Goal: Entertainment & Leisure: Browse casually

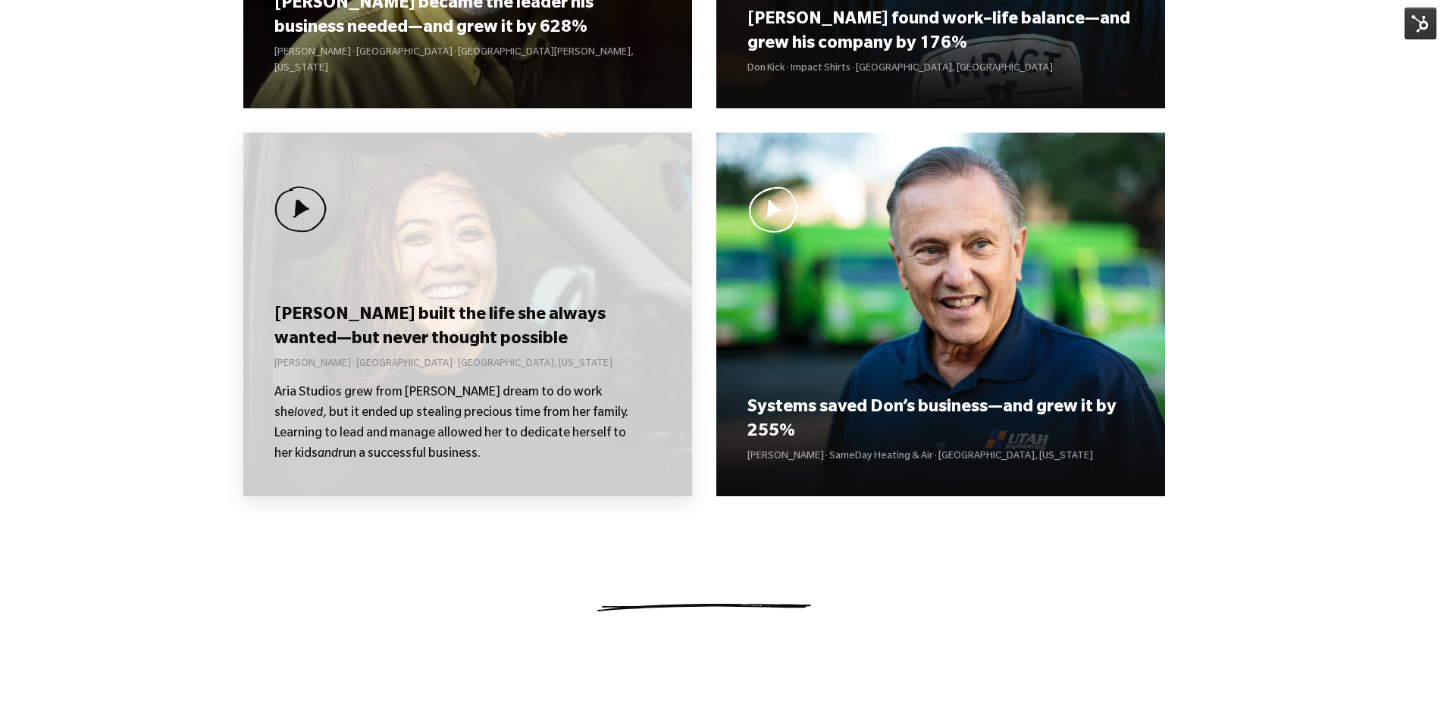
scroll to position [1213, 0]
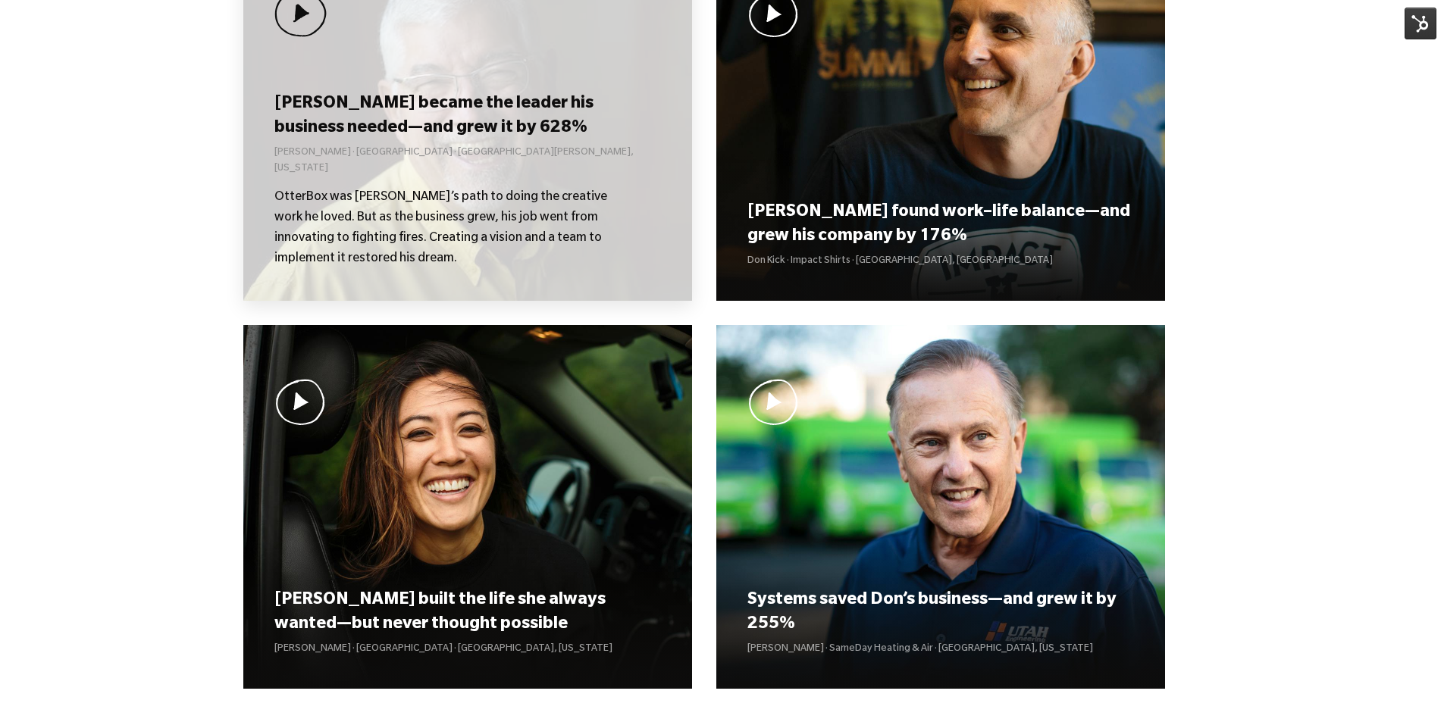
click at [477, 164] on p "[PERSON_NAME] · [GEOGRAPHIC_DATA] · [GEOGRAPHIC_DATA][PERSON_NAME], [US_STATE]" at bounding box center [467, 162] width 386 height 32
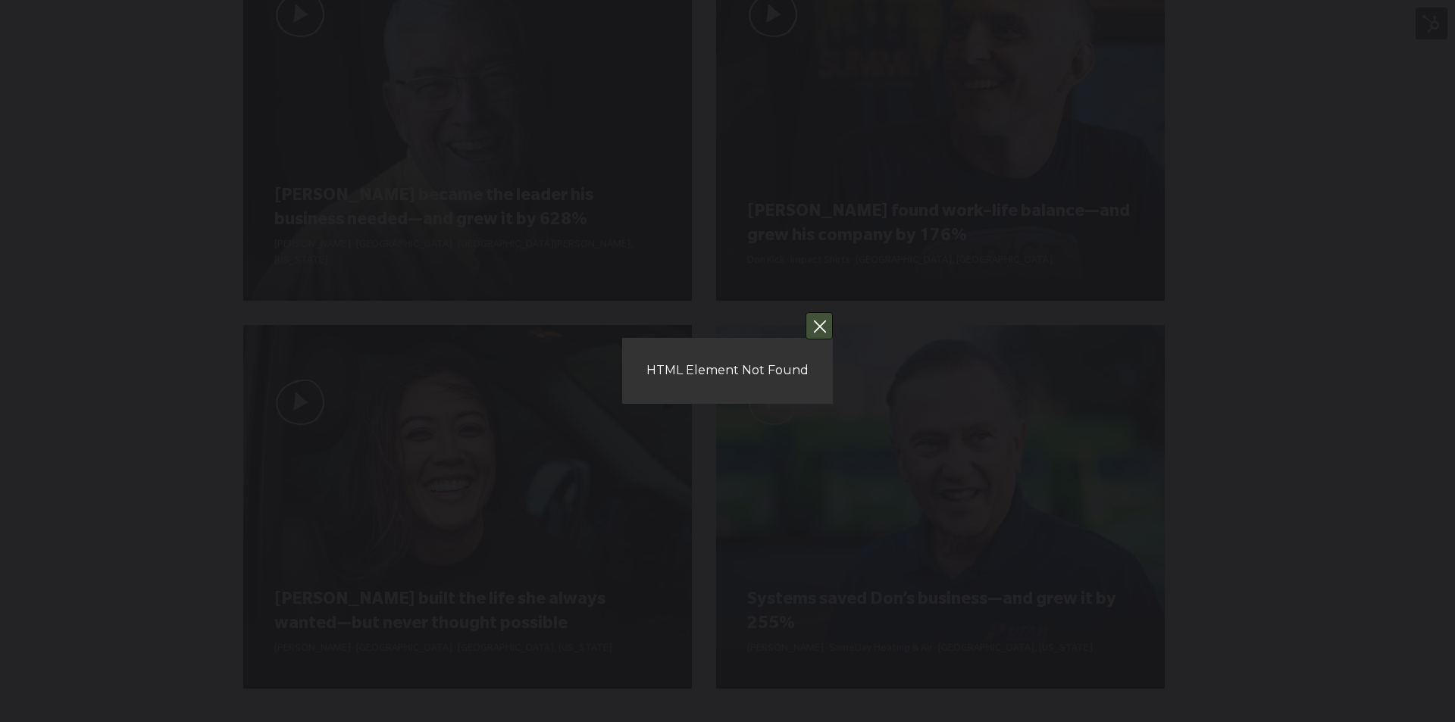
drag, startPoint x: 828, startPoint y: 335, endPoint x: 829, endPoint y: 327, distance: 8.4
click at [829, 336] on button "You can close this modal content with the ESC key" at bounding box center [819, 325] width 27 height 27
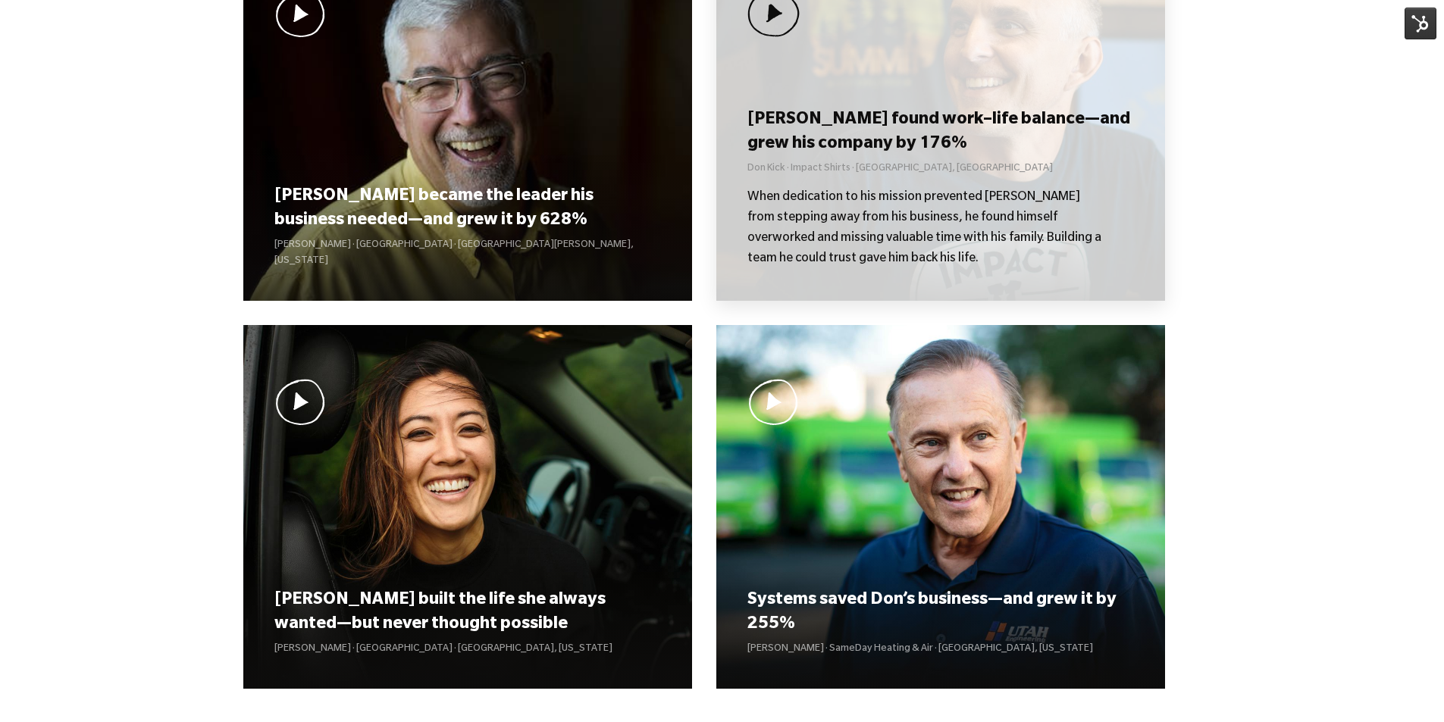
click at [838, 153] on h3 "[PERSON_NAME] found work–life balance—and grew his company by 176%" at bounding box center [940, 132] width 386 height 47
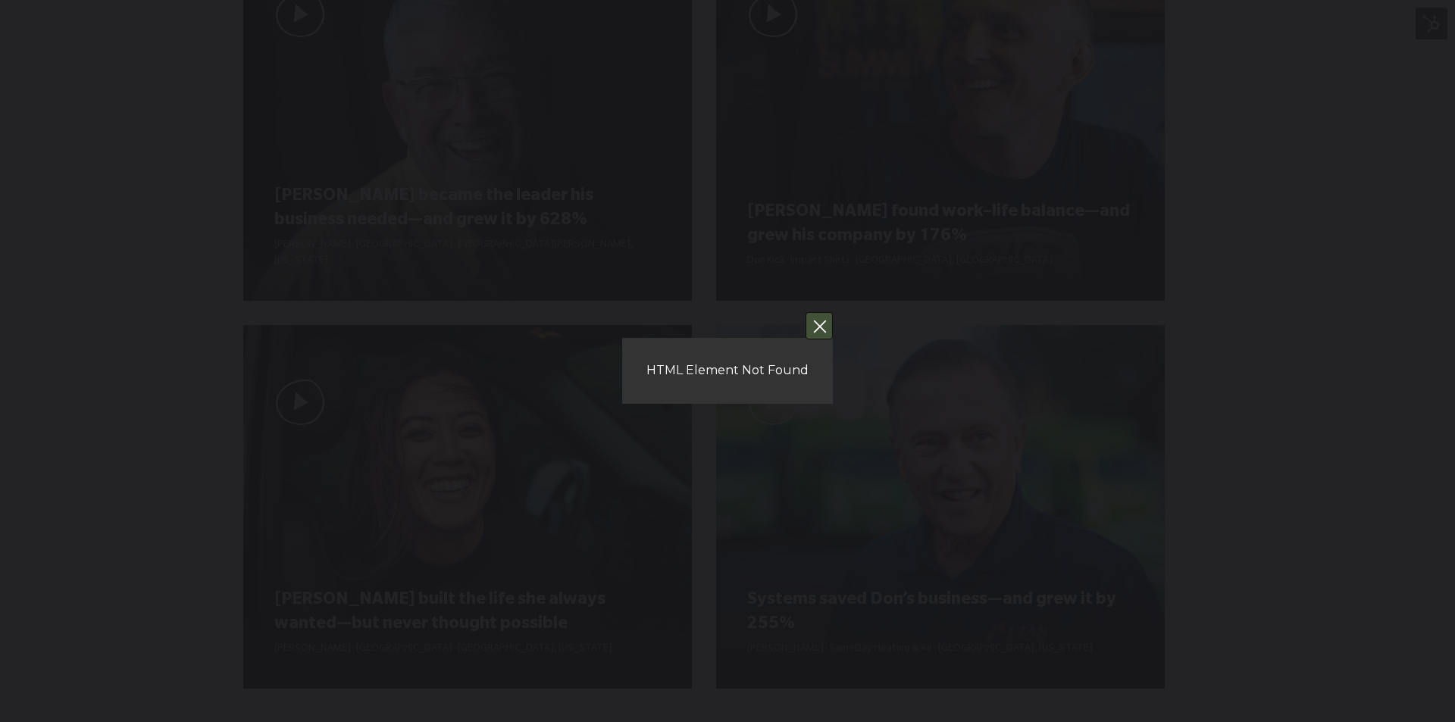
click at [821, 331] on button "You can close this modal content with the ESC key" at bounding box center [819, 325] width 27 height 27
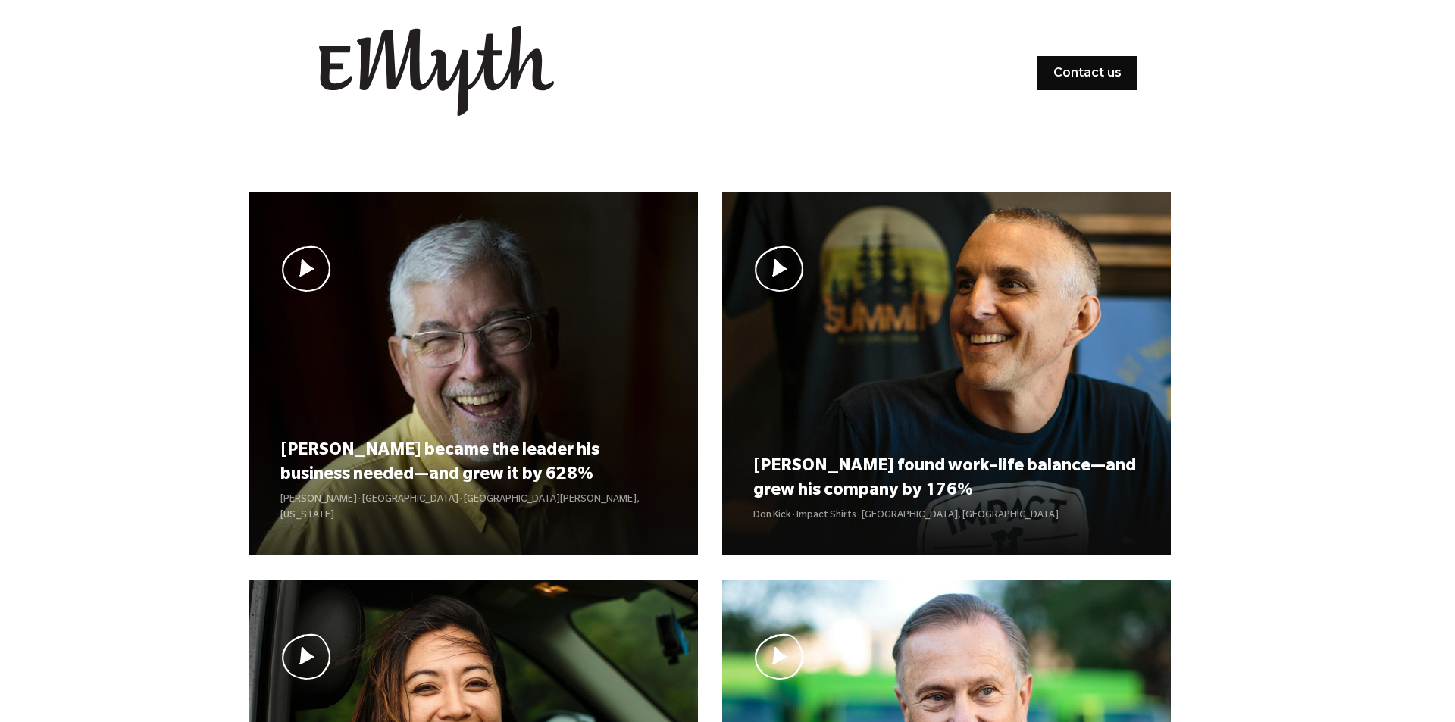
scroll to position [1061, 0]
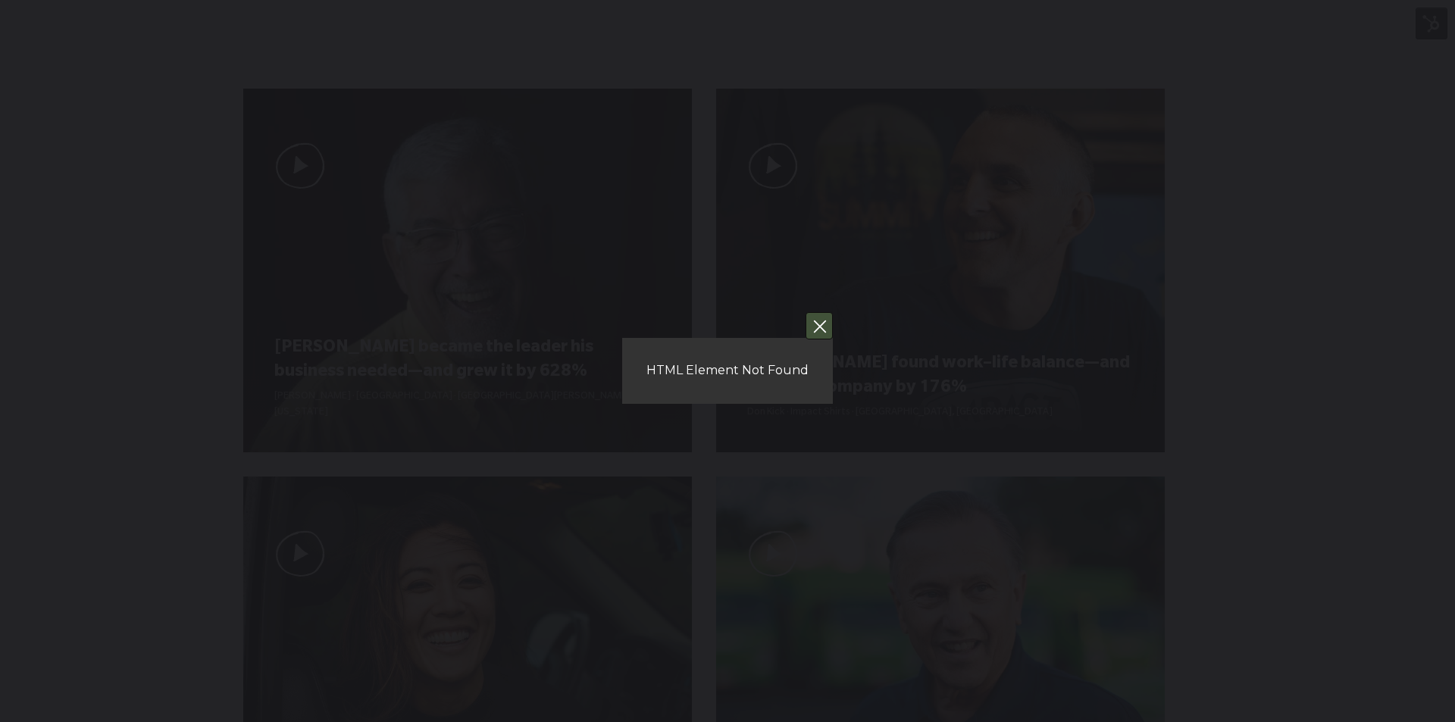
click at [824, 324] on button "You can close this modal content with the ESC key" at bounding box center [819, 325] width 27 height 27
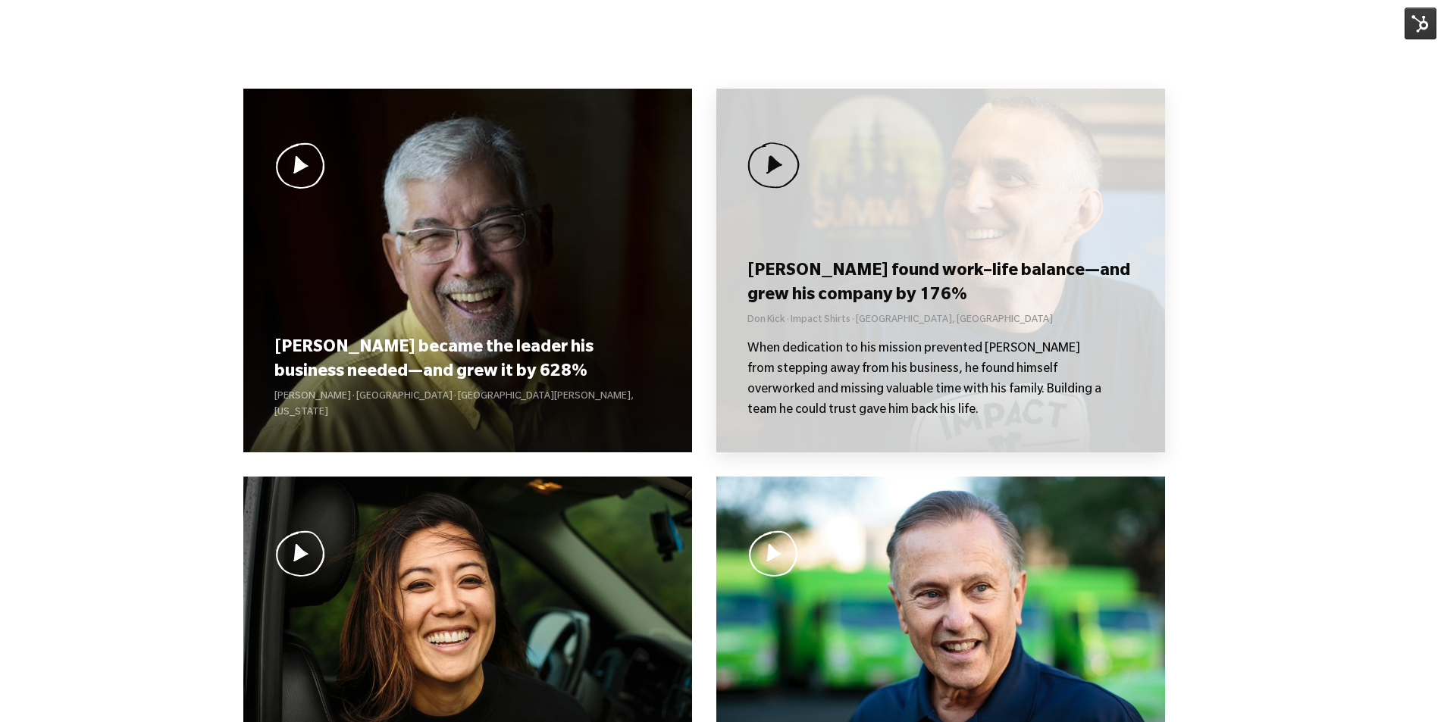
click at [847, 305] on h3 "[PERSON_NAME] found work–life balance—and grew his company by 176%" at bounding box center [940, 284] width 386 height 47
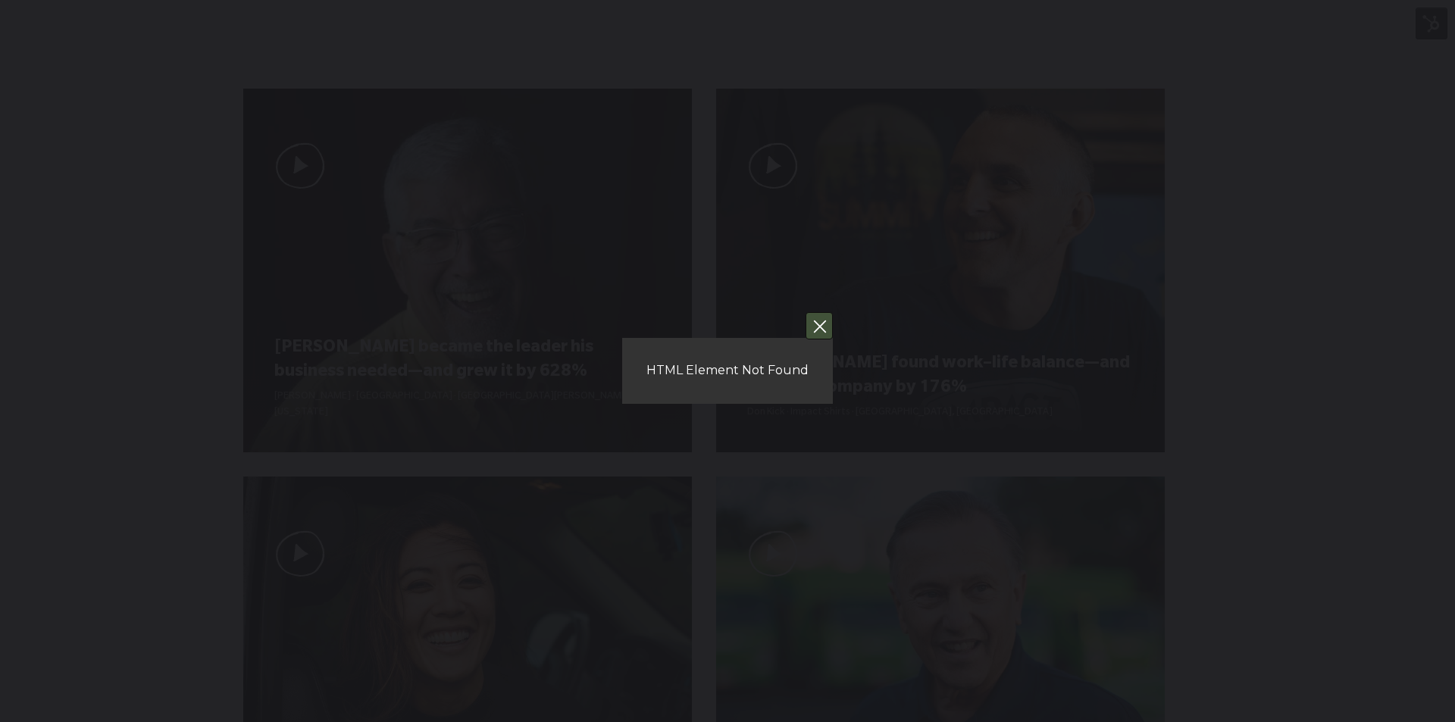
click at [822, 329] on button "You can close this modal content with the ESC key" at bounding box center [819, 325] width 27 height 27
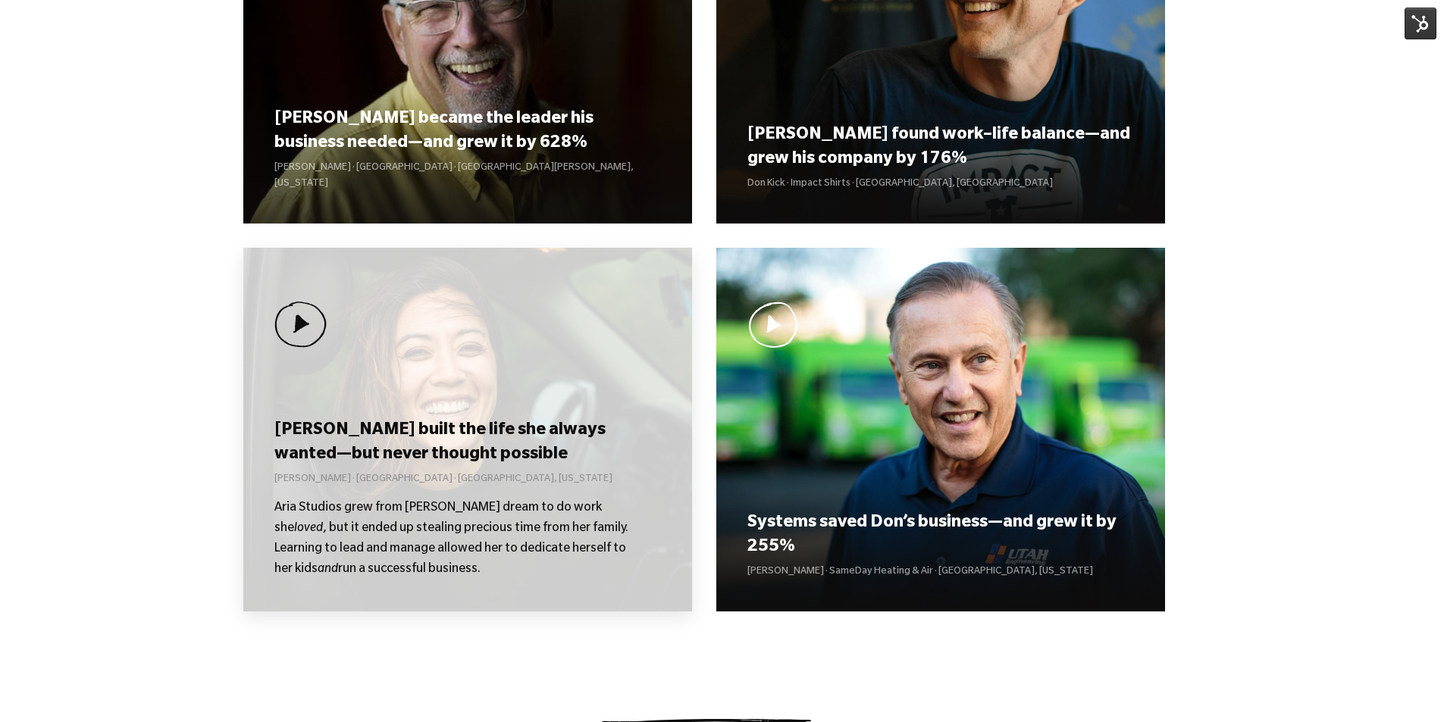
scroll to position [1364, 0]
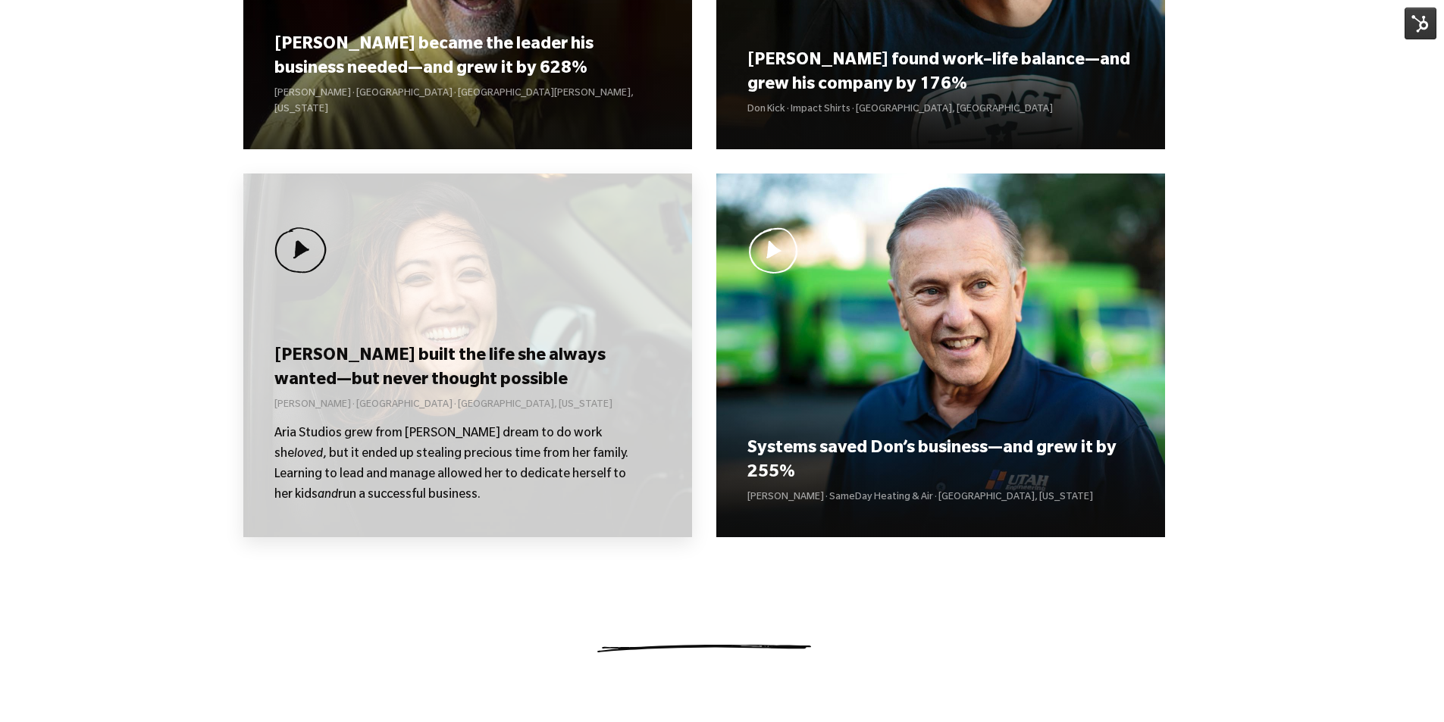
click at [384, 331] on div "Kolby built the life she always wanted—but never thought possible Kolby Moser ·…" at bounding box center [467, 356] width 449 height 364
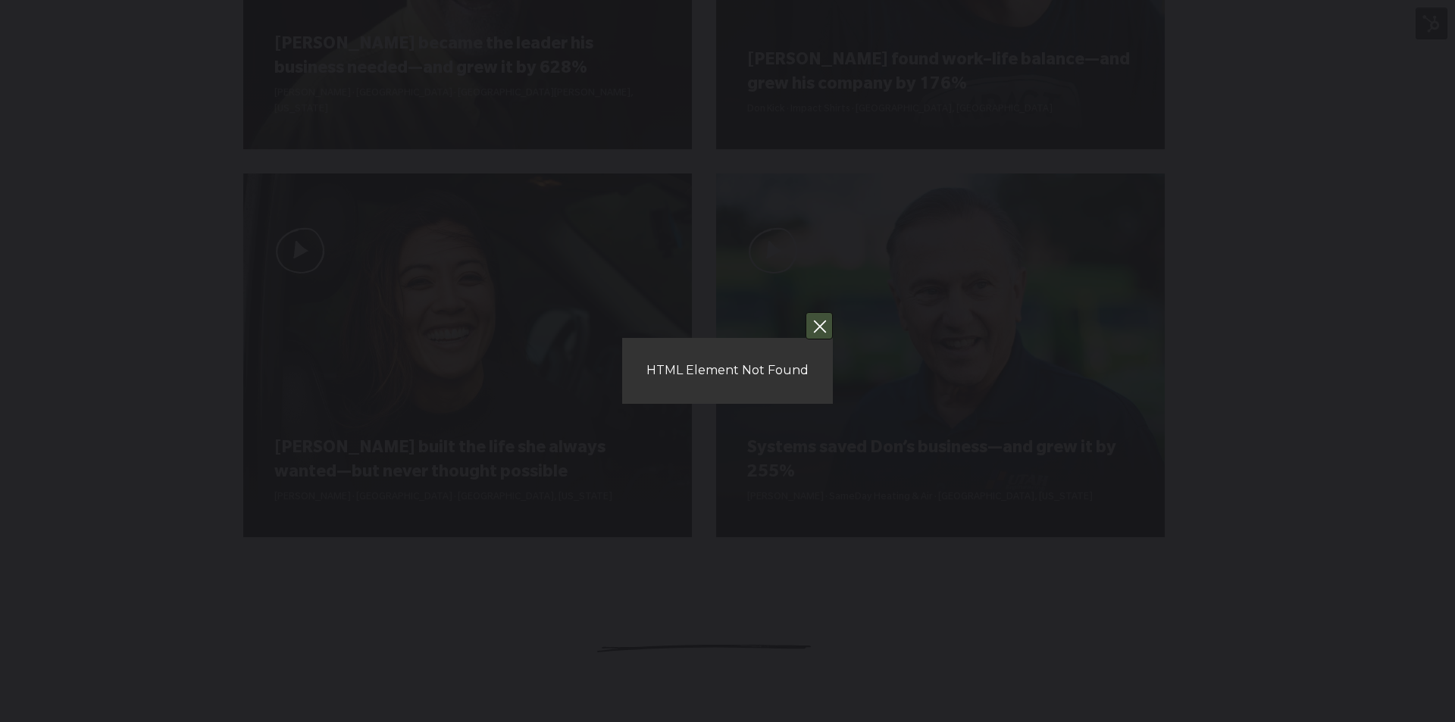
click at [822, 332] on button "You can close this modal content with the ESC key" at bounding box center [819, 325] width 27 height 27
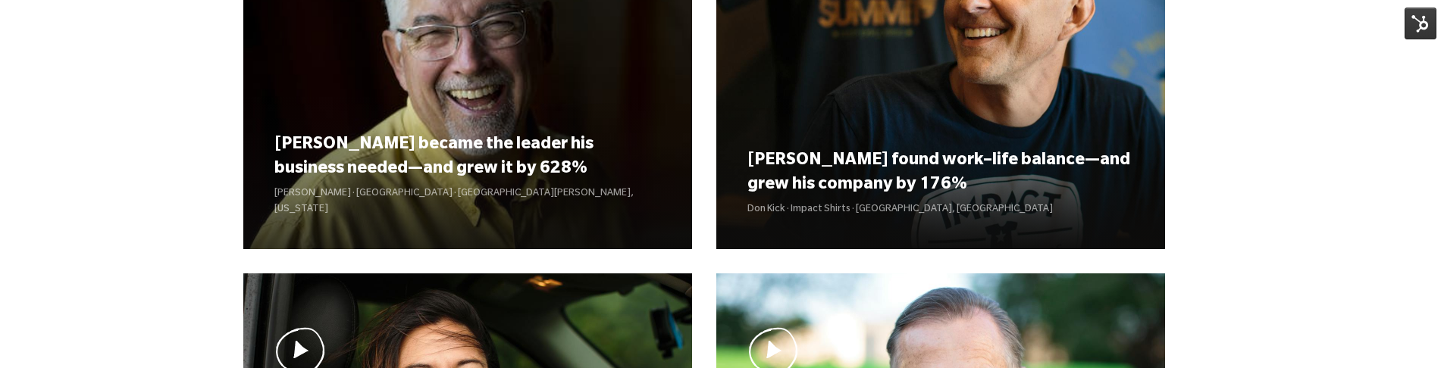
scroll to position [303, 0]
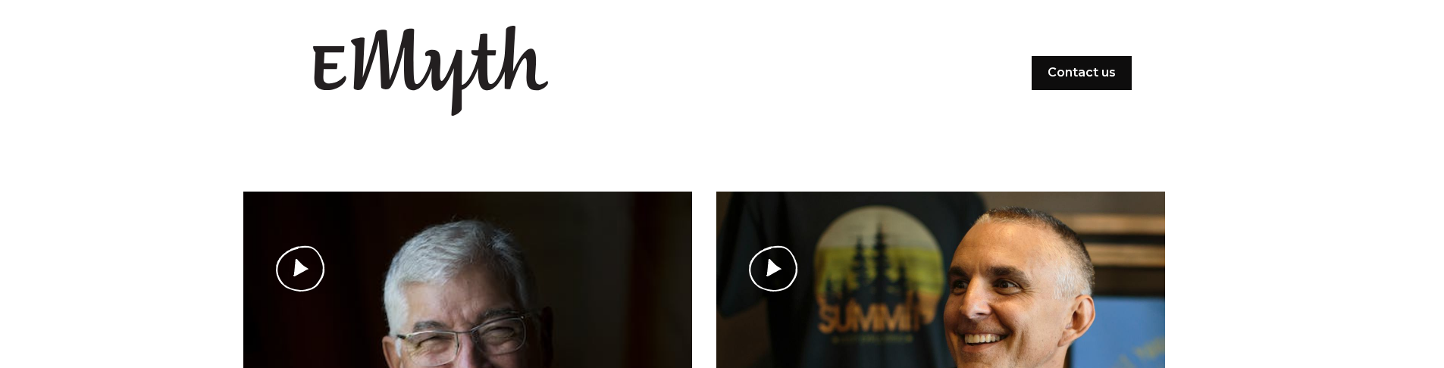
scroll to position [304, 0]
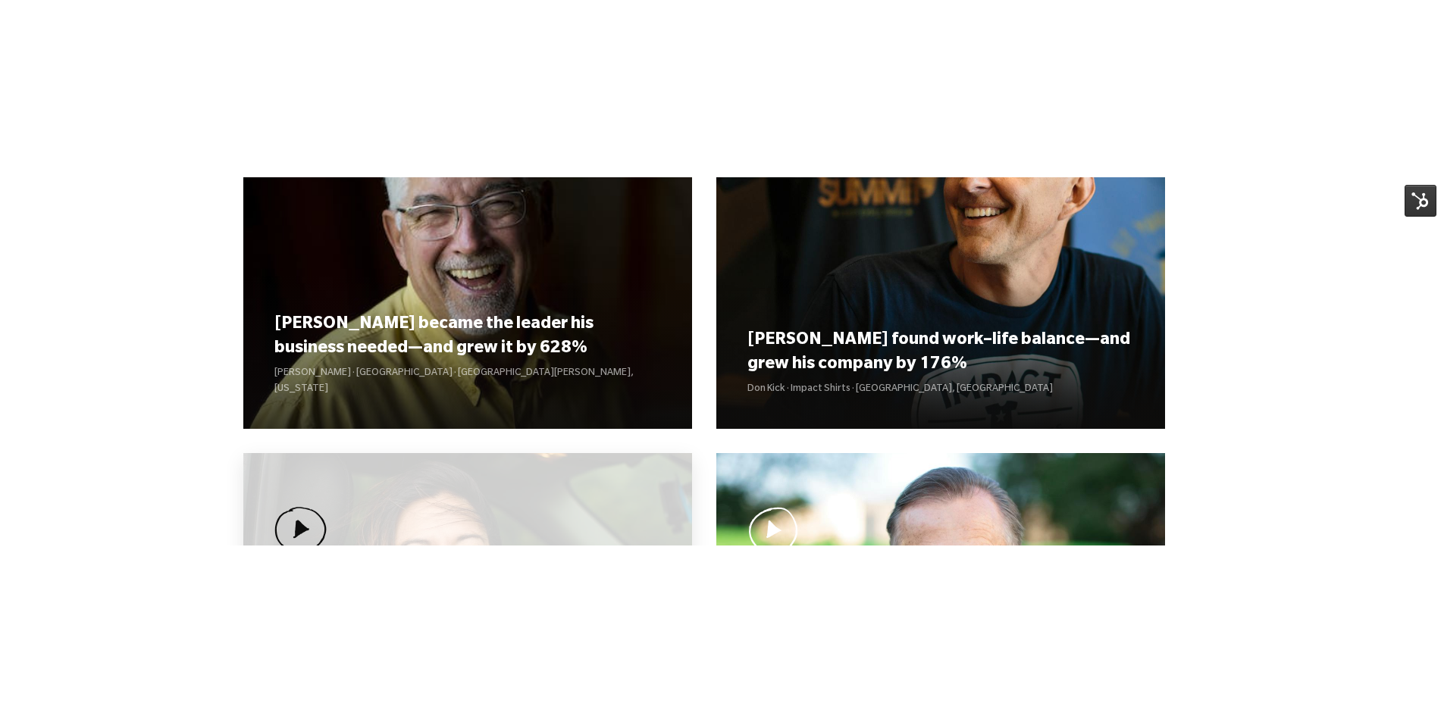
scroll to position [303, 0]
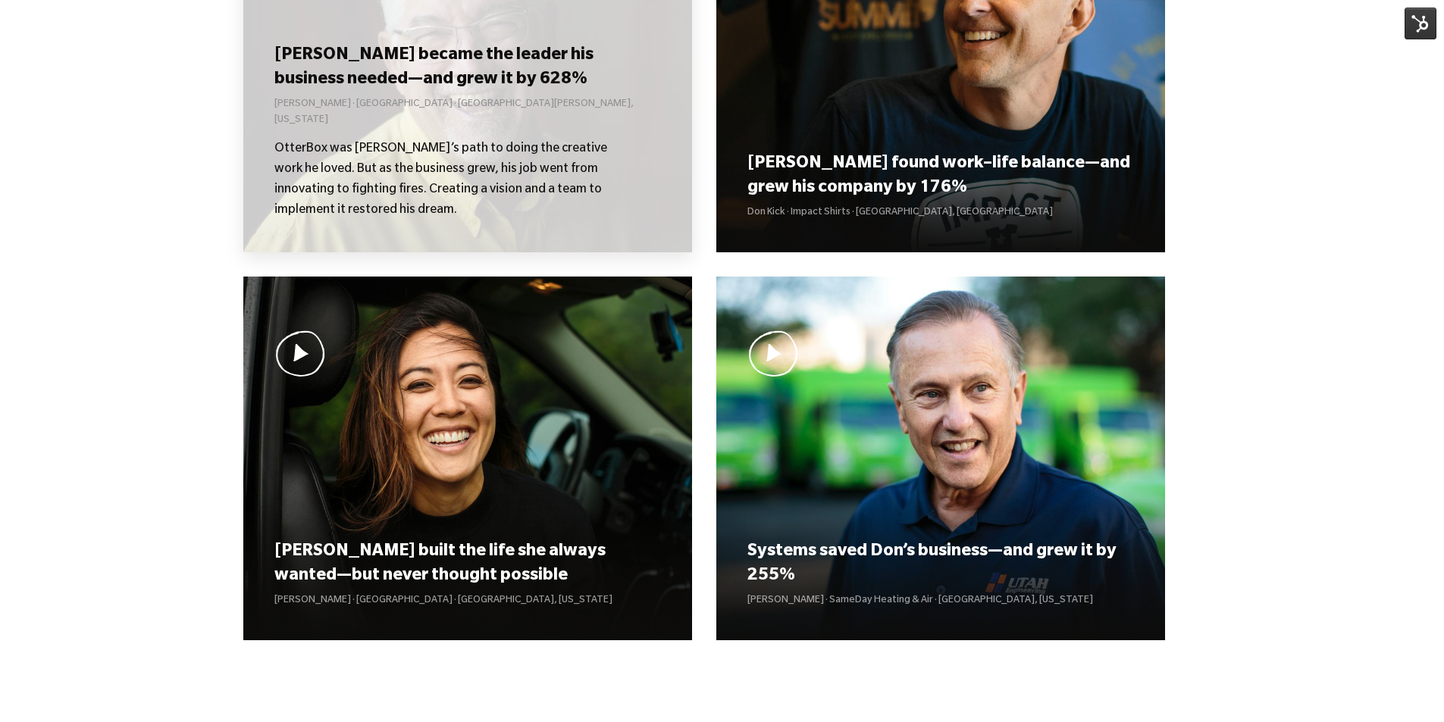
click at [381, 183] on p "OtterBox was [PERSON_NAME]’s path to doing the creative work he loved. But as t…" at bounding box center [452, 180] width 356 height 82
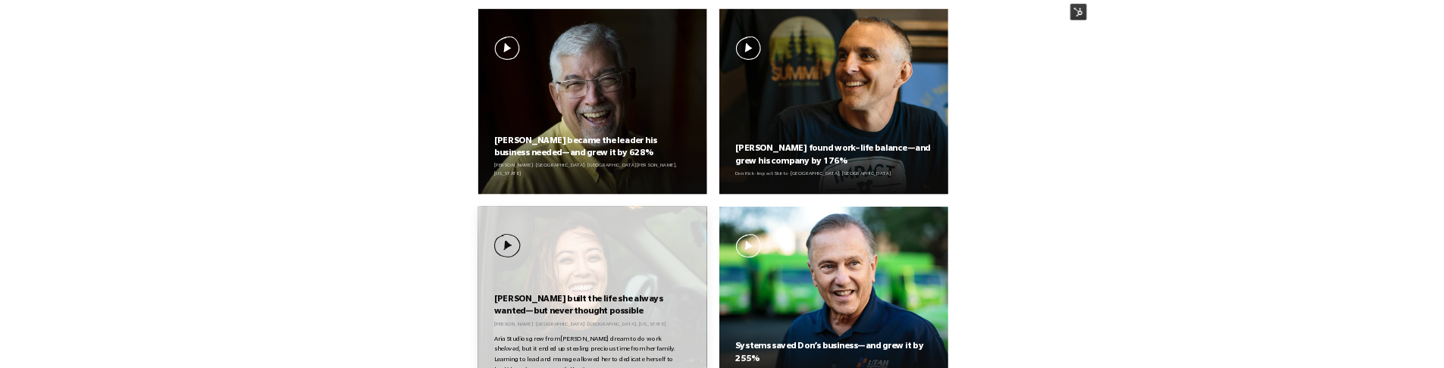
scroll to position [1137, 0]
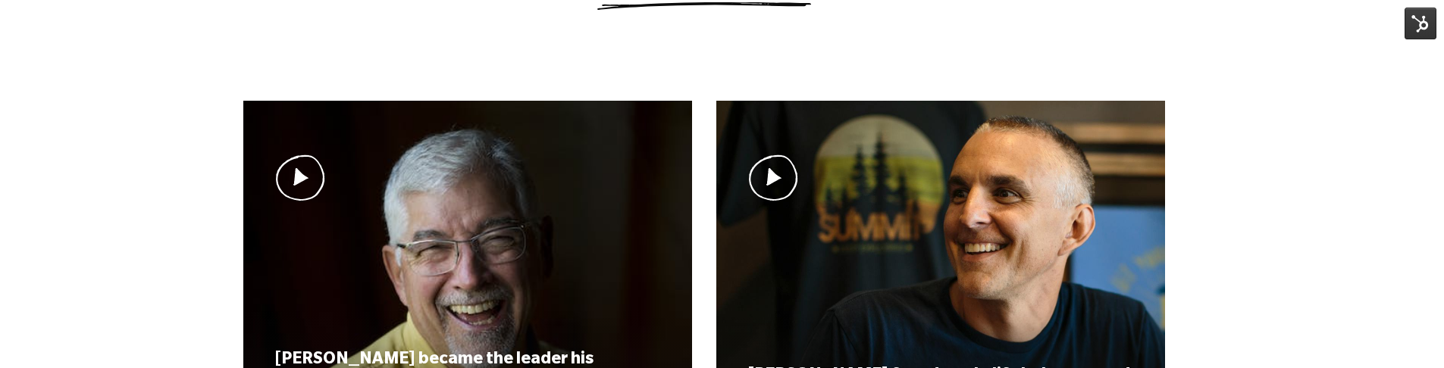
scroll to position [1047, 0]
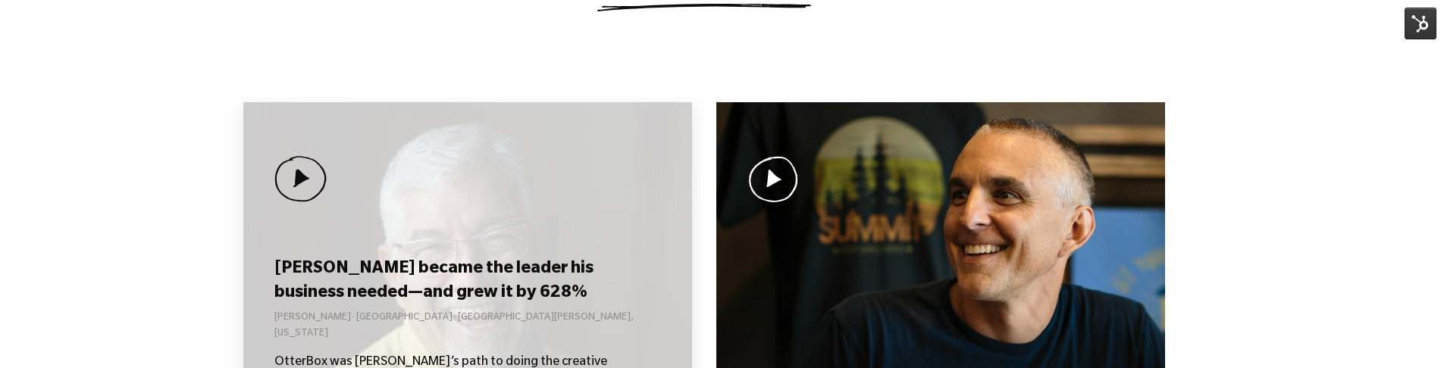
click at [455, 262] on div "Curt became the leader his business needed—and grew it by 628% Curt Richardson …" at bounding box center [467, 284] width 449 height 364
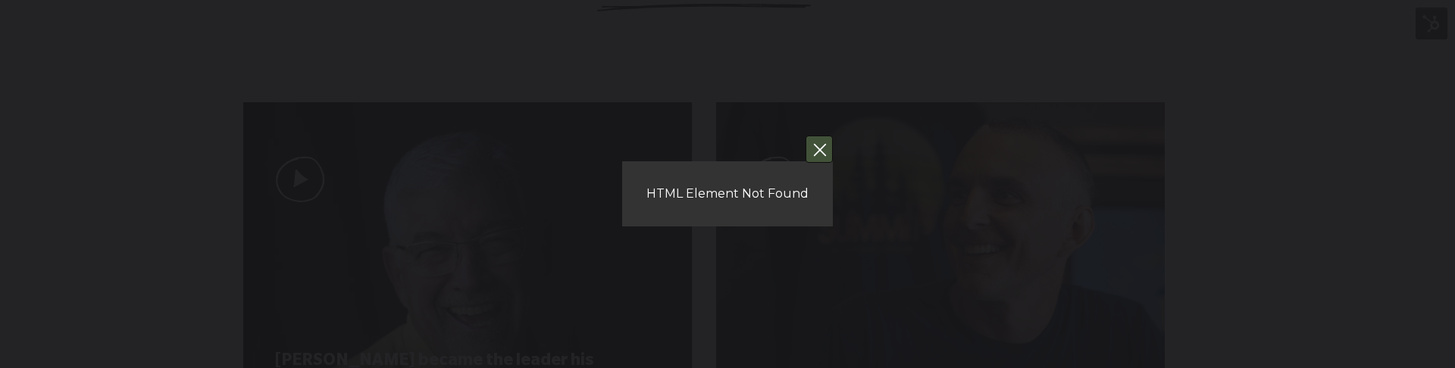
click at [807, 152] on button "You can close this modal content with the ESC key" at bounding box center [819, 149] width 27 height 27
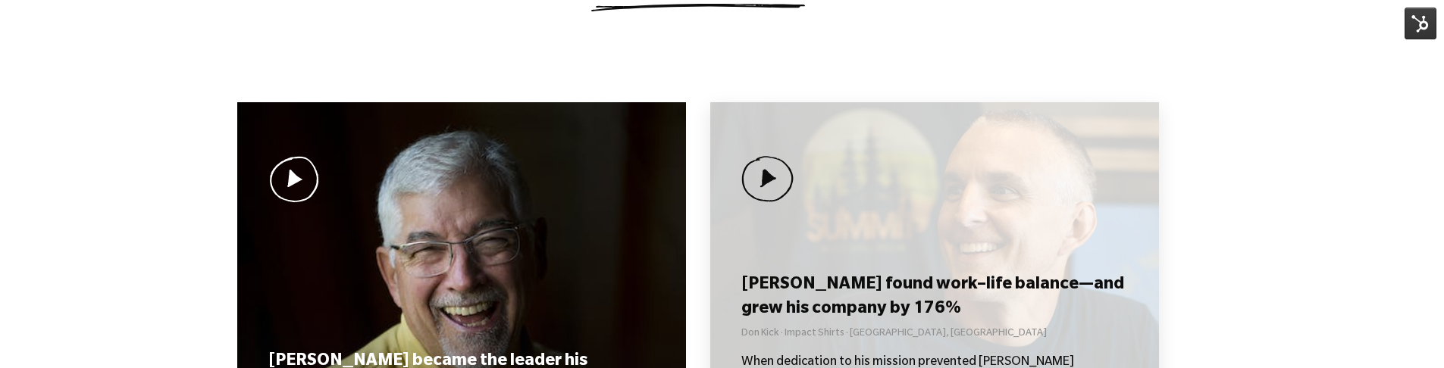
click at [853, 174] on div "Don found work–life balance—and grew his company by 176% Don Kick · Impact Shir…" at bounding box center [934, 284] width 449 height 364
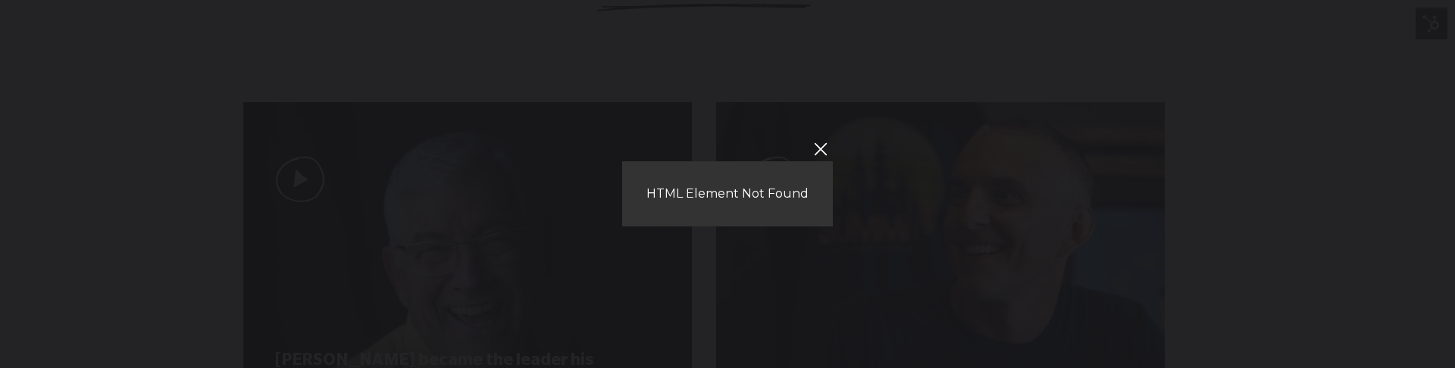
click at [810, 153] on button "You can close this modal content with the ESC key" at bounding box center [820, 149] width 26 height 26
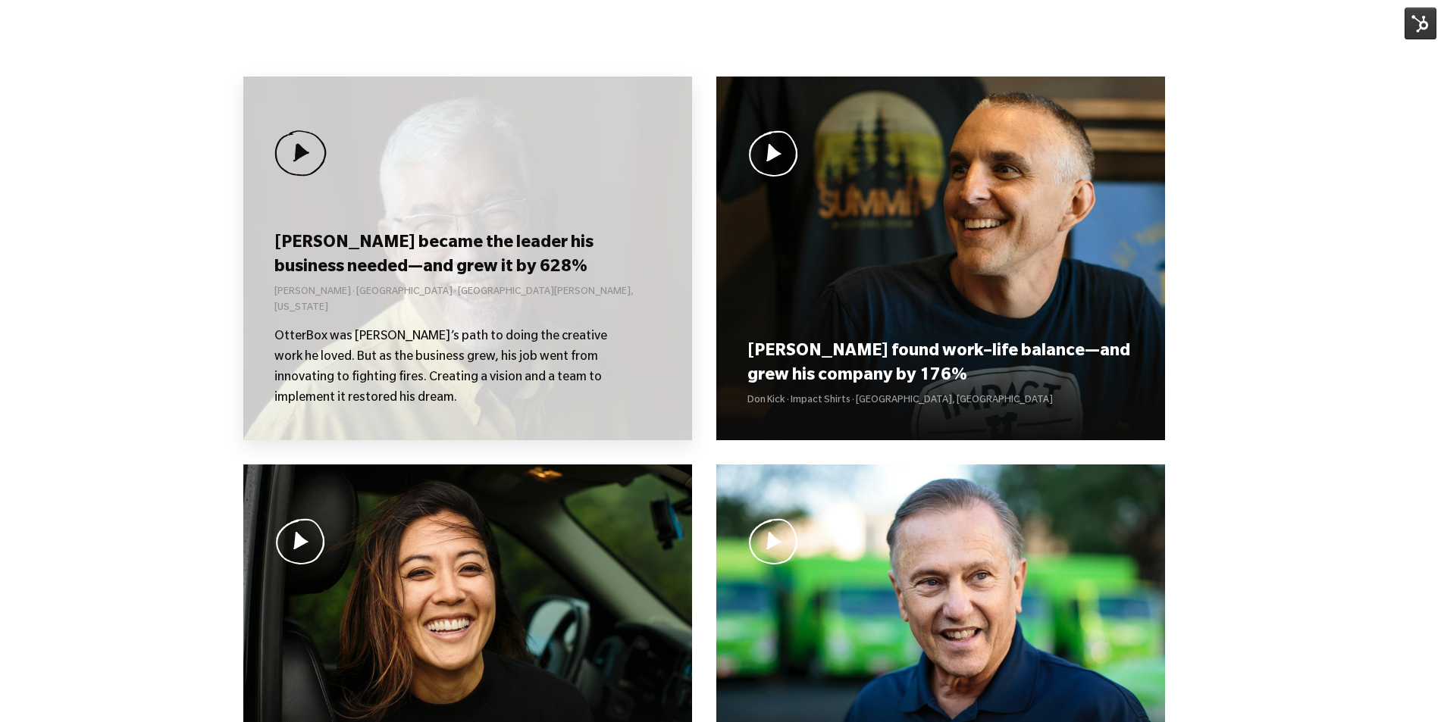
scroll to position [1072, 0]
click at [429, 261] on h3 "[PERSON_NAME] became the leader his business needed—and grew it by 628%" at bounding box center [467, 256] width 386 height 47
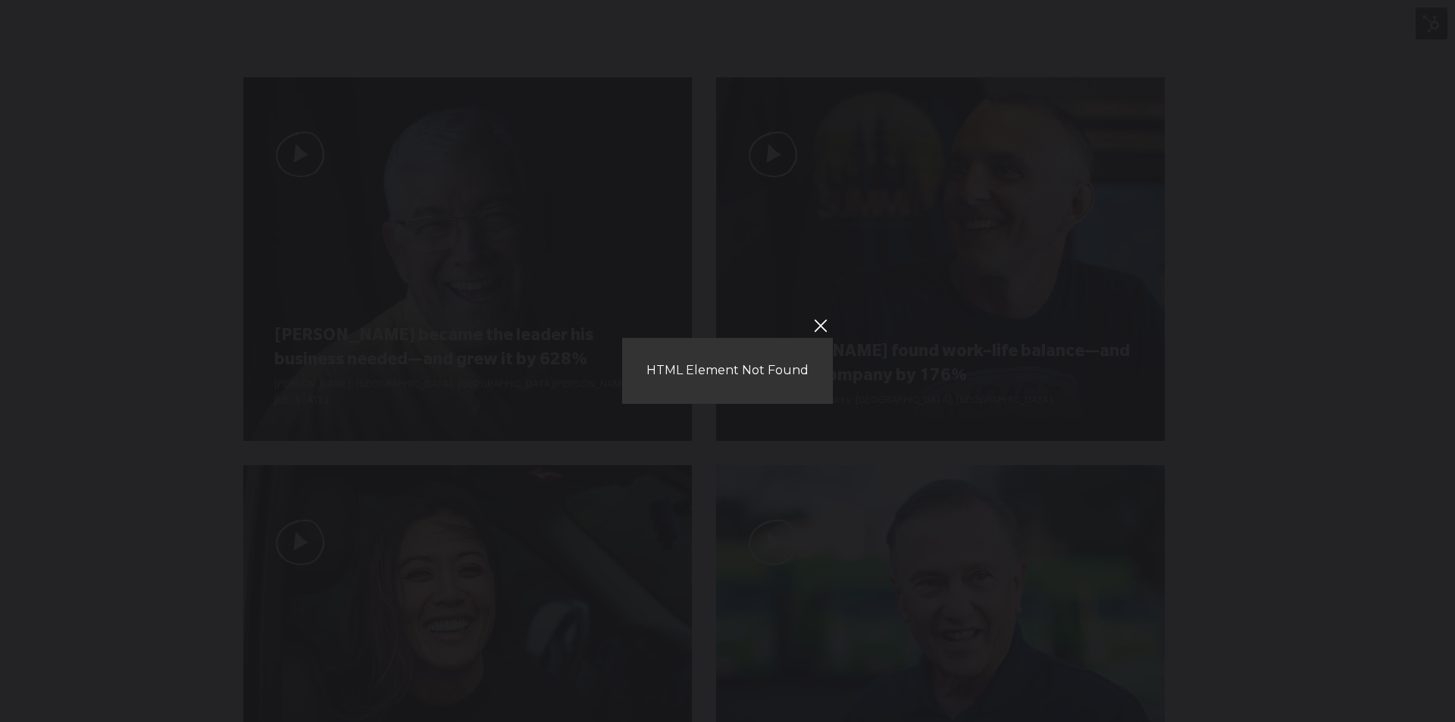
click at [831, 327] on div "HTML Element Not Found" at bounding box center [727, 361] width 1455 height 722
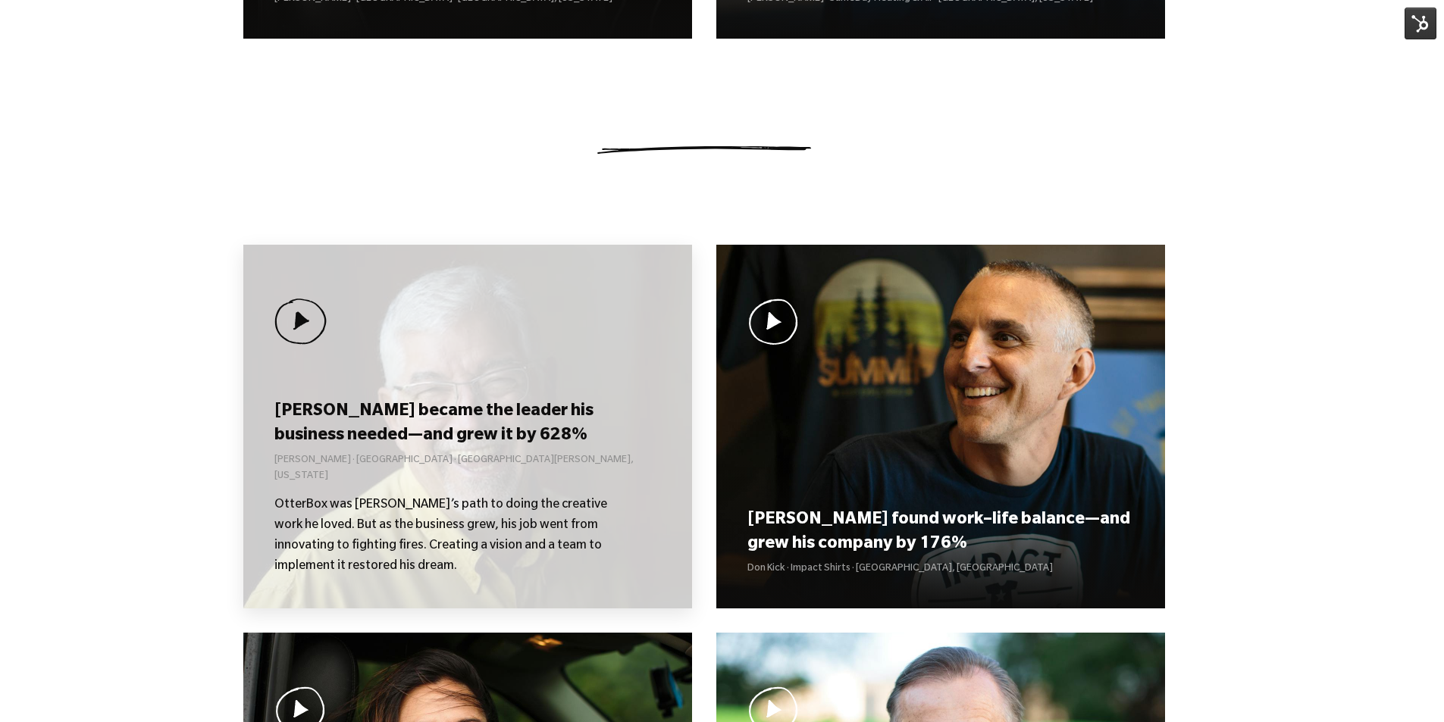
scroll to position [1061, 0]
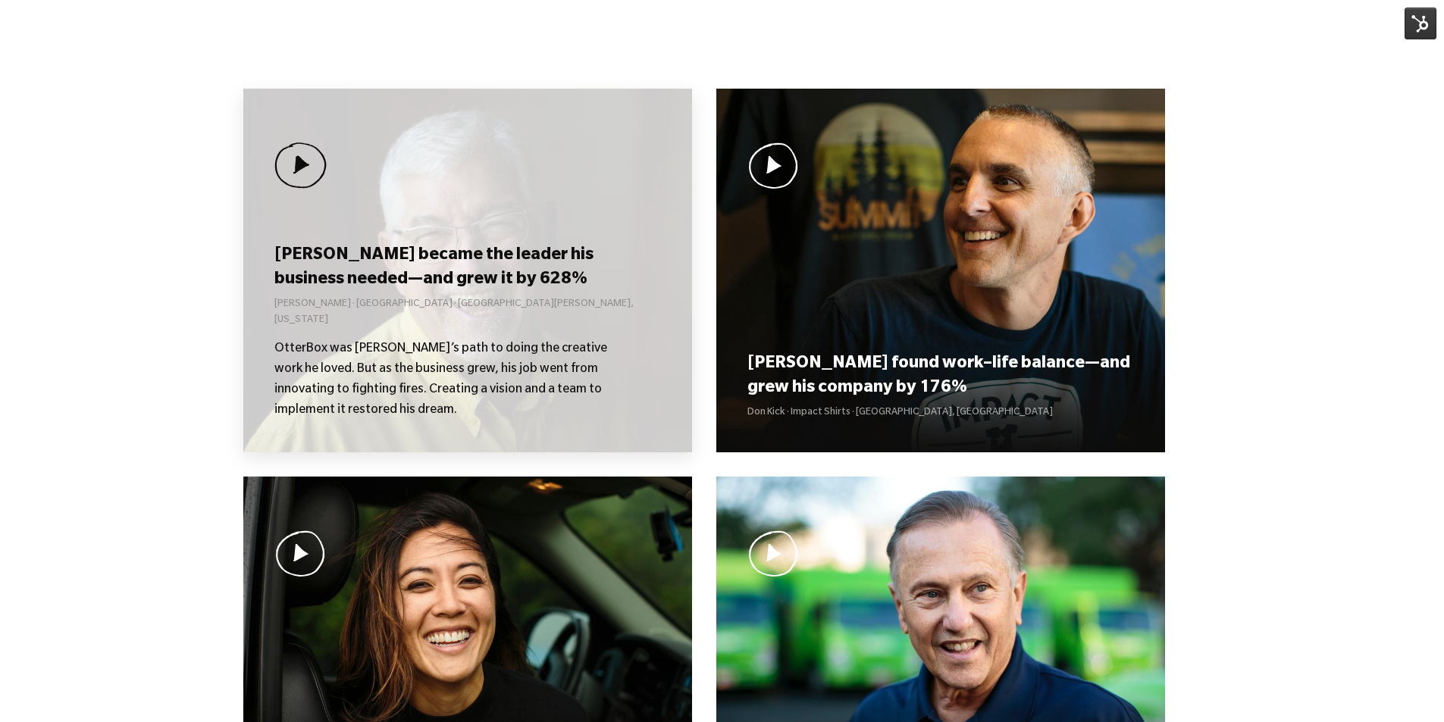
click at [455, 202] on div "[PERSON_NAME] became the leader his business needed—and grew it by 628% [PERSON…" at bounding box center [467, 271] width 449 height 364
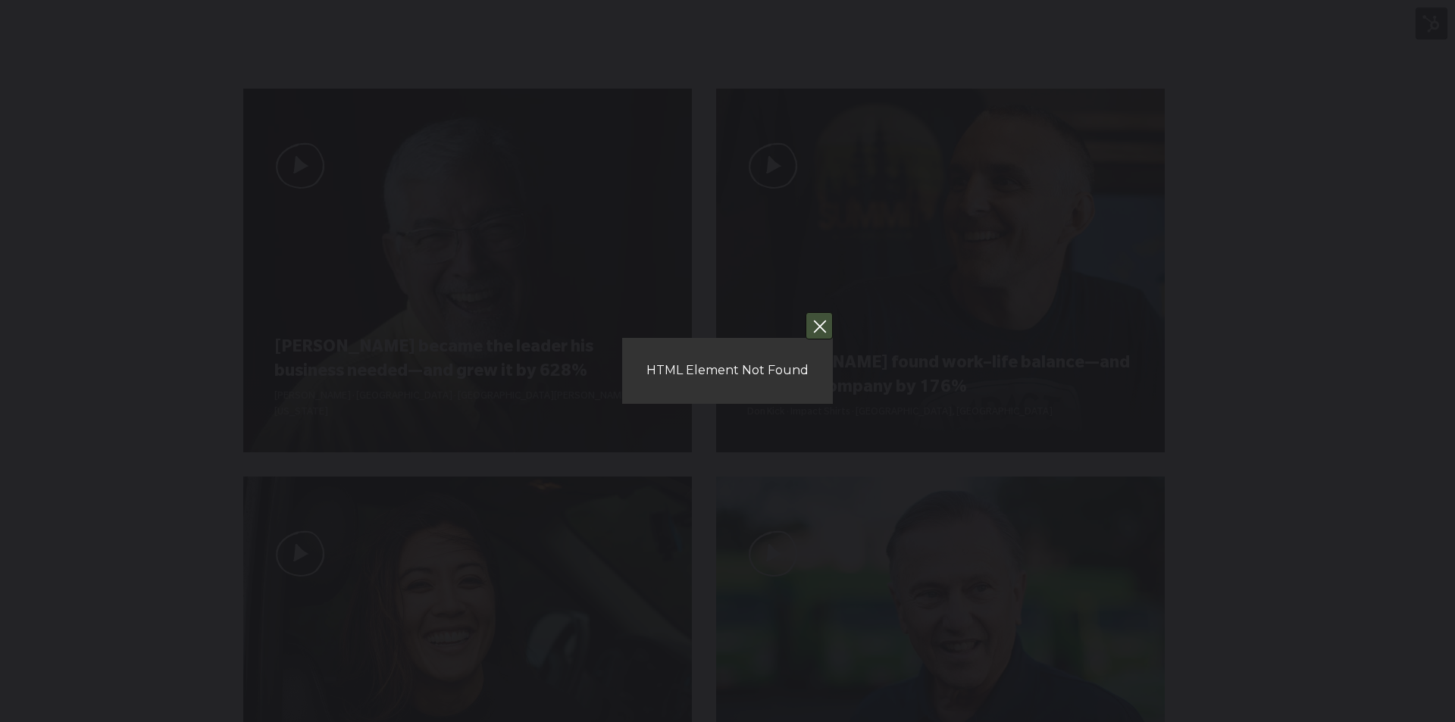
click at [828, 332] on button "You can close this modal content with the ESC key" at bounding box center [819, 325] width 27 height 27
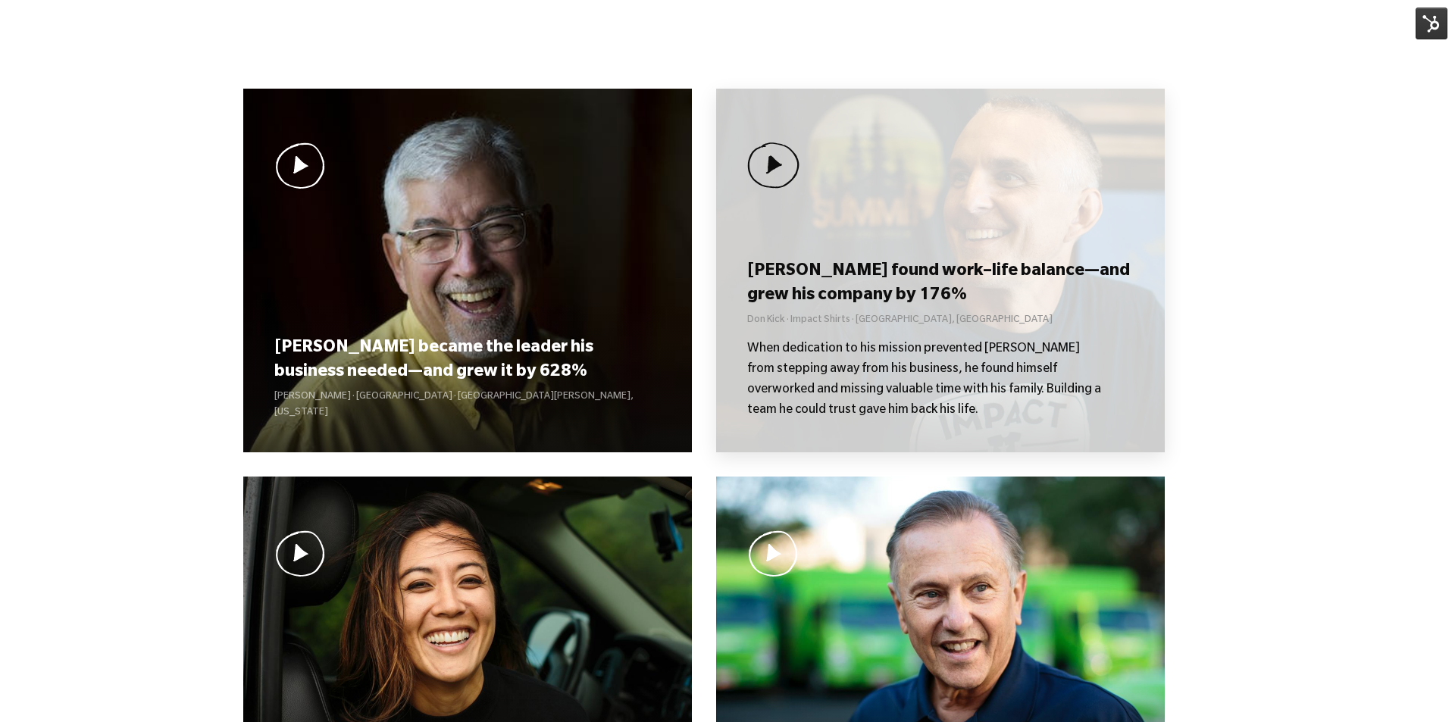
click at [845, 323] on div "Don found work–life balance—and grew his company by 176% Don Kick · Impact Shir…" at bounding box center [940, 271] width 449 height 364
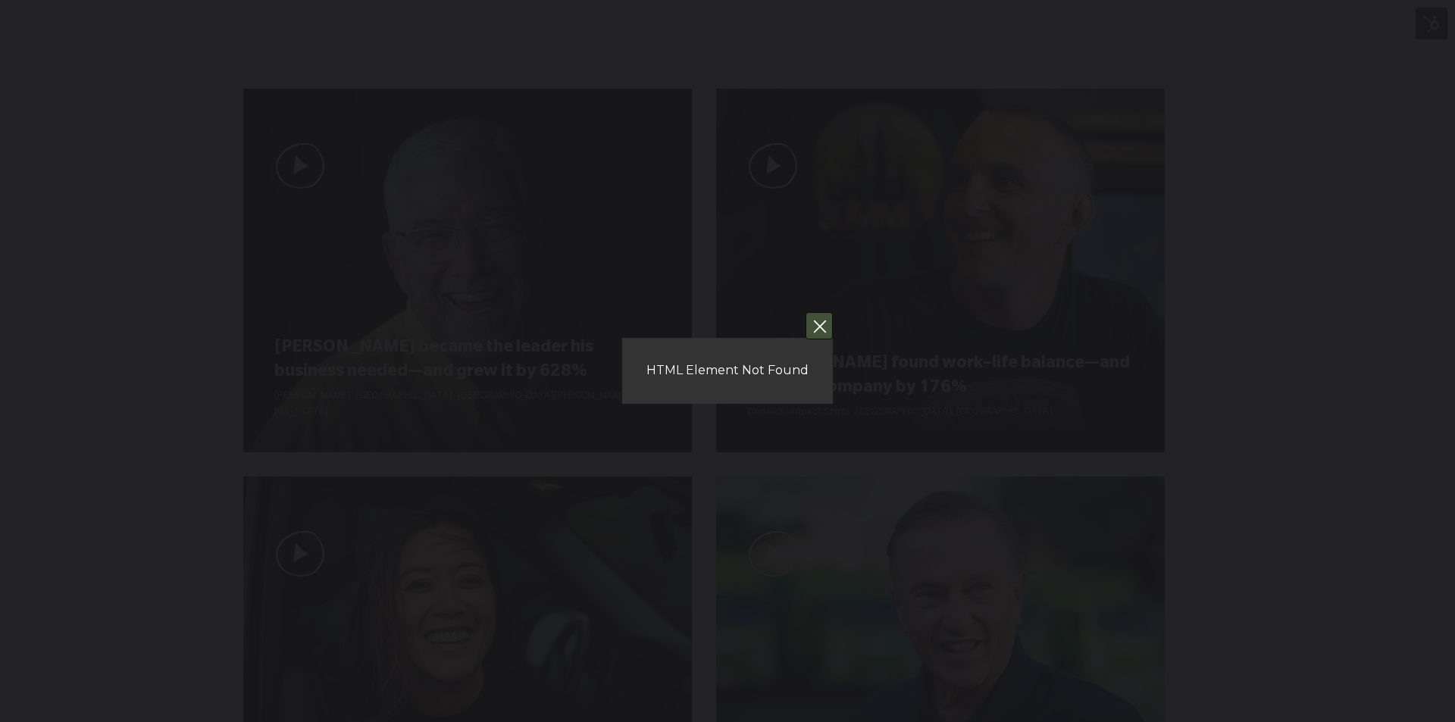
click at [831, 327] on button "You can close this modal content with the ESC key" at bounding box center [819, 325] width 27 height 27
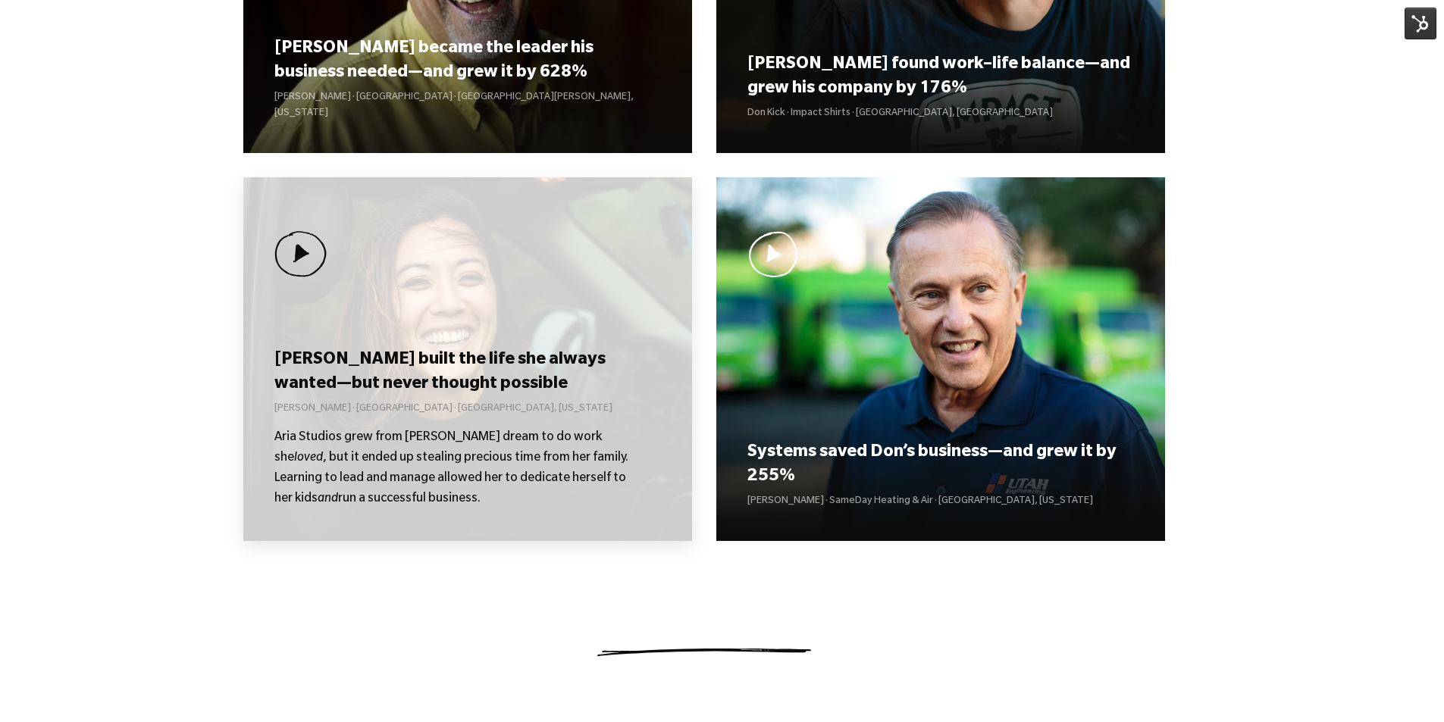
scroll to position [1364, 0]
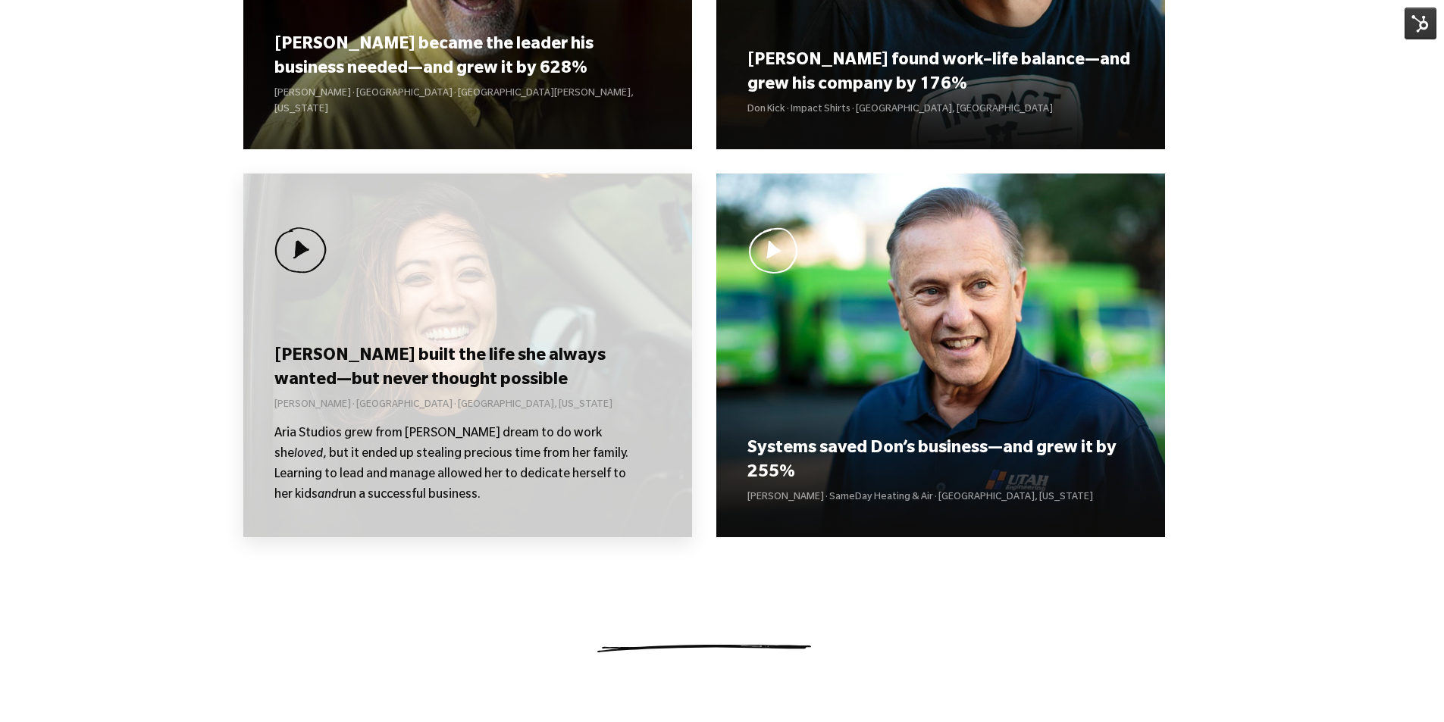
click at [476, 431] on p "Aria Studios grew from Kolby’s dream to do work she loved , but it ended up ste…" at bounding box center [452, 465] width 356 height 82
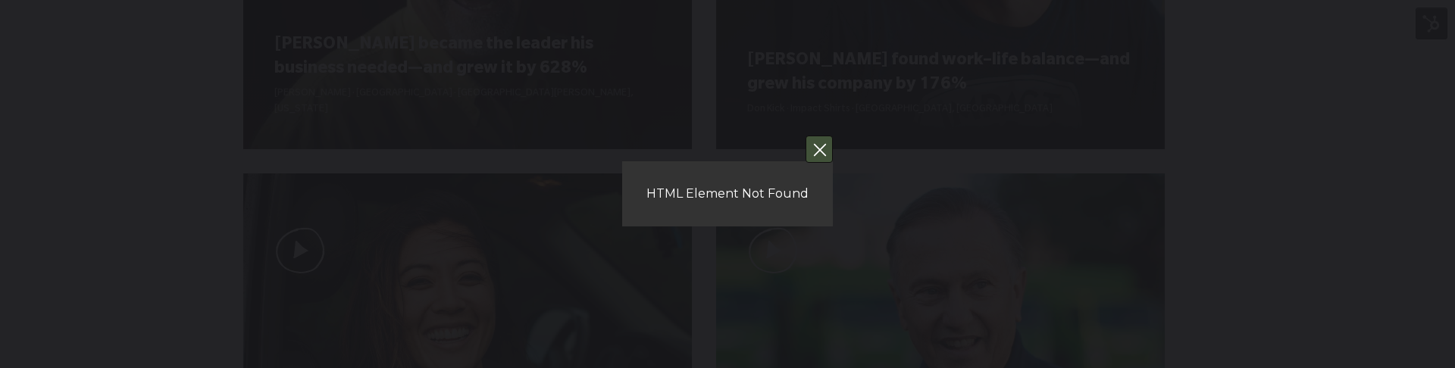
click at [818, 138] on button "You can close this modal content with the ESC key" at bounding box center [819, 149] width 27 height 27
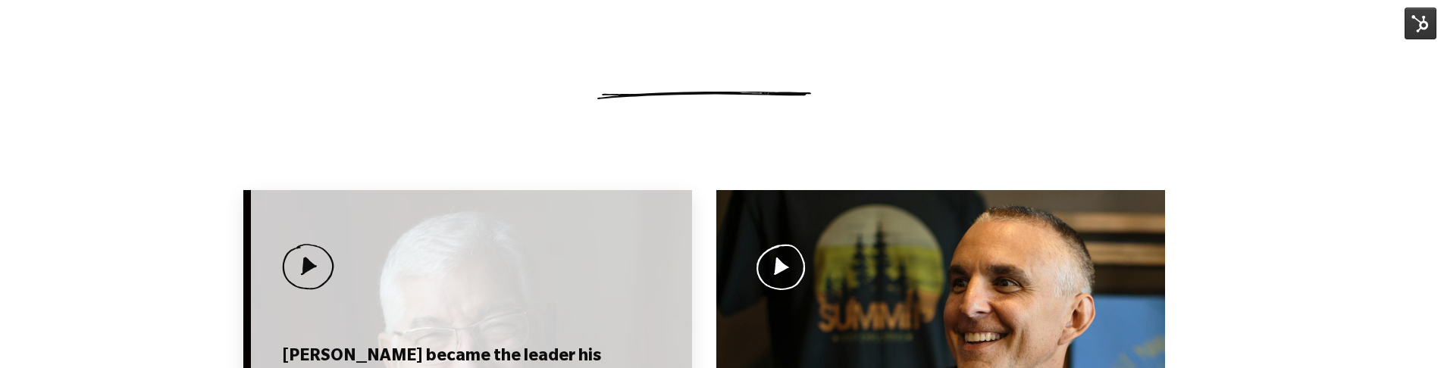
scroll to position [997, 0]
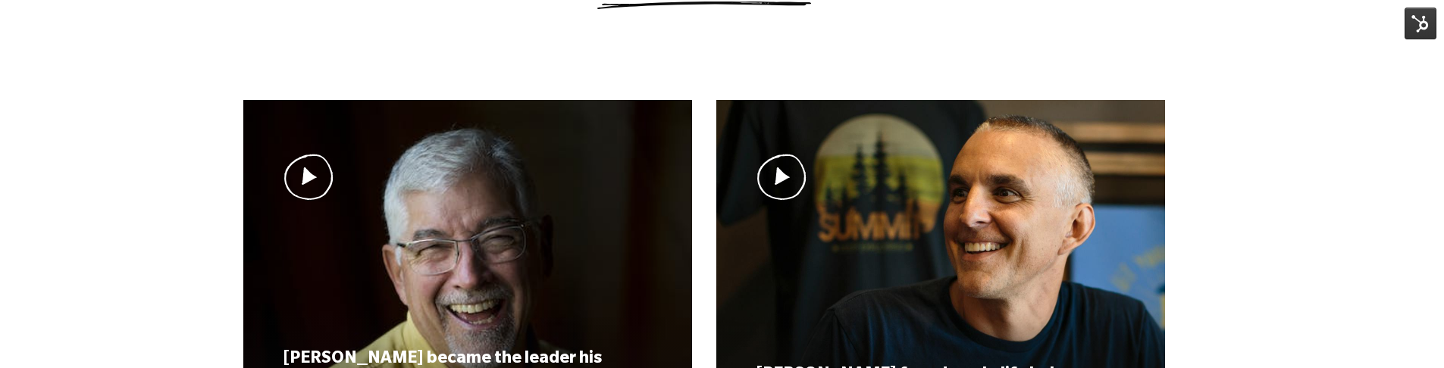
scroll to position [997, 0]
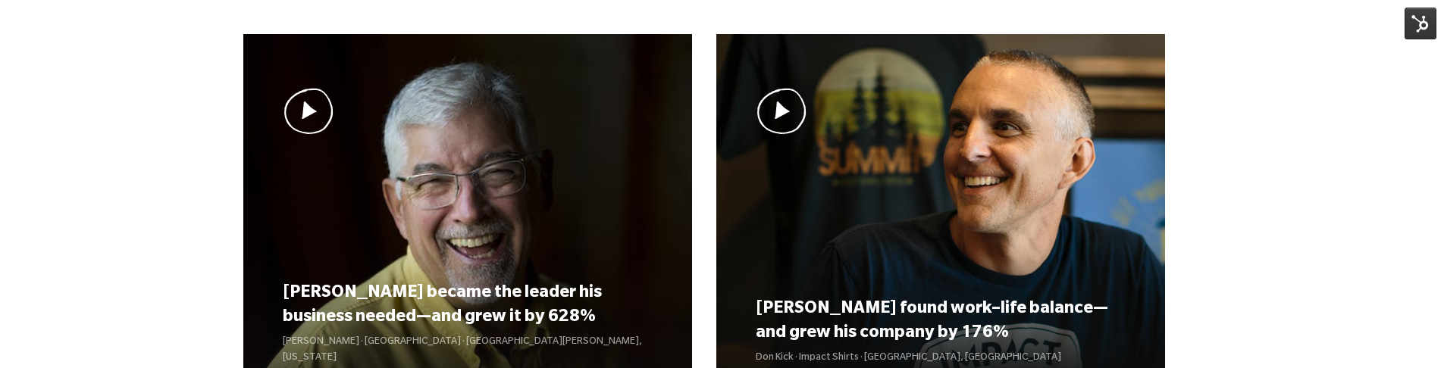
scroll to position [1137, 0]
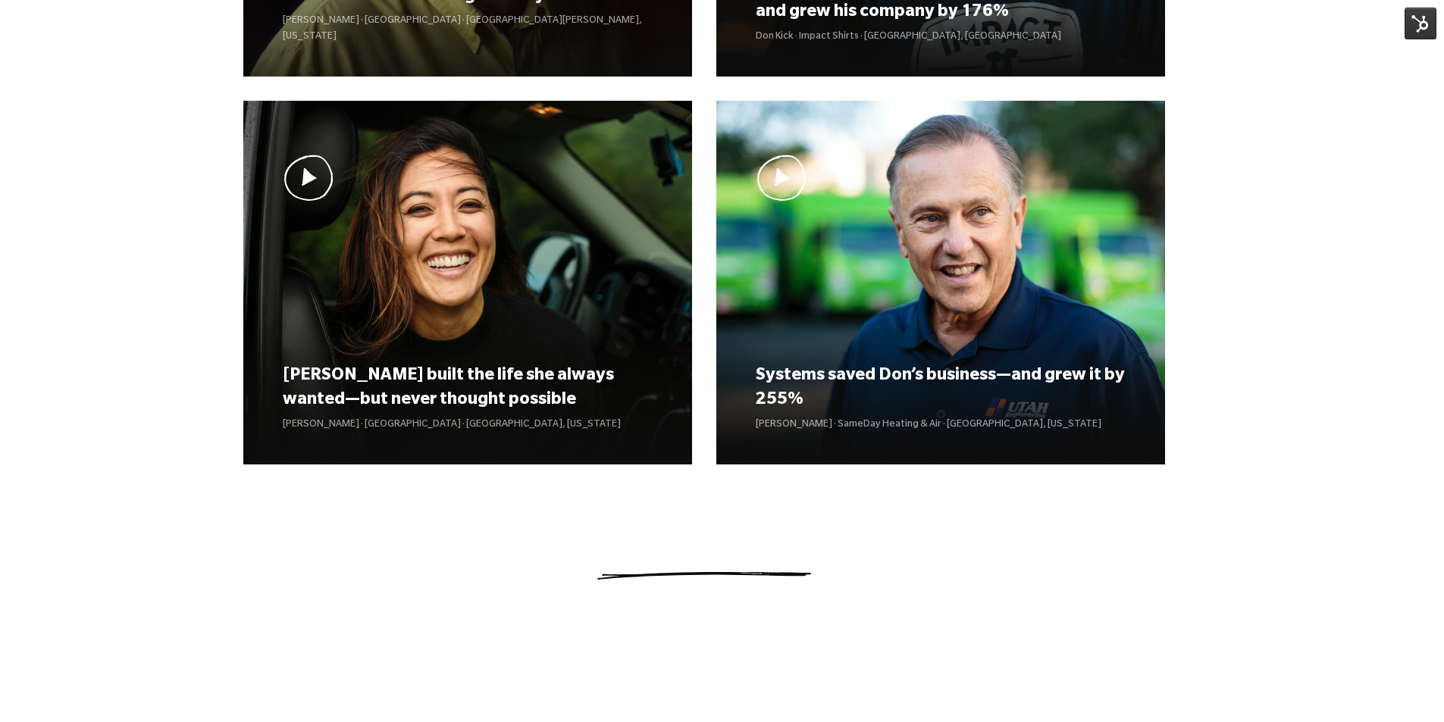
scroll to position [1365, 0]
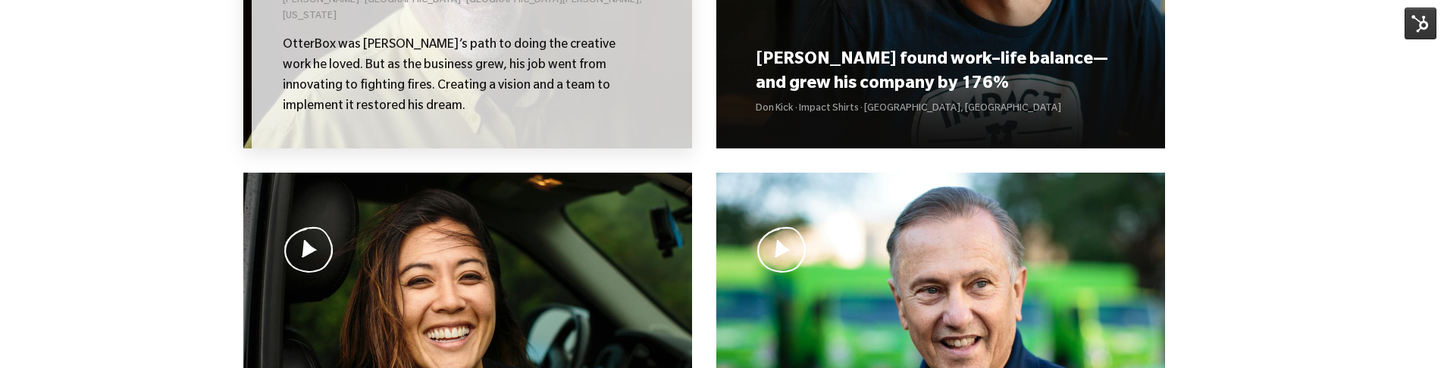
click at [430, 113] on p "OtterBox was [PERSON_NAME]’s path to doing the creative work he loved. But as t…" at bounding box center [461, 77] width 356 height 82
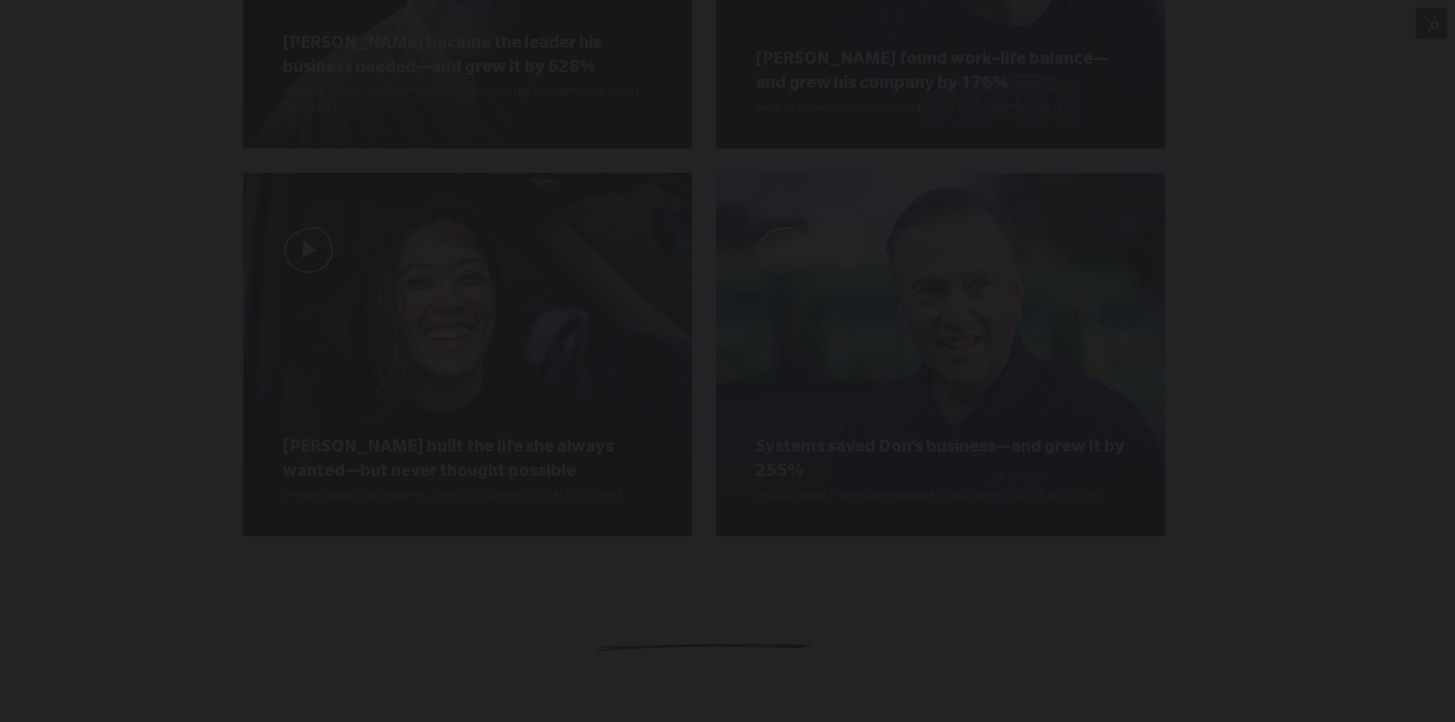
click at [831, 100] on div "You can close this modal content with the ESC key" at bounding box center [727, 361] width 1455 height 722
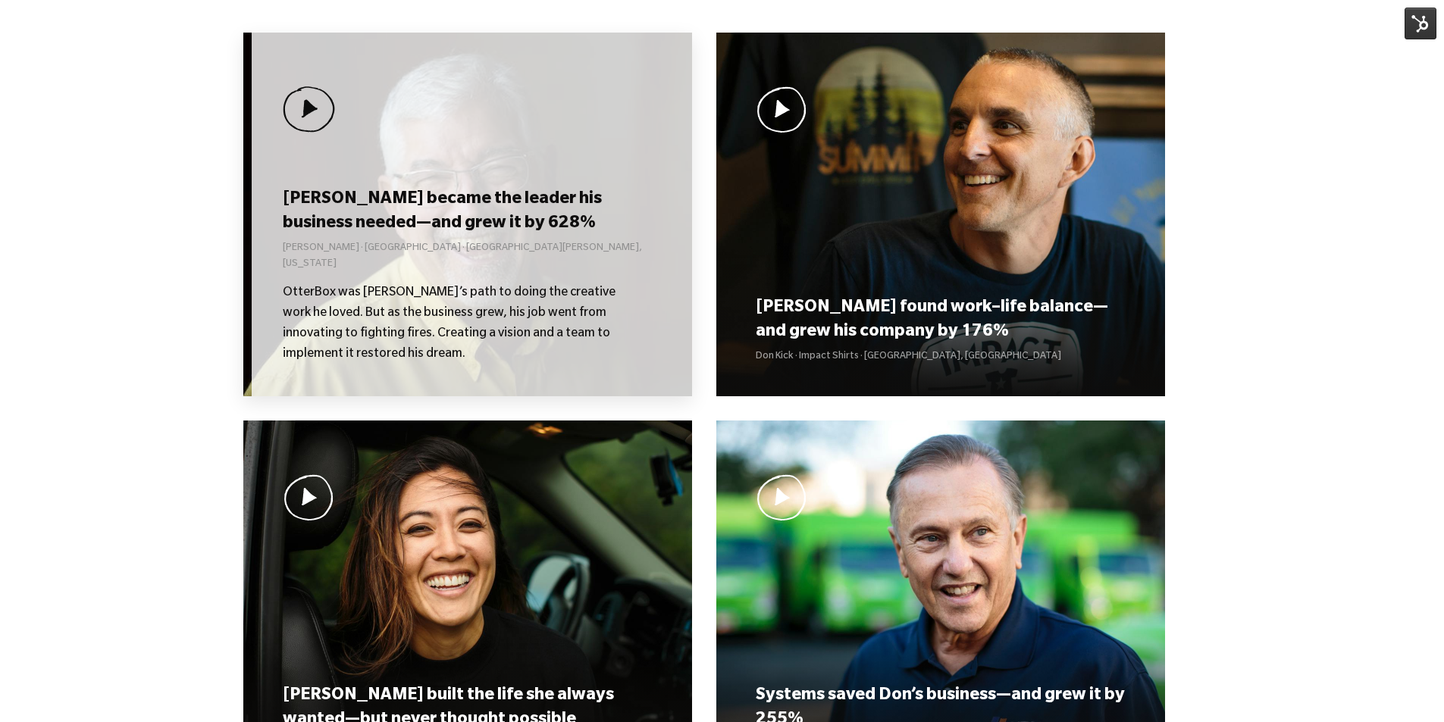
scroll to position [1062, 0]
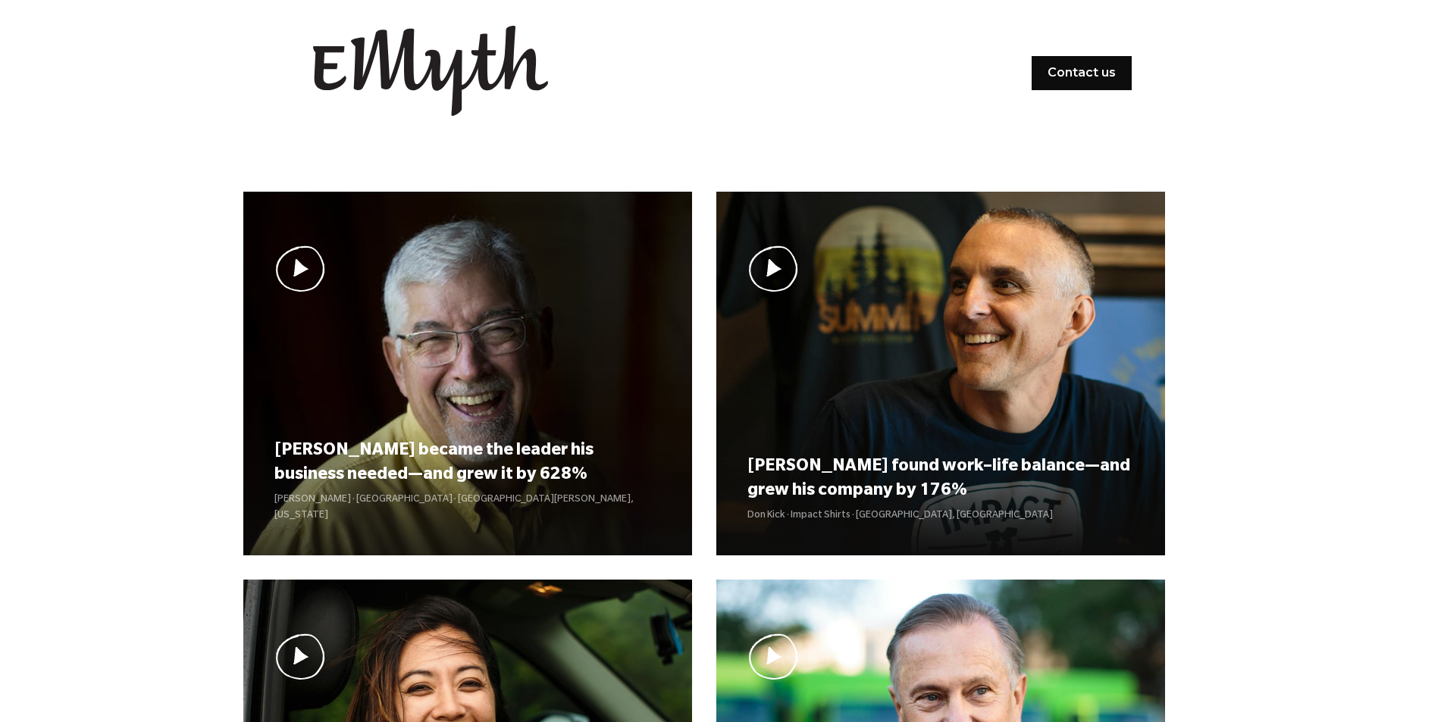
scroll to position [1062, 0]
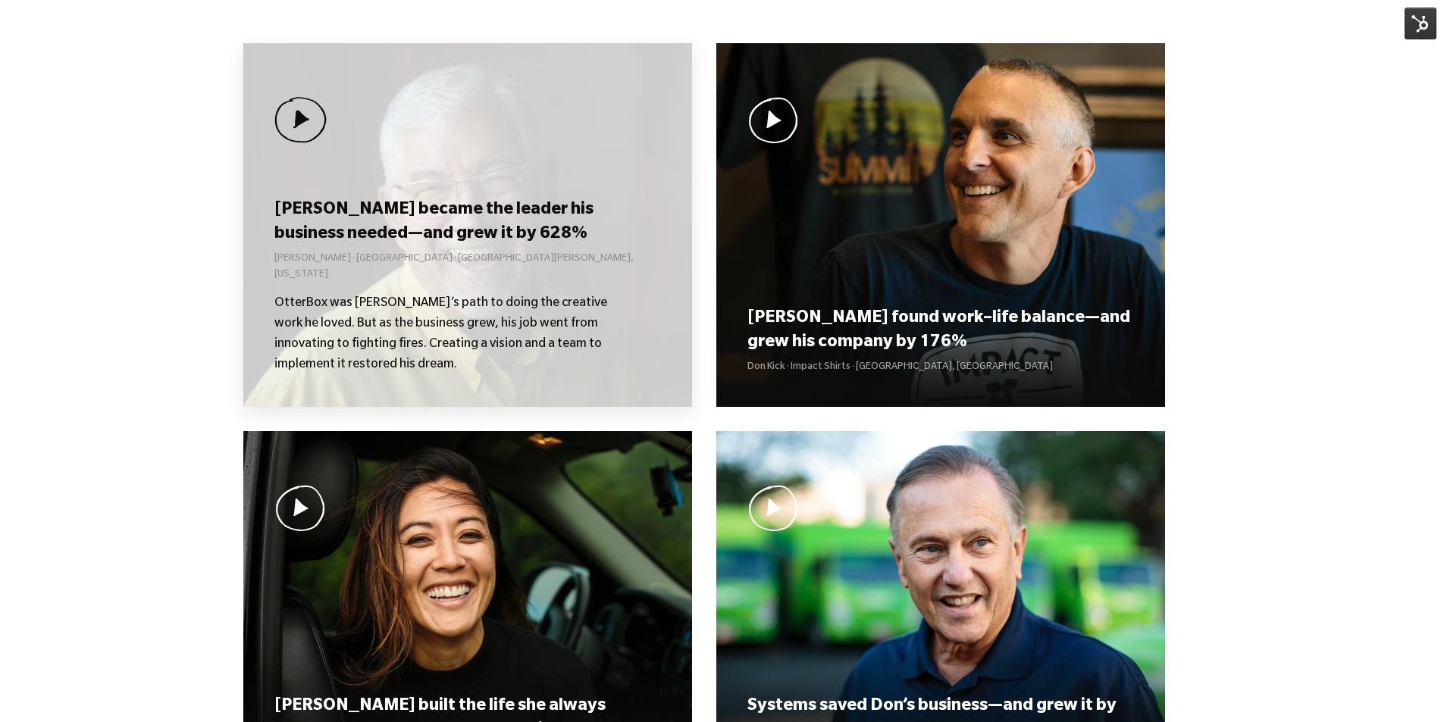
scroll to position [1062, 0]
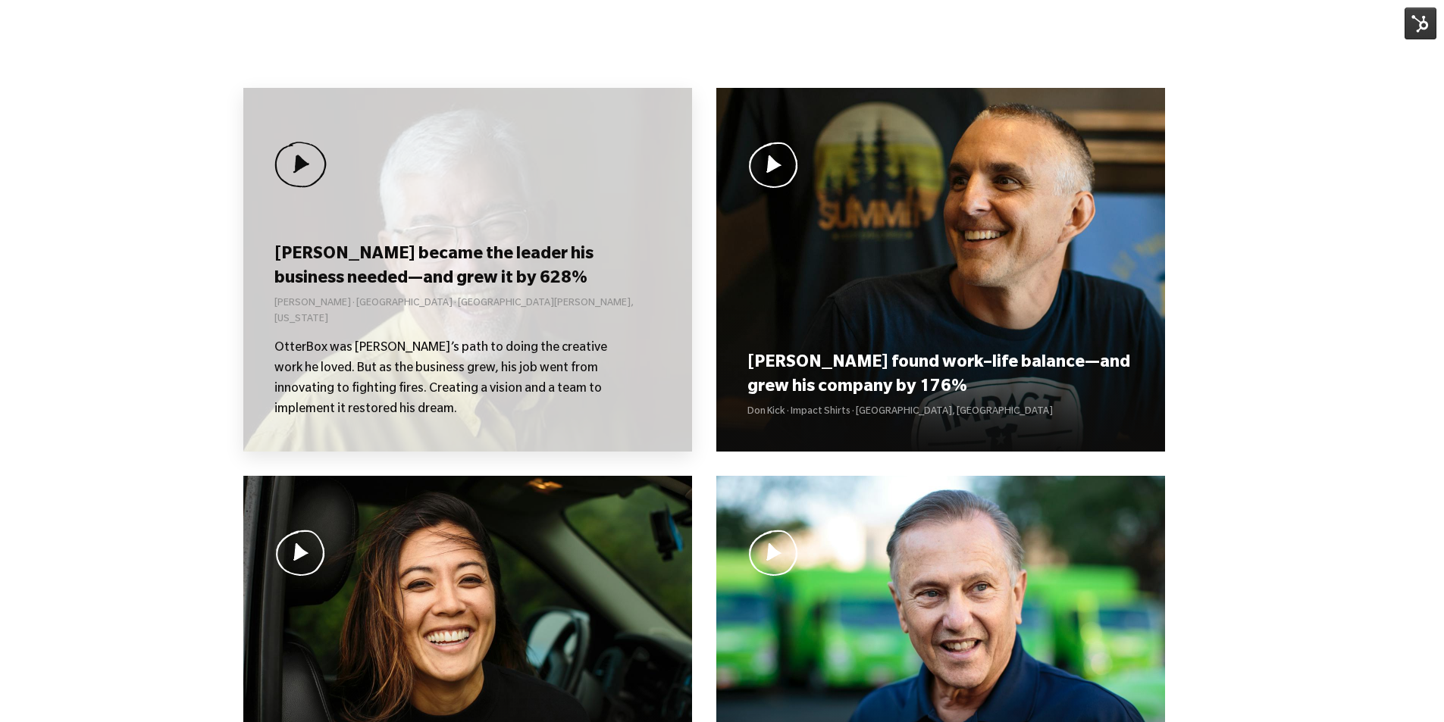
click at [387, 285] on h3 "[PERSON_NAME] became the leader his business needed—and grew it by 628%" at bounding box center [467, 267] width 386 height 47
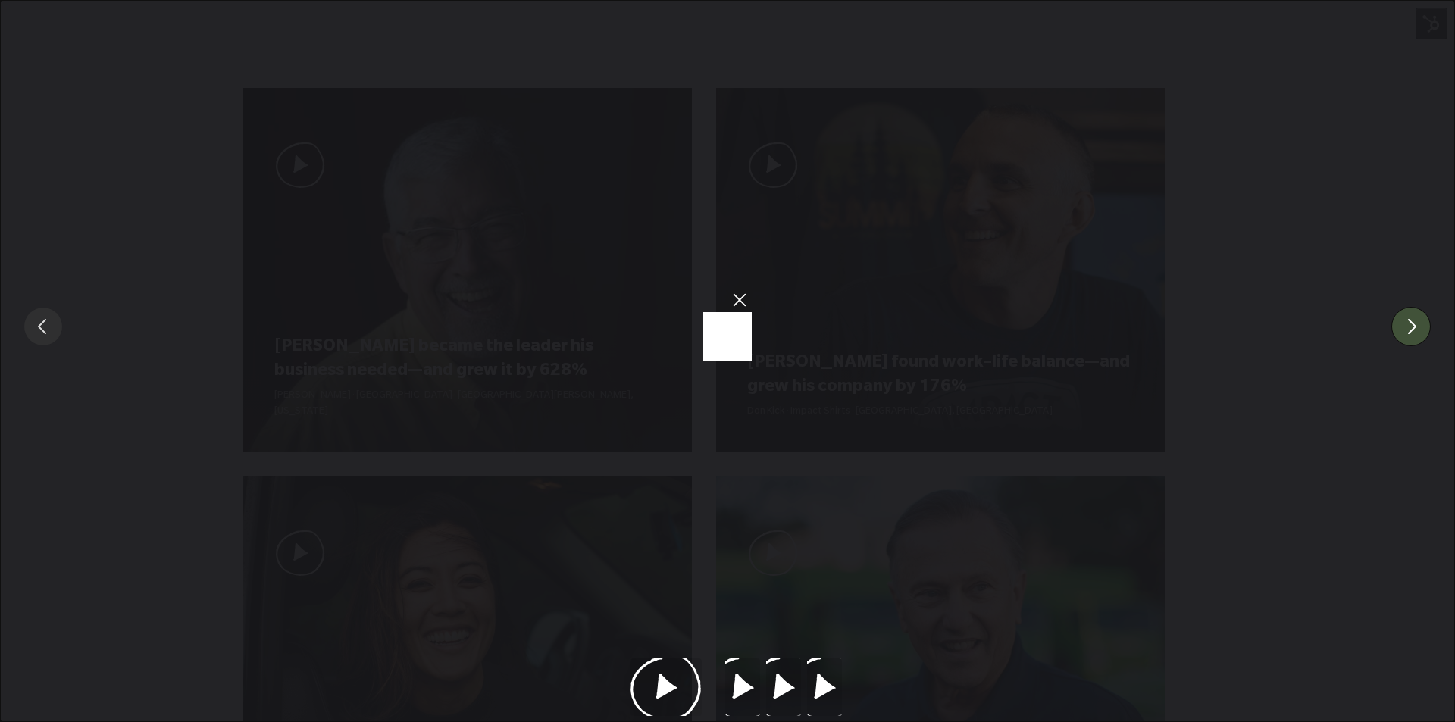
click at [1415, 332] on button "You can close this modal content with the ESC key" at bounding box center [1410, 326] width 39 height 39
click at [740, 303] on button "You can close this modal content with the ESC key" at bounding box center [738, 299] width 27 height 27
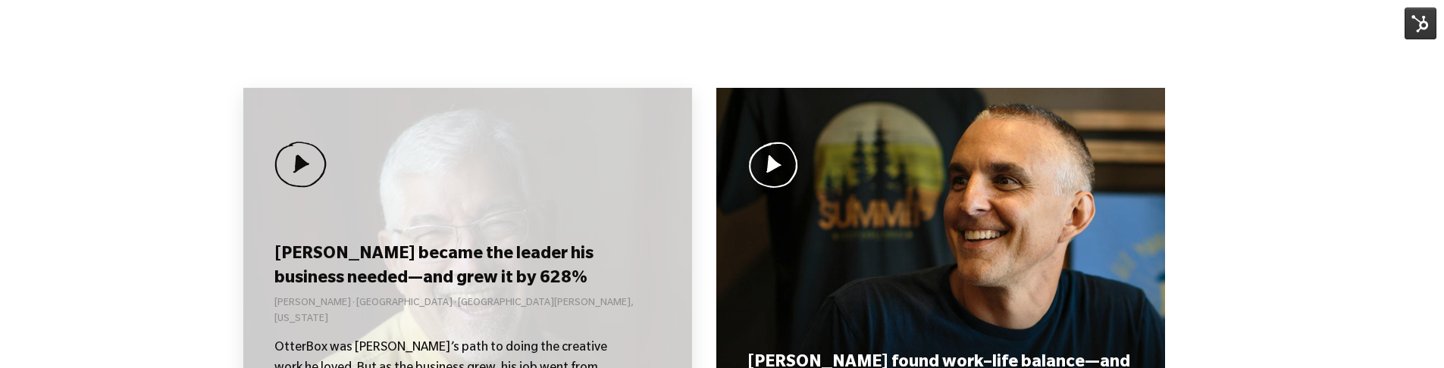
click at [551, 259] on div "[PERSON_NAME] became the leader his business needed—and grew it by 628% [PERSON…" at bounding box center [467, 330] width 386 height 179
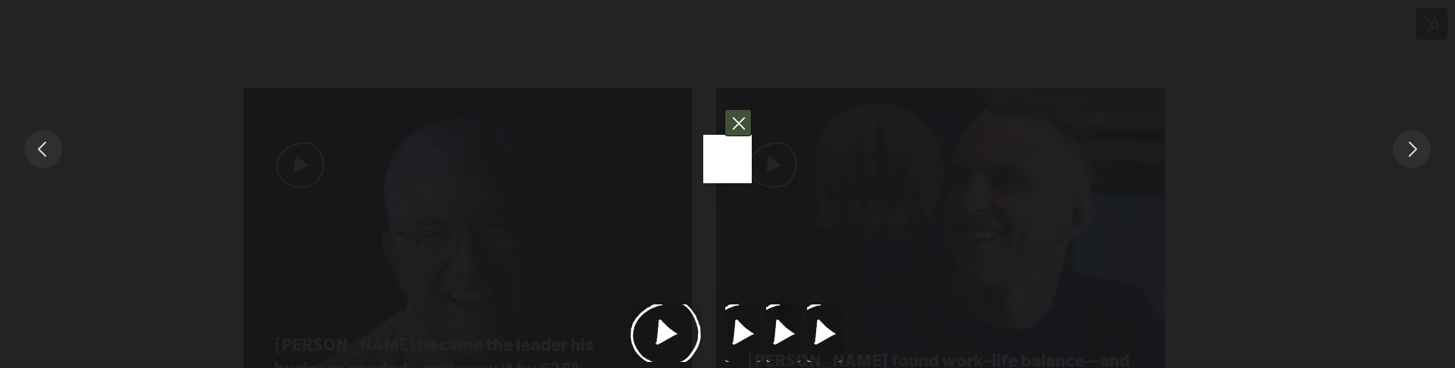
click at [737, 118] on button "You can close this modal content with the ESC key" at bounding box center [738, 122] width 27 height 27
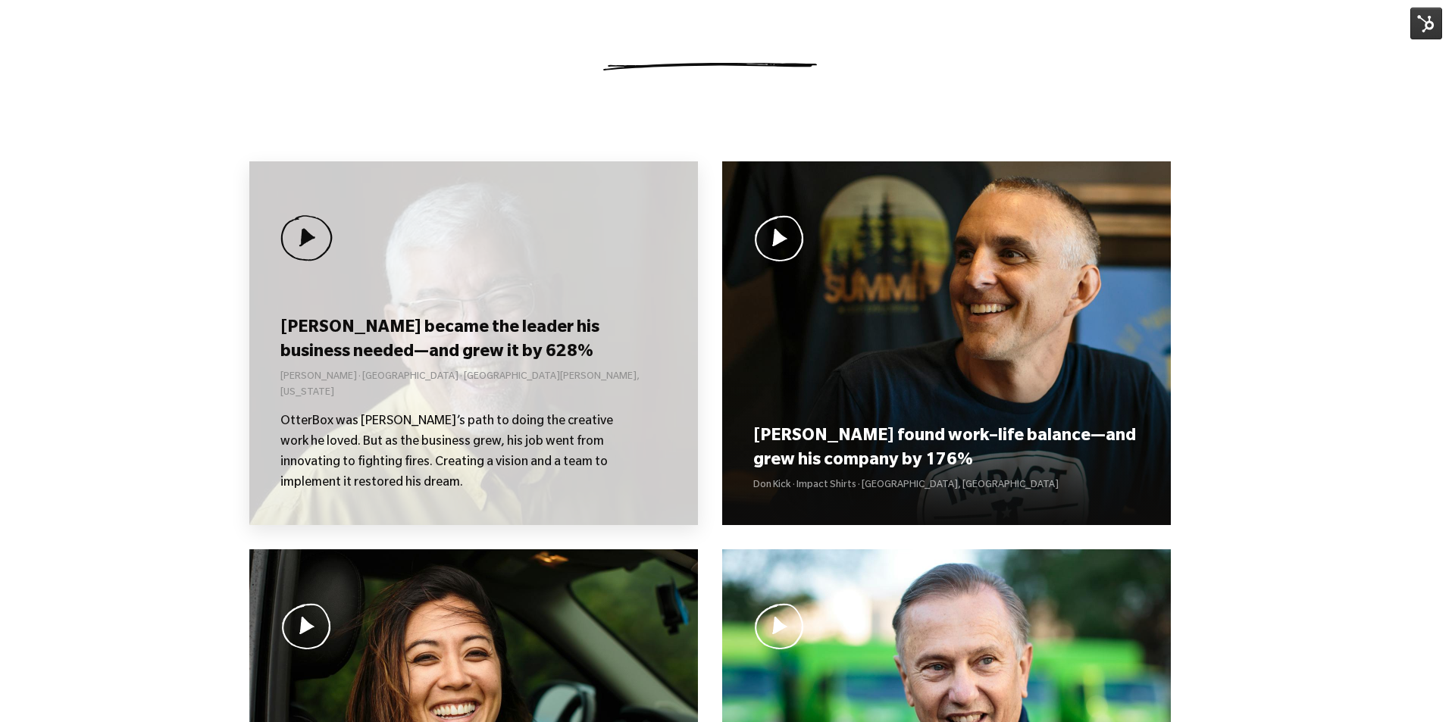
scroll to position [987, 0]
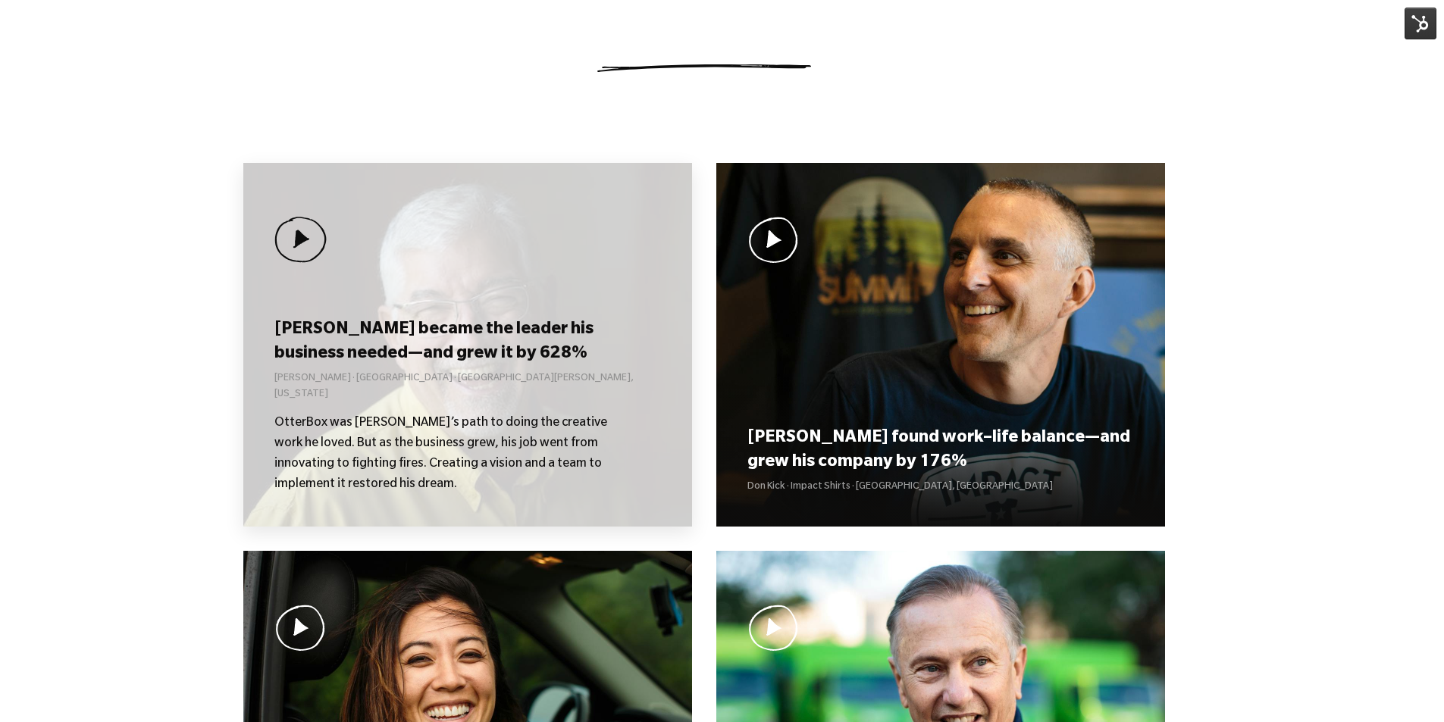
click at [517, 271] on div "[PERSON_NAME] became the leader his business needed—and grew it by 628% [PERSON…" at bounding box center [467, 345] width 449 height 364
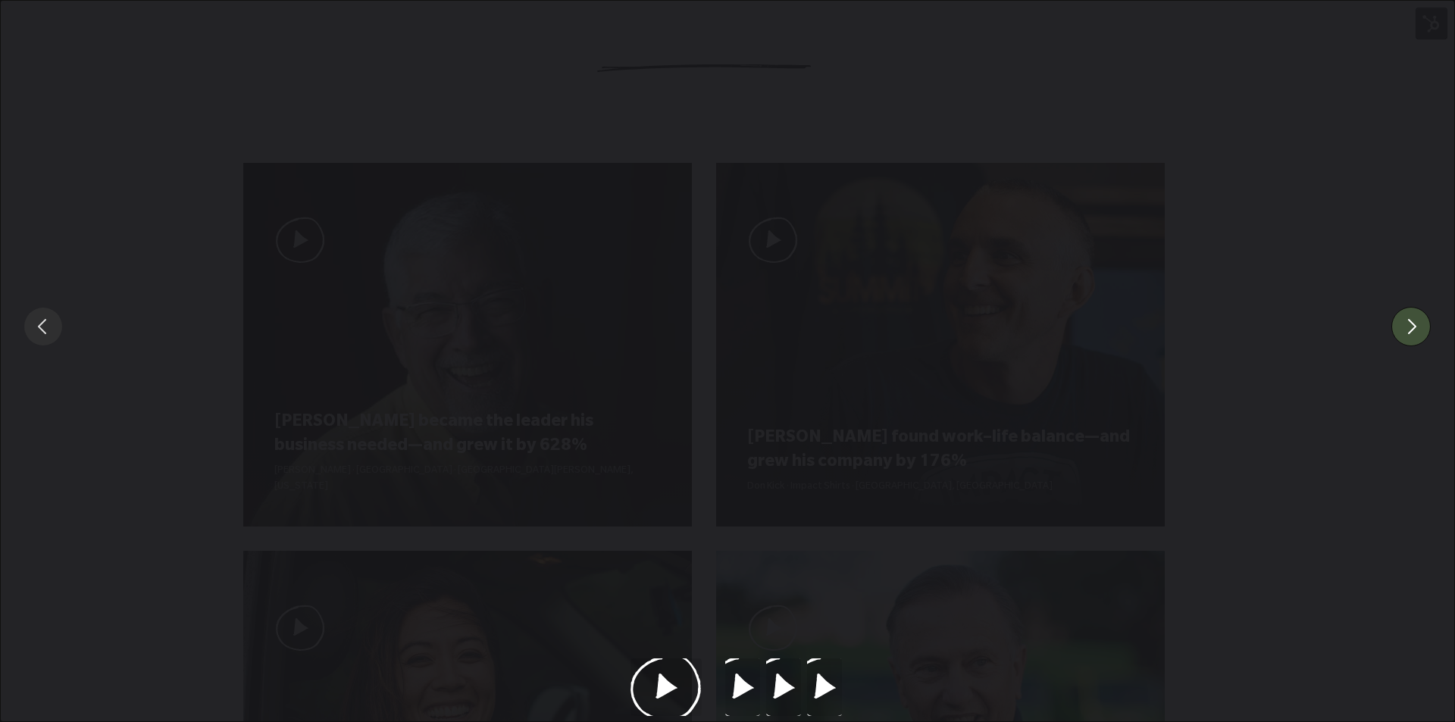
click at [1415, 330] on button "You can close this modal content with the ESC key" at bounding box center [1410, 326] width 39 height 39
click at [1285, 261] on div "You can close this modal content with the ESC key" at bounding box center [727, 326] width 1455 height 653
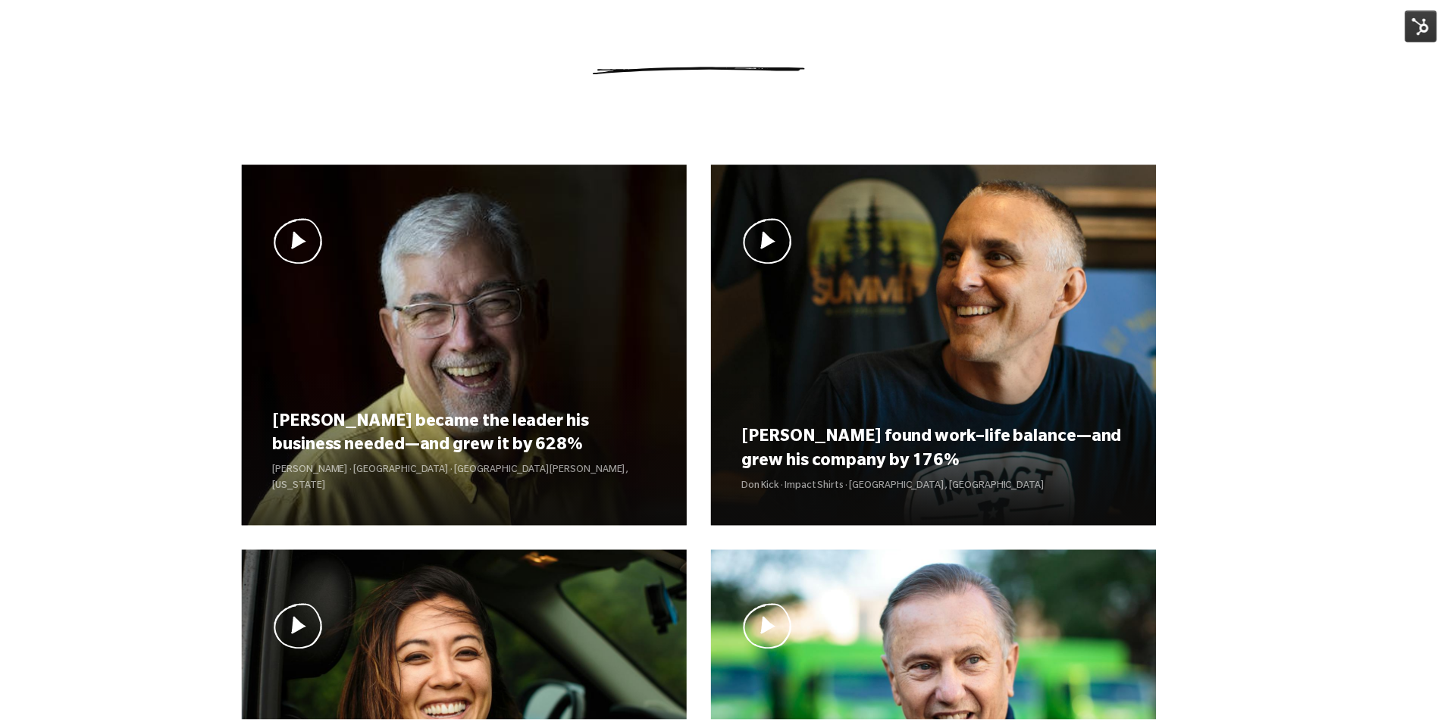
scroll to position [1112, 0]
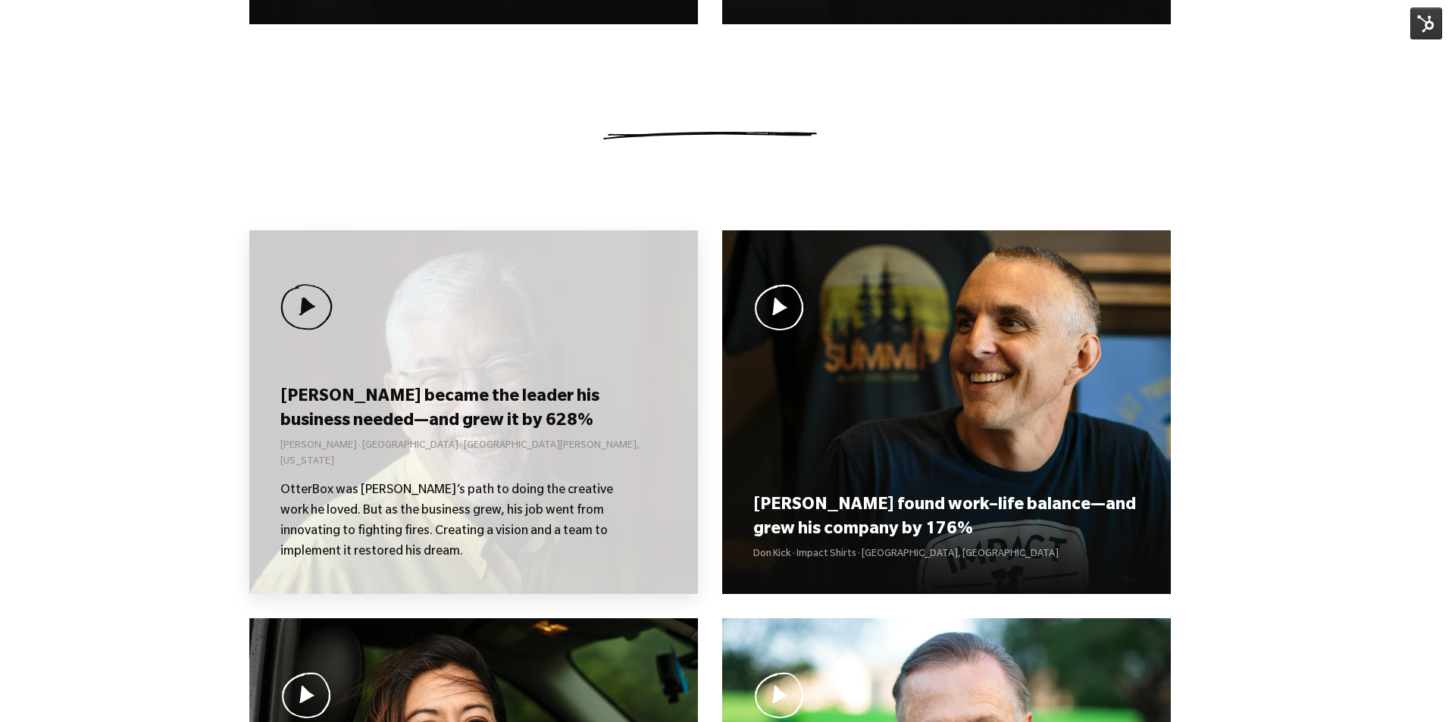
scroll to position [1213, 0]
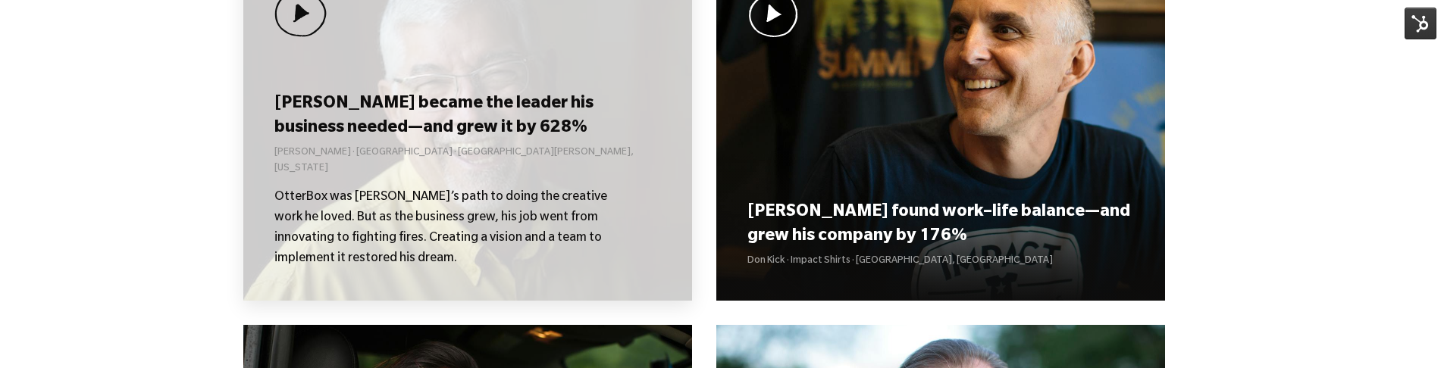
click at [454, 140] on h3 "[PERSON_NAME] became the leader his business needed—and grew it by 628%" at bounding box center [467, 116] width 386 height 47
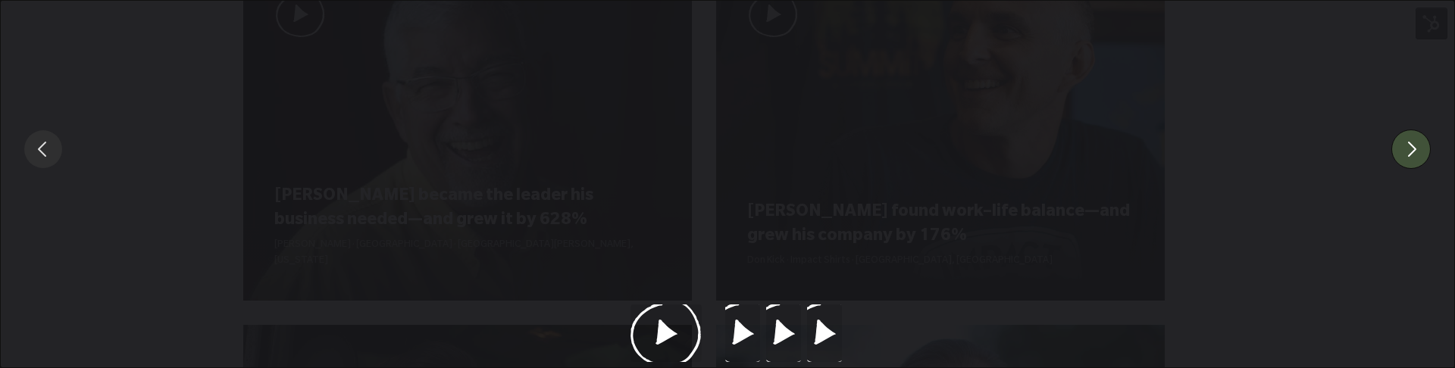
click at [1416, 154] on button "You can close this modal content with the ESC key" at bounding box center [1410, 149] width 39 height 39
click at [1416, 153] on button "You can close this modal content with the ESC key" at bounding box center [1410, 149] width 39 height 39
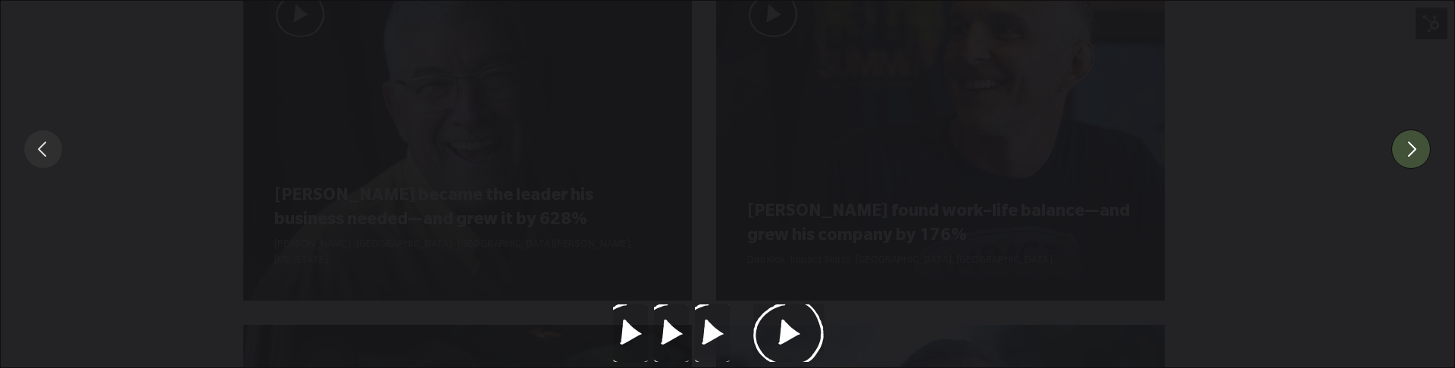
click at [1416, 153] on button "You can close this modal content with the ESC key" at bounding box center [1410, 149] width 39 height 39
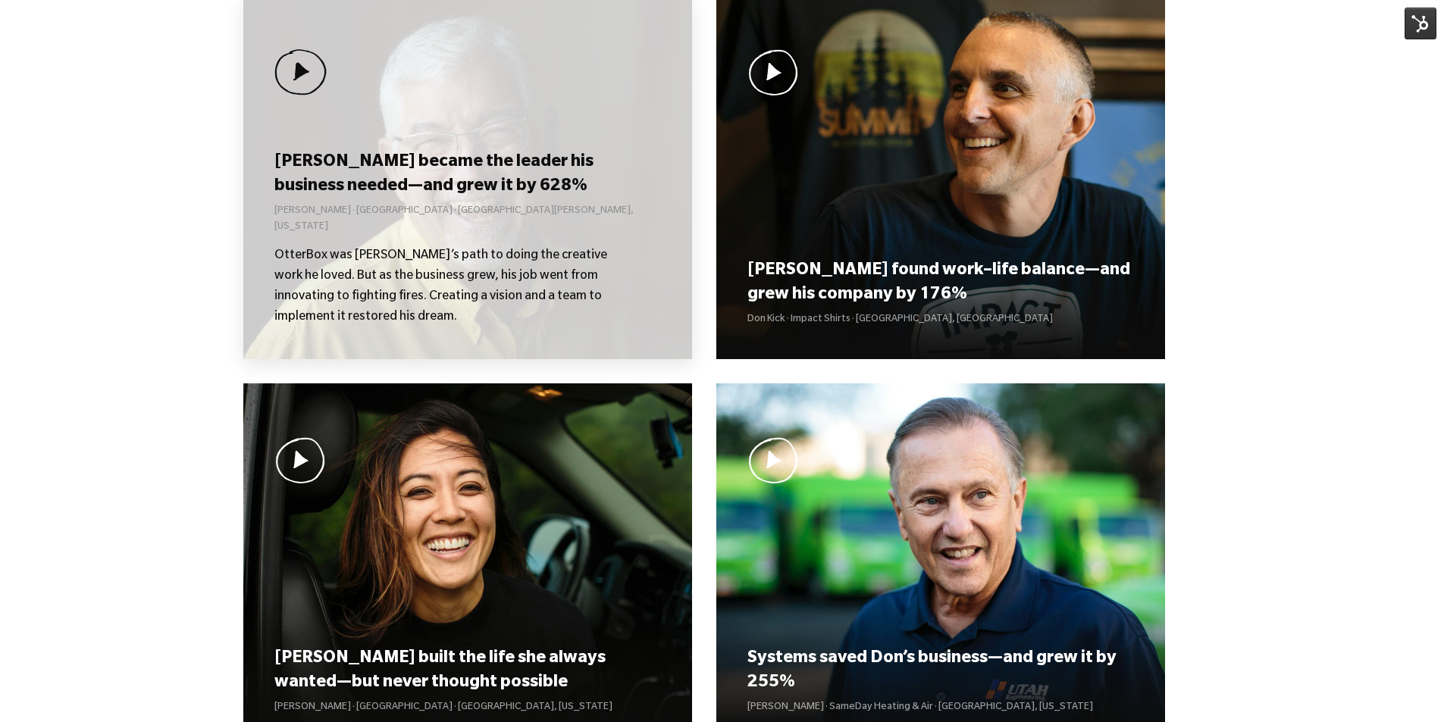
scroll to position [1137, 0]
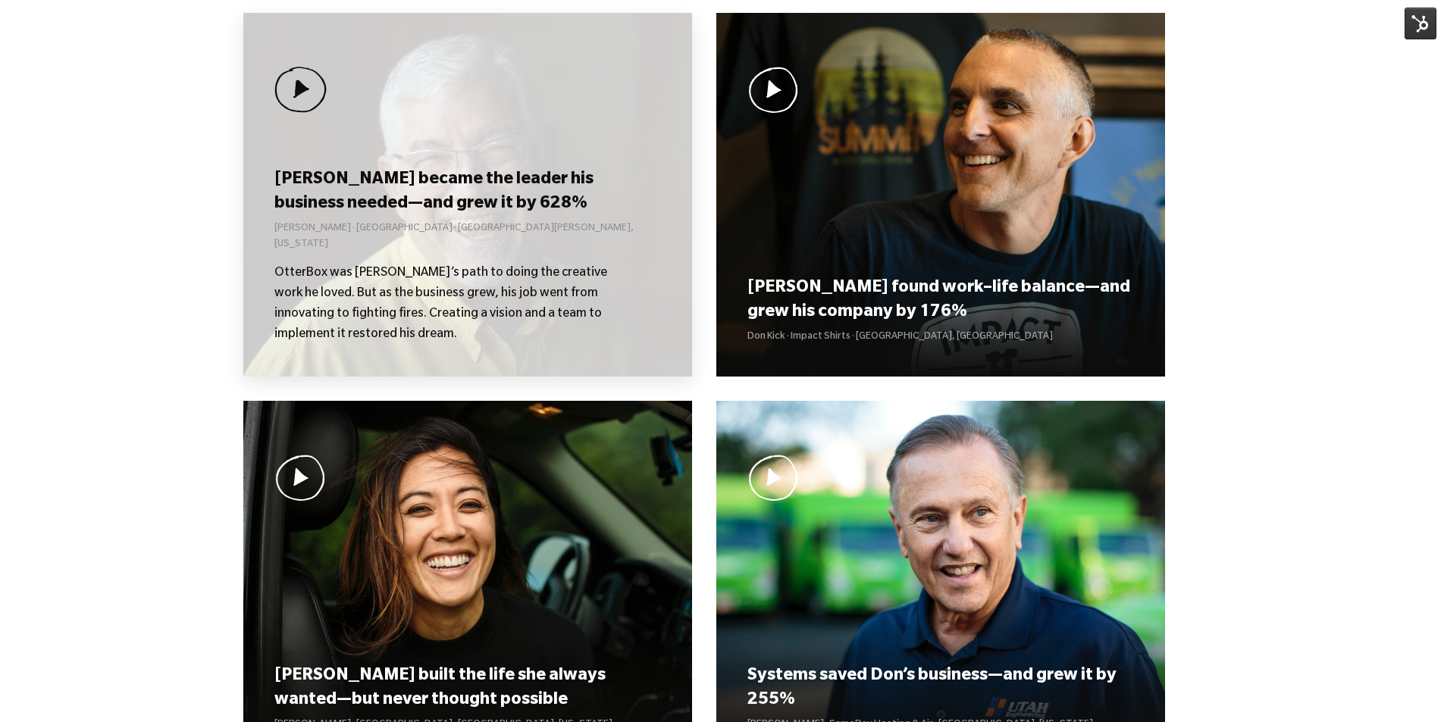
click at [462, 254] on div "[PERSON_NAME] became the leader his business needed—and grew it by 628% [PERSON…" at bounding box center [467, 255] width 386 height 179
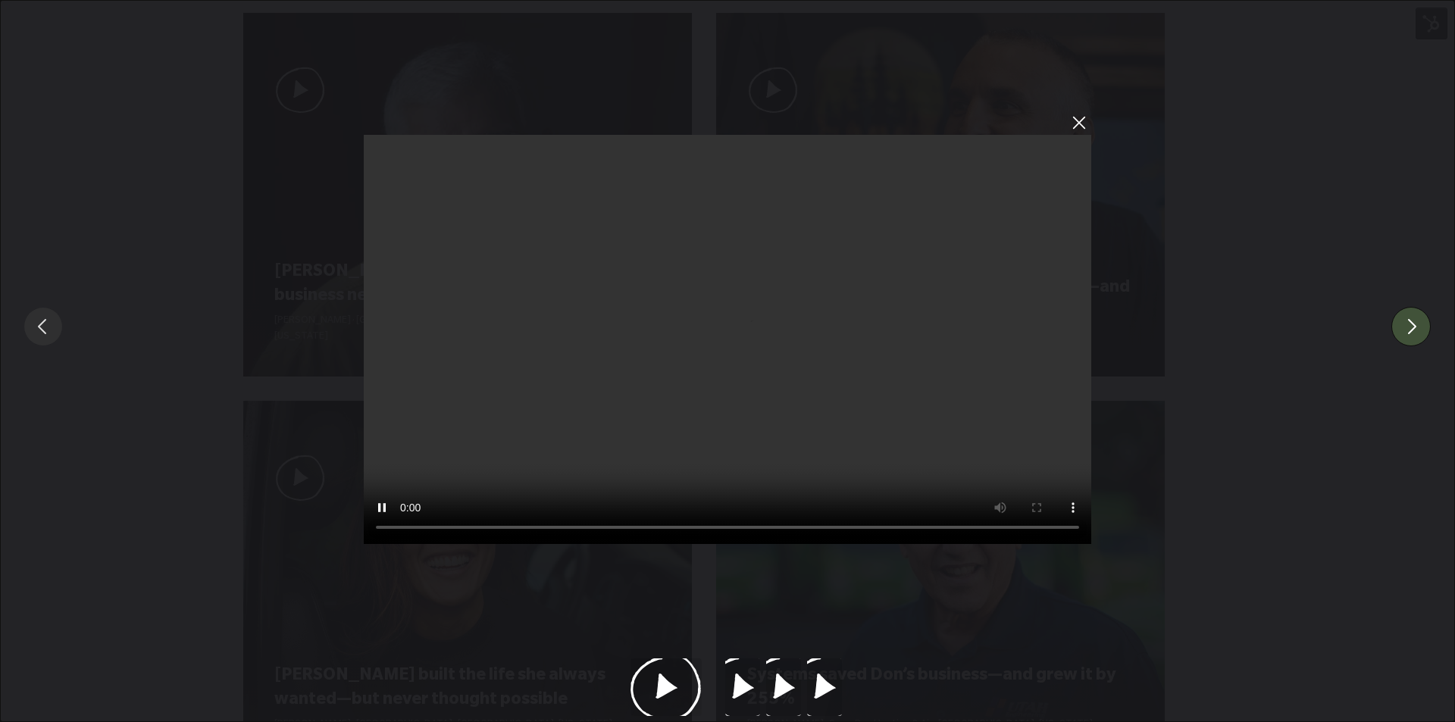
click at [1409, 327] on button "You can close this modal content with the ESC key" at bounding box center [1410, 326] width 39 height 39
click at [1413, 324] on button "You can close this modal content with the ESC key" at bounding box center [1410, 326] width 39 height 39
click at [48, 327] on button "You can close this modal content with the ESC key" at bounding box center [43, 326] width 39 height 39
click at [36, 324] on button "You can close this modal content with the ESC key" at bounding box center [43, 326] width 39 height 39
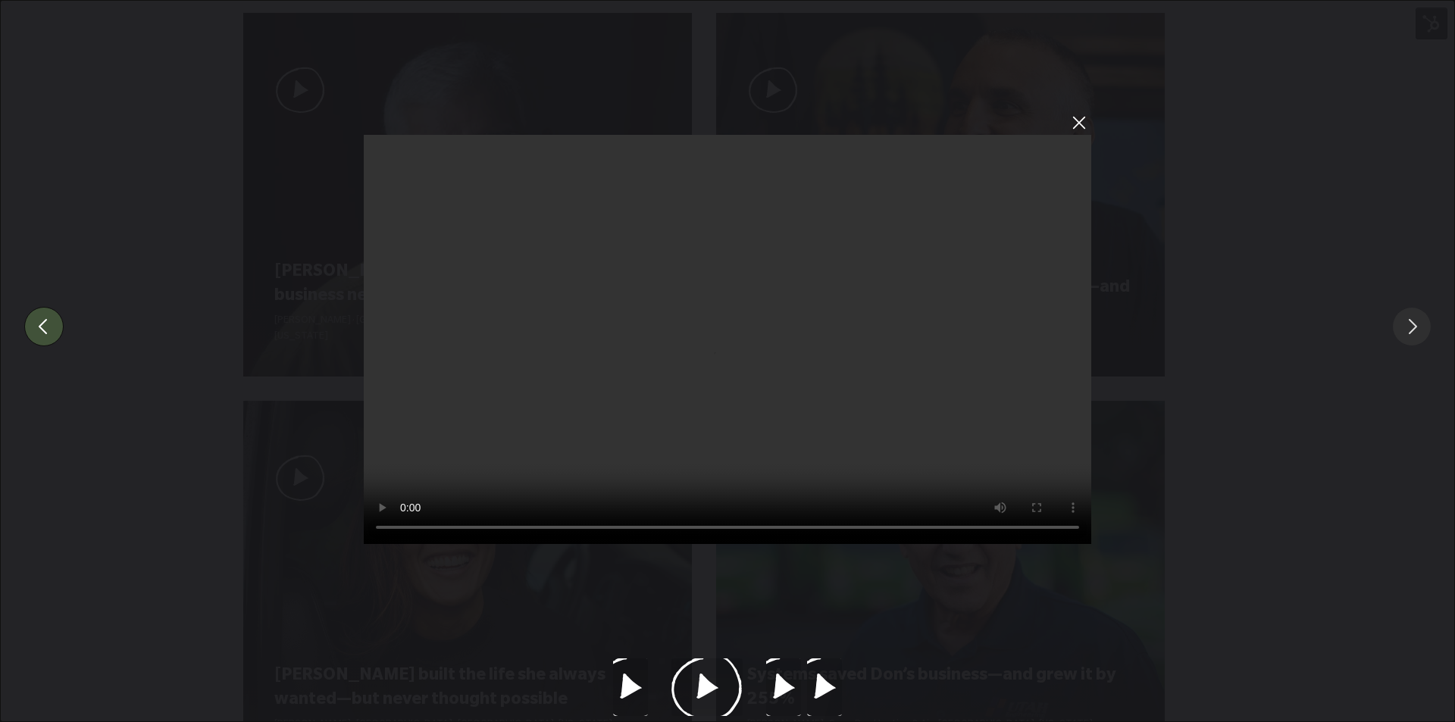
click at [35, 324] on button "You can close this modal content with the ESC key" at bounding box center [43, 326] width 39 height 39
click at [1424, 332] on button "You can close this modal content with the ESC key" at bounding box center [1410, 326] width 39 height 39
click at [1411, 332] on button "You can close this modal content with the ESC key" at bounding box center [1410, 326] width 39 height 39
click at [43, 334] on button "You can close this modal content with the ESC key" at bounding box center [43, 326] width 39 height 39
click at [1410, 342] on button "You can close this modal content with the ESC key" at bounding box center [1410, 326] width 39 height 39
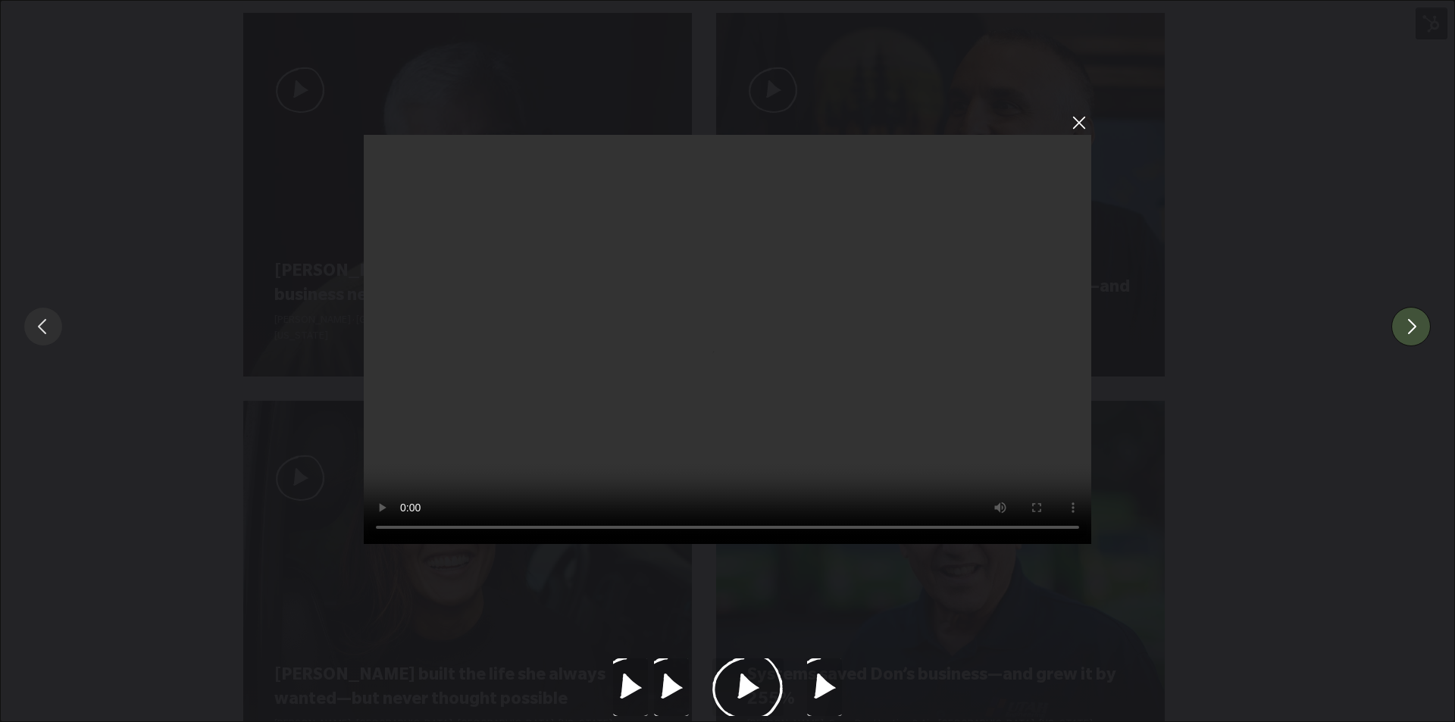
click at [1410, 335] on button "You can close this modal content with the ESC key" at bounding box center [1410, 326] width 39 height 39
click at [1076, 123] on button "You can close this modal content with the ESC key" at bounding box center [1077, 122] width 27 height 27
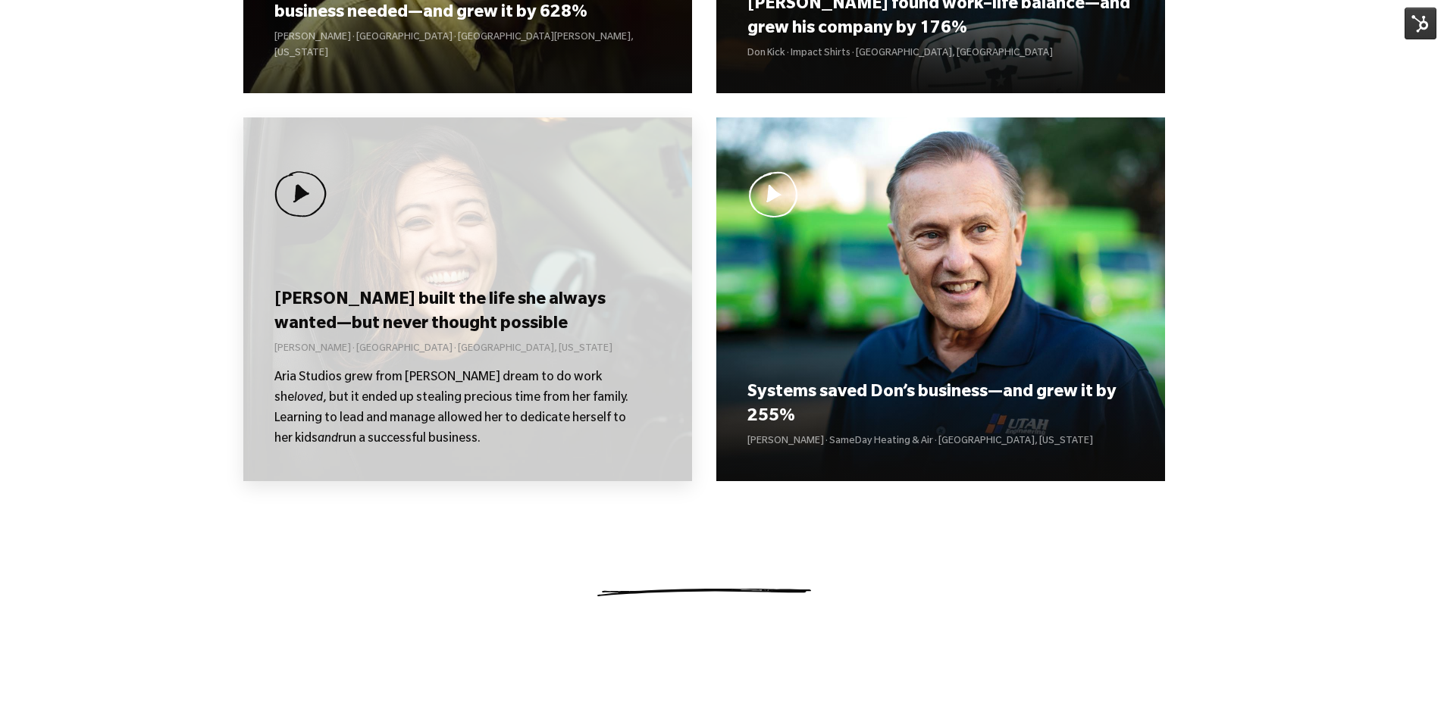
scroll to position [1516, 0]
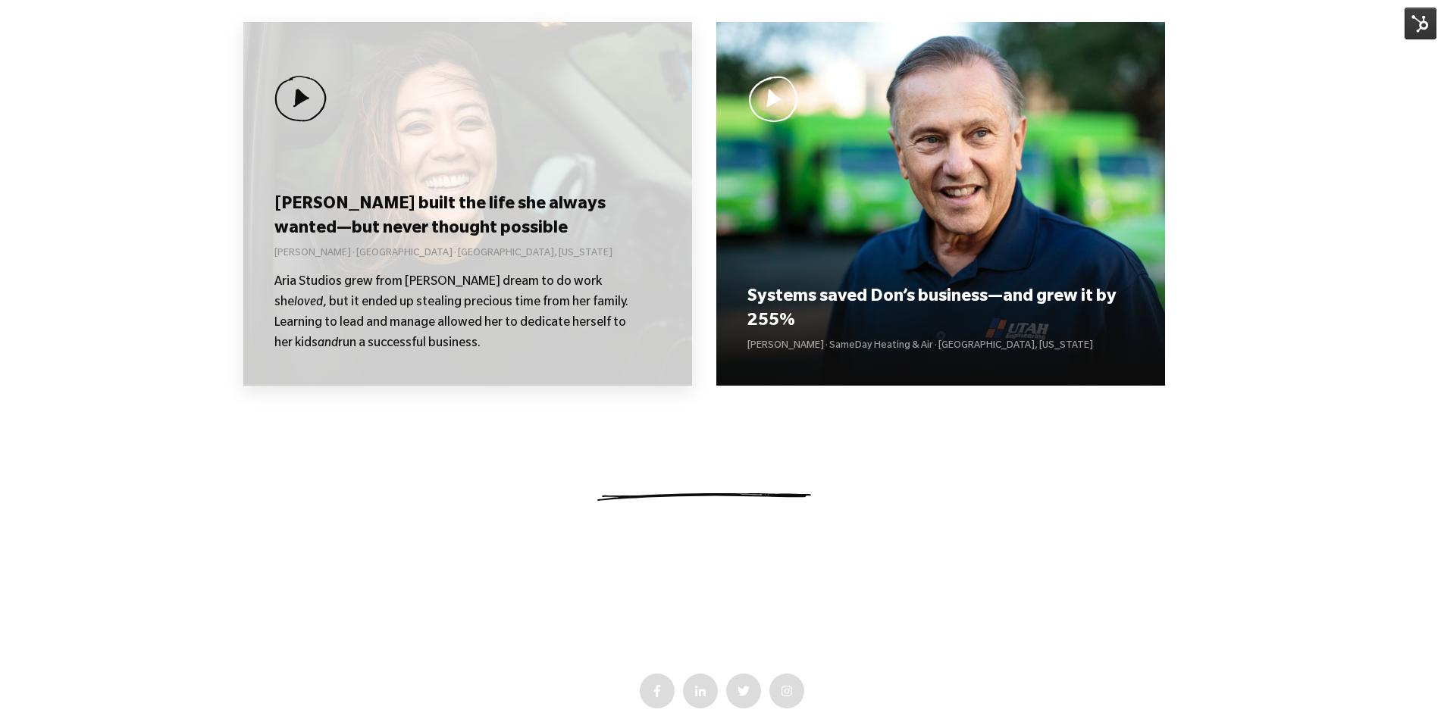
click at [424, 160] on div "[PERSON_NAME] built the life she always wanted—but never thought possible [PERS…" at bounding box center [467, 204] width 449 height 364
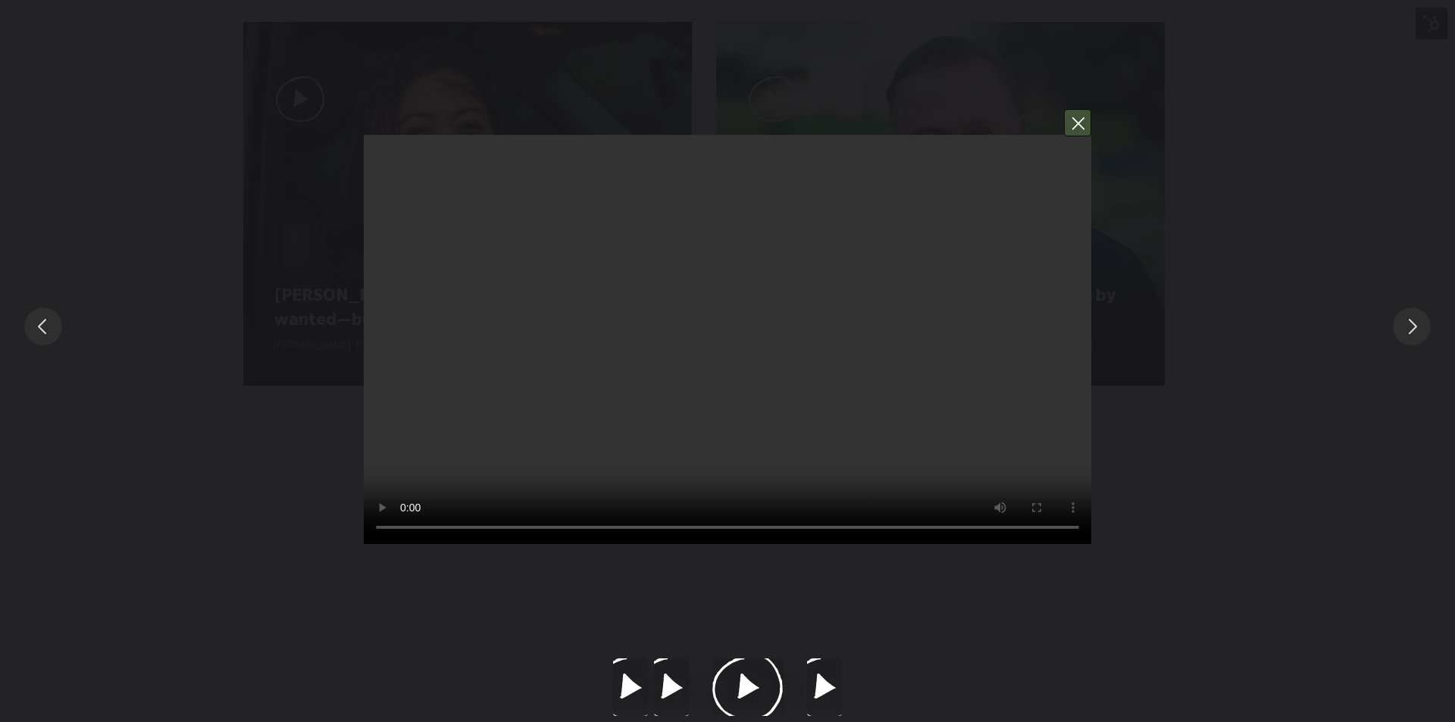
click at [1078, 123] on button "You can close this modal content with the ESC key" at bounding box center [1077, 122] width 27 height 27
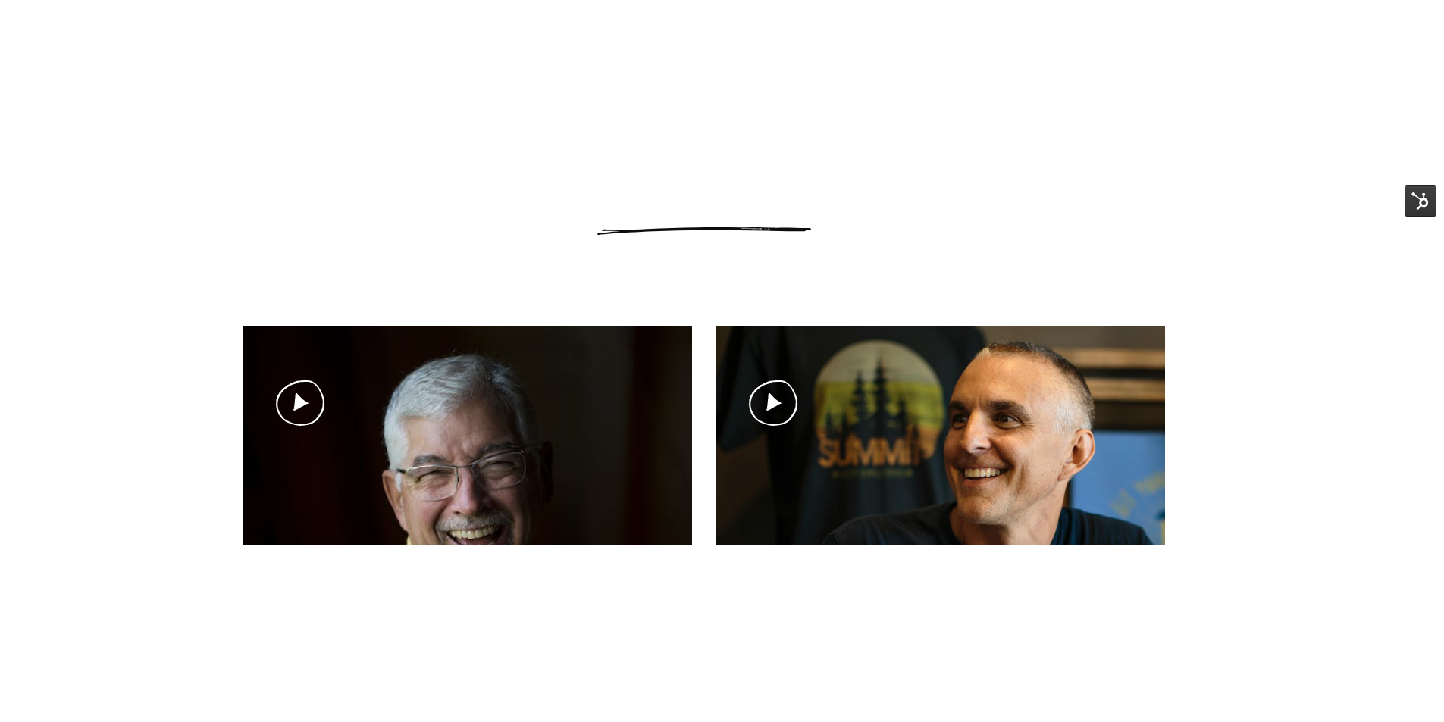
scroll to position [1062, 0]
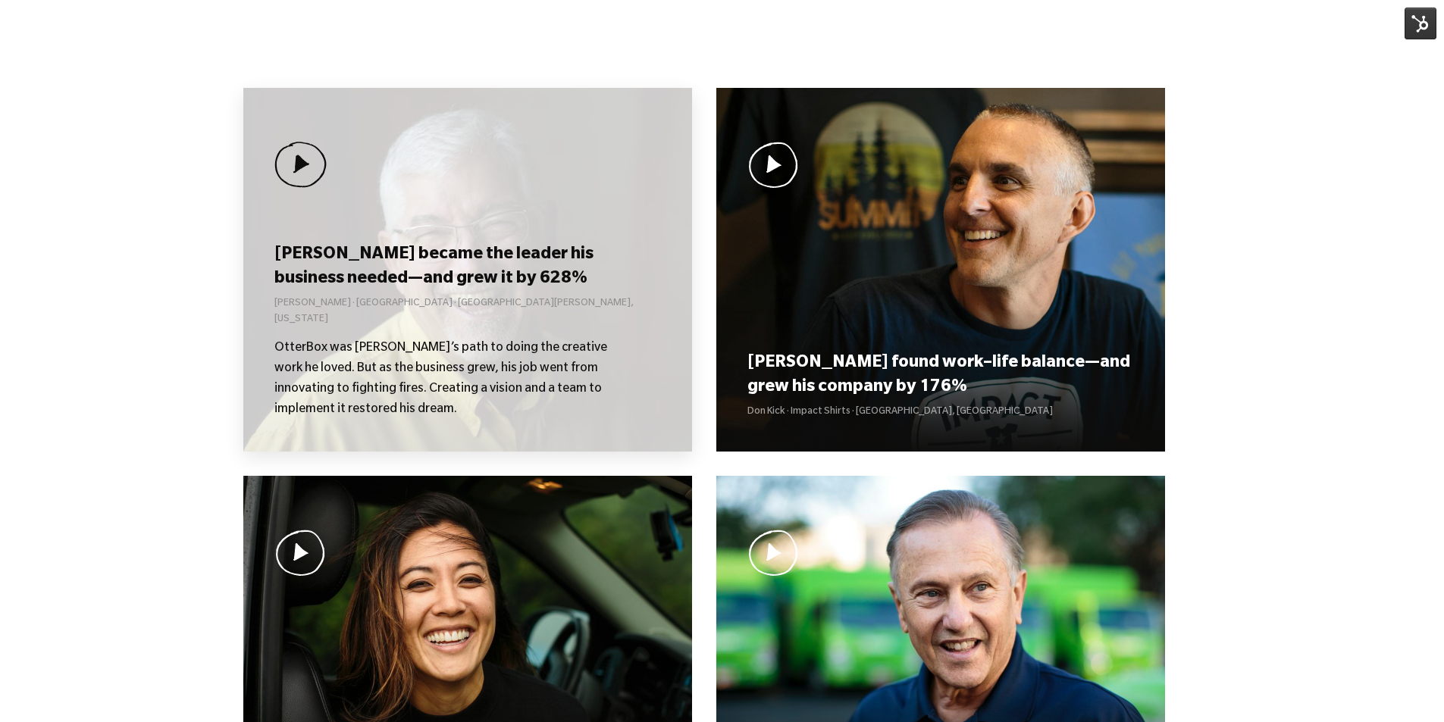
click at [406, 289] on h3 "[PERSON_NAME] became the leader his business needed—and grew it by 628%" at bounding box center [467, 267] width 386 height 47
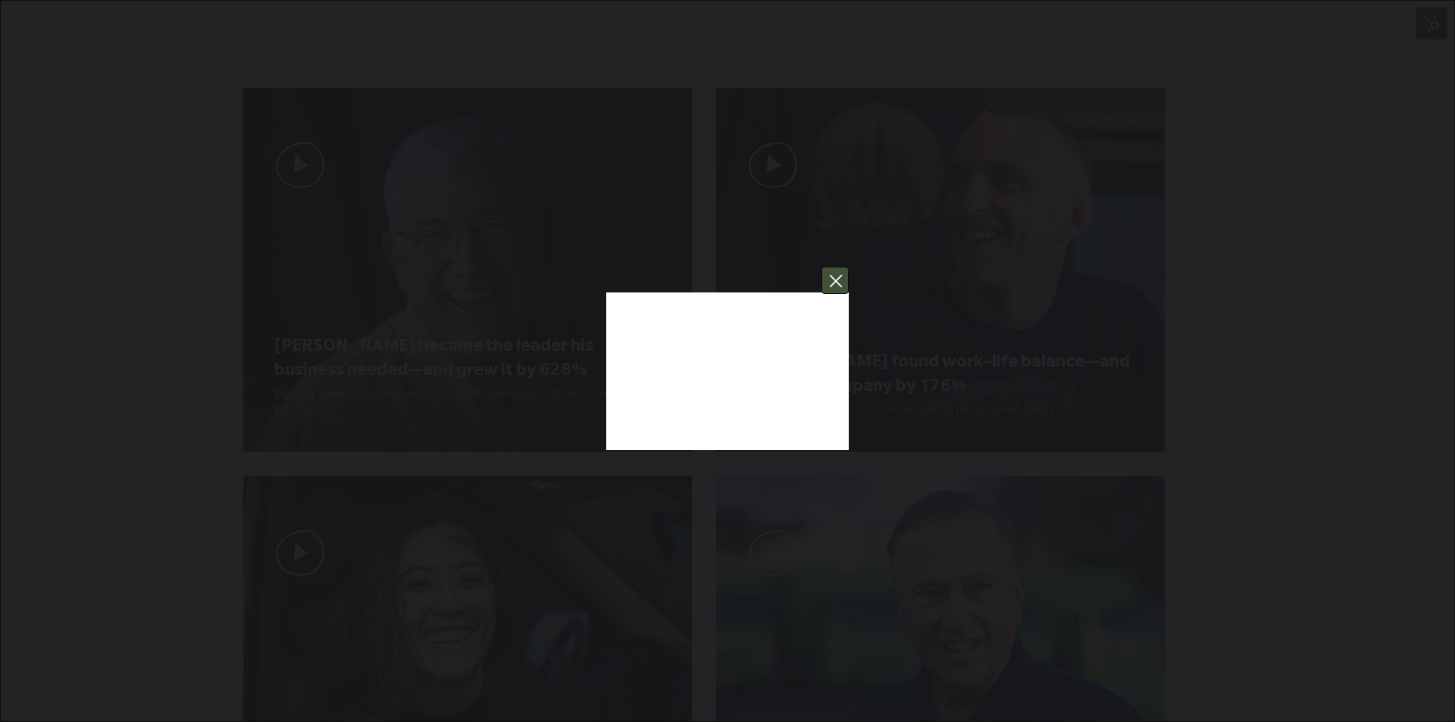
click at [843, 283] on button "You can close this modal content with the ESC key" at bounding box center [835, 280] width 27 height 27
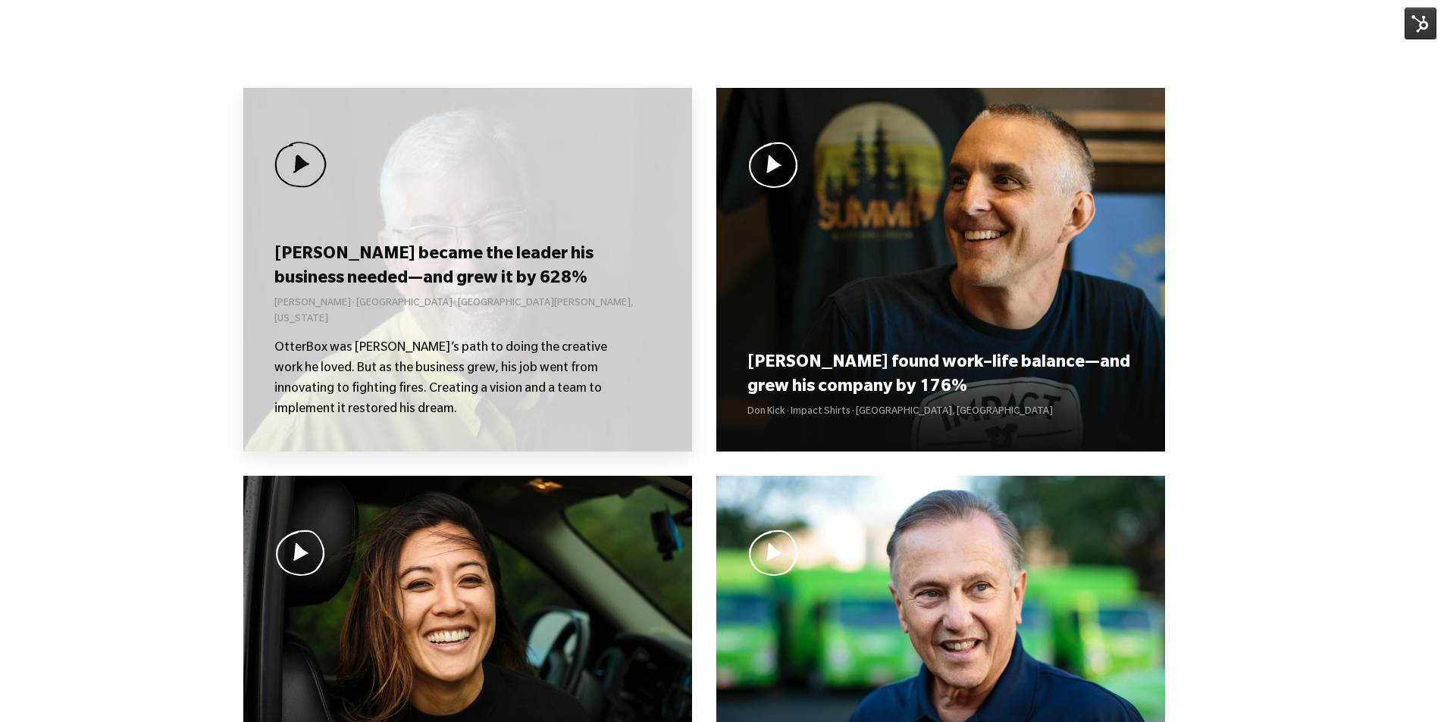
click at [412, 276] on h3 "[PERSON_NAME] became the leader his business needed—and grew it by 628%" at bounding box center [467, 267] width 386 height 47
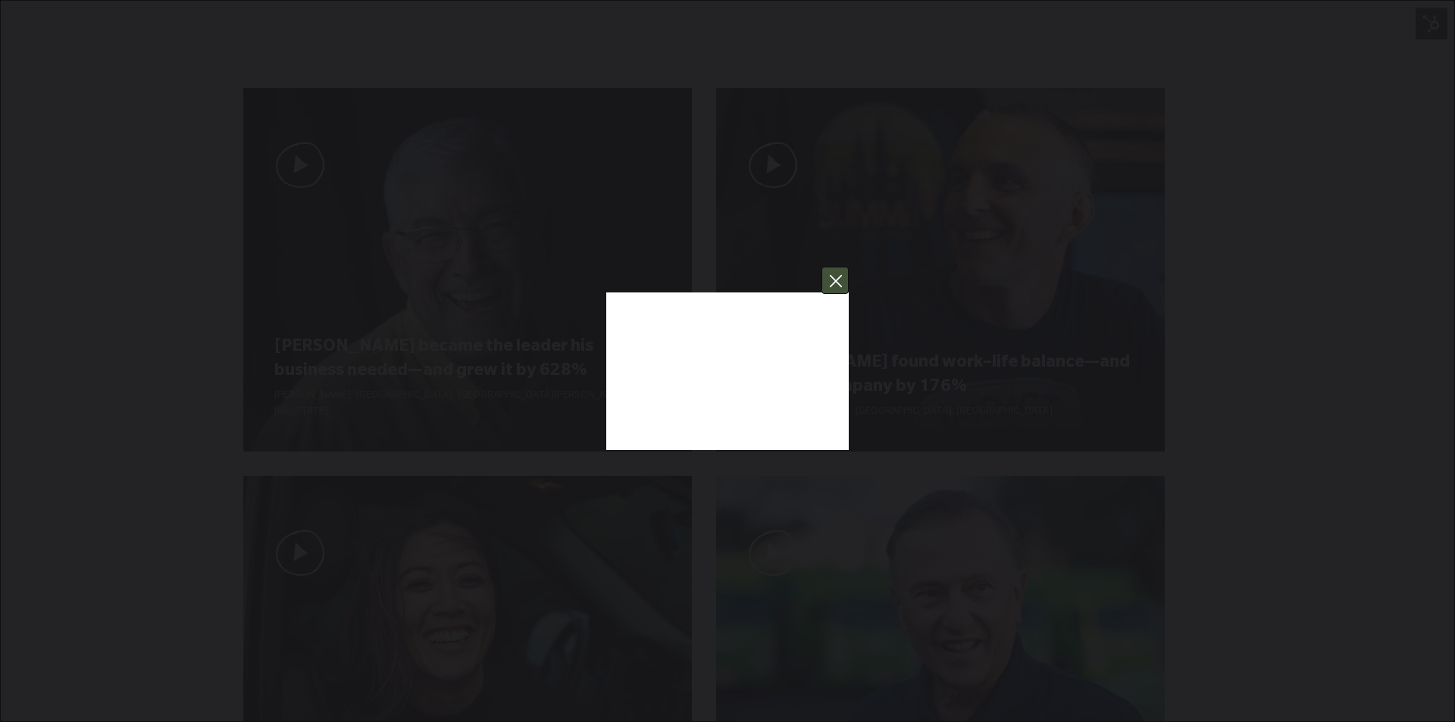
click at [831, 282] on button "You can close this modal content with the ESC key" at bounding box center [835, 280] width 27 height 27
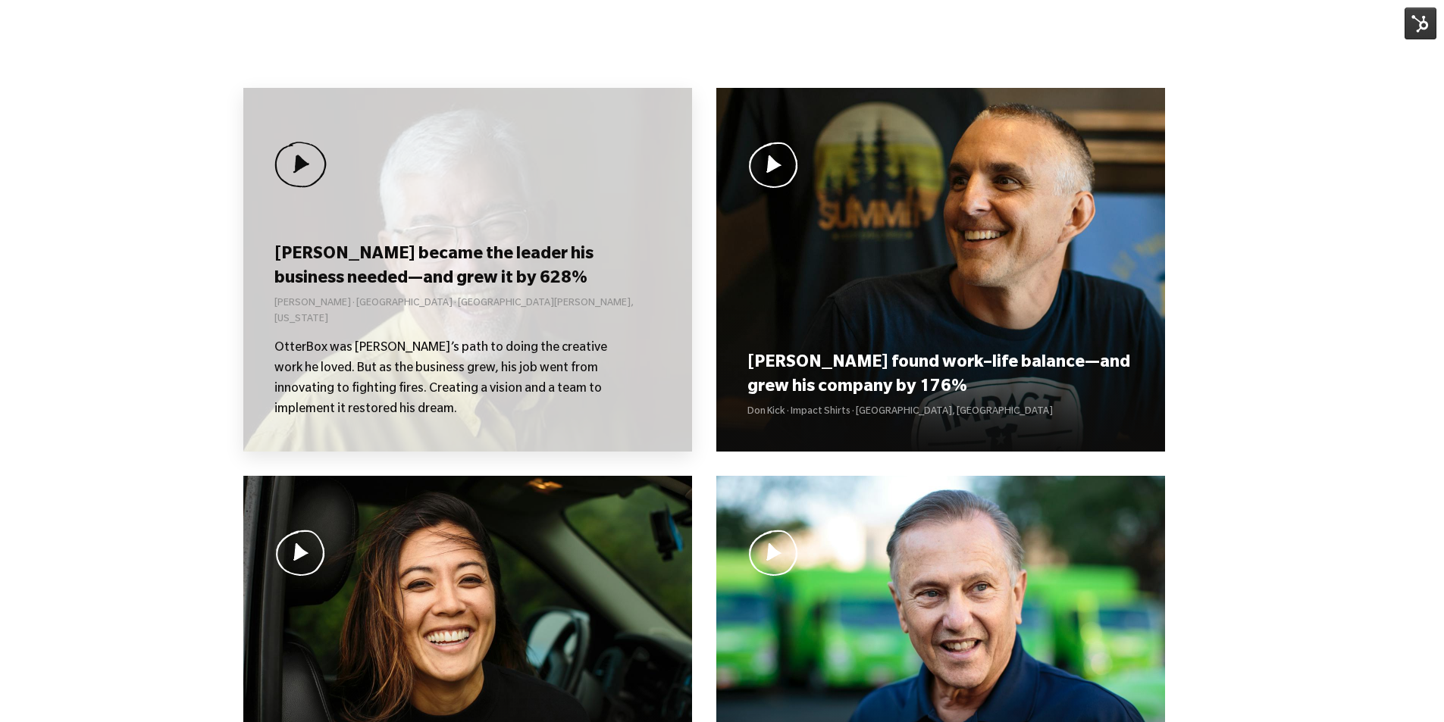
click at [552, 278] on h3 "[PERSON_NAME] became the leader his business needed—and grew it by 628%" at bounding box center [467, 267] width 386 height 47
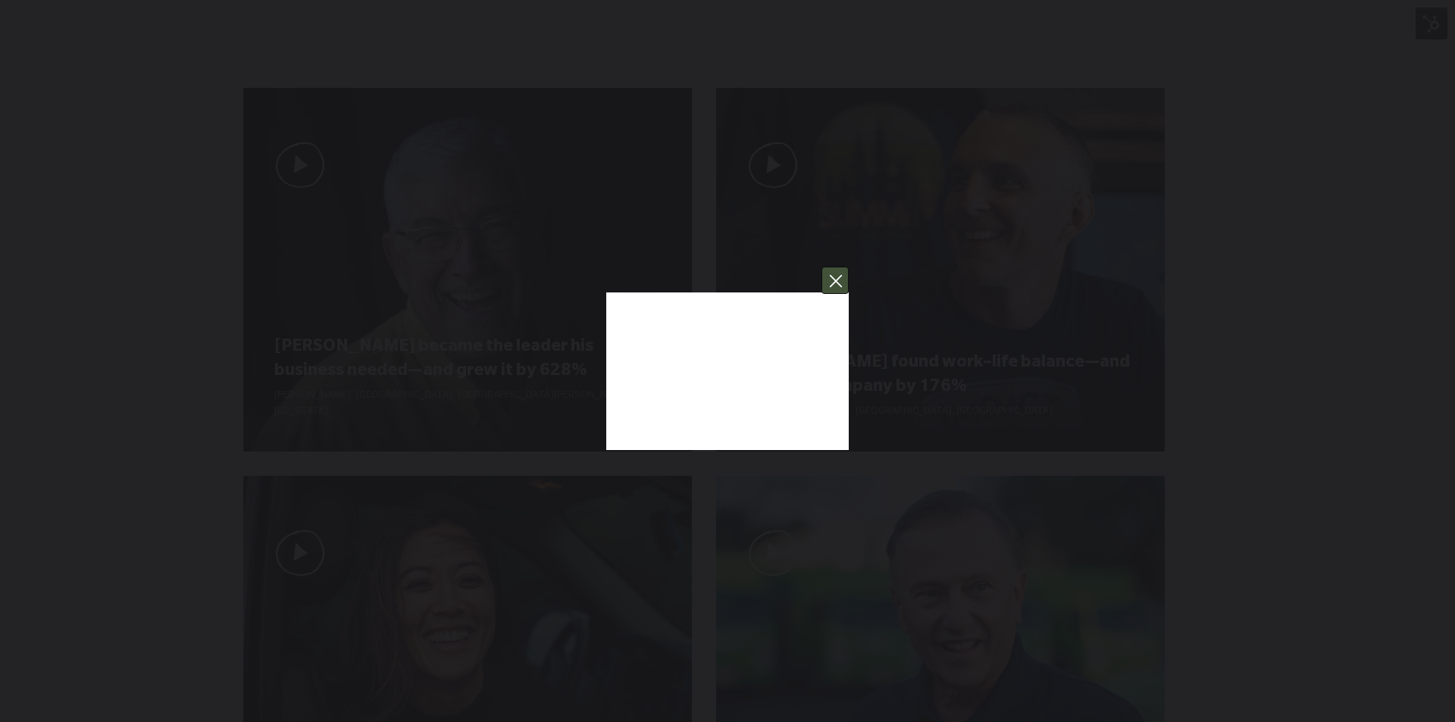
click at [835, 287] on button "You can close this modal content with the ESC key" at bounding box center [835, 280] width 27 height 27
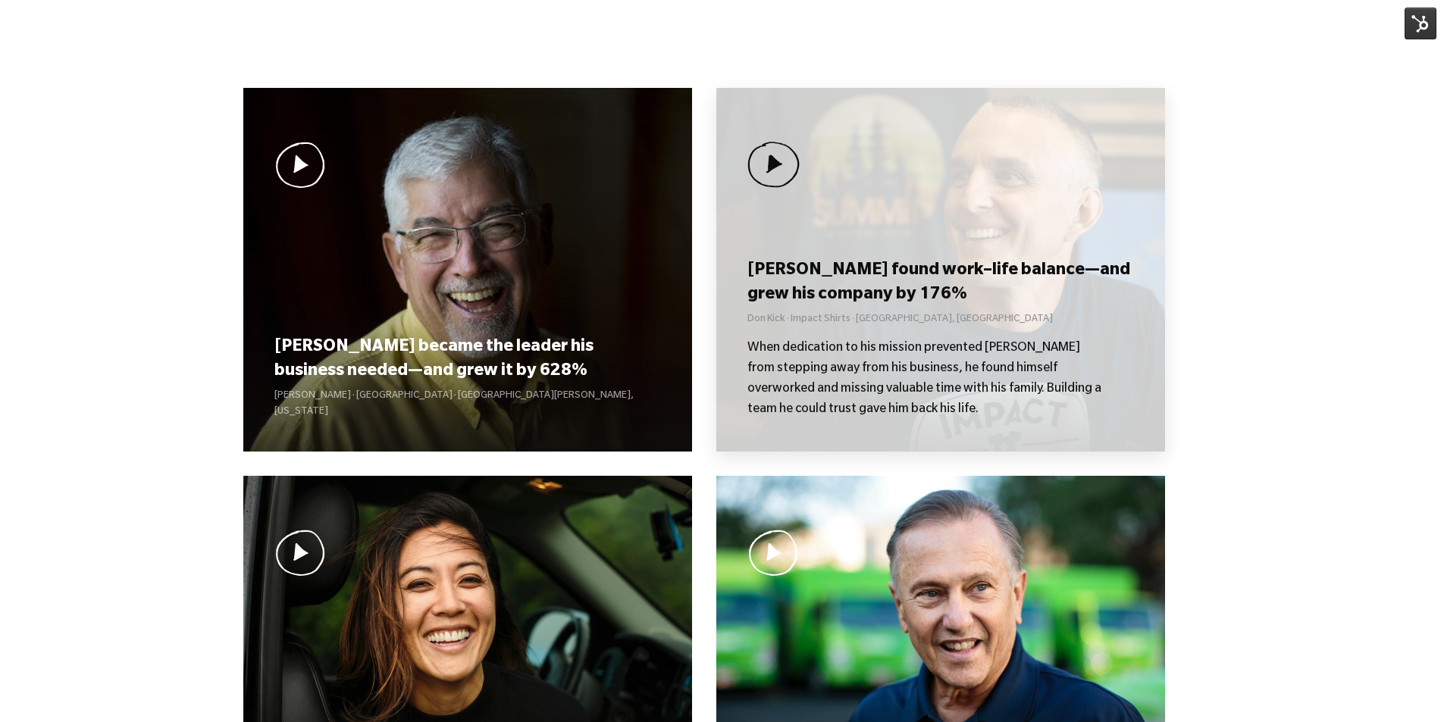
click at [843, 286] on div "[PERSON_NAME] found work–life balance—and grew his company by 176% Don Kick · I…" at bounding box center [940, 270] width 449 height 364
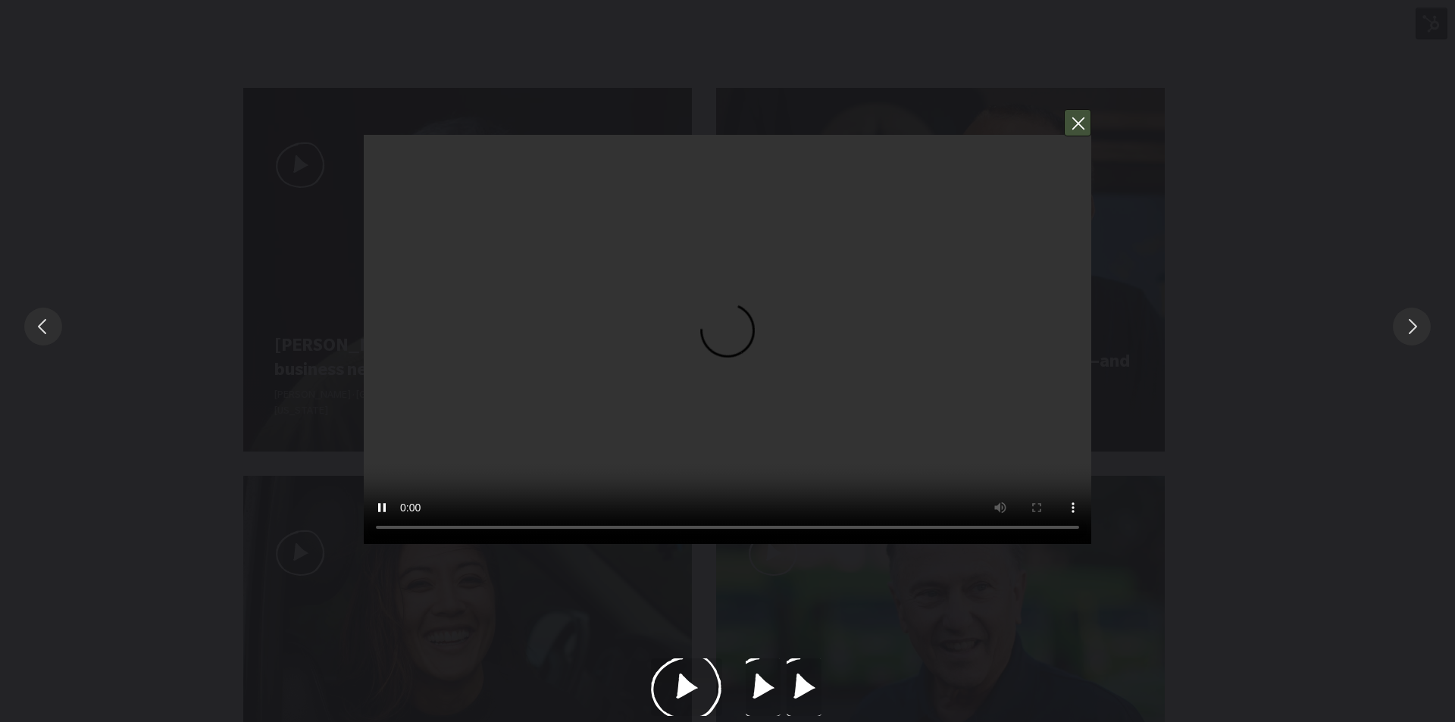
click at [1079, 129] on button "You can close this modal content with the ESC key" at bounding box center [1077, 122] width 27 height 27
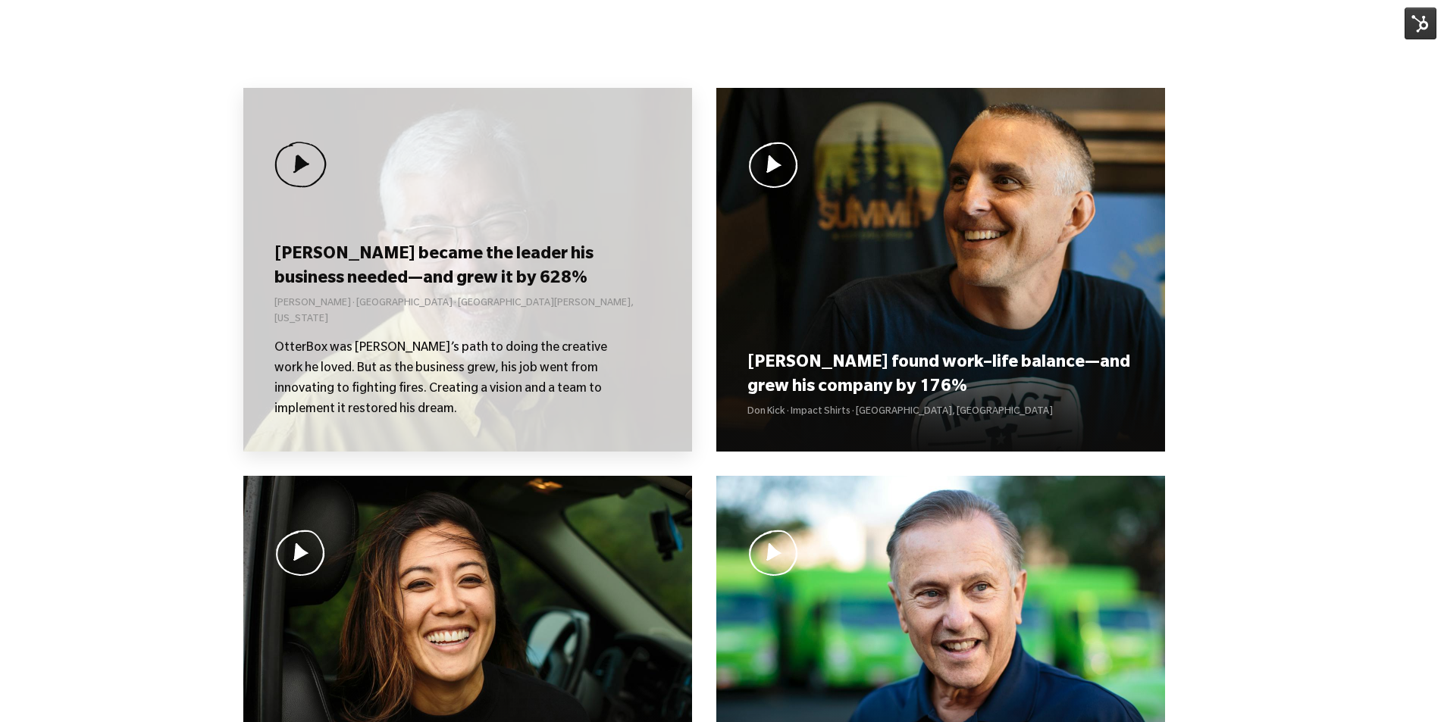
click at [459, 249] on div "[PERSON_NAME] became the leader his business needed—and grew it by 628% [PERSON…" at bounding box center [467, 270] width 449 height 364
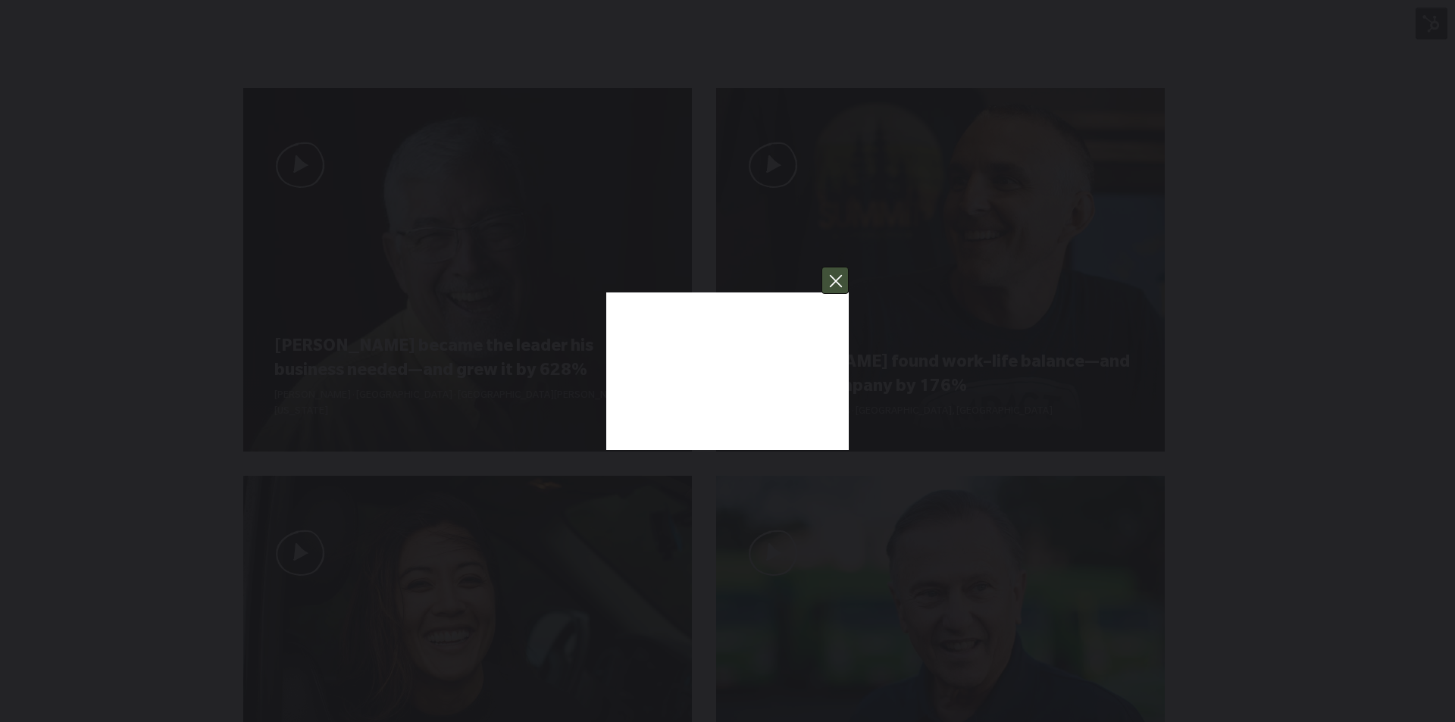
click at [837, 290] on button "You can close this modal content with the ESC key" at bounding box center [835, 280] width 27 height 27
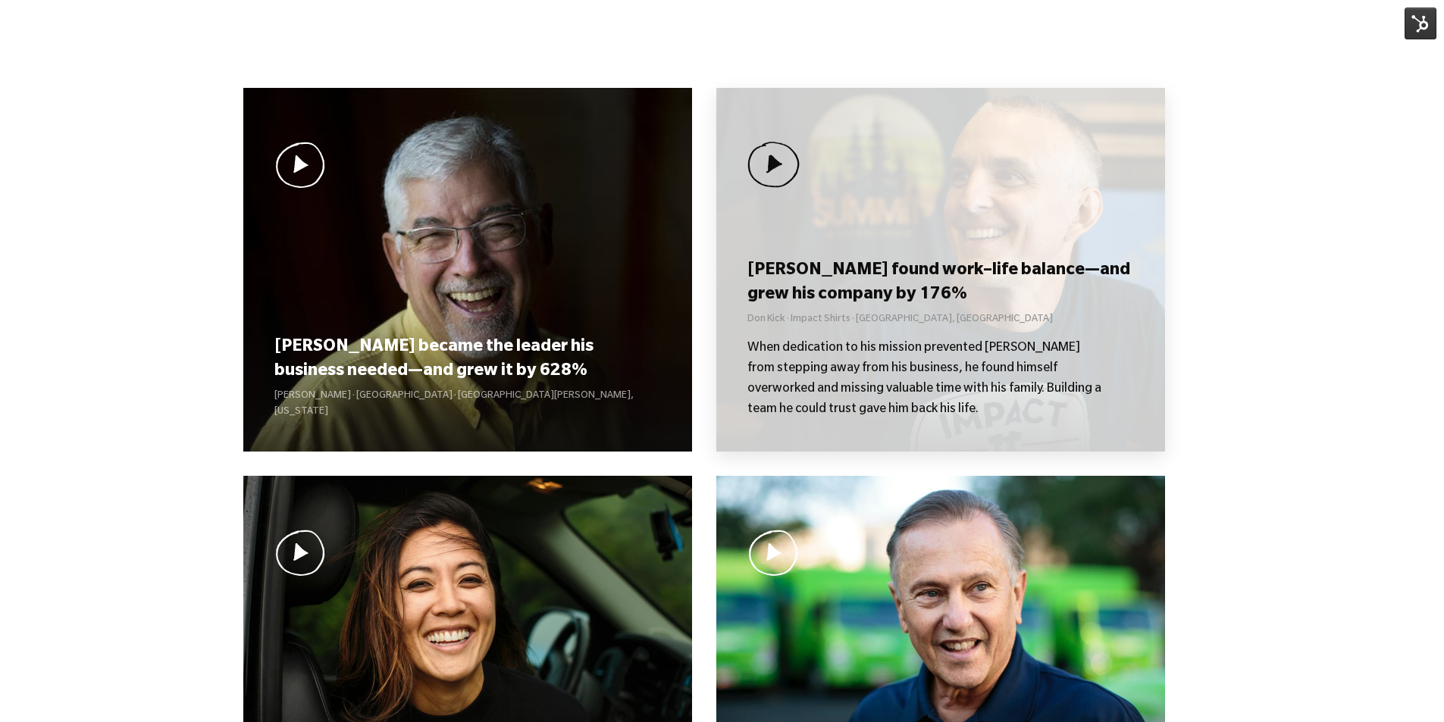
click at [928, 266] on div "[PERSON_NAME] found work–life balance—and grew his company by 176% Don Kick · I…" at bounding box center [940, 270] width 449 height 364
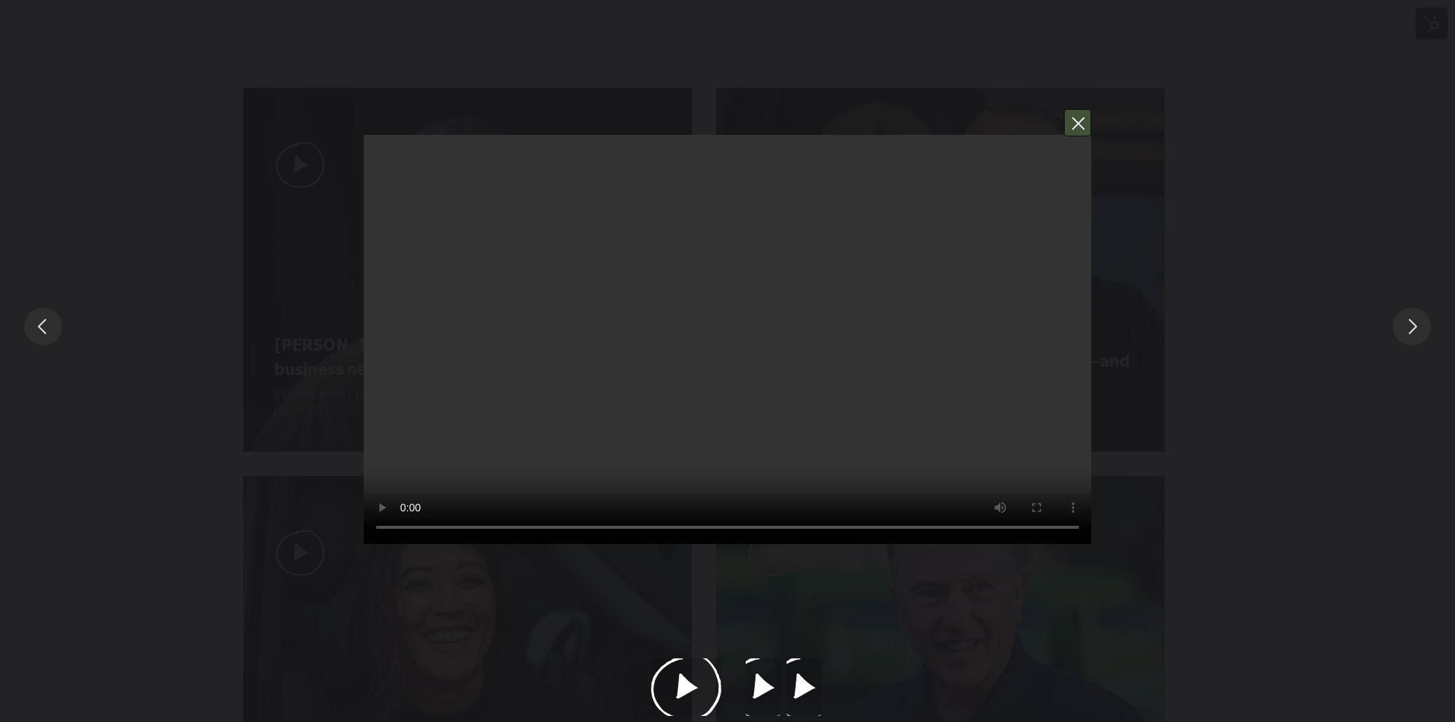
click at [1081, 123] on button "You can close this modal content with the ESC key" at bounding box center [1077, 122] width 27 height 27
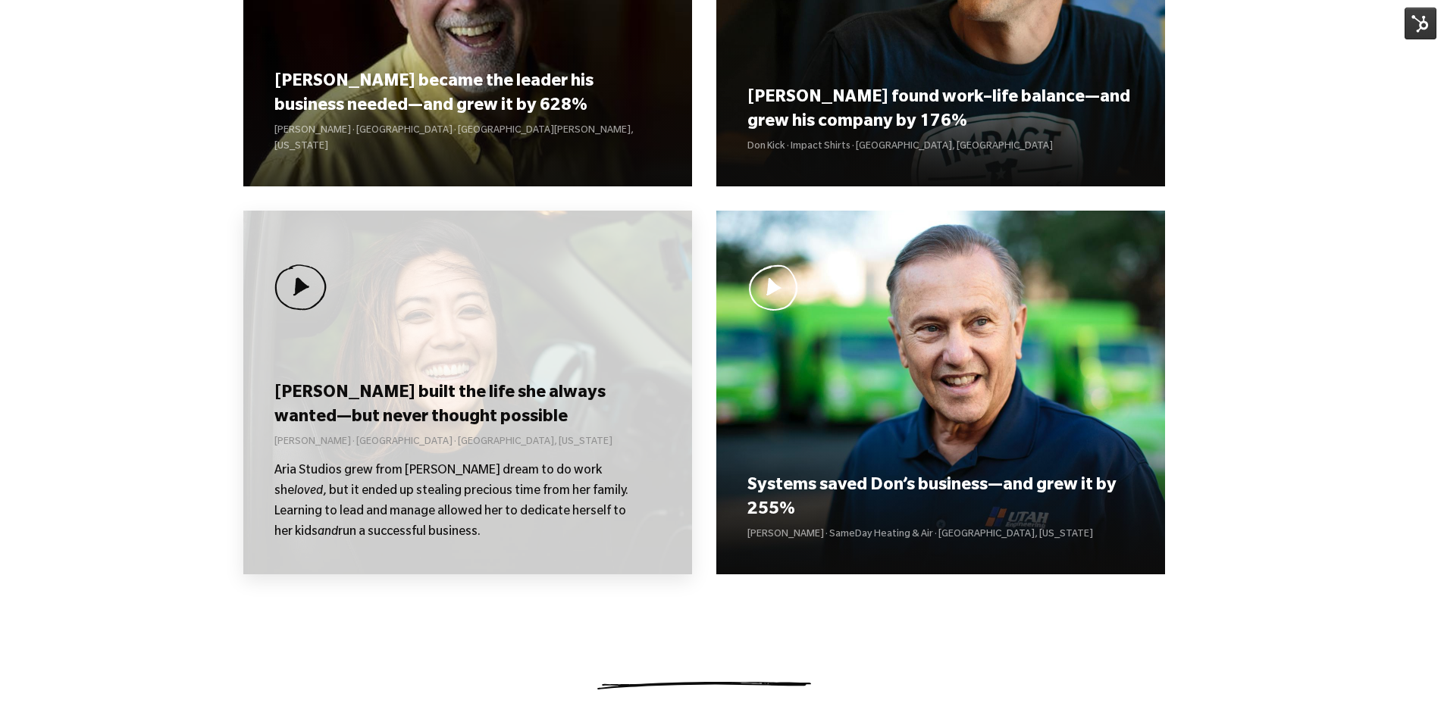
scroll to position [1365, 0]
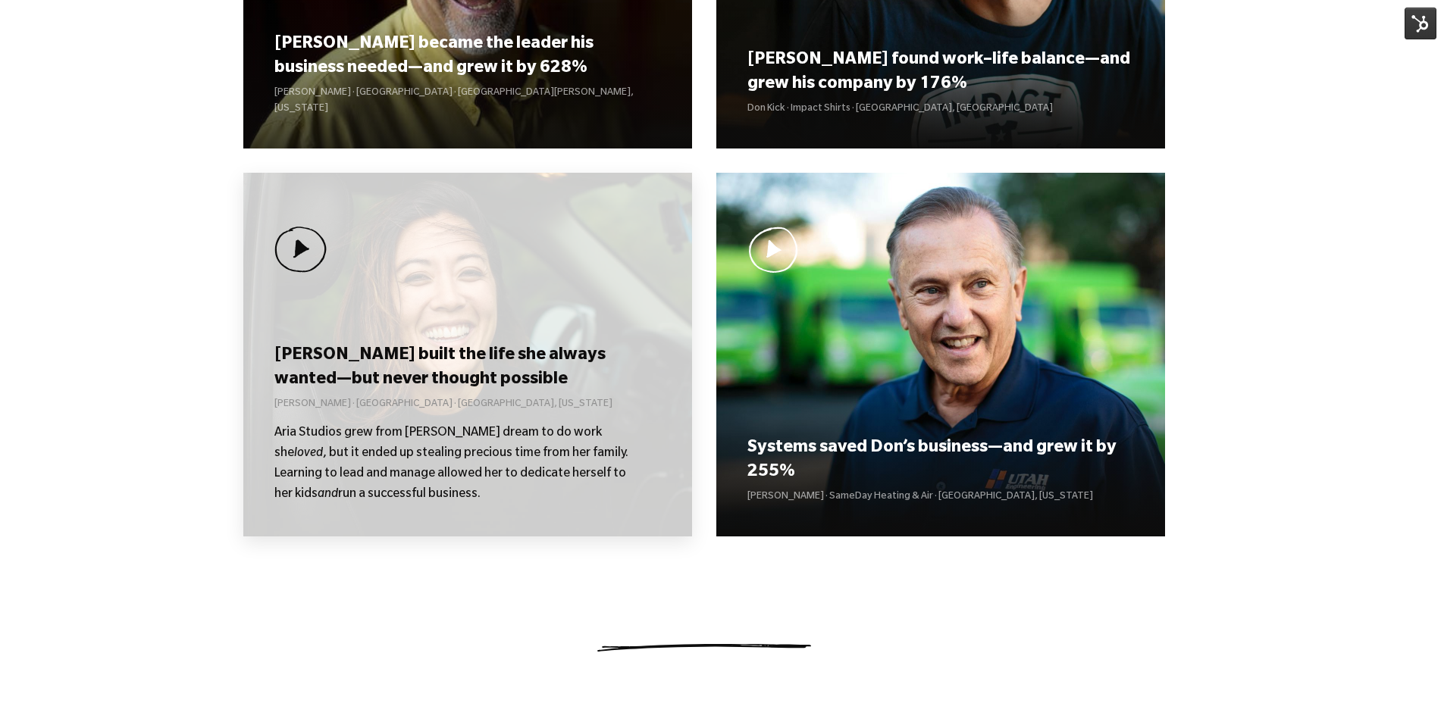
click at [462, 454] on p "Aria Studios grew from Kolby’s dream to do work she loved , but it ended up ste…" at bounding box center [452, 465] width 356 height 82
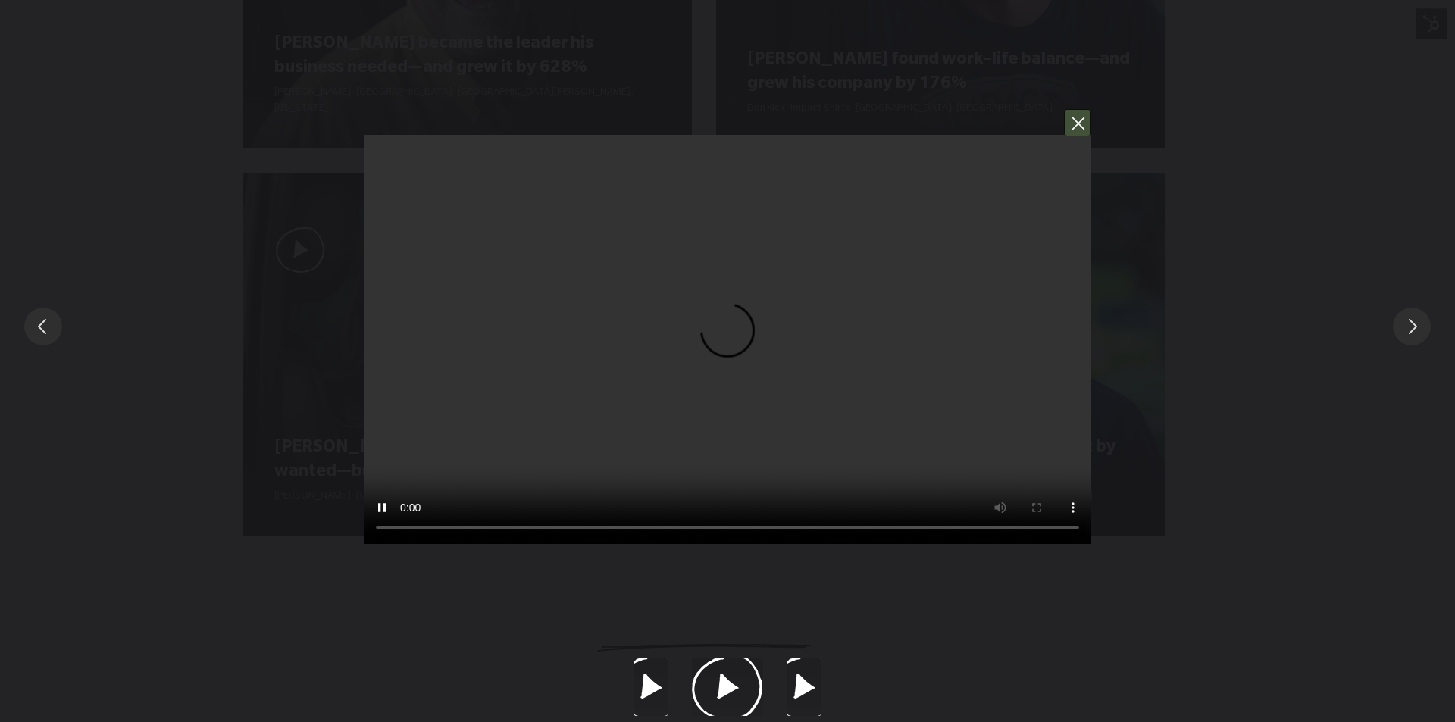
click at [1077, 127] on button "You can close this modal content with the ESC key" at bounding box center [1077, 122] width 27 height 27
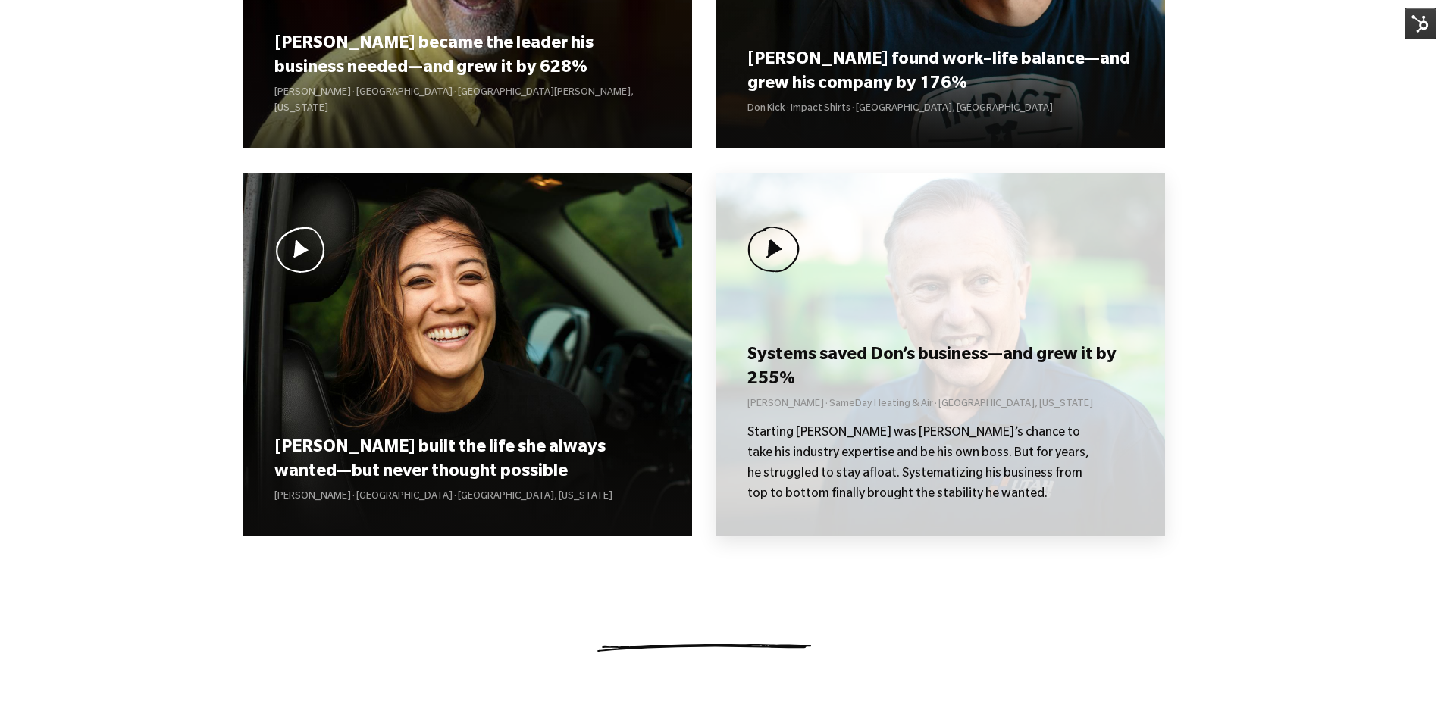
click at [872, 451] on p "Starting [PERSON_NAME] was [PERSON_NAME]’s chance to take his industry expertis…" at bounding box center [925, 465] width 356 height 82
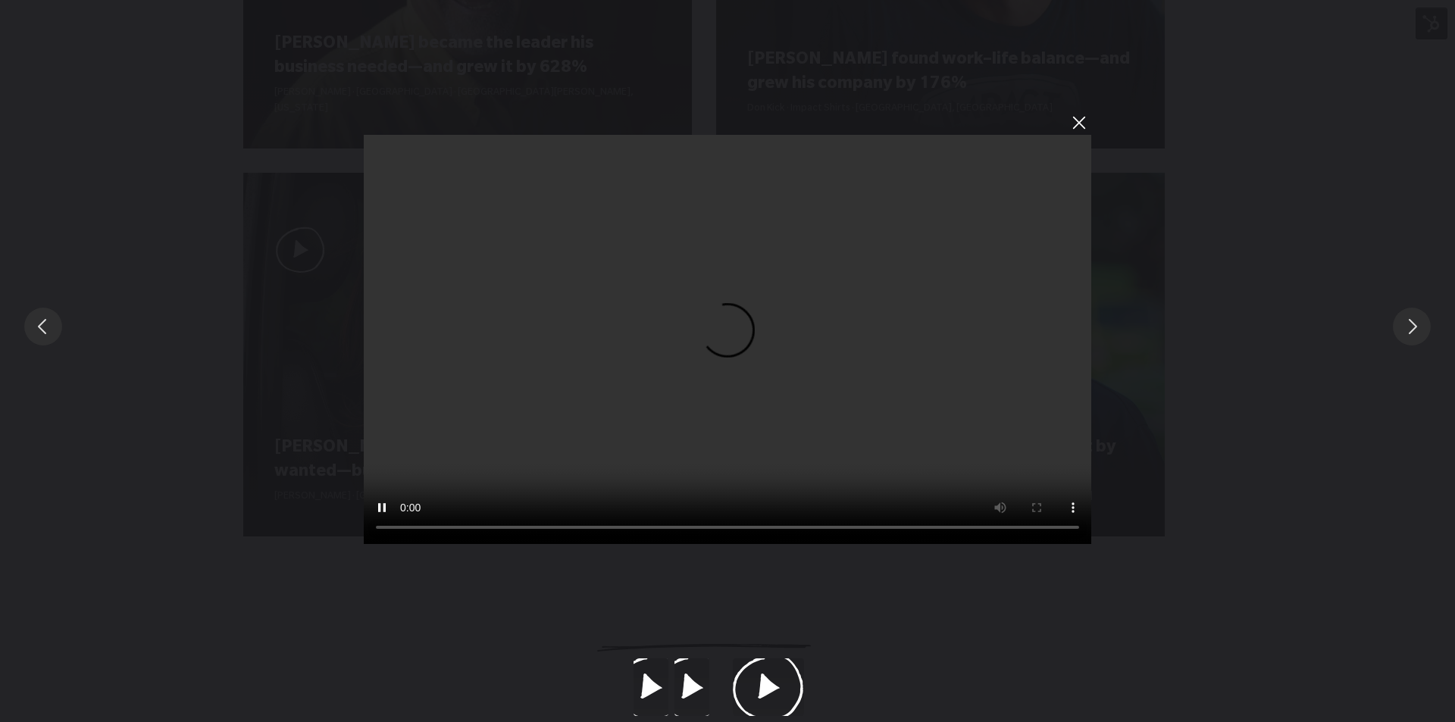
click at [687, 686] on button "Slide to #1" at bounding box center [691, 688] width 71 height 58
click at [664, 688] on button "Slide to #1" at bounding box center [650, 688] width 71 height 58
click at [605, 689] on div "You can close this modal content with the ESC key" at bounding box center [727, 688] width 1537 height 58
click at [1075, 124] on button "You can close this modal content with the ESC key" at bounding box center [1077, 122] width 27 height 27
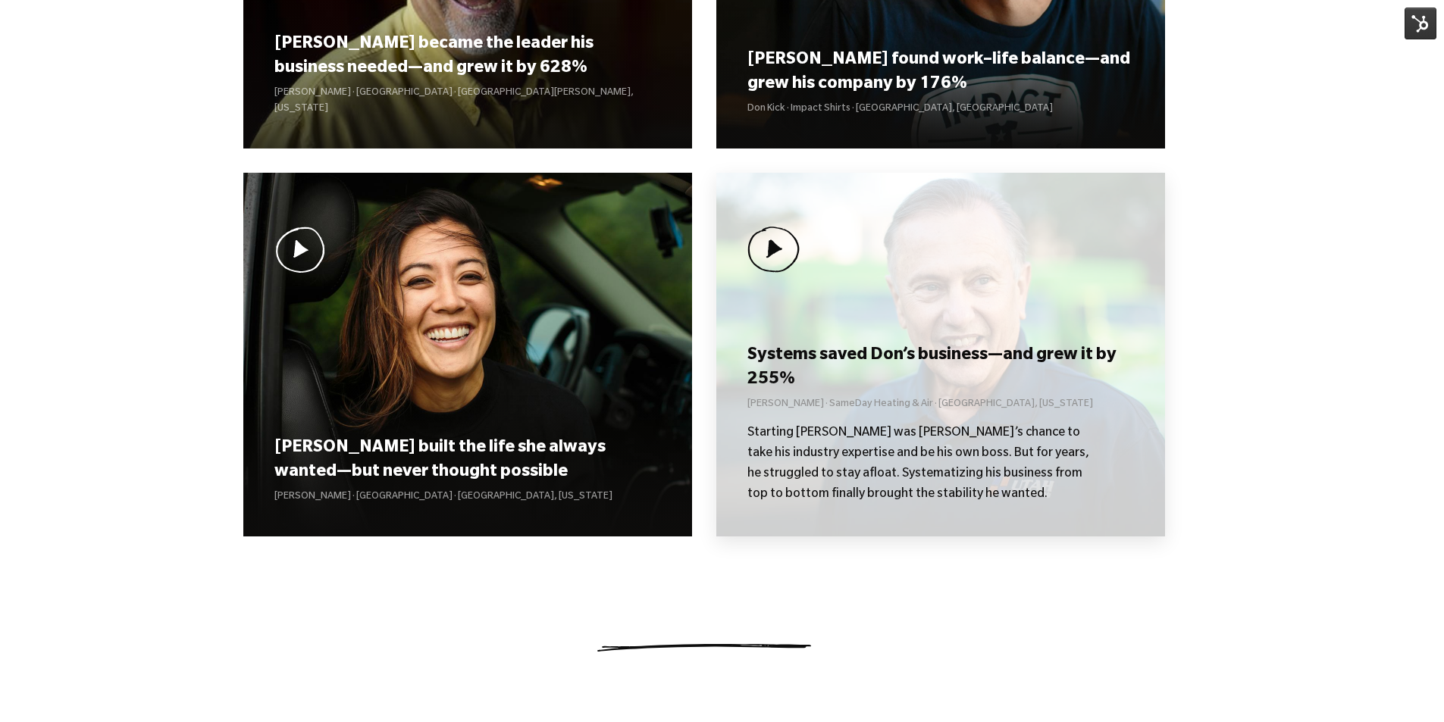
click at [865, 462] on p "Starting [PERSON_NAME] was [PERSON_NAME]’s chance to take his industry expertis…" at bounding box center [925, 465] width 356 height 82
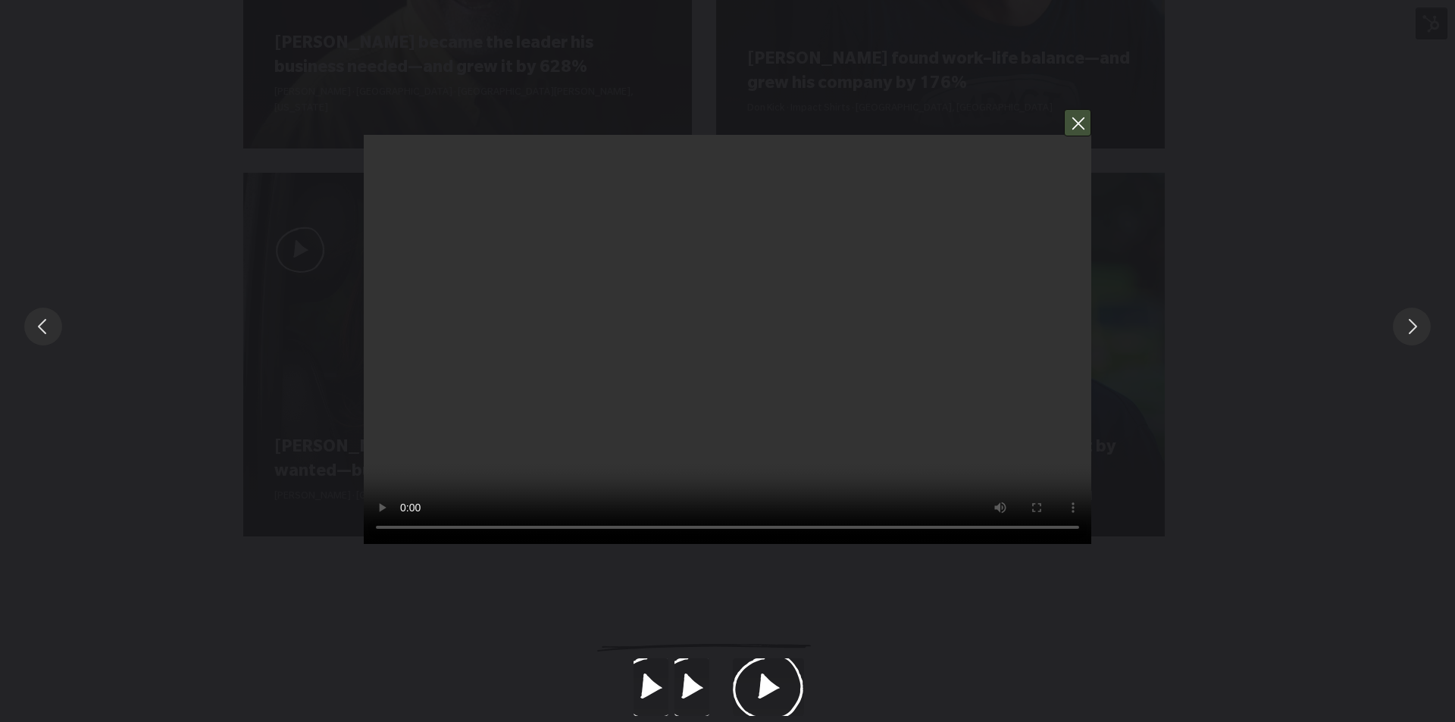
click at [1077, 121] on button "You can close this modal content with the ESC key" at bounding box center [1077, 122] width 27 height 27
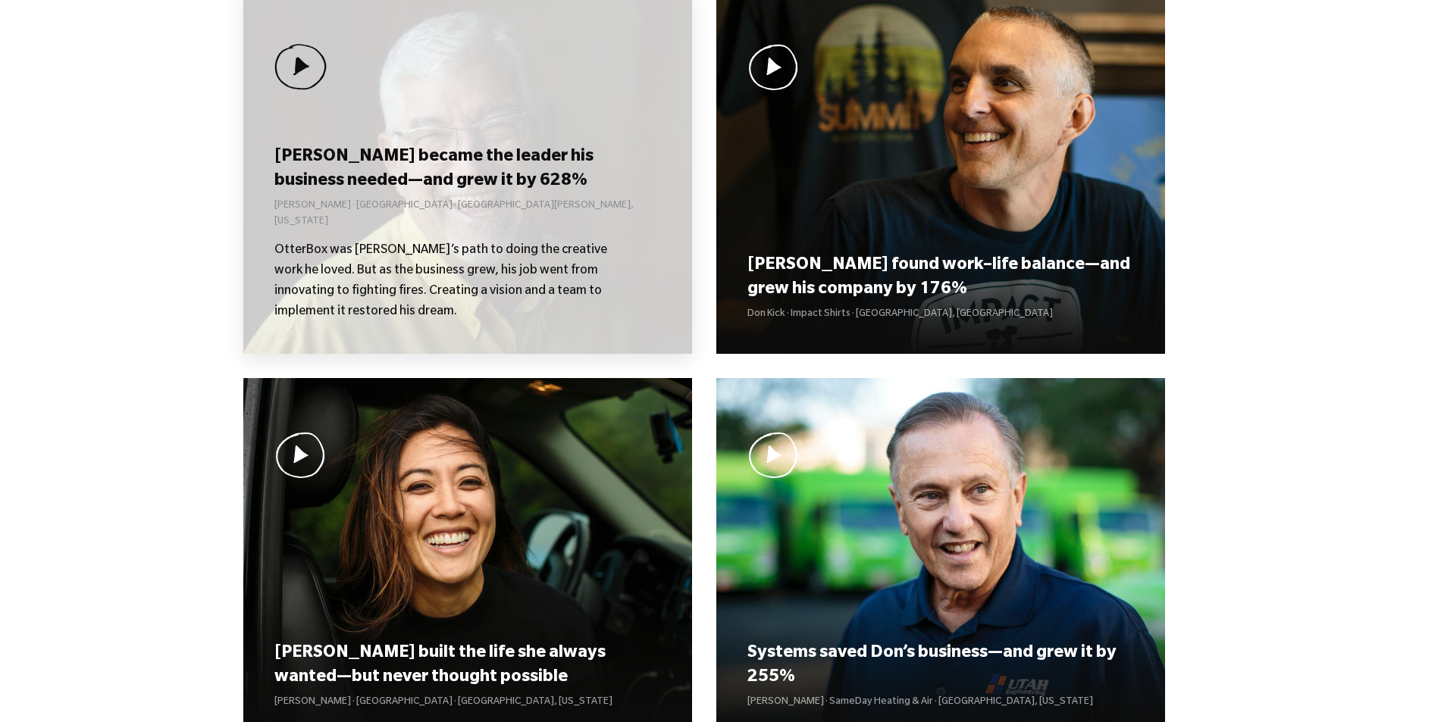
scroll to position [1157, 0]
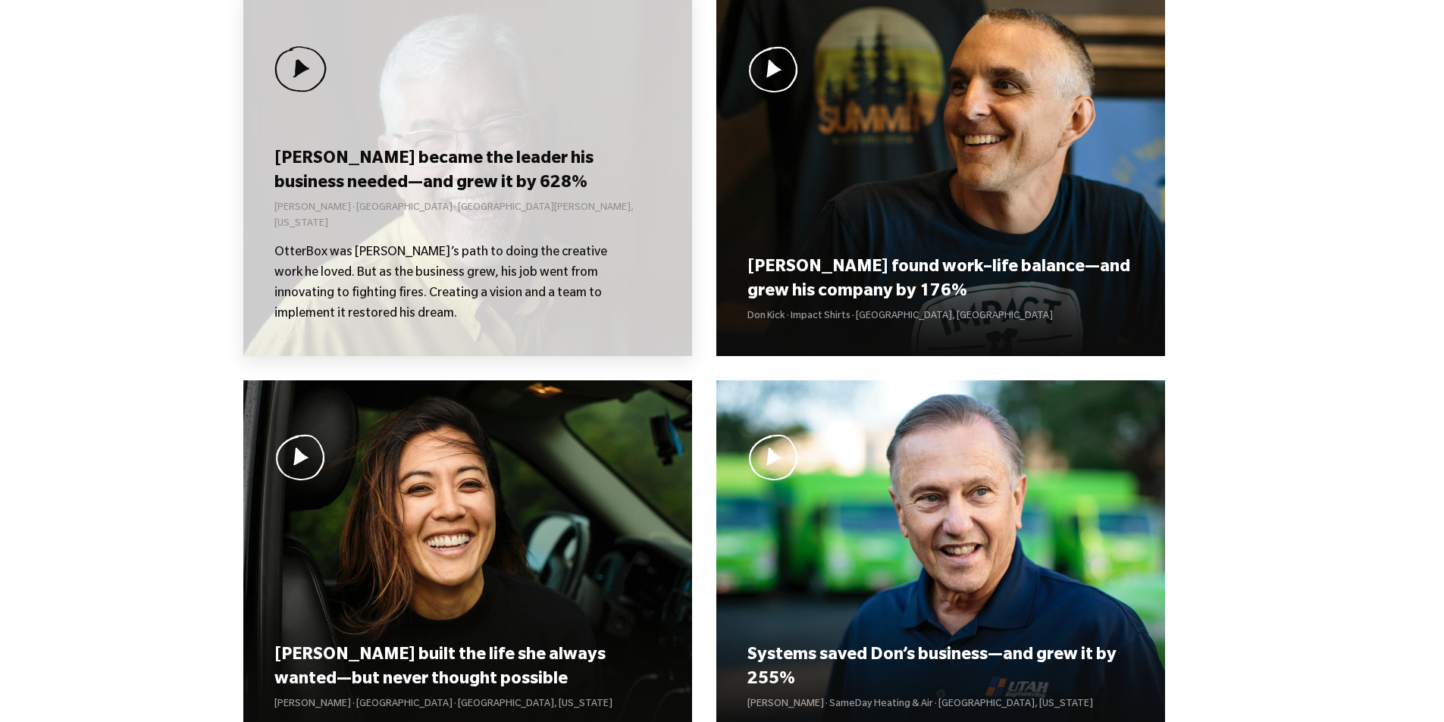
click at [520, 184] on h3 "[PERSON_NAME] became the leader his business needed—and grew it by 628%" at bounding box center [467, 172] width 386 height 47
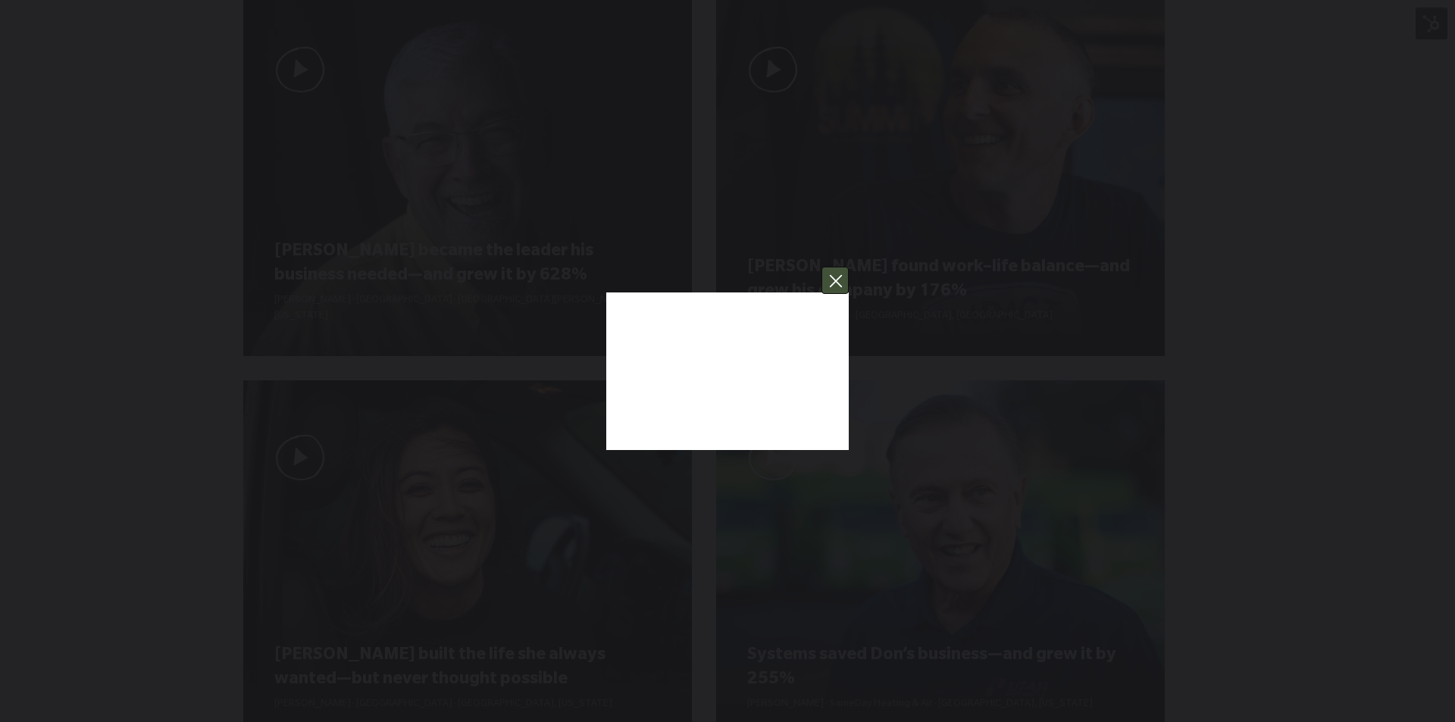
click at [845, 280] on button "You can close this modal content with the ESC key" at bounding box center [835, 280] width 27 height 27
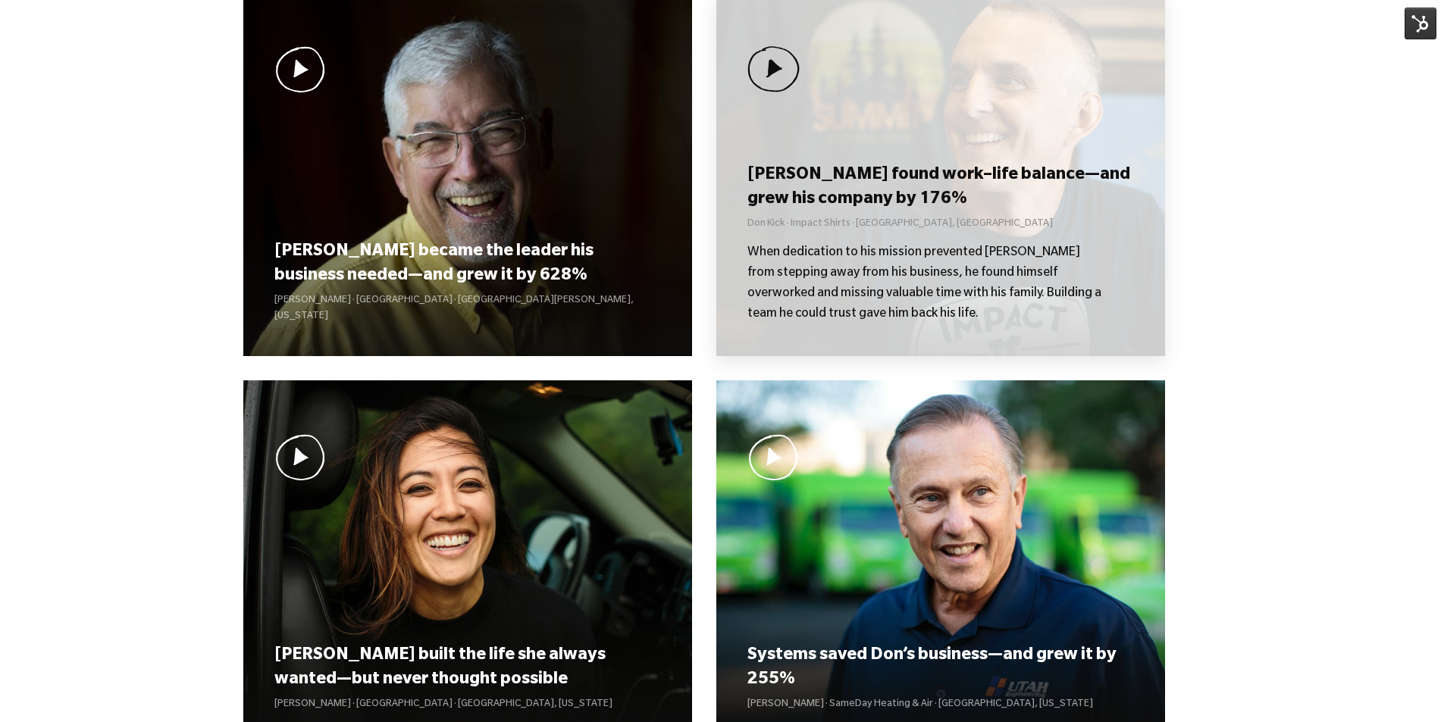
click at [862, 240] on div "Don found work–life balance—and grew his company by 176% Don Kick · Impact Shir…" at bounding box center [940, 242] width 386 height 163
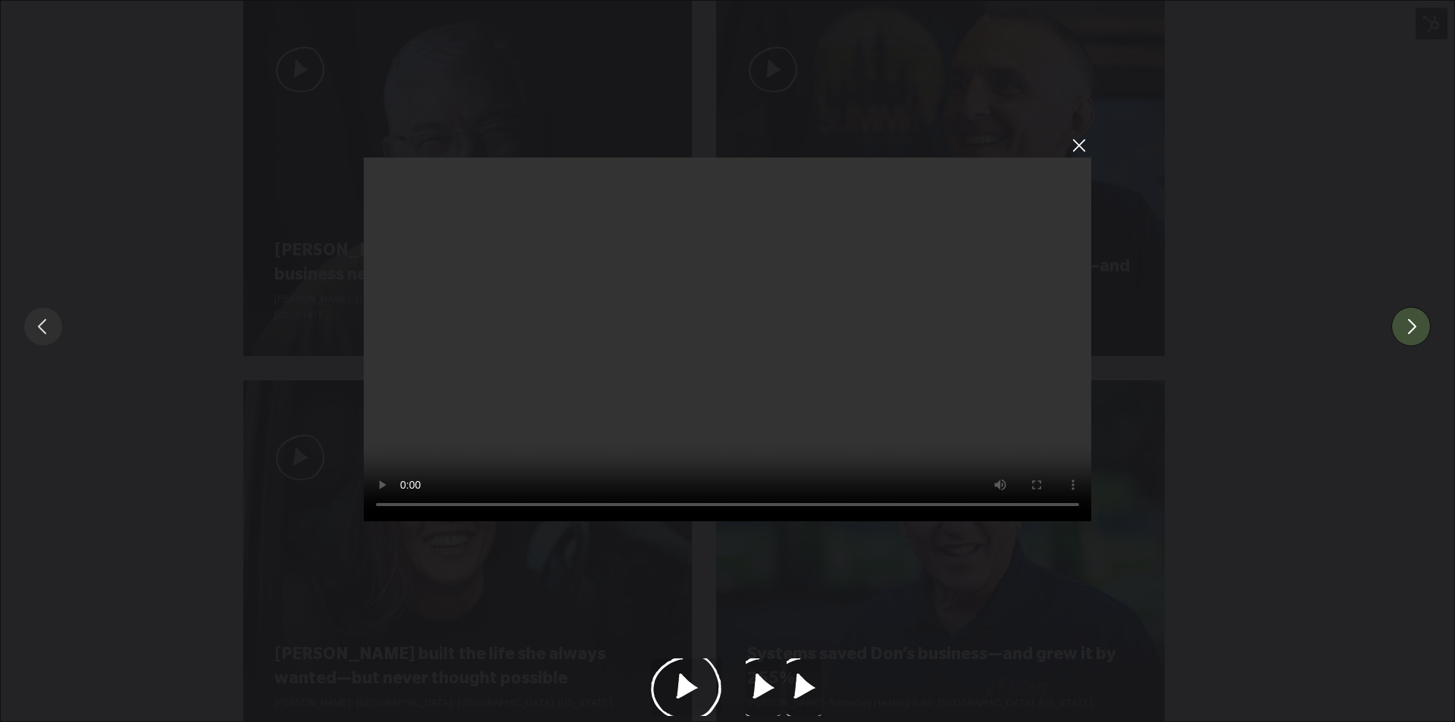
click at [1410, 329] on button "You can close this modal content with the ESC key" at bounding box center [1410, 326] width 39 height 39
click at [1410, 328] on button "You can close this modal content with the ESC key" at bounding box center [1410, 326] width 39 height 39
click at [1067, 143] on button "You can close this modal content with the ESC key" at bounding box center [1077, 145] width 27 height 27
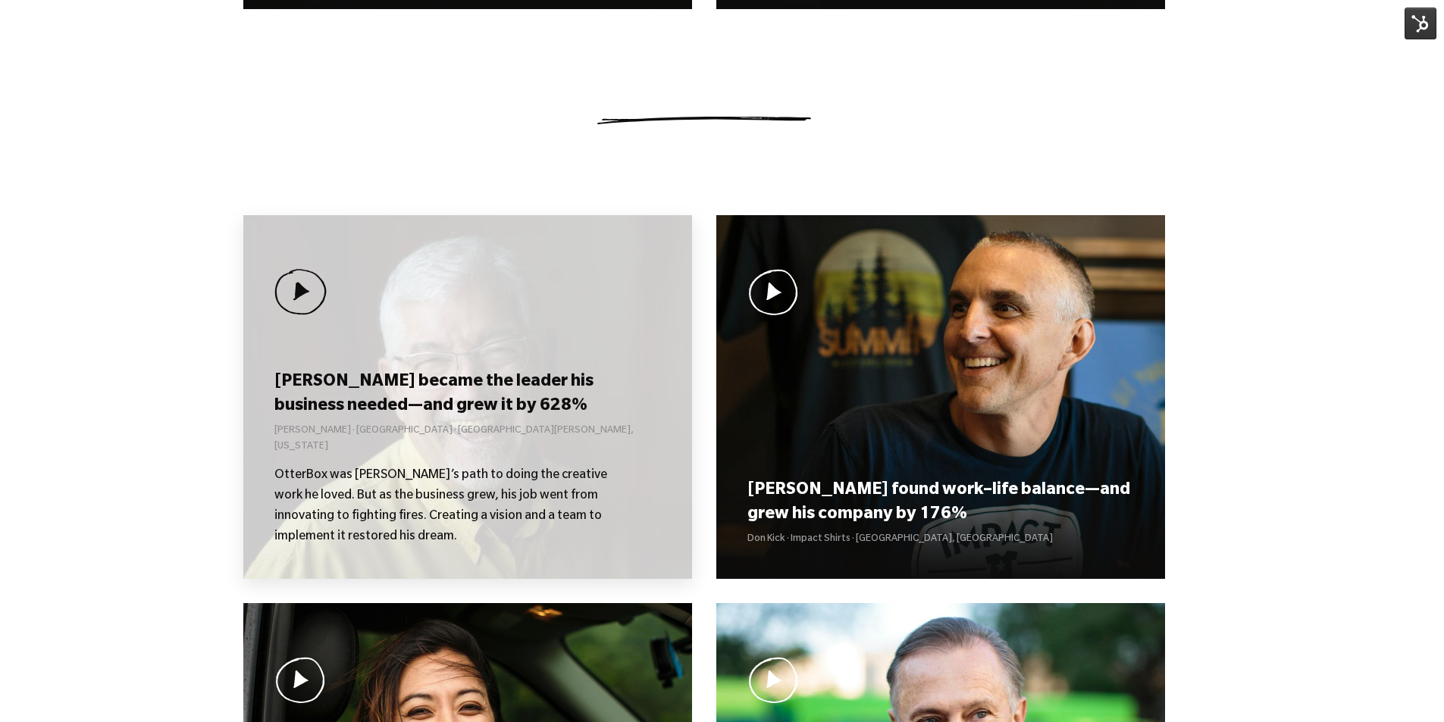
scroll to position [930, 0]
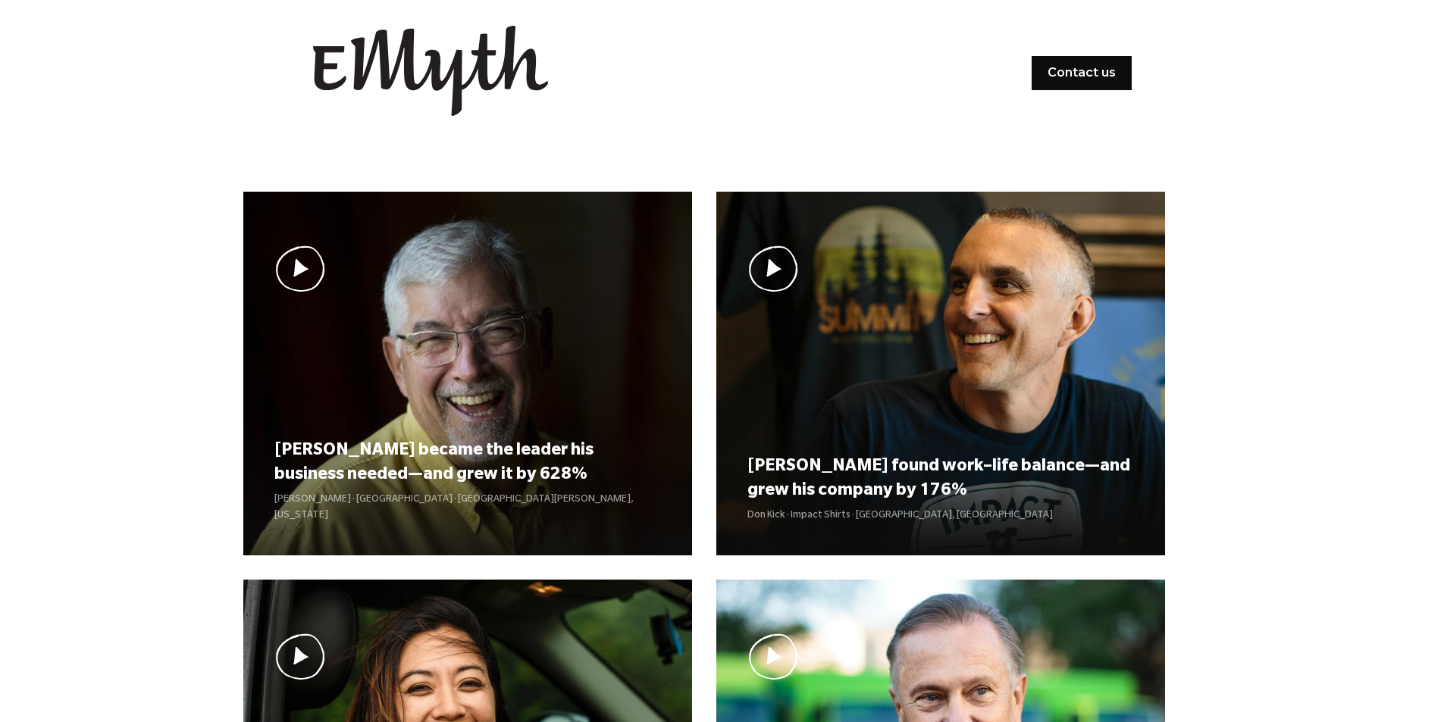
scroll to position [1157, 0]
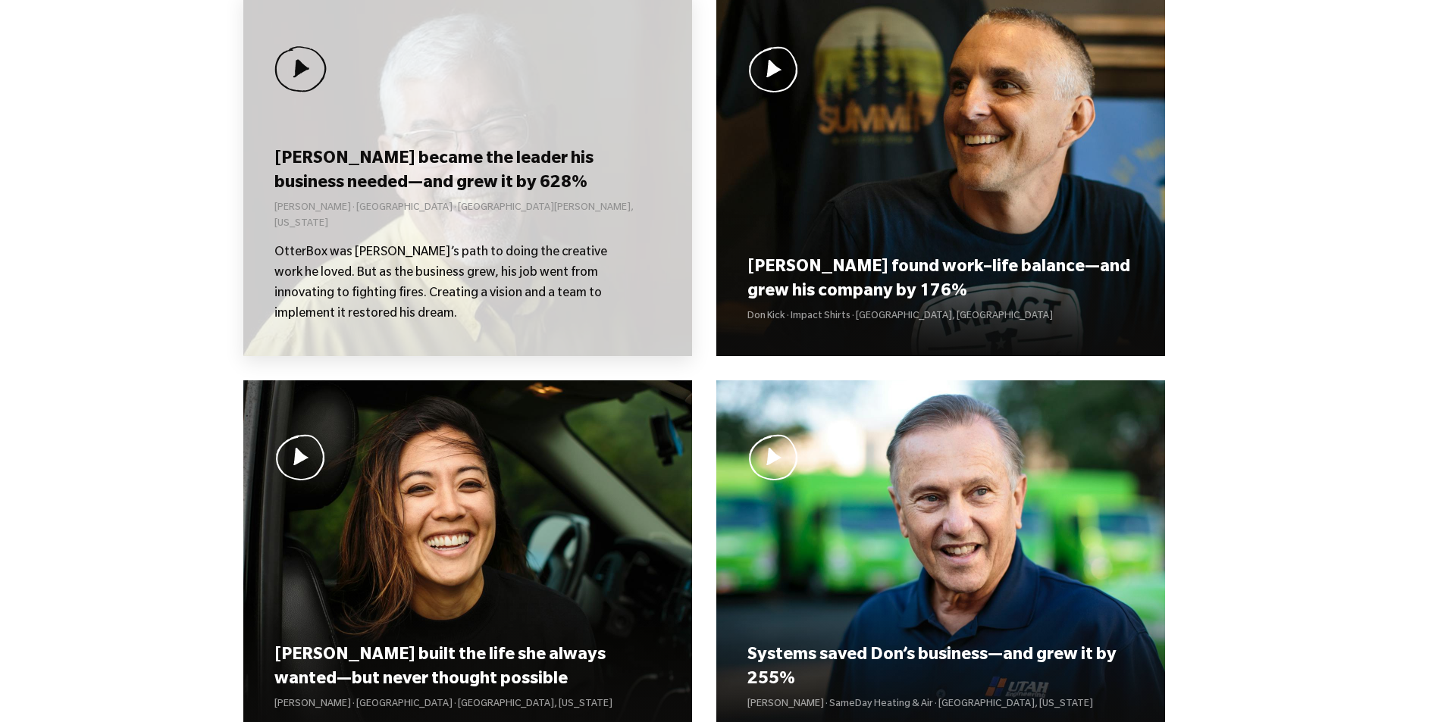
click at [449, 237] on div "[PERSON_NAME] became the leader his business needed—and grew it by 628% [PERSON…" at bounding box center [467, 235] width 386 height 179
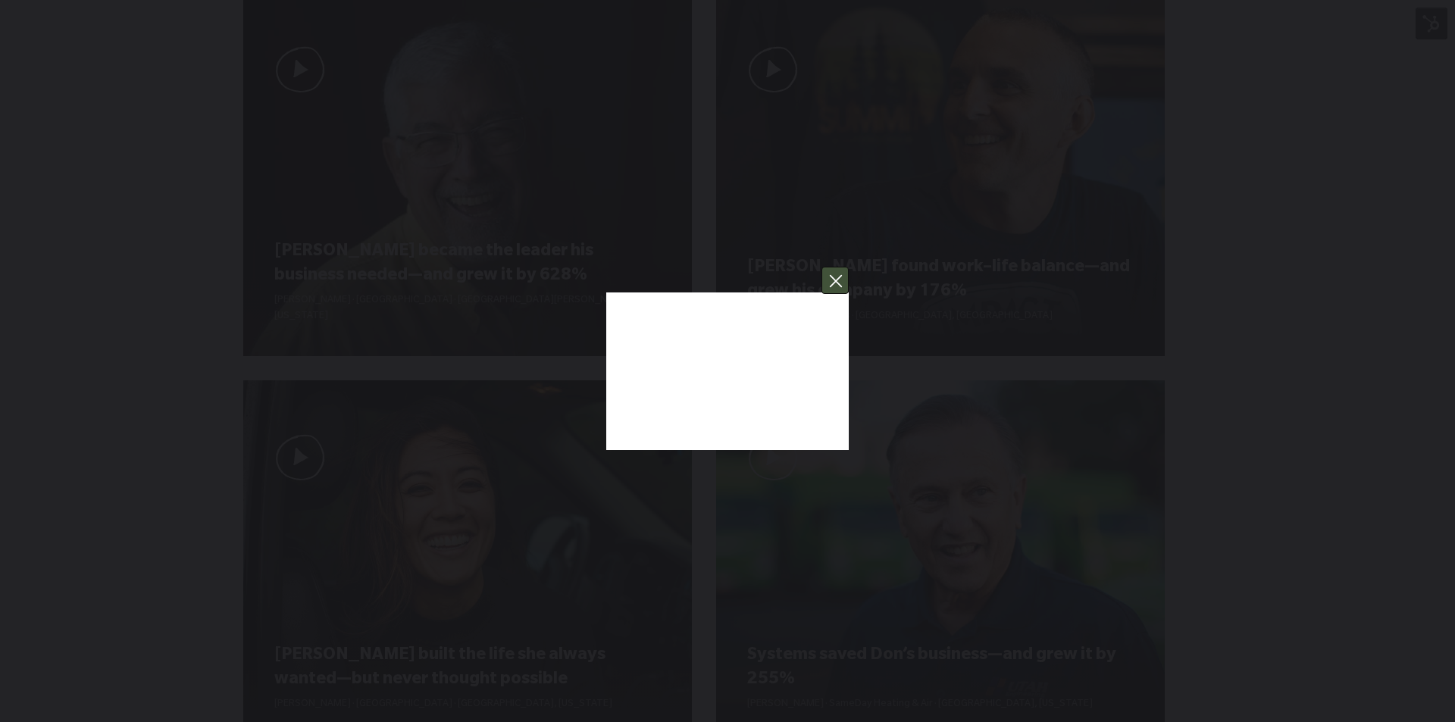
click at [845, 277] on button "You can close this modal content with the ESC key" at bounding box center [835, 280] width 27 height 27
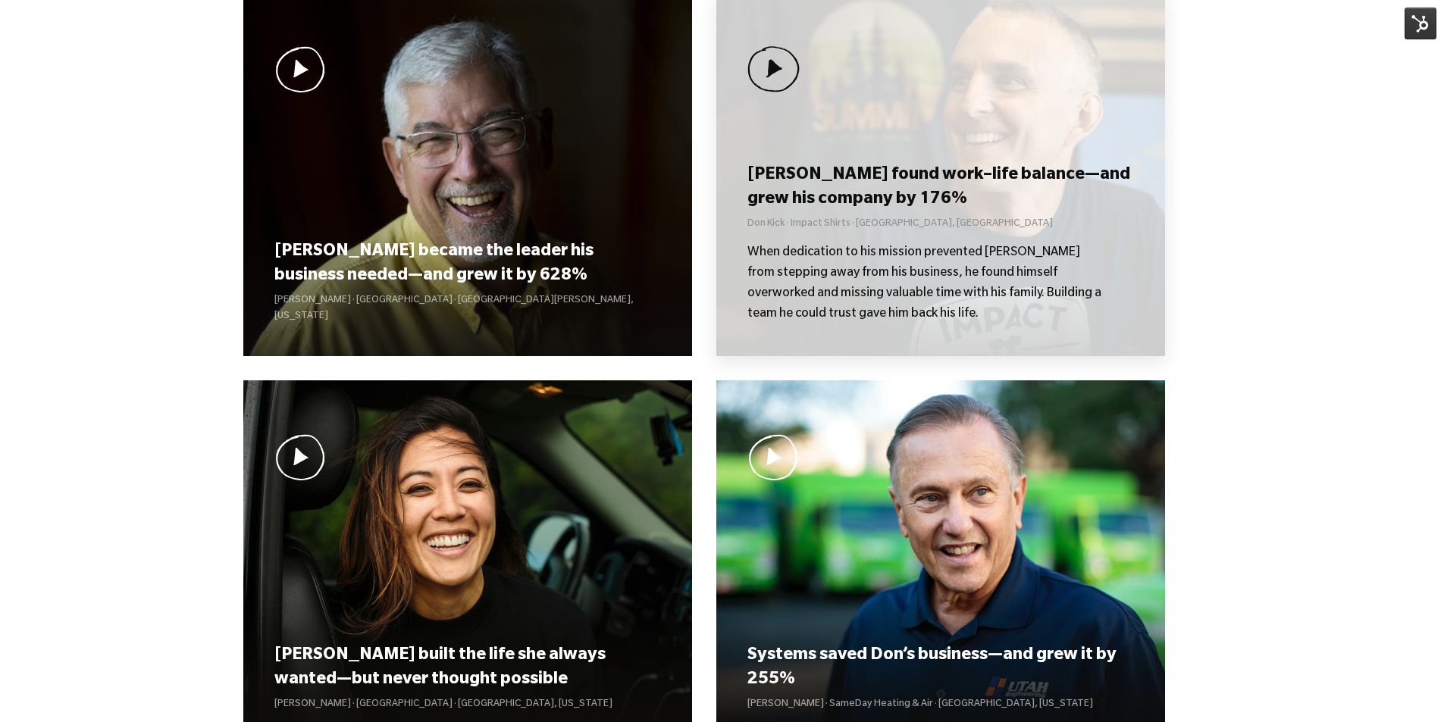
click at [869, 214] on div "[PERSON_NAME] found work–life balance—and grew his company by 176% Don Kick · I…" at bounding box center [940, 242] width 386 height 163
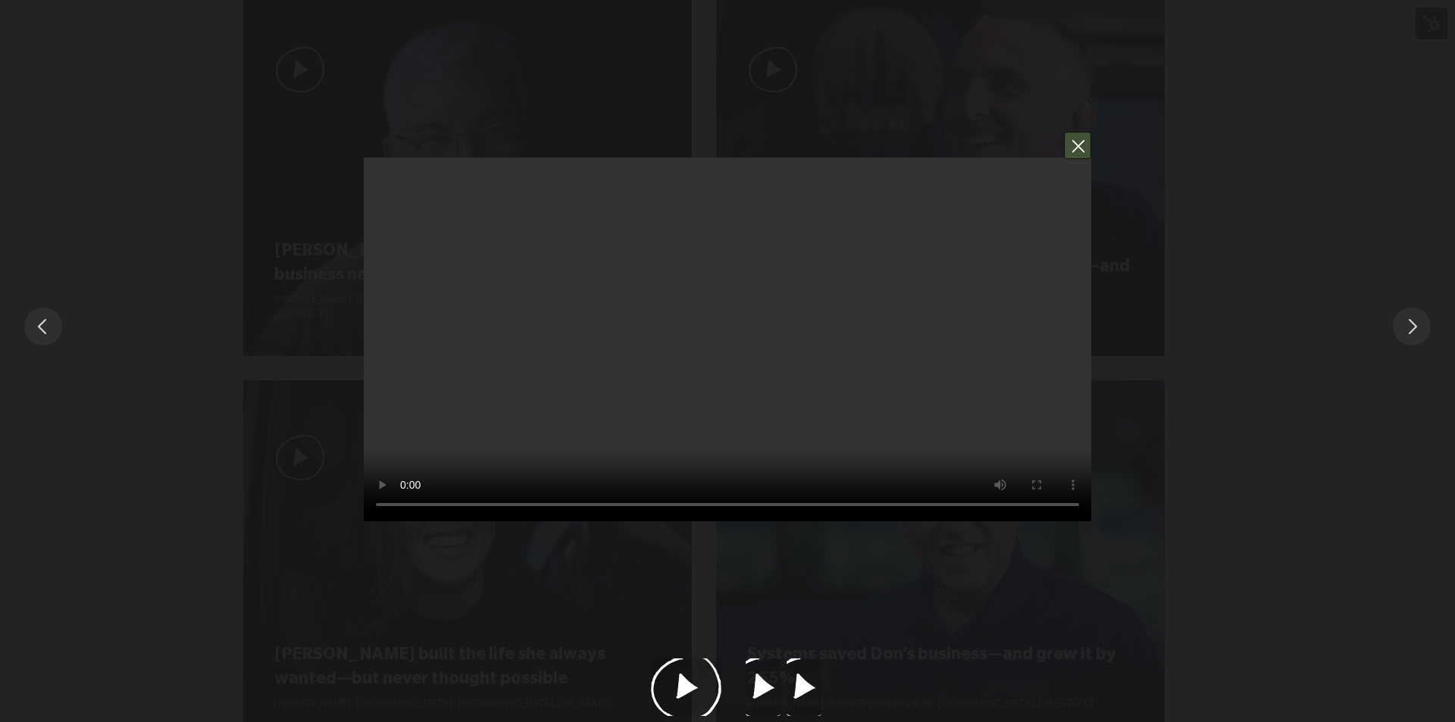
click at [1089, 148] on button "You can close this modal content with the ESC key" at bounding box center [1077, 145] width 27 height 27
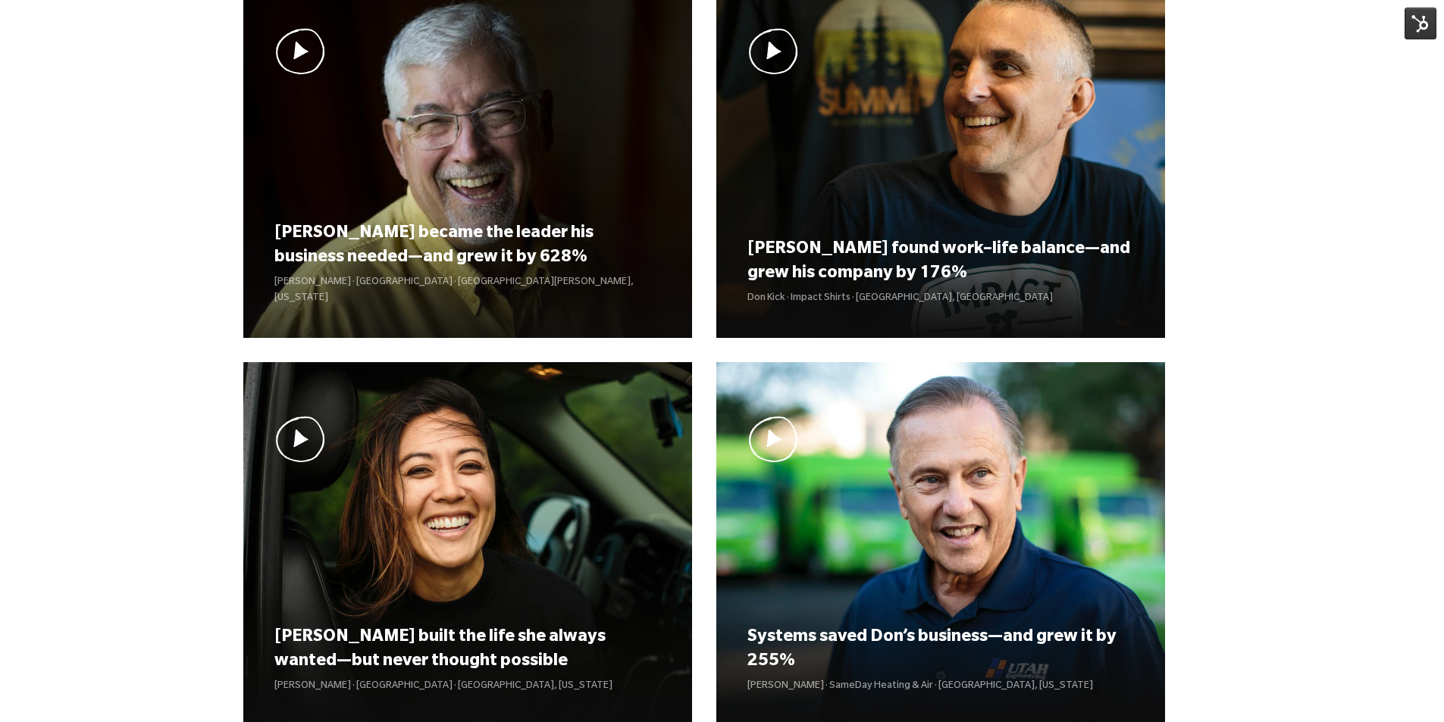
scroll to position [1468, 0]
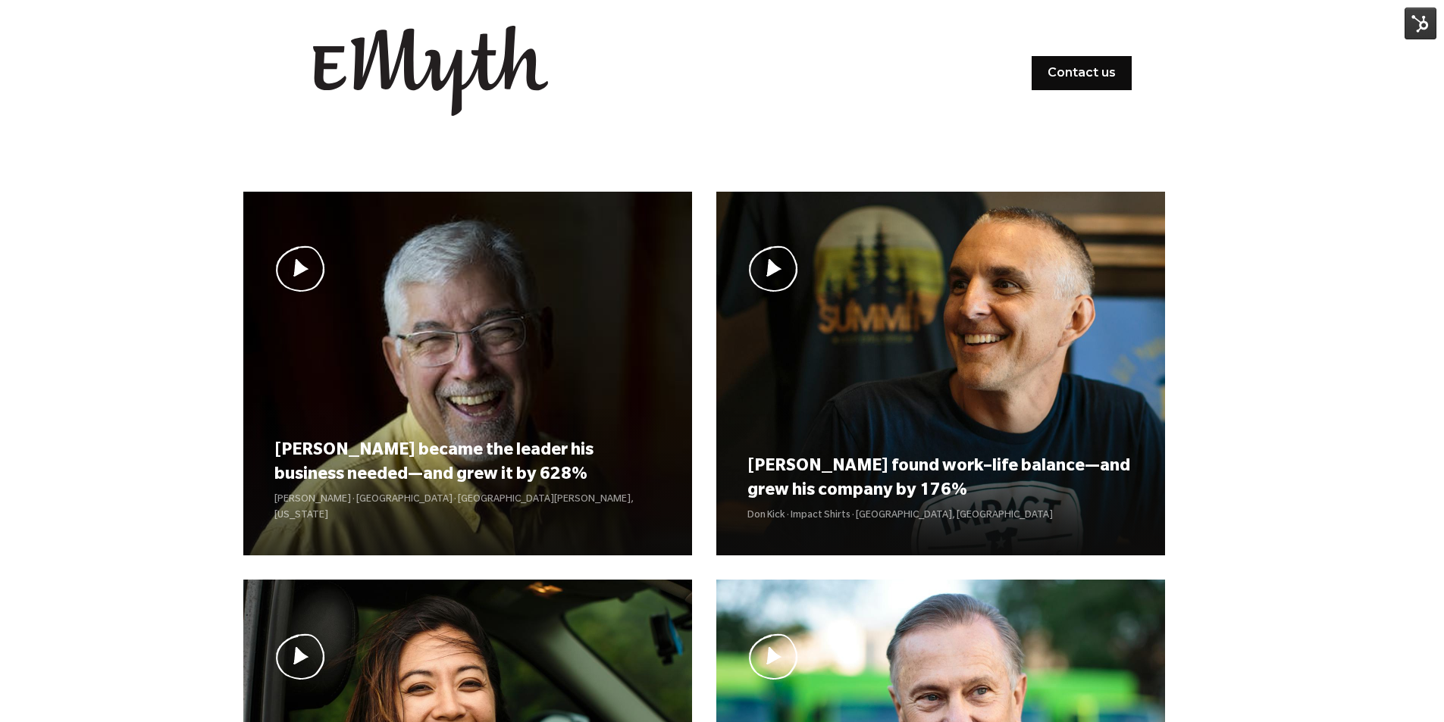
scroll to position [1069, 0]
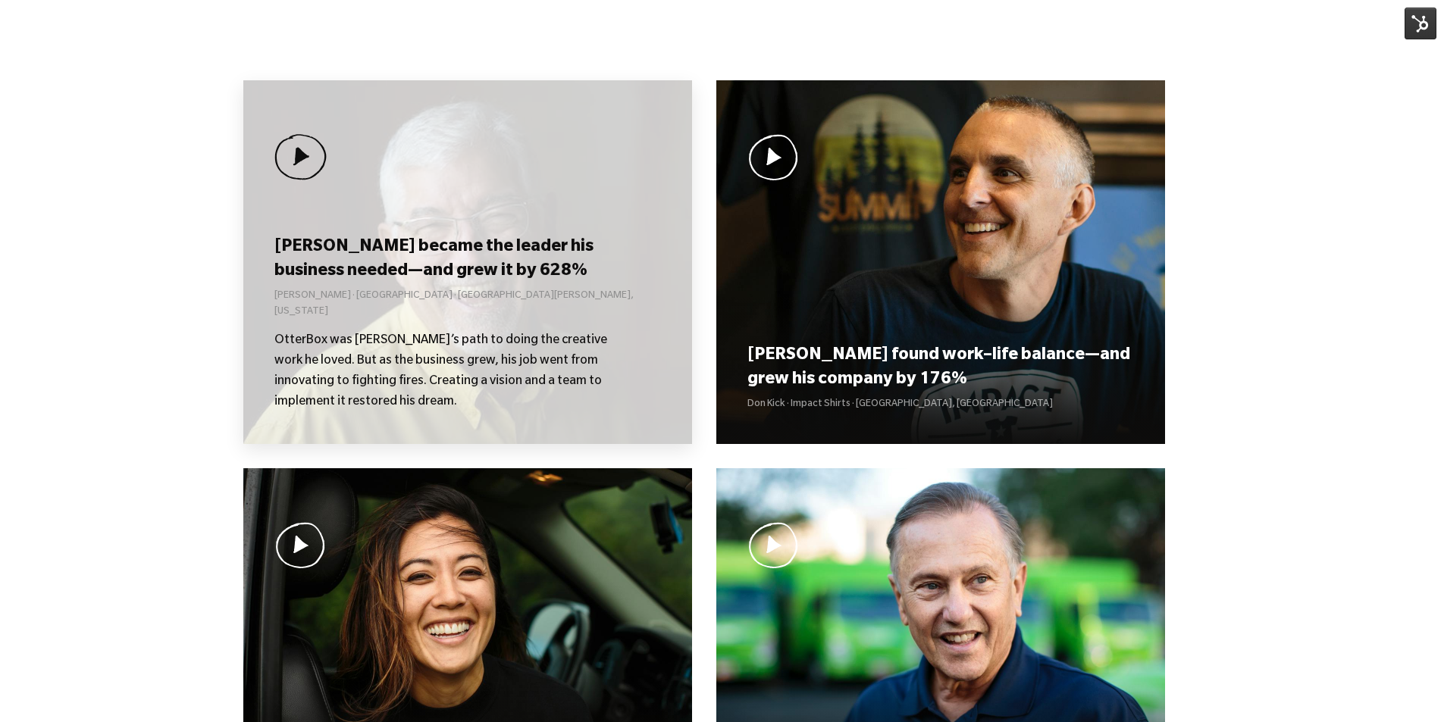
click at [479, 198] on div "[PERSON_NAME] became the leader his business needed—and grew it by 628% [PERSON…" at bounding box center [467, 262] width 449 height 364
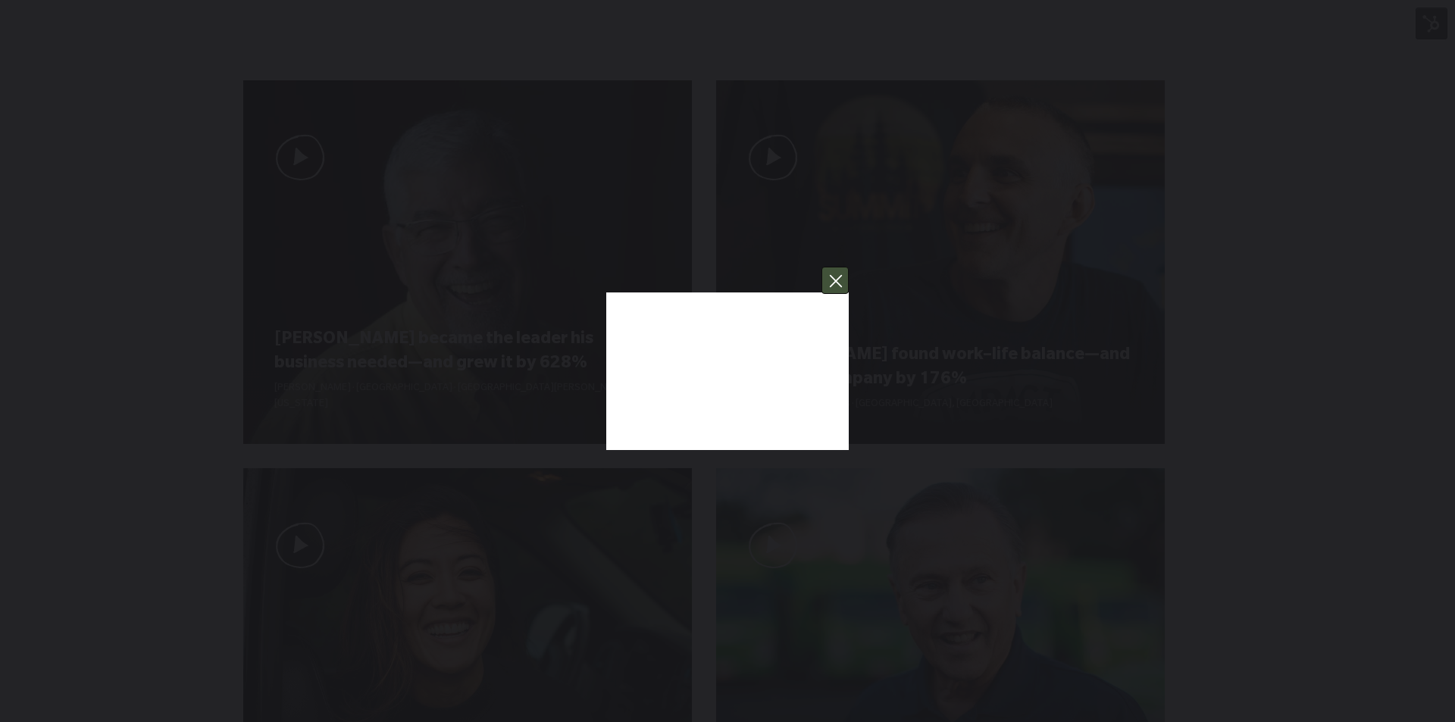
click at [847, 282] on button "You can close this modal content with the ESC key" at bounding box center [835, 280] width 27 height 27
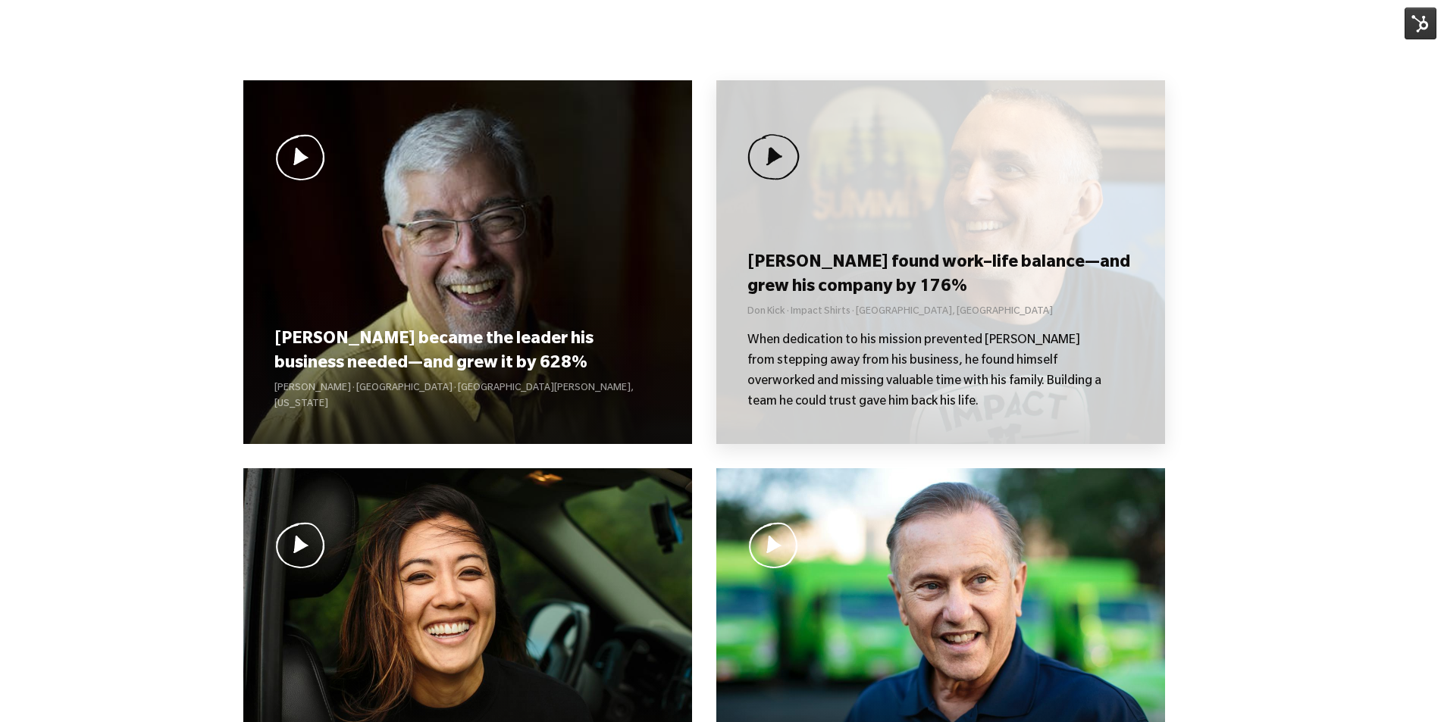
click at [847, 276] on div "[PERSON_NAME] found work–life balance—and grew his company by 176% Don Kick · I…" at bounding box center [940, 262] width 449 height 364
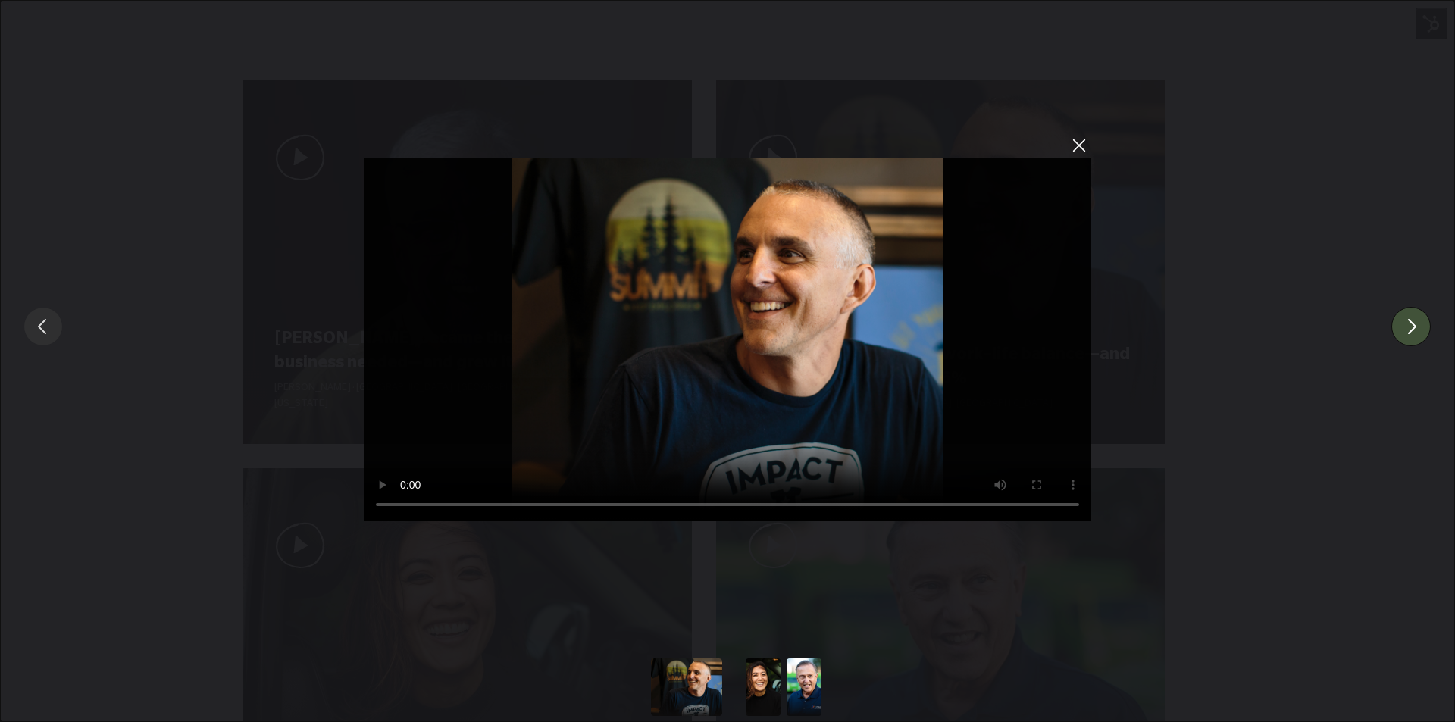
click at [1419, 330] on button "You can close this modal content with the ESC key" at bounding box center [1410, 326] width 39 height 39
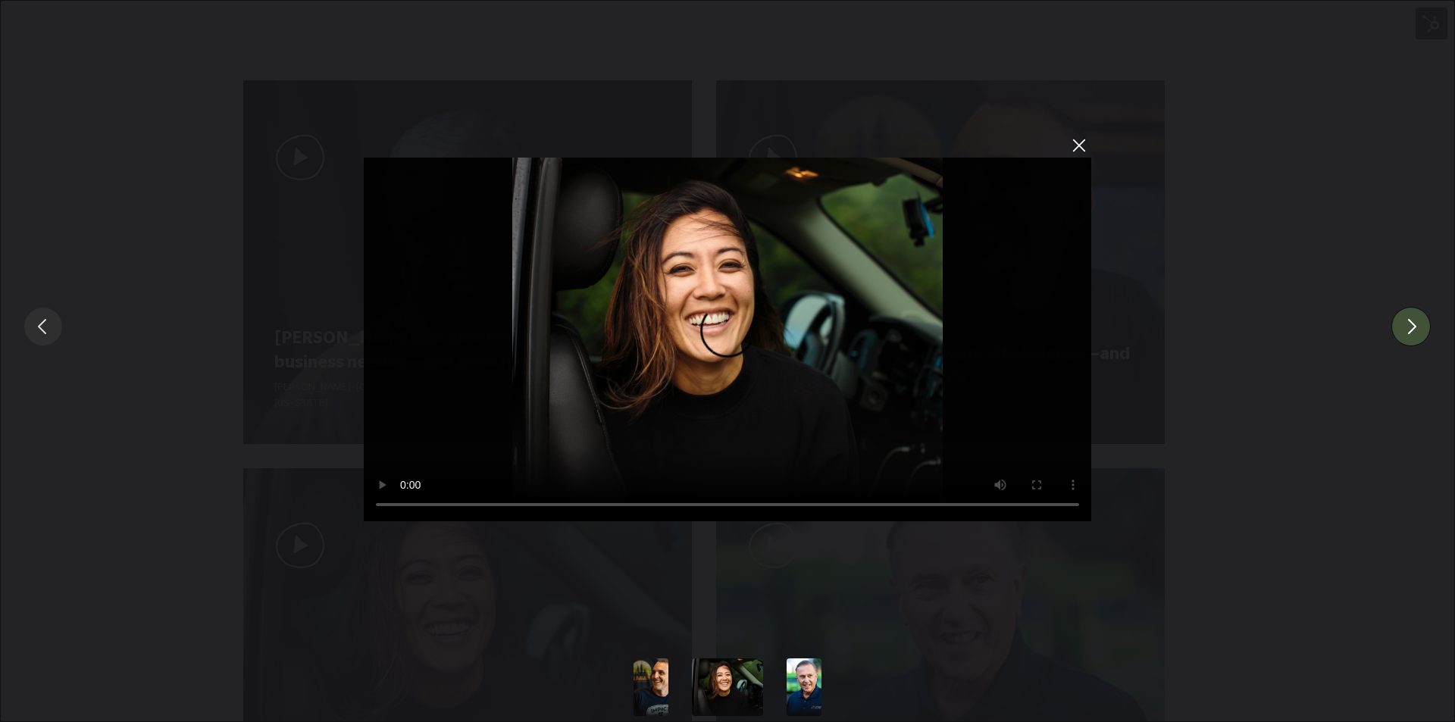
click at [1419, 330] on button "You can close this modal content with the ESC key" at bounding box center [1410, 326] width 39 height 39
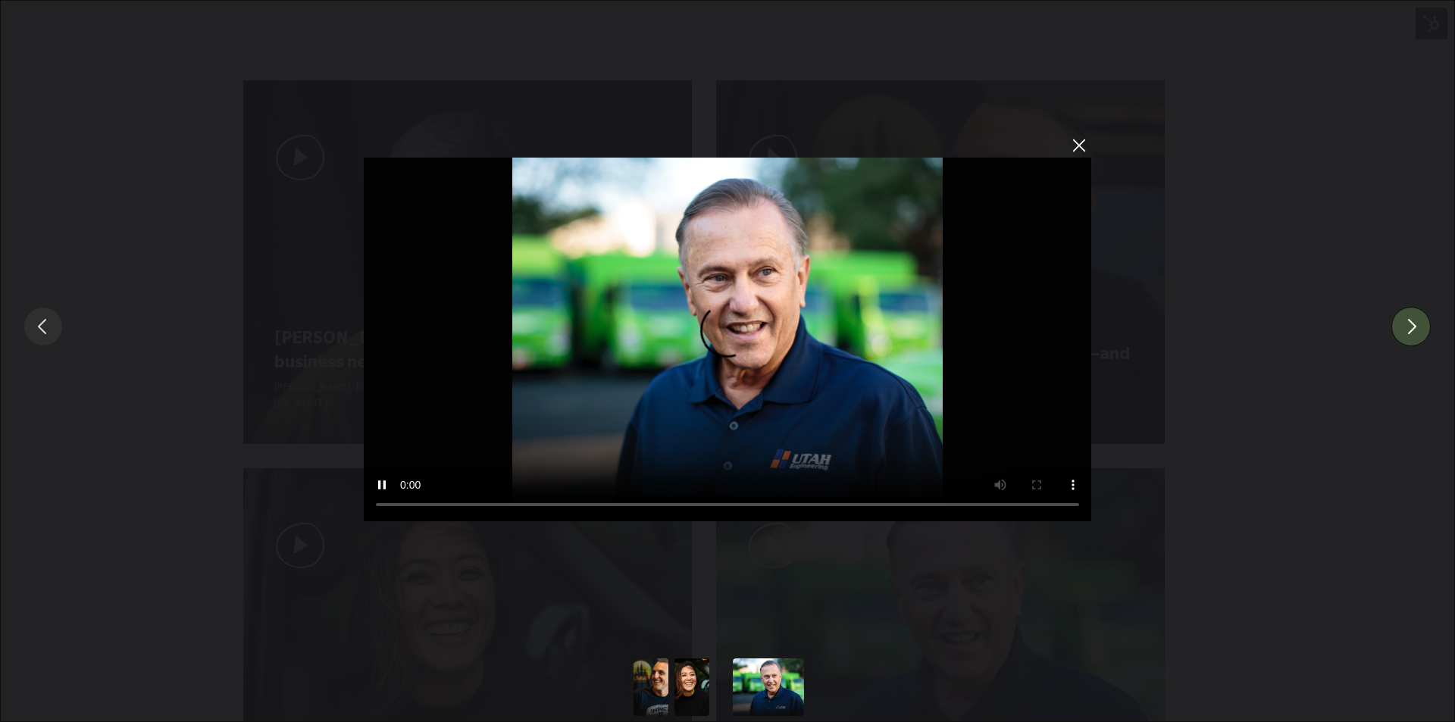
click at [688, 681] on button "Slide to #1" at bounding box center [691, 688] width 71 height 58
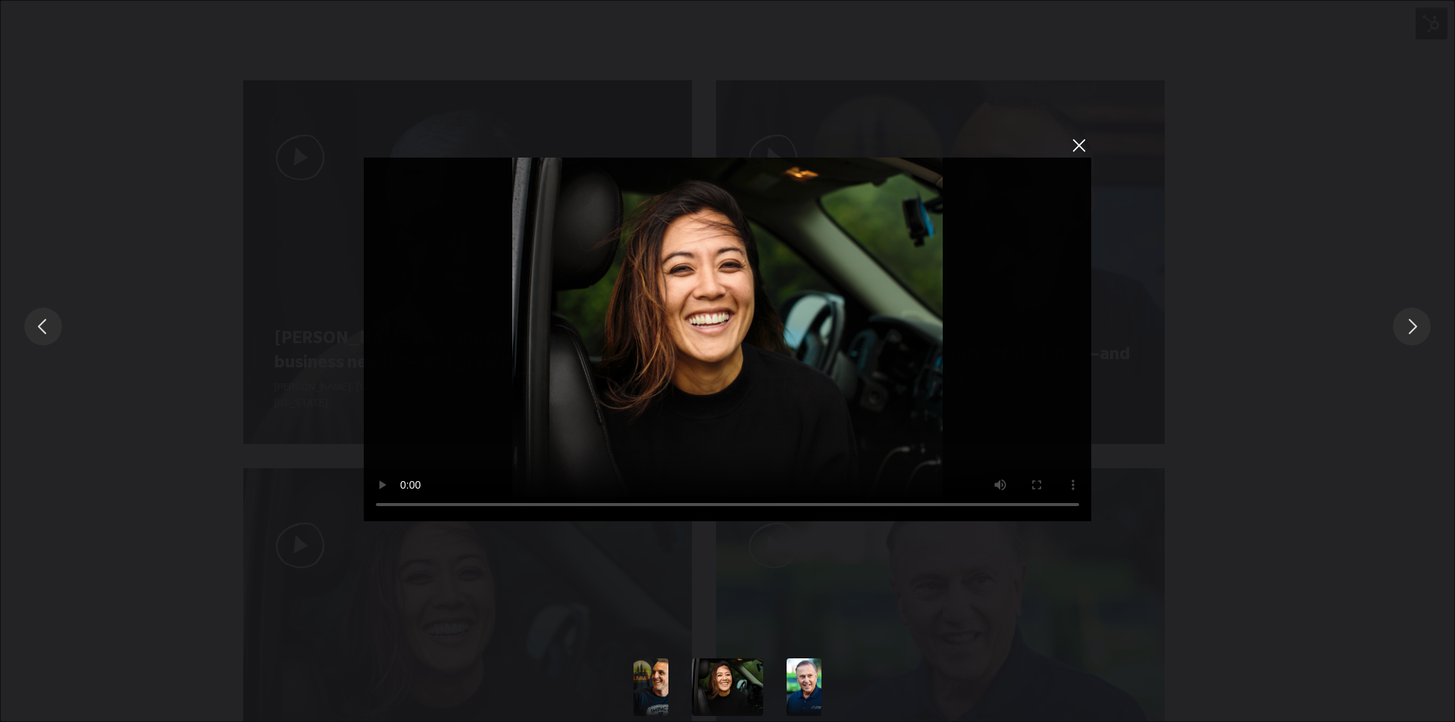
click at [661, 682] on button "Slide to #1" at bounding box center [650, 688] width 71 height 58
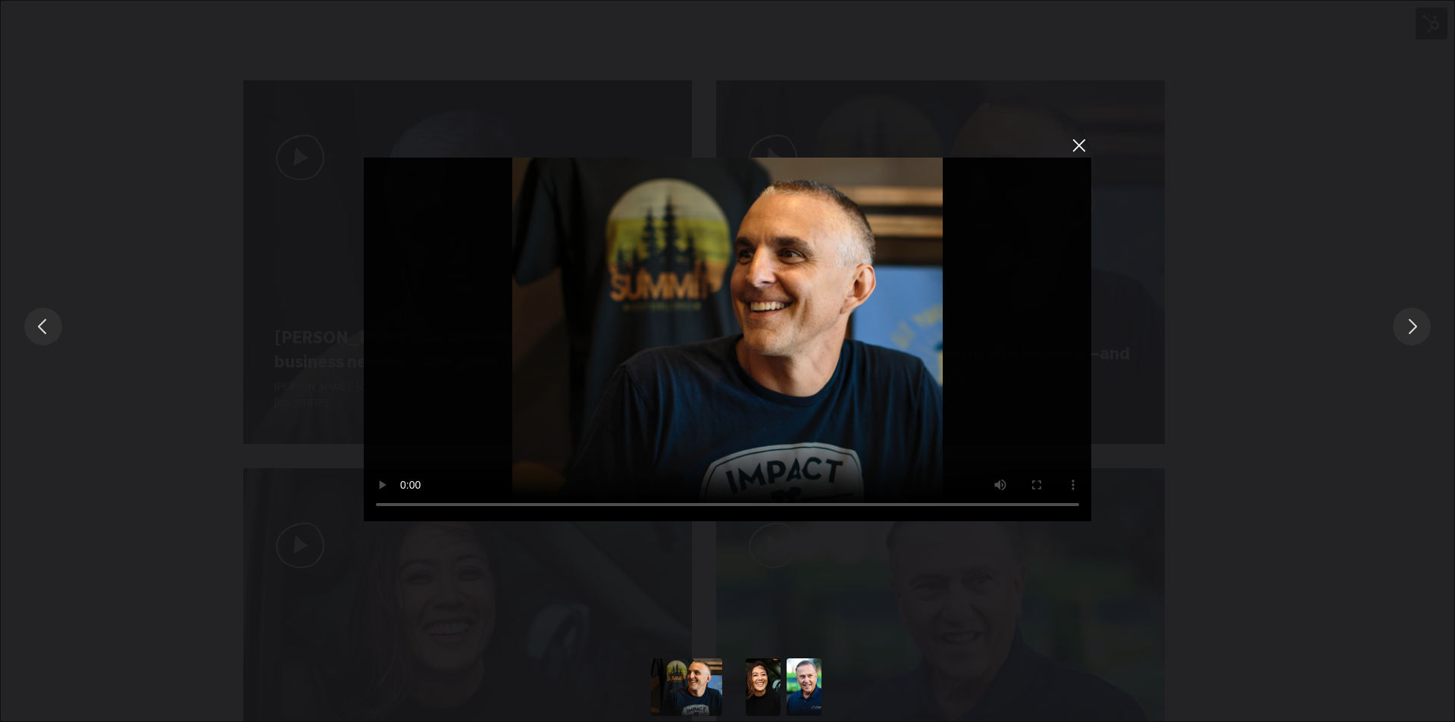
click at [762, 692] on button "Slide to #1" at bounding box center [763, 688] width 71 height 58
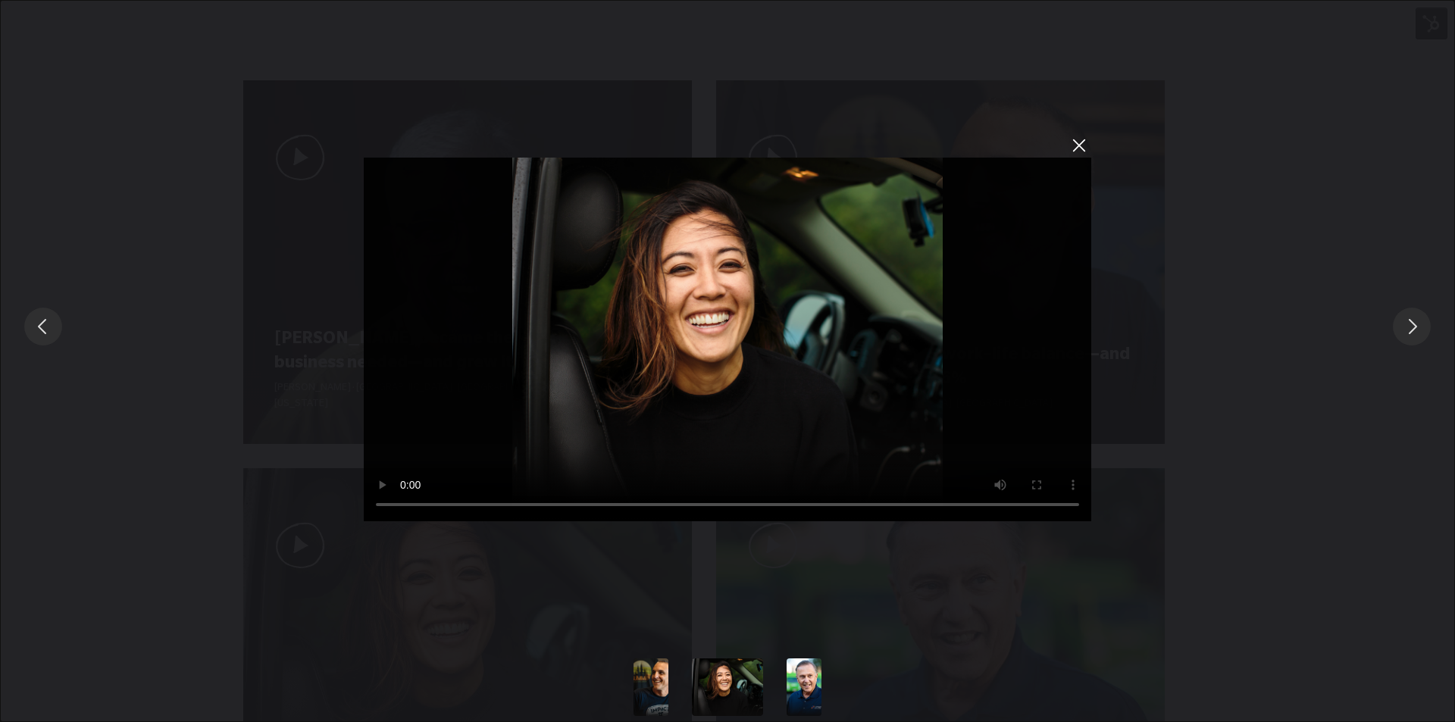
click at [793, 684] on button "Slide to #2" at bounding box center [803, 688] width 71 height 58
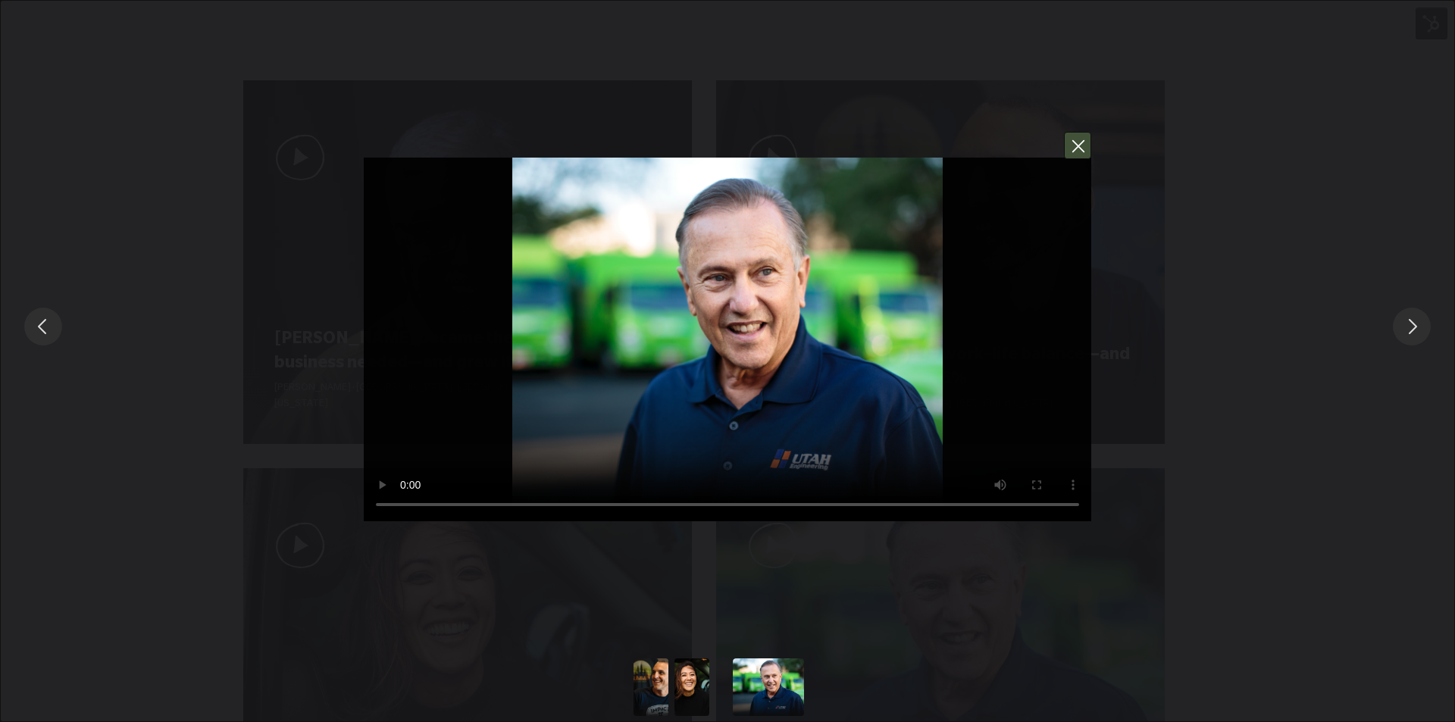
click at [1078, 147] on button "You can close this modal content with the ESC key" at bounding box center [1077, 145] width 27 height 27
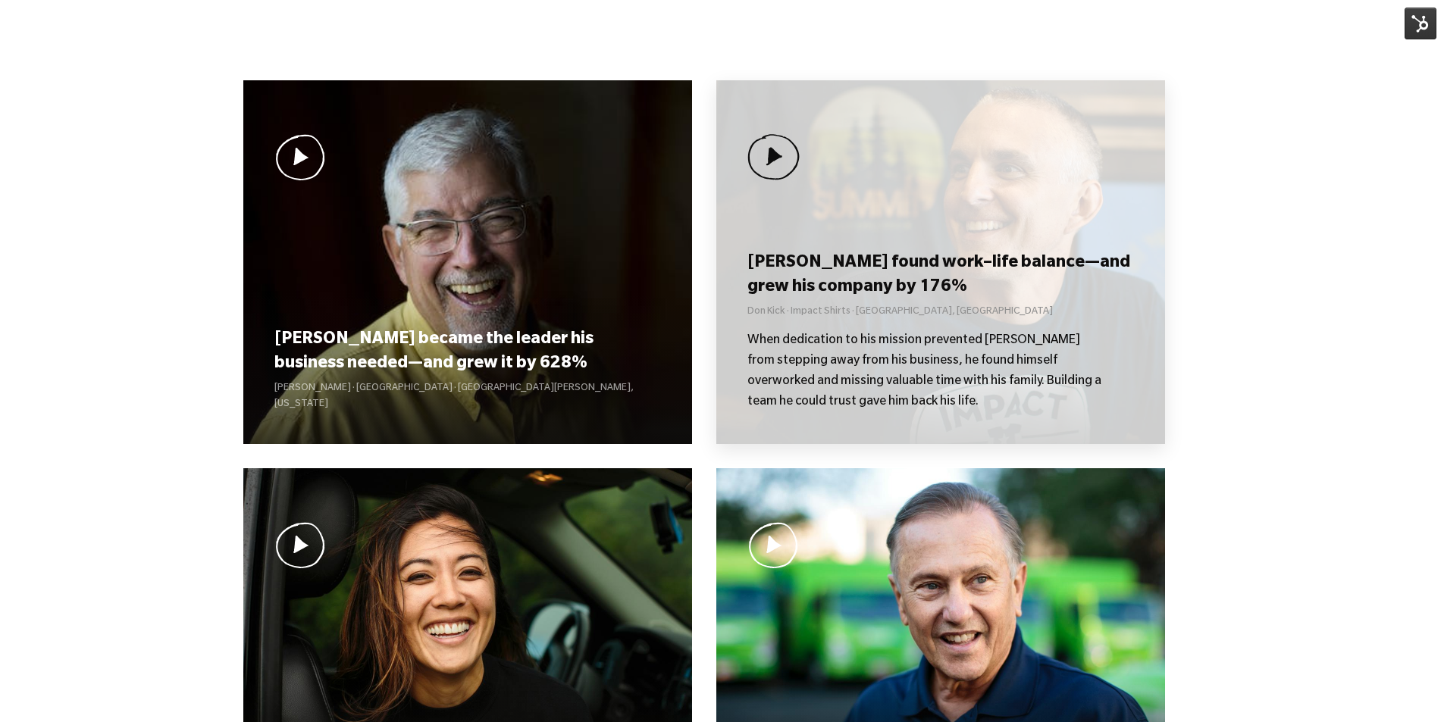
click at [925, 258] on h3 "[PERSON_NAME] found work–life balance—and grew his company by 176%" at bounding box center [940, 275] width 386 height 47
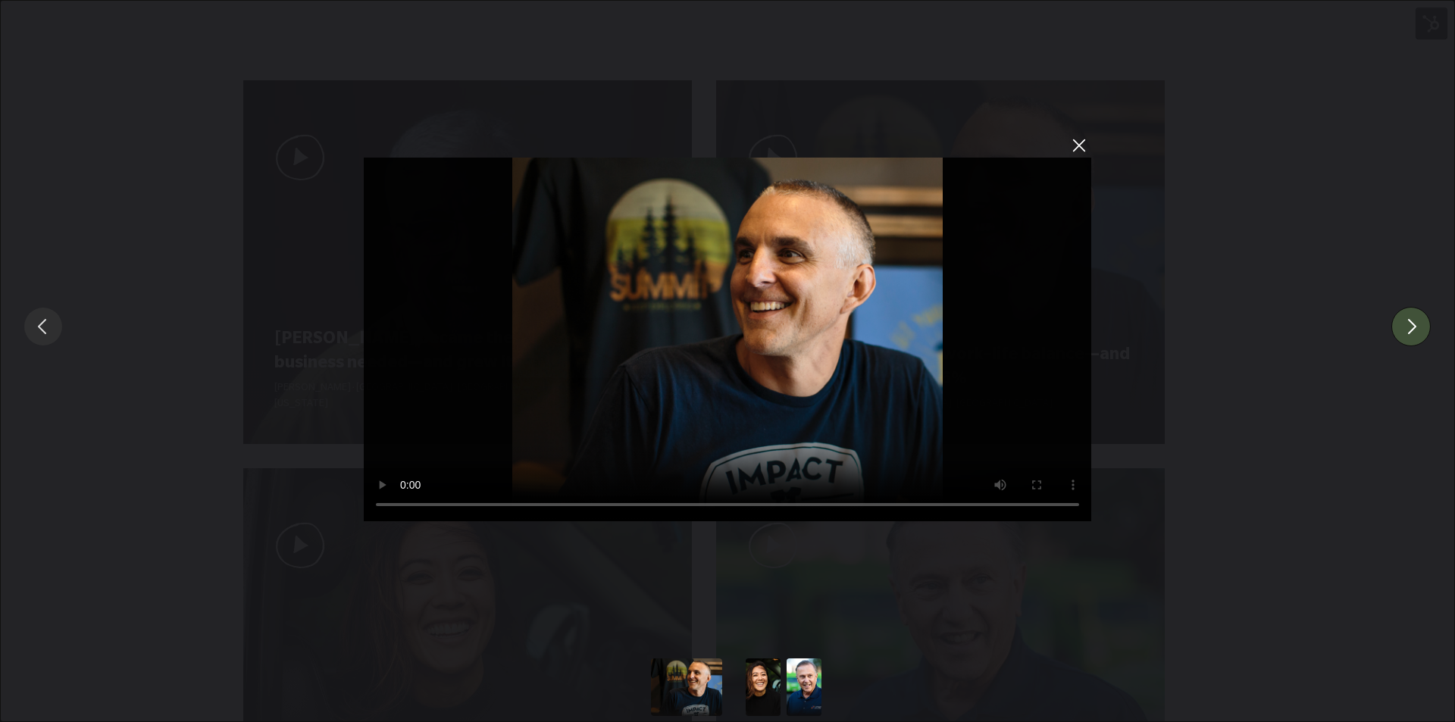
click at [1414, 325] on button "You can close this modal content with the ESC key" at bounding box center [1410, 326] width 39 height 39
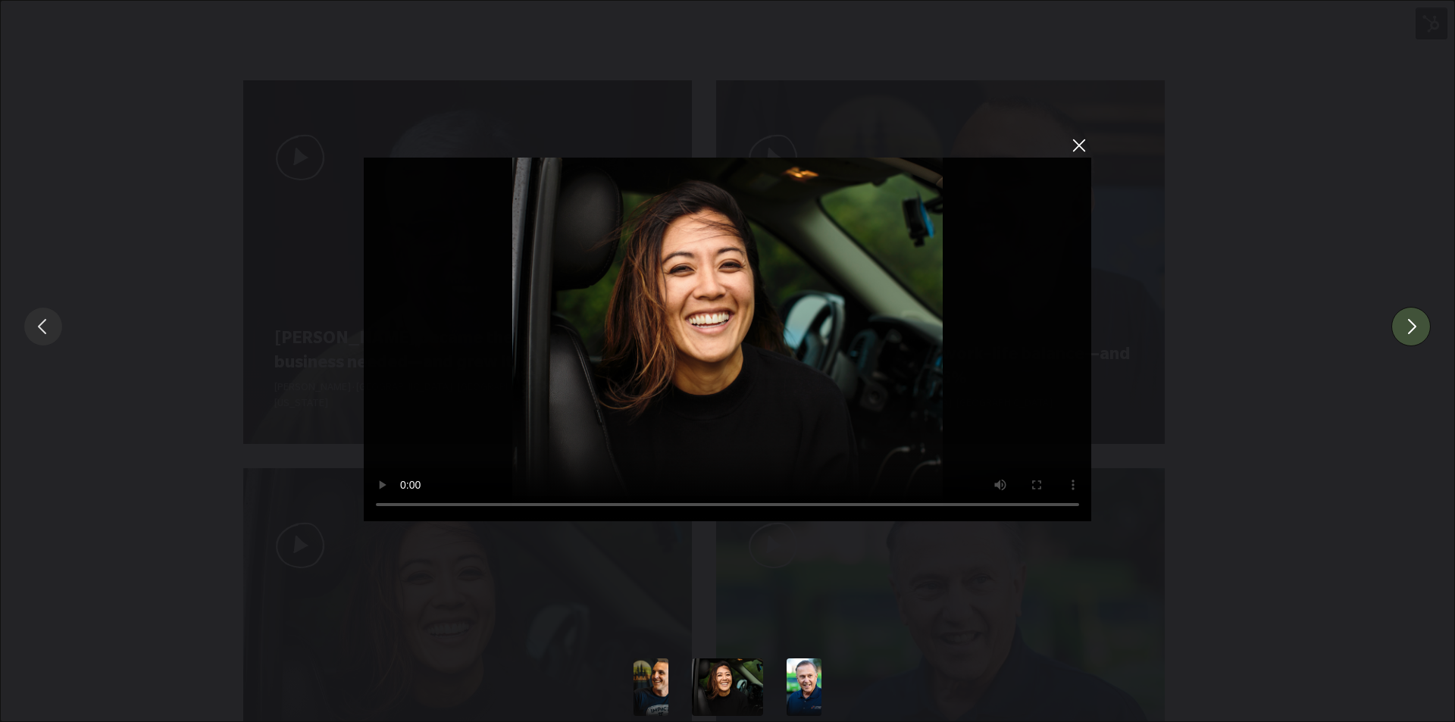
click at [1409, 328] on button "You can close this modal content with the ESC key" at bounding box center [1410, 326] width 39 height 39
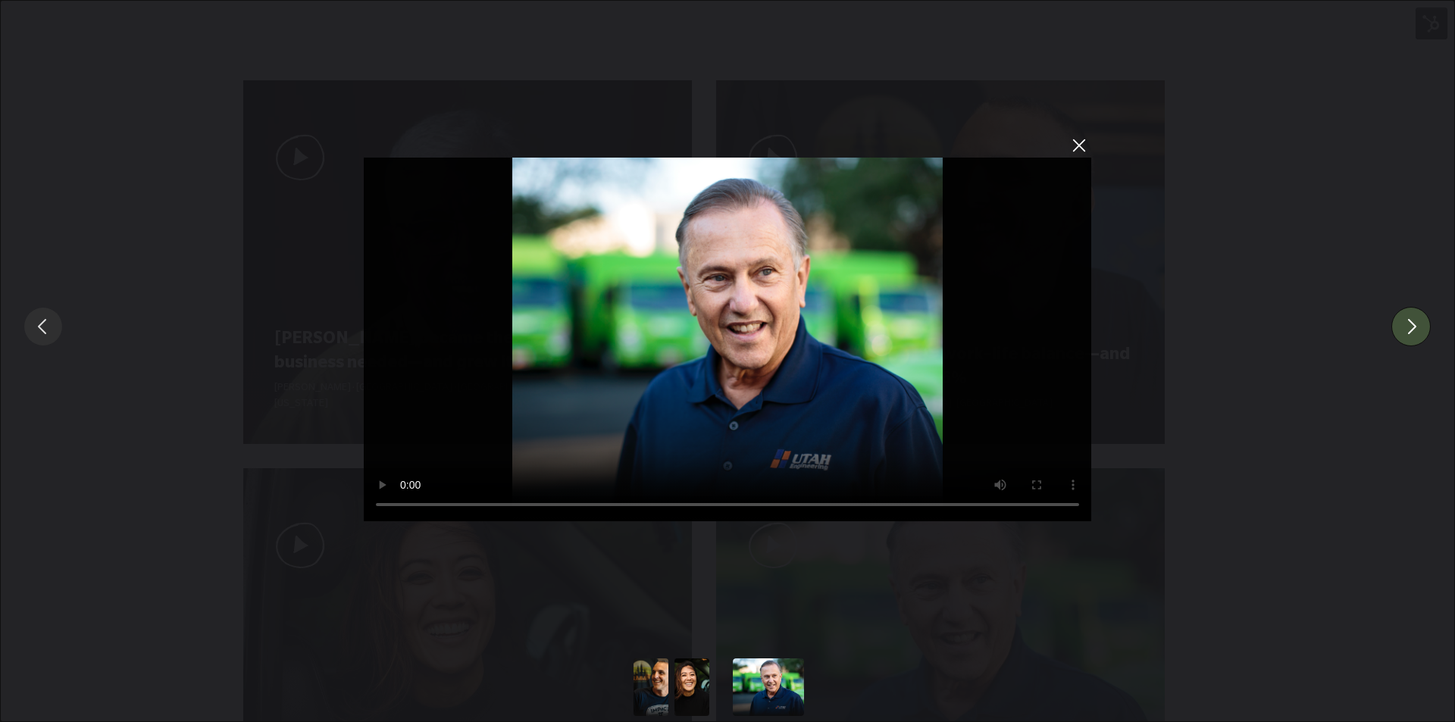
click at [701, 681] on button "Slide to #1" at bounding box center [691, 688] width 71 height 58
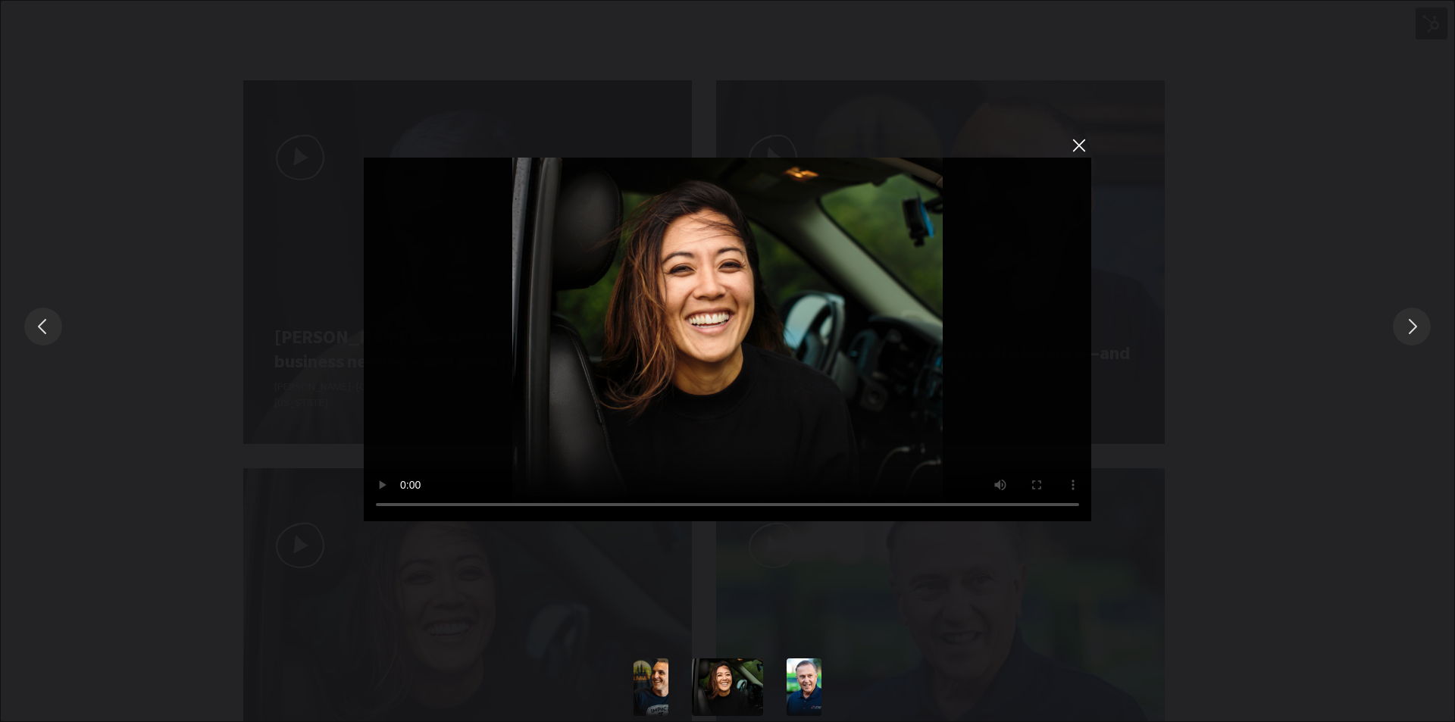
click at [656, 683] on button "Slide to #1" at bounding box center [650, 688] width 71 height 58
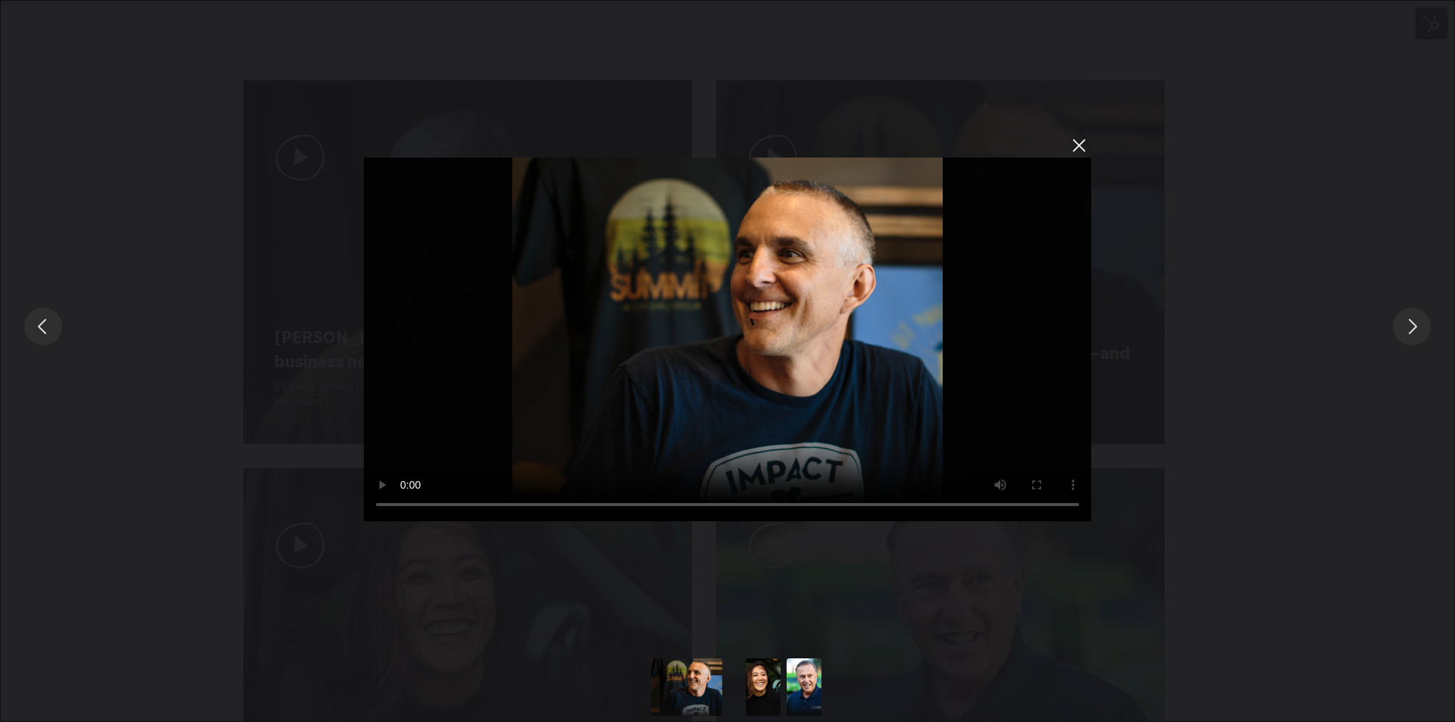
click at [1433, 33] on div "Sorry, your browser doesn't support embedded videos." at bounding box center [727, 326] width 1455 height 653
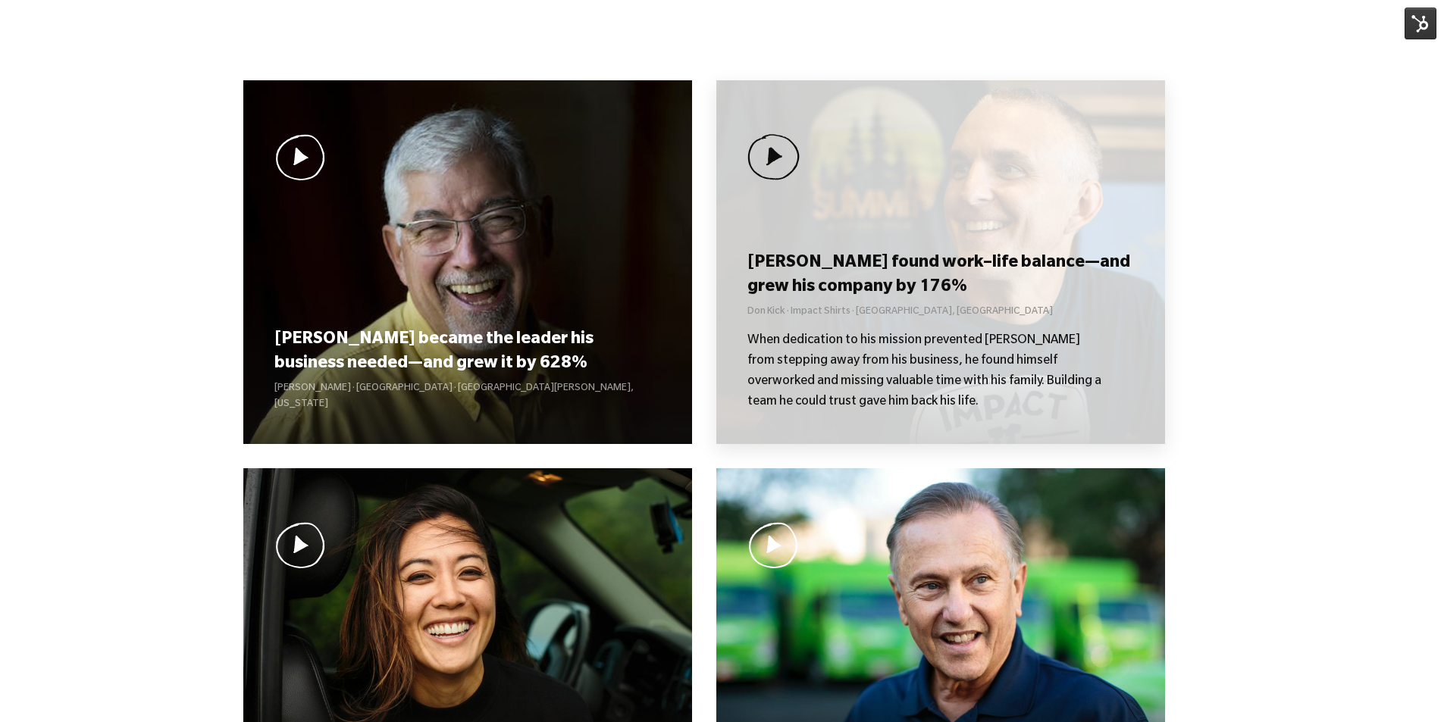
click at [1000, 311] on p "Don Kick · Impact Shirts · [GEOGRAPHIC_DATA], [GEOGRAPHIC_DATA]" at bounding box center [940, 313] width 386 height 16
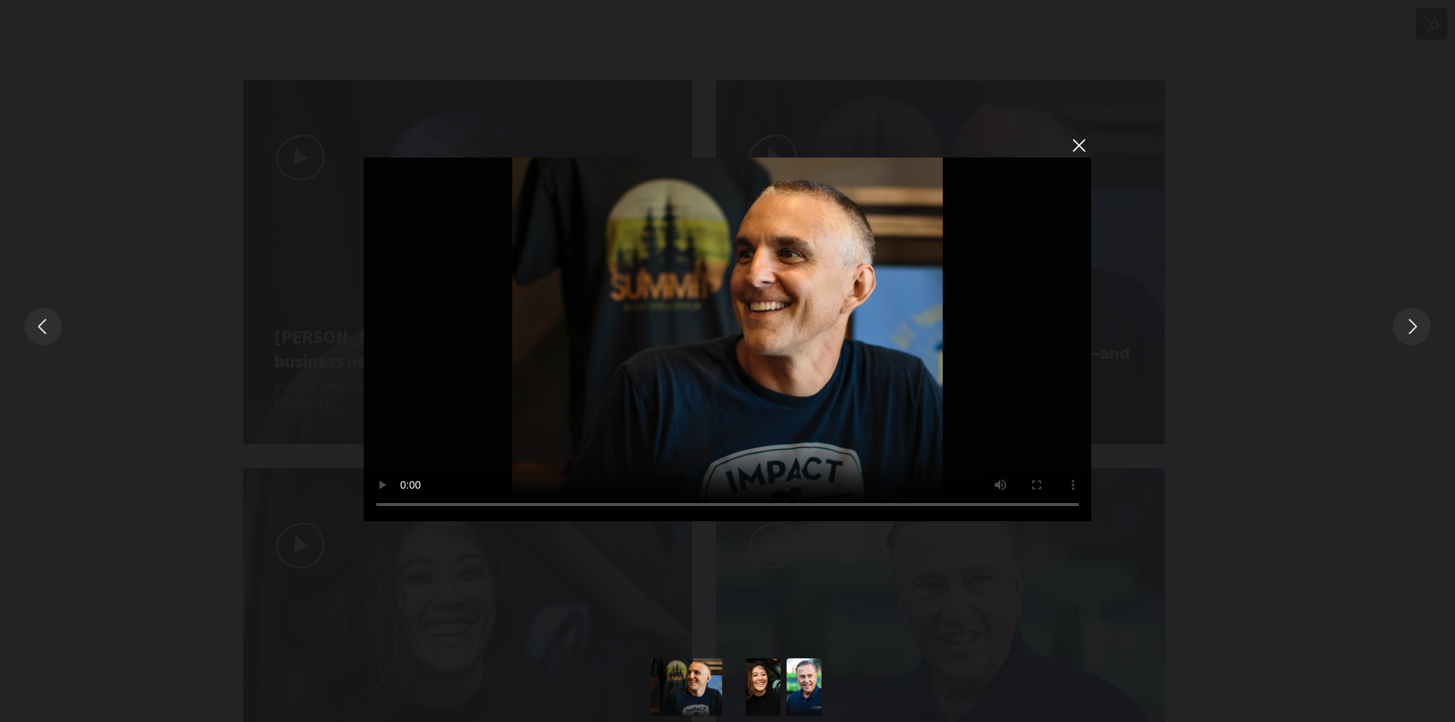
drag, startPoint x: 1078, startPoint y: 142, endPoint x: 1044, endPoint y: 150, distance: 34.4
click at [1078, 142] on button "You can close this modal content with the ESC key" at bounding box center [1079, 145] width 26 height 26
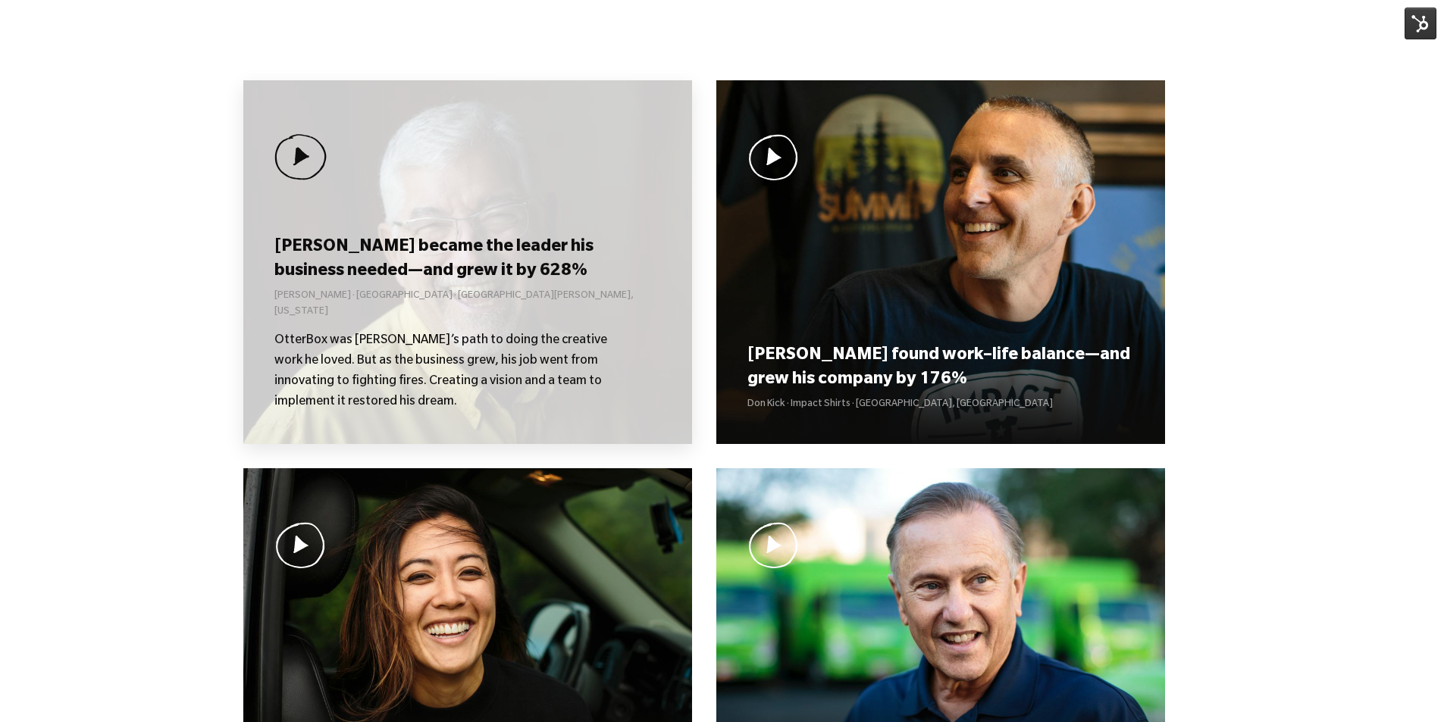
click at [501, 340] on p "OtterBox was [PERSON_NAME]’s path to doing the creative work he loved. But as t…" at bounding box center [452, 372] width 356 height 82
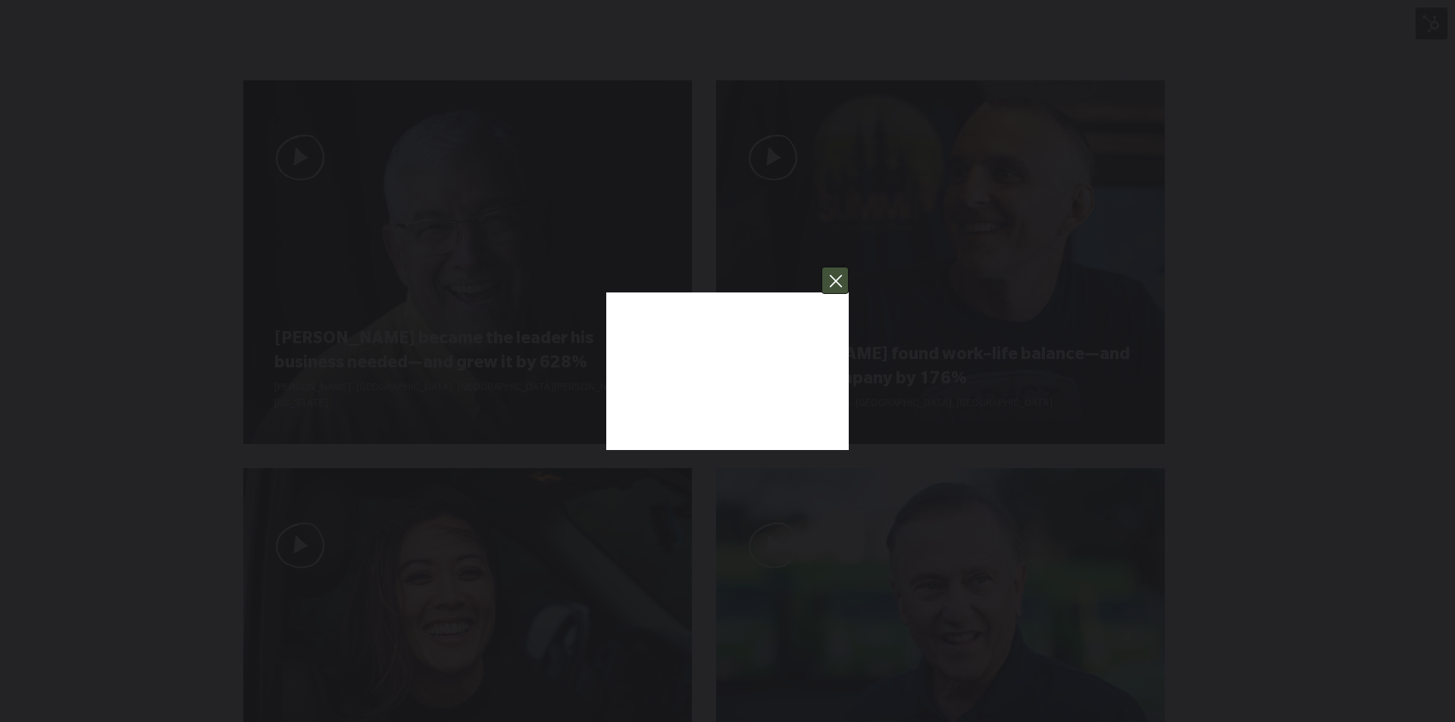
click at [843, 281] on button "You can close this modal content with the ESC key" at bounding box center [835, 280] width 27 height 27
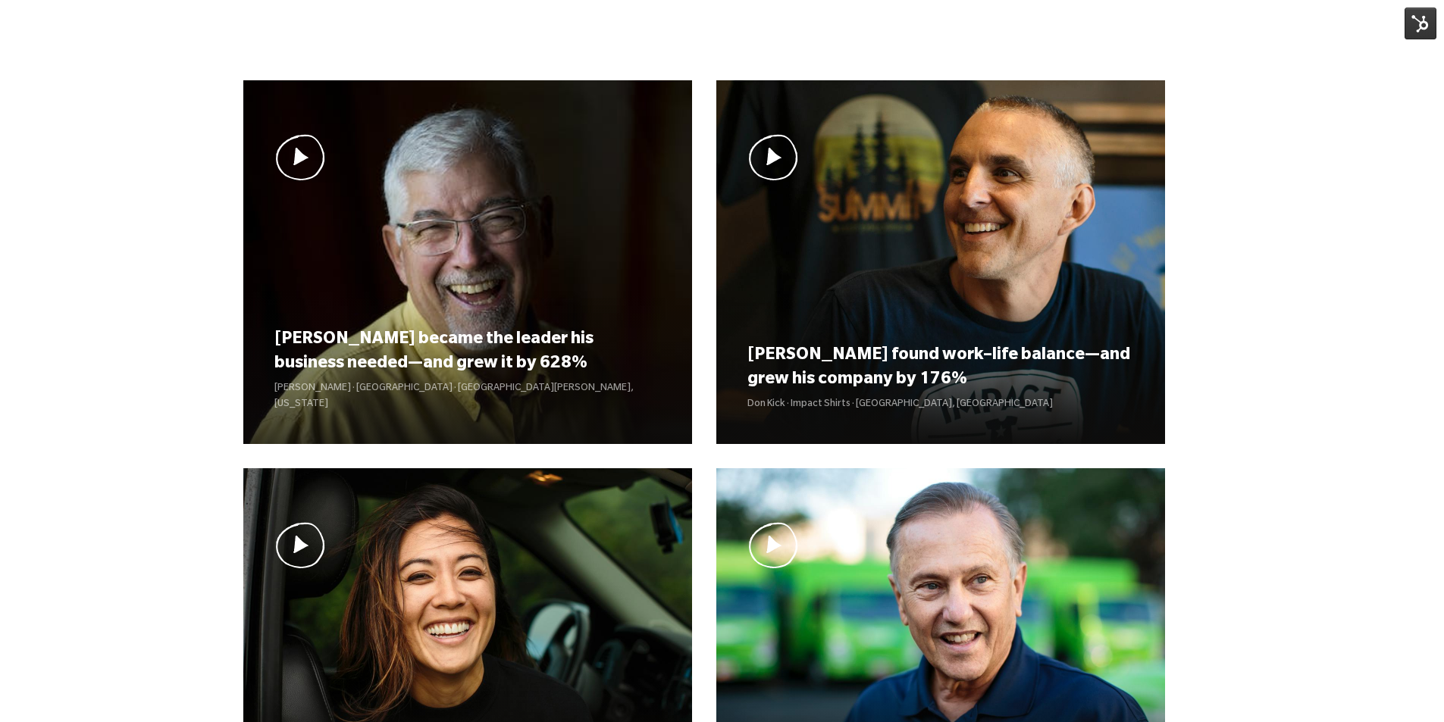
click at [850, 300] on div "Don found work–life balance—and grew his company by 176% Don Kick · Impact Shir…" at bounding box center [940, 262] width 449 height 364
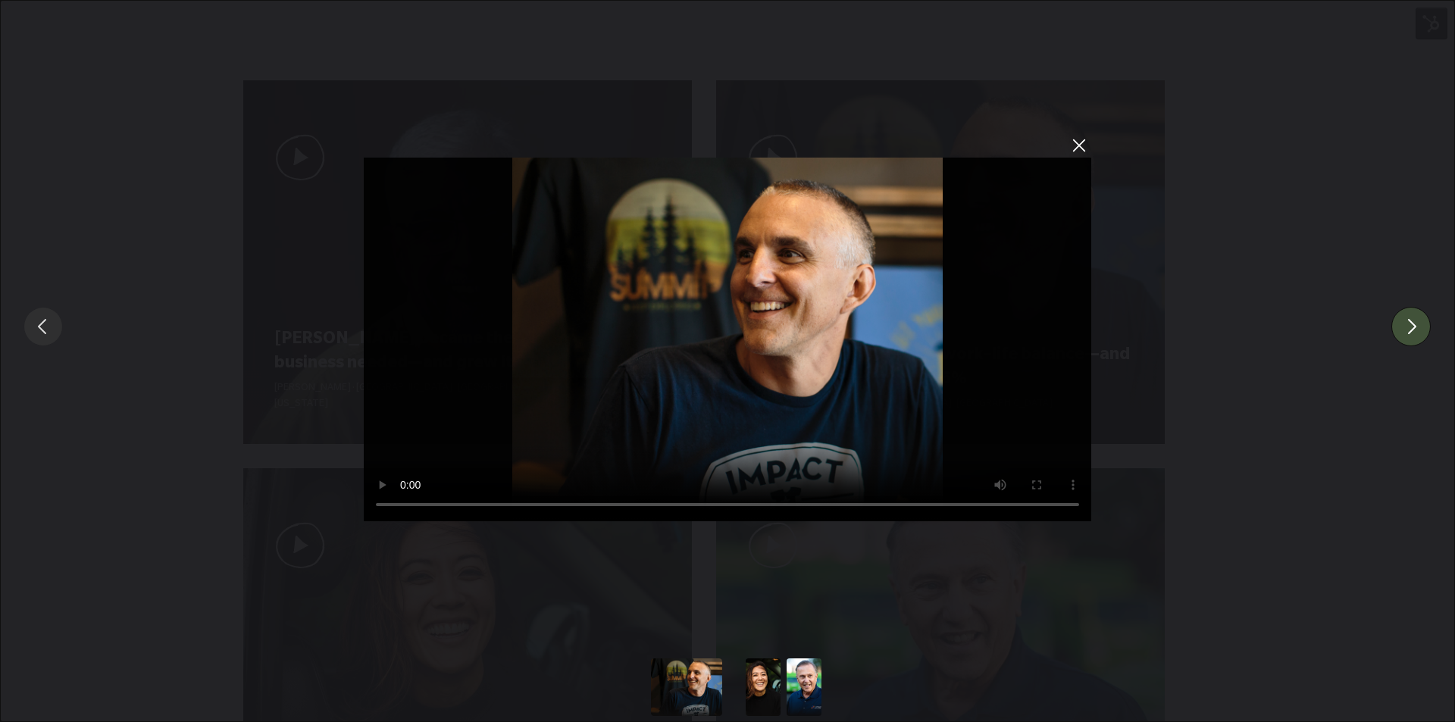
click at [1422, 327] on button "You can close this modal content with the ESC key" at bounding box center [1410, 326] width 39 height 39
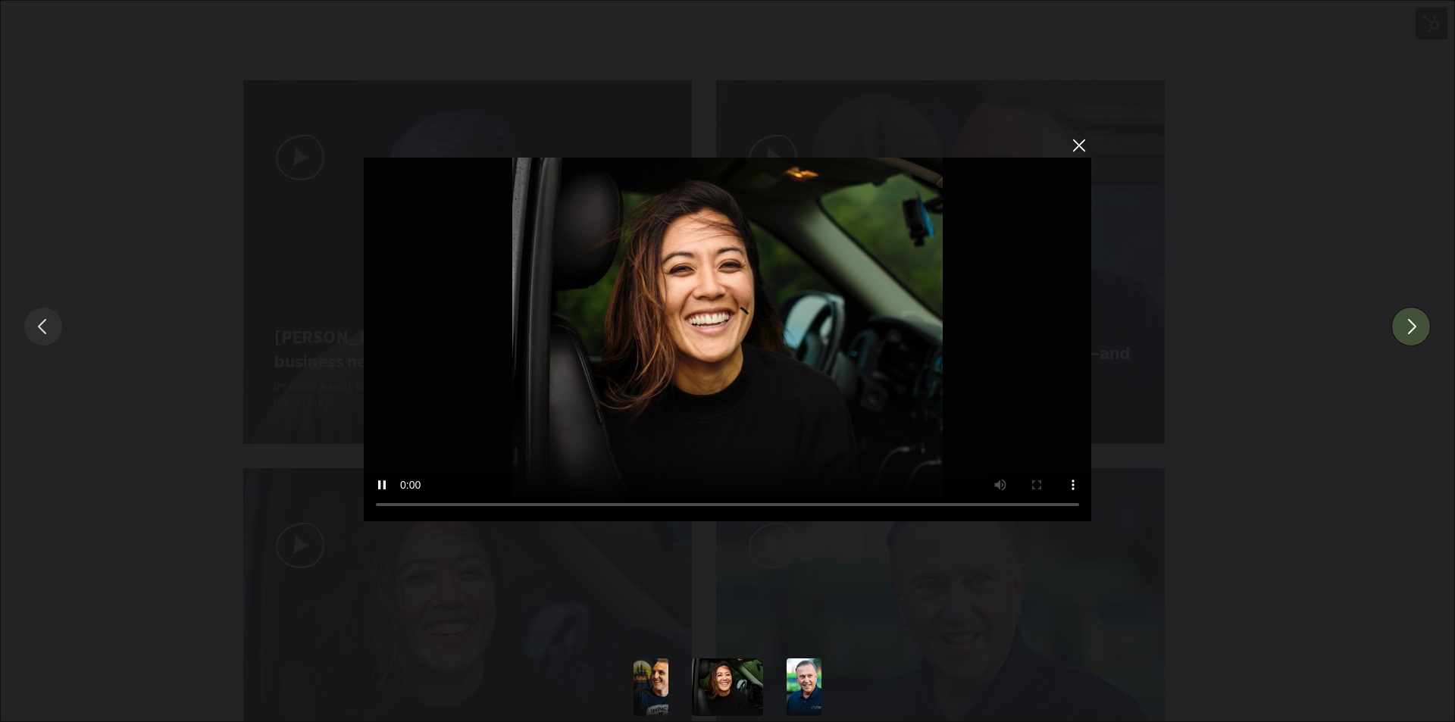
click at [1422, 327] on button "You can close this modal content with the ESC key" at bounding box center [1410, 326] width 39 height 39
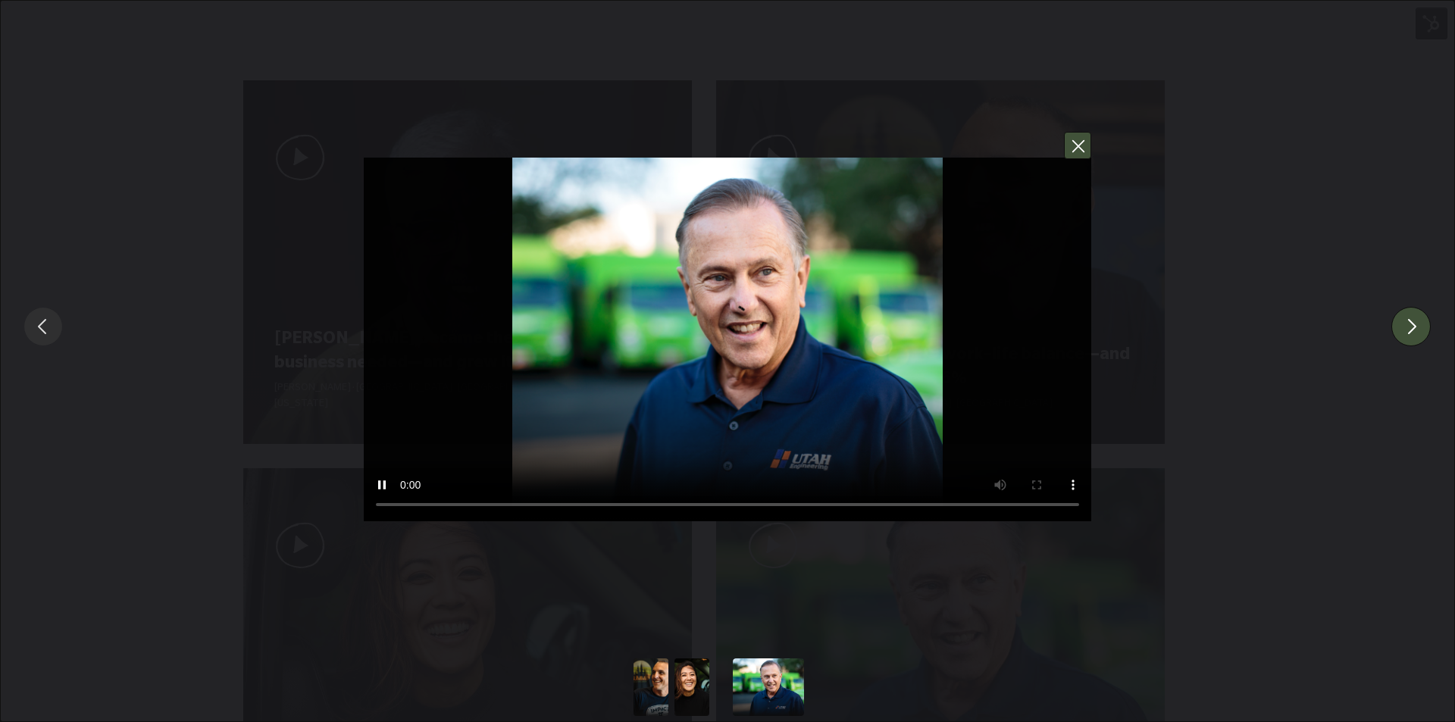
click at [1075, 143] on button "You can close this modal content with the ESC key" at bounding box center [1077, 145] width 27 height 27
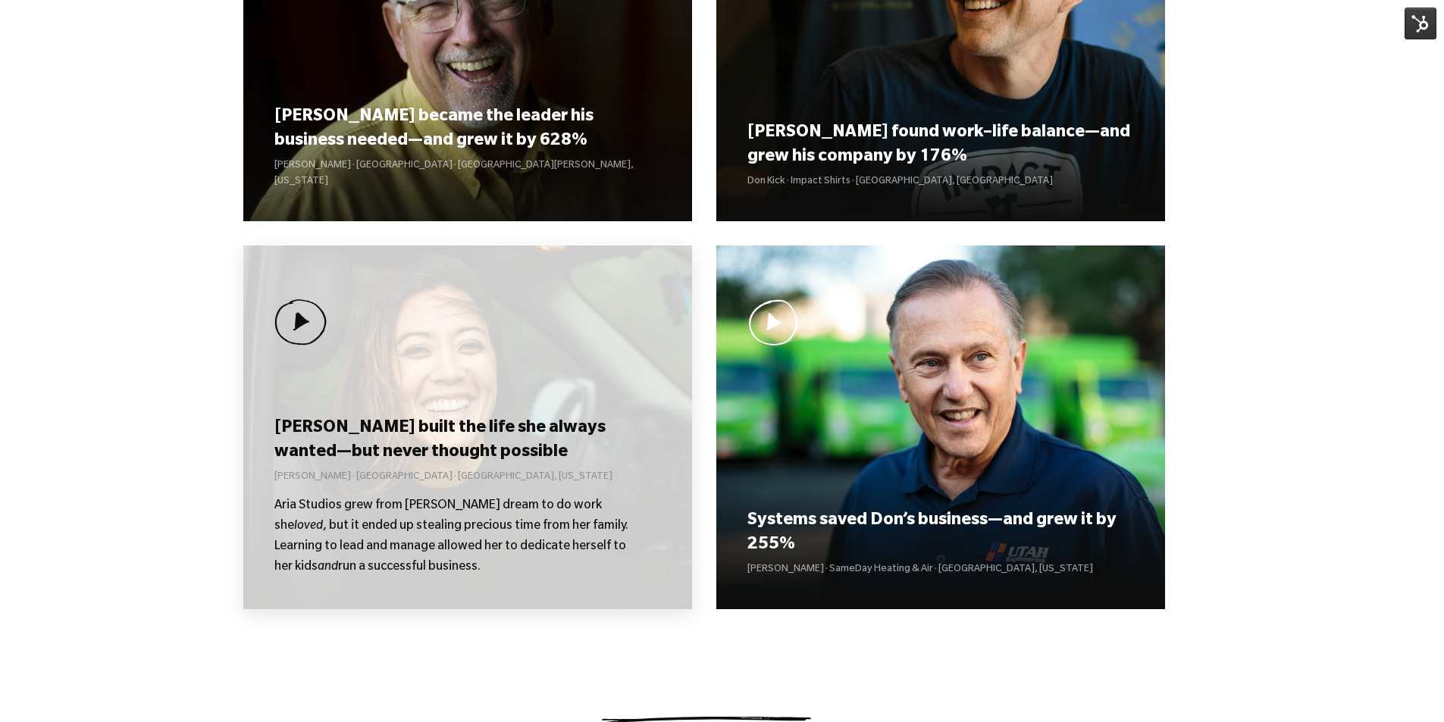
scroll to position [1297, 0]
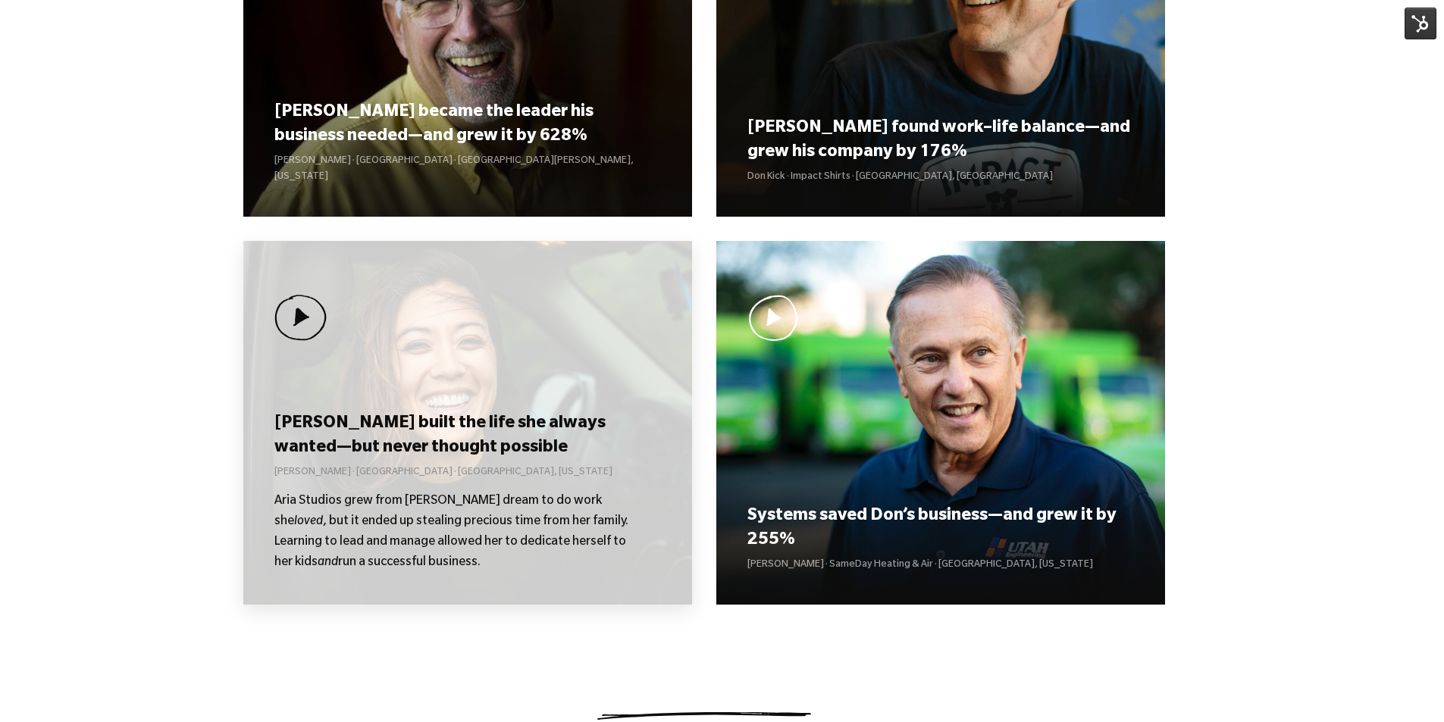
click at [444, 362] on div "Kolby built the life she always wanted—but never thought possible Kolby Moser ·…" at bounding box center [467, 423] width 449 height 364
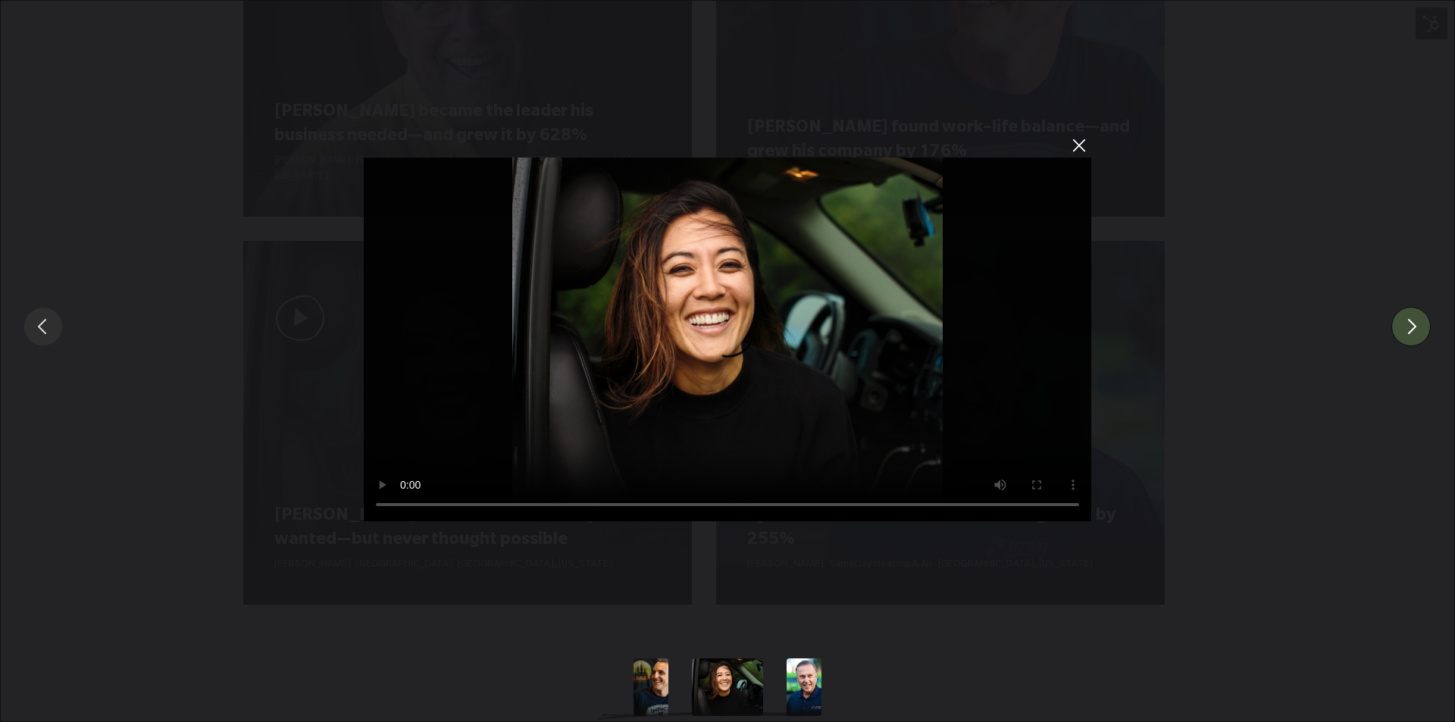
click at [1420, 330] on button "You can close this modal content with the ESC key" at bounding box center [1410, 326] width 39 height 39
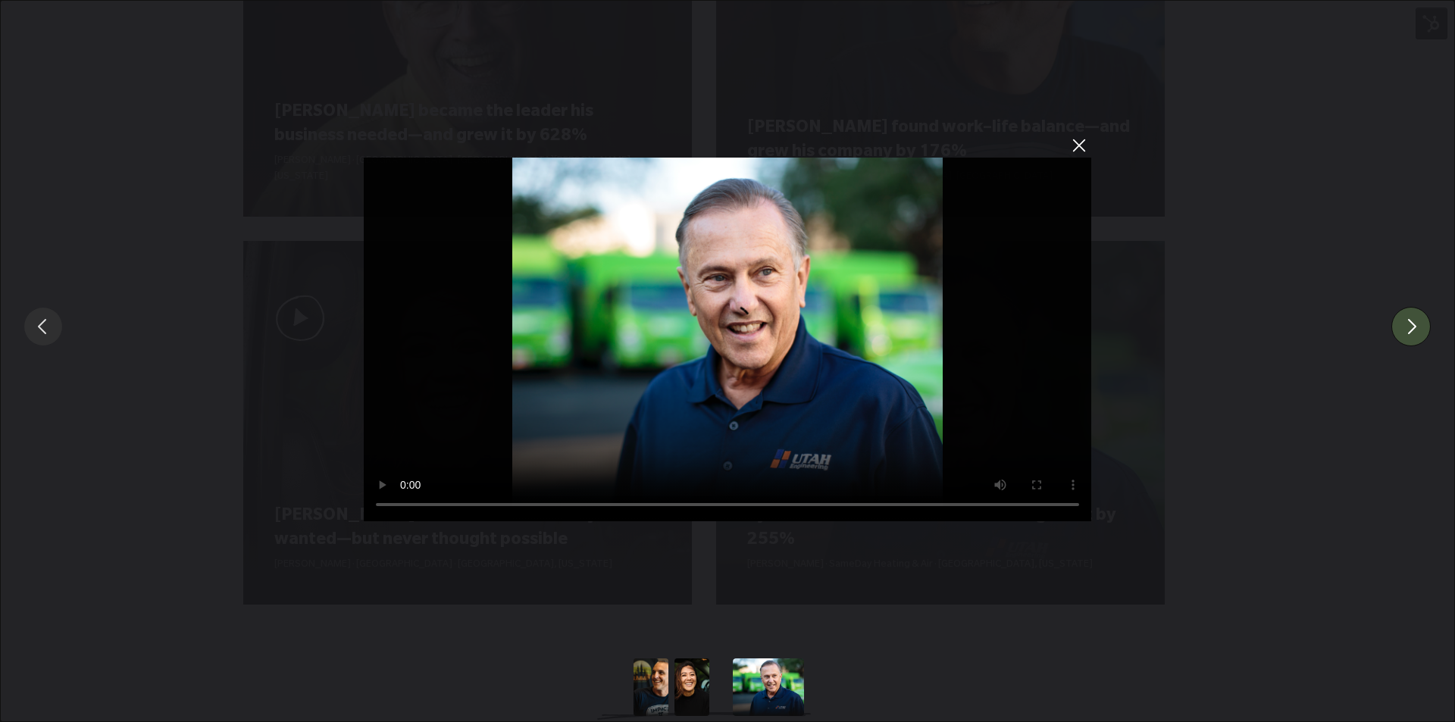
click at [1416, 330] on button "You can close this modal content with the ESC key" at bounding box center [1410, 326] width 39 height 39
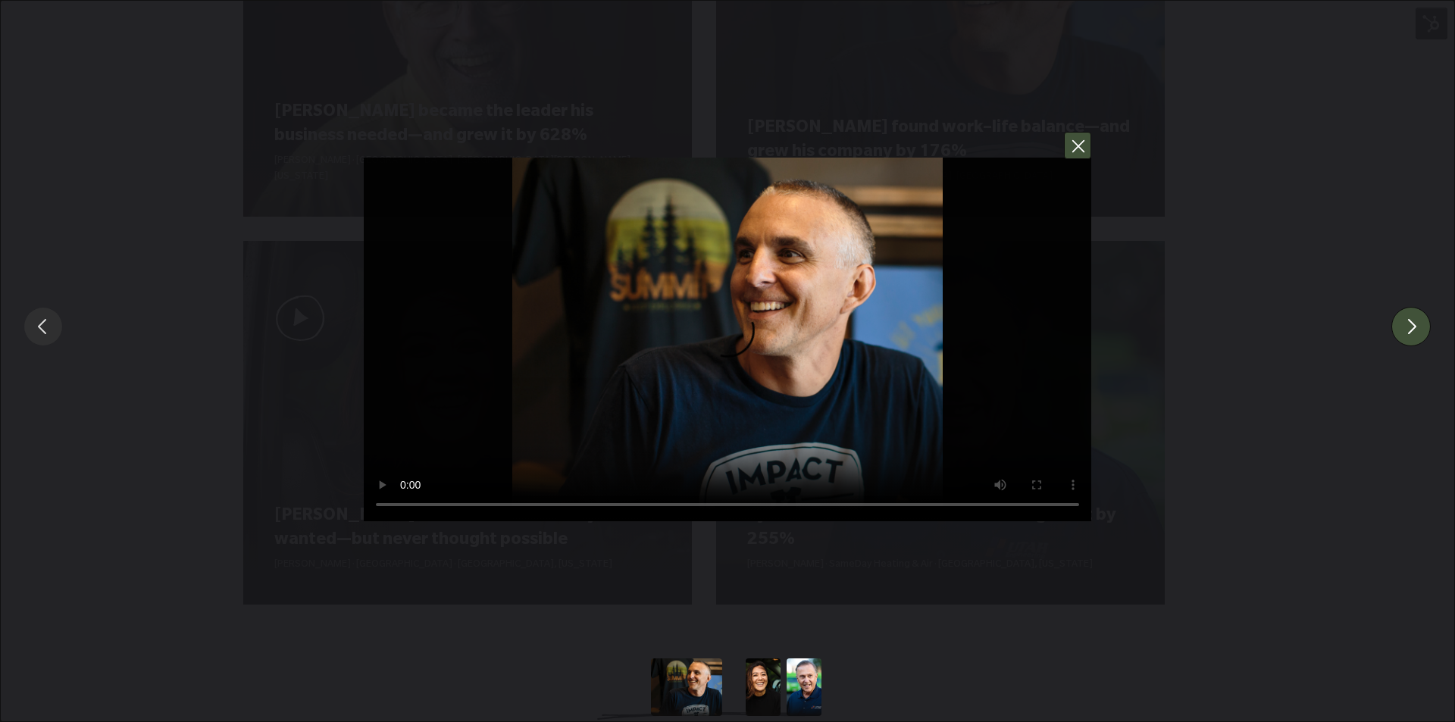
click at [1073, 152] on button "You can close this modal content with the ESC key" at bounding box center [1077, 145] width 27 height 27
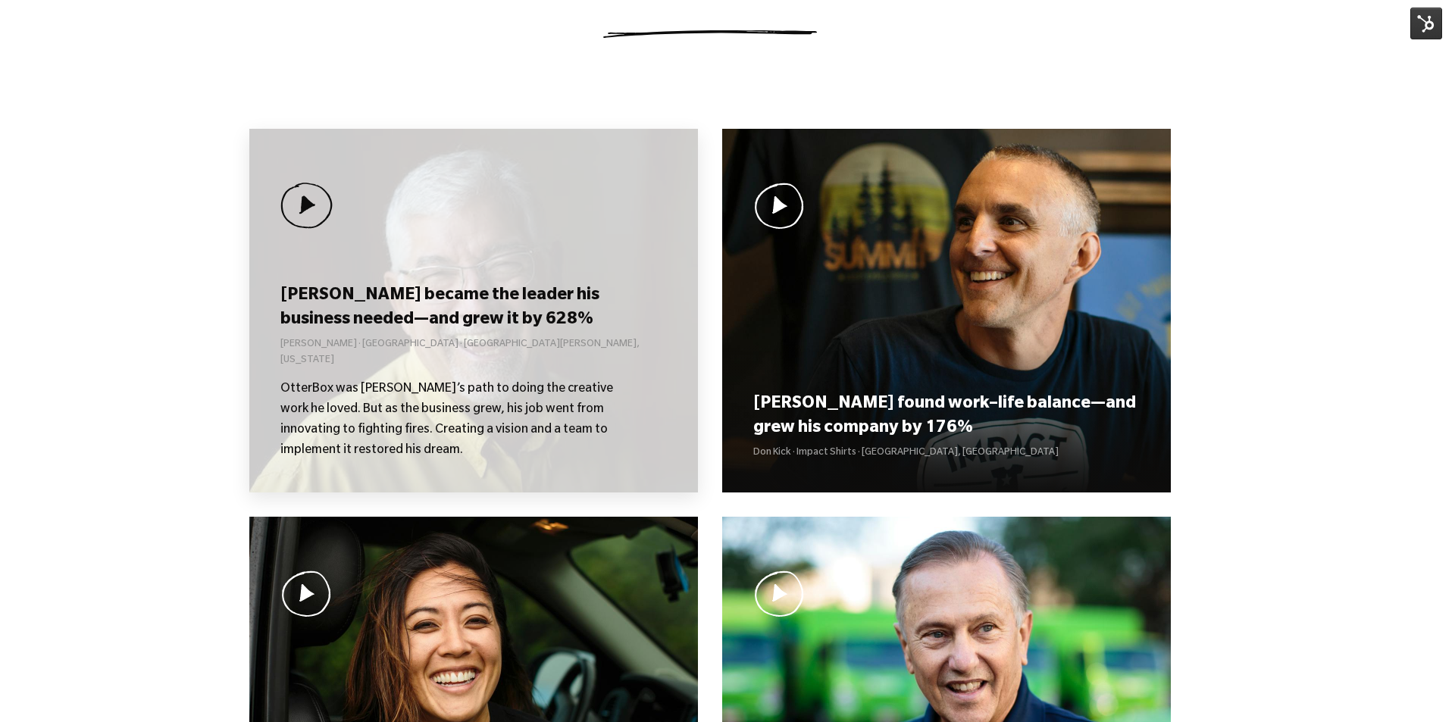
scroll to position [994, 0]
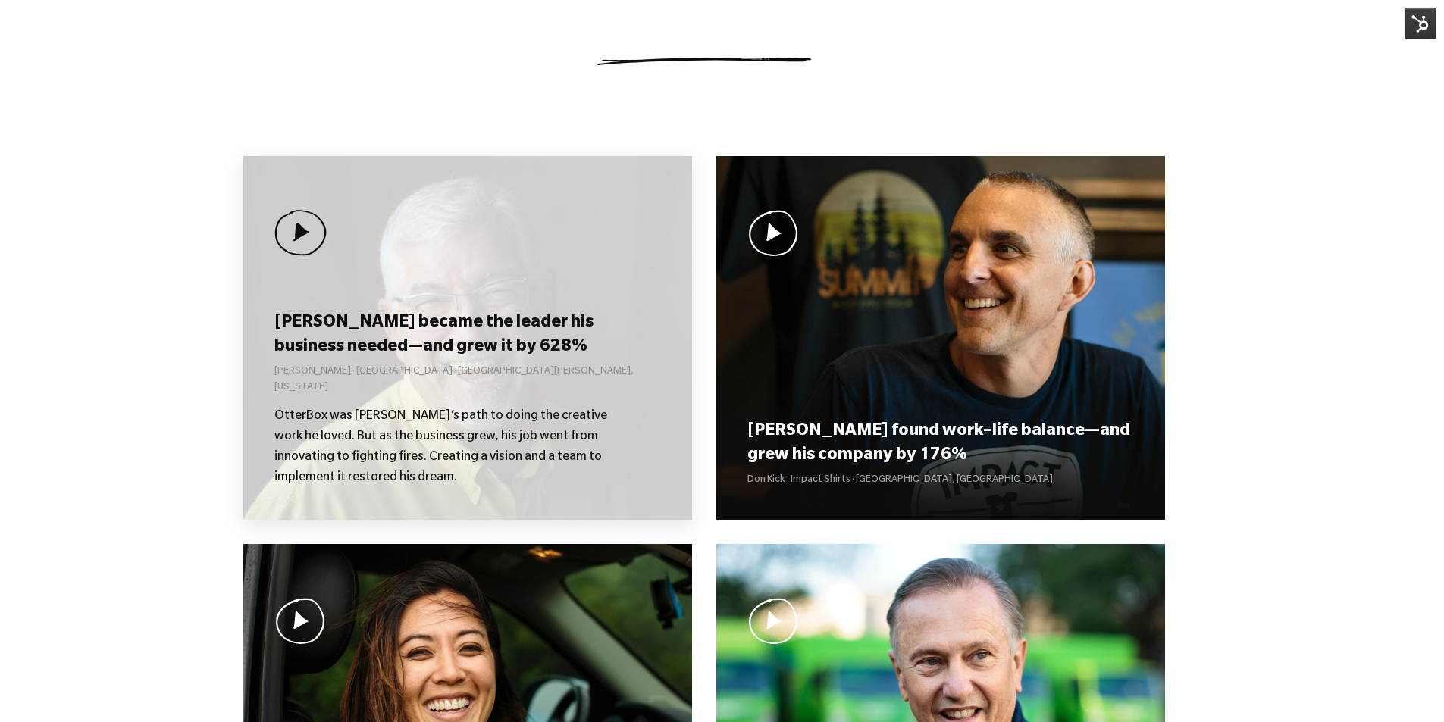
click at [484, 328] on div "Curt became the leader his business needed—and grew it by 628% Curt Richardson …" at bounding box center [467, 398] width 386 height 179
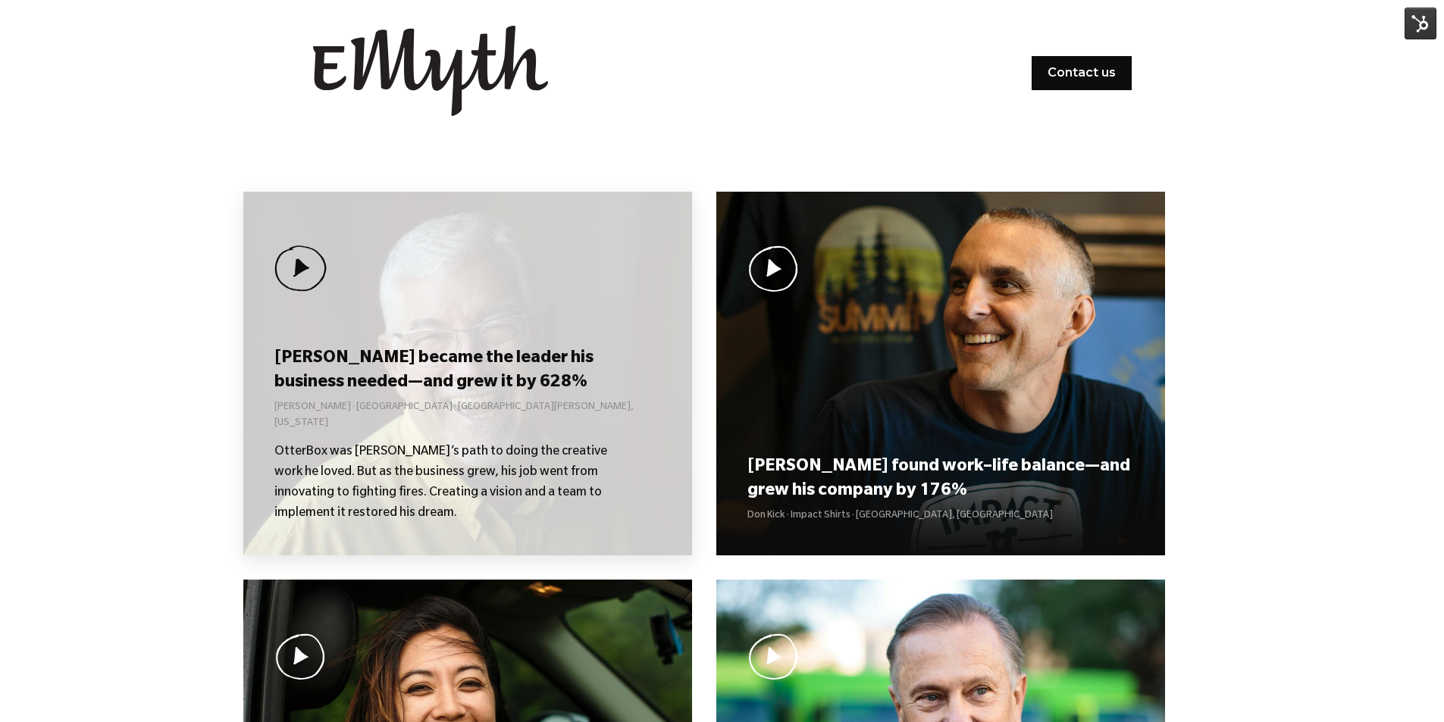
click at [360, 378] on h3 "[PERSON_NAME] became the leader his business needed—and grew it by 628%" at bounding box center [467, 371] width 386 height 47
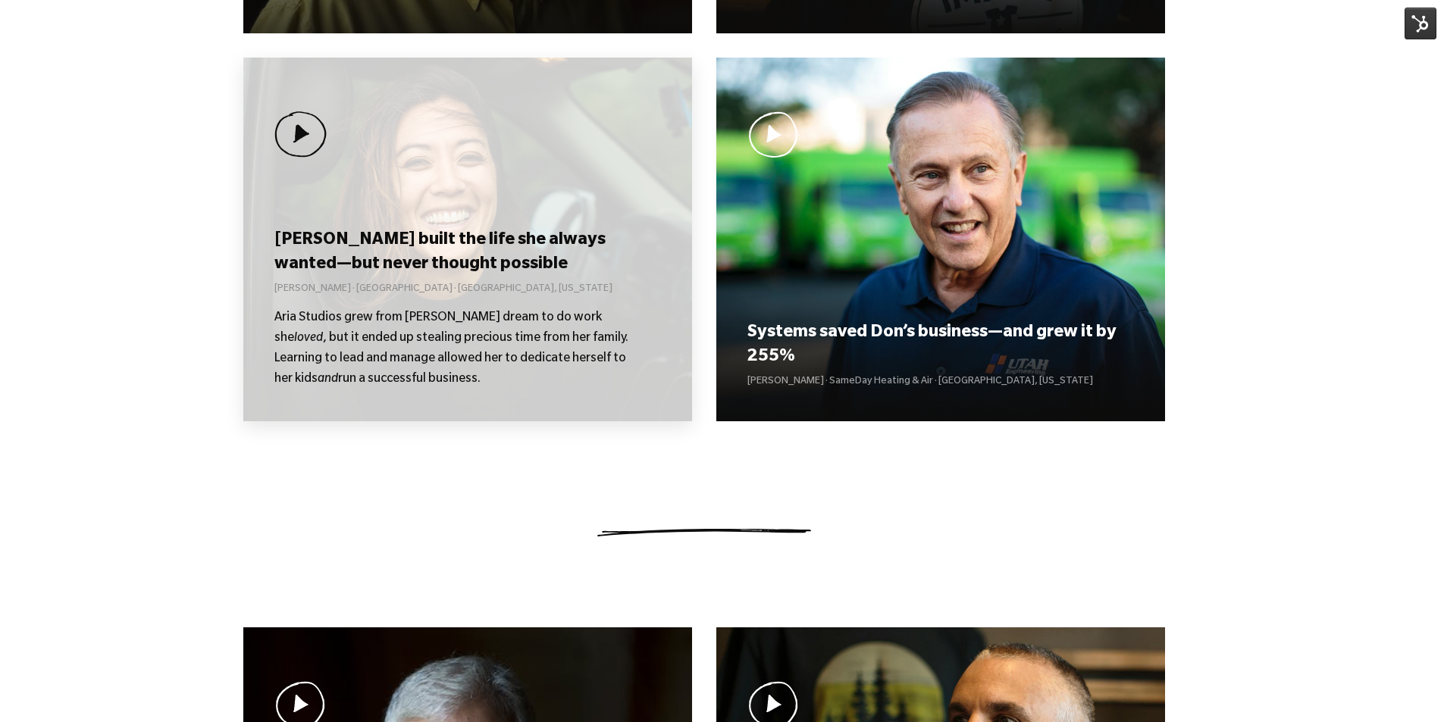
scroll to position [530, 0]
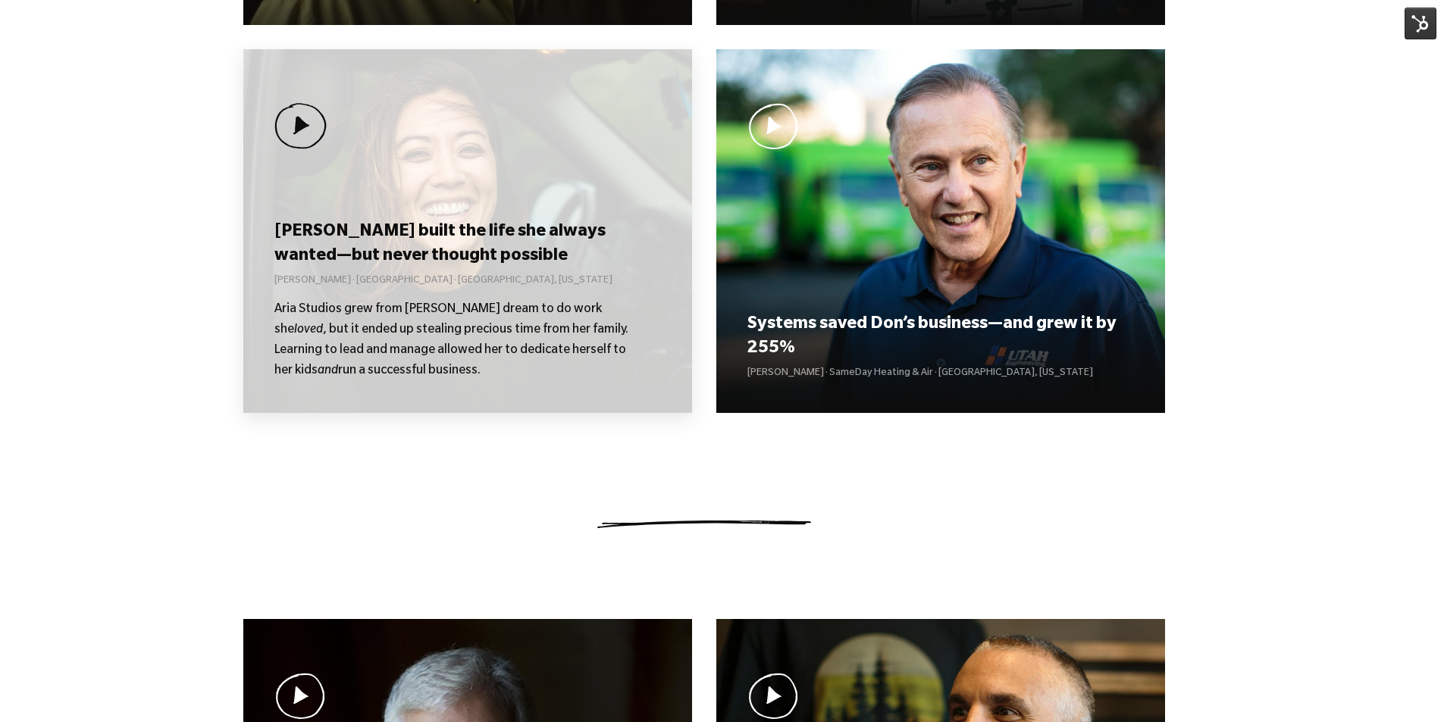
click at [433, 191] on div "Kolby built the life she always wanted—but never thought possible Kolby Moser ·…" at bounding box center [467, 231] width 449 height 364
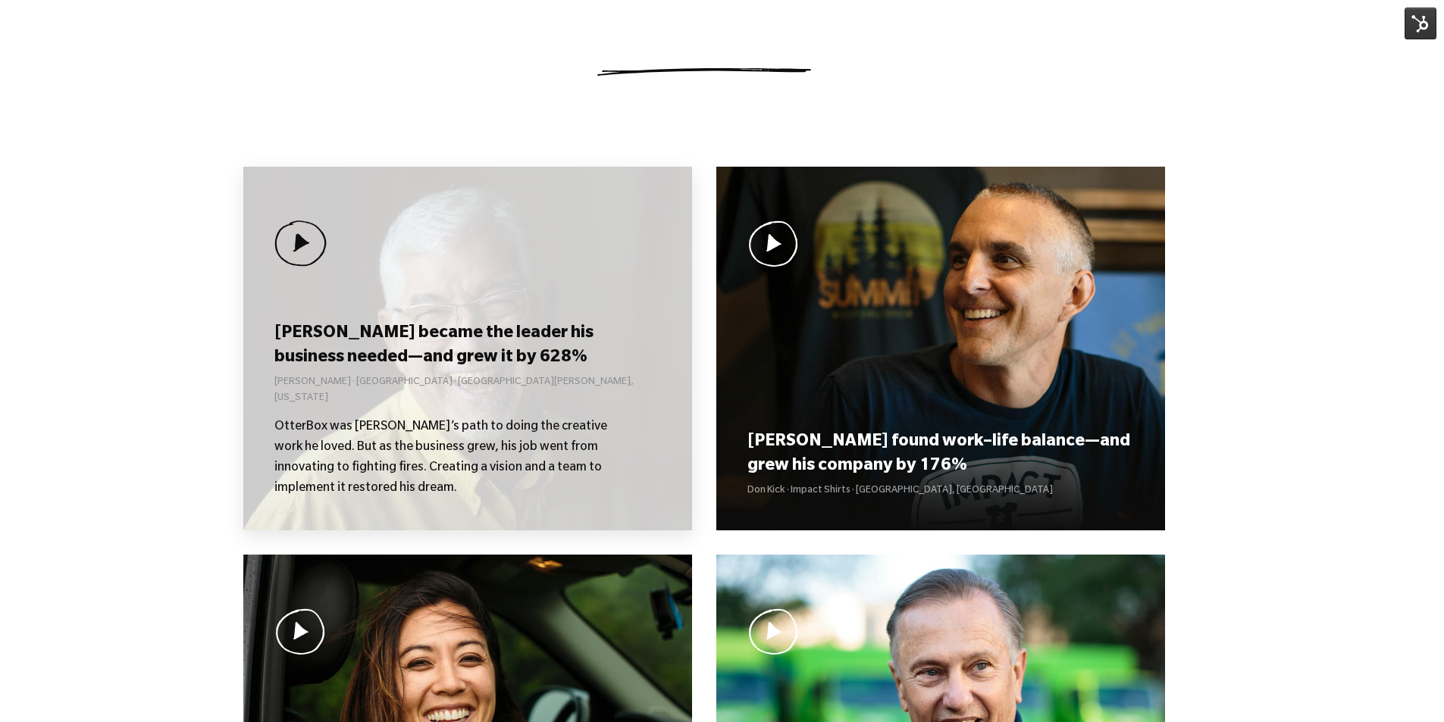
scroll to position [985, 0]
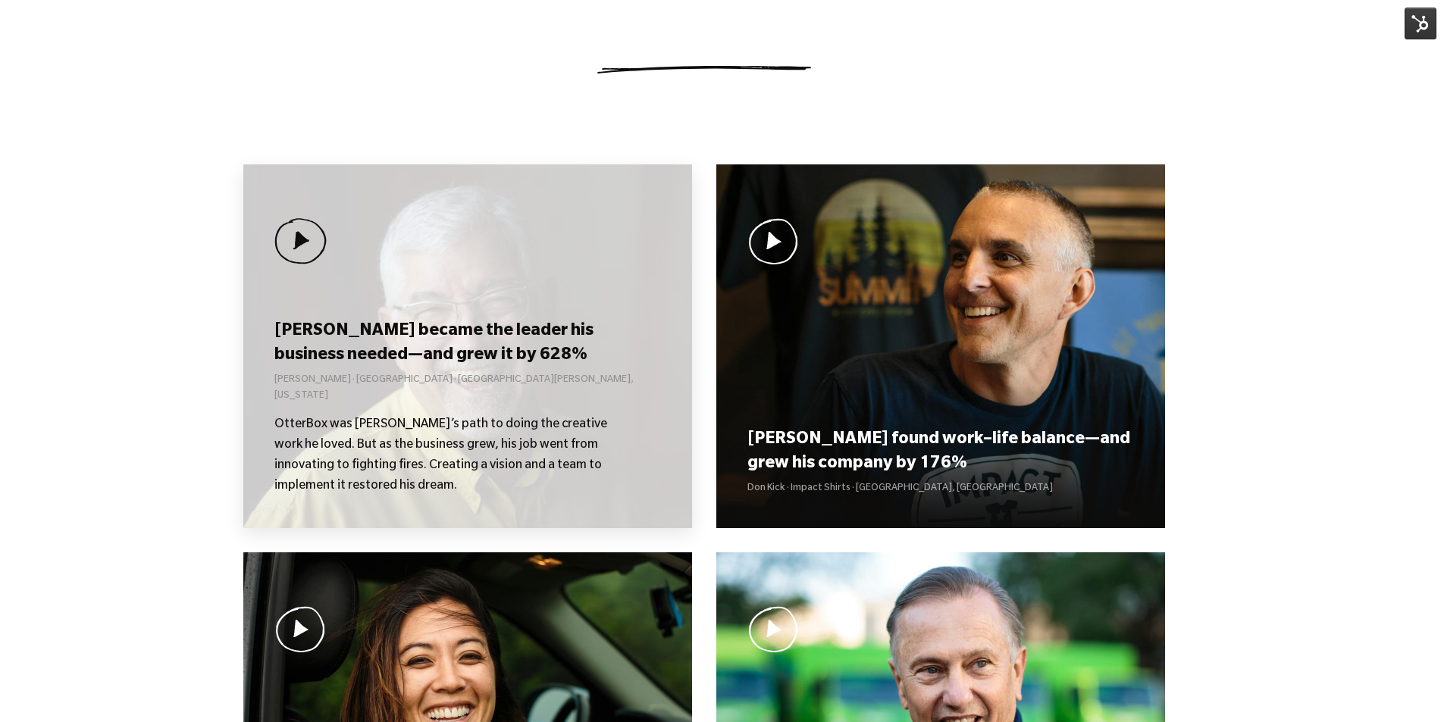
click at [479, 337] on h3 "[PERSON_NAME] became the leader his business needed—and grew it by 628%" at bounding box center [467, 344] width 386 height 47
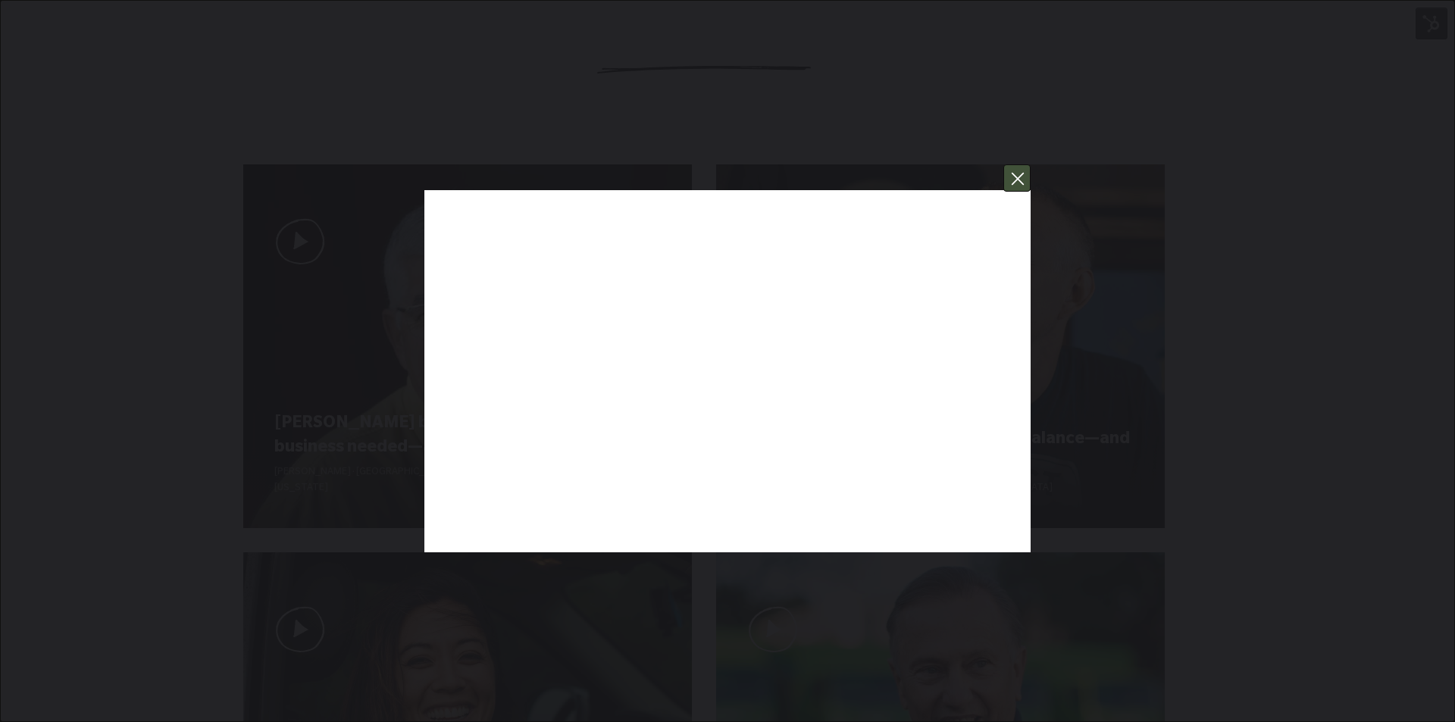
click at [1016, 177] on button "You can close this modal content with the ESC key" at bounding box center [1016, 177] width 27 height 27
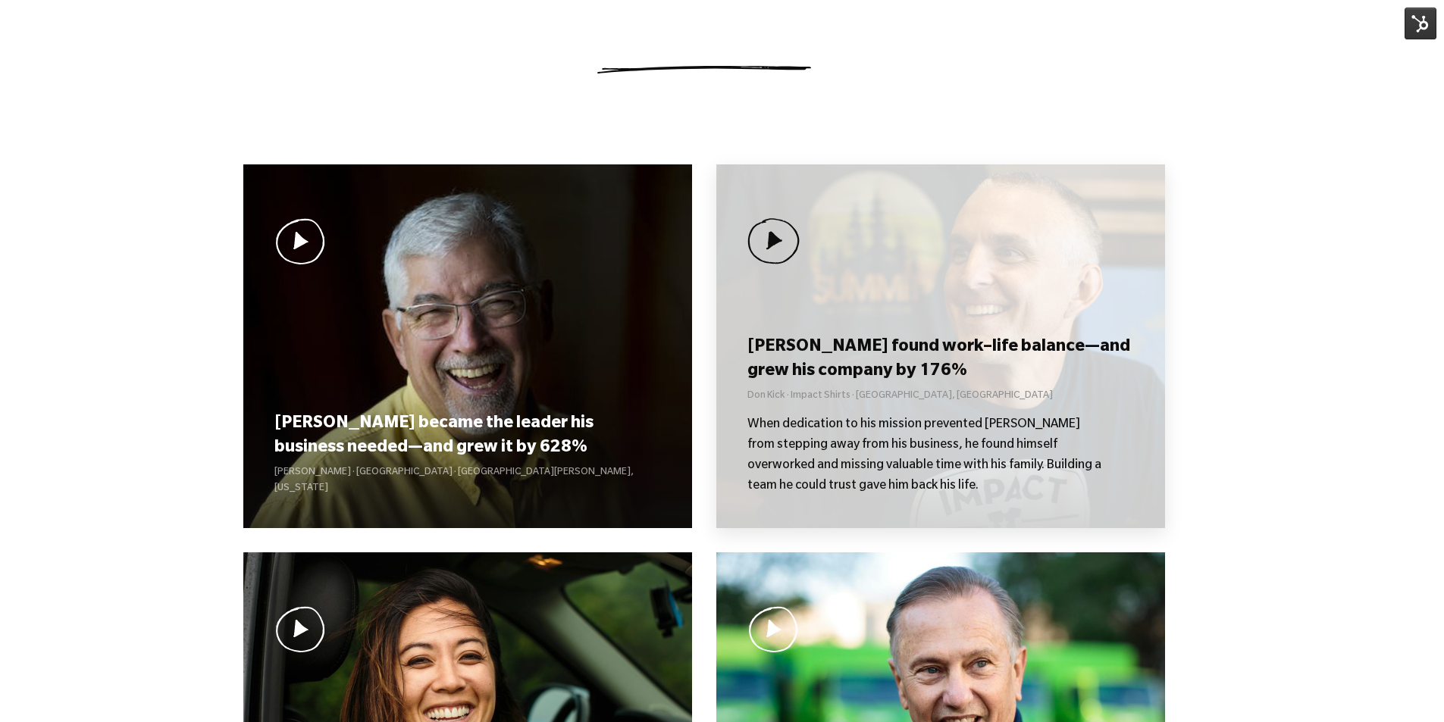
click at [927, 363] on h3 "[PERSON_NAME] found work–life balance—and grew his company by 176%" at bounding box center [940, 359] width 386 height 47
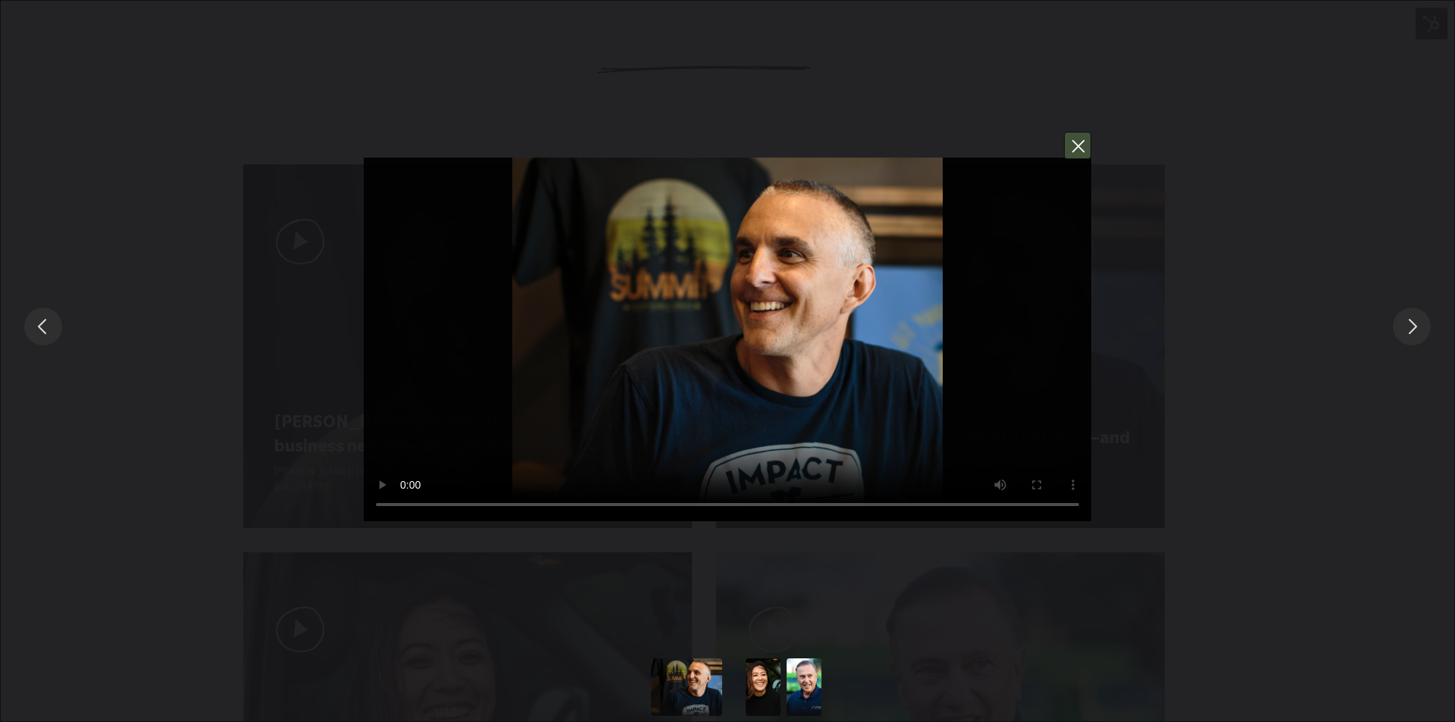
click at [1074, 150] on button "You can close this modal content with the ESC key" at bounding box center [1077, 145] width 27 height 27
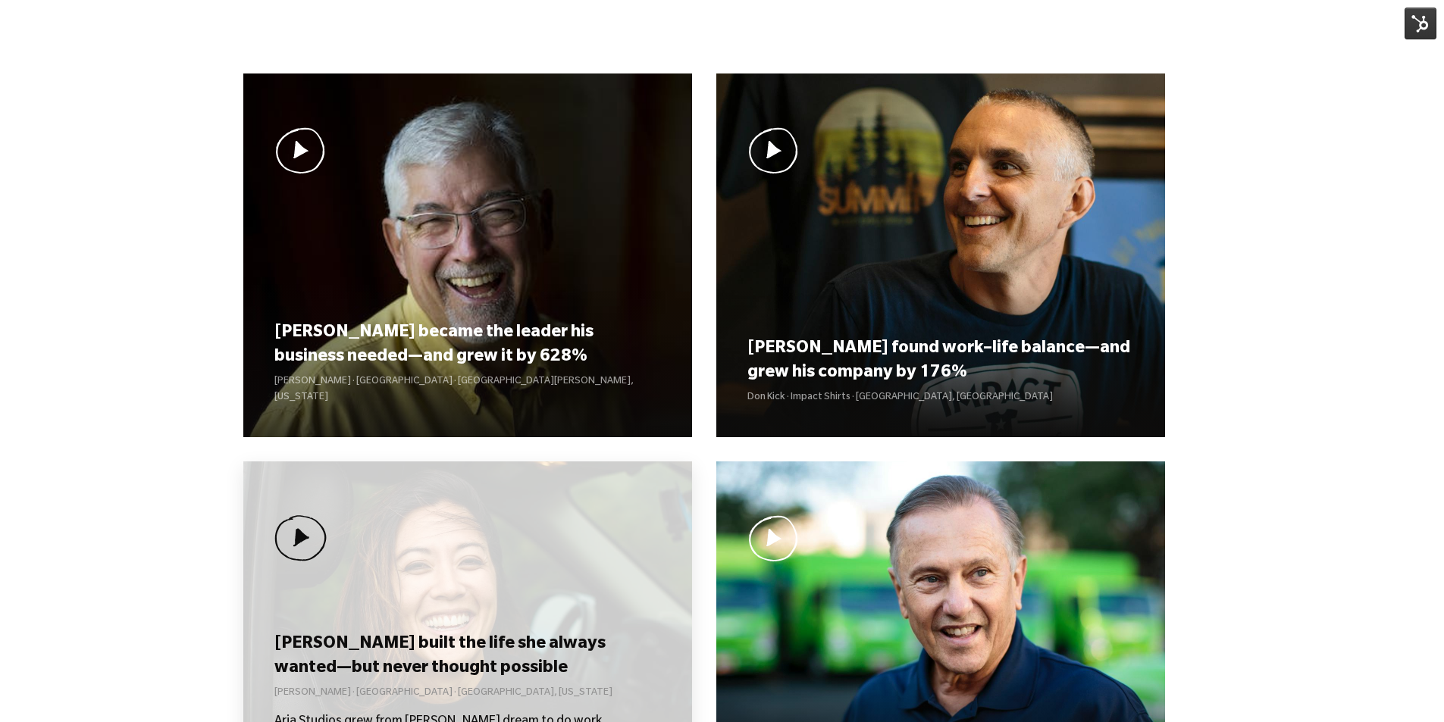
scroll to position [1288, 0]
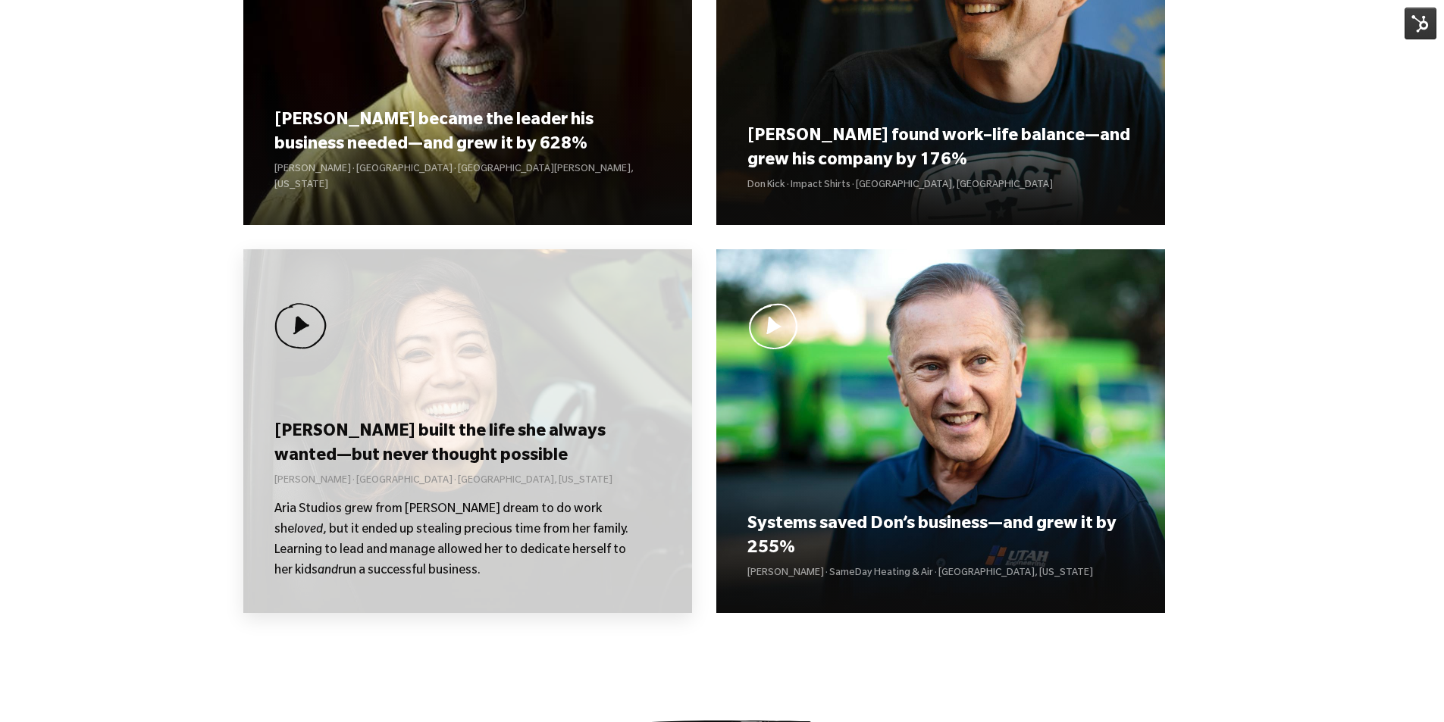
click at [455, 448] on h3 "[PERSON_NAME] built the life she always wanted—but never thought possible" at bounding box center [467, 444] width 386 height 47
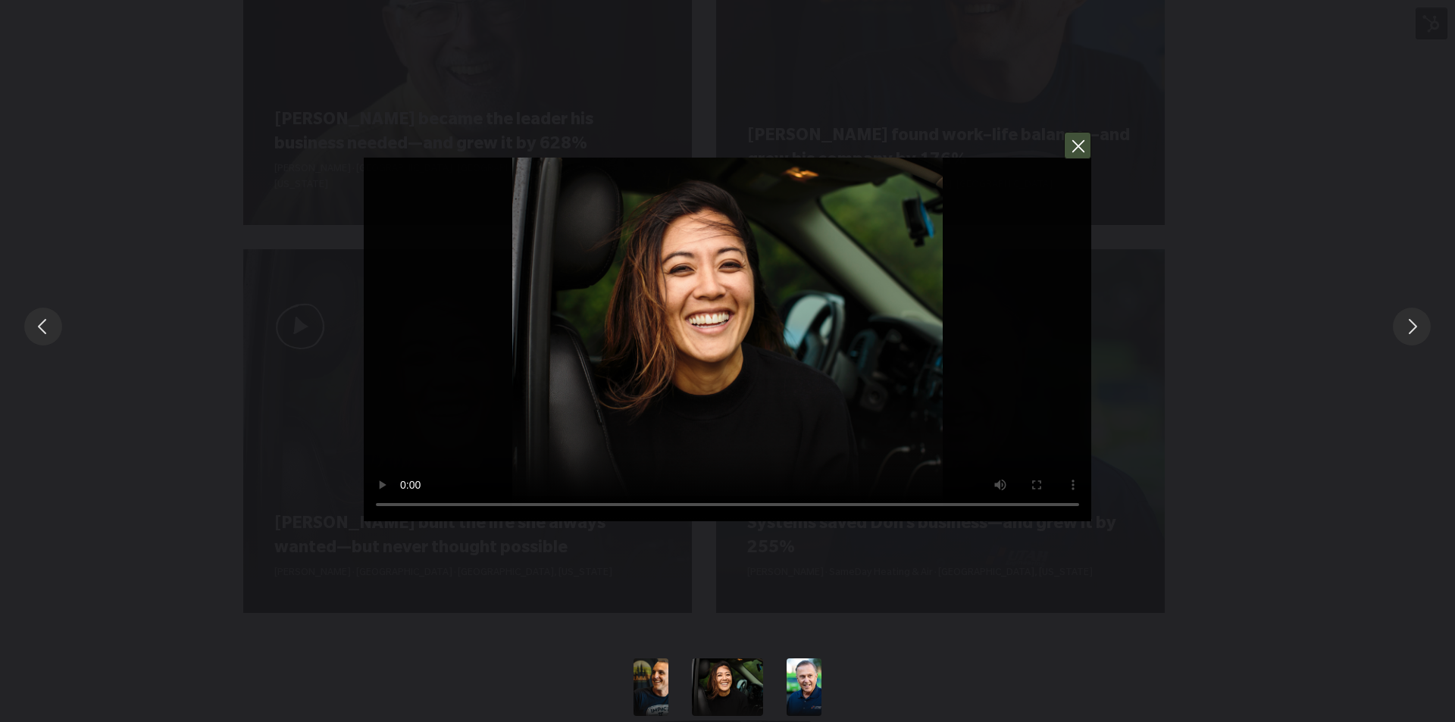
click at [1087, 147] on button "You can close this modal content with the ESC key" at bounding box center [1077, 145] width 27 height 27
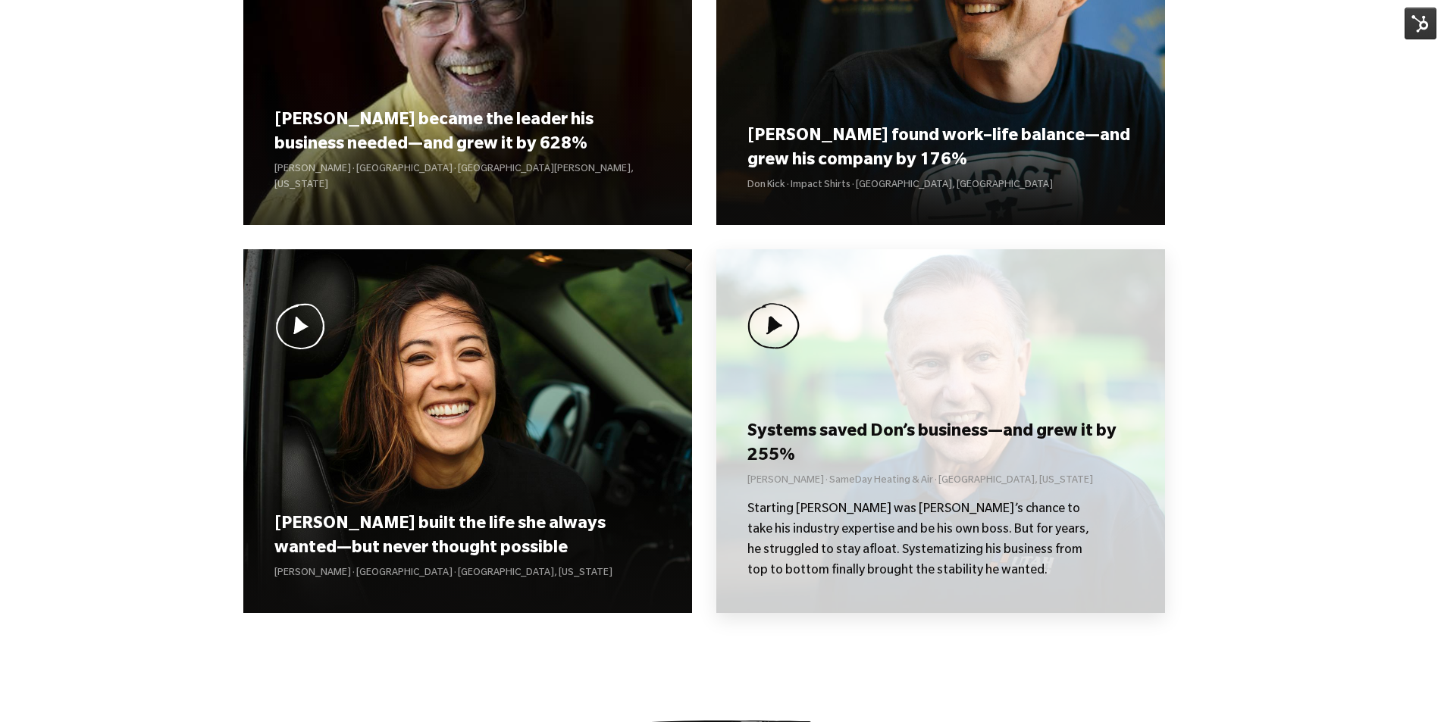
click at [921, 365] on div "Systems saved [PERSON_NAME]’s business—and grew it by 255% [PERSON_NAME] · Same…" at bounding box center [940, 431] width 449 height 364
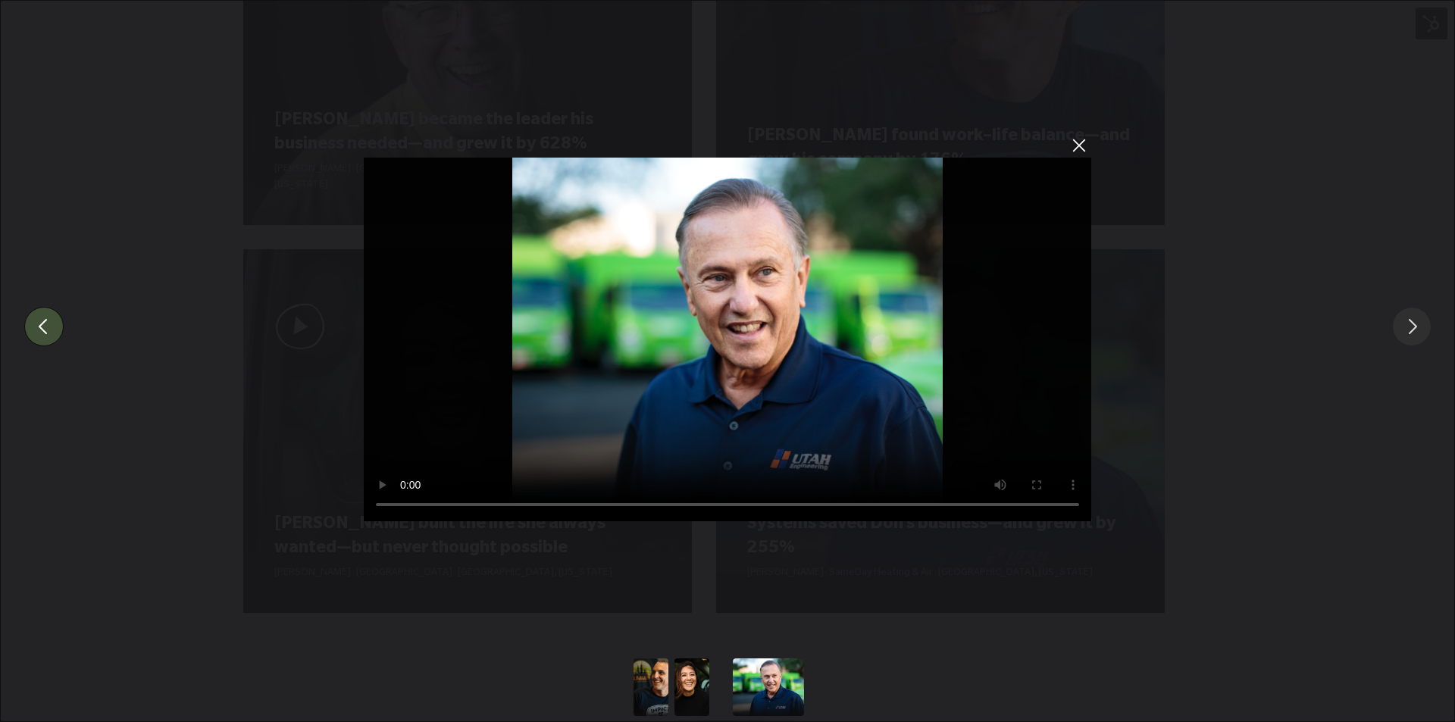
click at [30, 335] on button "You can close this modal content with the ESC key" at bounding box center [43, 326] width 39 height 39
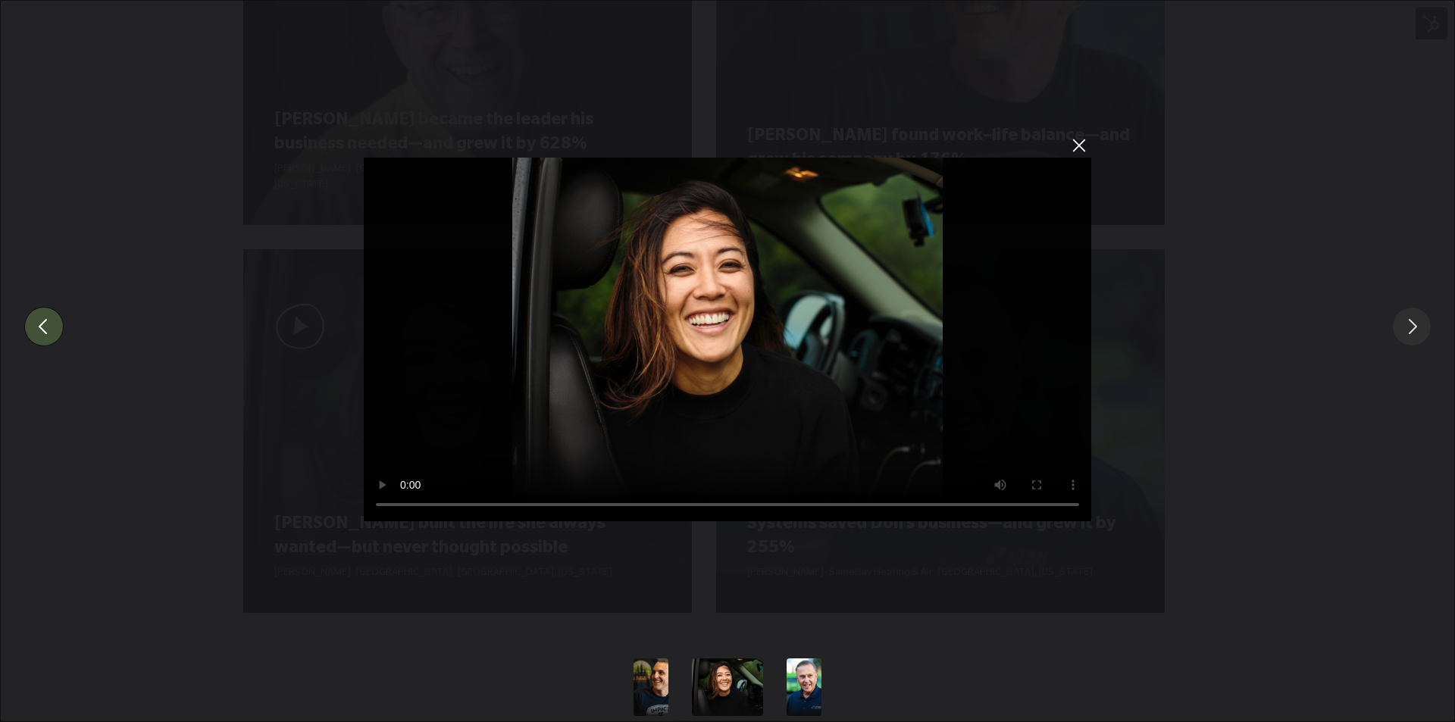
click at [43, 328] on button "You can close this modal content with the ESC key" at bounding box center [43, 326] width 39 height 39
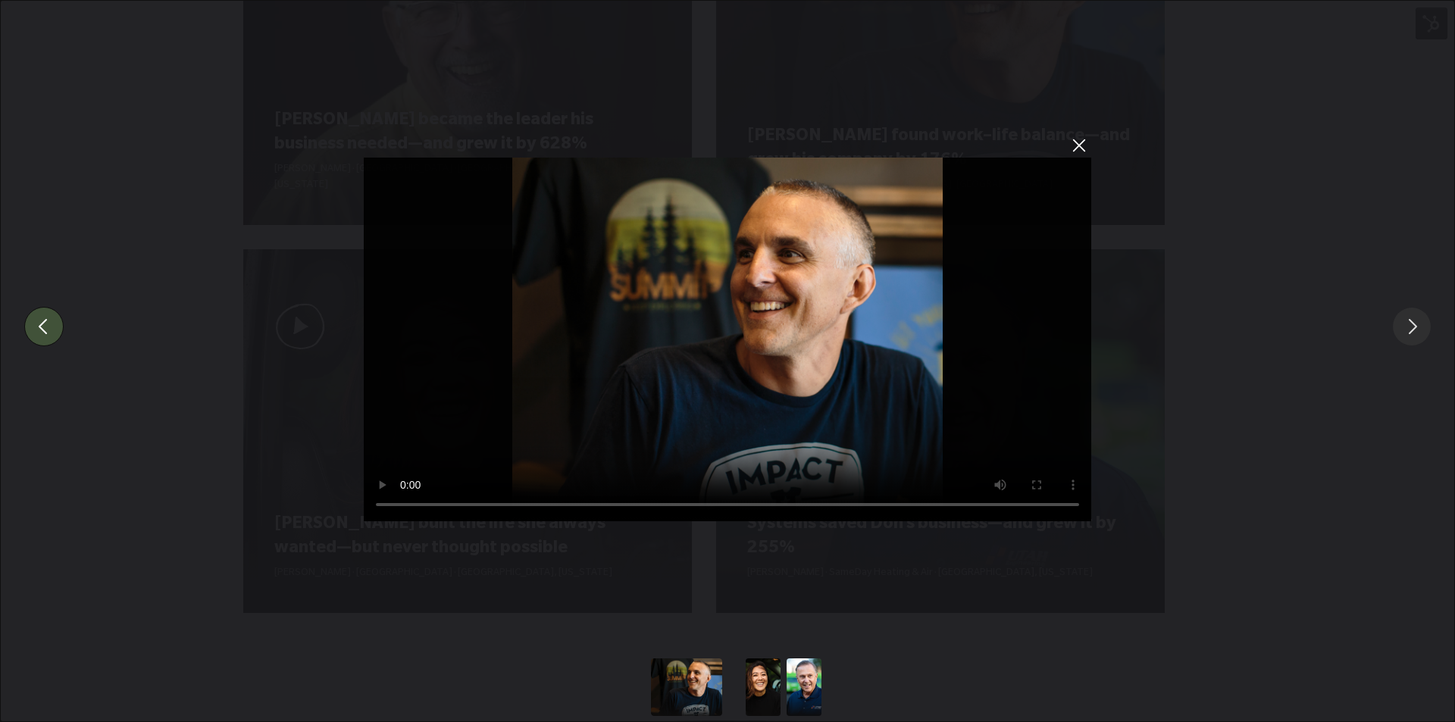
click at [43, 328] on button "You can close this modal content with the ESC key" at bounding box center [43, 326] width 39 height 39
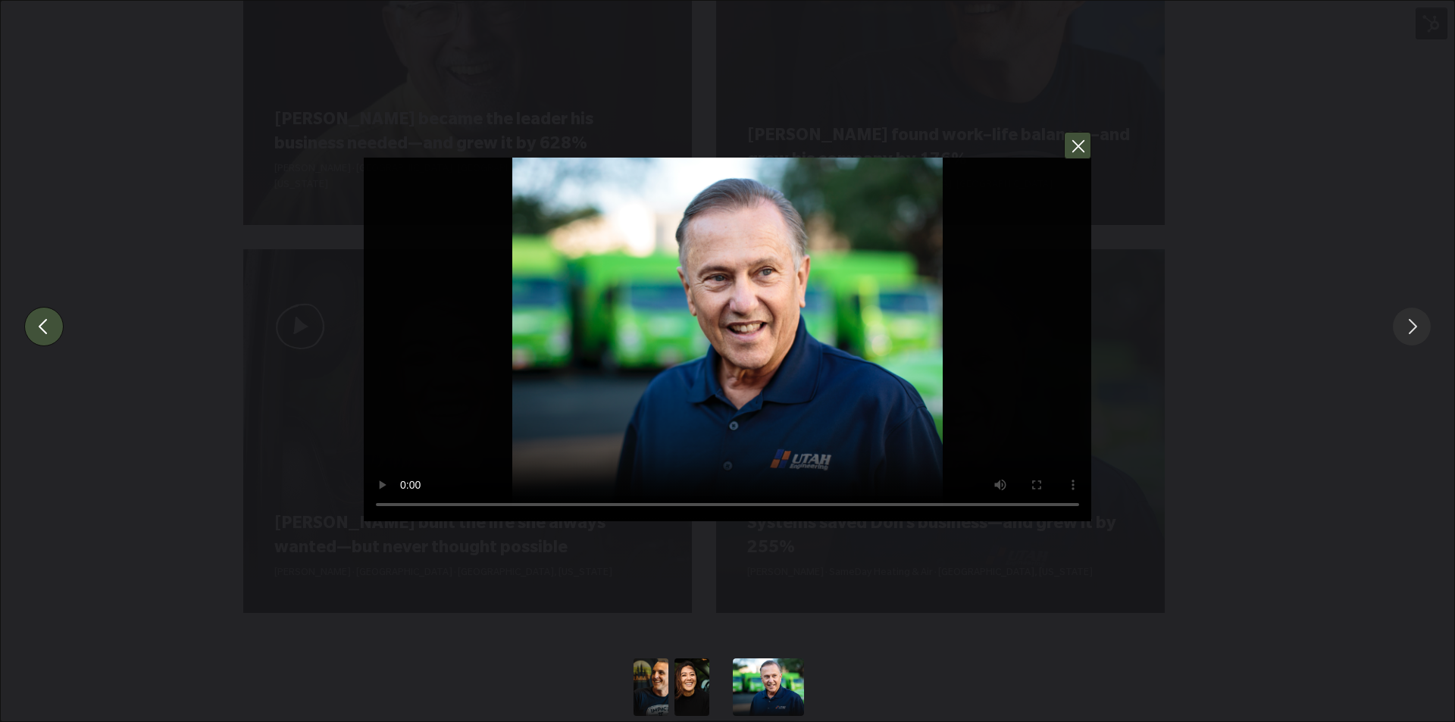
click at [1084, 150] on button "You can close this modal content with the ESC key" at bounding box center [1077, 145] width 27 height 27
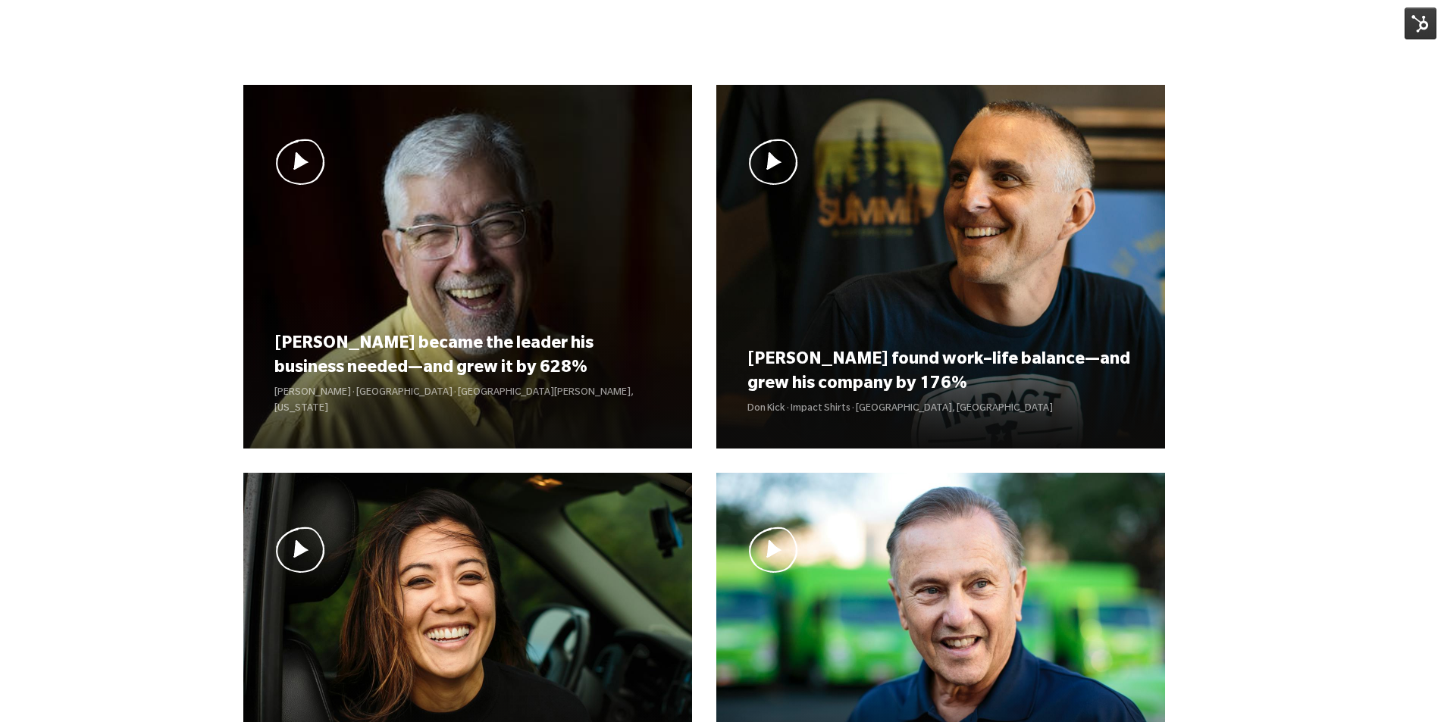
scroll to position [1061, 0]
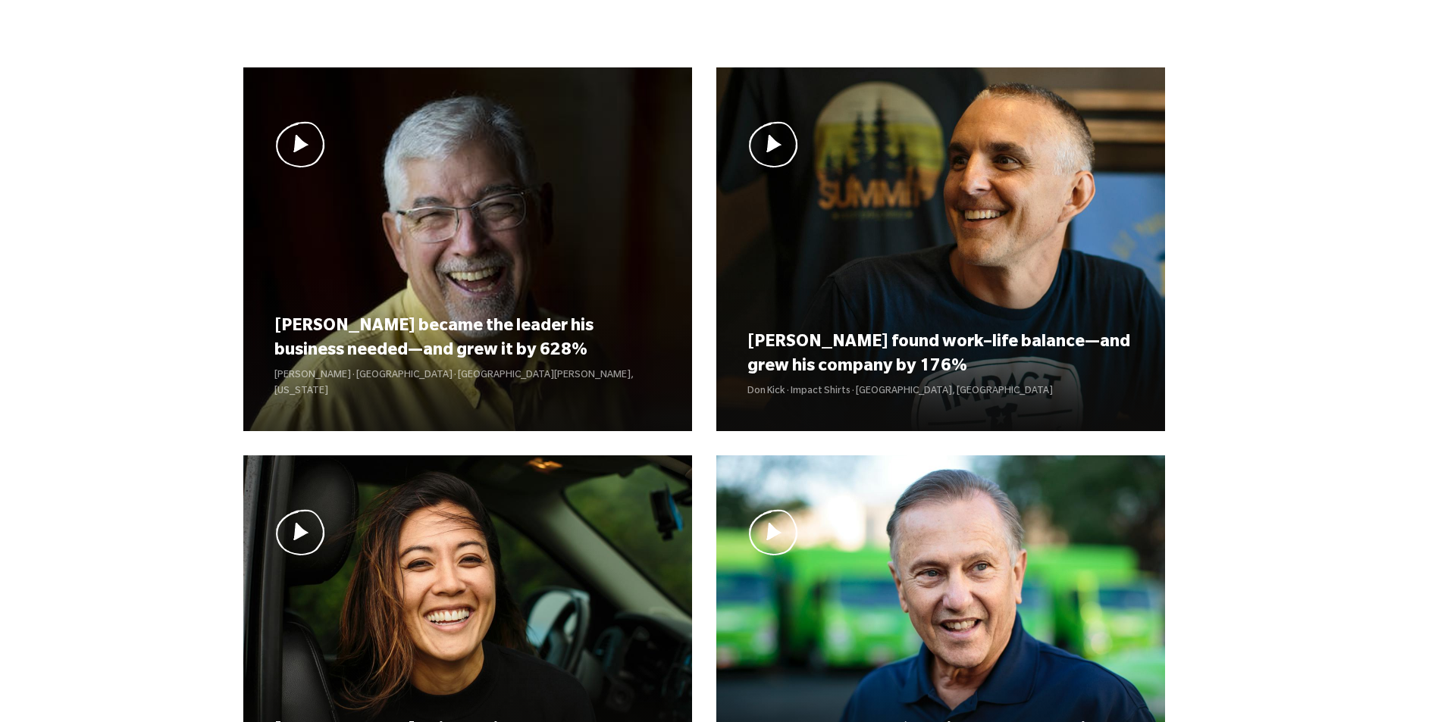
scroll to position [1138, 0]
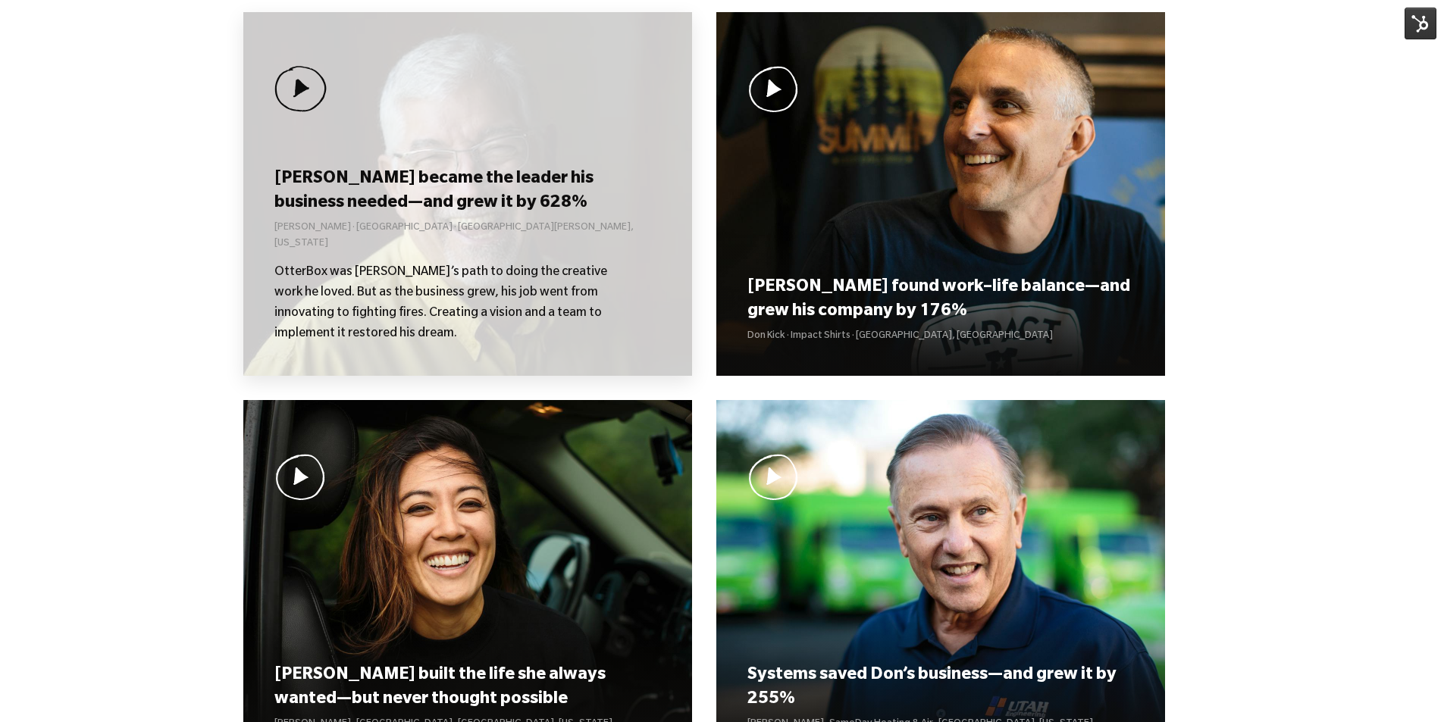
click at [375, 186] on h3 "[PERSON_NAME] became the leader his business needed—and grew it by 628%" at bounding box center [467, 191] width 386 height 47
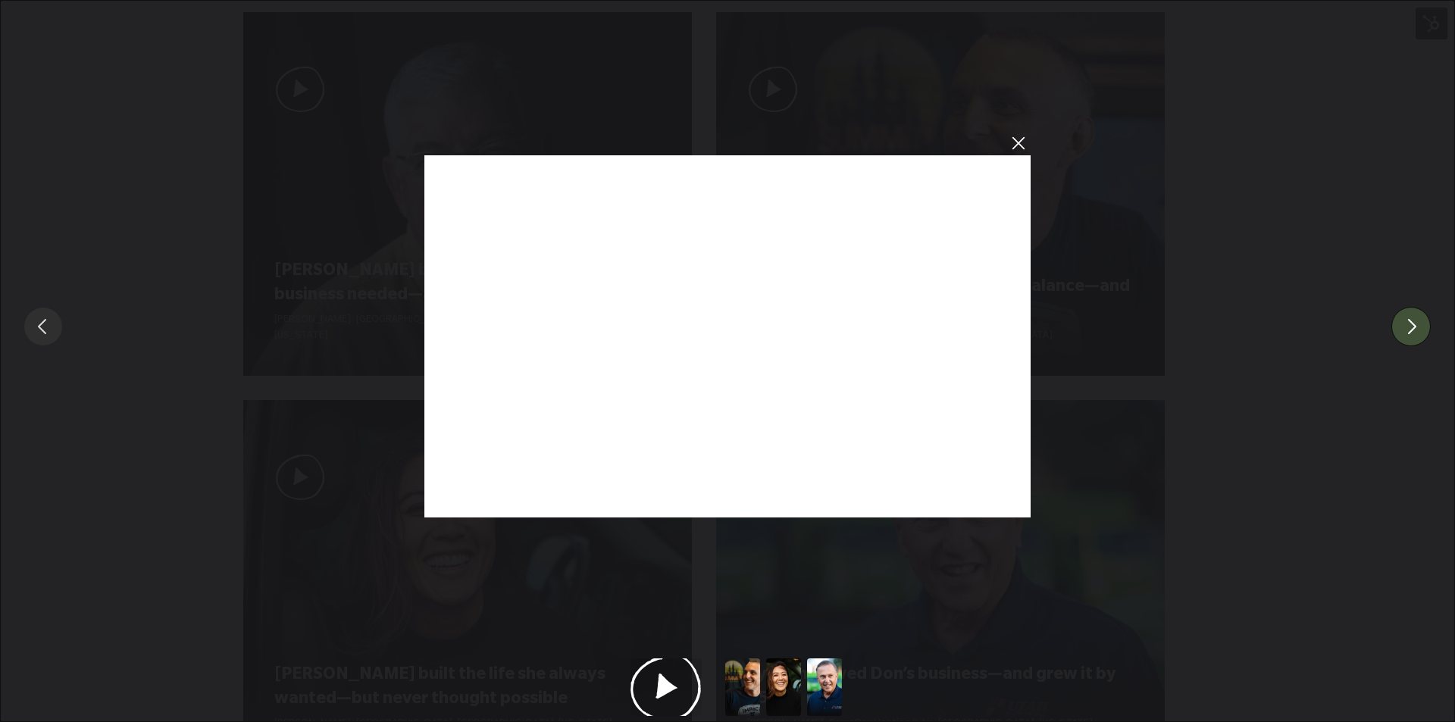
click at [1422, 335] on button "You can close this modal content with the ESC key" at bounding box center [1410, 326] width 39 height 39
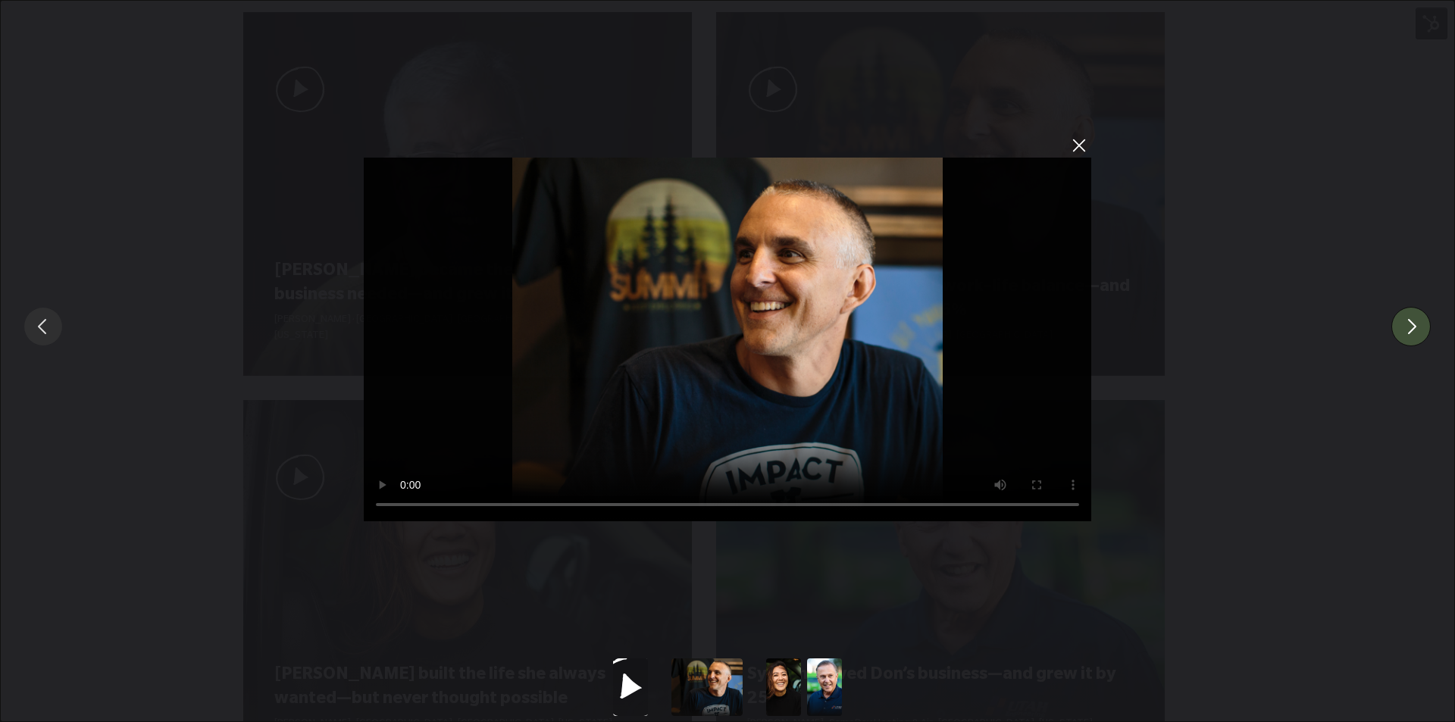
click at [1416, 325] on button "You can close this modal content with the ESC key" at bounding box center [1410, 326] width 39 height 39
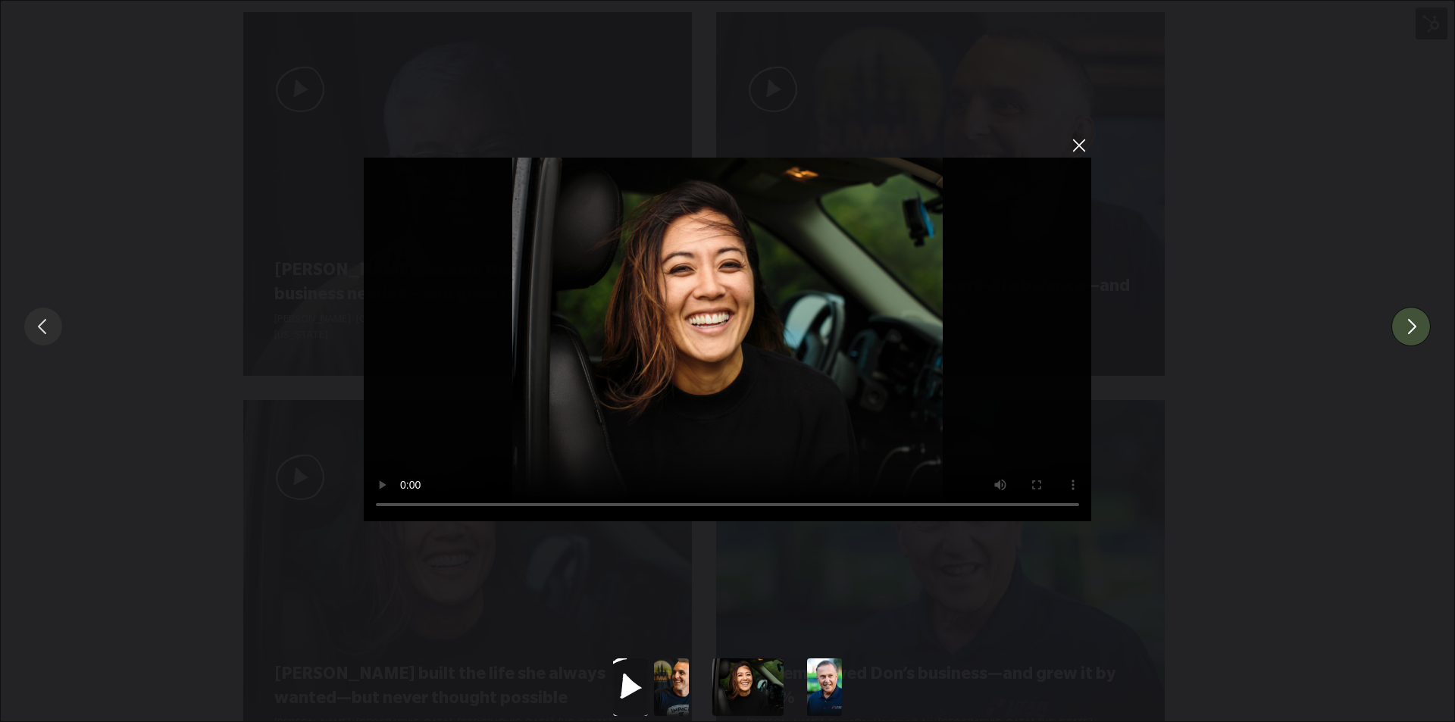
click at [1416, 325] on button "You can close this modal content with the ESC key" at bounding box center [1410, 326] width 39 height 39
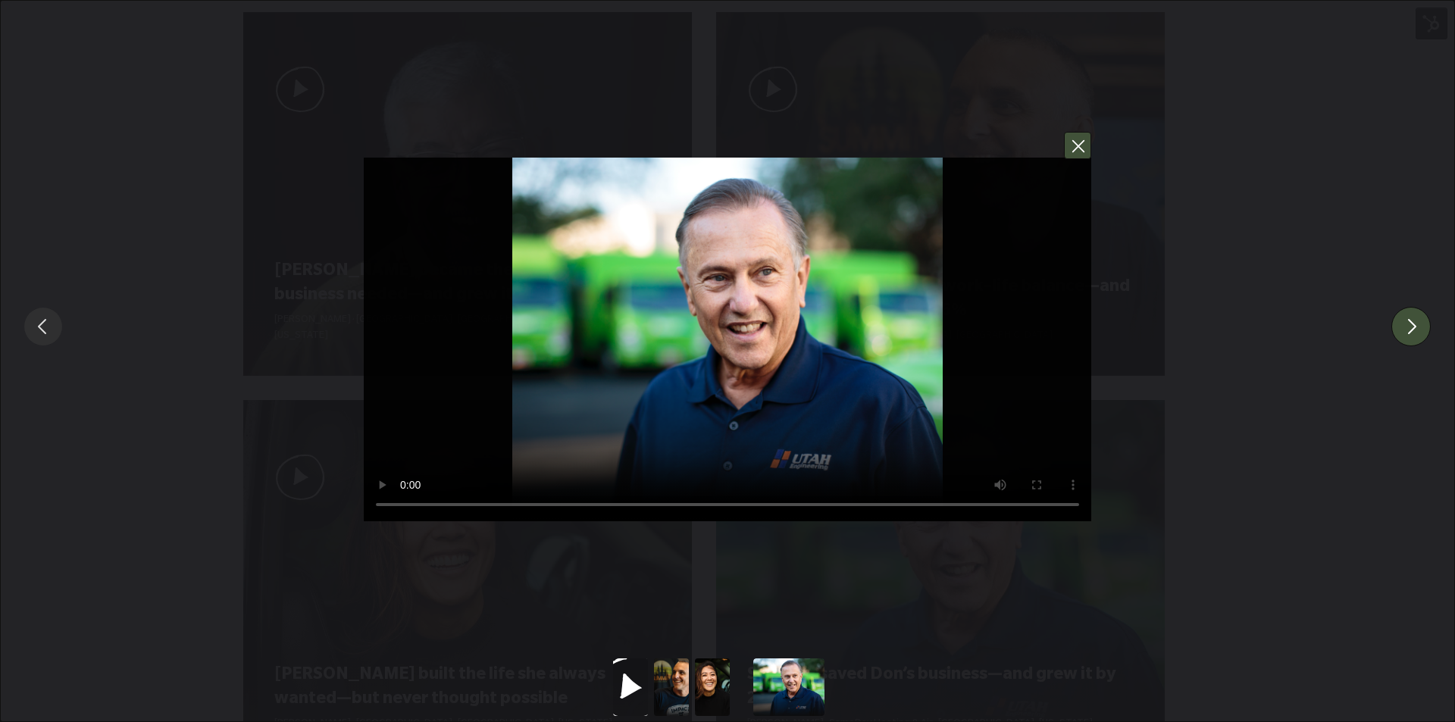
click at [1087, 148] on button "You can close this modal content with the ESC key" at bounding box center [1077, 145] width 27 height 27
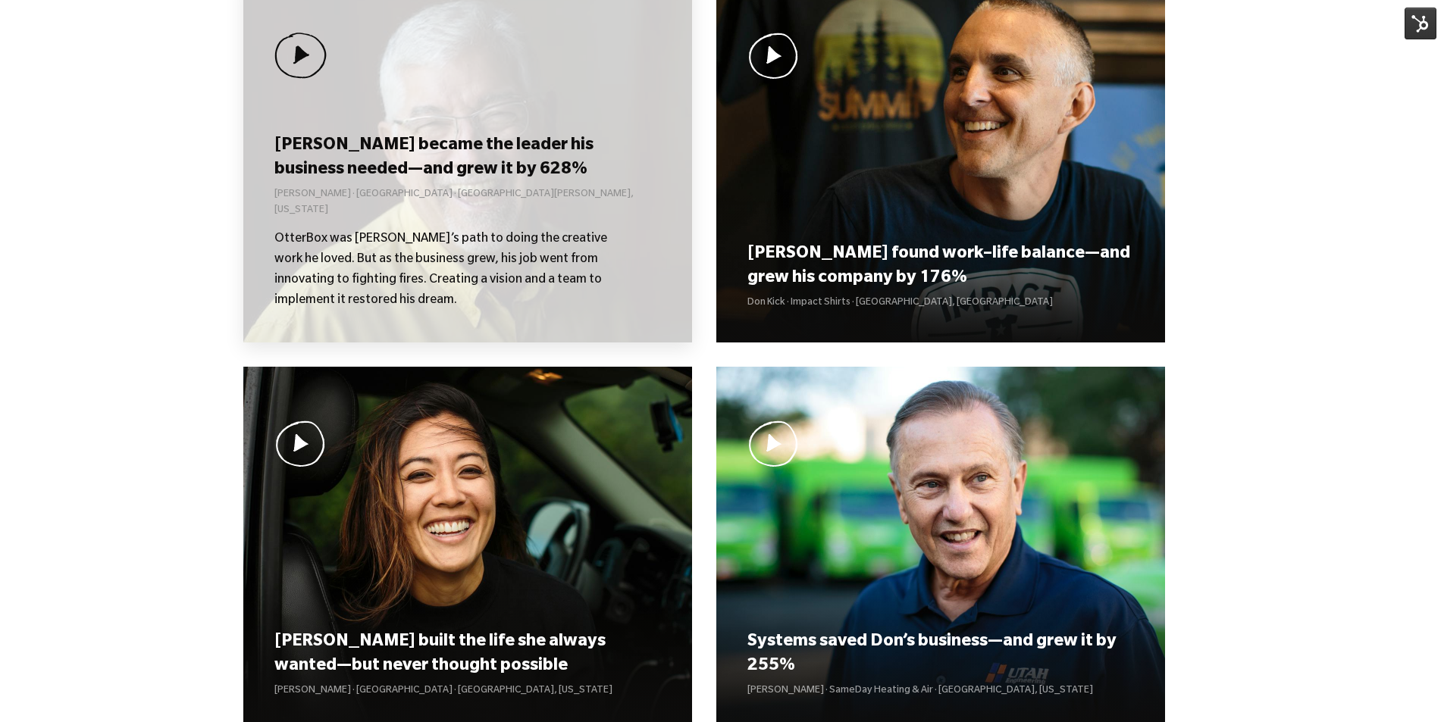
scroll to position [986, 0]
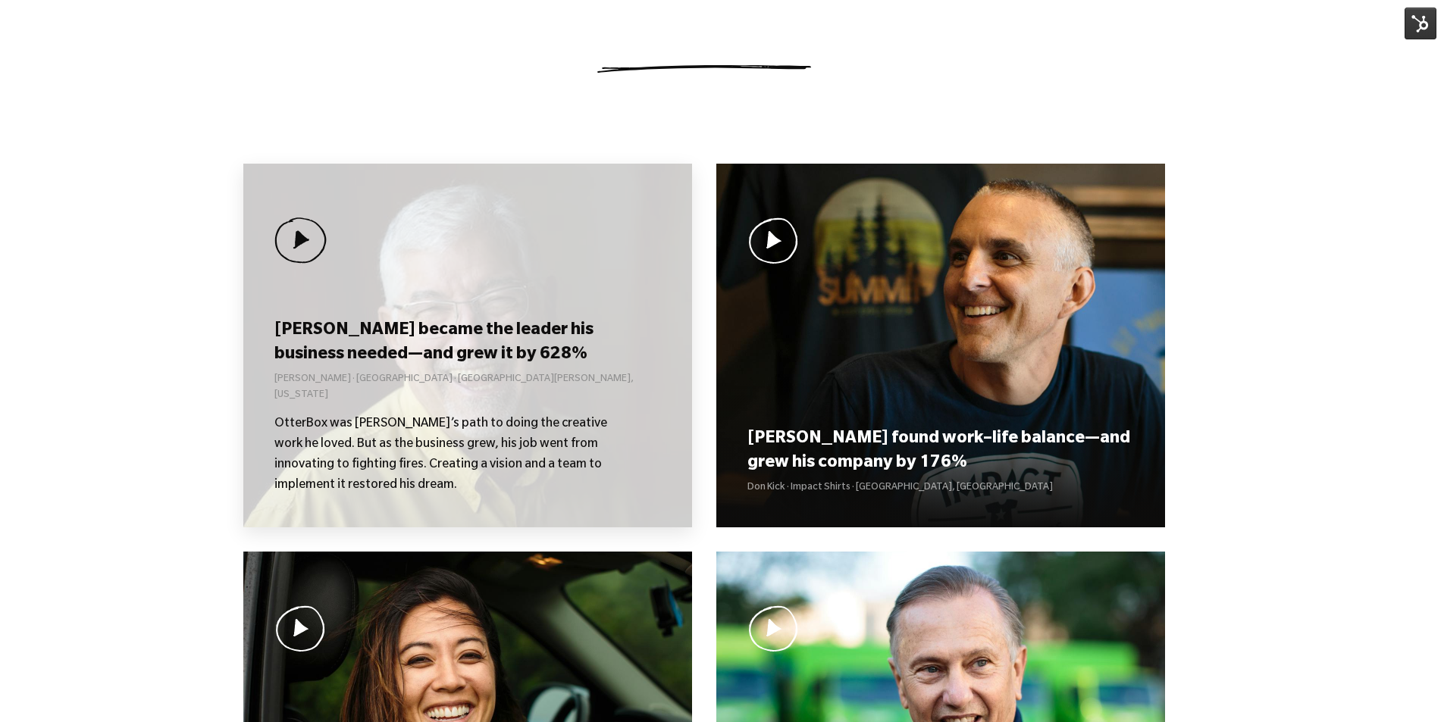
click at [449, 312] on div "[PERSON_NAME] became the leader his business needed—and grew it by 628% [PERSON…" at bounding box center [467, 346] width 449 height 364
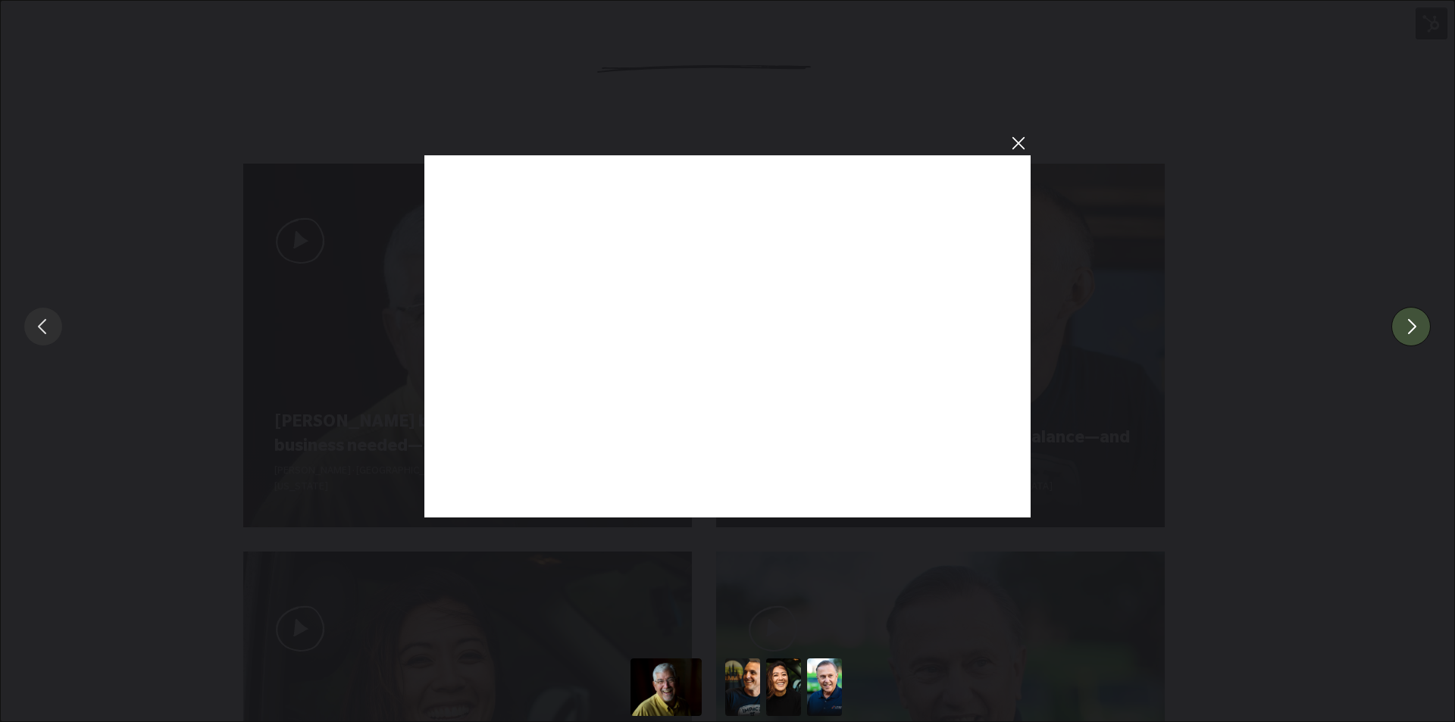
click at [1407, 329] on button "You can close this modal content with the ESC key" at bounding box center [1410, 326] width 39 height 39
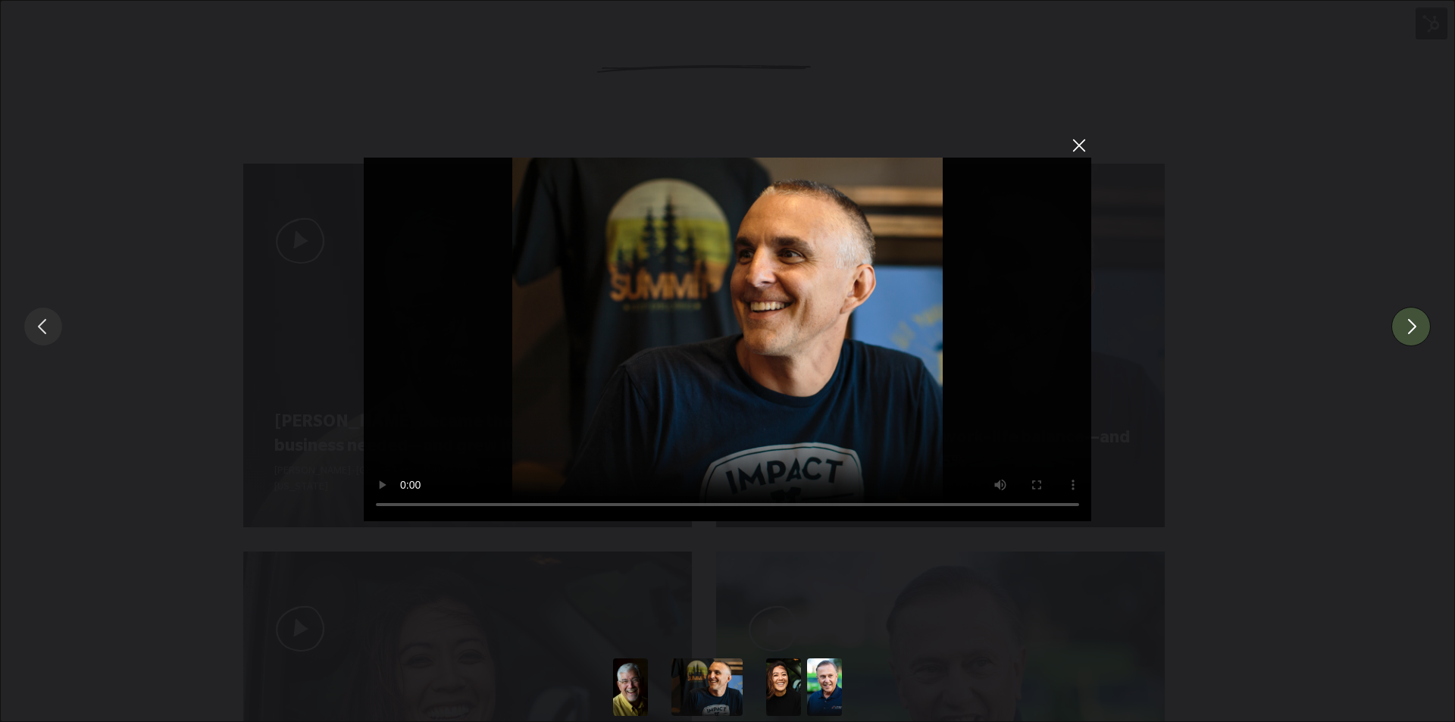
click at [1407, 329] on button "You can close this modal content with the ESC key" at bounding box center [1410, 326] width 39 height 39
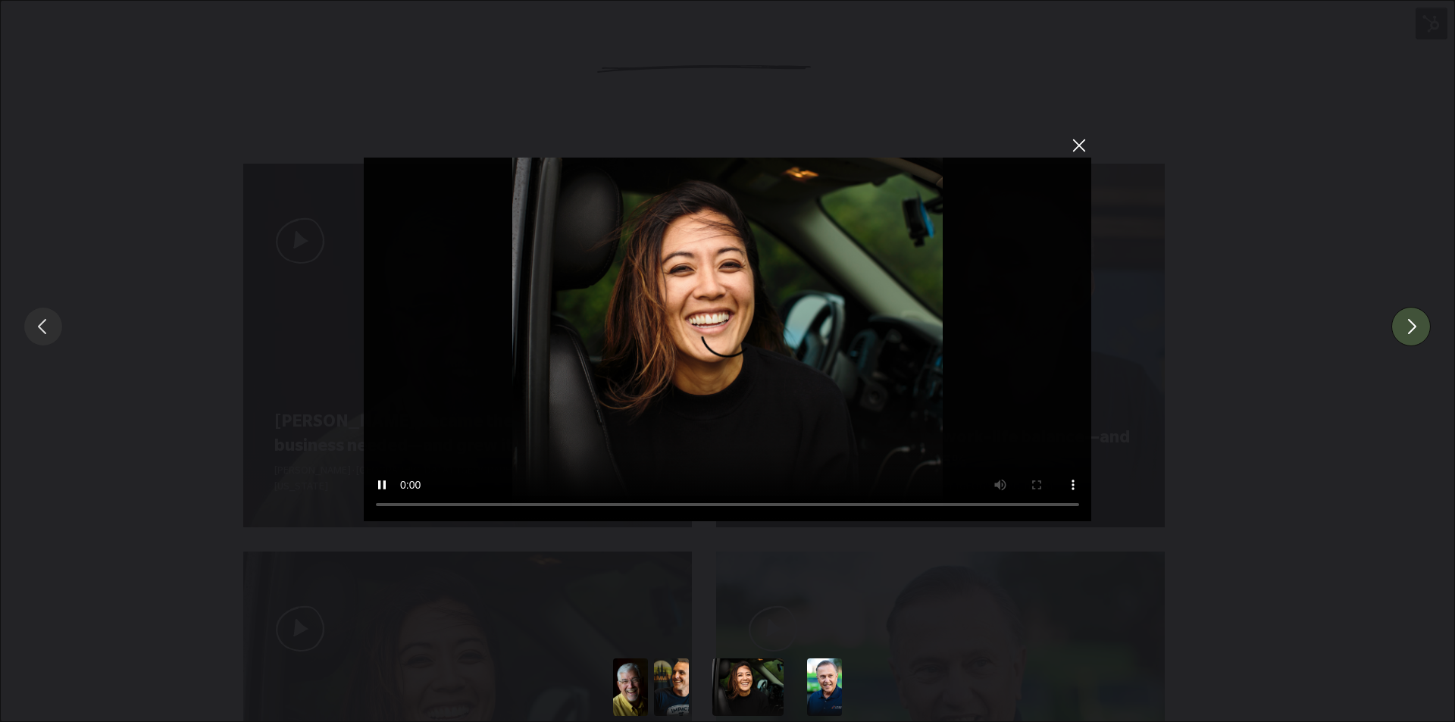
click at [1407, 329] on button "You can close this modal content with the ESC key" at bounding box center [1410, 326] width 39 height 39
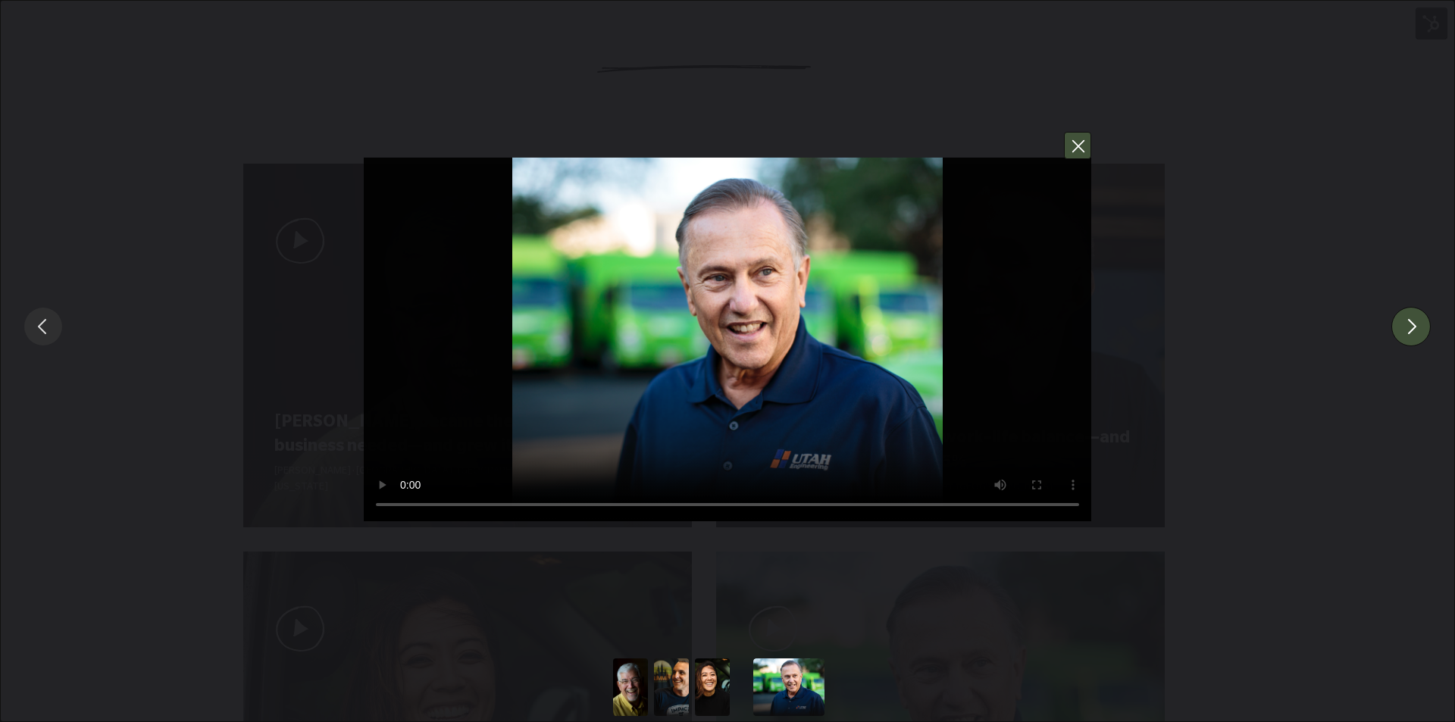
click at [1077, 157] on button "You can close this modal content with the ESC key" at bounding box center [1077, 145] width 27 height 27
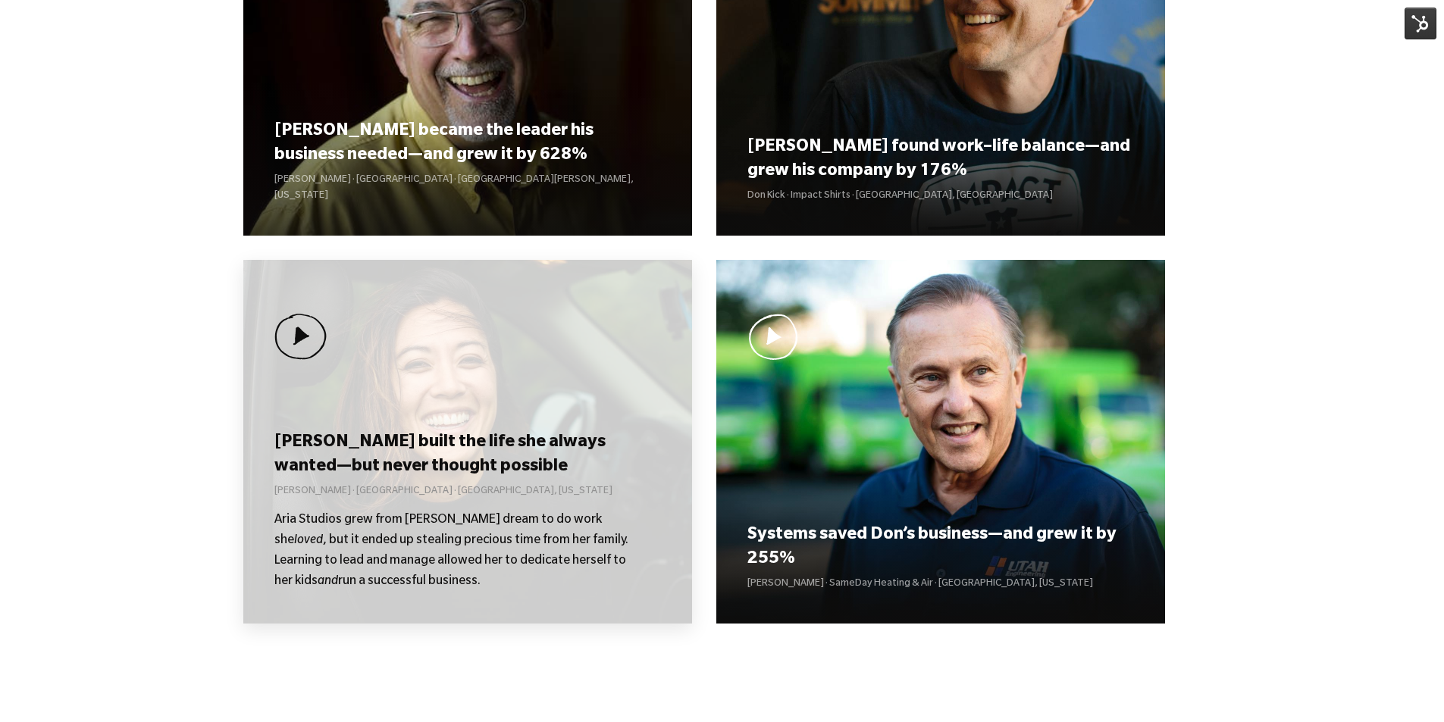
scroll to position [1289, 0]
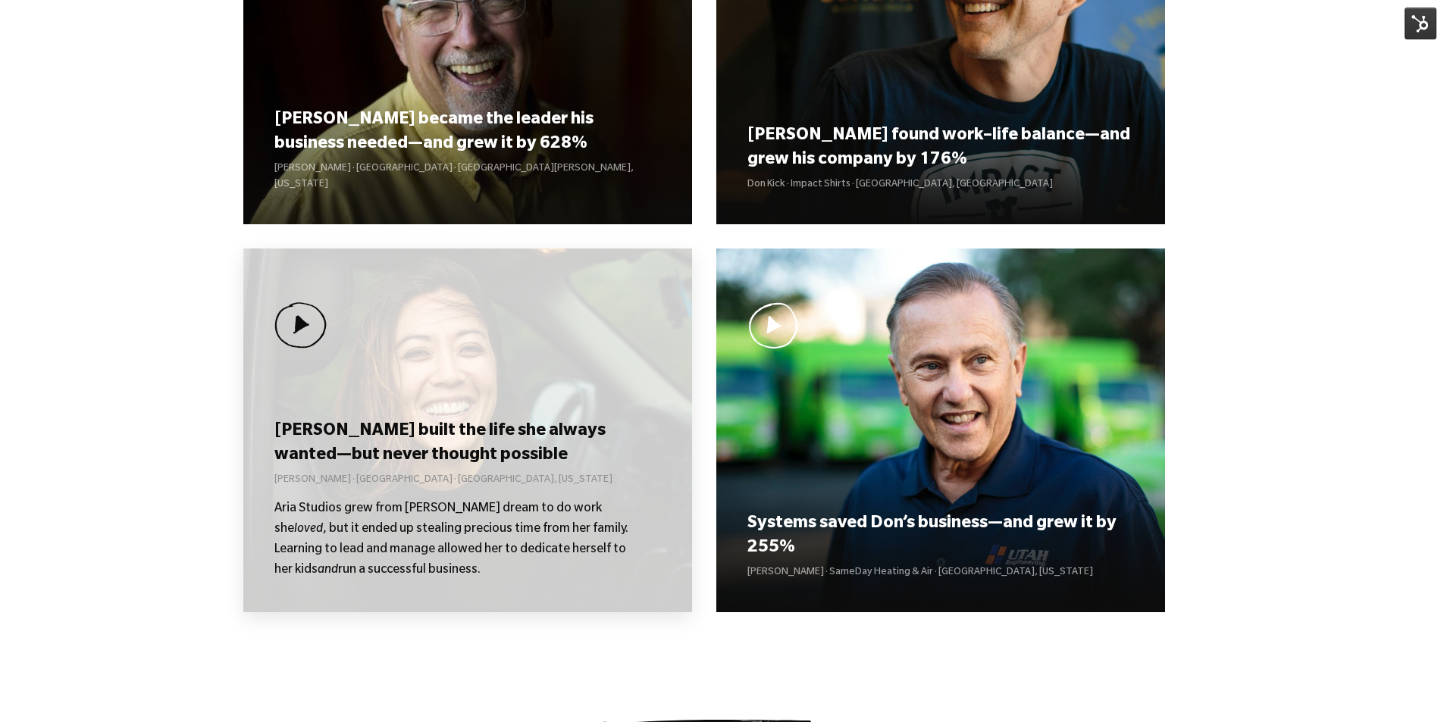
click at [421, 377] on div "Kolby built the life she always wanted—but never thought possible Kolby Moser ·…" at bounding box center [467, 431] width 449 height 364
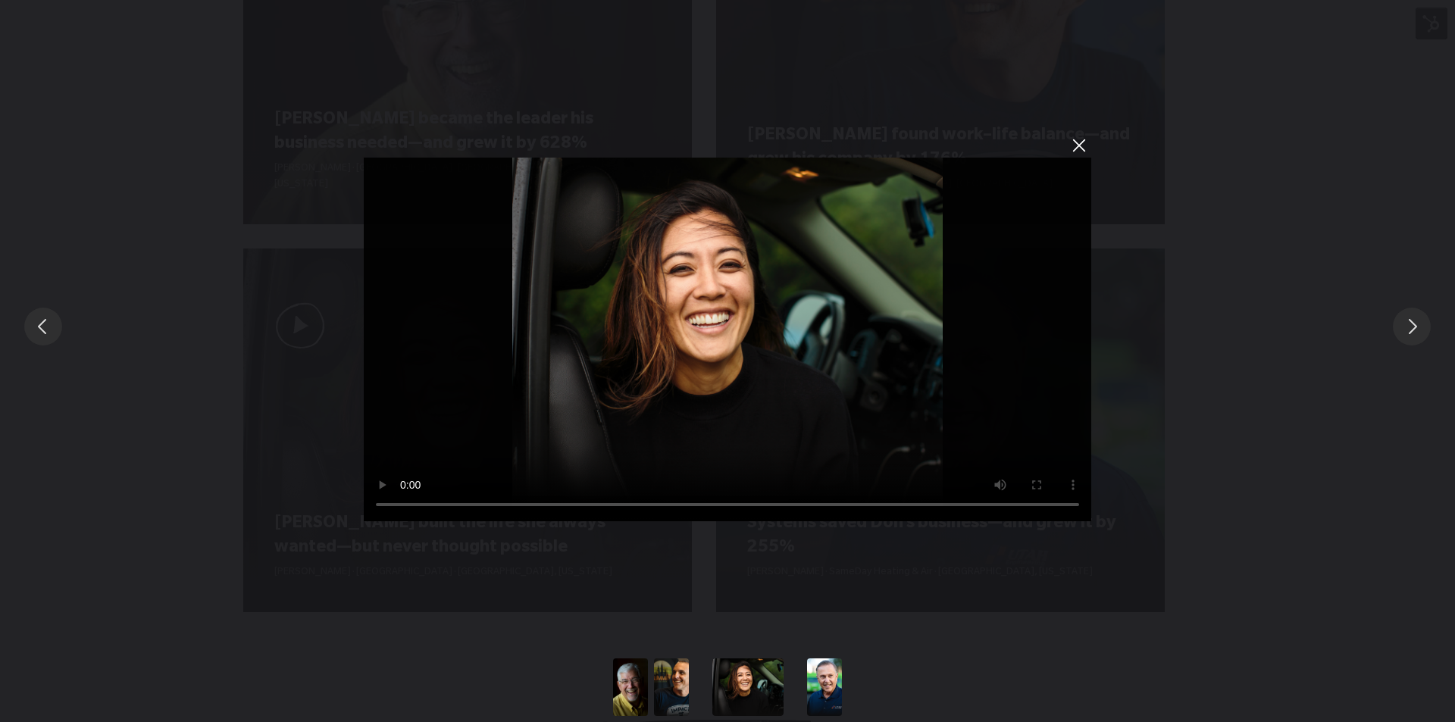
drag, startPoint x: 1085, startPoint y: 146, endPoint x: 1043, endPoint y: 152, distance: 42.9
click at [1085, 145] on button "You can close this modal content with the ESC key" at bounding box center [1079, 145] width 26 height 26
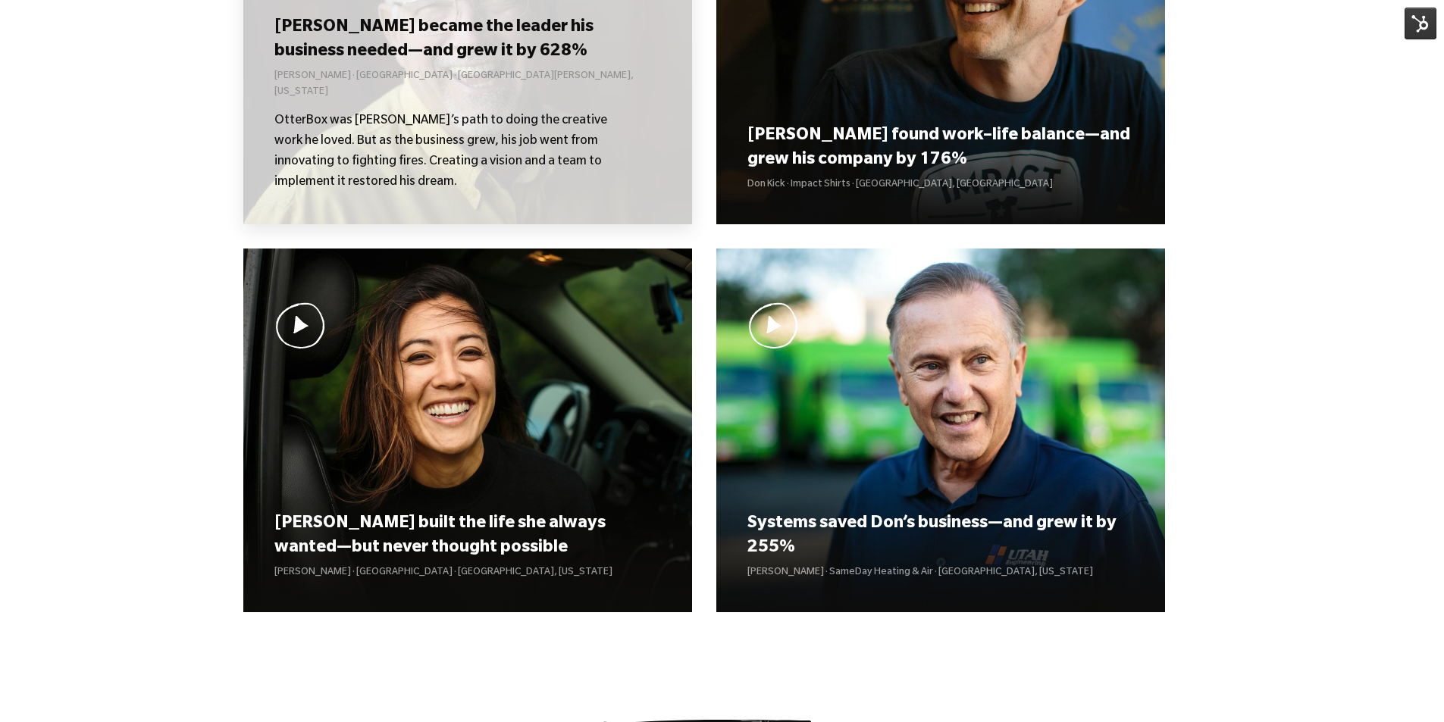
click at [551, 139] on p "OtterBox was [PERSON_NAME]’s path to doing the creative work he loved. But as t…" at bounding box center [452, 152] width 356 height 82
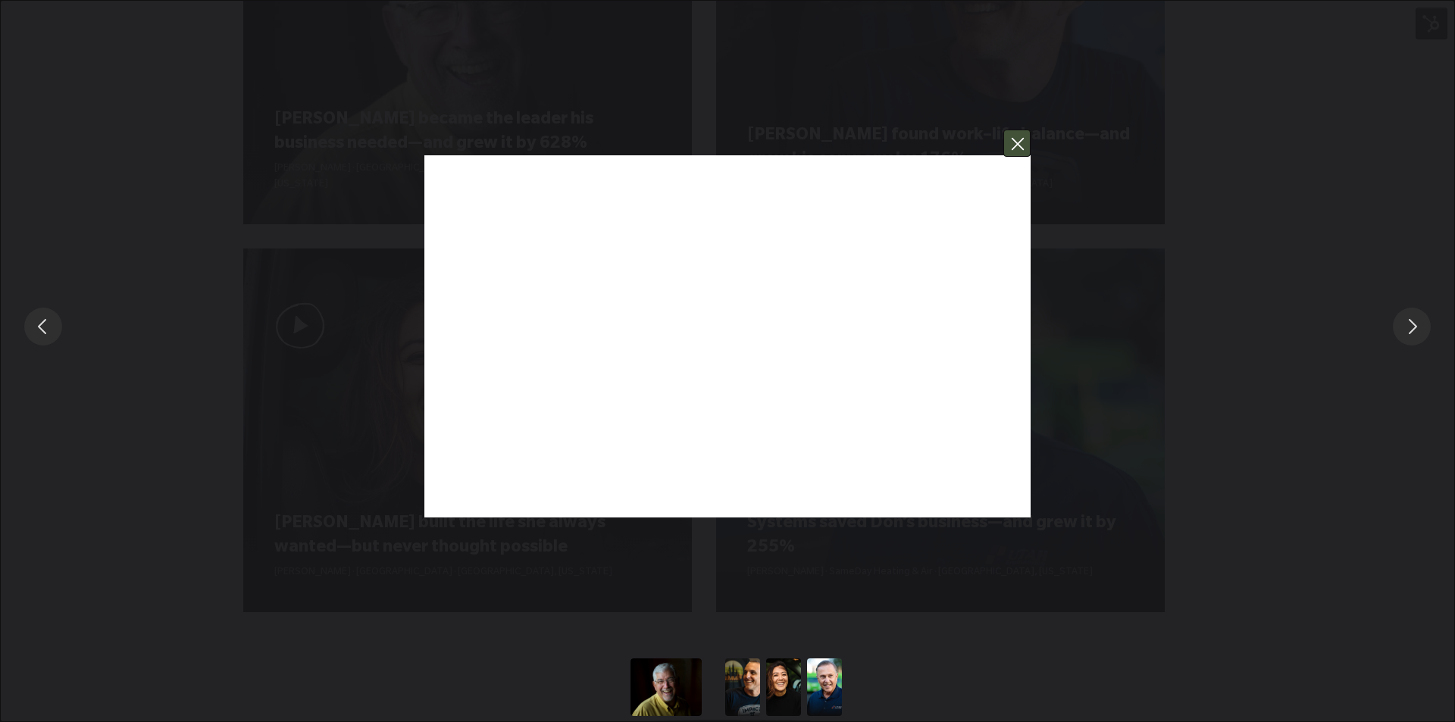
click at [1019, 144] on button "You can close this modal content with the ESC key" at bounding box center [1016, 143] width 27 height 27
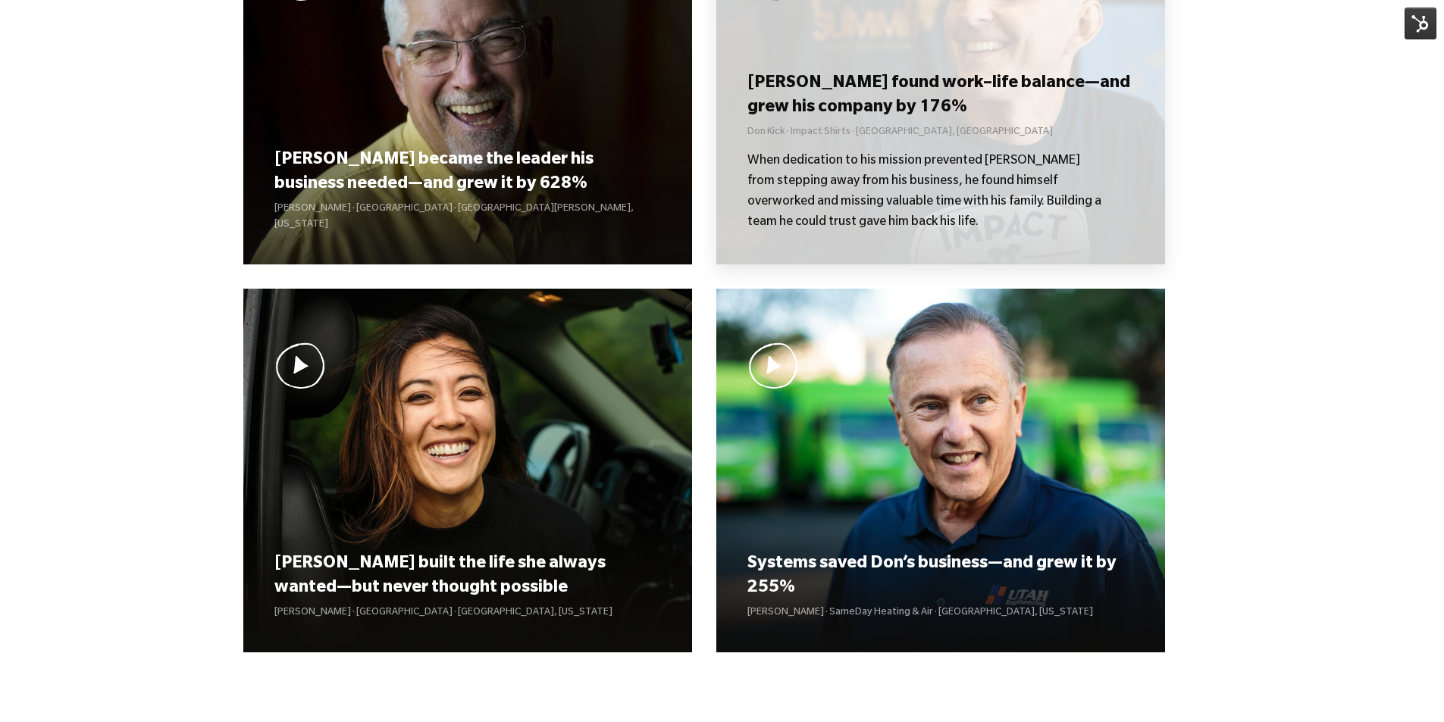
scroll to position [1138, 0]
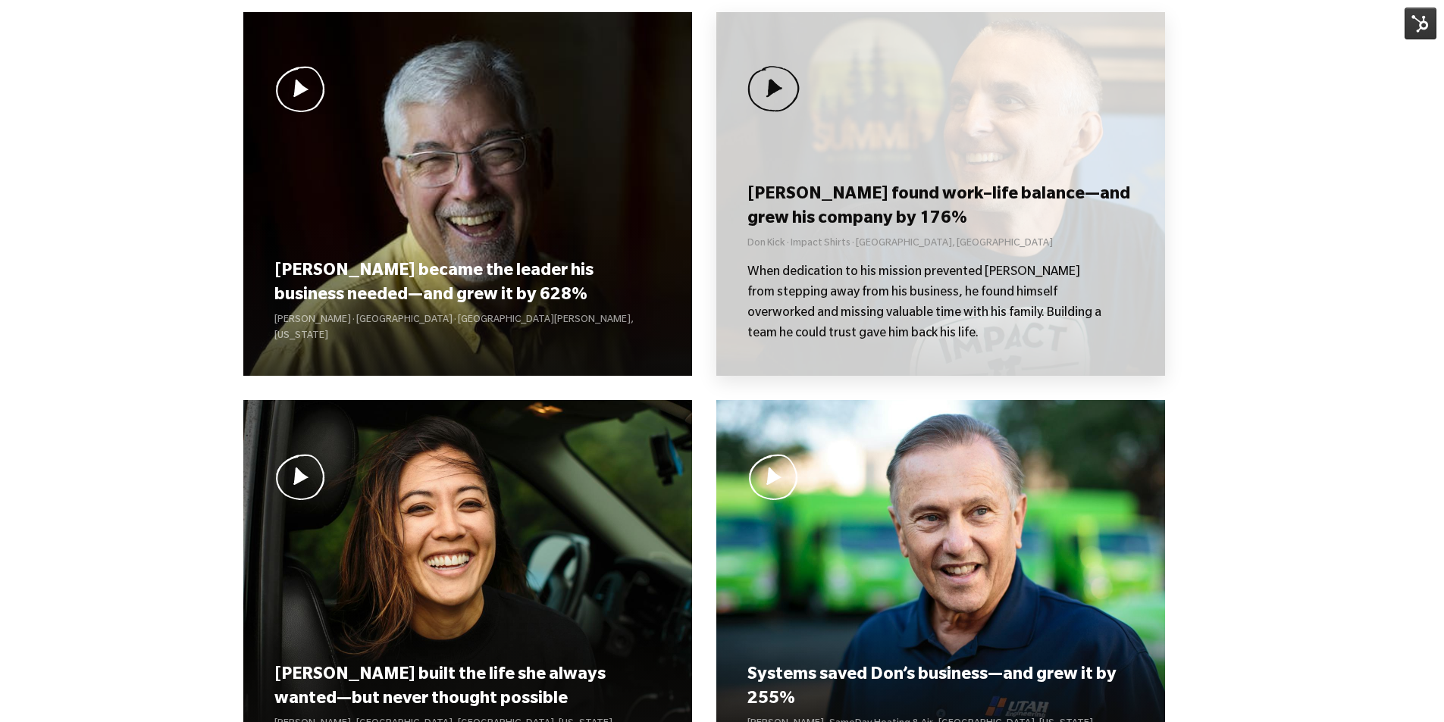
click at [927, 228] on h3 "[PERSON_NAME] found work–life balance—and grew his company by 176%" at bounding box center [940, 207] width 386 height 47
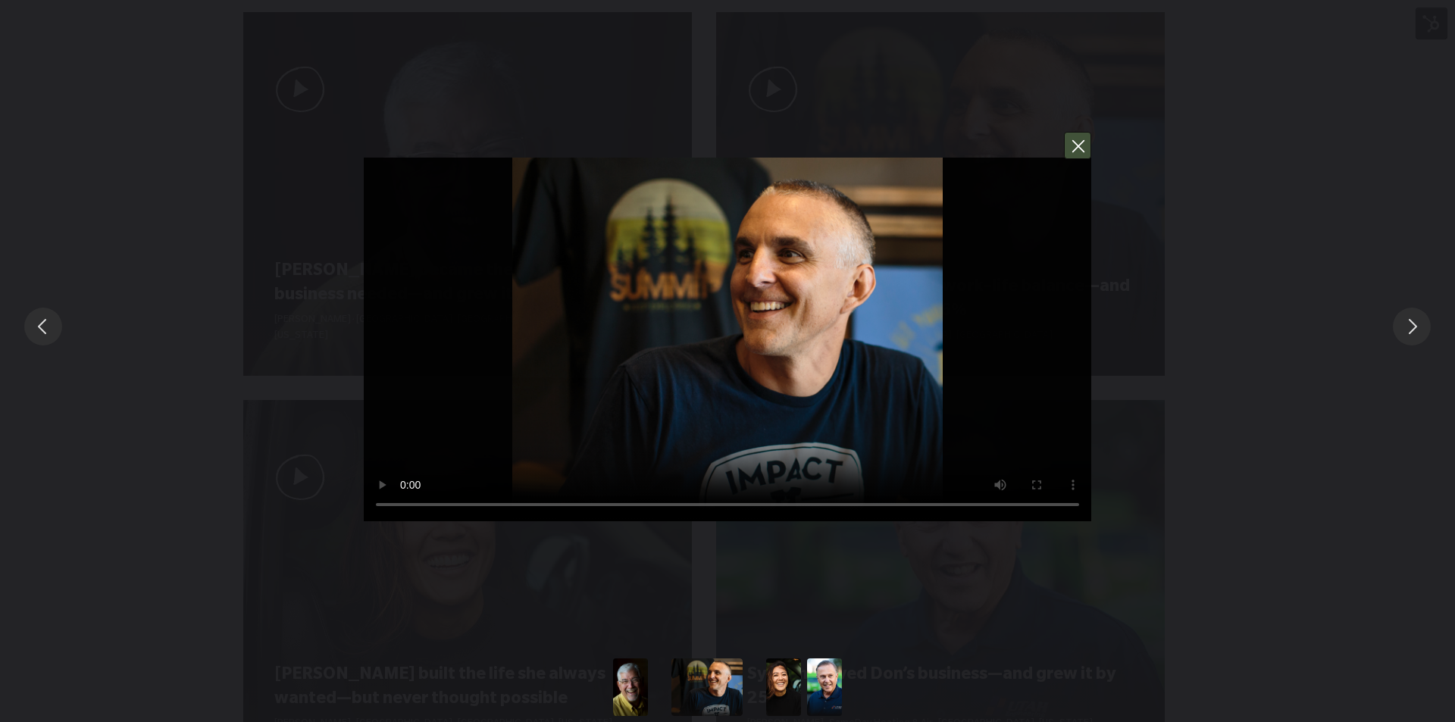
click at [1086, 142] on button "You can close this modal content with the ESC key" at bounding box center [1077, 145] width 27 height 27
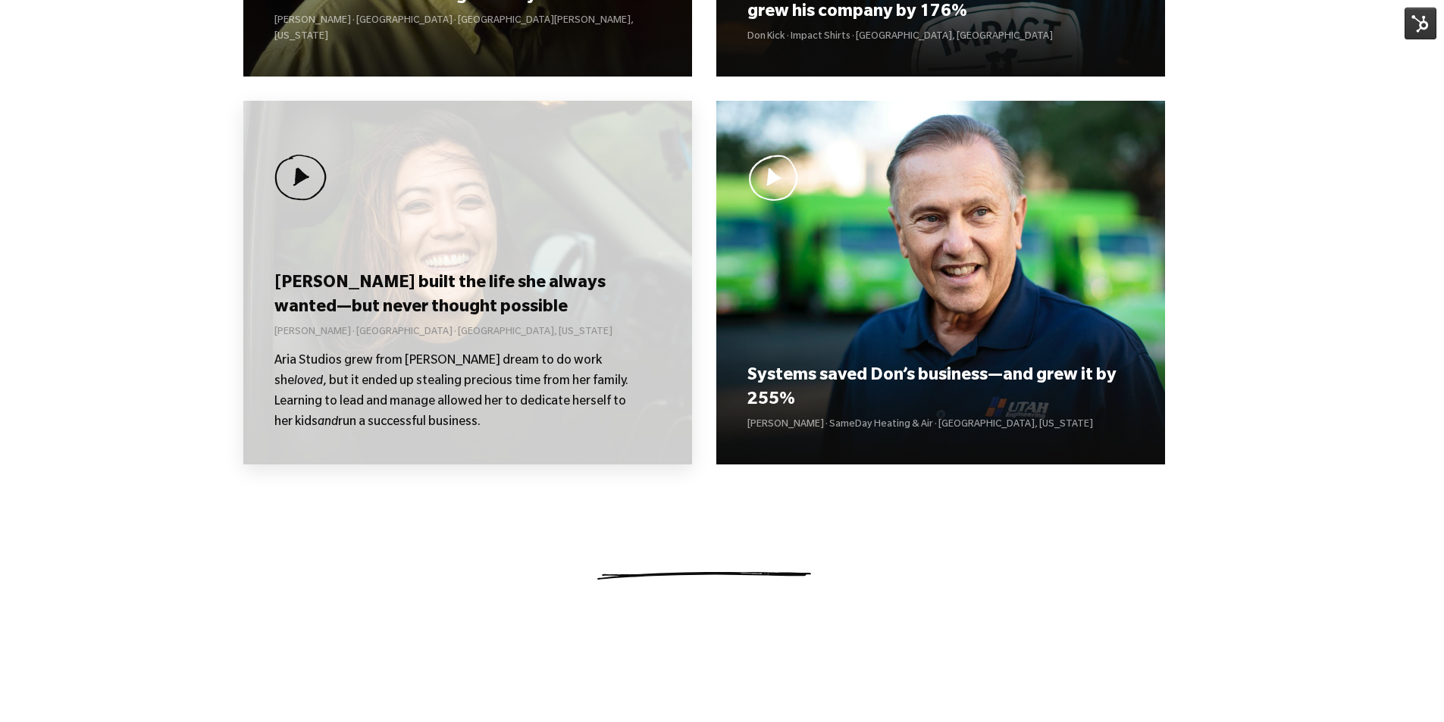
scroll to position [1441, 0]
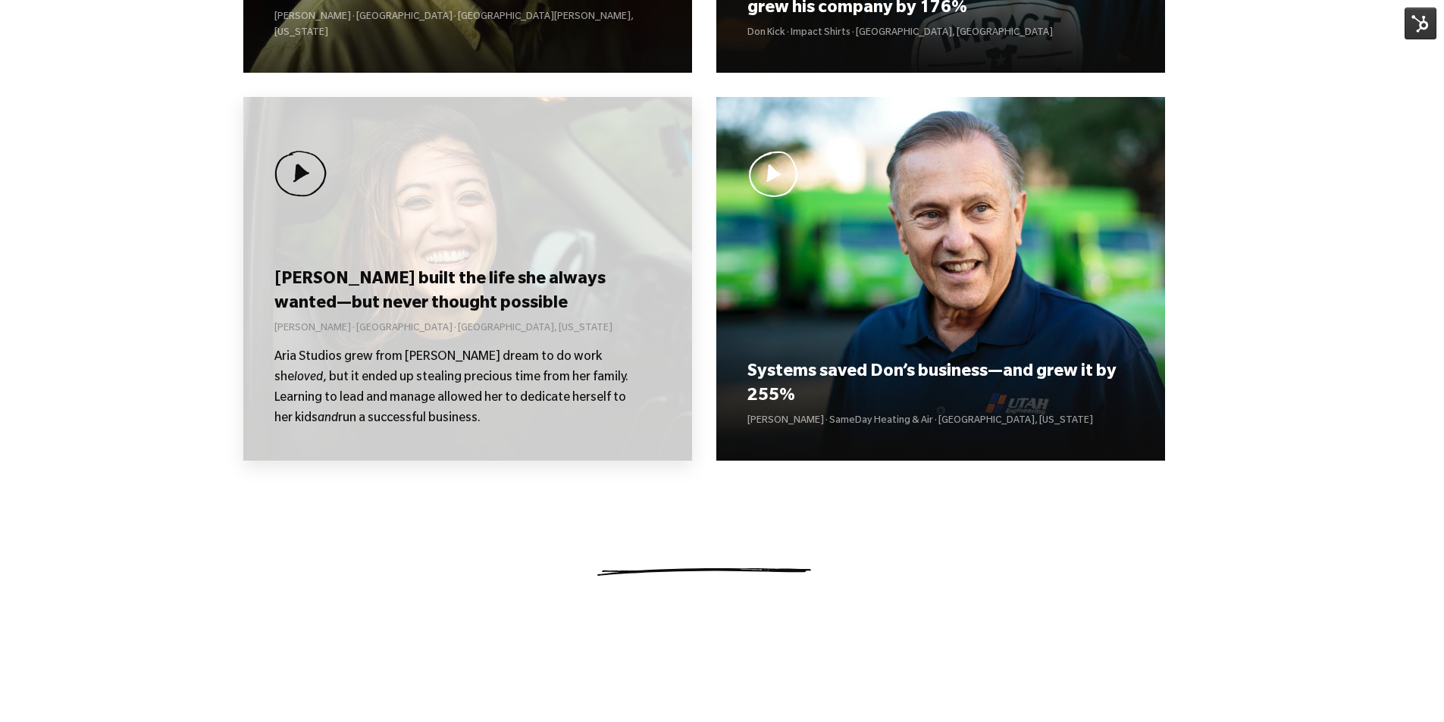
click at [422, 331] on p "[PERSON_NAME] · [GEOGRAPHIC_DATA] · [GEOGRAPHIC_DATA], [US_STATE]" at bounding box center [467, 329] width 386 height 16
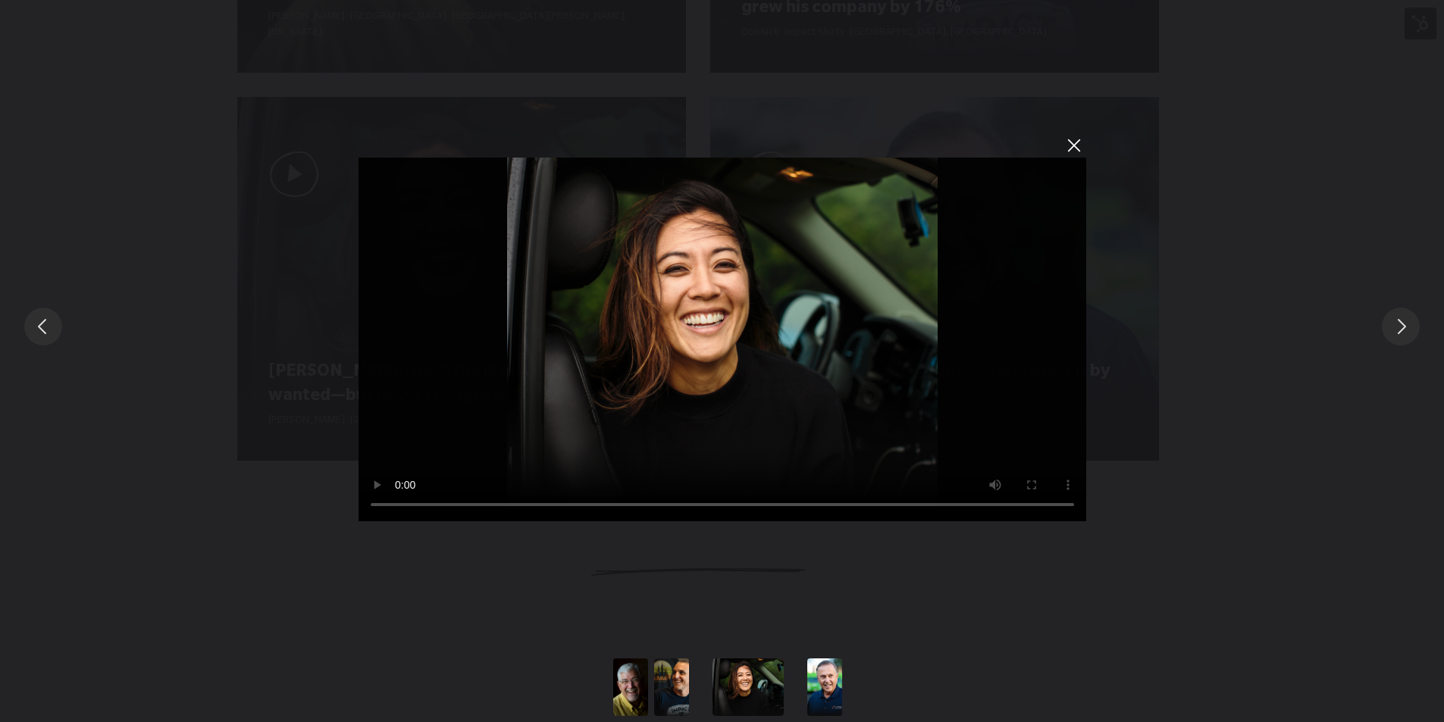
click at [1245, 253] on div "Sorry, your browser doesn't support embedded videos." at bounding box center [722, 326] width 1444 height 653
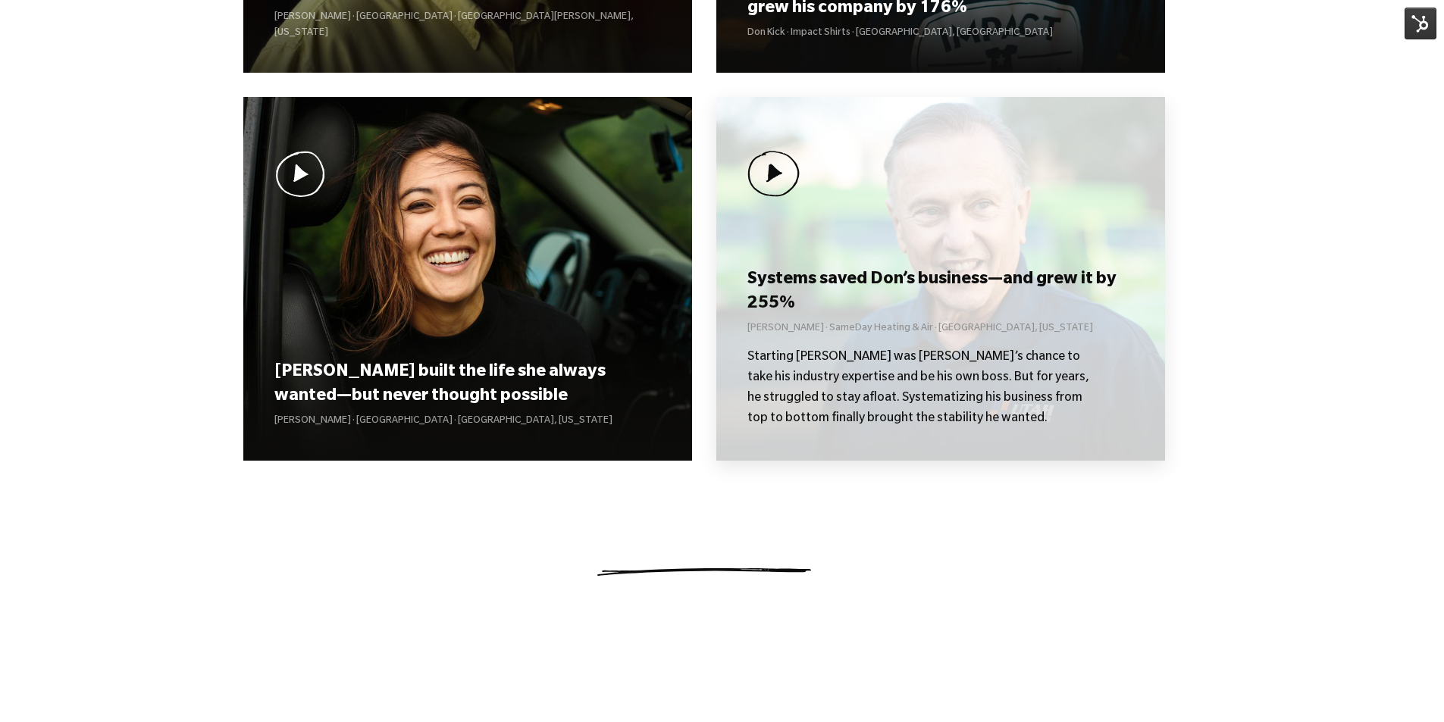
click at [906, 308] on h3 "Systems saved Don’s business—and grew it by 255%" at bounding box center [940, 292] width 386 height 47
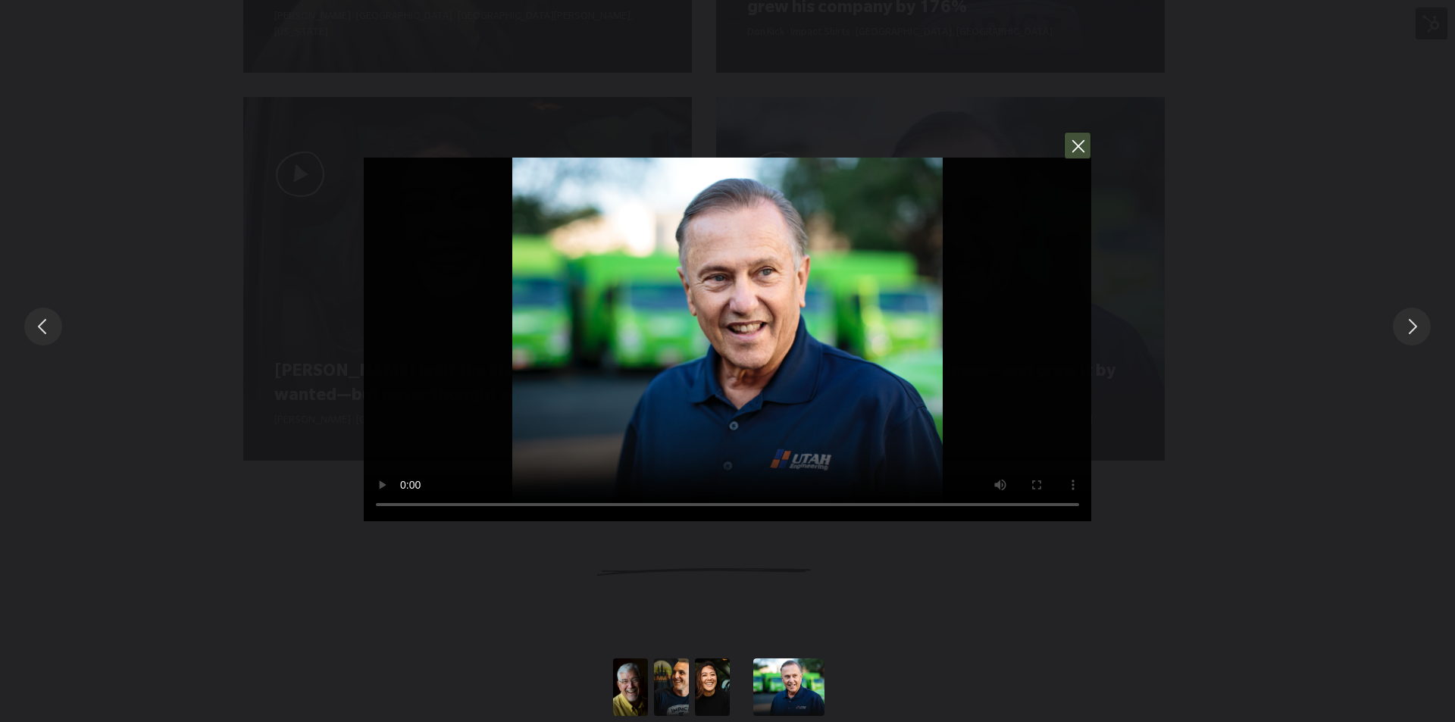
click at [1075, 149] on button "You can close this modal content with the ESC key" at bounding box center [1077, 145] width 27 height 27
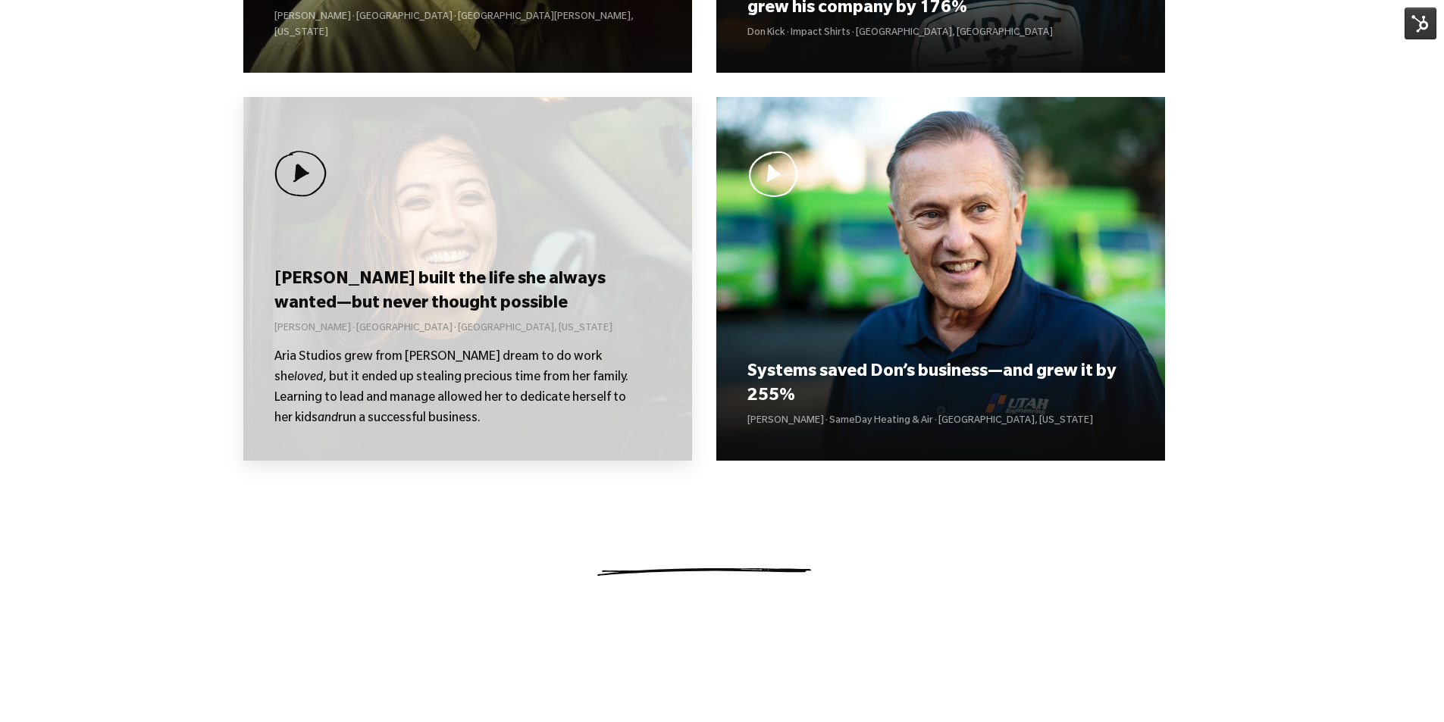
click at [518, 230] on div "Kolby built the life she always wanted—but never thought possible Kolby Moser ·…" at bounding box center [467, 279] width 449 height 364
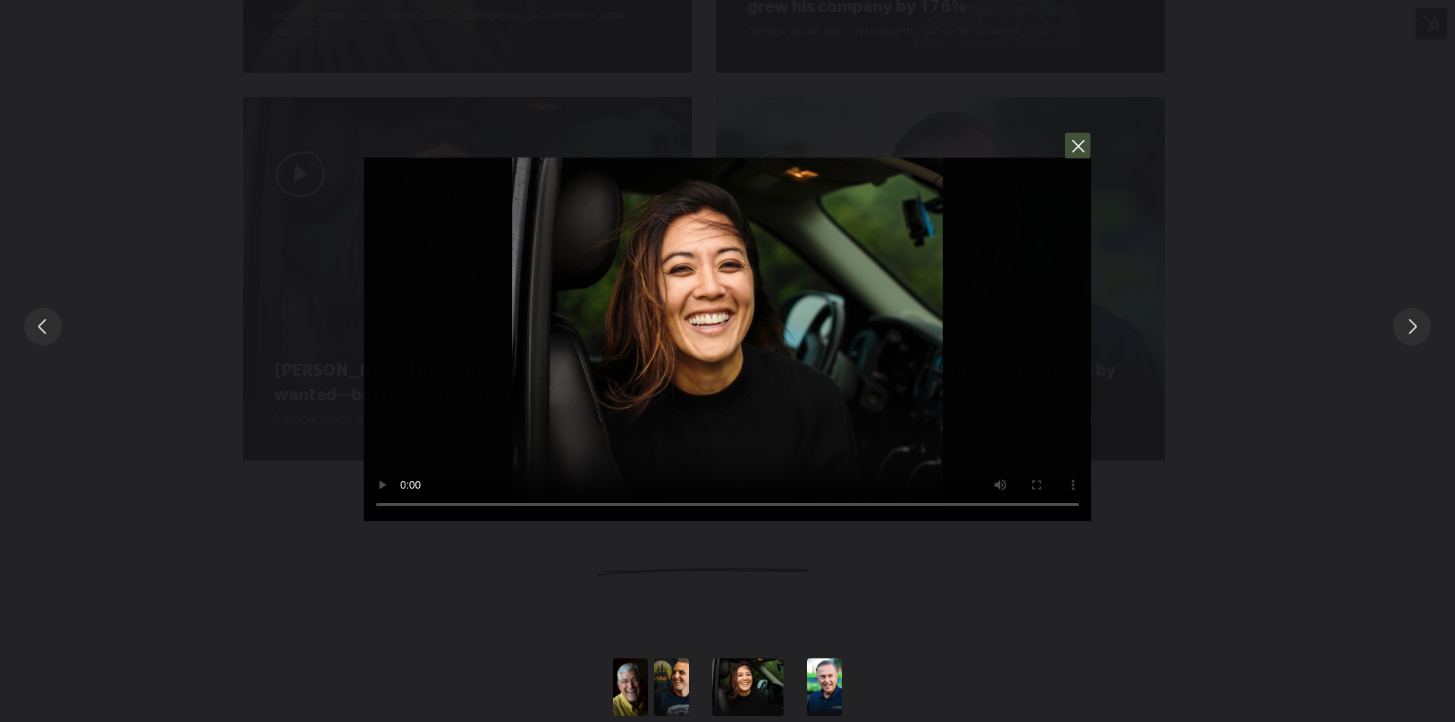
click at [1078, 146] on button "You can close this modal content with the ESC key" at bounding box center [1077, 145] width 27 height 27
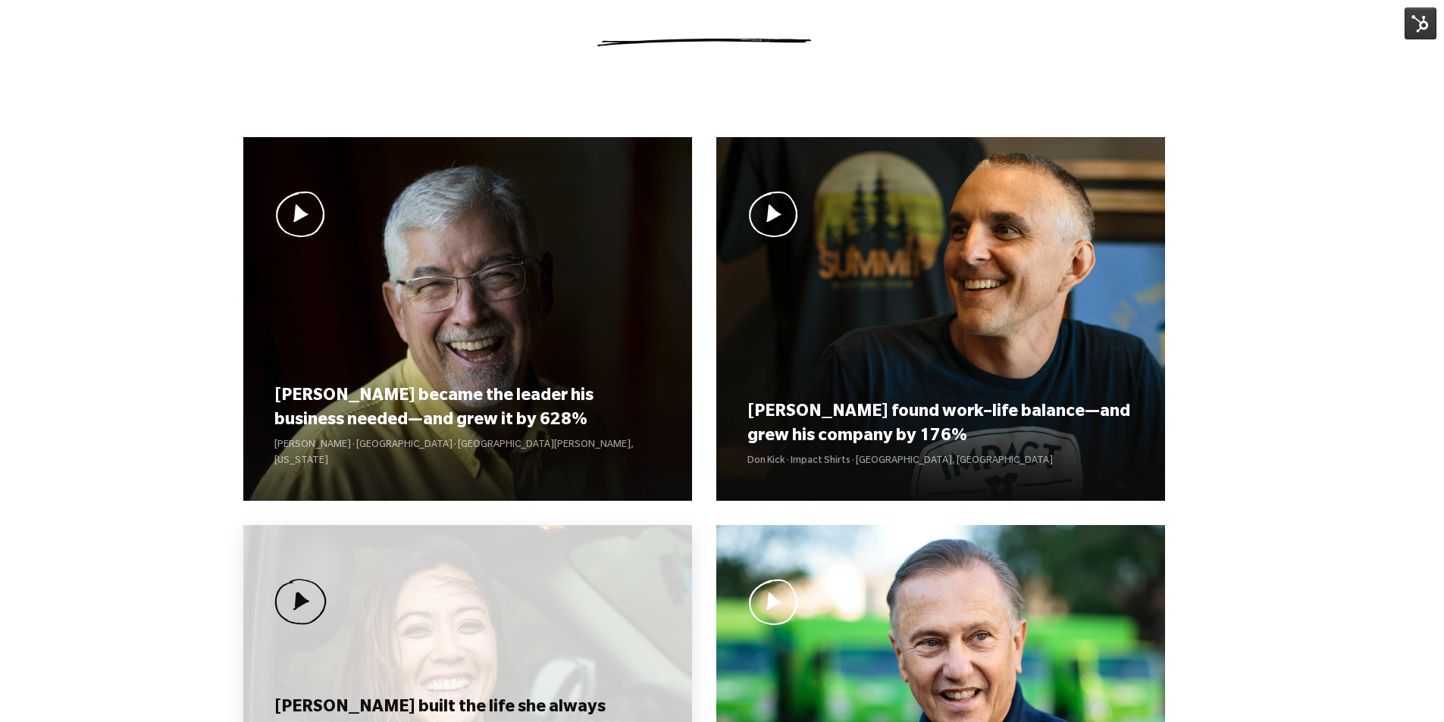
scroll to position [1213, 0]
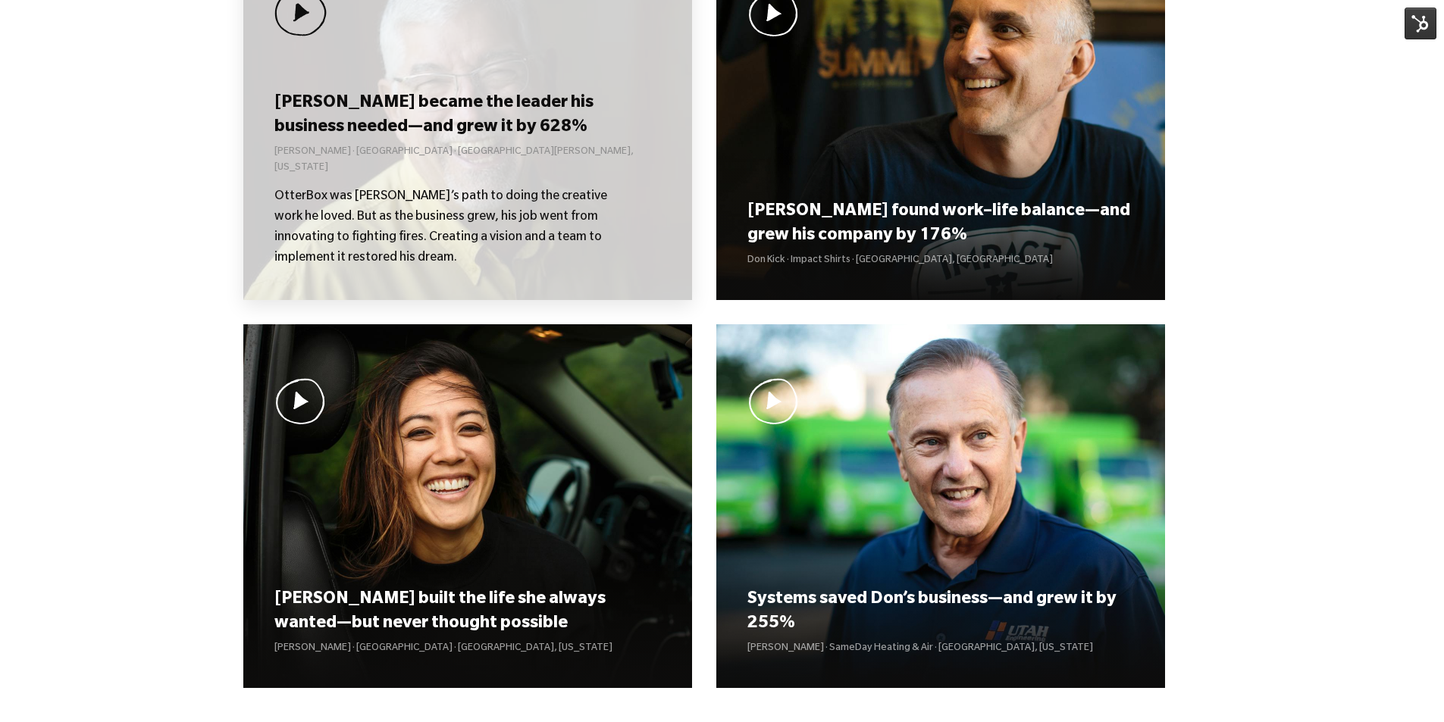
click at [484, 139] on h3 "[PERSON_NAME] became the leader his business needed—and grew it by 628%" at bounding box center [467, 115] width 386 height 47
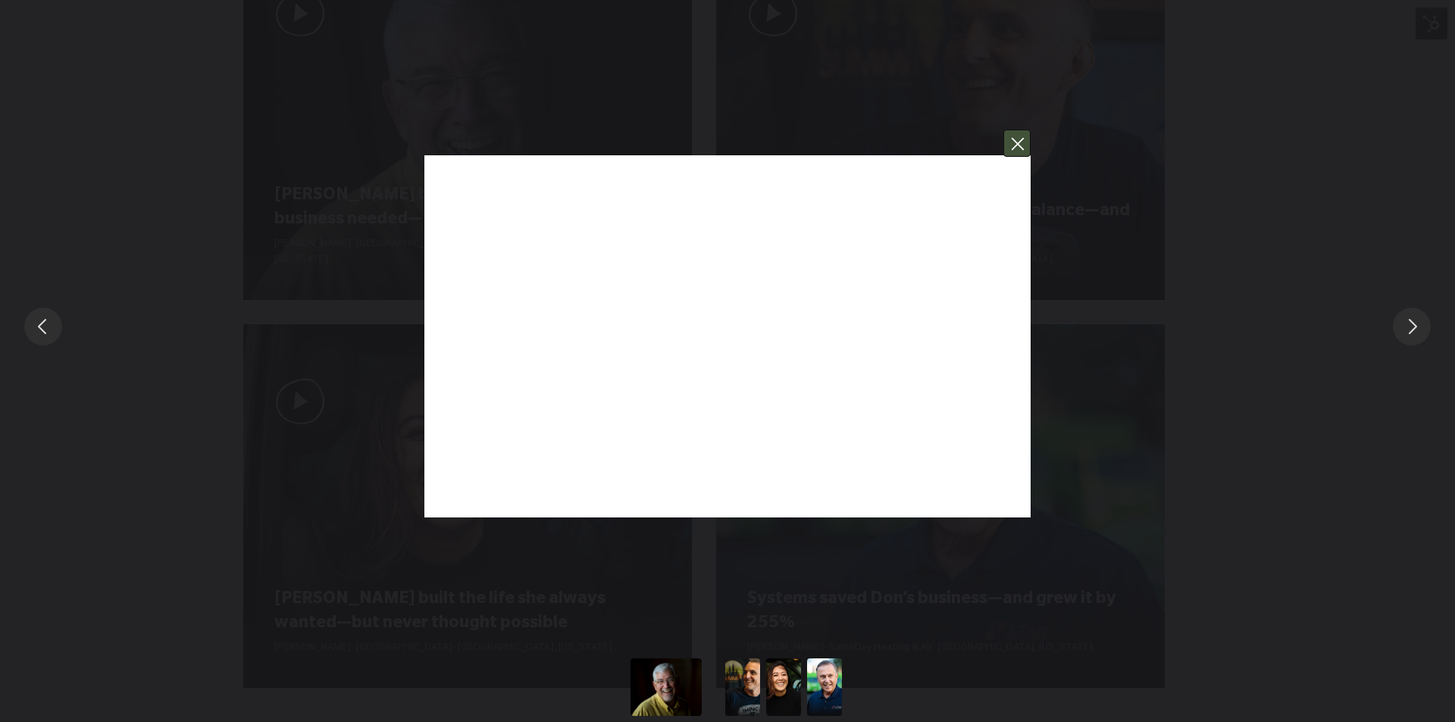
click at [1019, 147] on button "You can close this modal content with the ESC key" at bounding box center [1016, 143] width 27 height 27
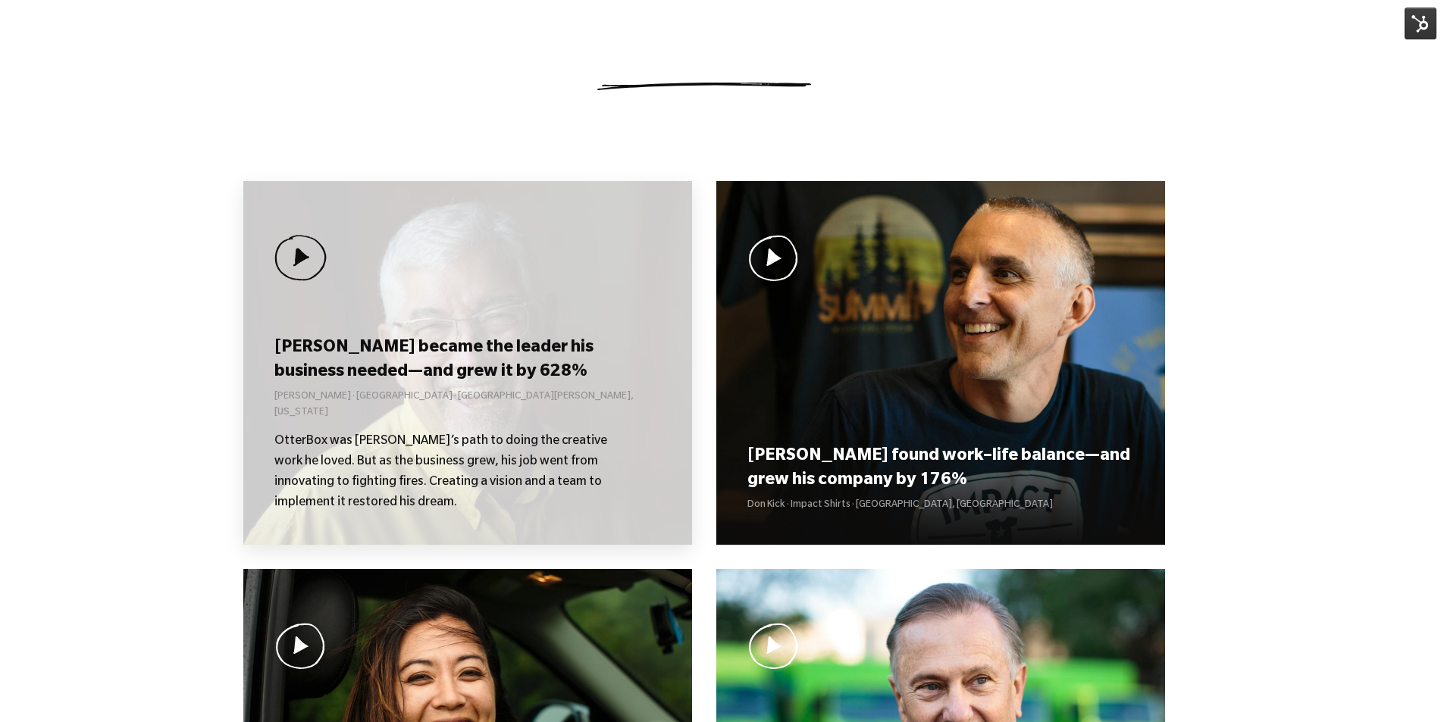
scroll to position [1061, 0]
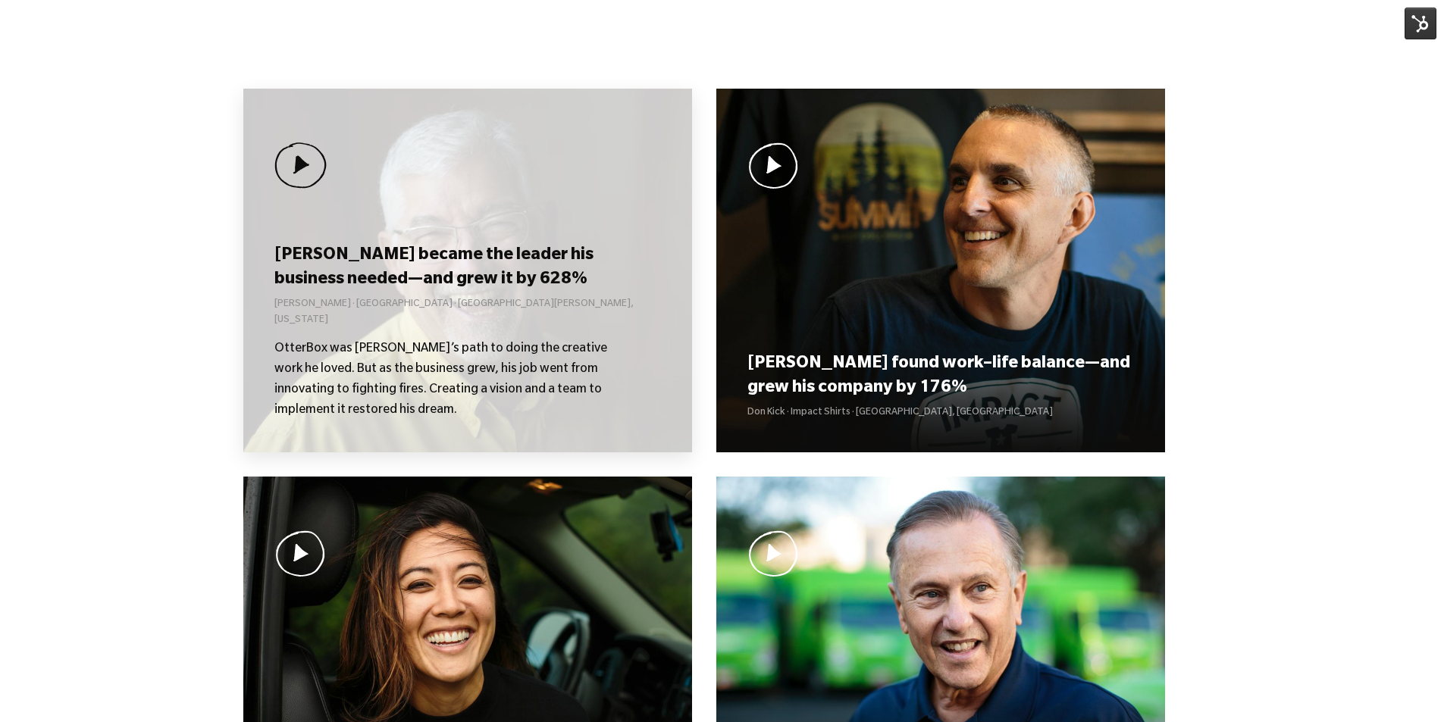
click at [446, 226] on div "[PERSON_NAME] became the leader his business needed—and grew it by 628% [PERSON…" at bounding box center [467, 271] width 449 height 364
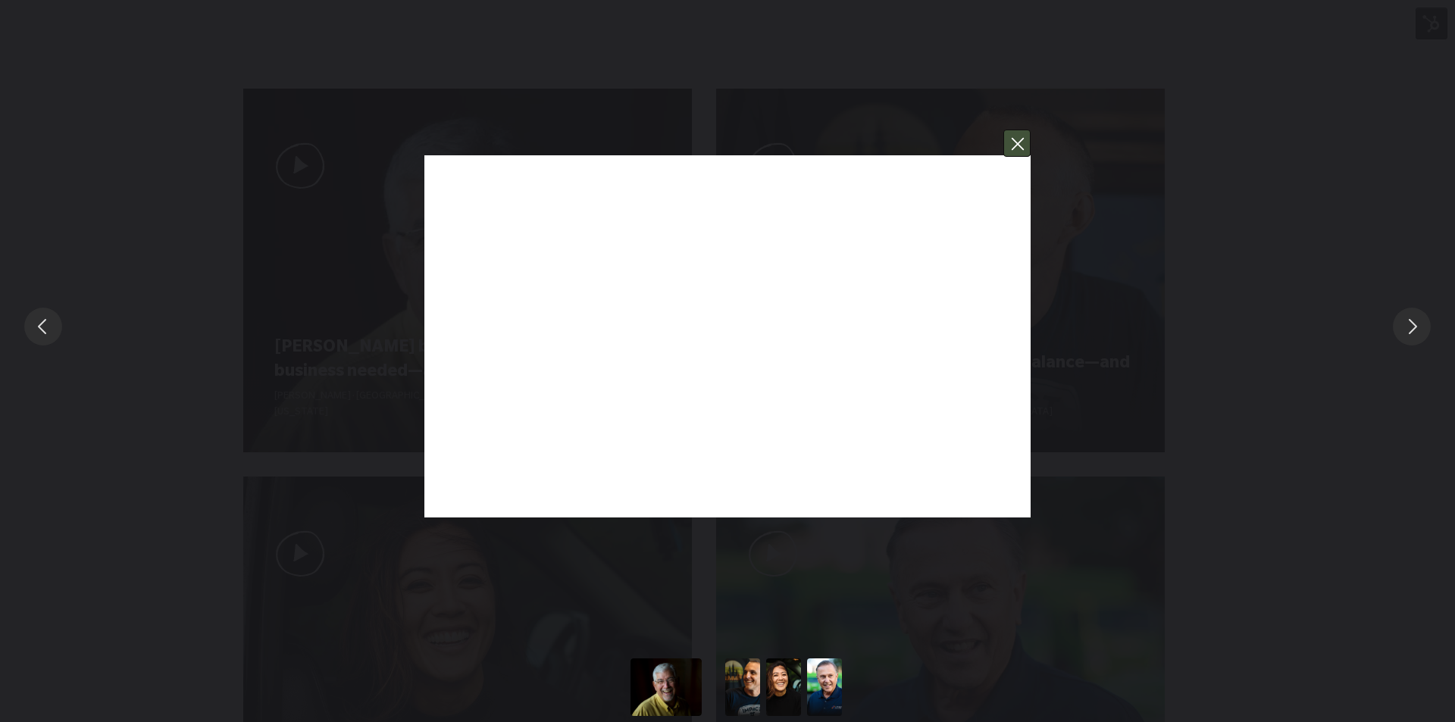
click at [1028, 144] on button "You can close this modal content with the ESC key" at bounding box center [1016, 143] width 27 height 27
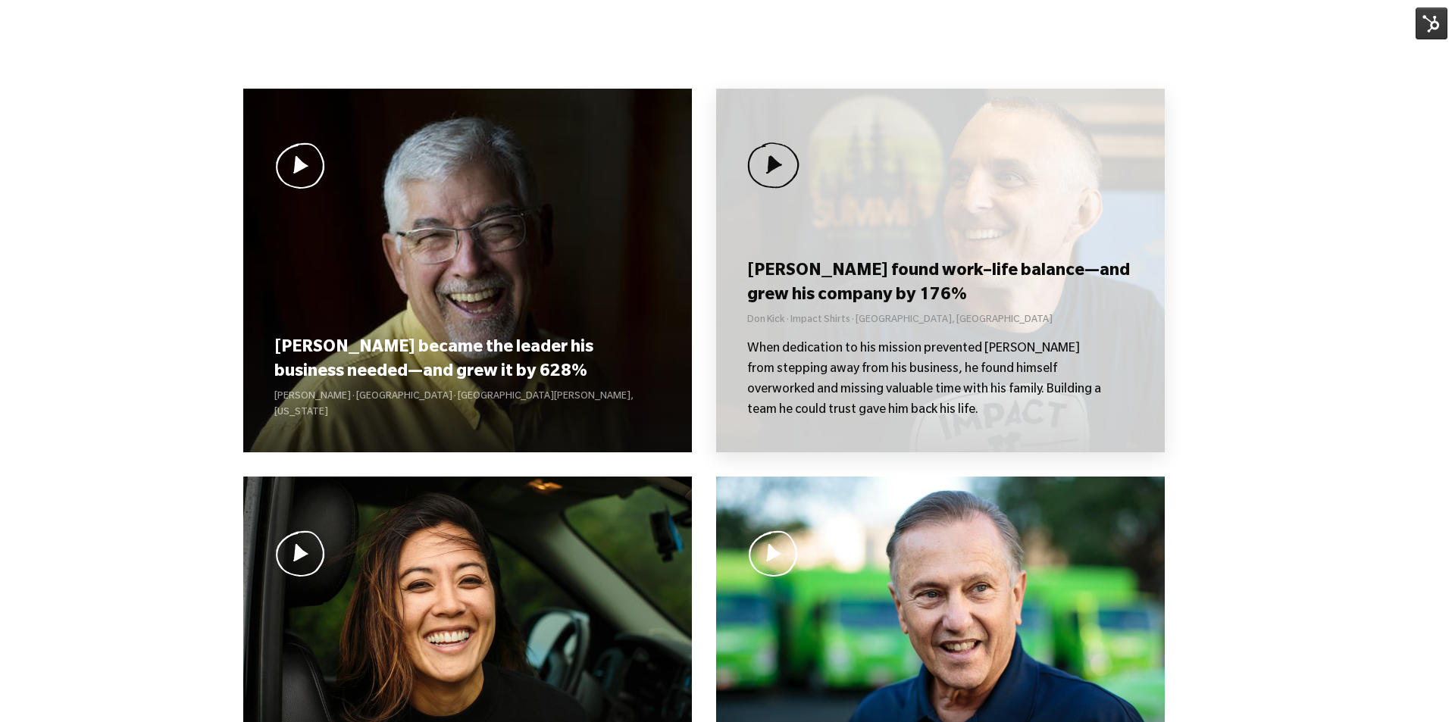
drag, startPoint x: 1006, startPoint y: 198, endPoint x: 991, endPoint y: 226, distance: 31.9
click at [991, 226] on div "Don found work–life balance—and grew his company by 176% Don Kick · Impact Shir…" at bounding box center [940, 271] width 449 height 364
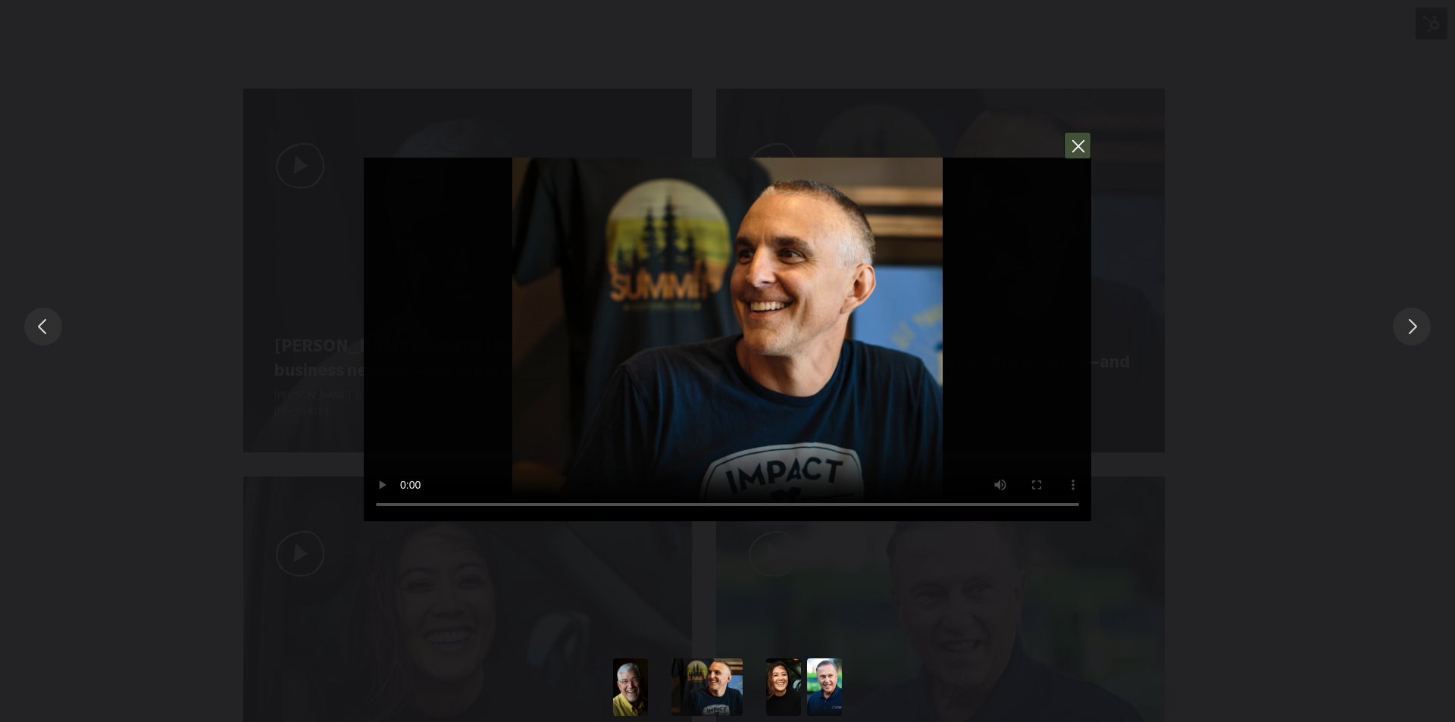
click at [1072, 143] on button "You can close this modal content with the ESC key" at bounding box center [1077, 145] width 27 height 27
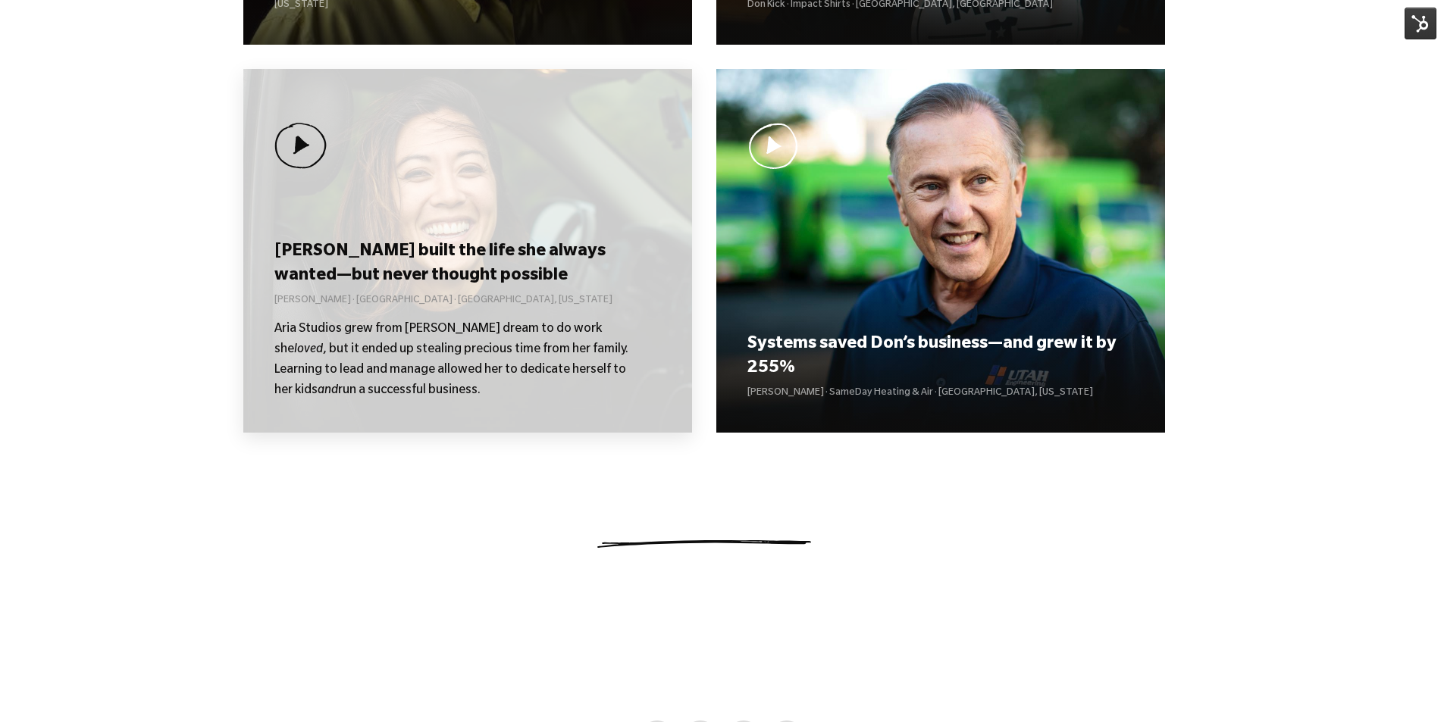
scroll to position [1440, 0]
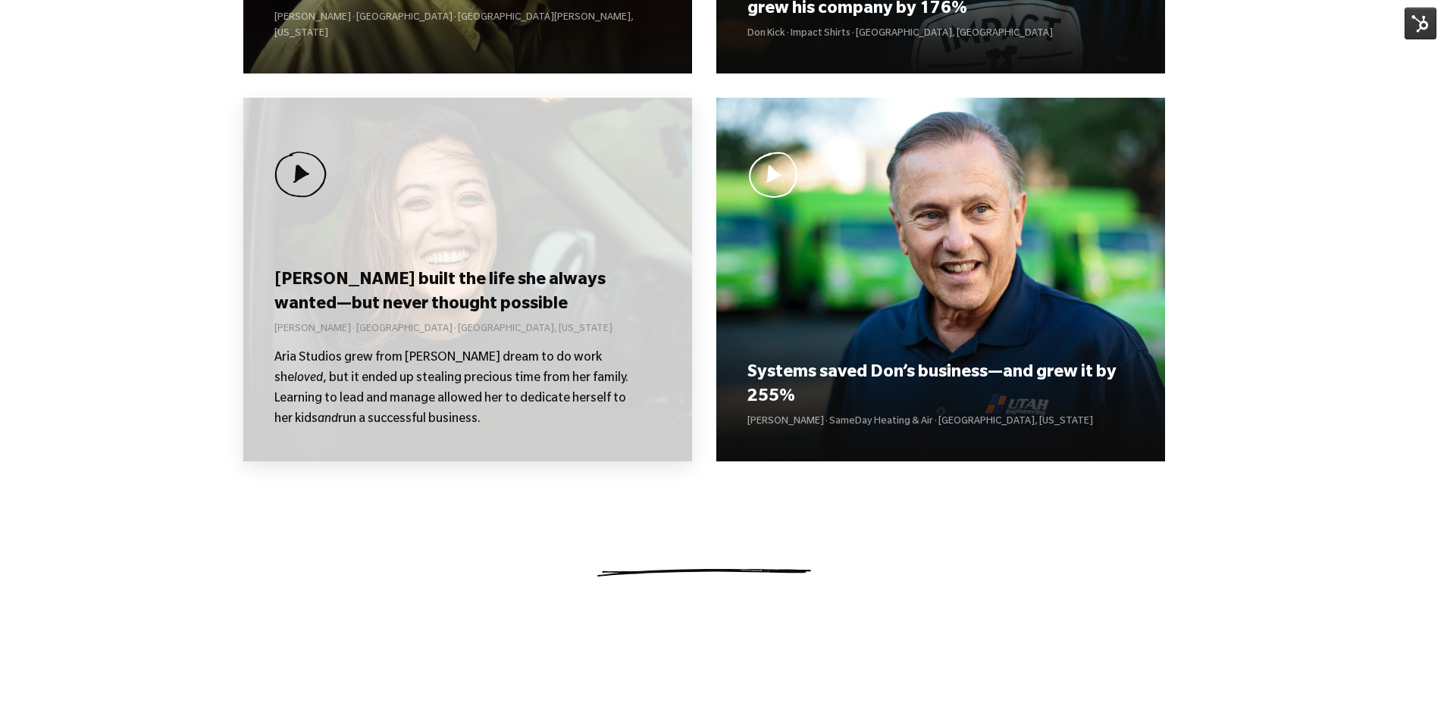
click at [471, 318] on div "Kolby built the life she always wanted—but never thought possible Kolby Moser ·…" at bounding box center [467, 348] width 386 height 163
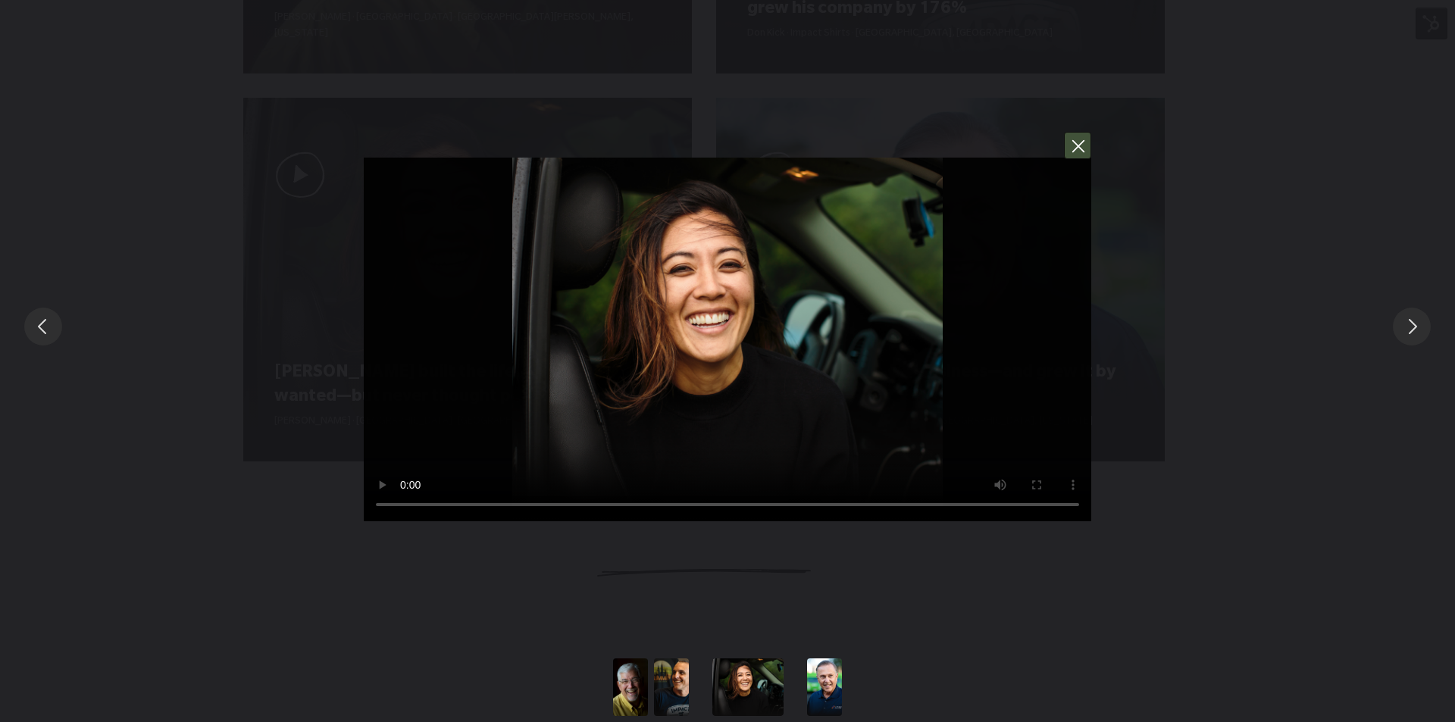
click at [1074, 144] on button "You can close this modal content with the ESC key" at bounding box center [1077, 145] width 27 height 27
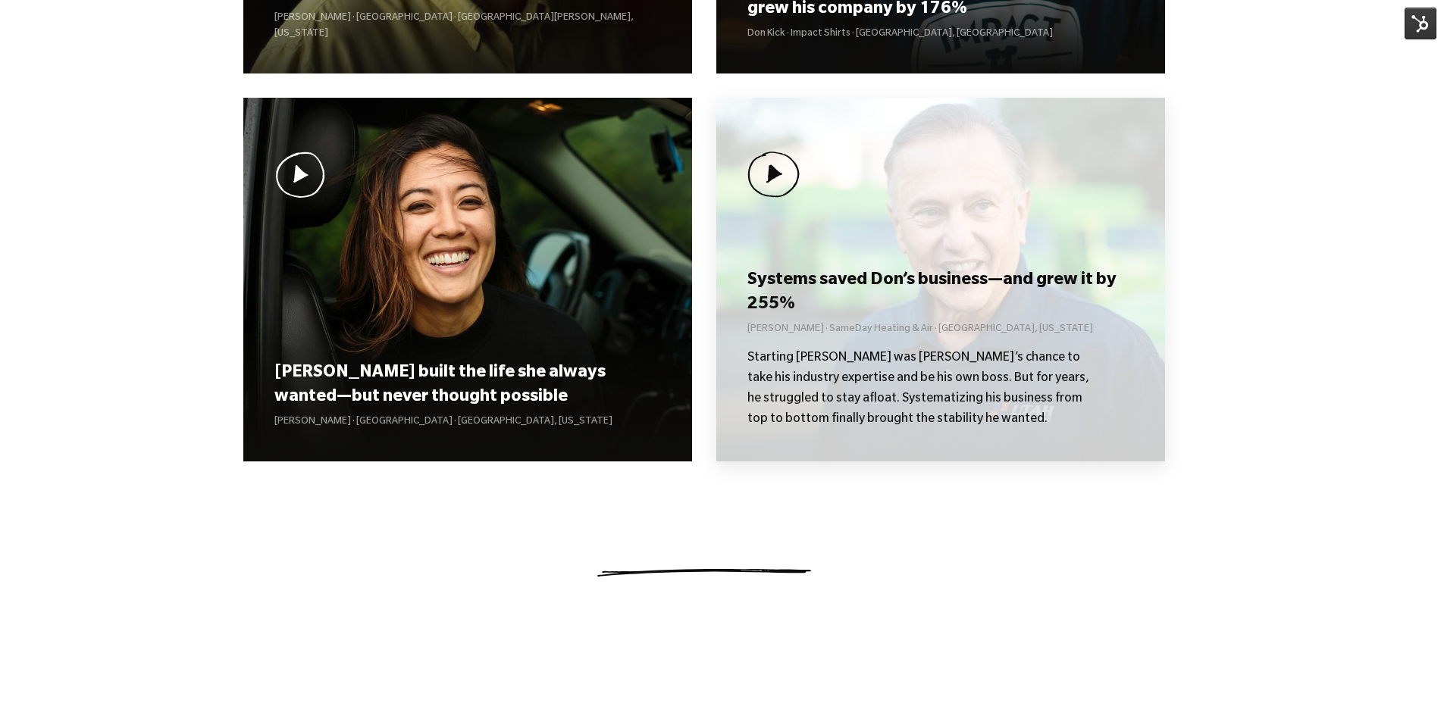
click at [930, 321] on div "Systems saved [PERSON_NAME]’s business—and grew it by 255% [PERSON_NAME] · Same…" at bounding box center [940, 348] width 386 height 163
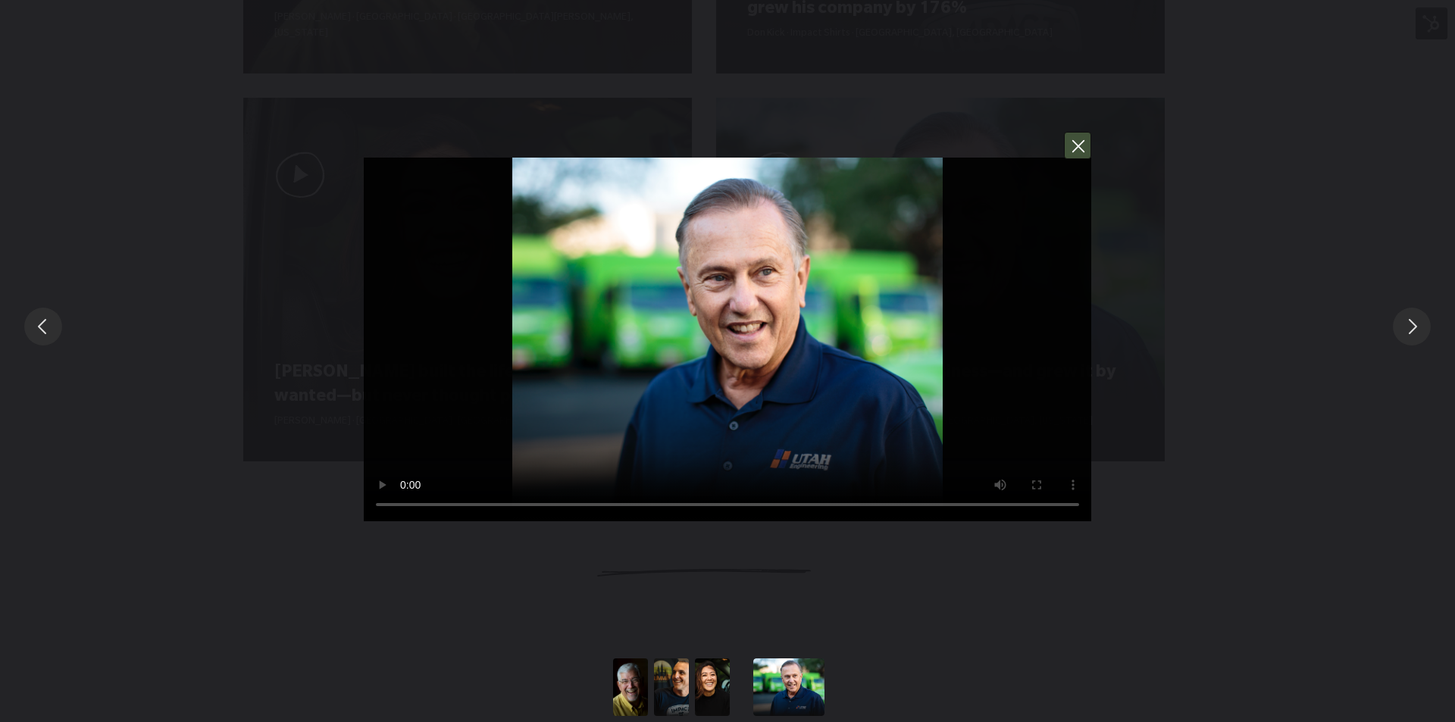
click at [1088, 157] on button "You can close this modal content with the ESC key" at bounding box center [1077, 145] width 27 height 27
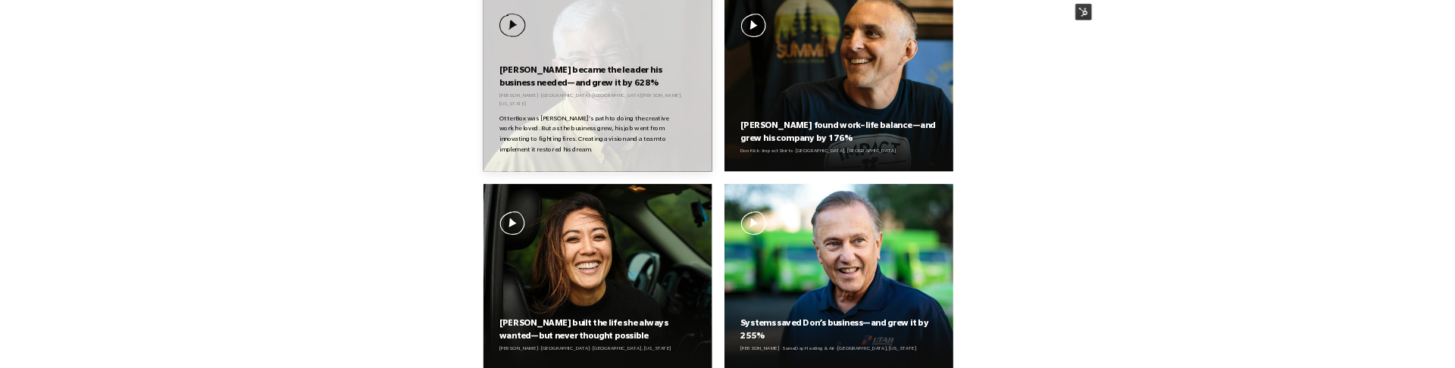
scroll to position [1137, 0]
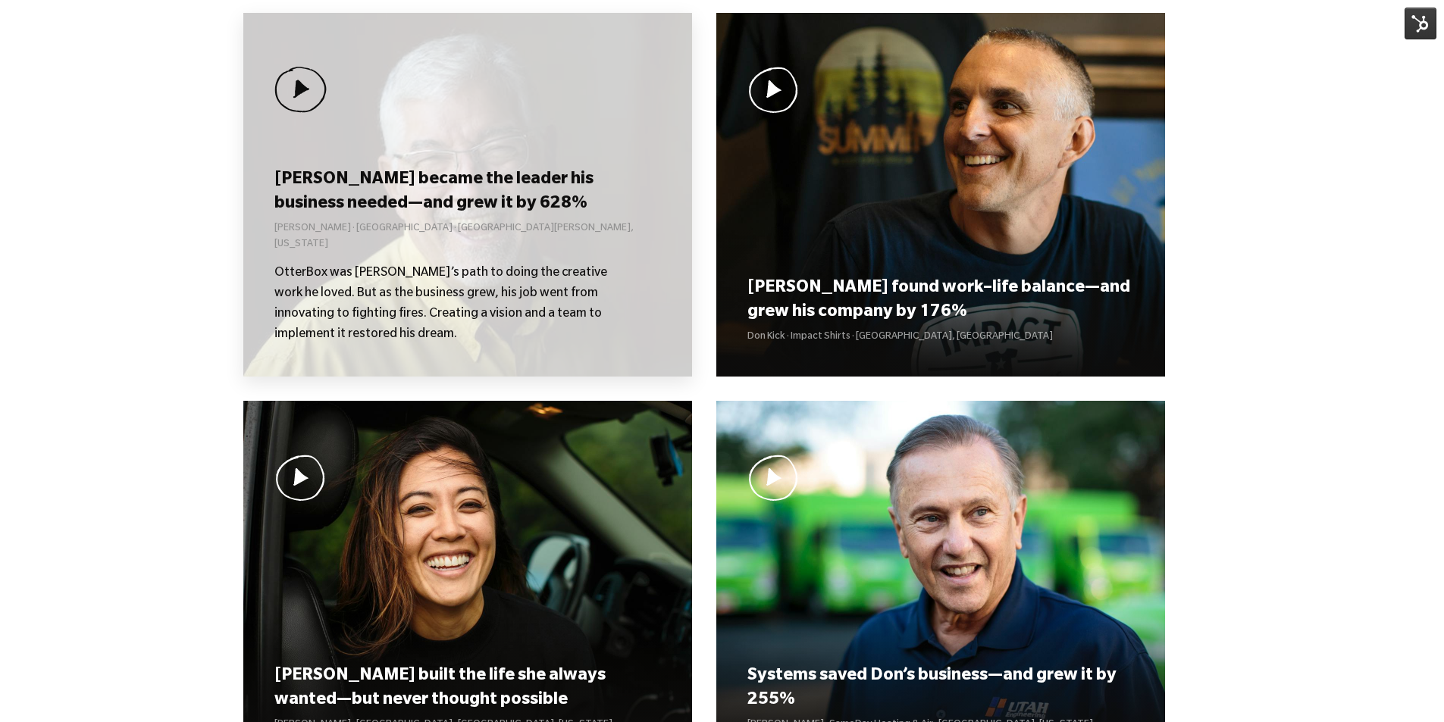
click at [483, 268] on p "OtterBox was [PERSON_NAME]’s path to doing the creative work he loved. But as t…" at bounding box center [452, 305] width 356 height 82
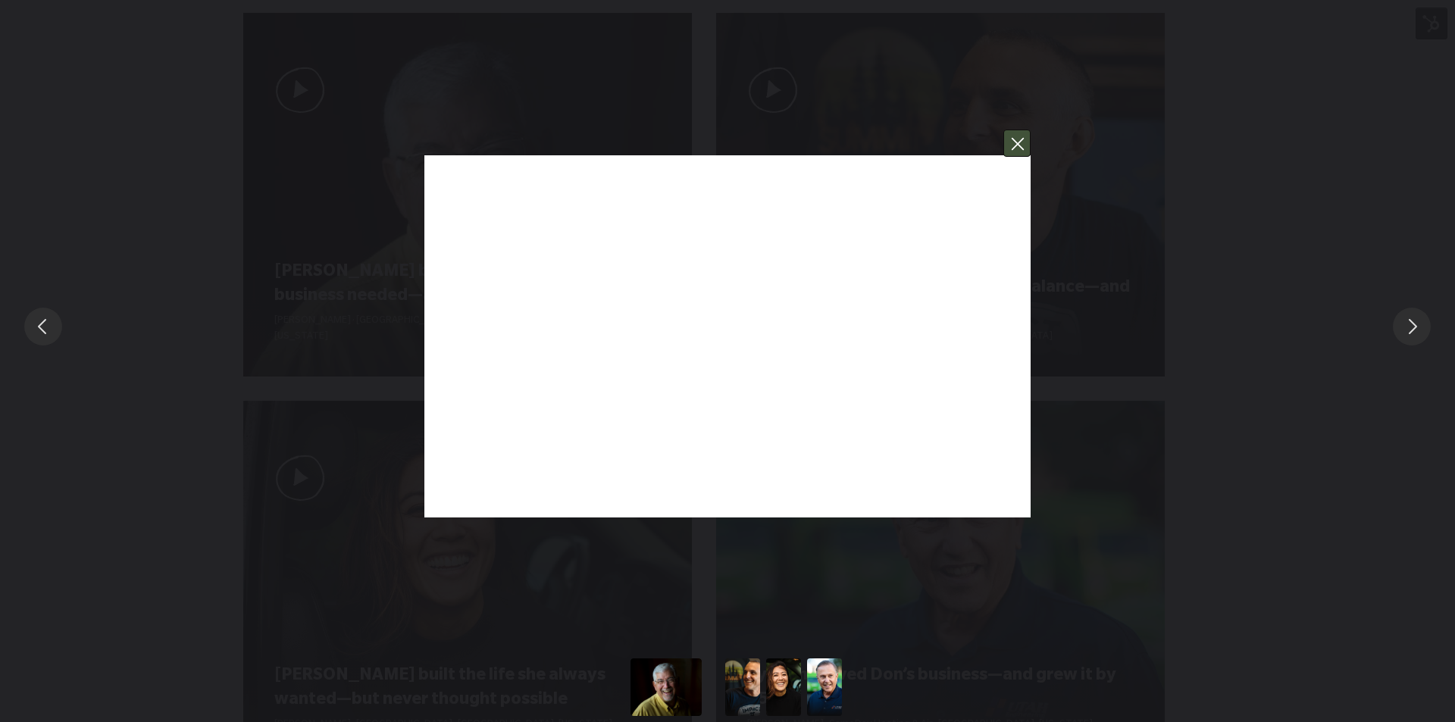
click at [1012, 149] on button "You can close this modal content with the ESC key" at bounding box center [1016, 143] width 27 height 27
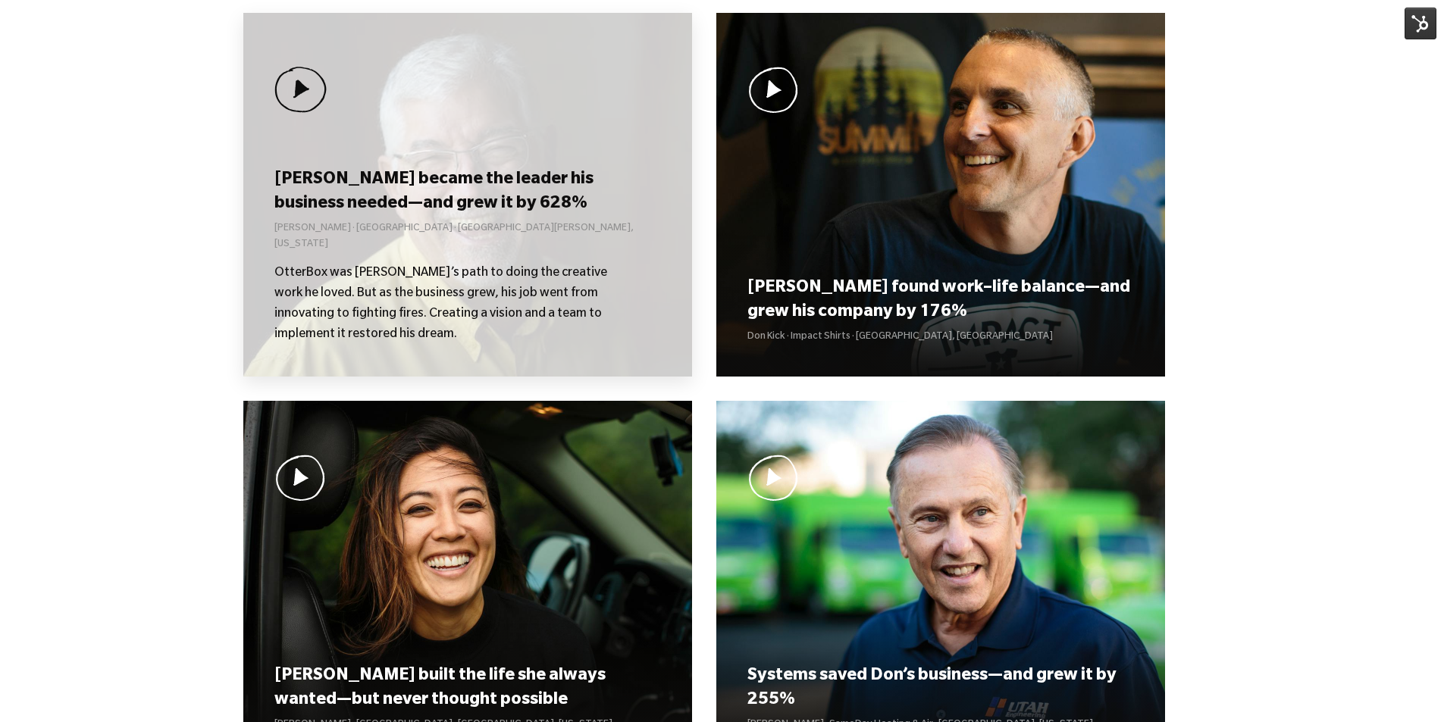
click at [560, 202] on h3 "[PERSON_NAME] became the leader his business needed—and grew it by 628%" at bounding box center [467, 192] width 386 height 47
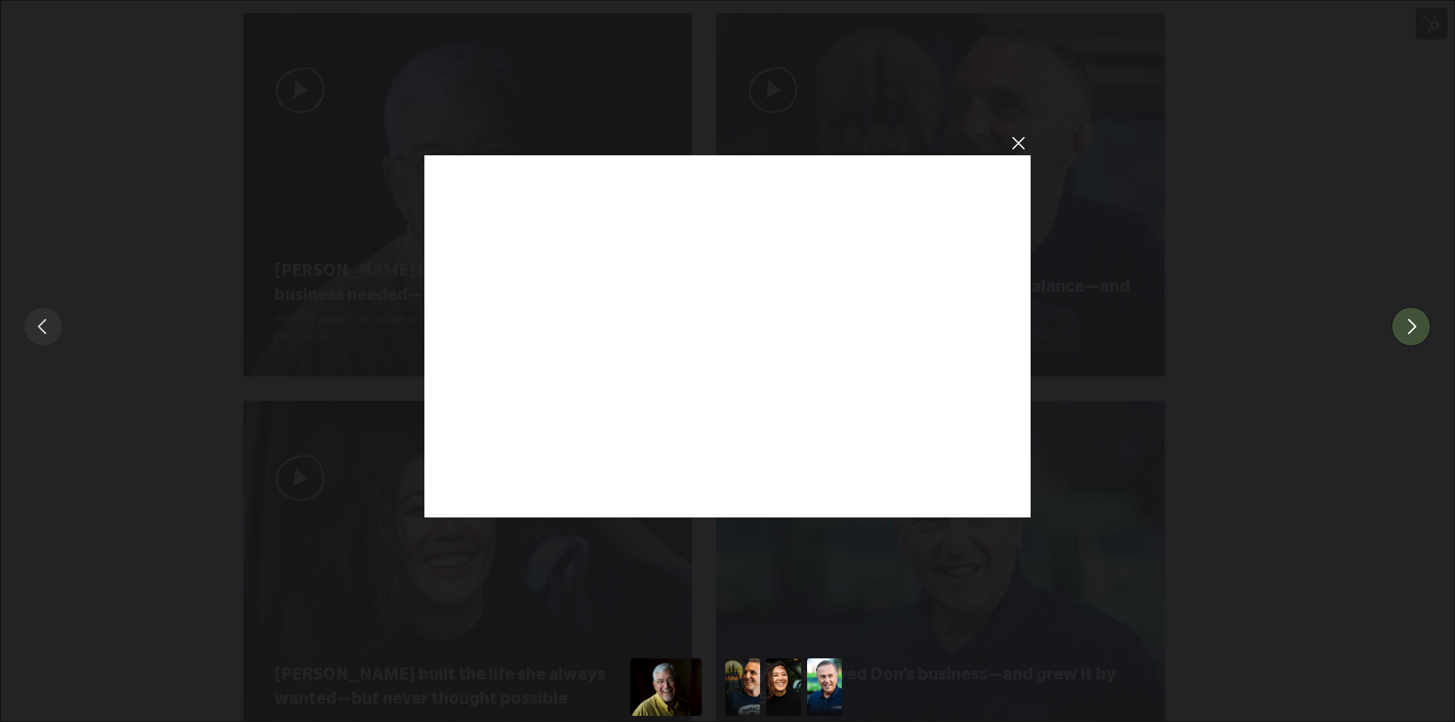
click at [1426, 324] on button "You can close this modal content with the ESC key" at bounding box center [1410, 326] width 39 height 39
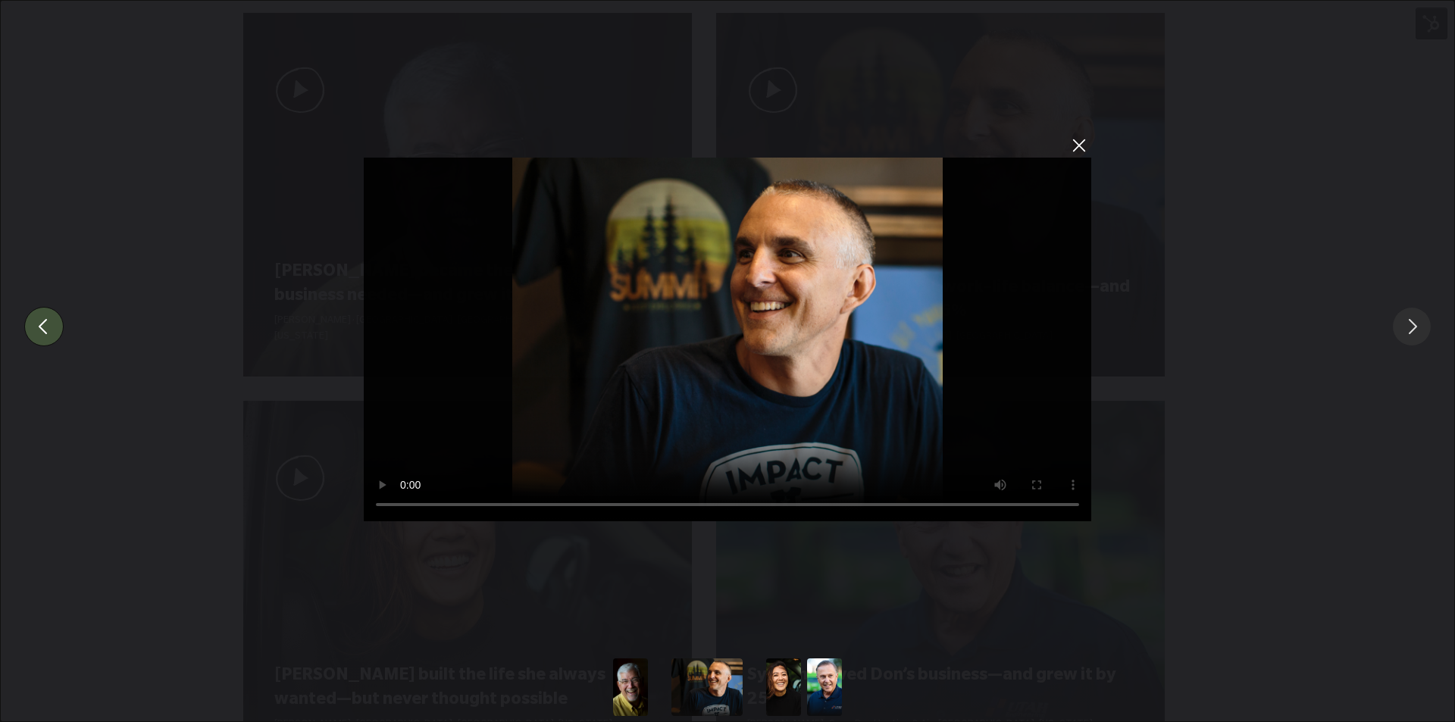
click at [50, 341] on button "You can close this modal content with the ESC key" at bounding box center [43, 326] width 39 height 39
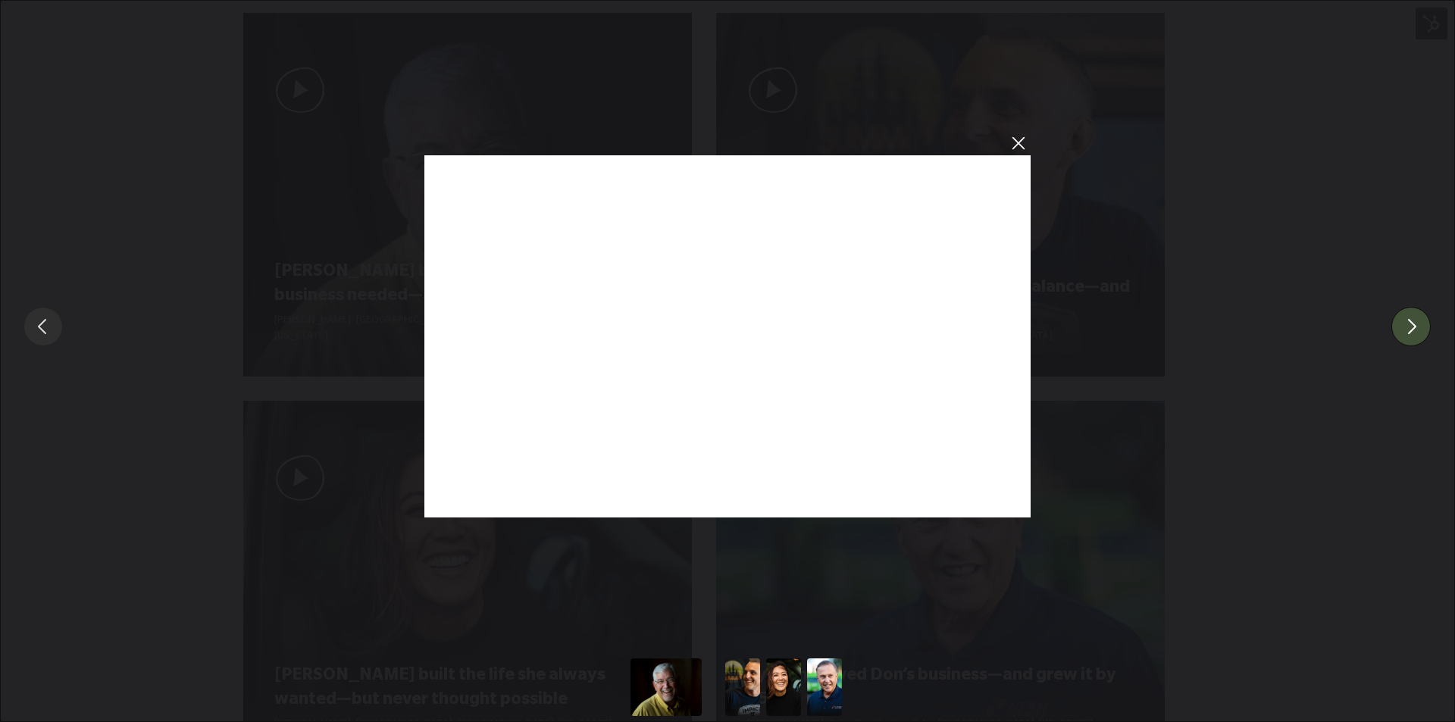
click at [1413, 319] on button "You can close this modal content with the ESC key" at bounding box center [1410, 326] width 39 height 39
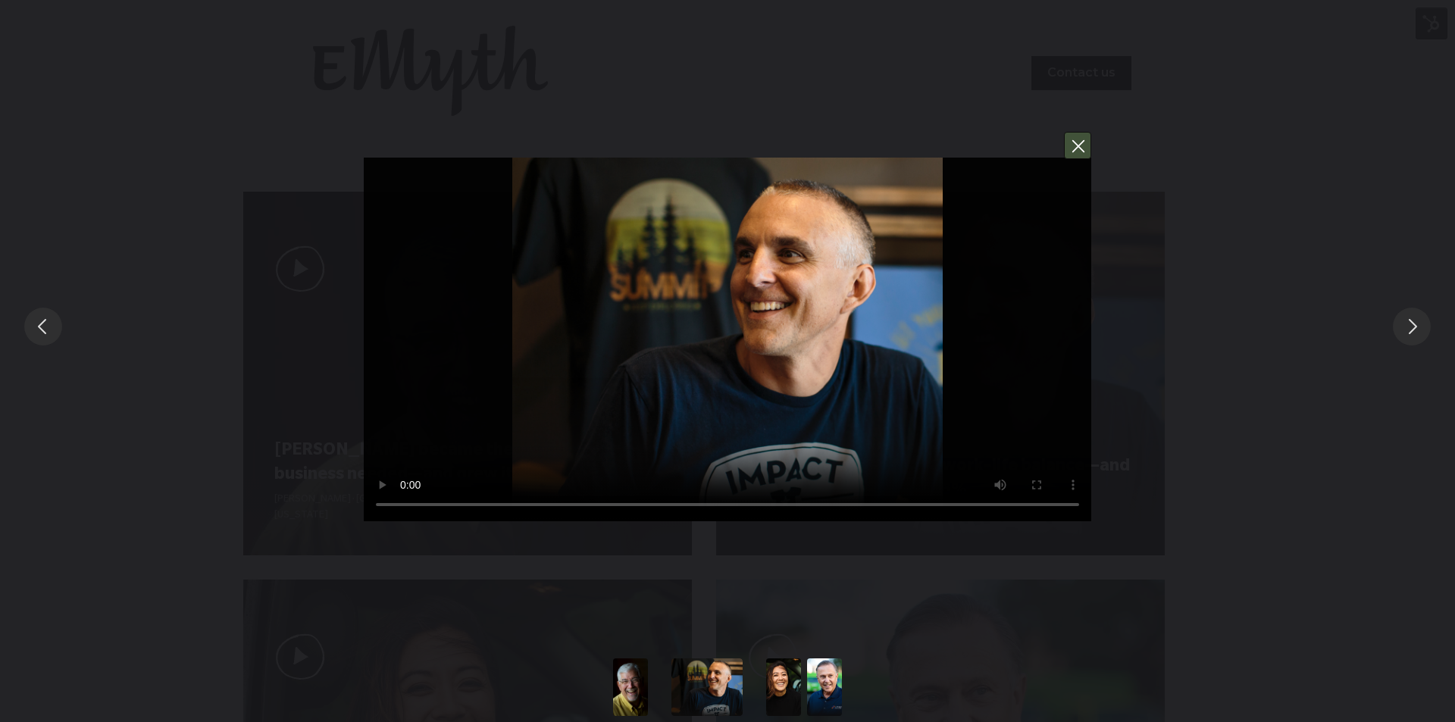
click at [1086, 149] on button "You can close this modal content with the ESC key" at bounding box center [1077, 145] width 27 height 27
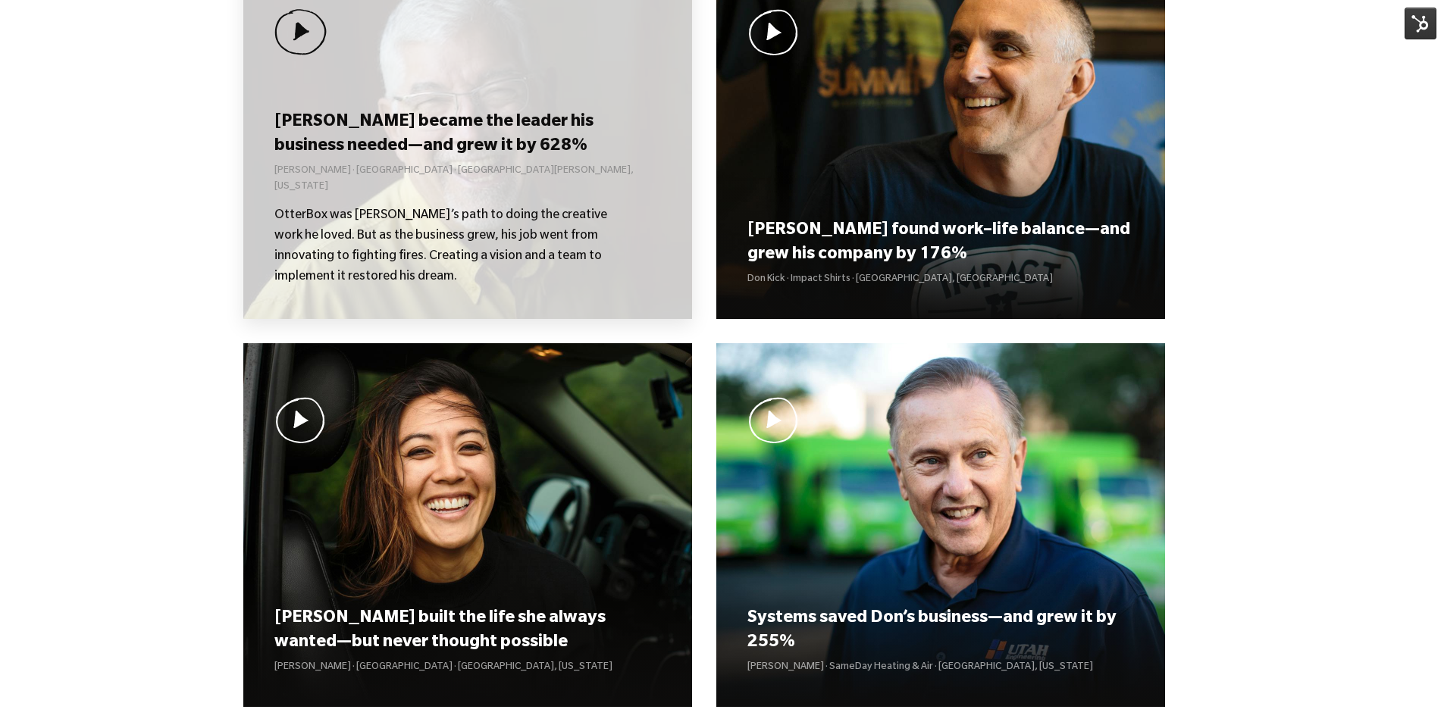
scroll to position [1047, 0]
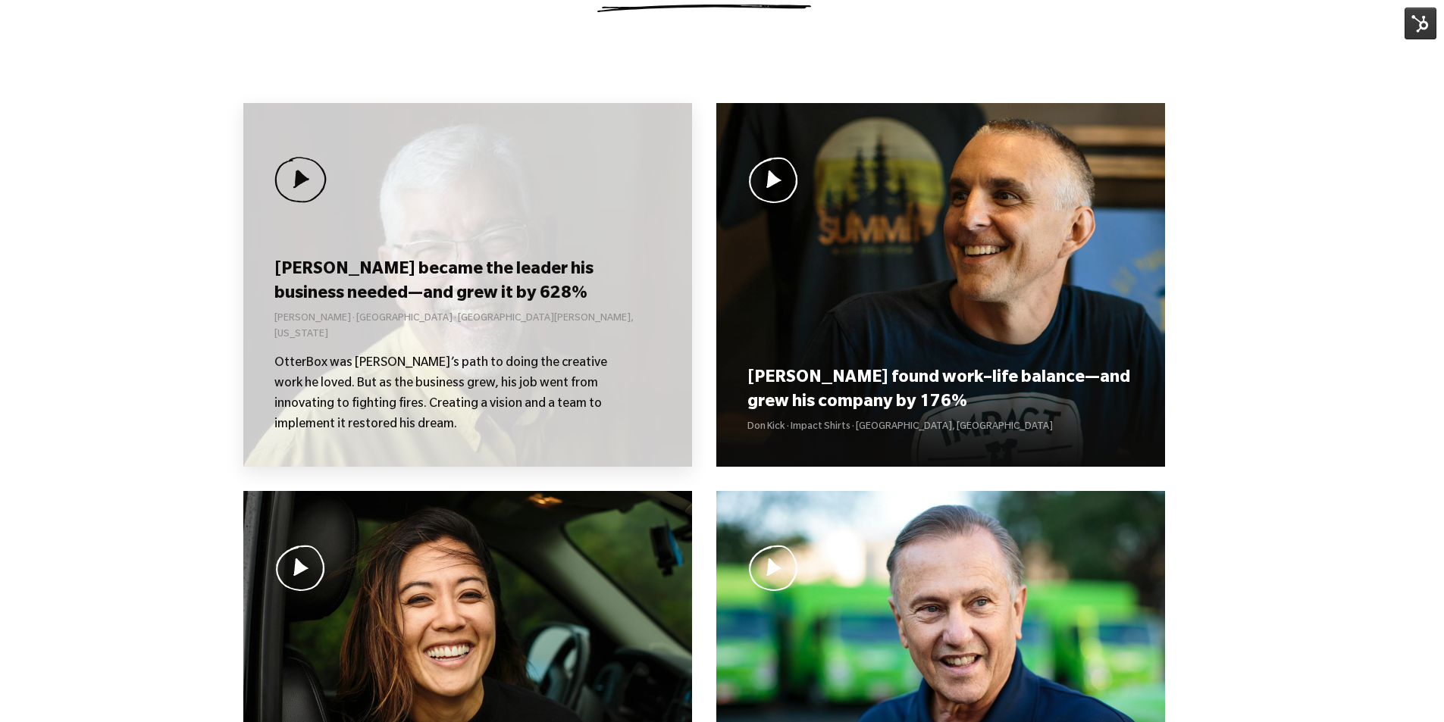
click at [455, 286] on h3 "[PERSON_NAME] became the leader his business needed—and grew it by 628%" at bounding box center [467, 282] width 386 height 47
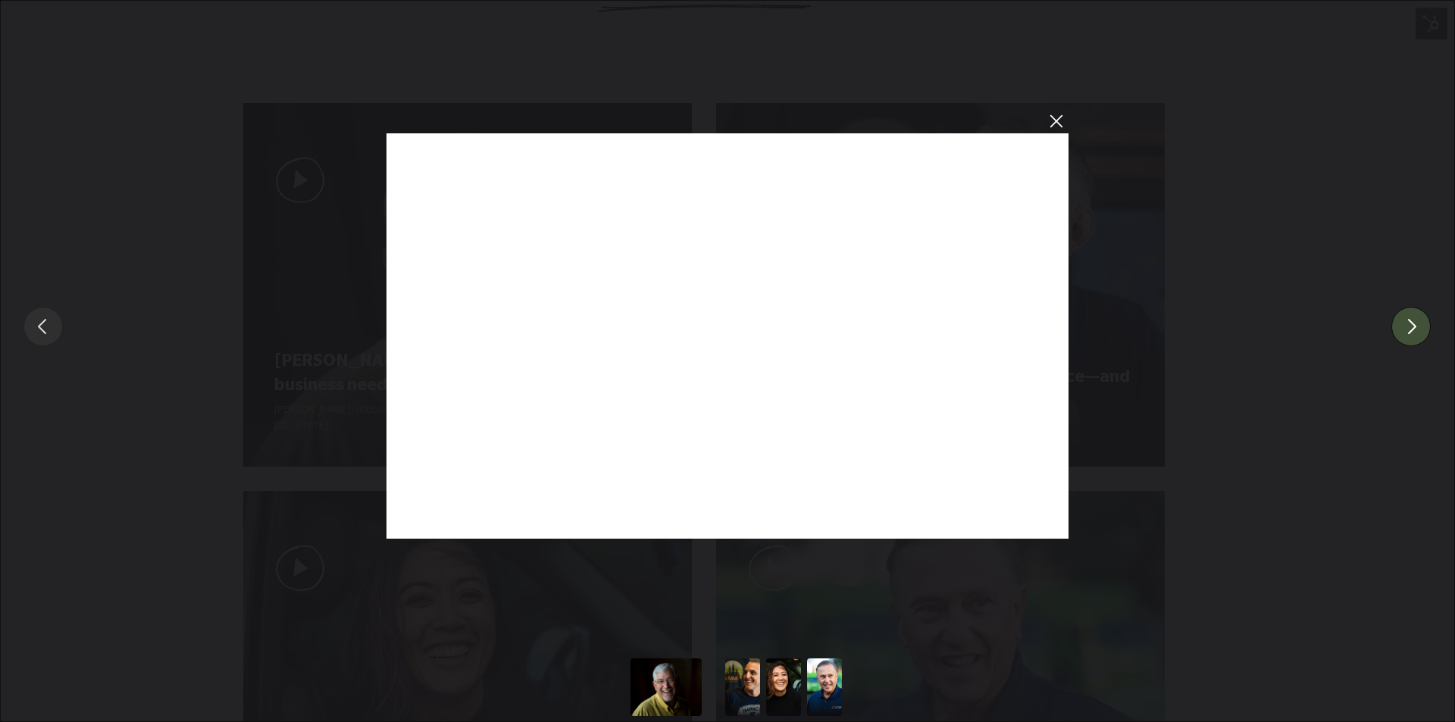
click at [1419, 316] on button "You can close this modal content with the ESC key" at bounding box center [1410, 326] width 39 height 39
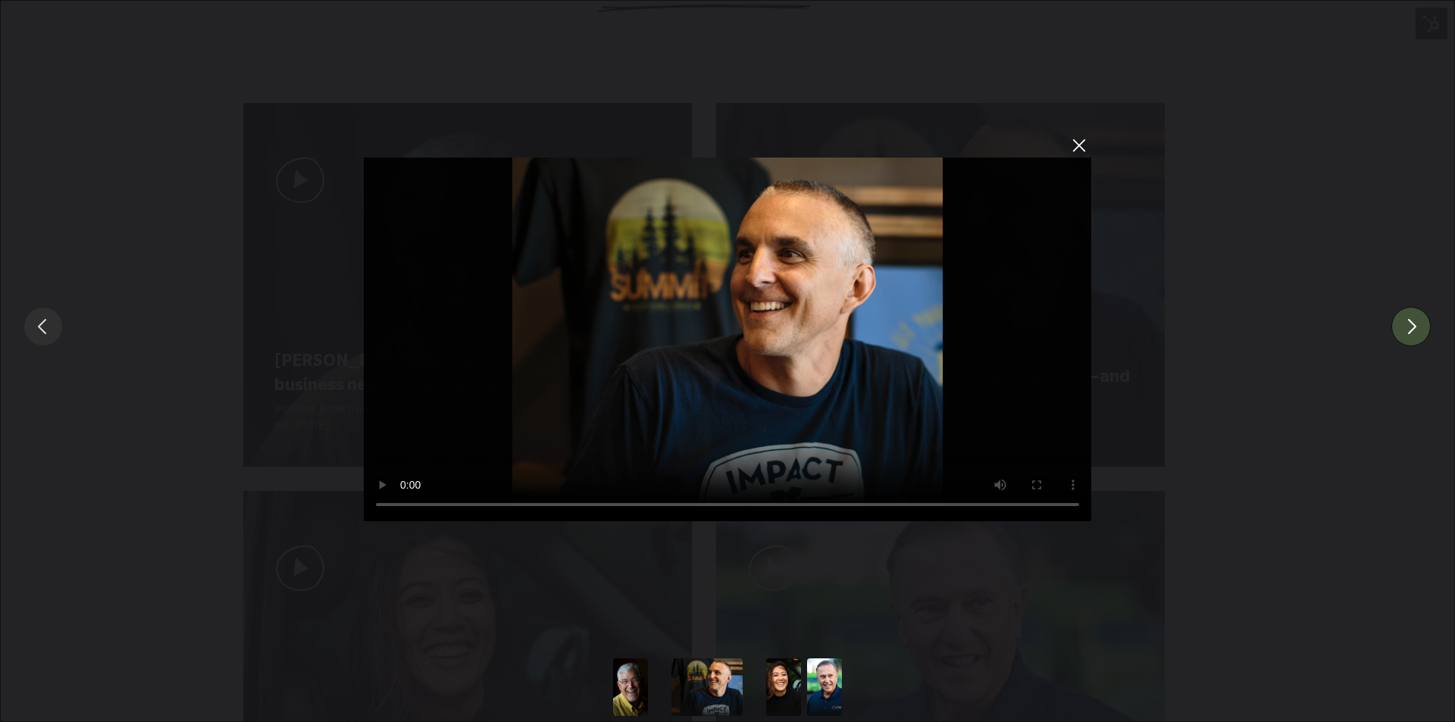
click at [1419, 316] on button "You can close this modal content with the ESC key" at bounding box center [1410, 326] width 39 height 39
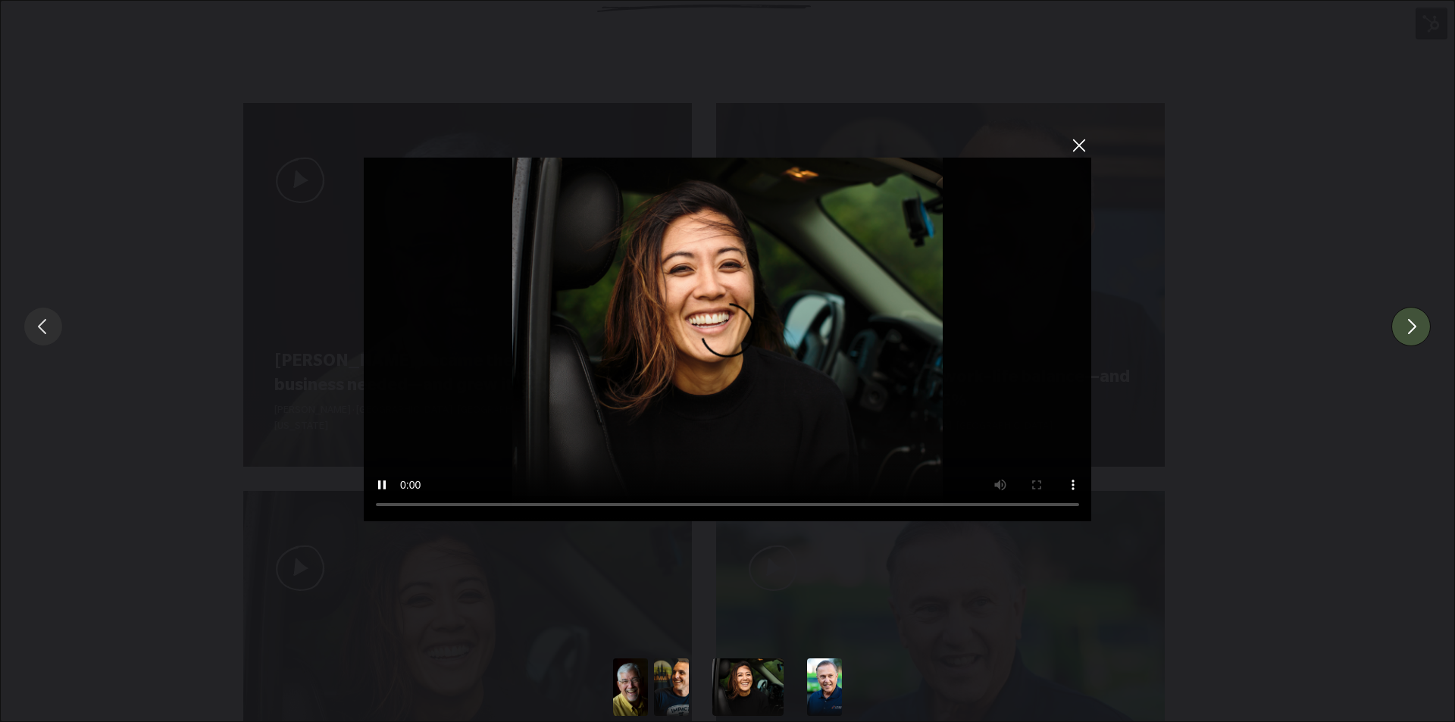
click at [1425, 318] on button "You can close this modal content with the ESC key" at bounding box center [1410, 326] width 39 height 39
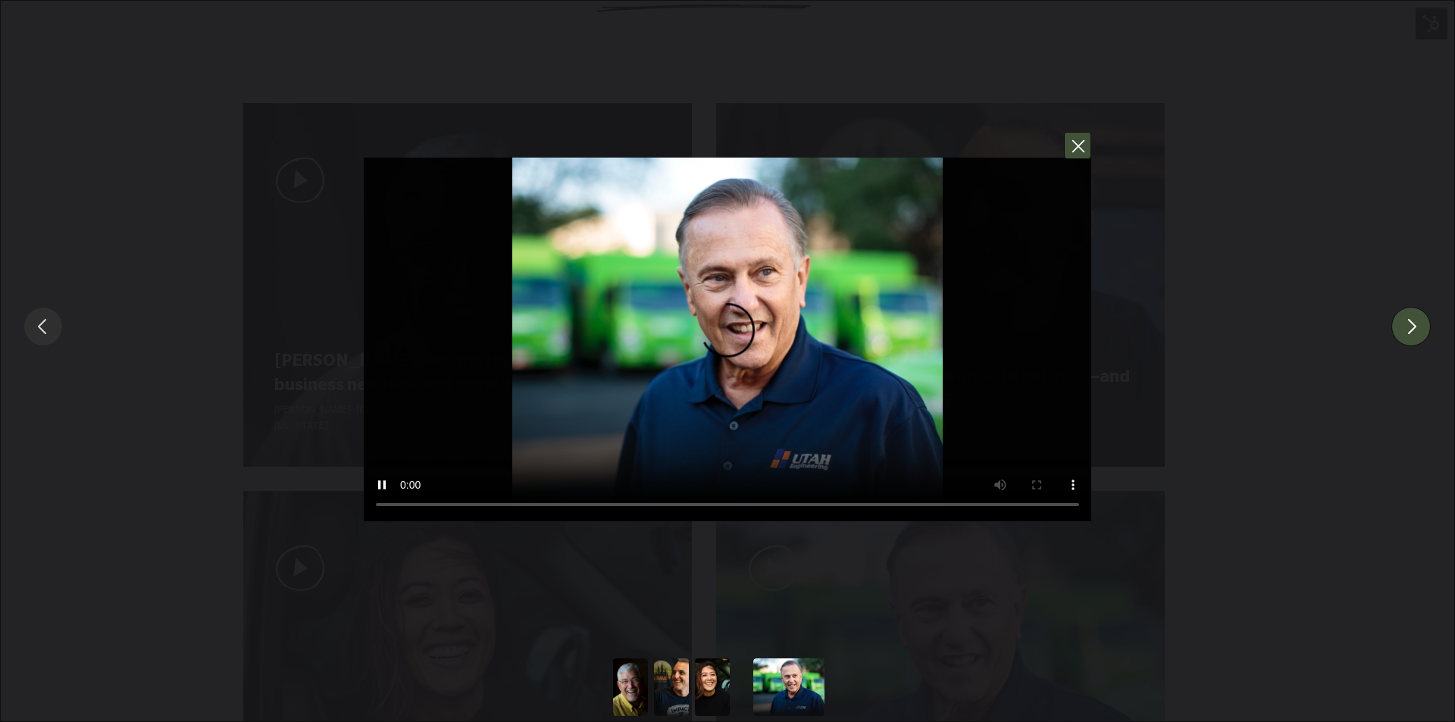
click at [1088, 145] on button "You can close this modal content with the ESC key" at bounding box center [1077, 145] width 27 height 27
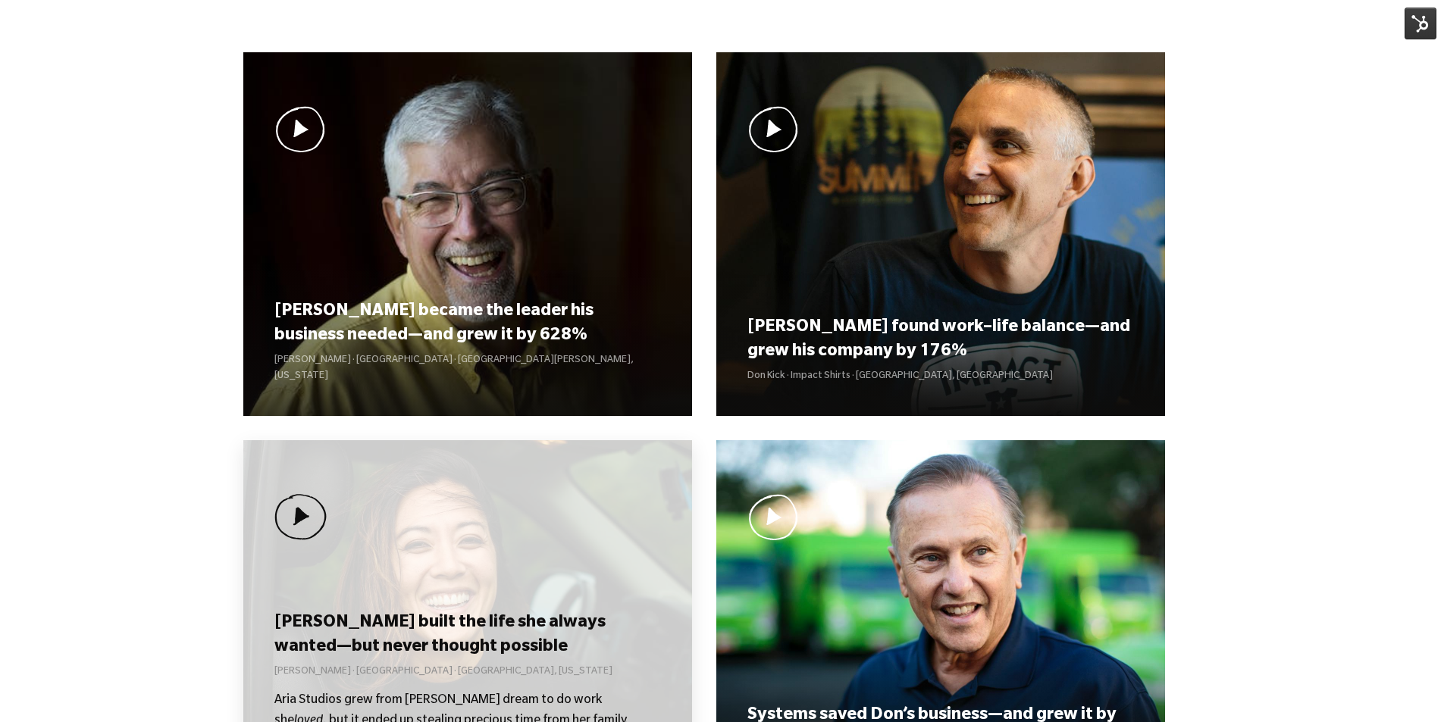
scroll to position [1198, 0]
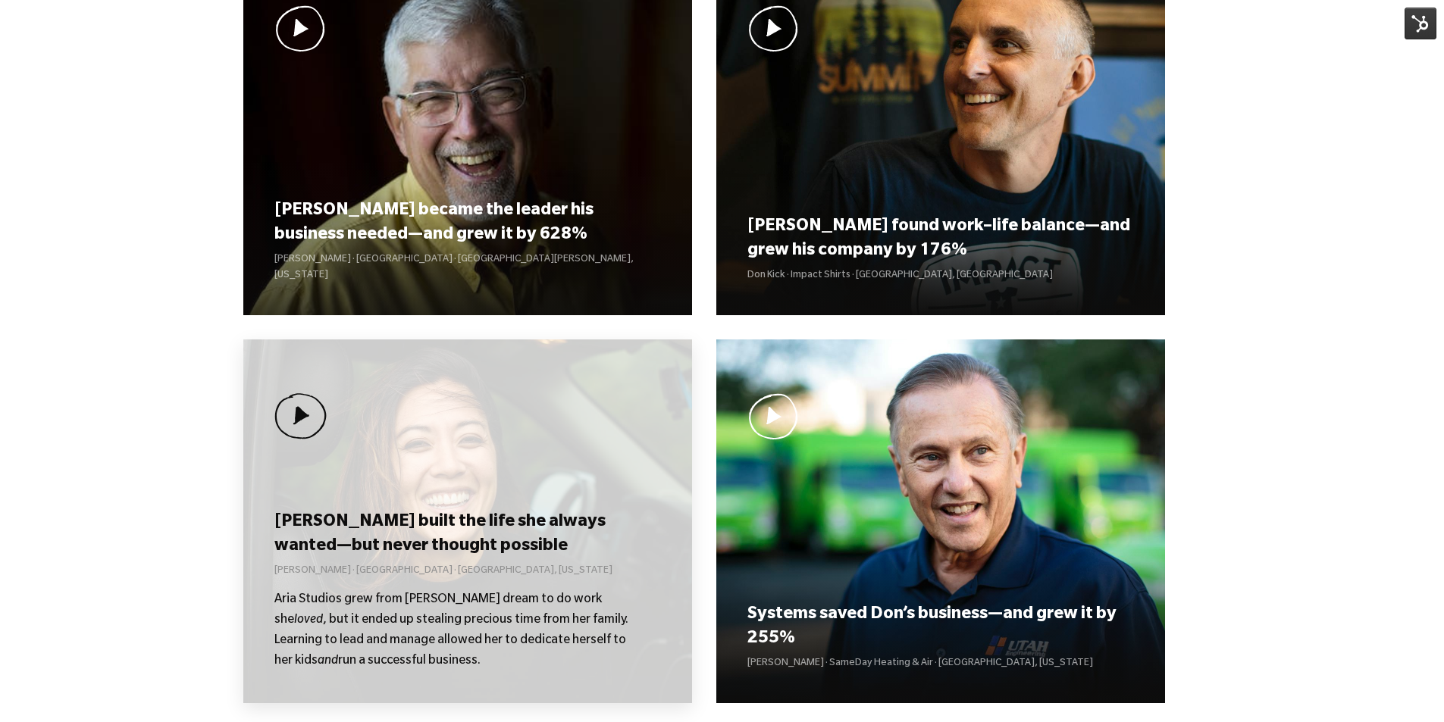
click at [484, 459] on div "[PERSON_NAME] built the life she always wanted—but never thought possible [PERS…" at bounding box center [467, 522] width 449 height 364
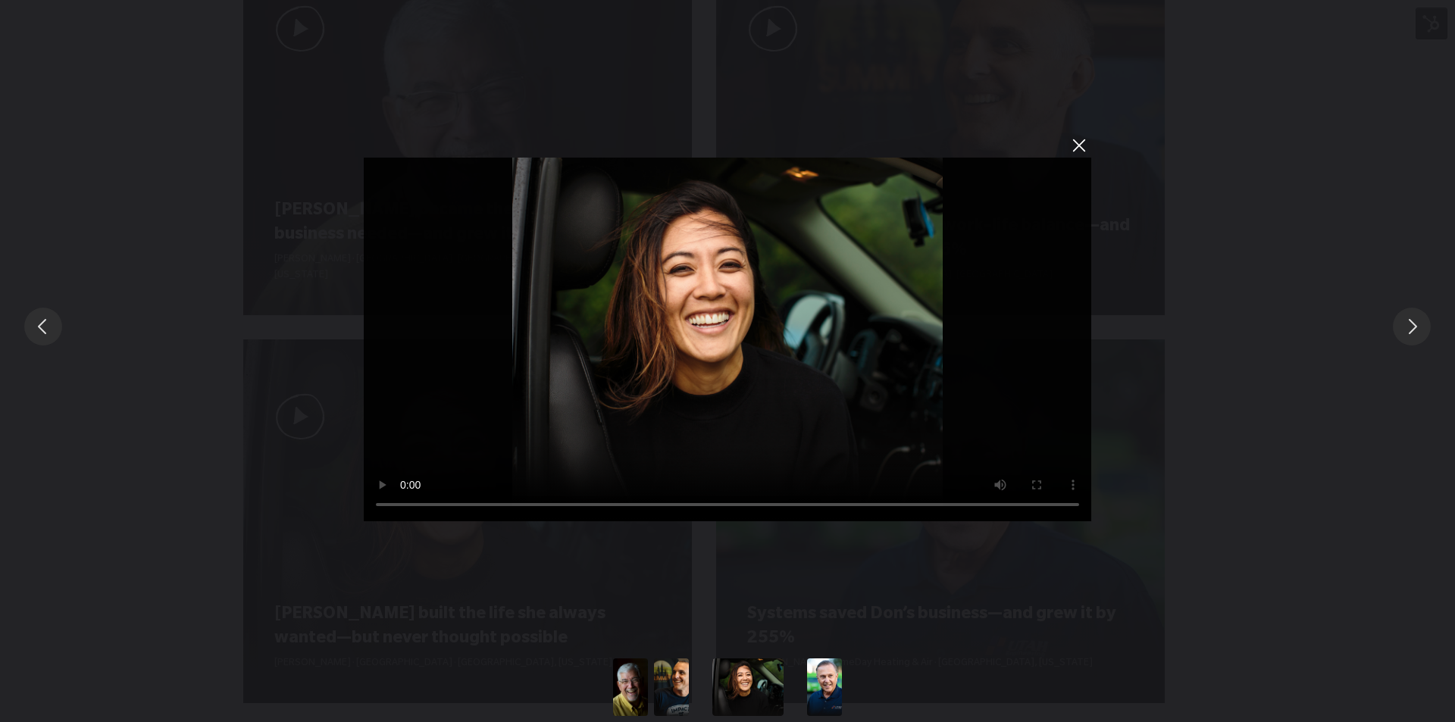
click at [1072, 150] on button "You can close this modal content with the ESC key" at bounding box center [1079, 145] width 26 height 26
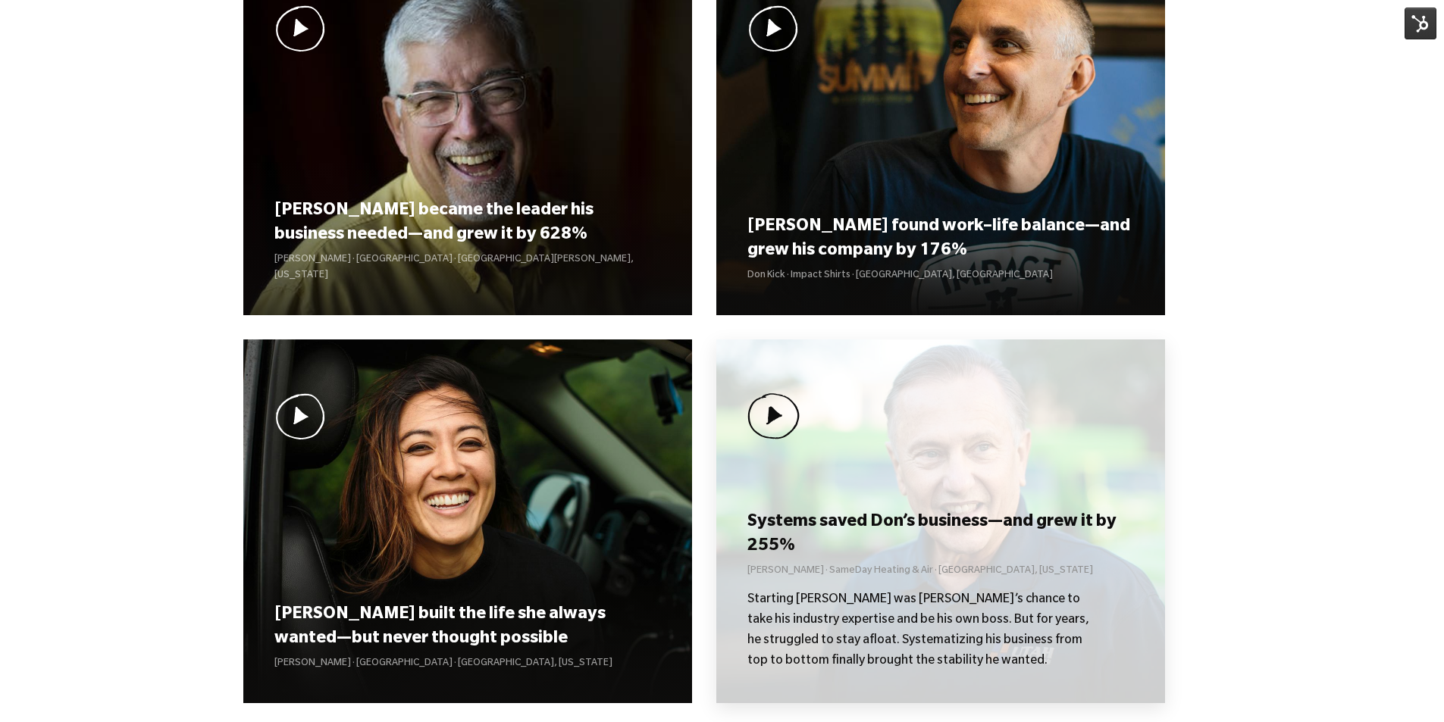
click at [911, 489] on div "Systems saved [PERSON_NAME]’s business—and grew it by 255% [PERSON_NAME] · Same…" at bounding box center [940, 522] width 449 height 364
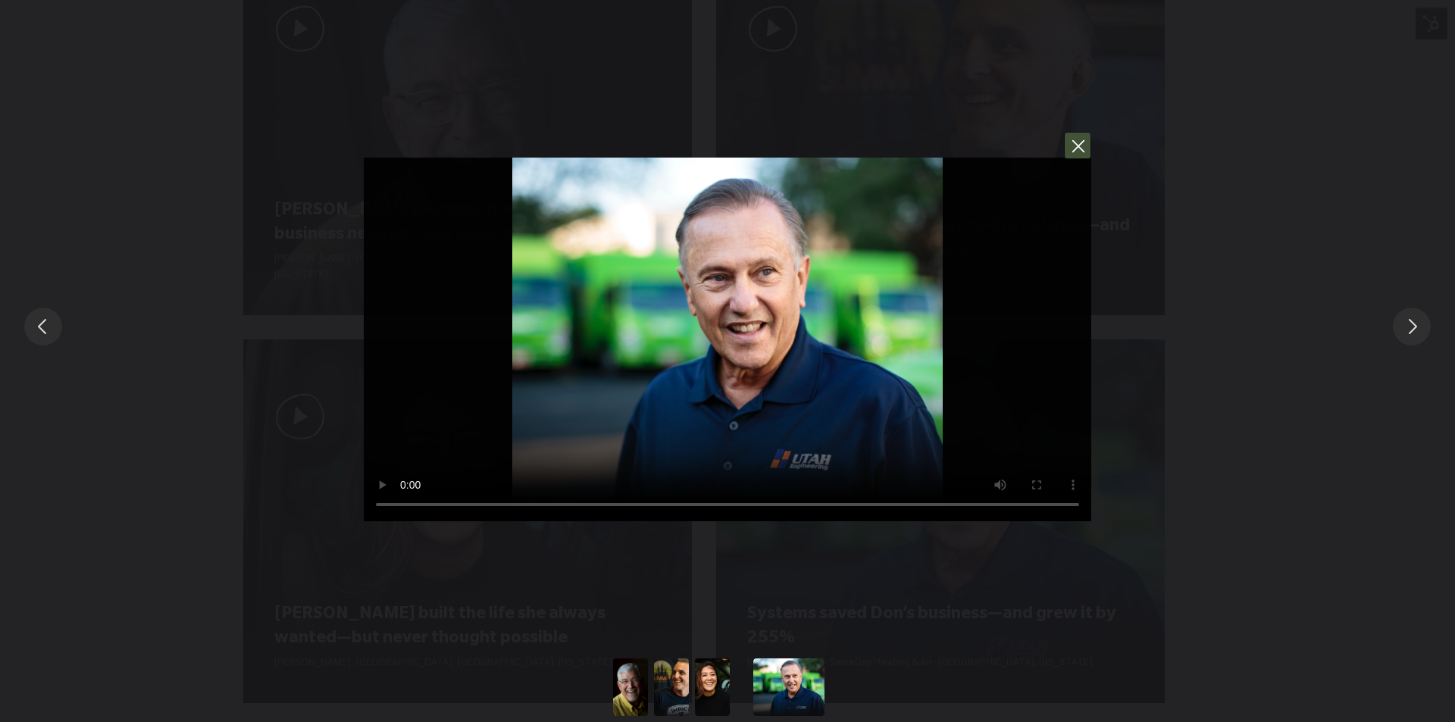
click at [1076, 146] on button "You can close this modal content with the ESC key" at bounding box center [1077, 145] width 27 height 27
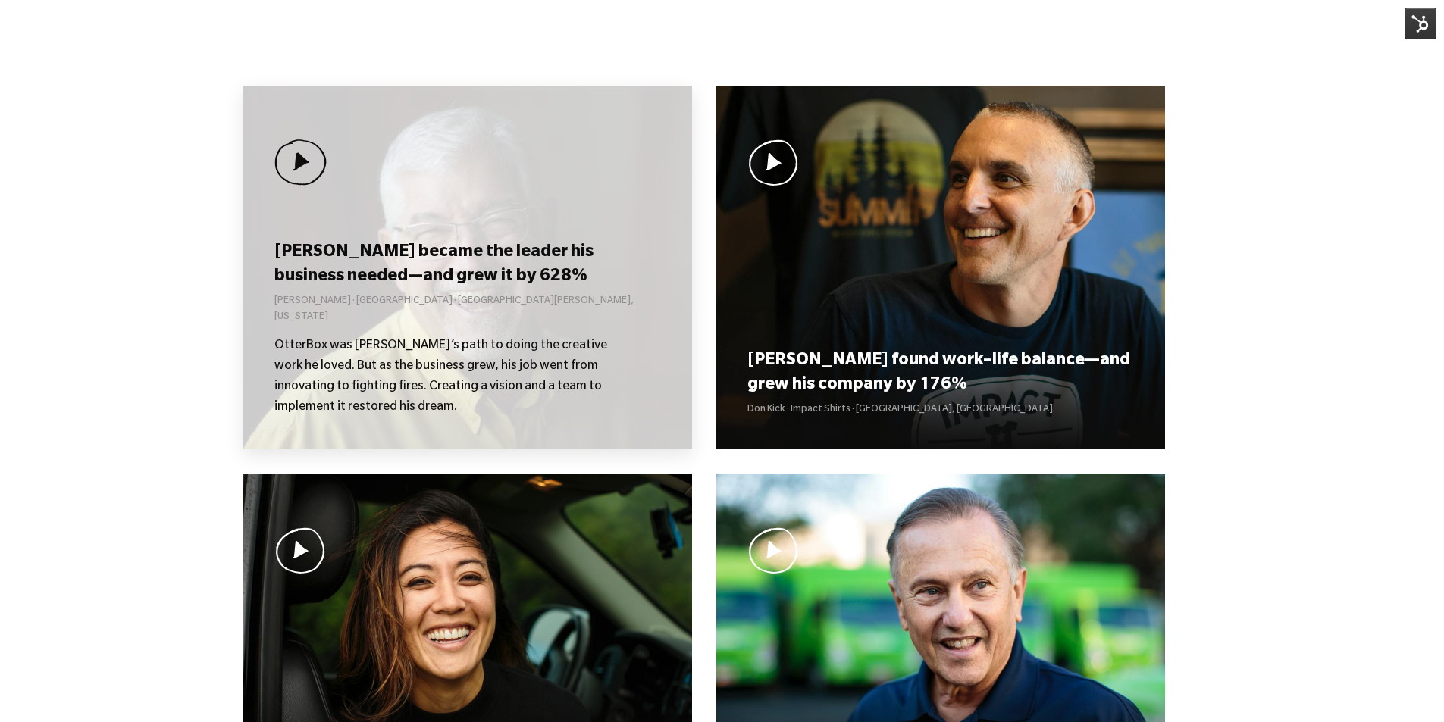
scroll to position [1047, 0]
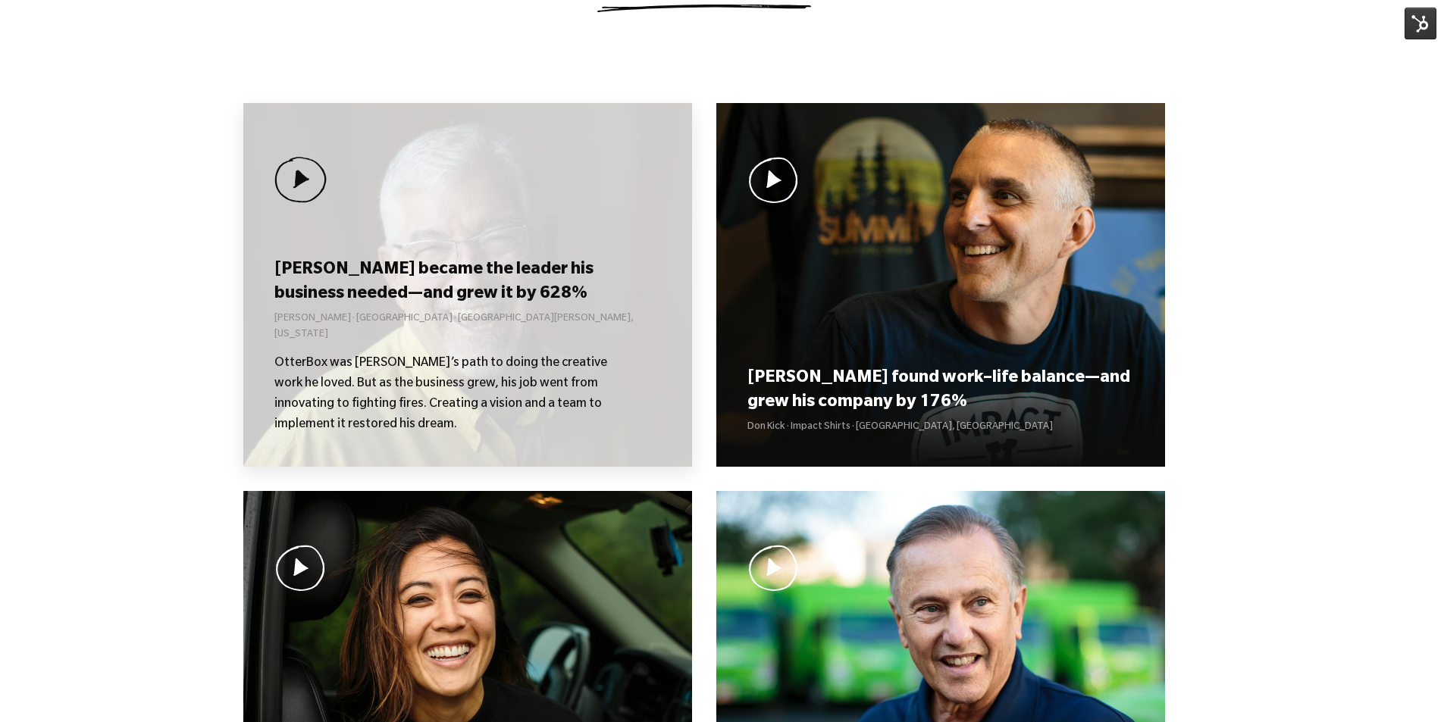
click at [490, 306] on h3 "[PERSON_NAME] became the leader his business needed—and grew it by 628%" at bounding box center [467, 282] width 386 height 47
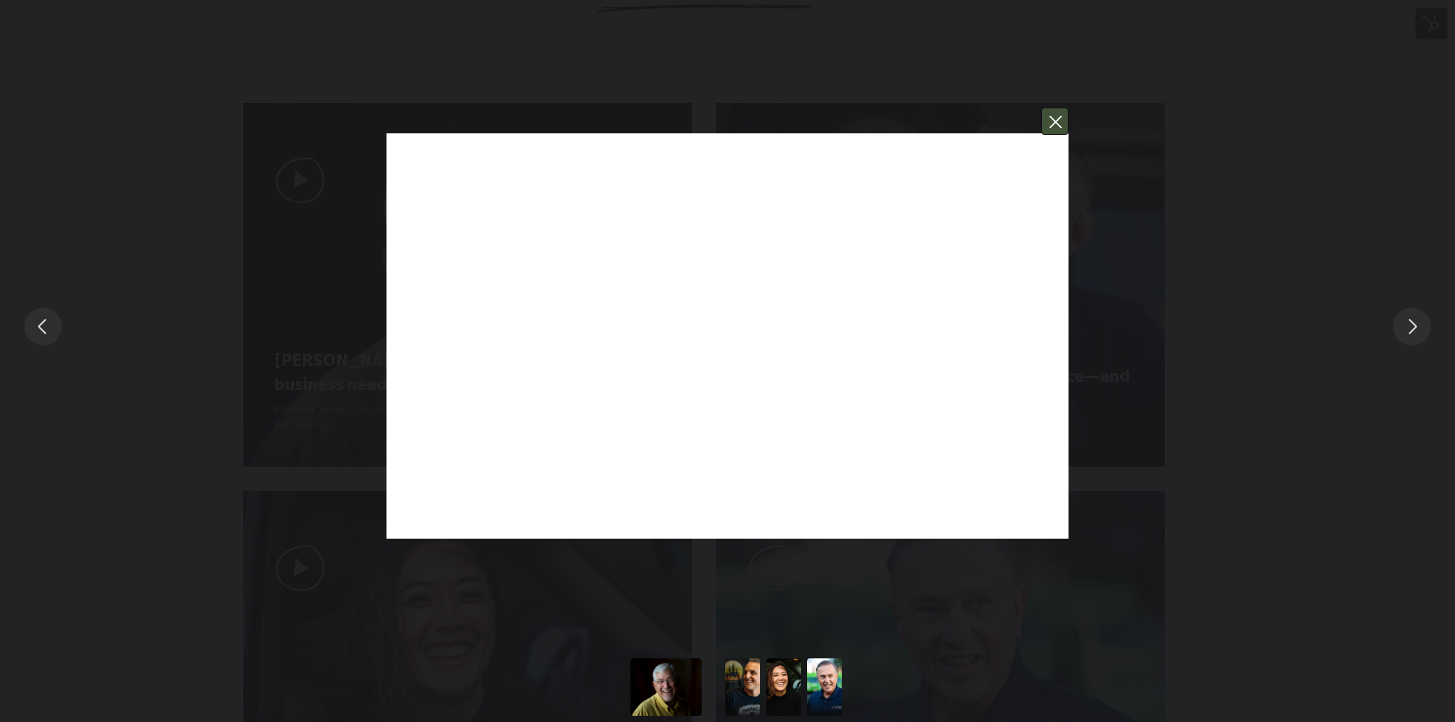
click at [1053, 125] on button "You can close this modal content with the ESC key" at bounding box center [1054, 121] width 27 height 27
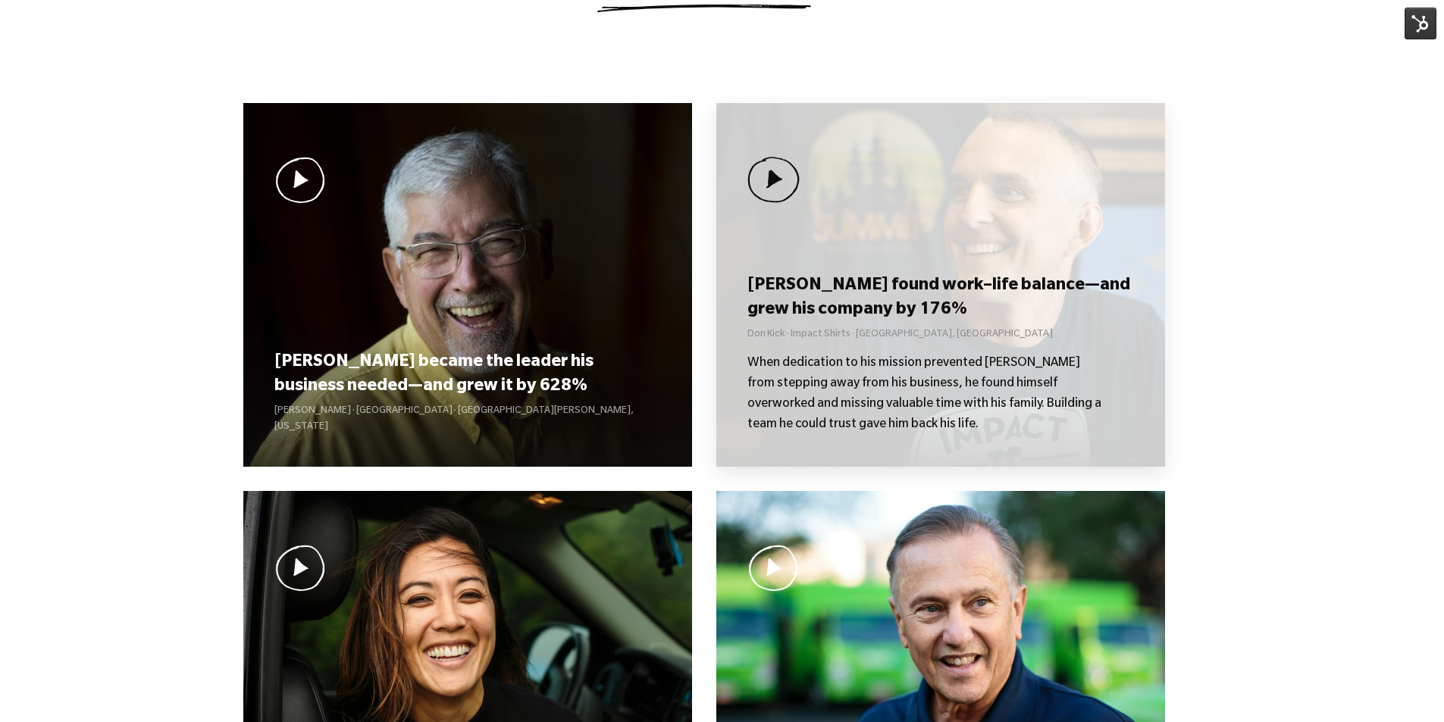
click at [907, 280] on h3 "[PERSON_NAME] found work–life balance—and grew his company by 176%" at bounding box center [940, 298] width 386 height 47
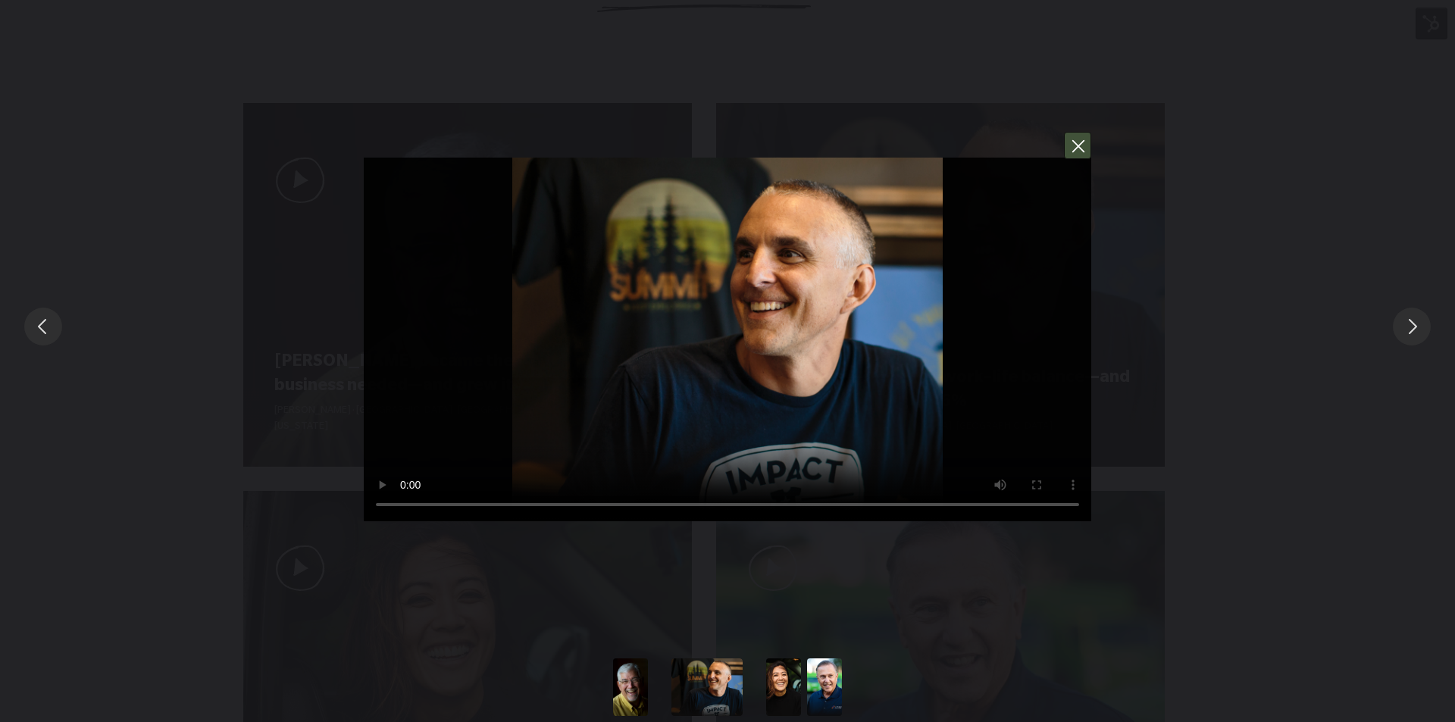
click at [1077, 149] on button "You can close this modal content with the ESC key" at bounding box center [1077, 145] width 27 height 27
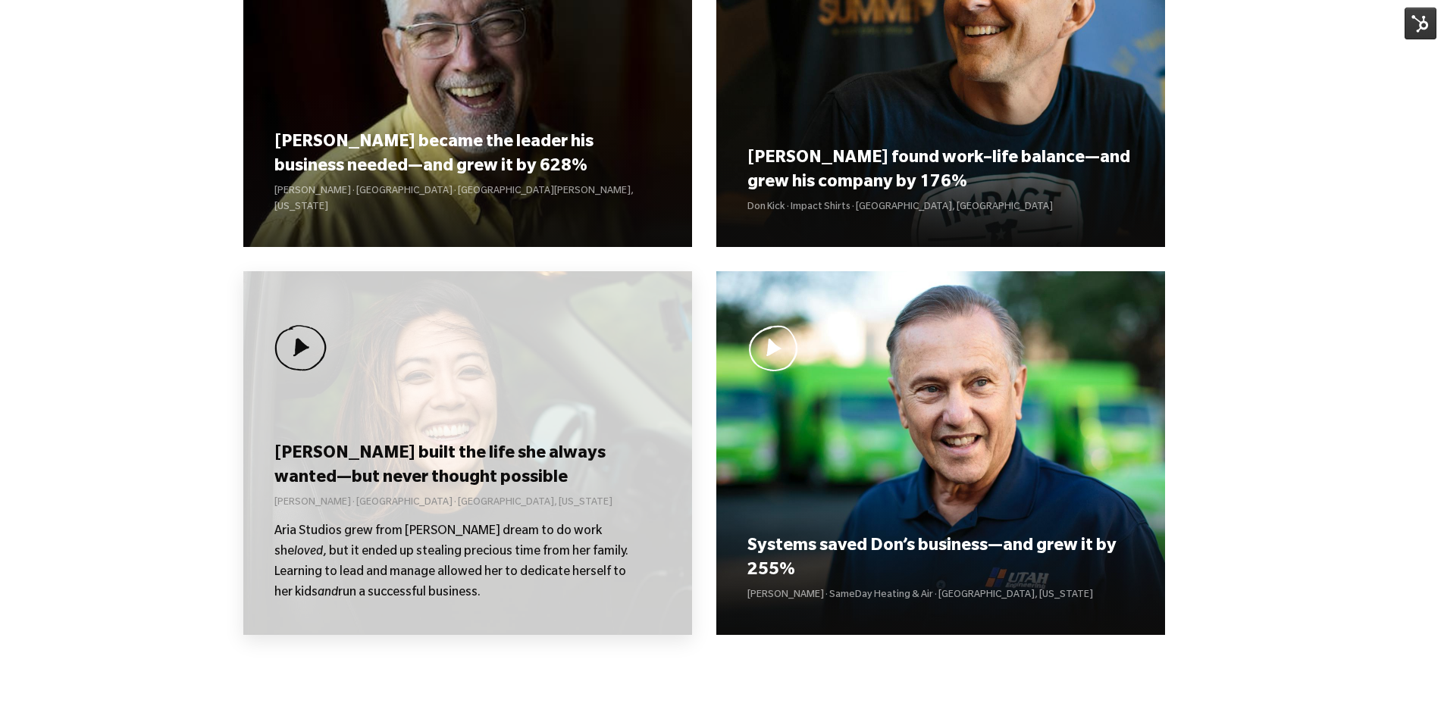
scroll to position [1274, 0]
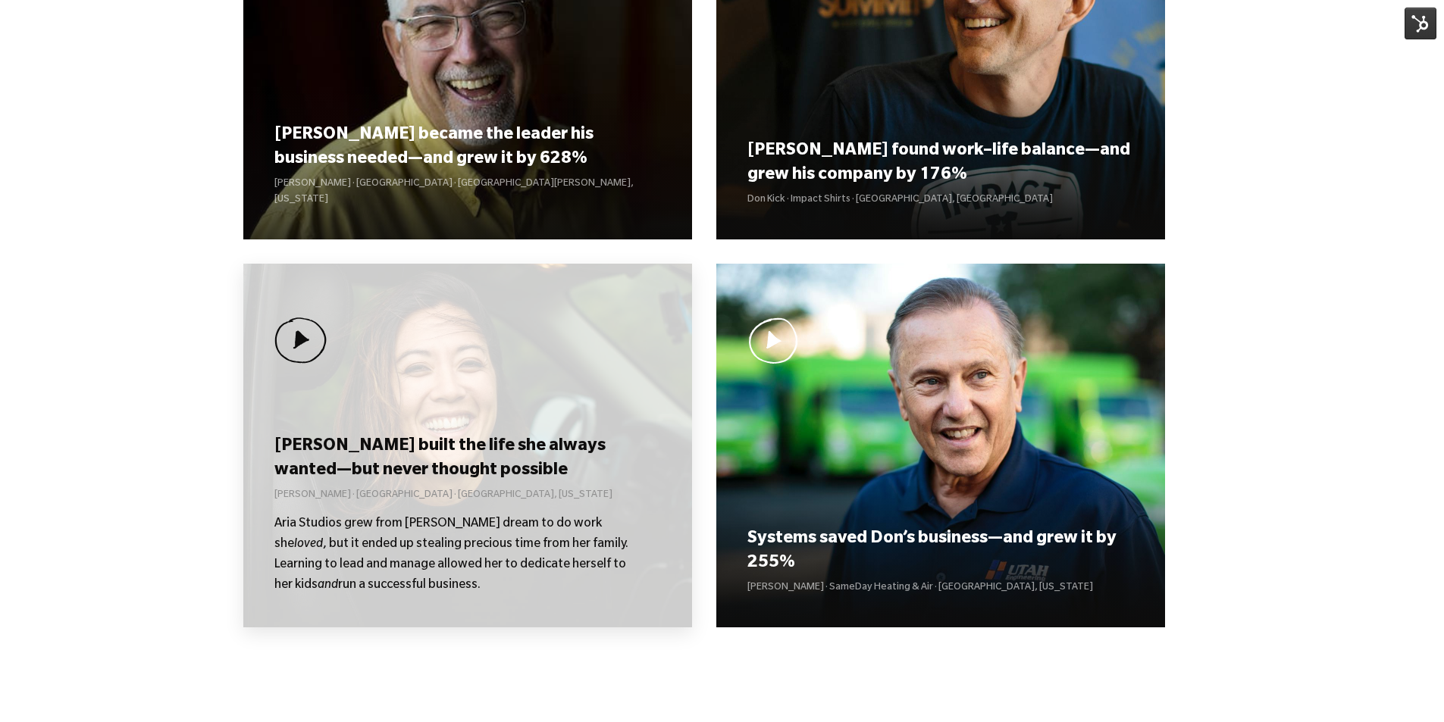
click at [505, 427] on div "Kolby built the life she always wanted—but never thought possible Kolby Moser ·…" at bounding box center [467, 446] width 449 height 364
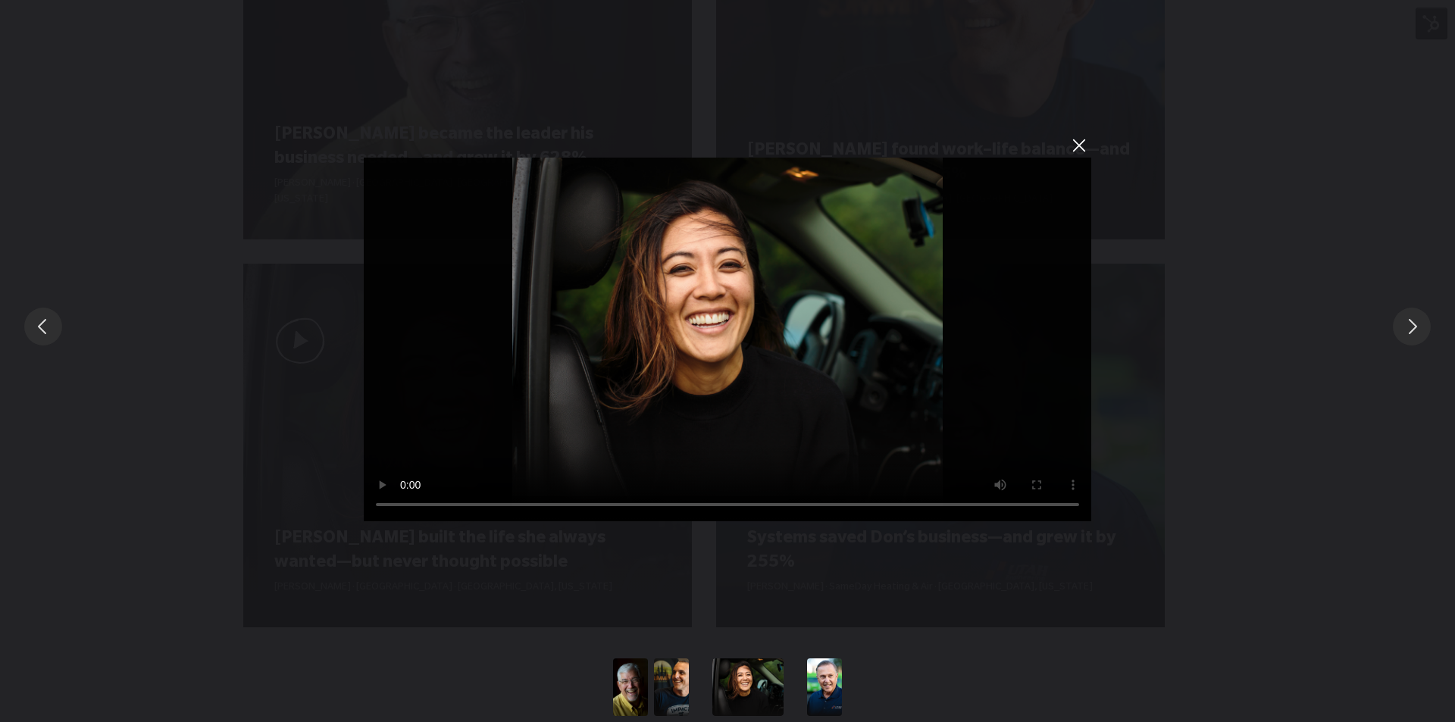
drag, startPoint x: 1079, startPoint y: 151, endPoint x: 1061, endPoint y: 156, distance: 18.9
click at [1078, 154] on button "You can close this modal content with the ESC key" at bounding box center [1079, 145] width 26 height 26
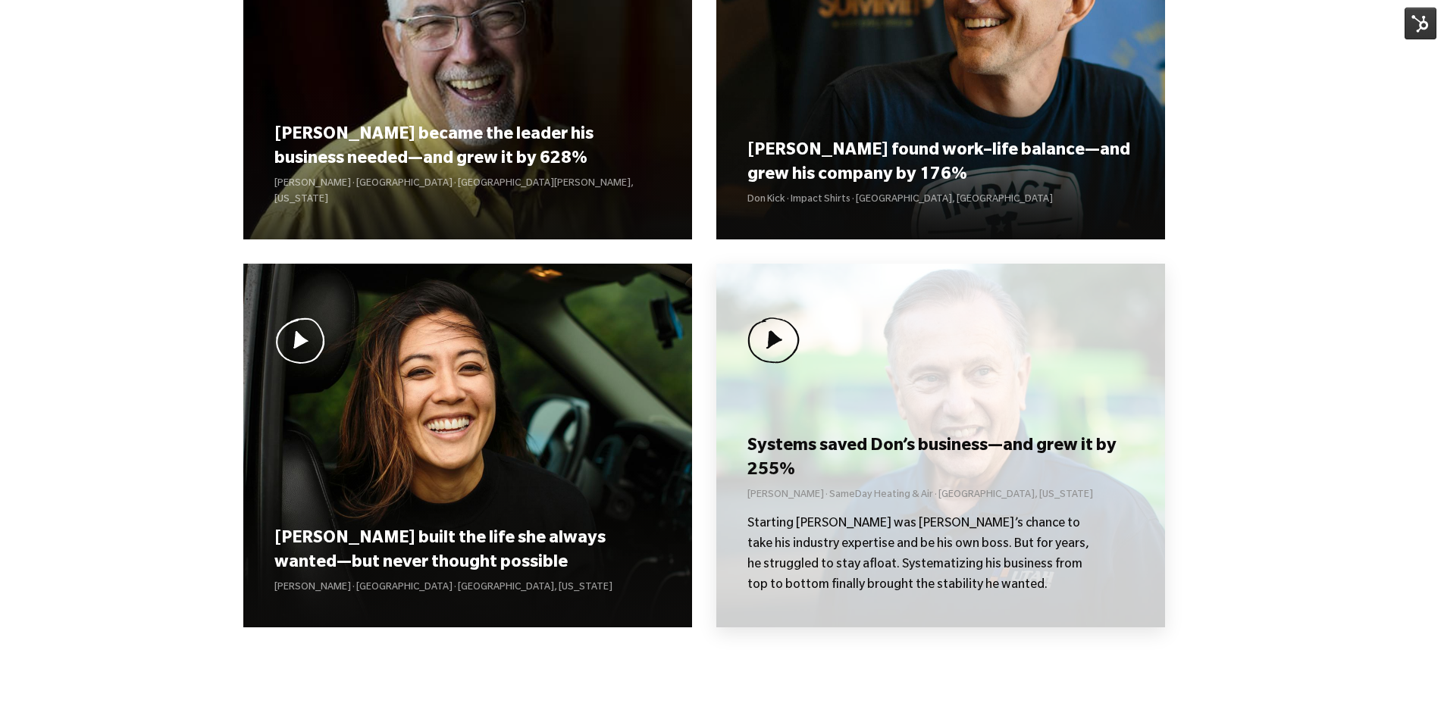
click at [818, 470] on h3 "Systems saved Don’s business—and grew it by 255%" at bounding box center [940, 459] width 386 height 47
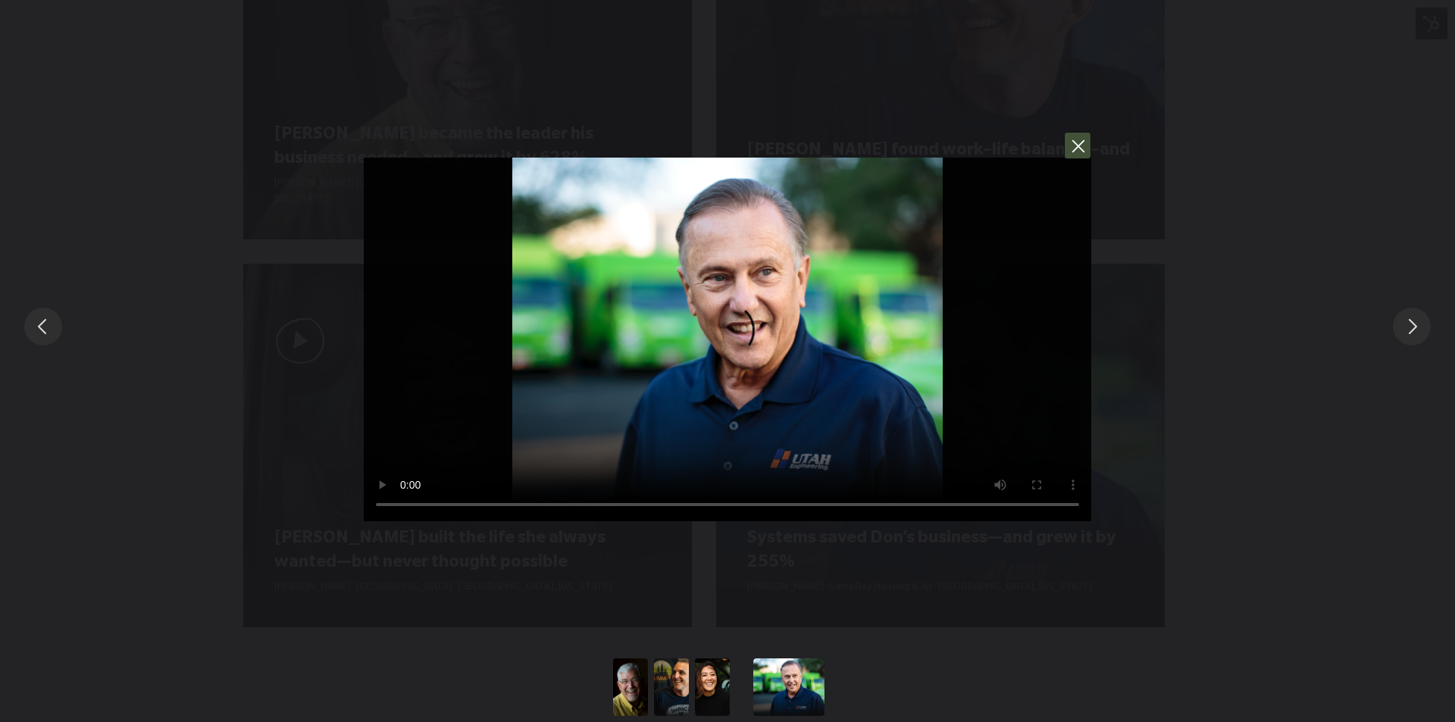
click at [1071, 143] on button "You can close this modal content with the ESC key" at bounding box center [1077, 145] width 27 height 27
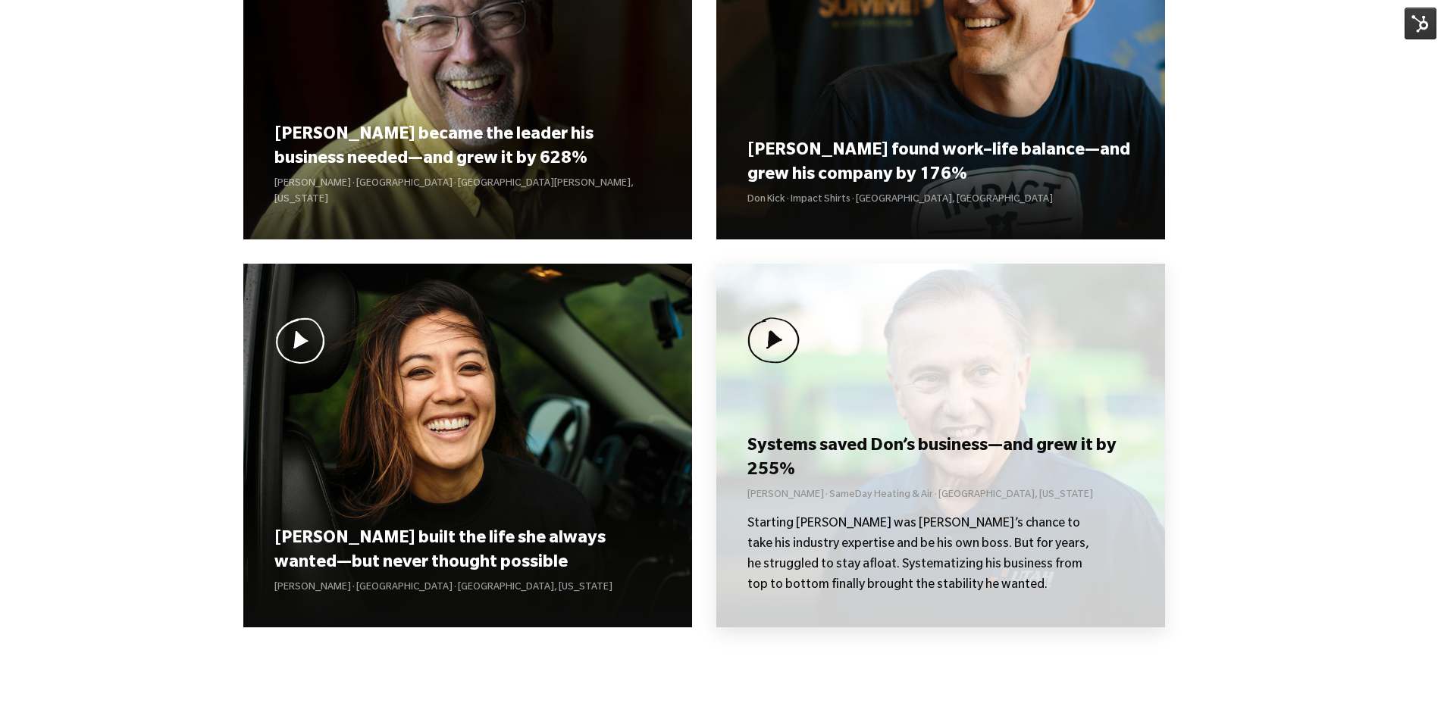
click at [850, 437] on h3 "Systems saved Don’s business—and grew it by 255%" at bounding box center [940, 459] width 386 height 47
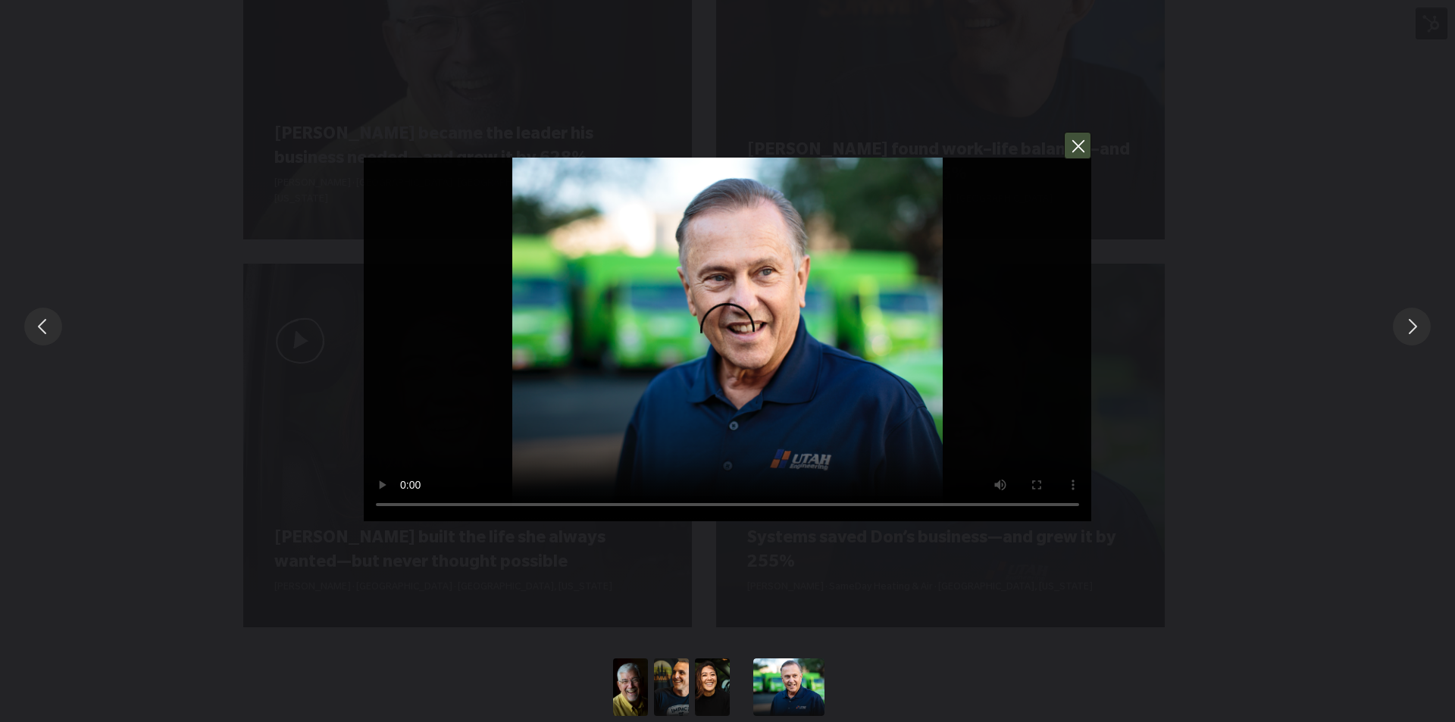
click at [1073, 149] on button "You can close this modal content with the ESC key" at bounding box center [1077, 145] width 27 height 27
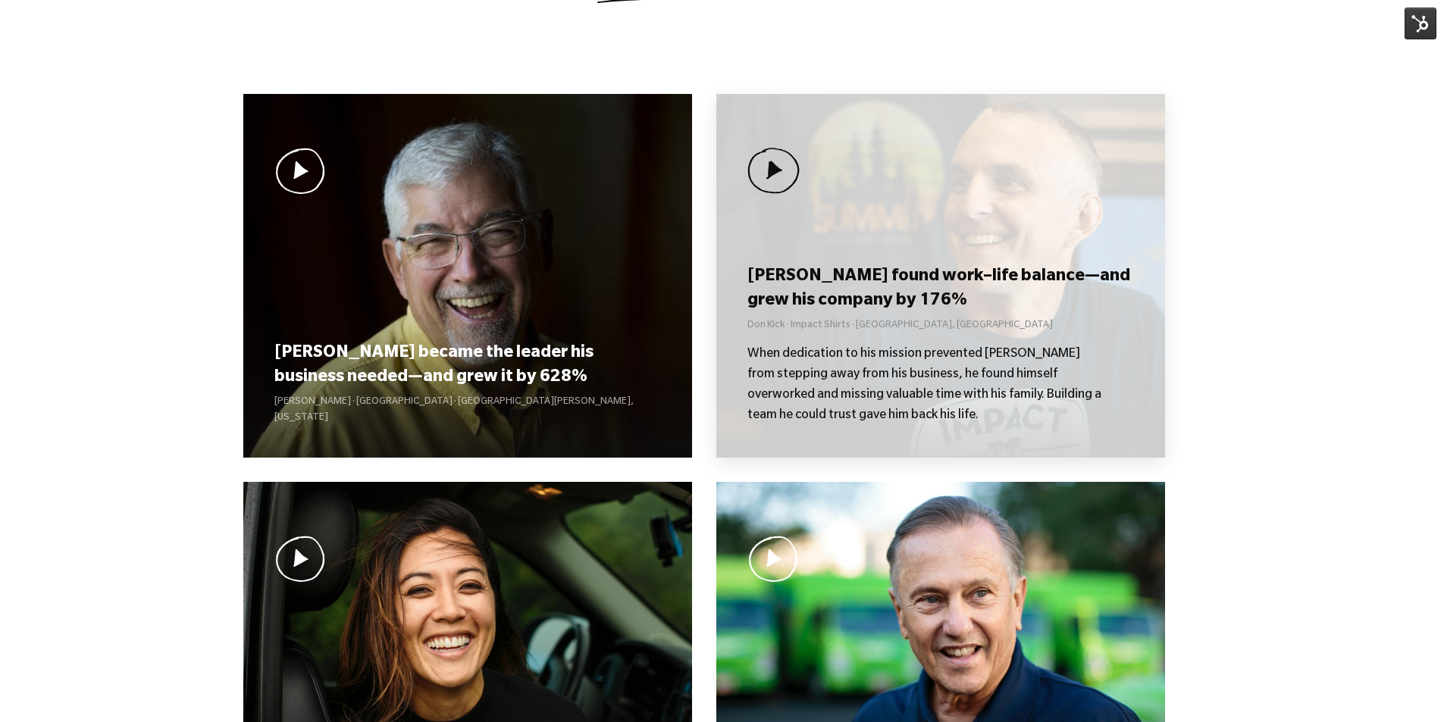
scroll to position [1047, 0]
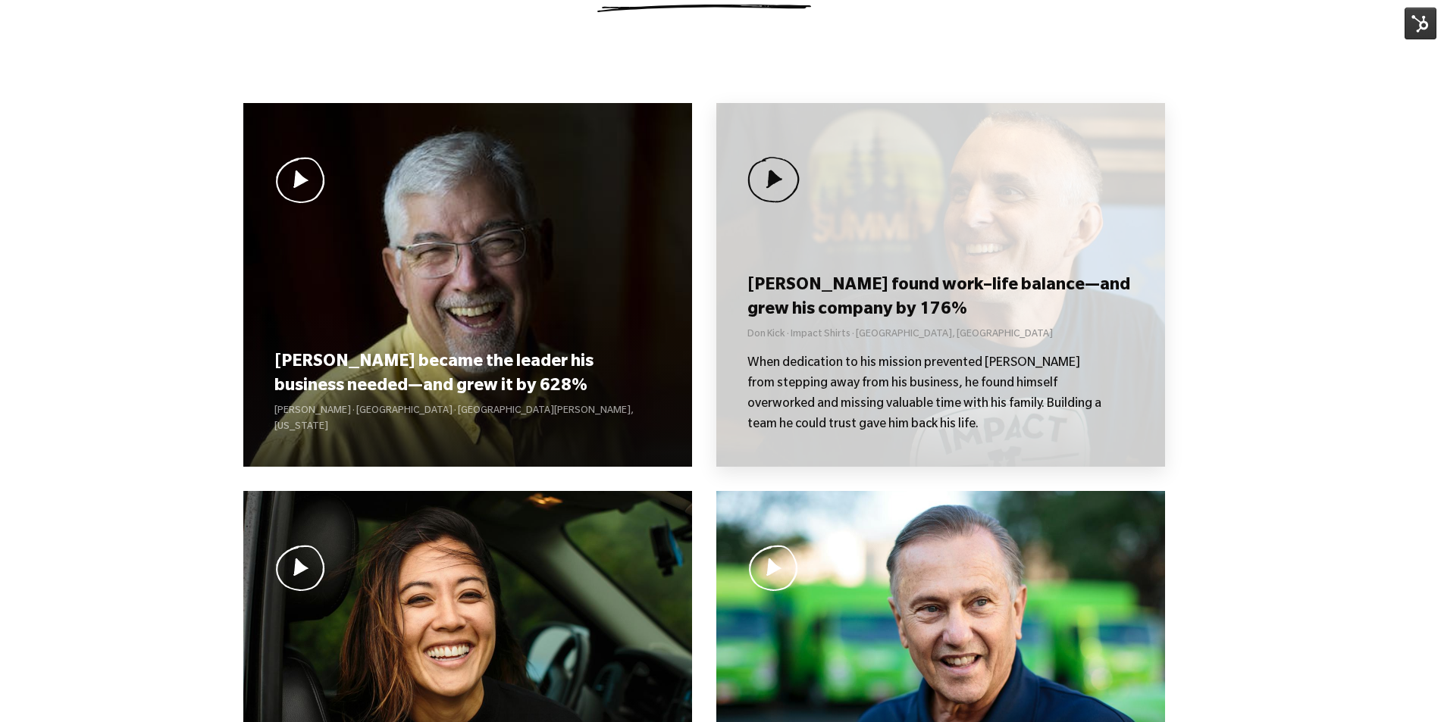
click at [884, 291] on h3 "[PERSON_NAME] found work–life balance—and grew his company by 176%" at bounding box center [940, 298] width 386 height 47
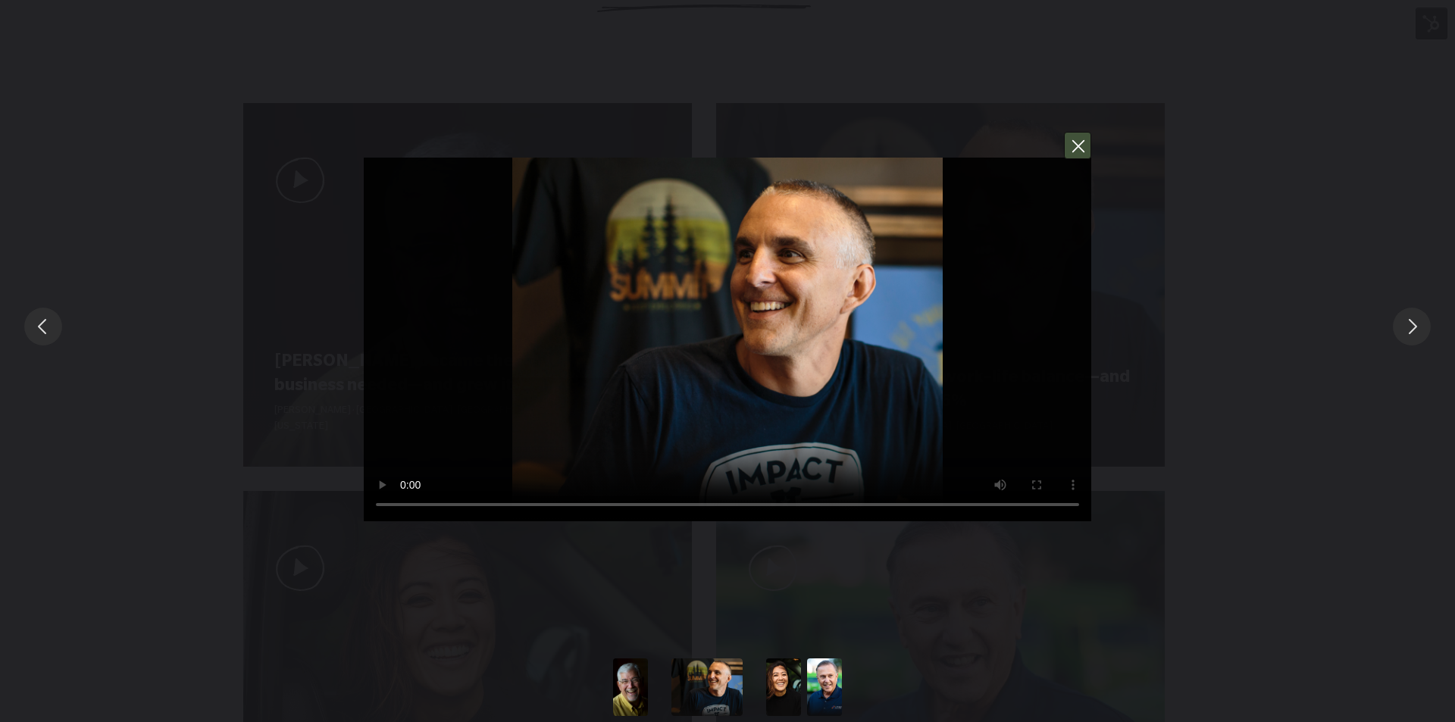
click at [1082, 149] on button "You can close this modal content with the ESC key" at bounding box center [1077, 145] width 27 height 27
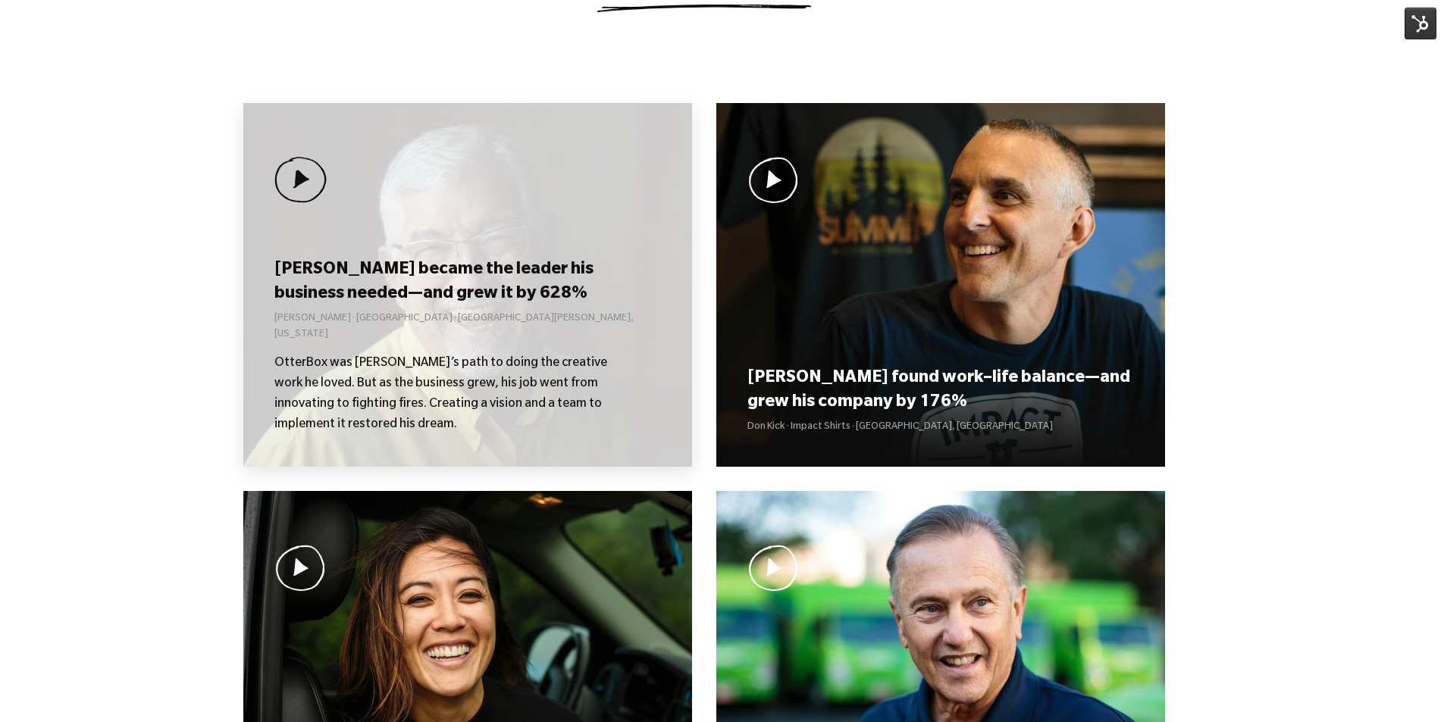
click at [456, 306] on h3 "[PERSON_NAME] became the leader his business needed—and grew it by 628%" at bounding box center [467, 282] width 386 height 47
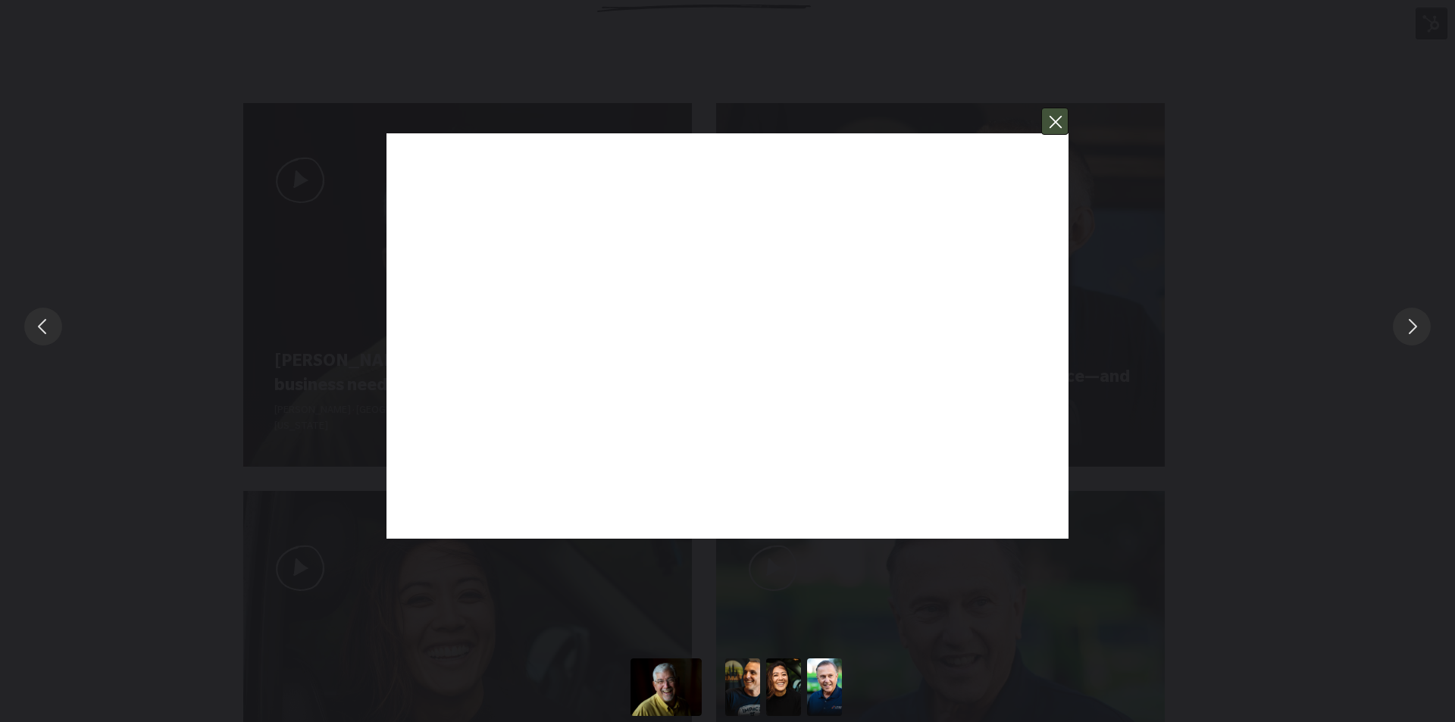
click at [1065, 121] on button "You can close this modal content with the ESC key" at bounding box center [1054, 121] width 27 height 27
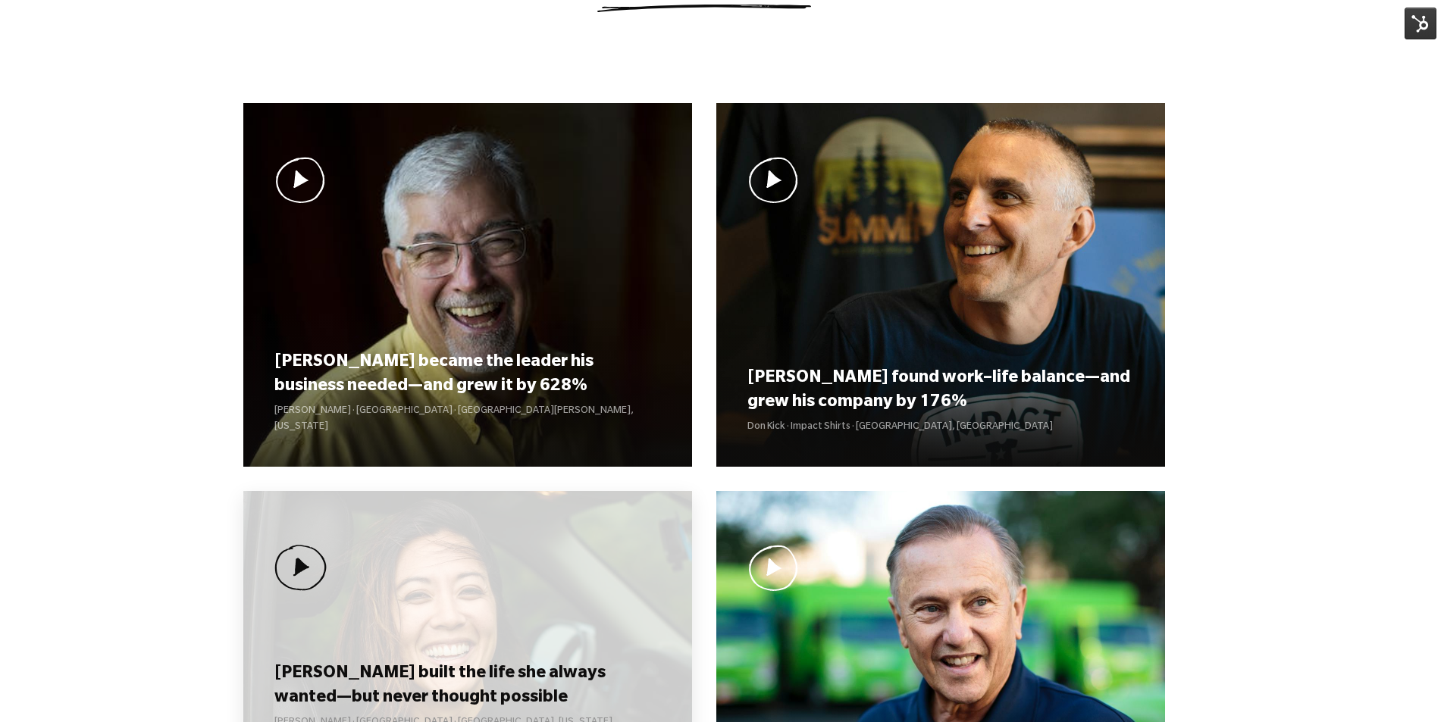
scroll to position [1350, 0]
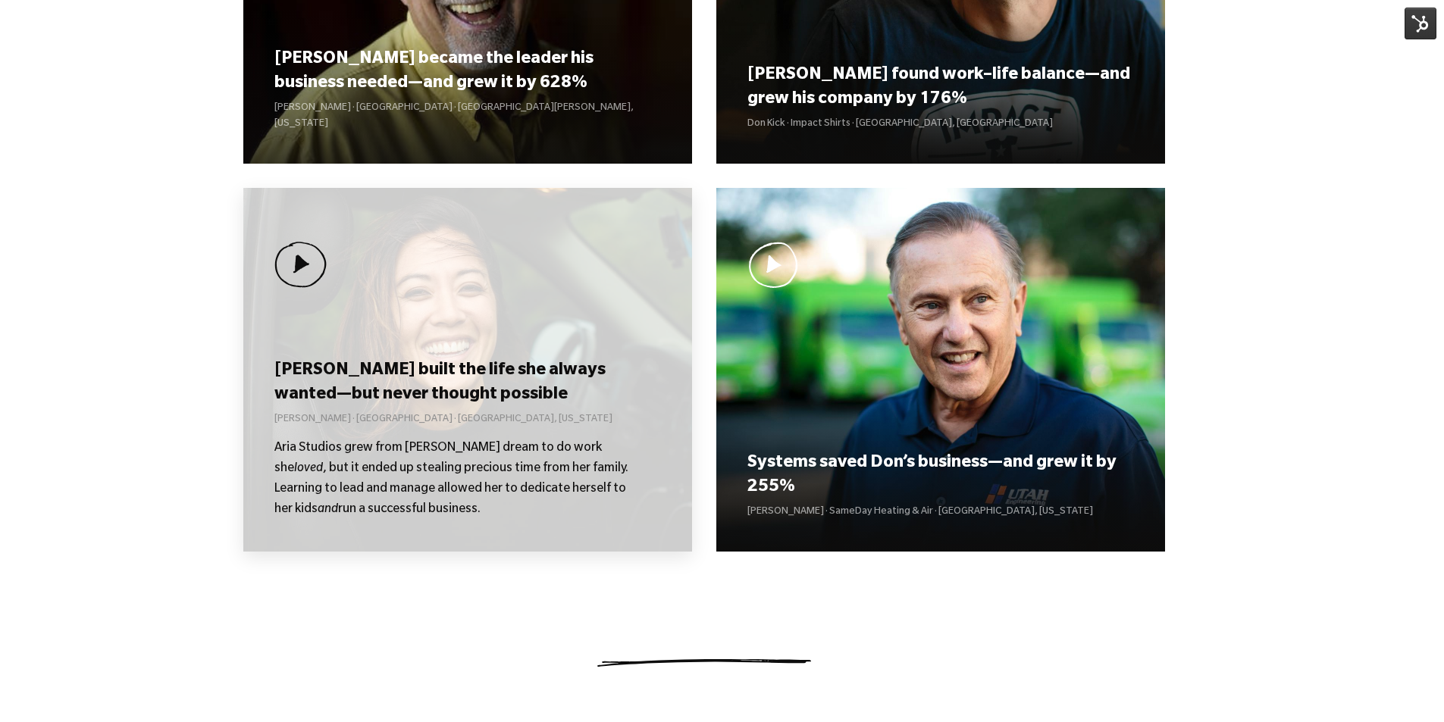
click at [562, 399] on h3 "[PERSON_NAME] built the life she always wanted—but never thought possible" at bounding box center [467, 383] width 386 height 47
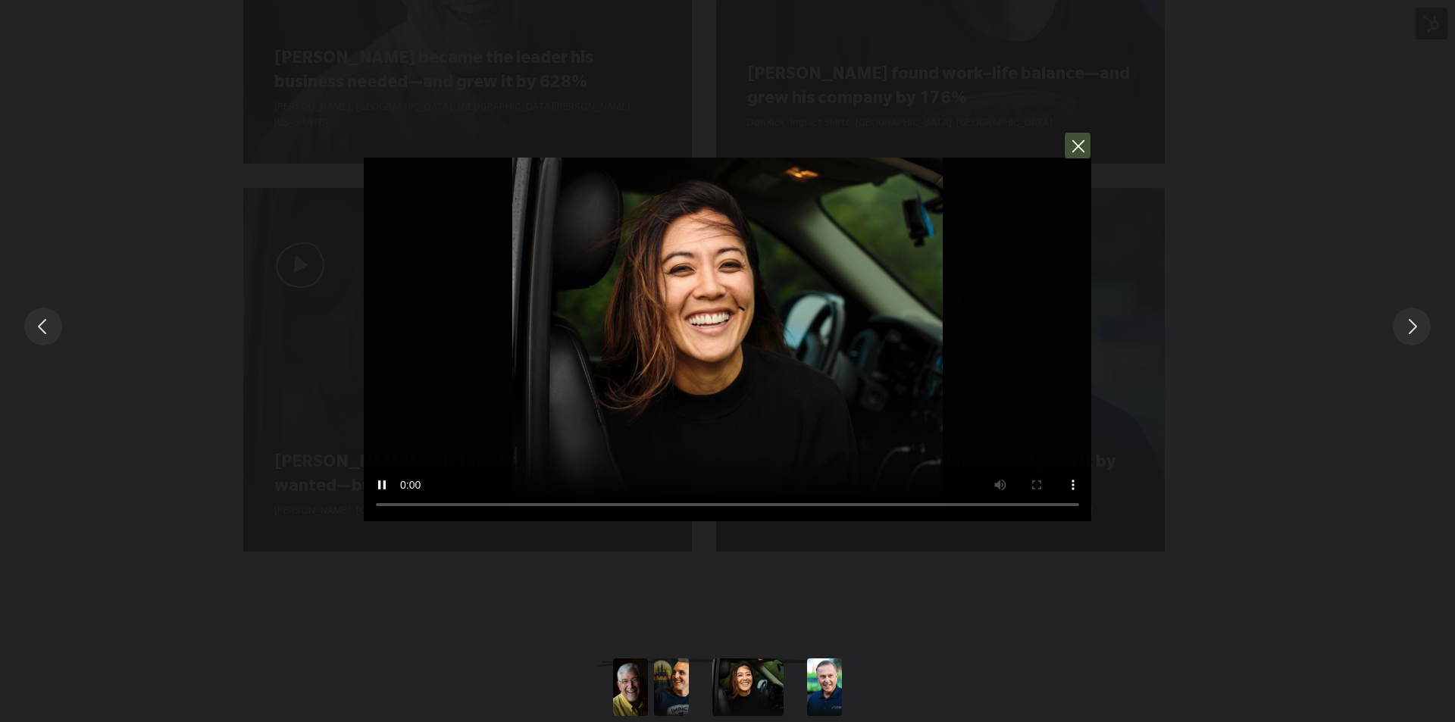
click at [1075, 151] on button "You can close this modal content with the ESC key" at bounding box center [1077, 145] width 27 height 27
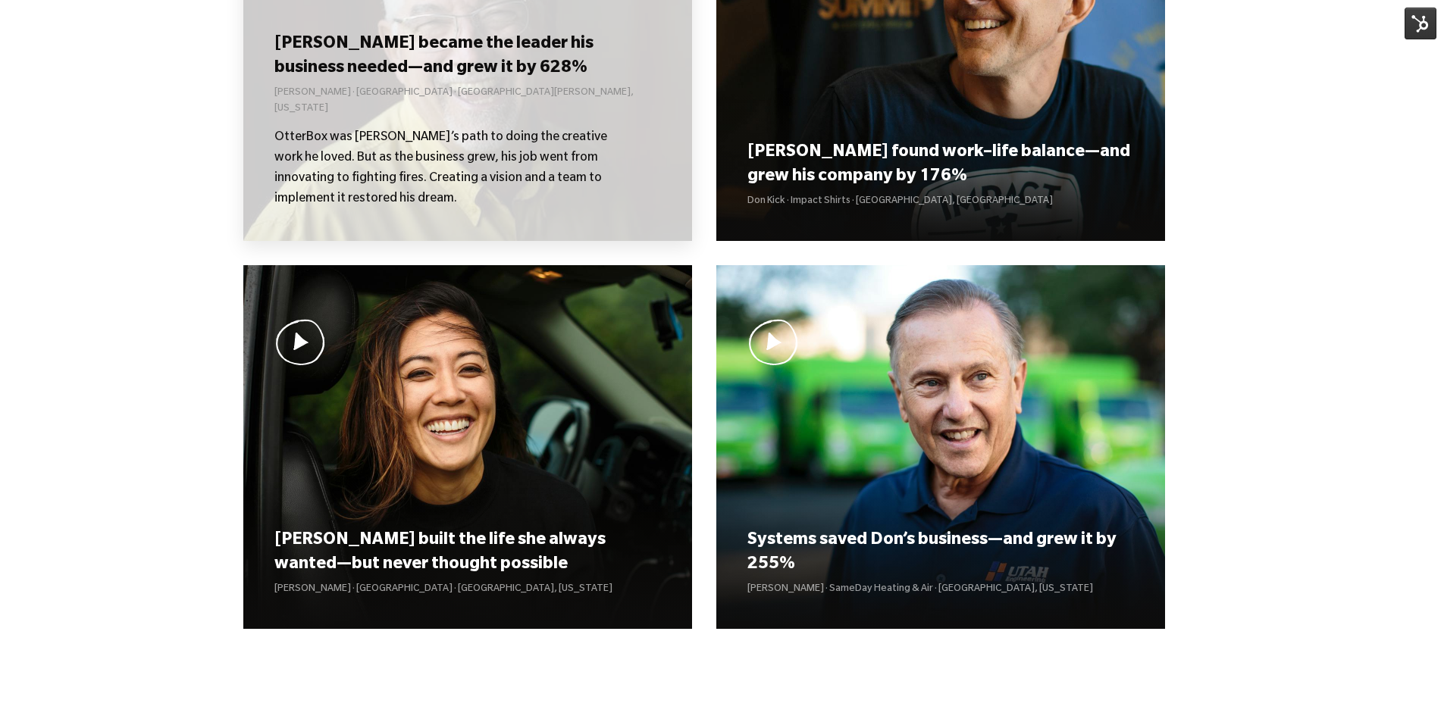
scroll to position [1274, 0]
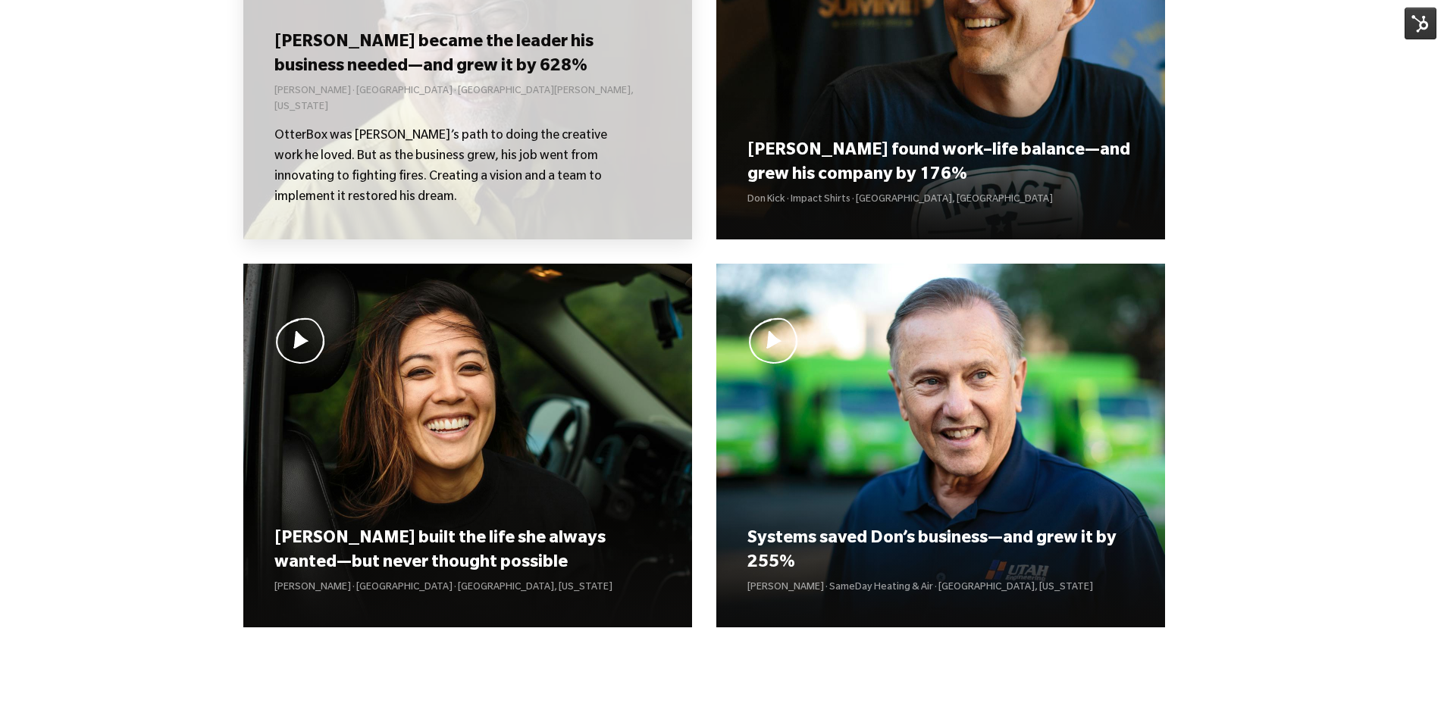
click at [446, 103] on p "[PERSON_NAME] · [GEOGRAPHIC_DATA] · [GEOGRAPHIC_DATA][PERSON_NAME], [US_STATE]" at bounding box center [467, 100] width 386 height 32
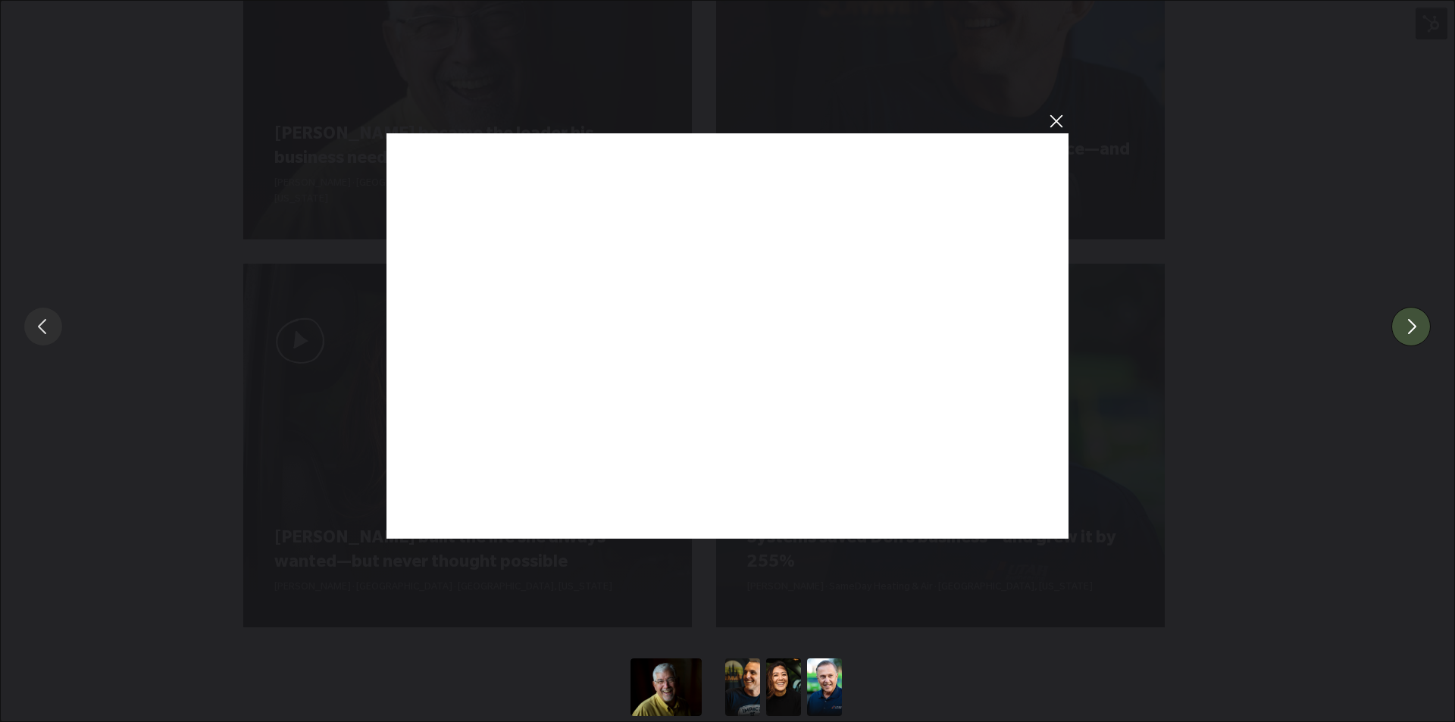
click at [1411, 333] on button "You can close this modal content with the ESC key" at bounding box center [1410, 326] width 39 height 39
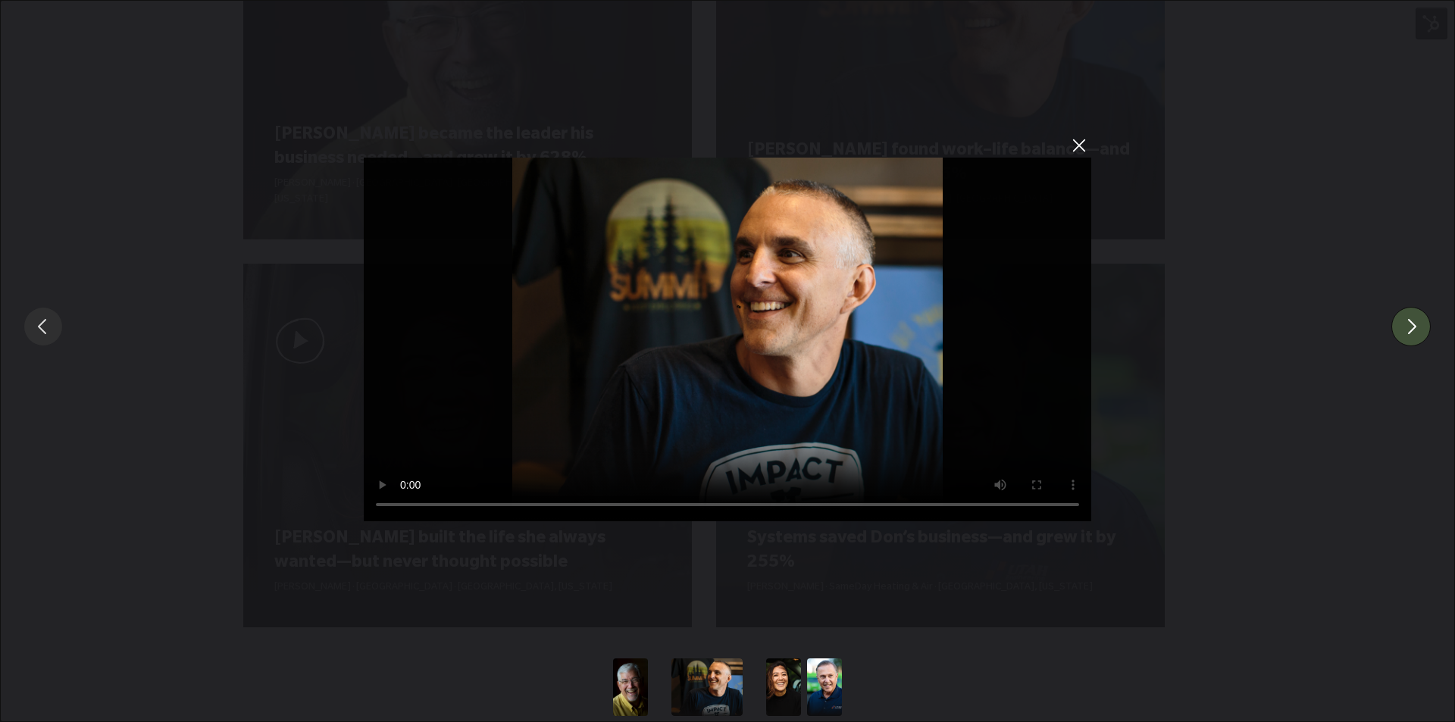
click at [1411, 333] on button "You can close this modal content with the ESC key" at bounding box center [1410, 326] width 39 height 39
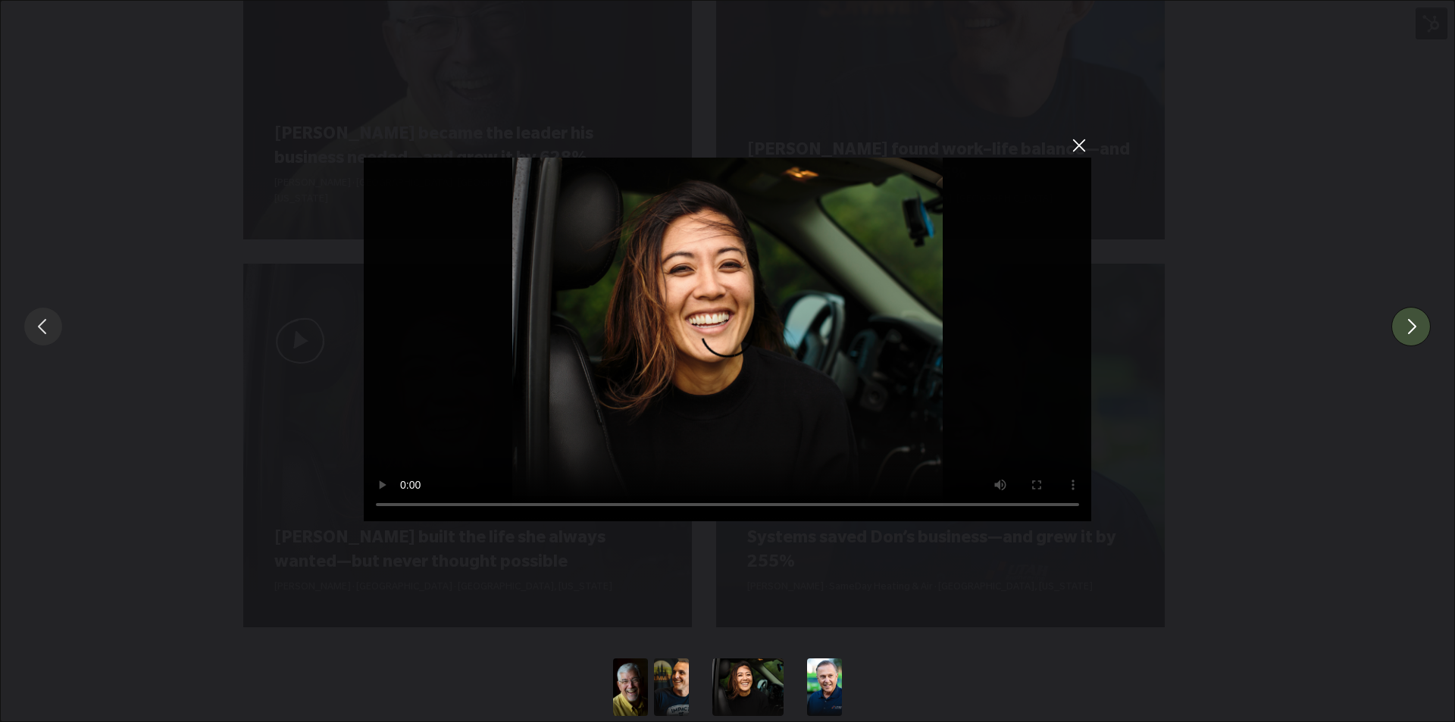
click at [1411, 333] on button "You can close this modal content with the ESC key" at bounding box center [1410, 326] width 39 height 39
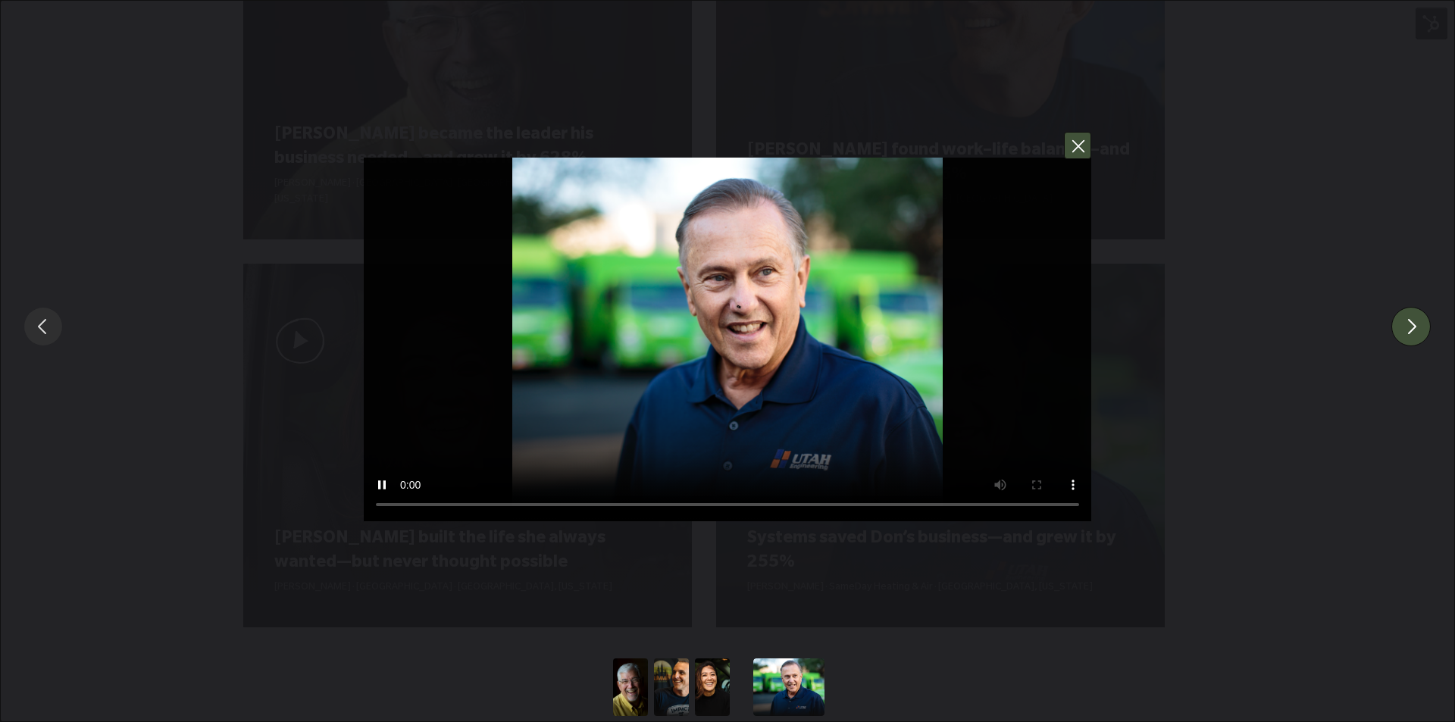
click at [1077, 144] on button "You can close this modal content with the ESC key" at bounding box center [1077, 145] width 27 height 27
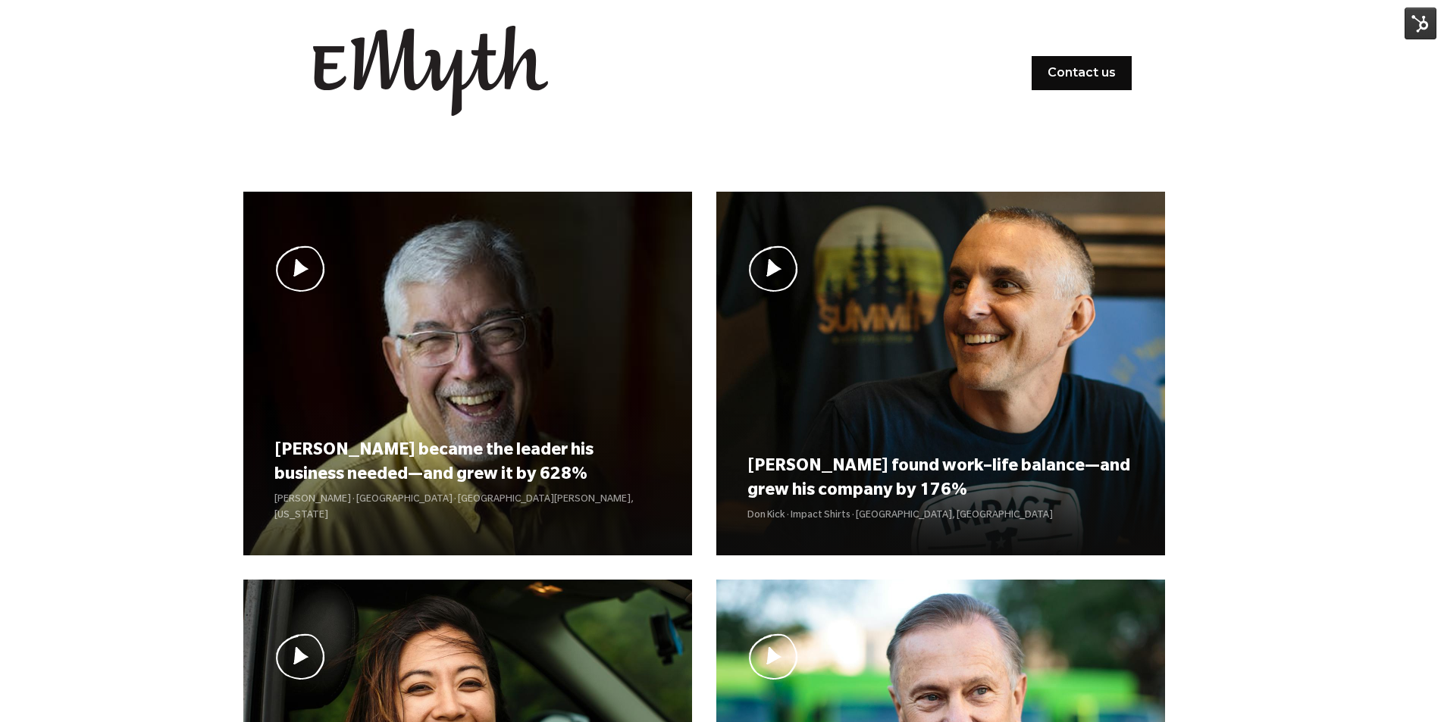
scroll to position [985, 0]
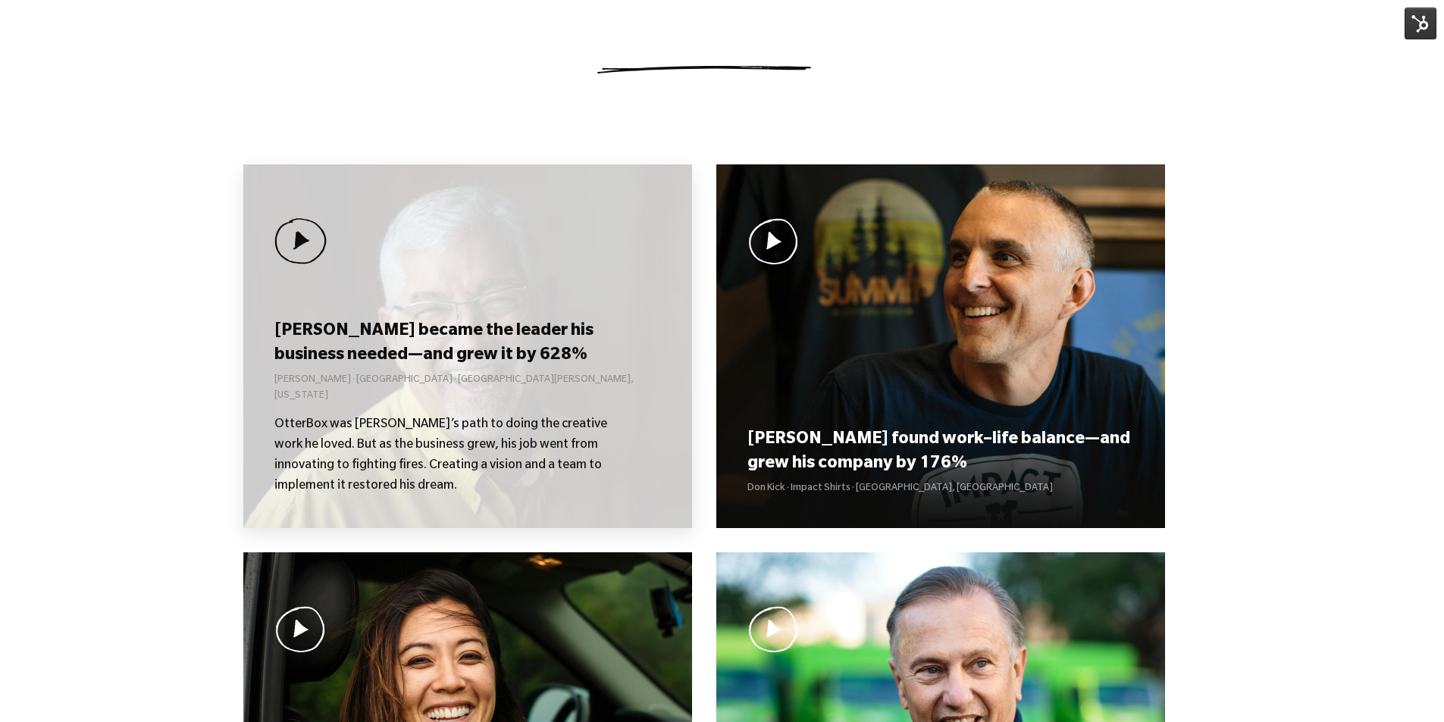
click at [469, 340] on h3 "[PERSON_NAME] became the leader his business needed—and grew it by 628%" at bounding box center [467, 344] width 386 height 47
click at [486, 363] on h3 "[PERSON_NAME] became the leader his business needed—and grew it by 628%" at bounding box center [467, 344] width 386 height 47
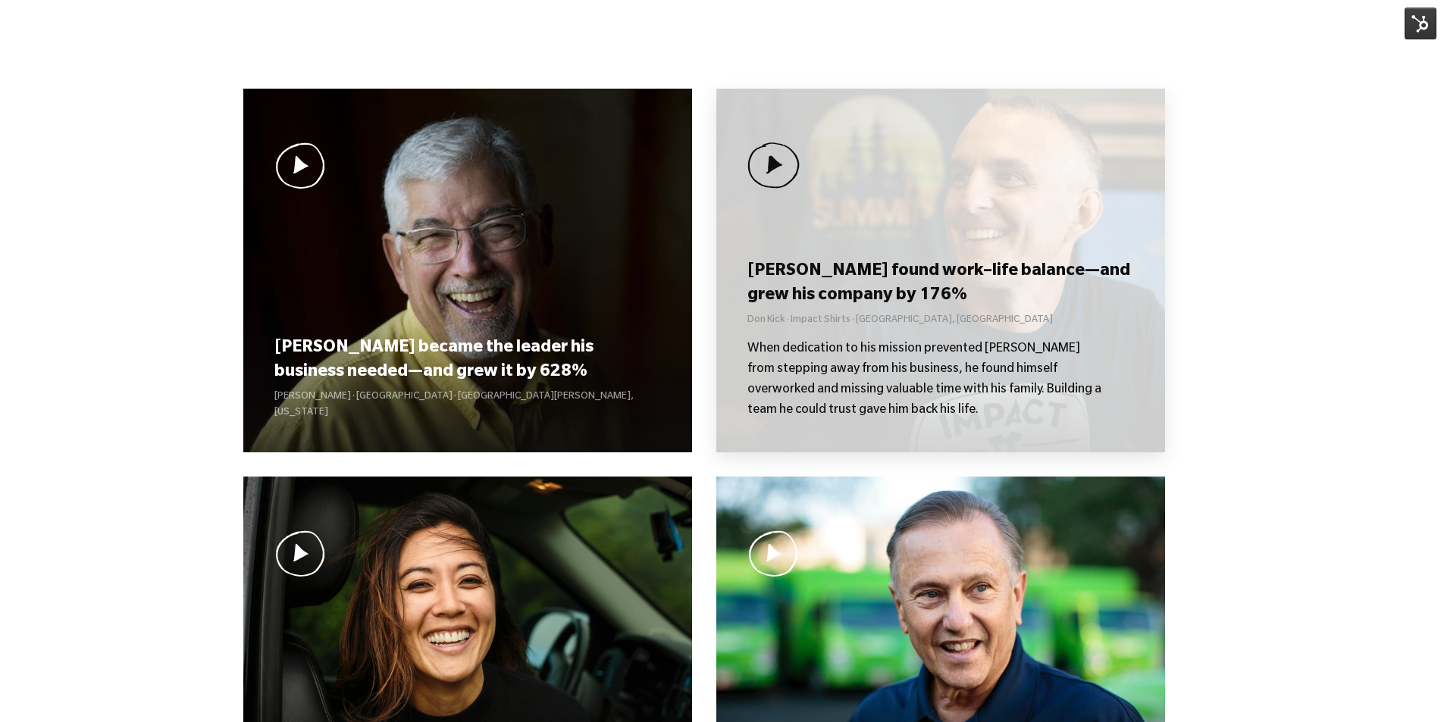
click at [849, 268] on h3 "[PERSON_NAME] found work–life balance—and grew his company by 176%" at bounding box center [940, 284] width 386 height 47
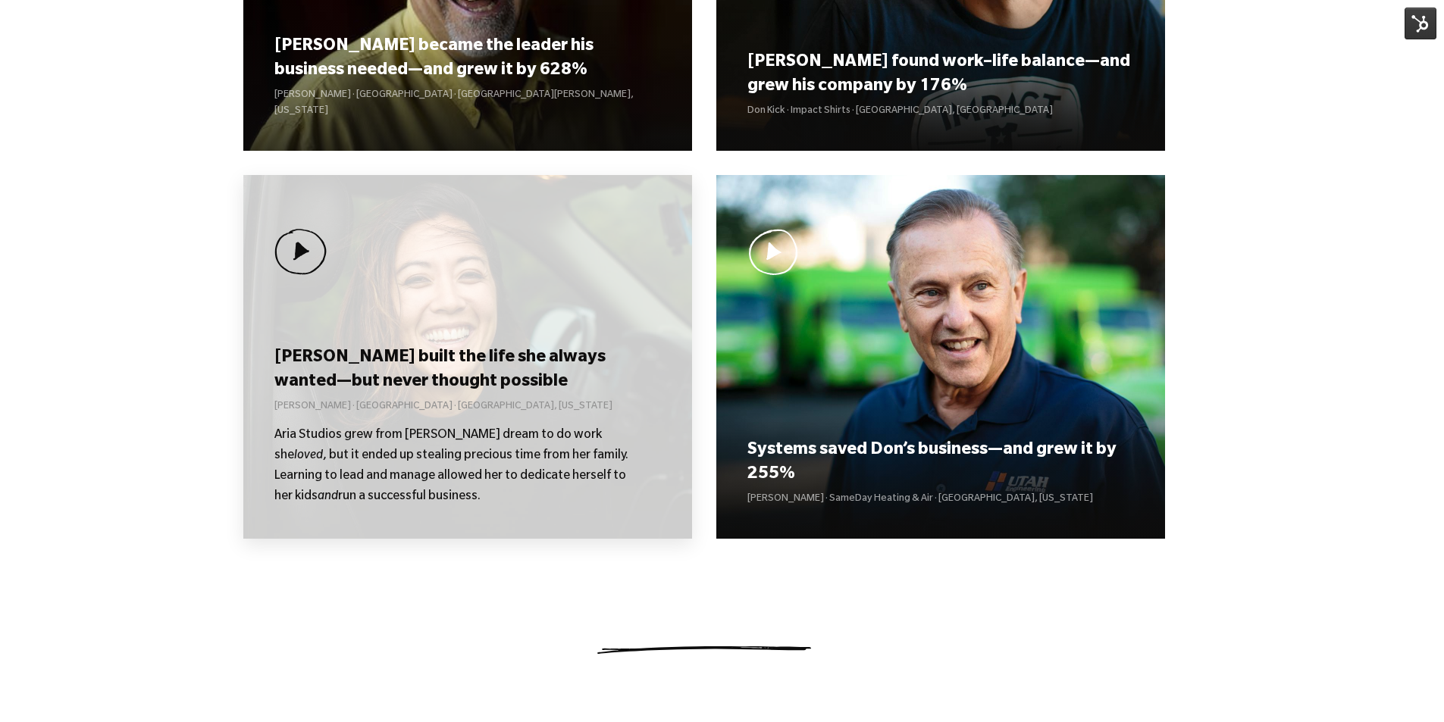
scroll to position [1364, 0]
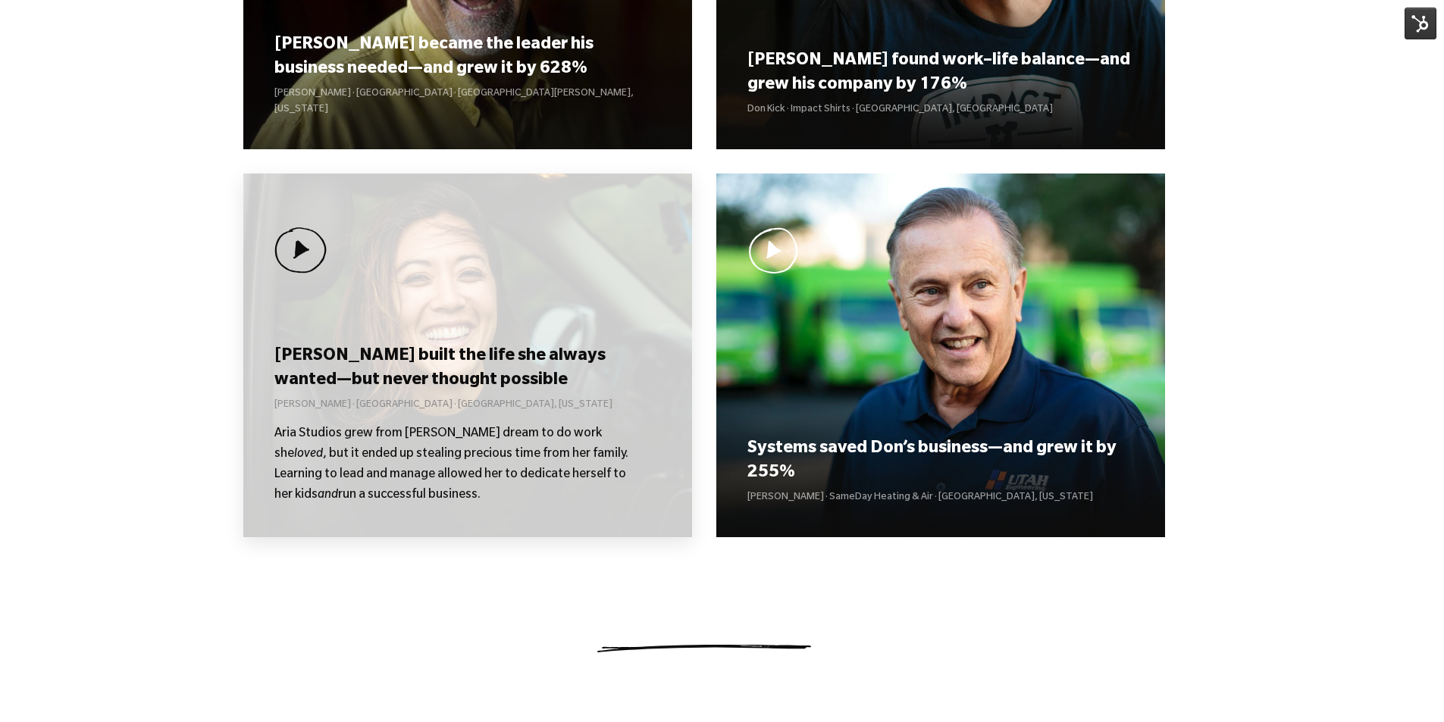
click at [508, 373] on h3 "[PERSON_NAME] built the life she always wanted—but never thought possible" at bounding box center [467, 369] width 386 height 47
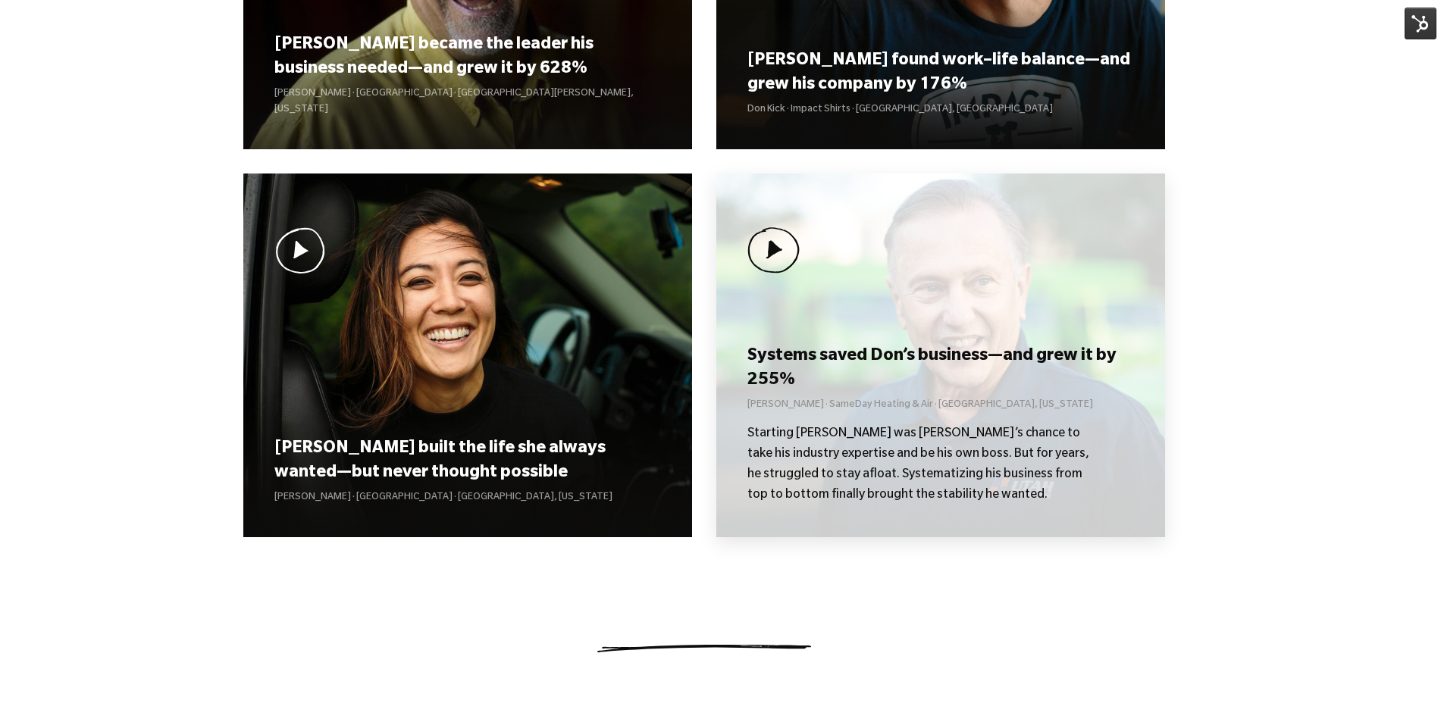
click at [857, 375] on h3 "Systems saved Don’s business—and grew it by 255%" at bounding box center [940, 369] width 386 height 47
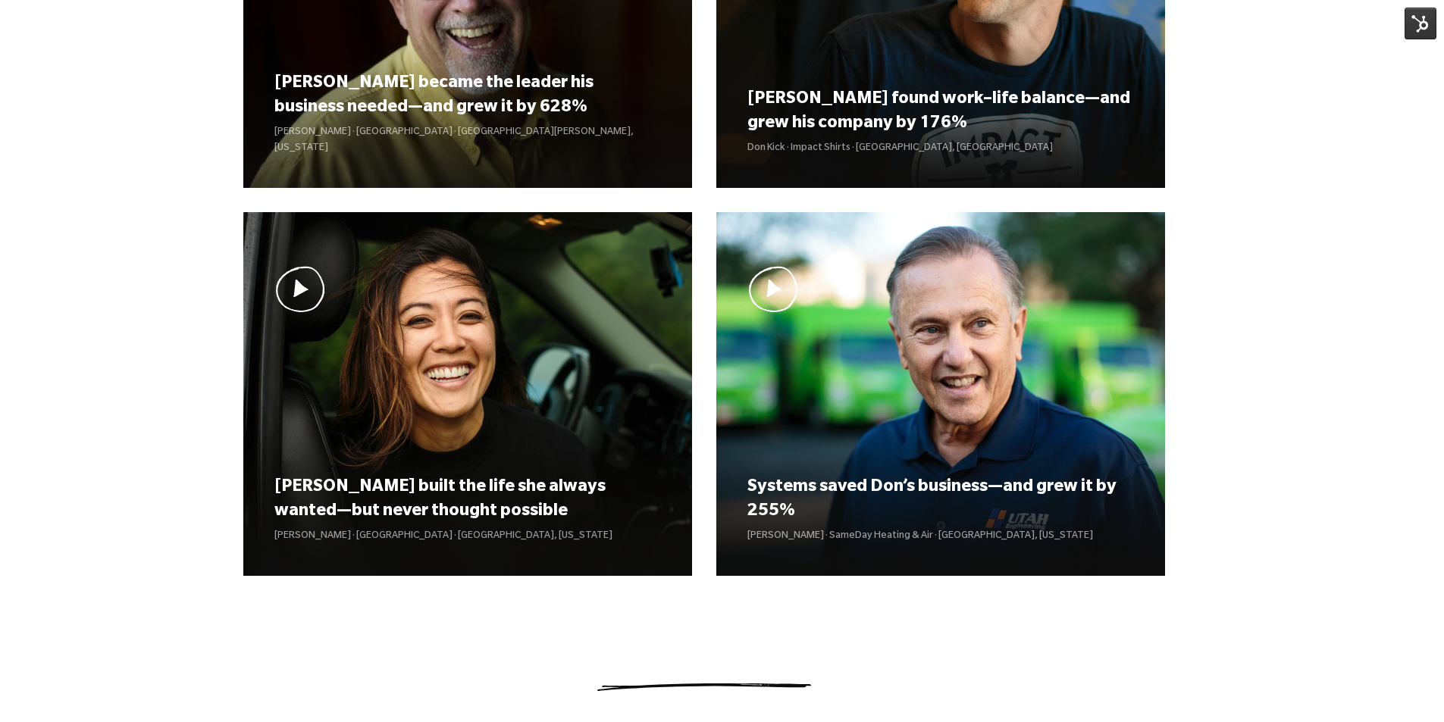
scroll to position [1288, 0]
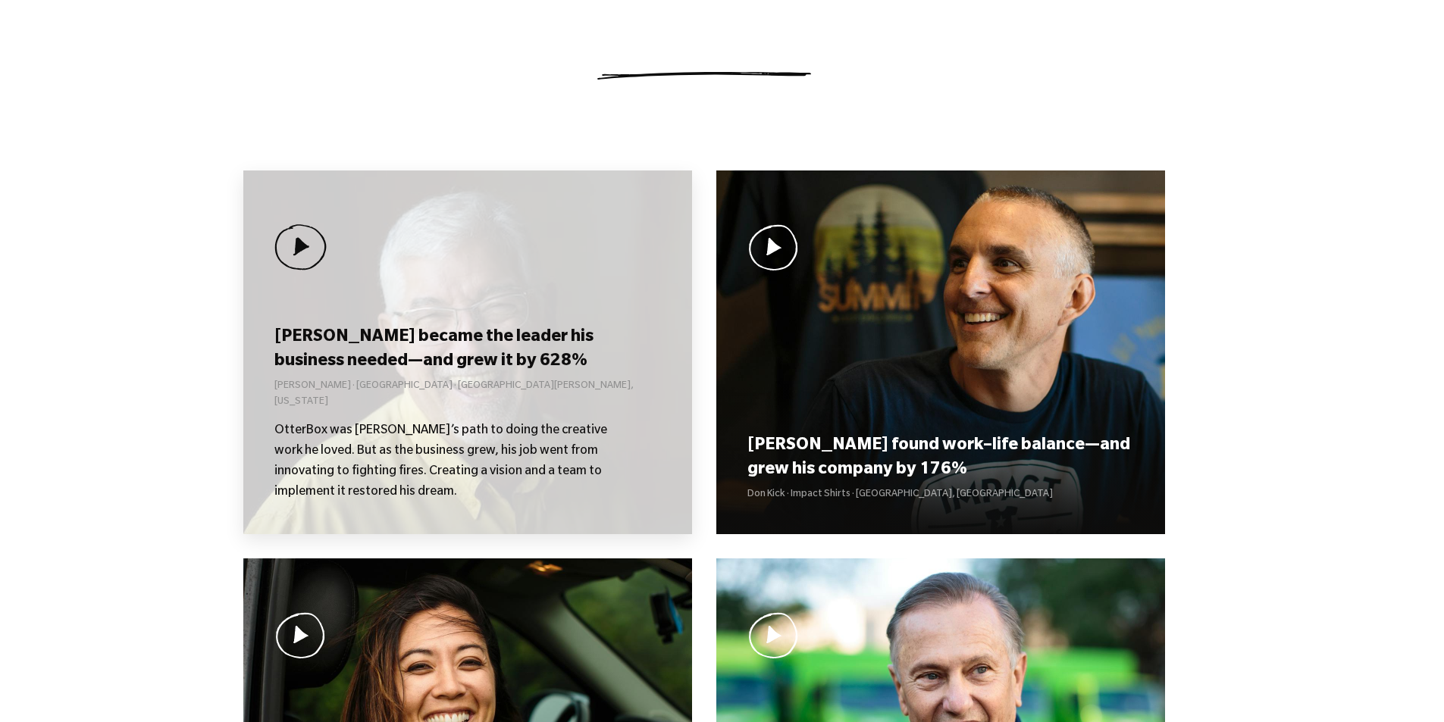
scroll to position [985, 0]
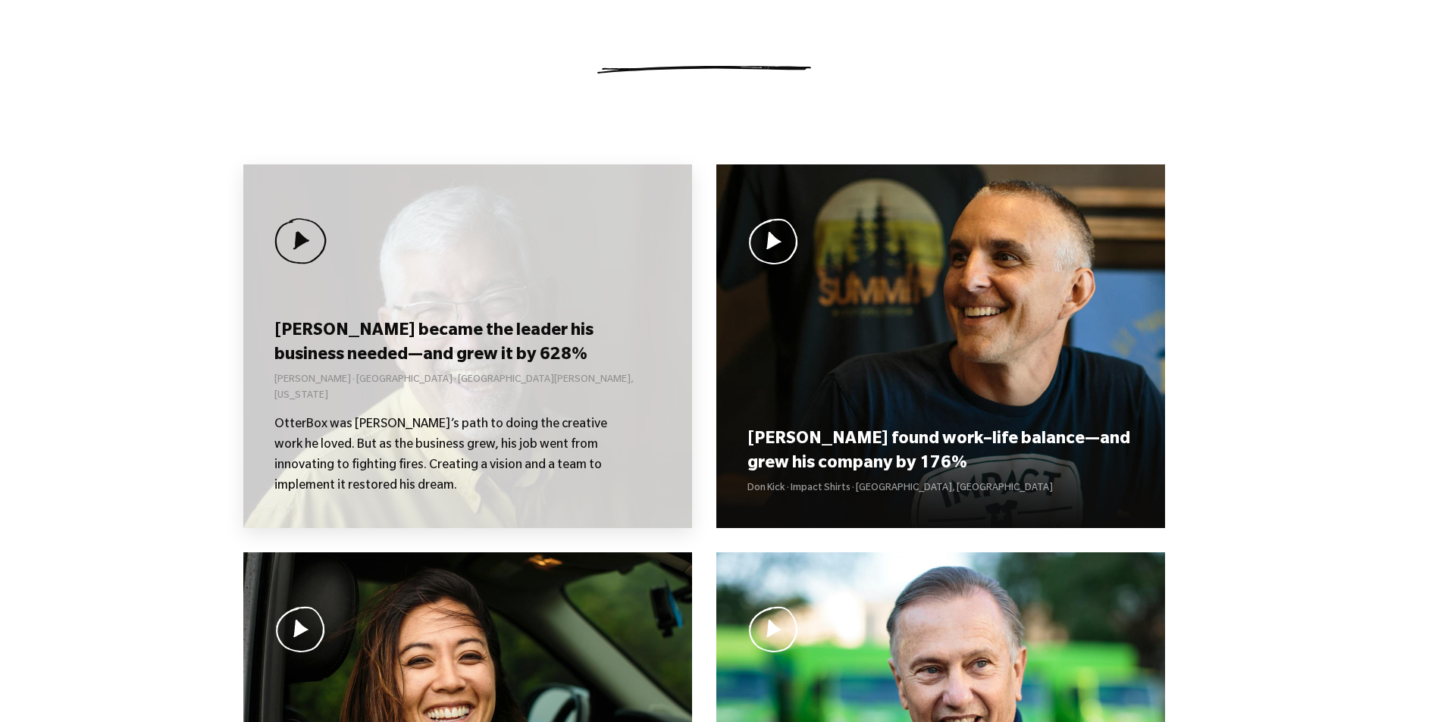
click at [459, 333] on div "[PERSON_NAME] became the leader his business needed—and grew it by 628% [PERSON…" at bounding box center [467, 407] width 386 height 179
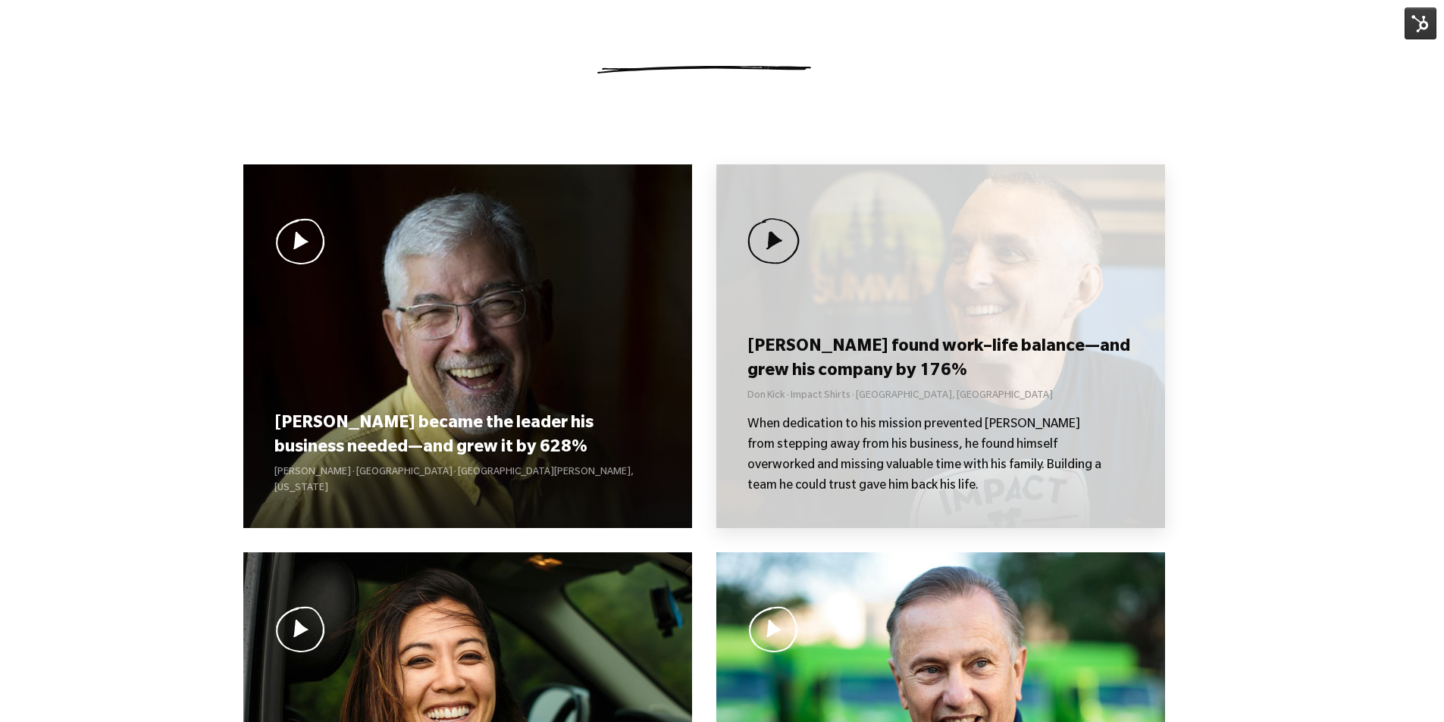
click at [902, 376] on h3 "[PERSON_NAME] found work–life balance—and grew his company by 176%" at bounding box center [940, 359] width 386 height 47
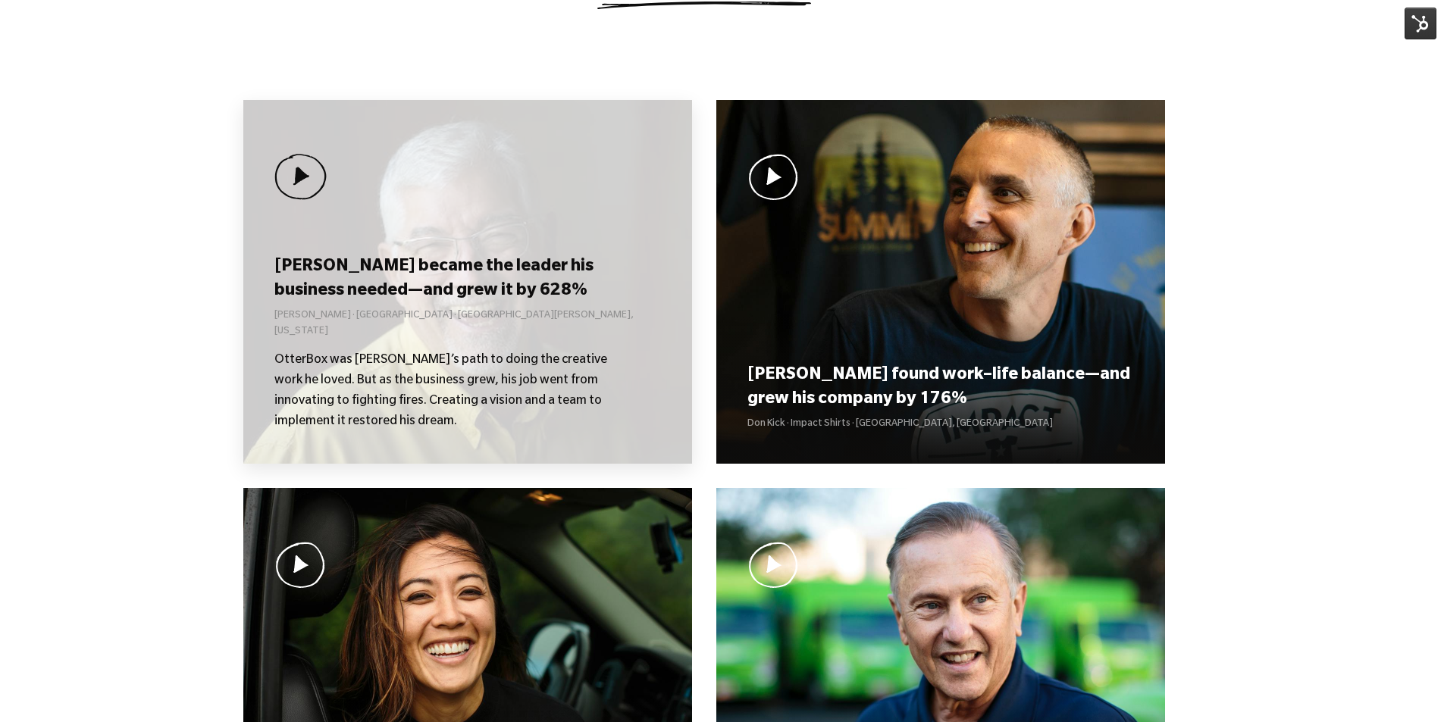
scroll to position [1257, 0]
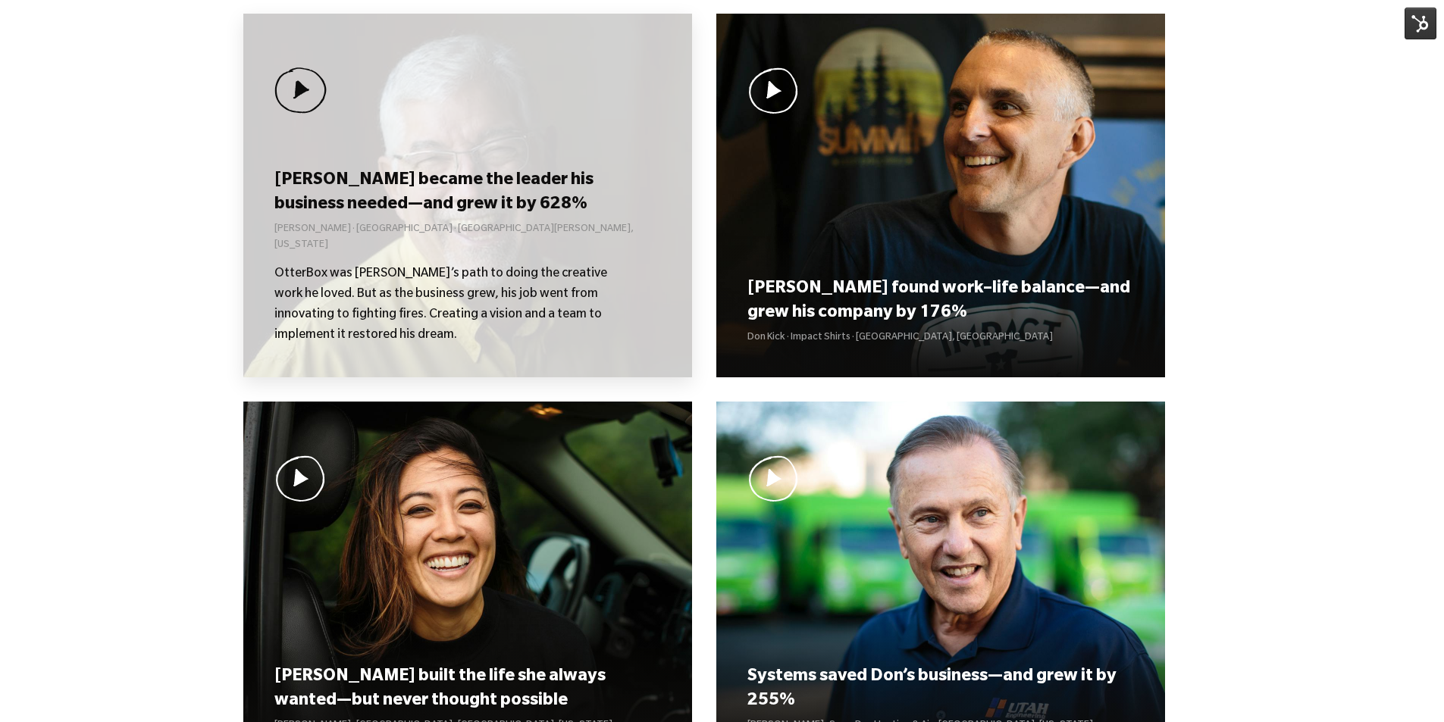
scroll to position [1137, 0]
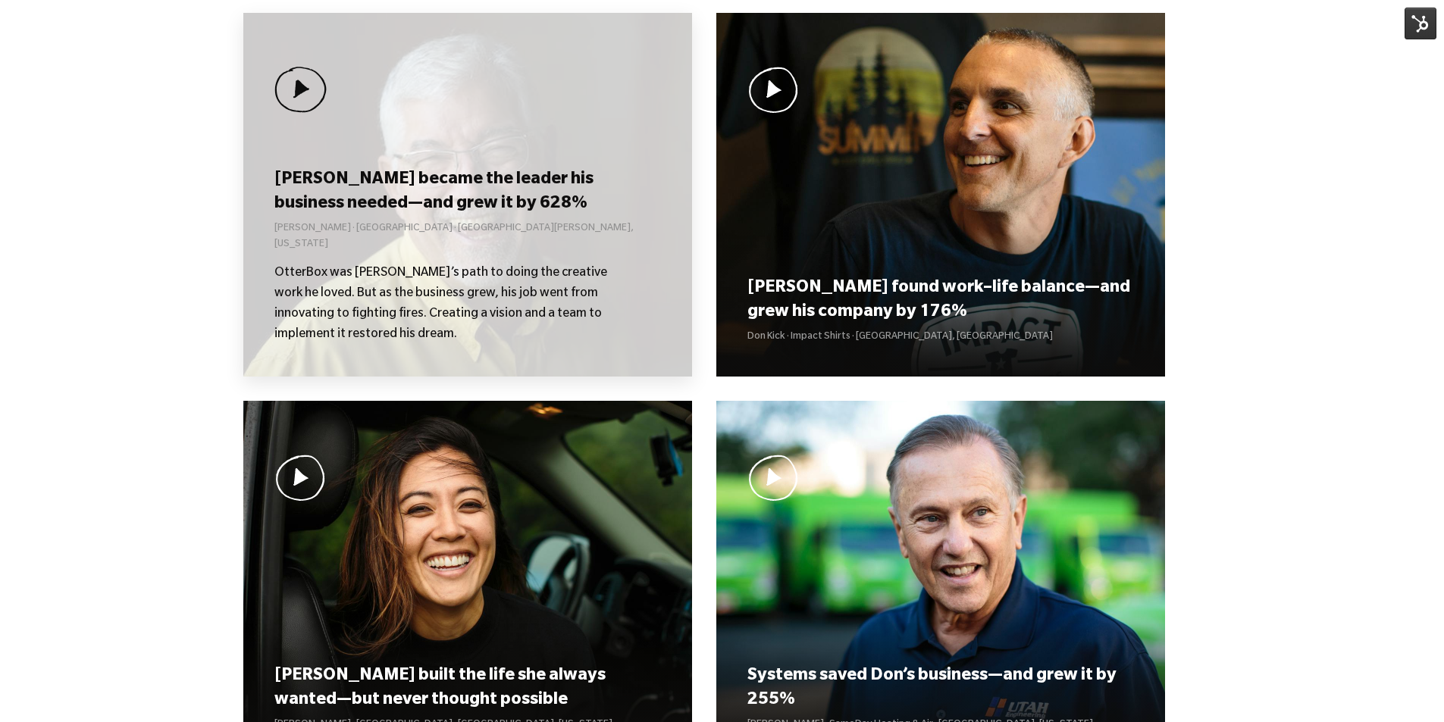
click at [469, 263] on div "[PERSON_NAME] became the leader his business needed—and grew it by 628% [PERSON…" at bounding box center [467, 255] width 386 height 179
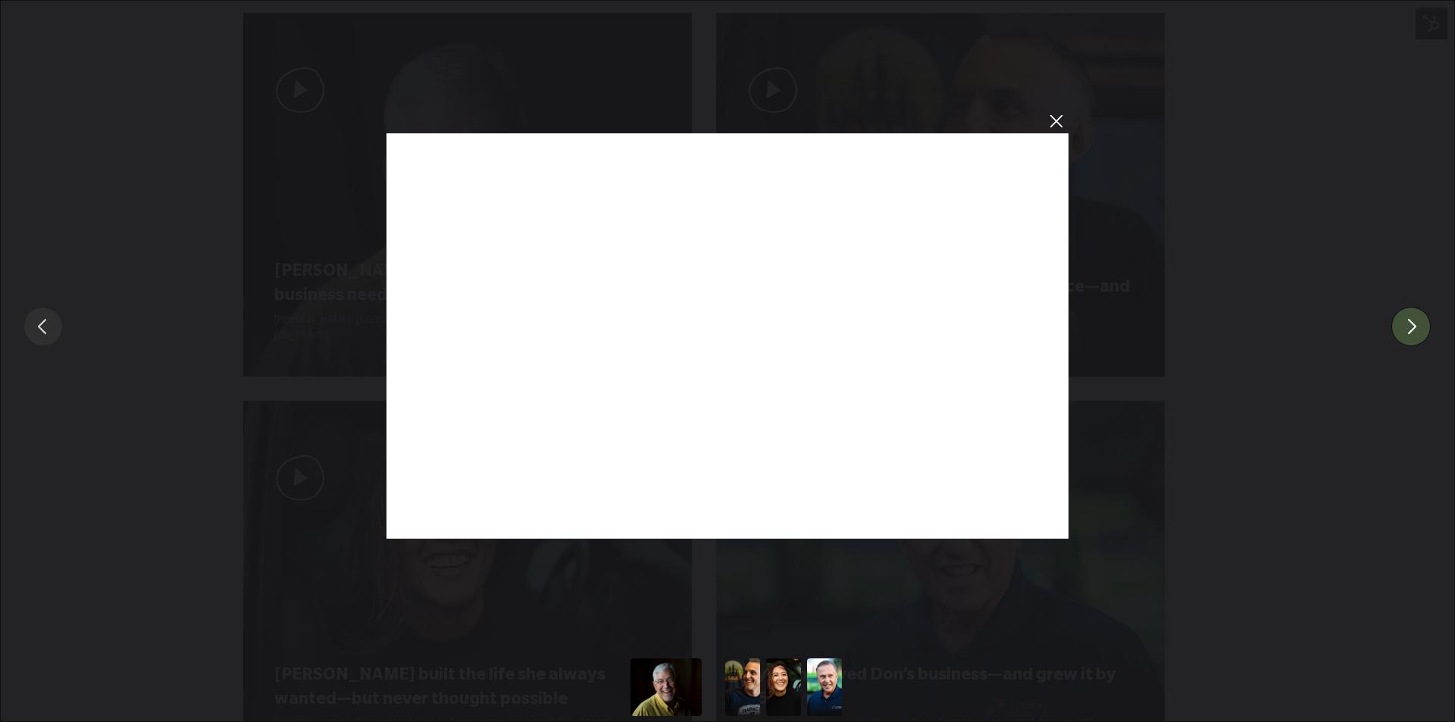
click at [1429, 333] on button "You can close this modal content with the ESC key" at bounding box center [1410, 326] width 39 height 39
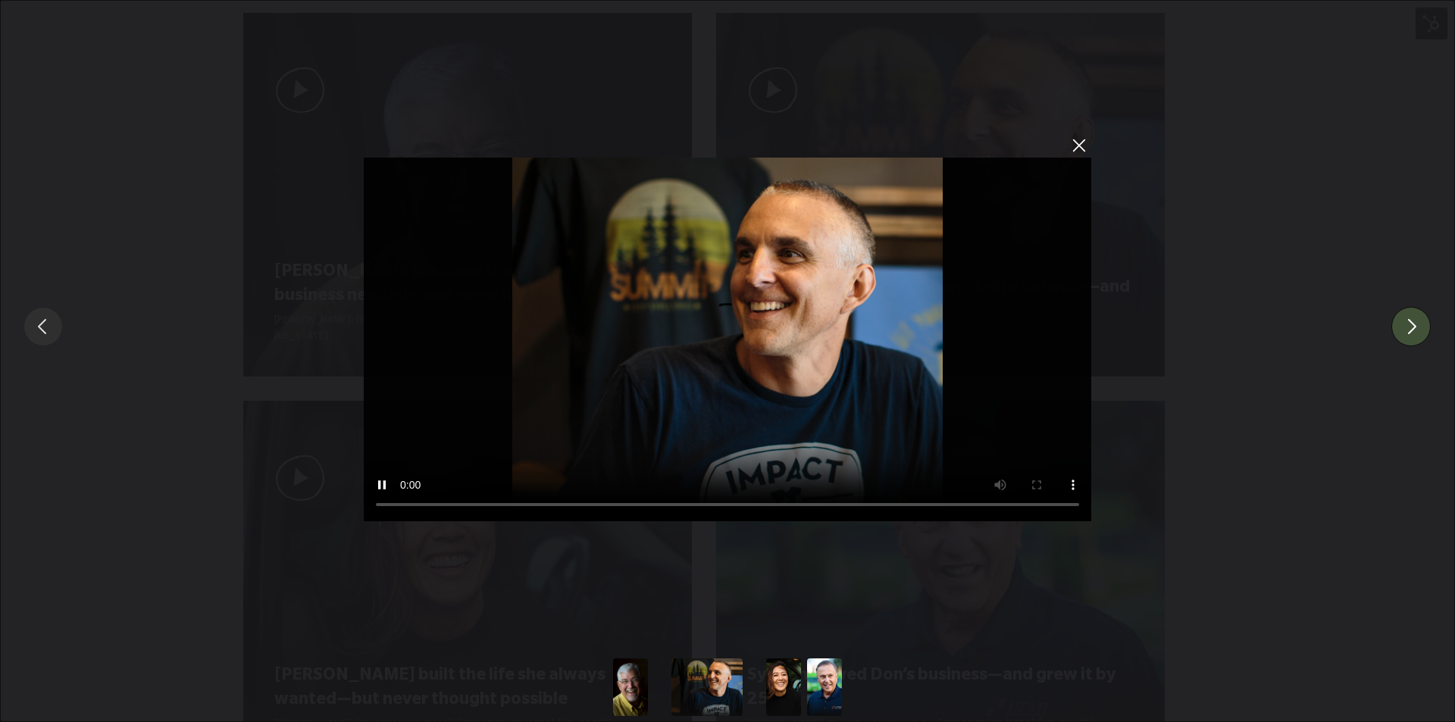
click at [1420, 327] on button "You can close this modal content with the ESC key" at bounding box center [1410, 326] width 39 height 39
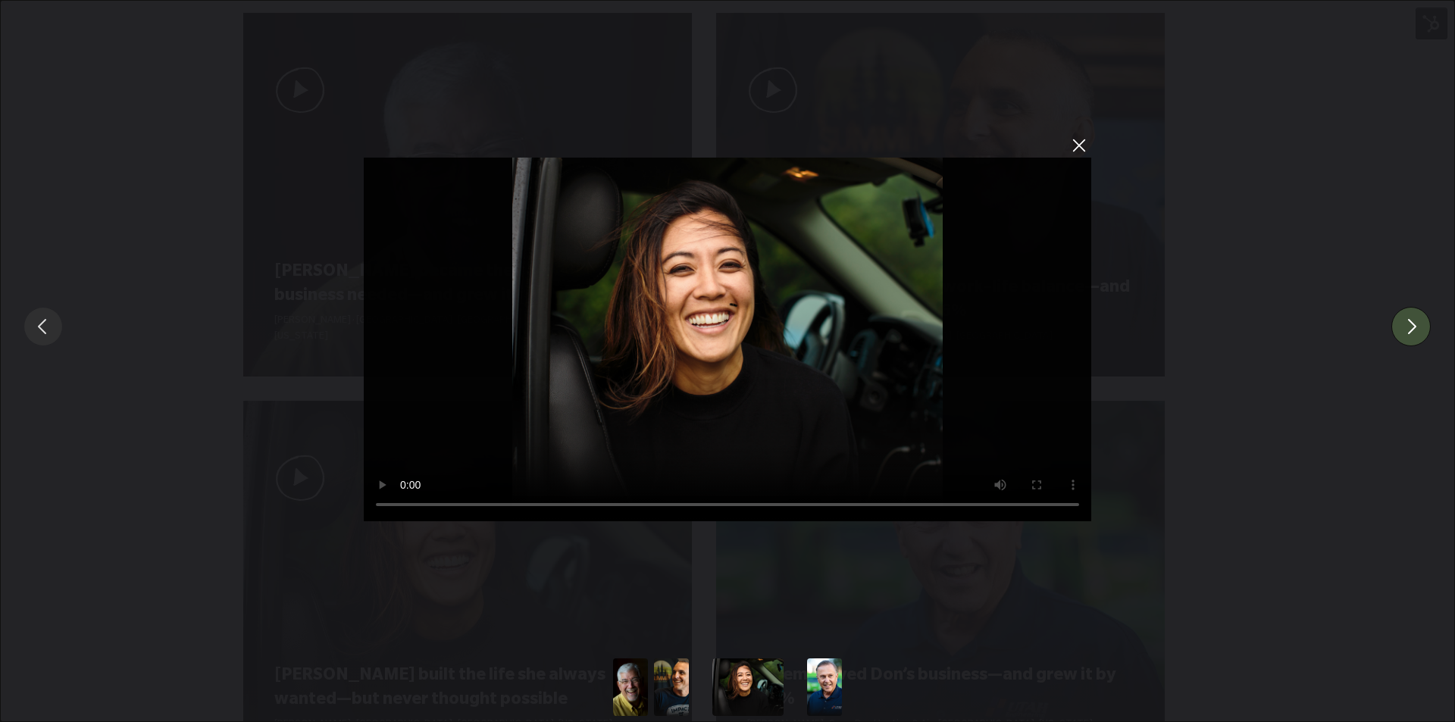
click at [1421, 326] on button "You can close this modal content with the ESC key" at bounding box center [1410, 326] width 39 height 39
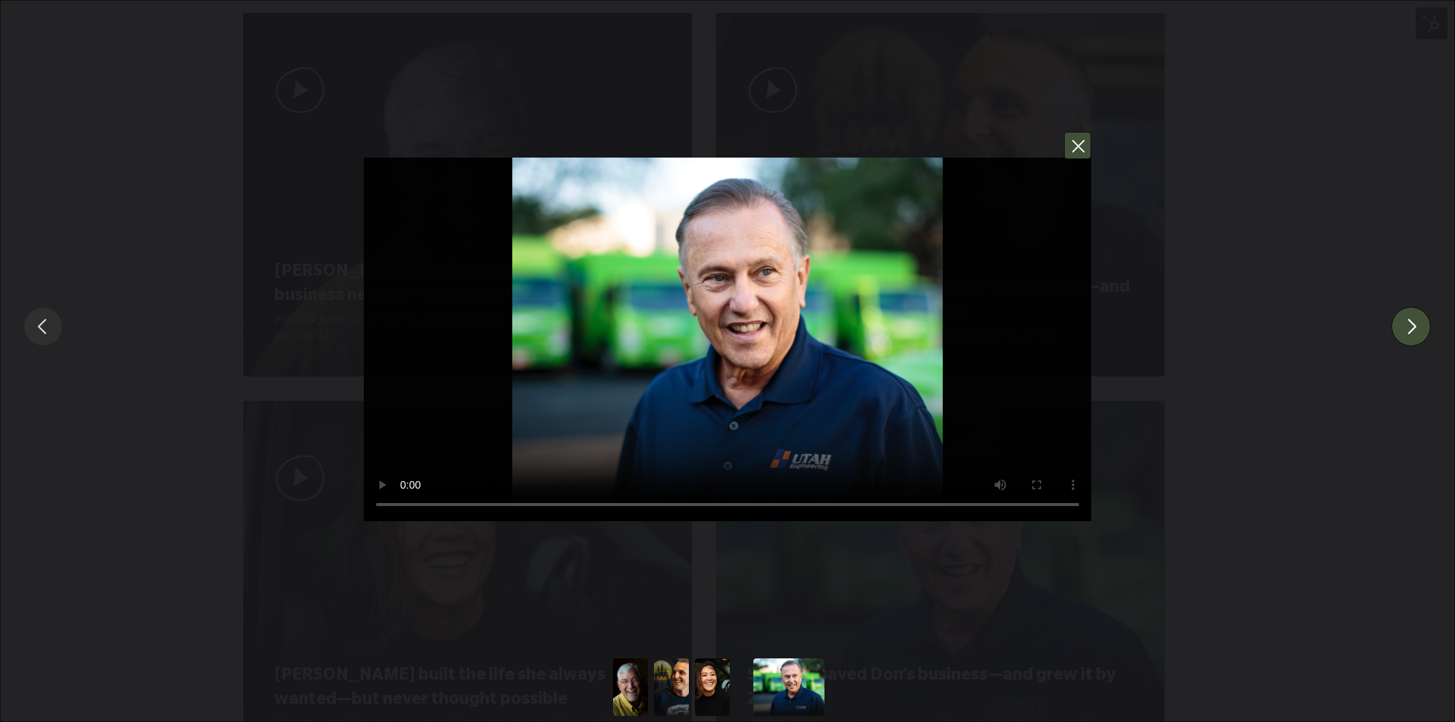
click at [1080, 145] on button "You can close this modal content with the ESC key" at bounding box center [1077, 145] width 27 height 27
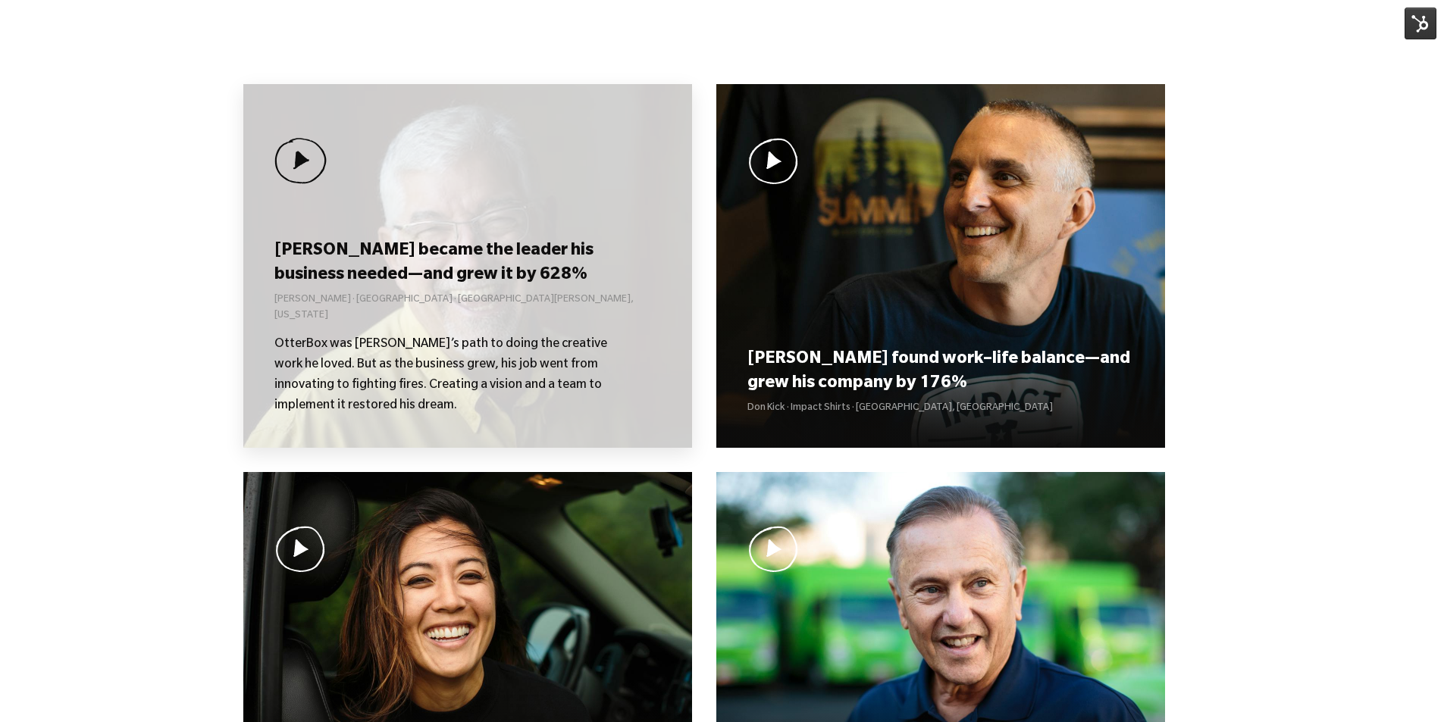
scroll to position [1062, 0]
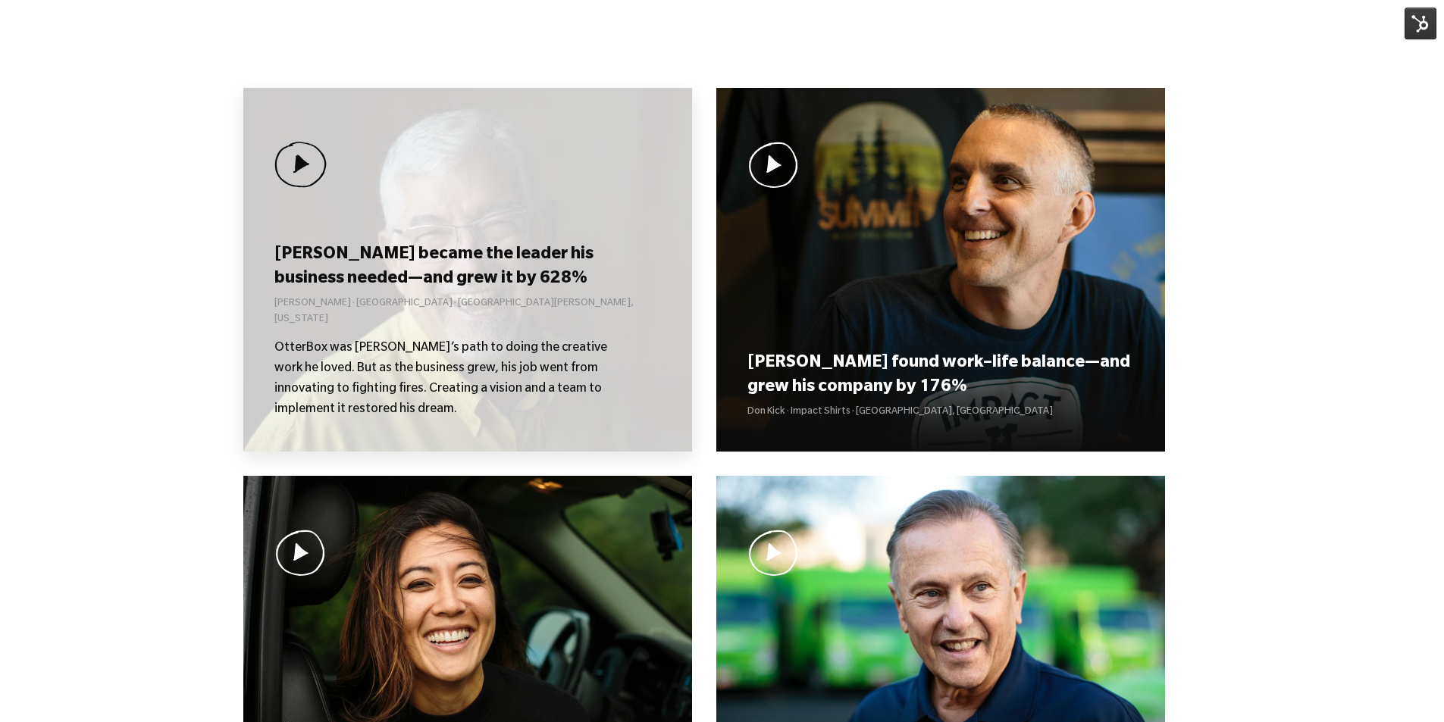
click at [487, 264] on h3 "[PERSON_NAME] became the leader his business needed—and grew it by 628%" at bounding box center [467, 267] width 386 height 47
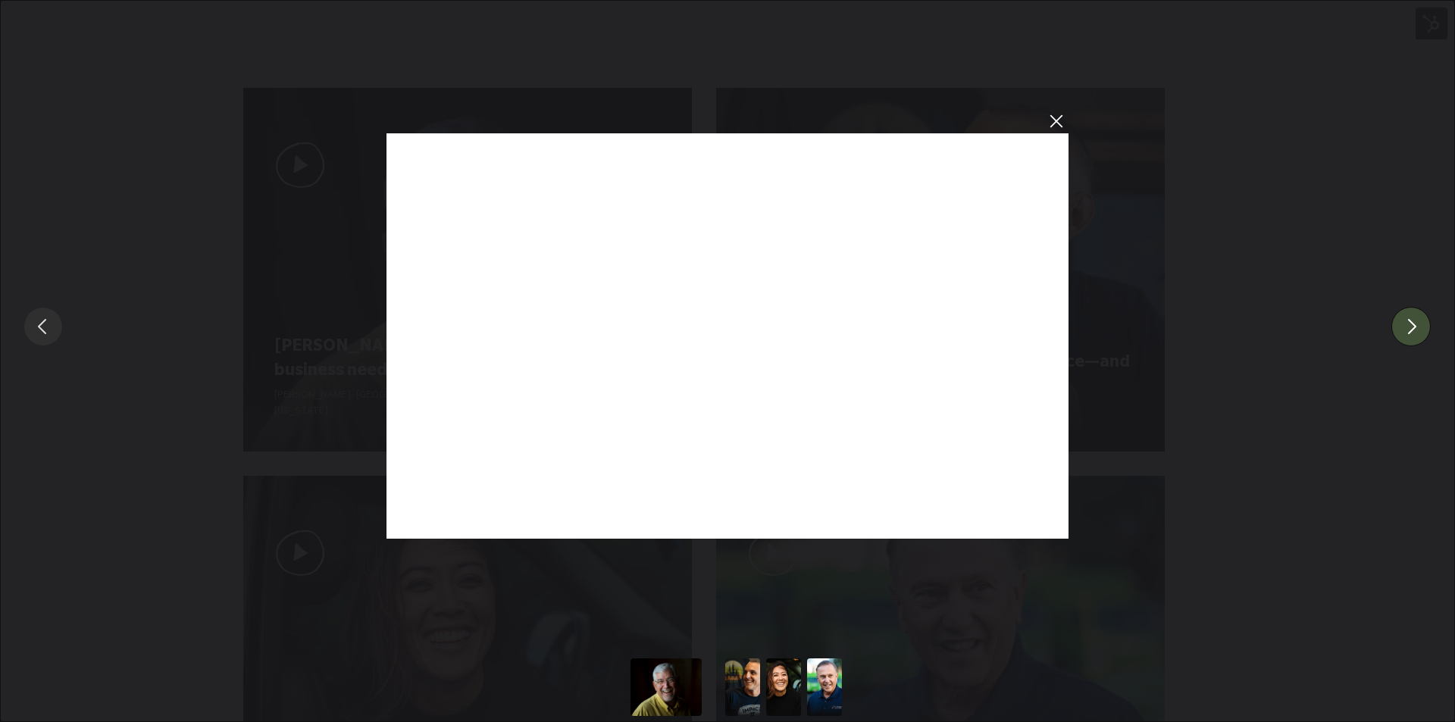
click at [1422, 322] on button "You can close this modal content with the ESC key" at bounding box center [1410, 326] width 39 height 39
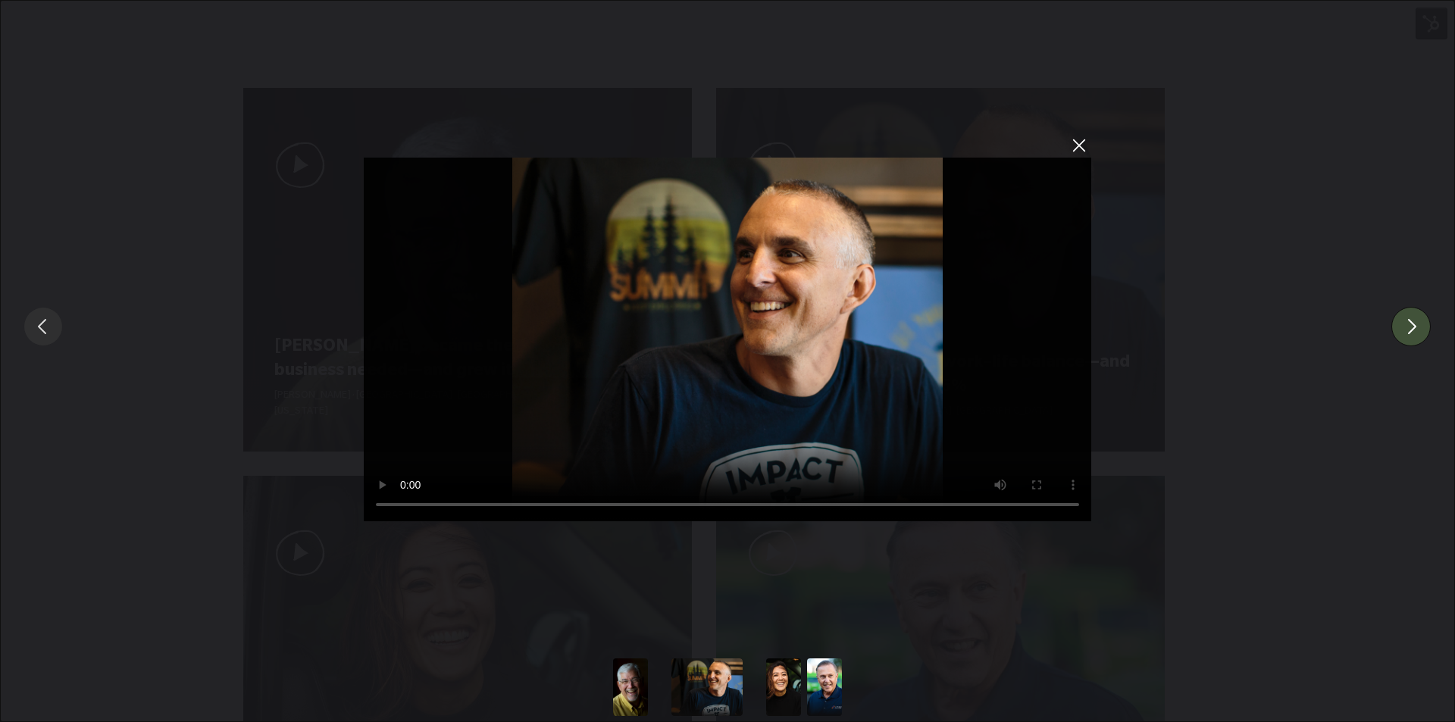
click at [1422, 322] on button "You can close this modal content with the ESC key" at bounding box center [1410, 326] width 39 height 39
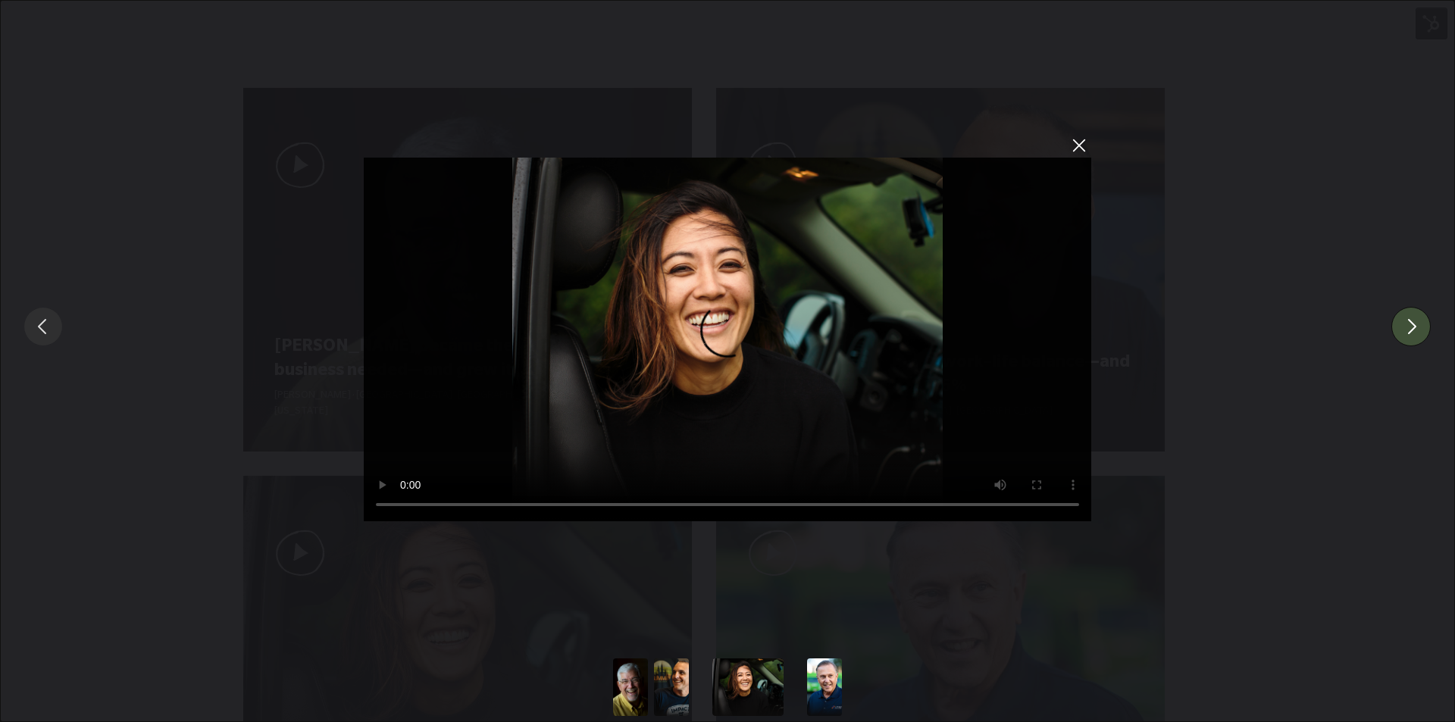
click at [1426, 320] on button "You can close this modal content with the ESC key" at bounding box center [1410, 326] width 39 height 39
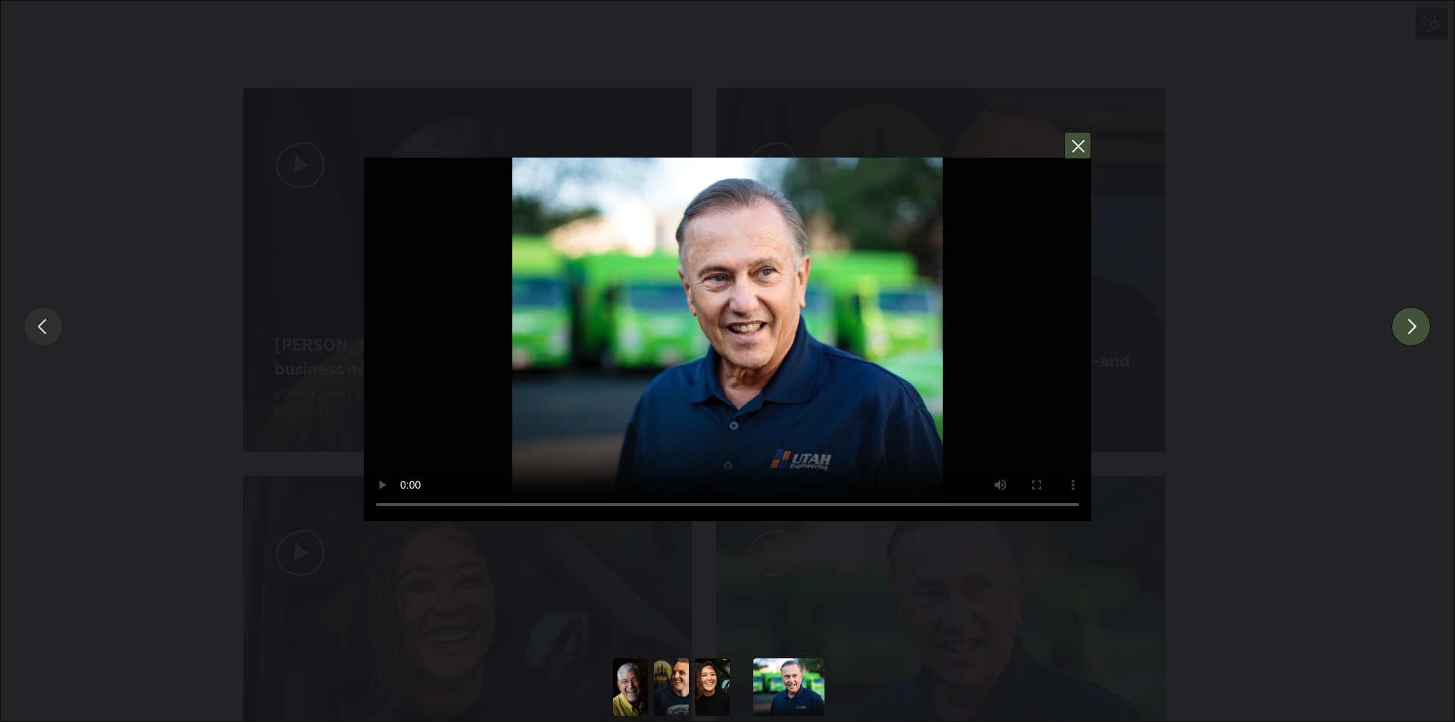
click at [1081, 152] on button "You can close this modal content with the ESC key" at bounding box center [1077, 145] width 27 height 27
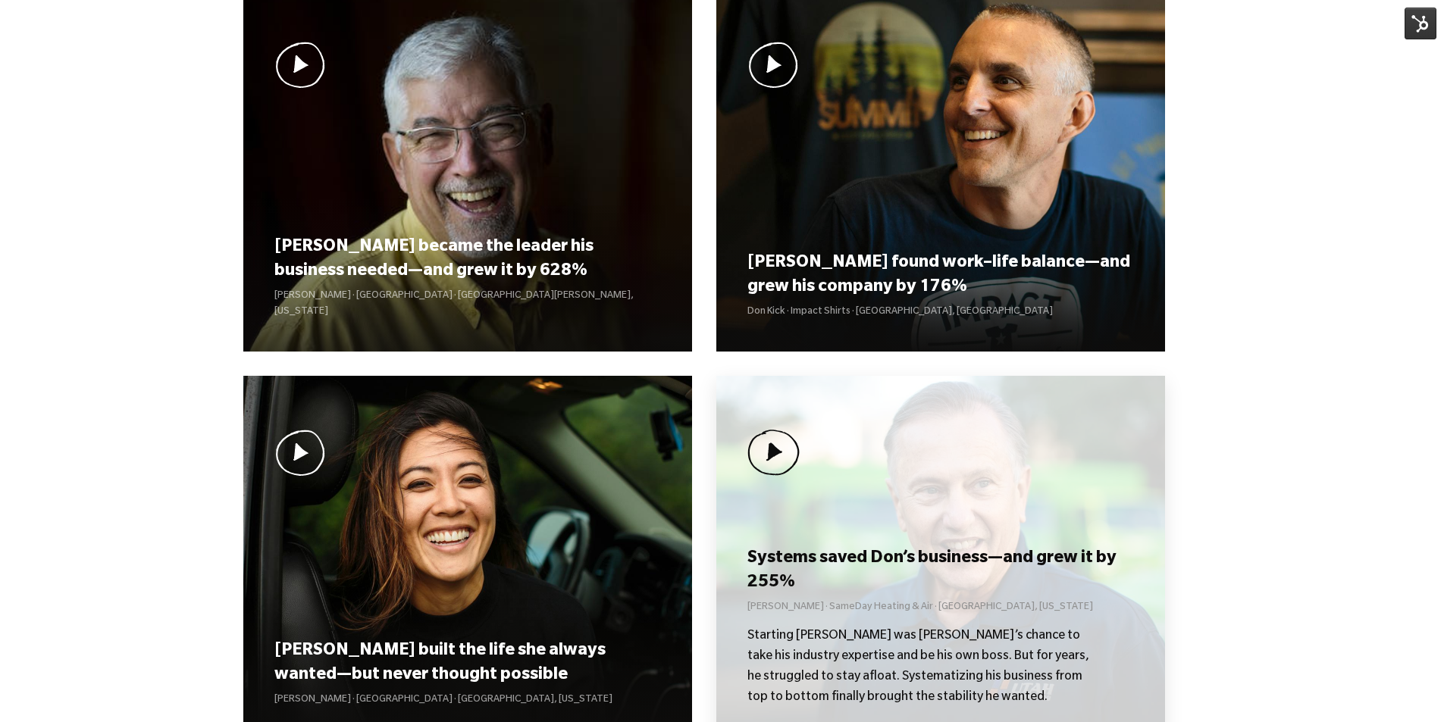
scroll to position [1365, 0]
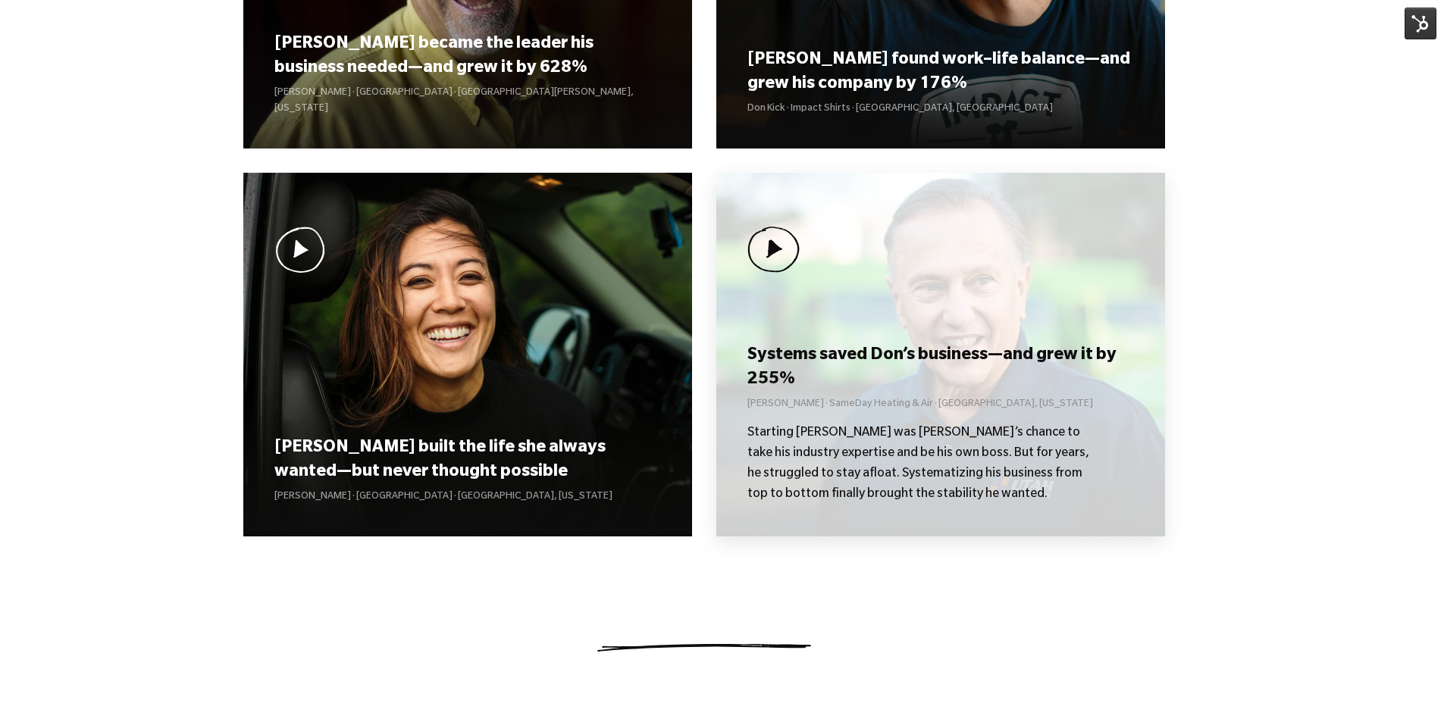
click at [914, 361] on h3 "Systems saved Don’s business—and grew it by 255%" at bounding box center [940, 368] width 386 height 47
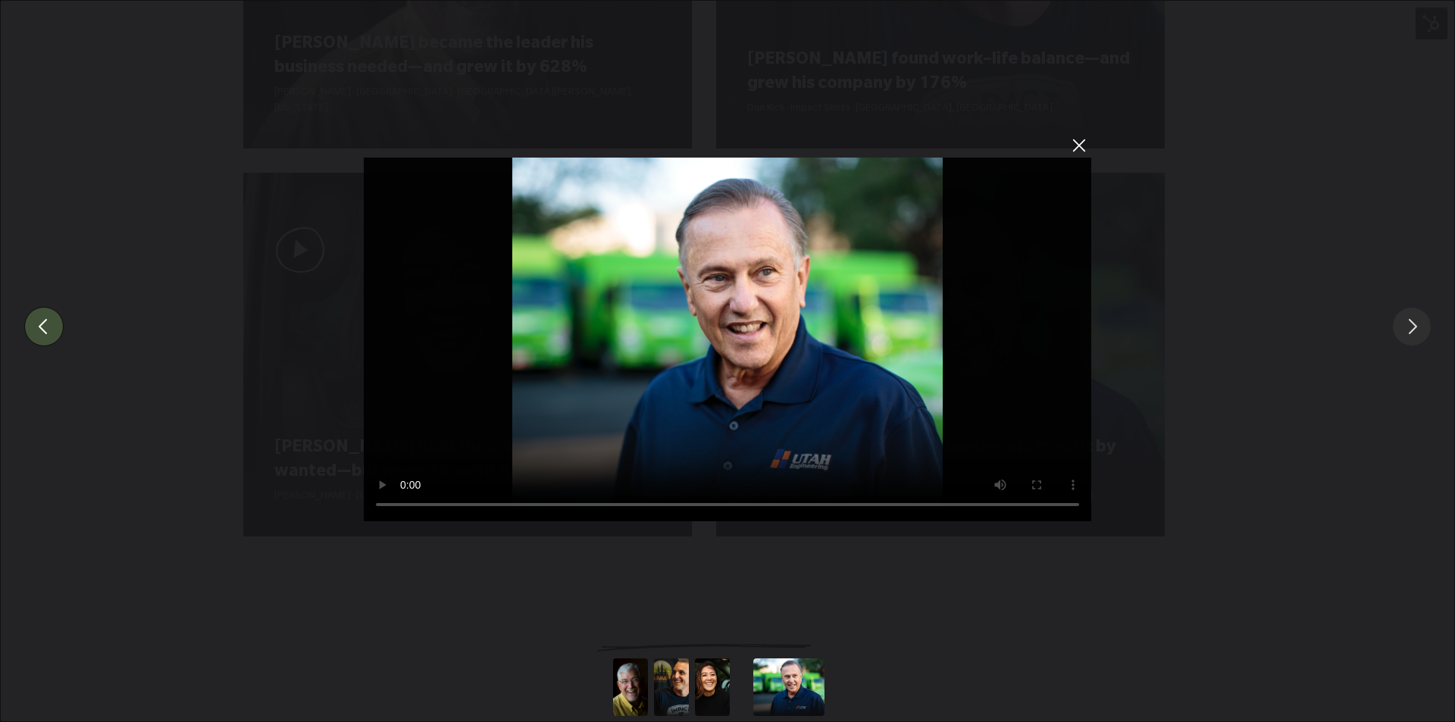
click at [33, 333] on button "You can close this modal content with the ESC key" at bounding box center [43, 326] width 39 height 39
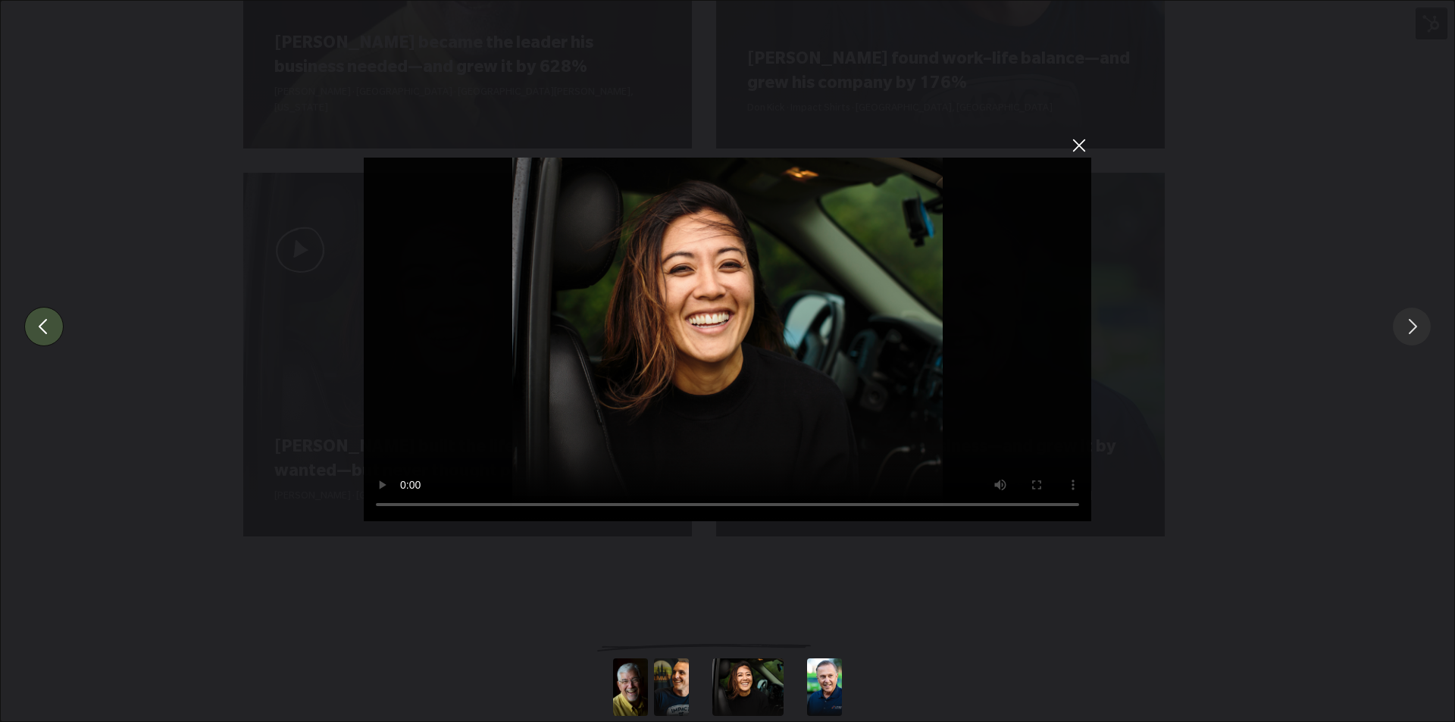
click at [36, 325] on button "You can close this modal content with the ESC key" at bounding box center [43, 326] width 39 height 39
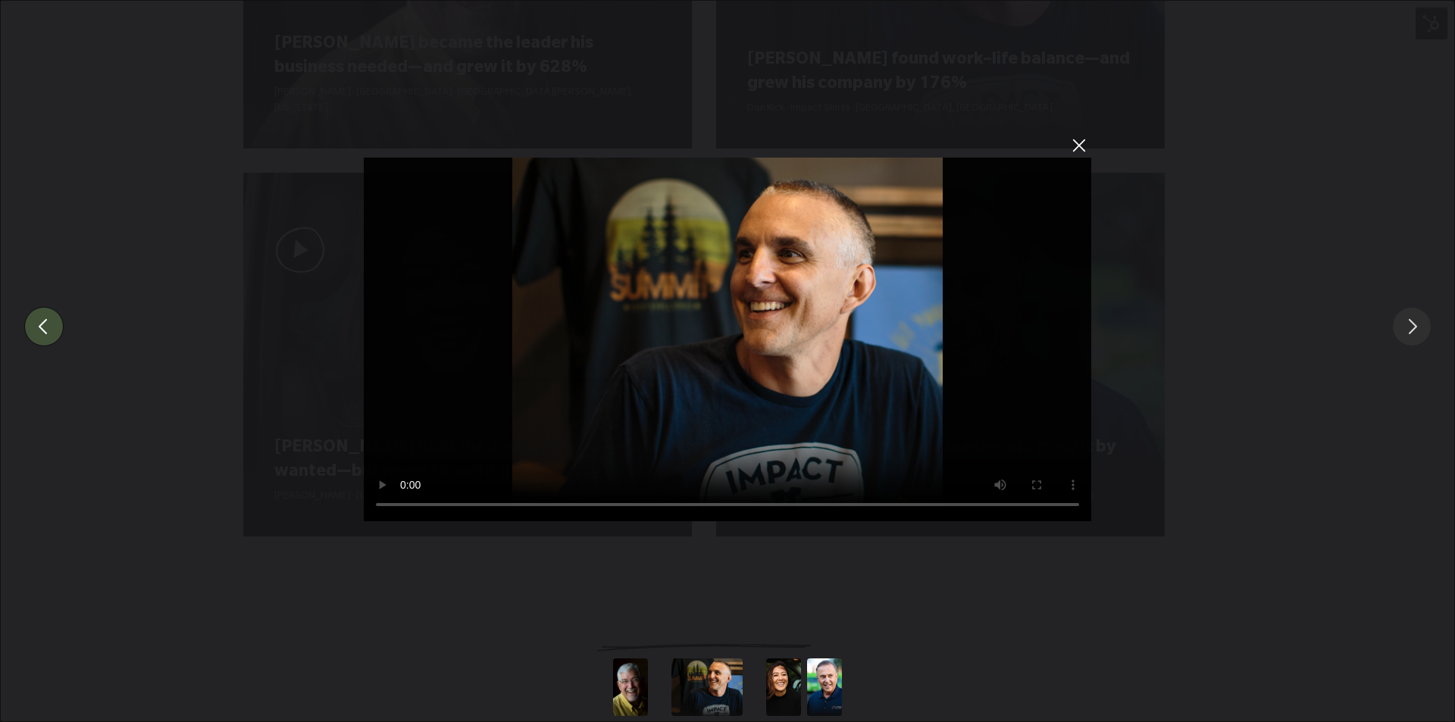
click at [36, 325] on button "You can close this modal content with the ESC key" at bounding box center [43, 326] width 39 height 39
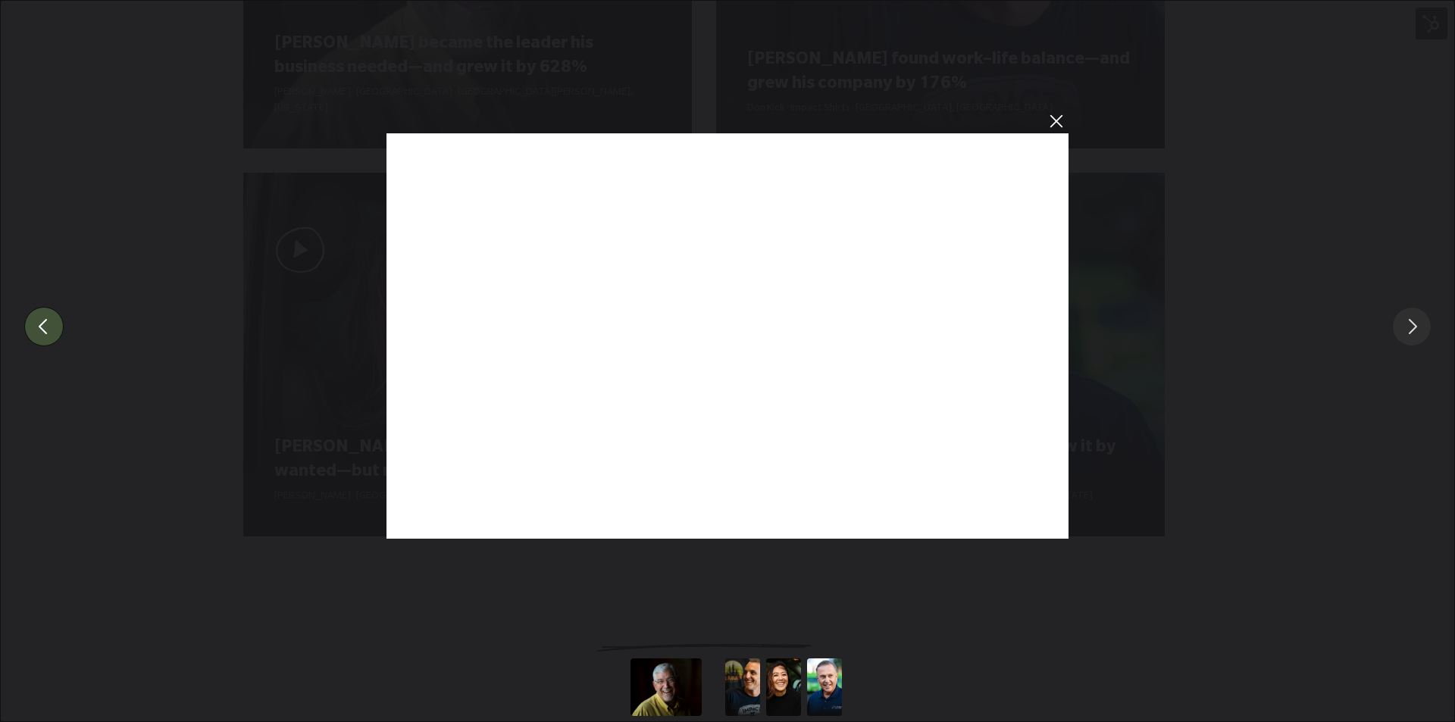
click at [668, 681] on button "Slide to #1" at bounding box center [666, 688] width 71 height 58
click at [745, 689] on button "Slide to #1" at bounding box center [742, 688] width 71 height 58
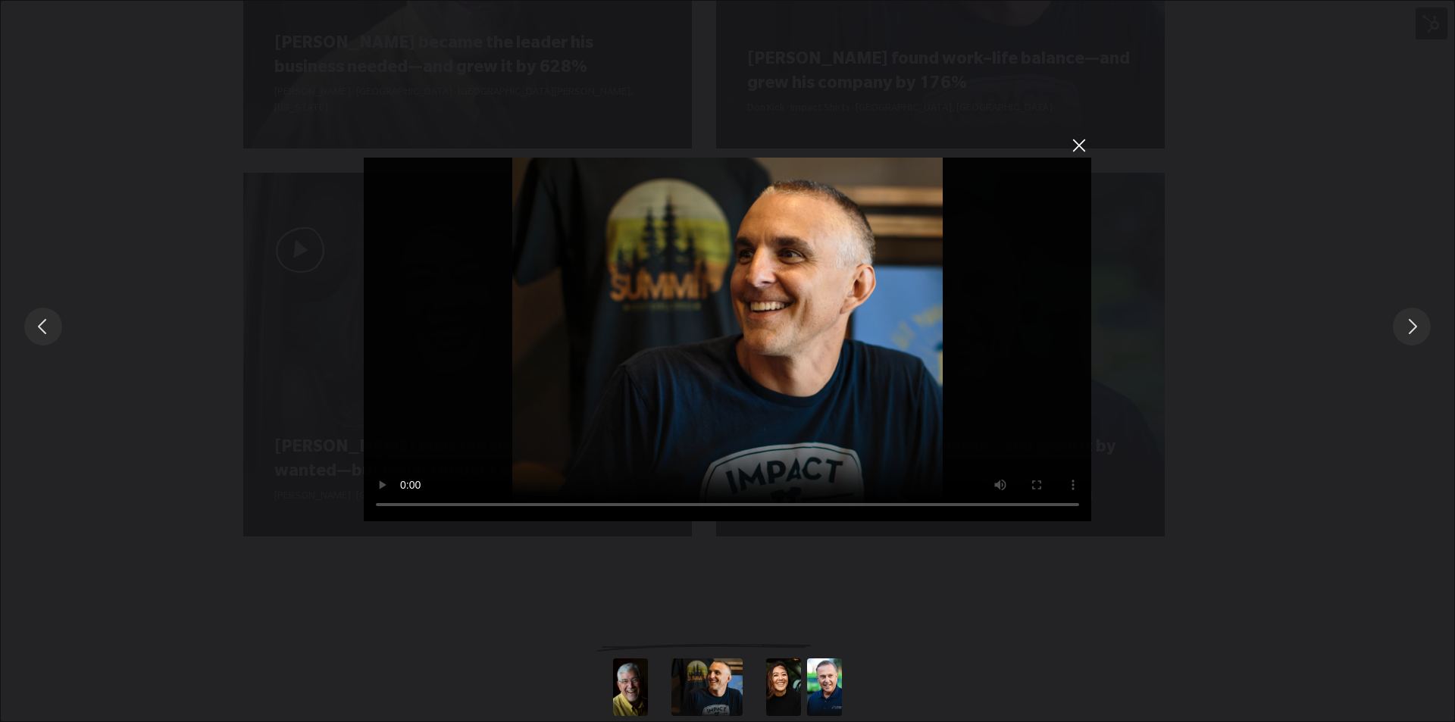
click at [787, 690] on button "Slide to #2" at bounding box center [783, 688] width 71 height 58
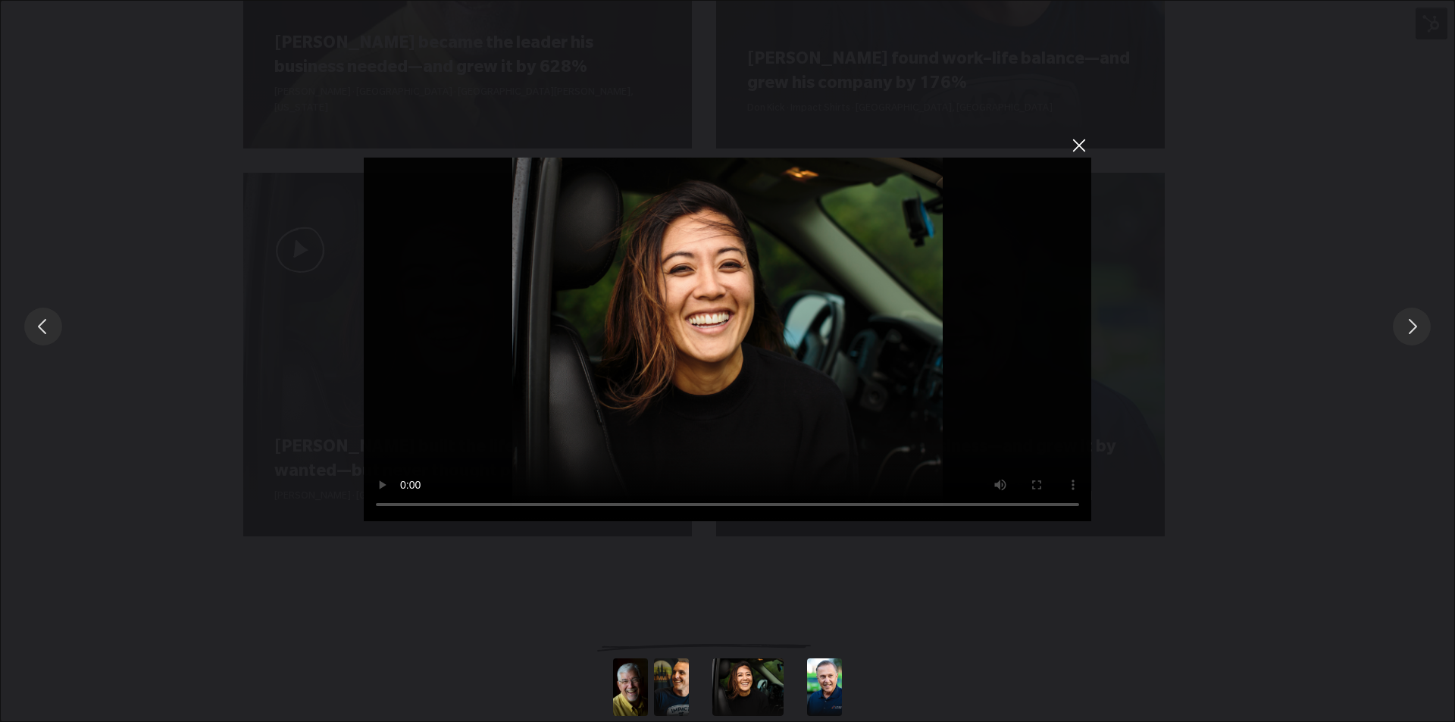
click at [818, 683] on button "Slide to #3" at bounding box center [824, 688] width 71 height 58
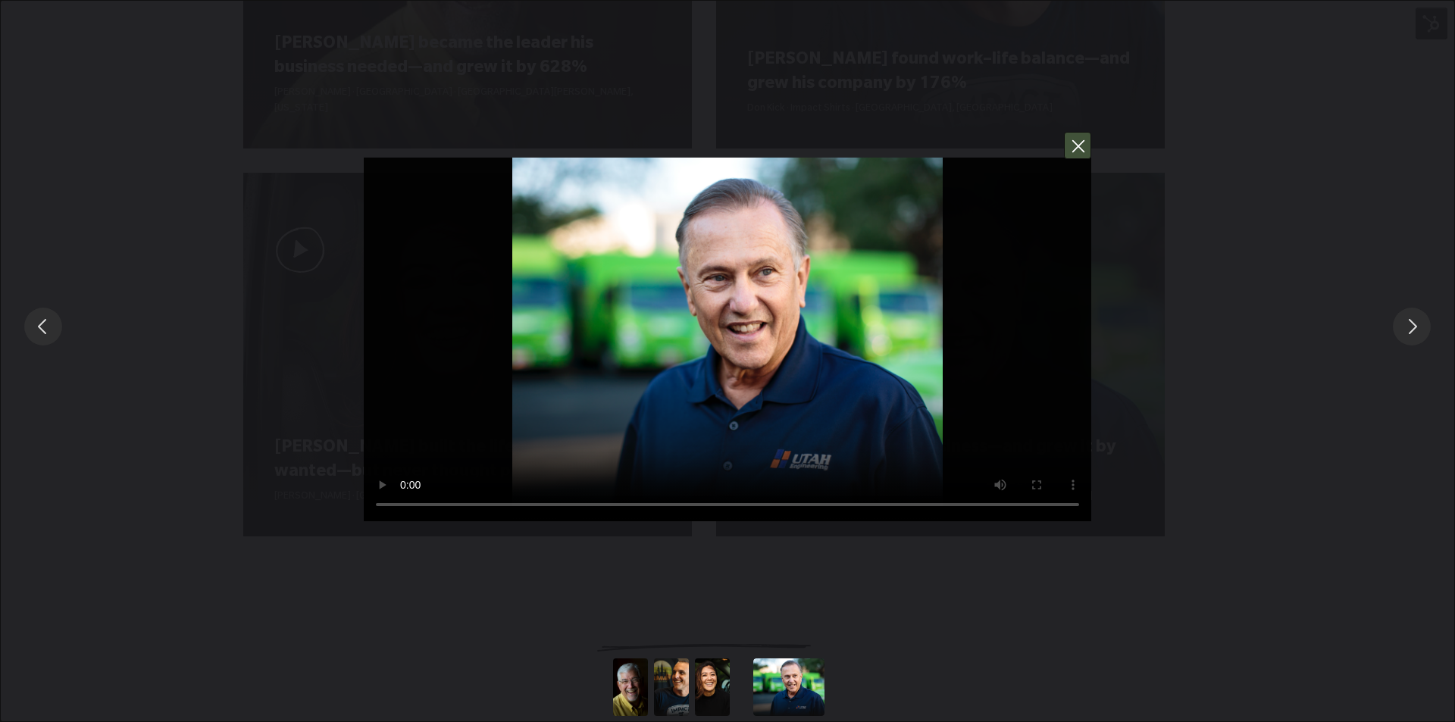
click at [1074, 146] on button "You can close this modal content with the ESC key" at bounding box center [1077, 145] width 27 height 27
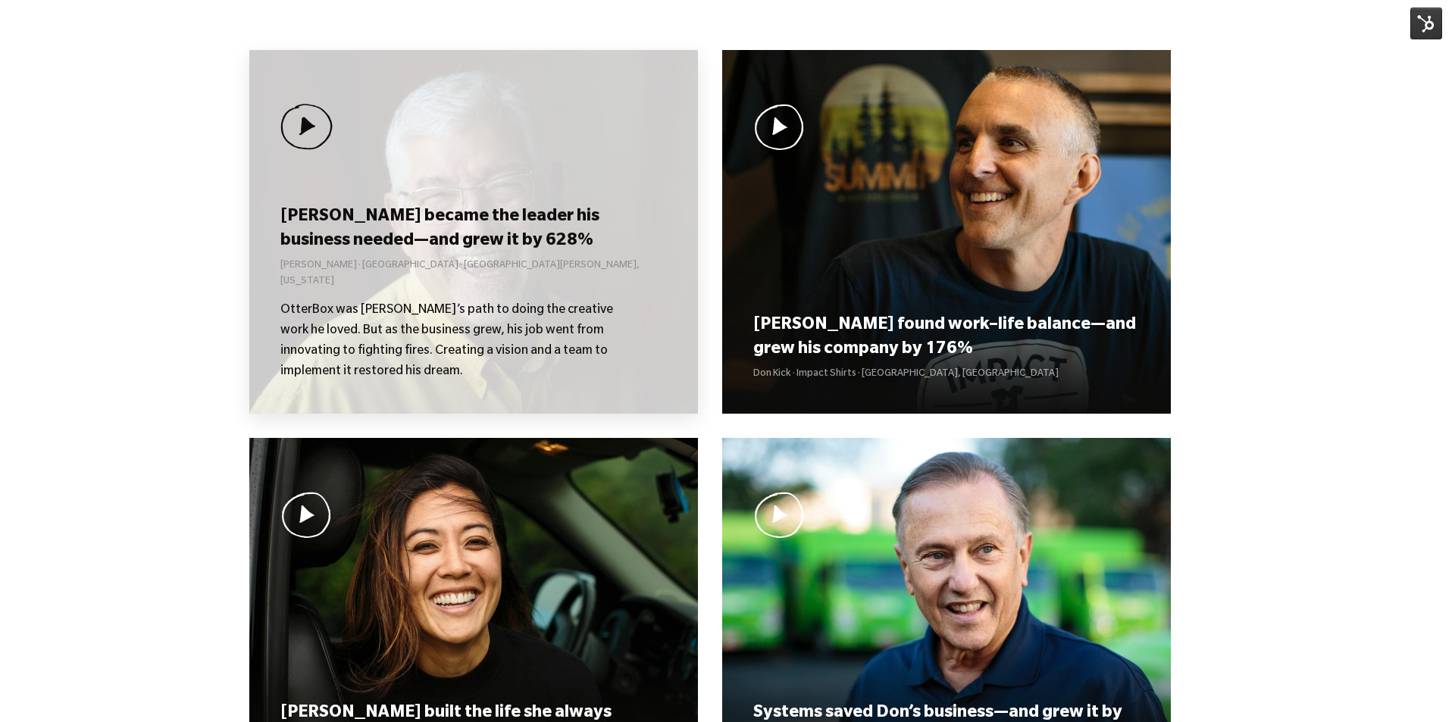
scroll to position [1138, 0]
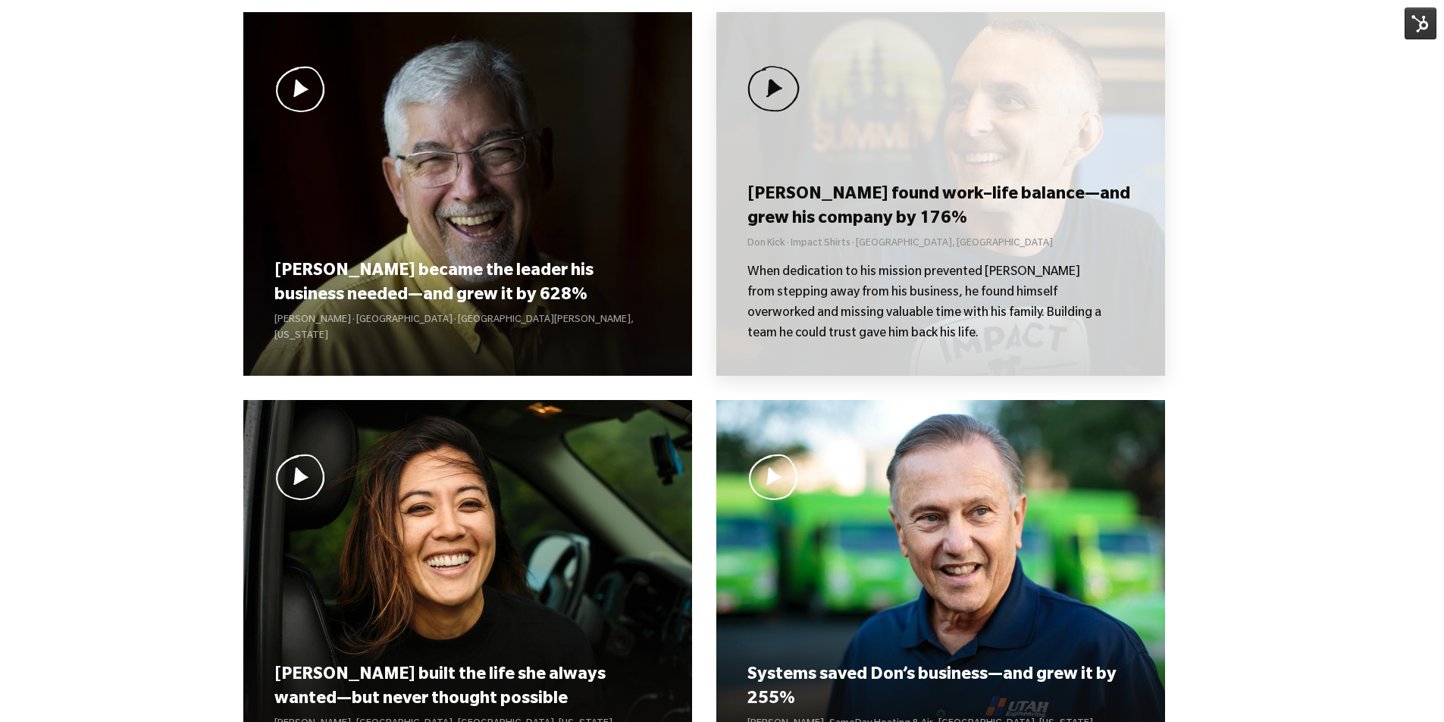
click at [984, 171] on div "[PERSON_NAME] found work–life balance—and grew his company by 176% Don Kick · I…" at bounding box center [940, 194] width 449 height 364
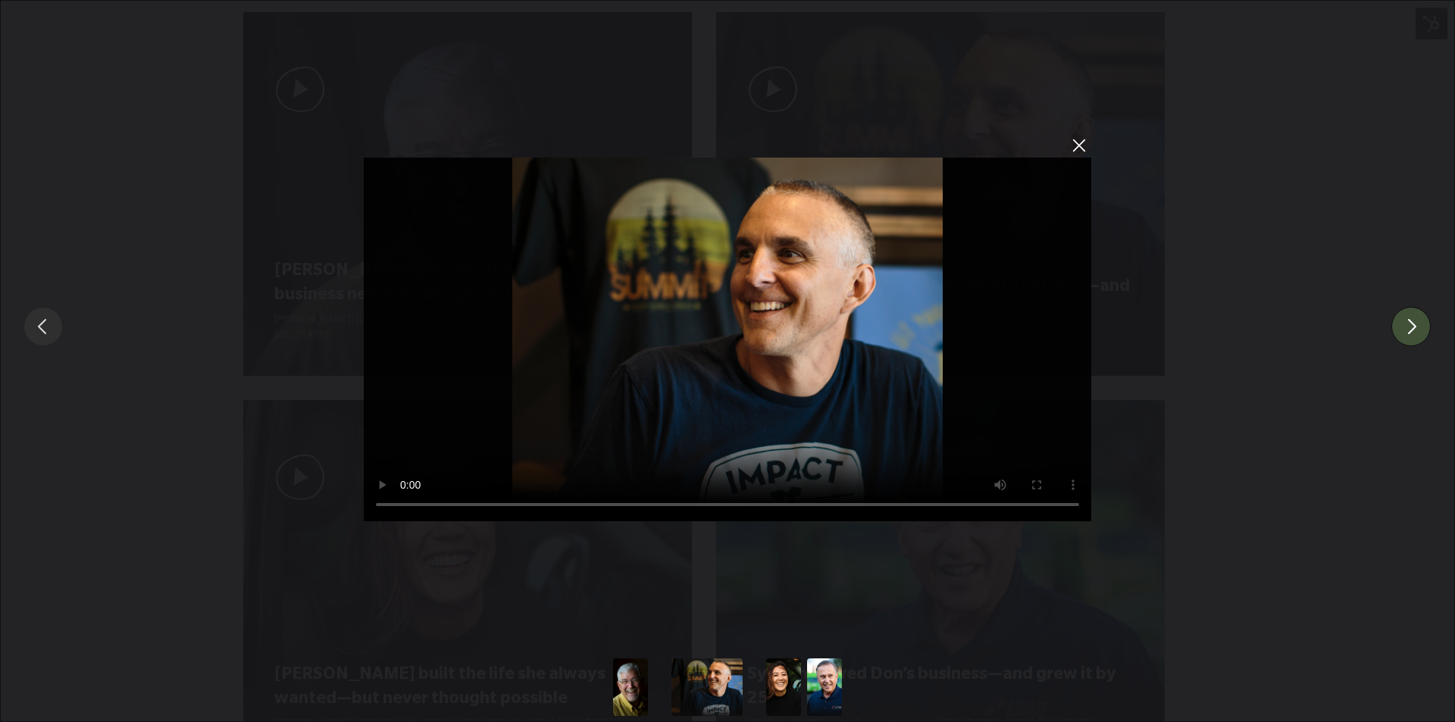
click at [1412, 332] on button "You can close this modal content with the ESC key" at bounding box center [1410, 326] width 39 height 39
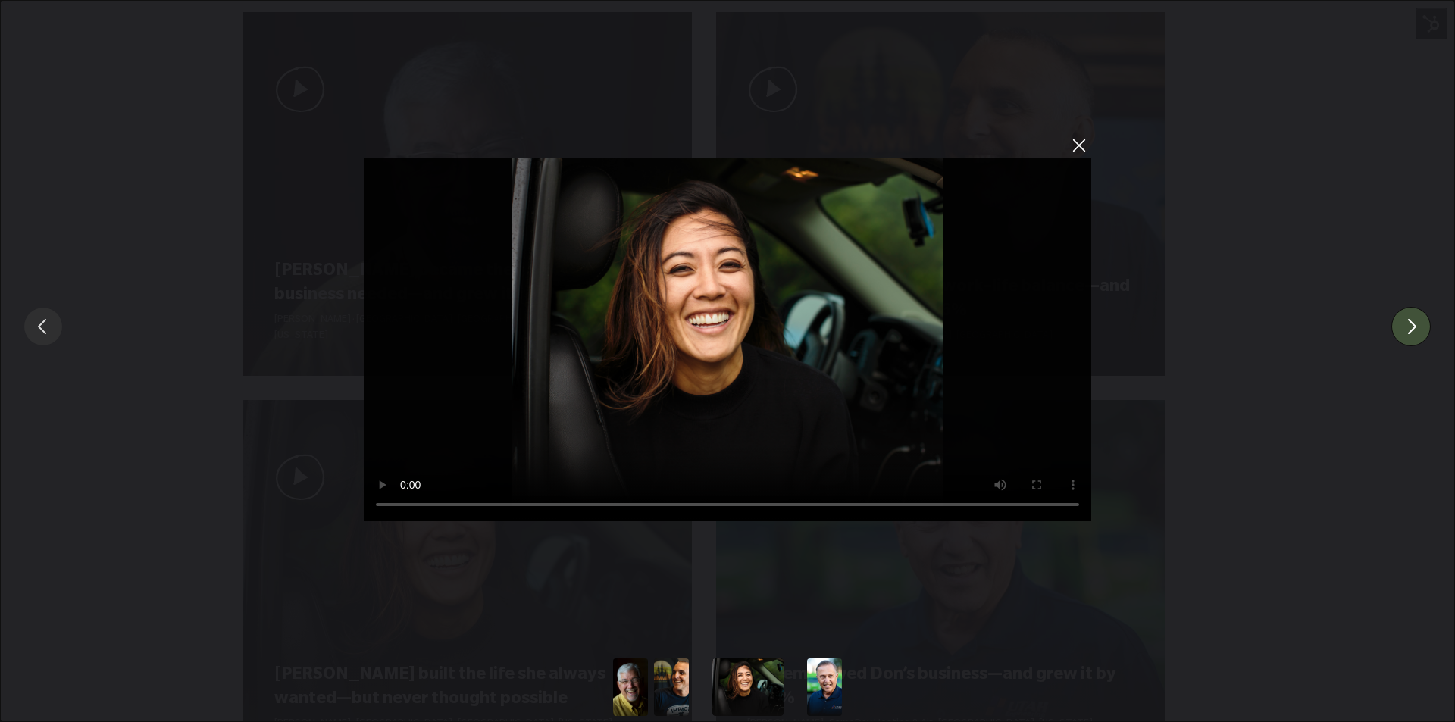
click at [1408, 331] on button "You can close this modal content with the ESC key" at bounding box center [1410, 326] width 39 height 39
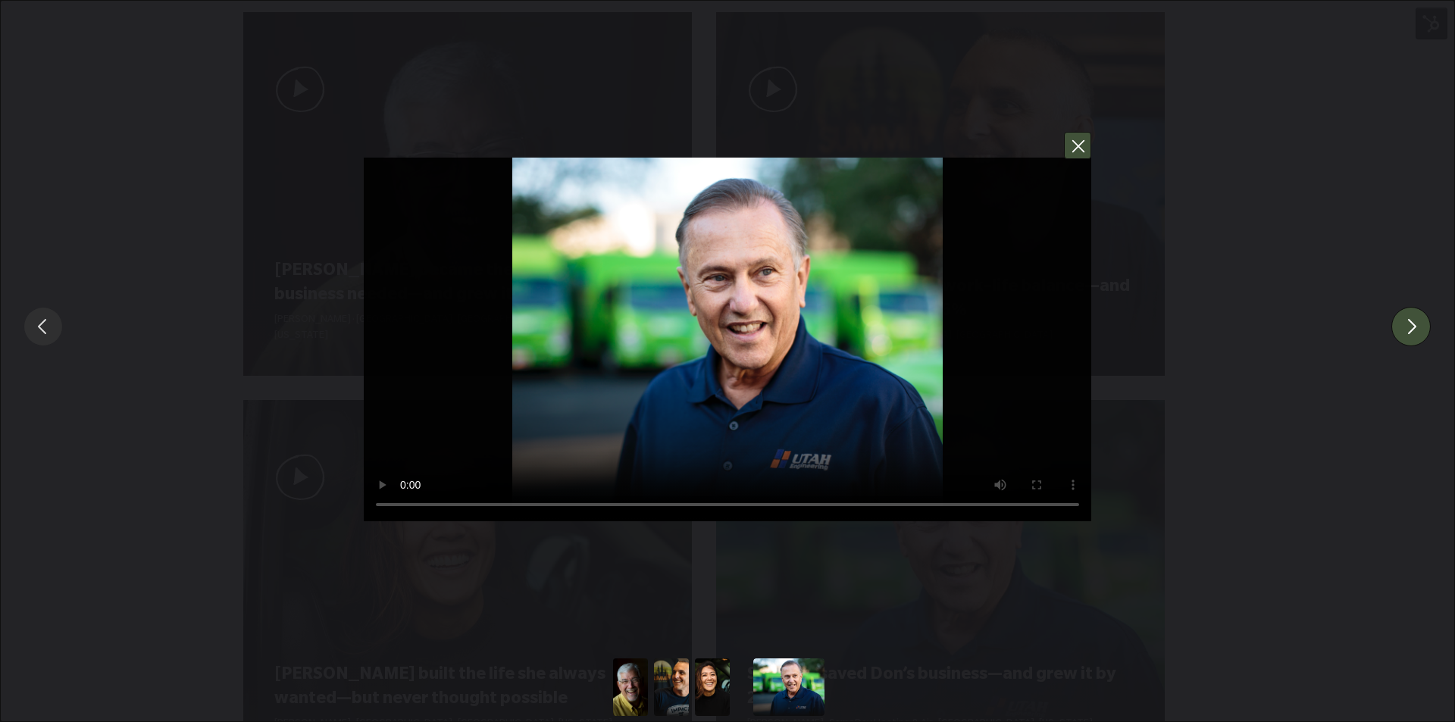
click at [1085, 152] on button "You can close this modal content with the ESC key" at bounding box center [1077, 145] width 27 height 27
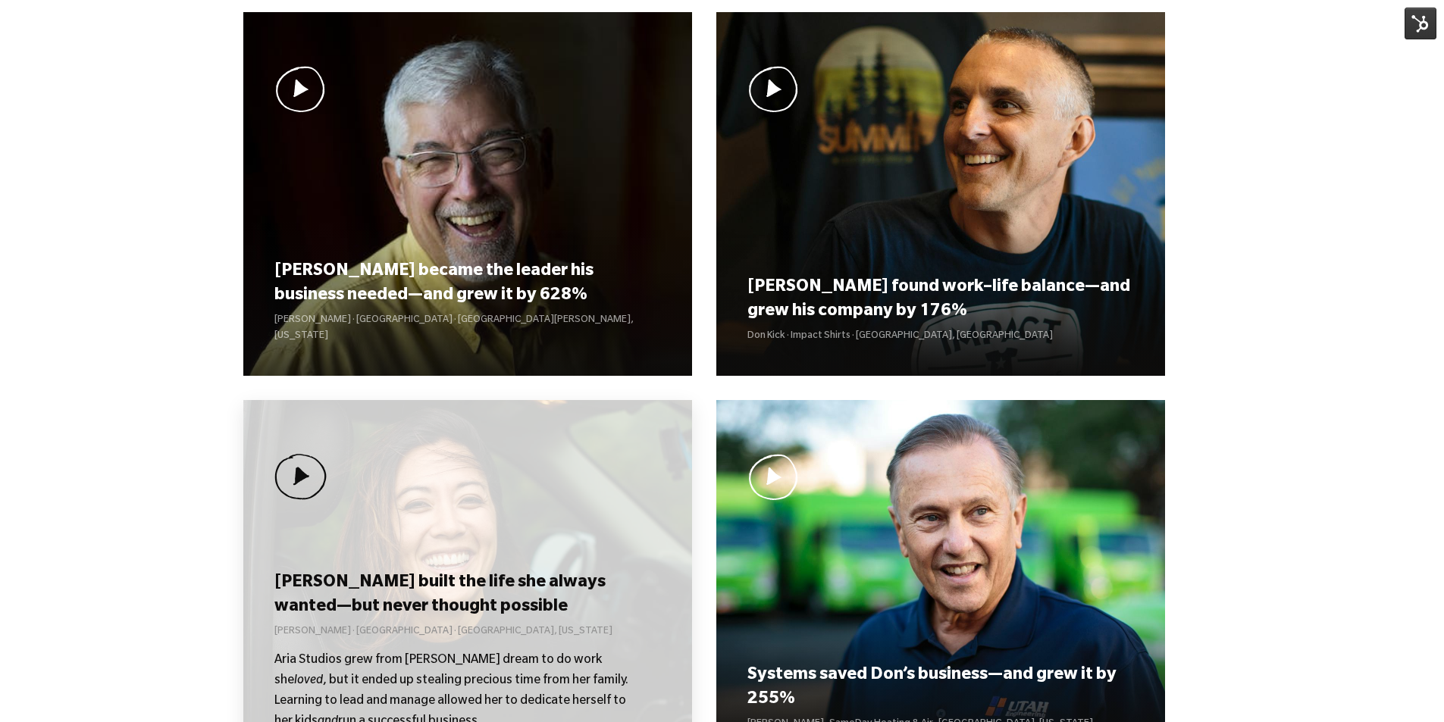
click at [536, 718] on p "Aria Studios grew from Kolby’s dream to do work she loved , but it ended up ste…" at bounding box center [452, 692] width 356 height 82
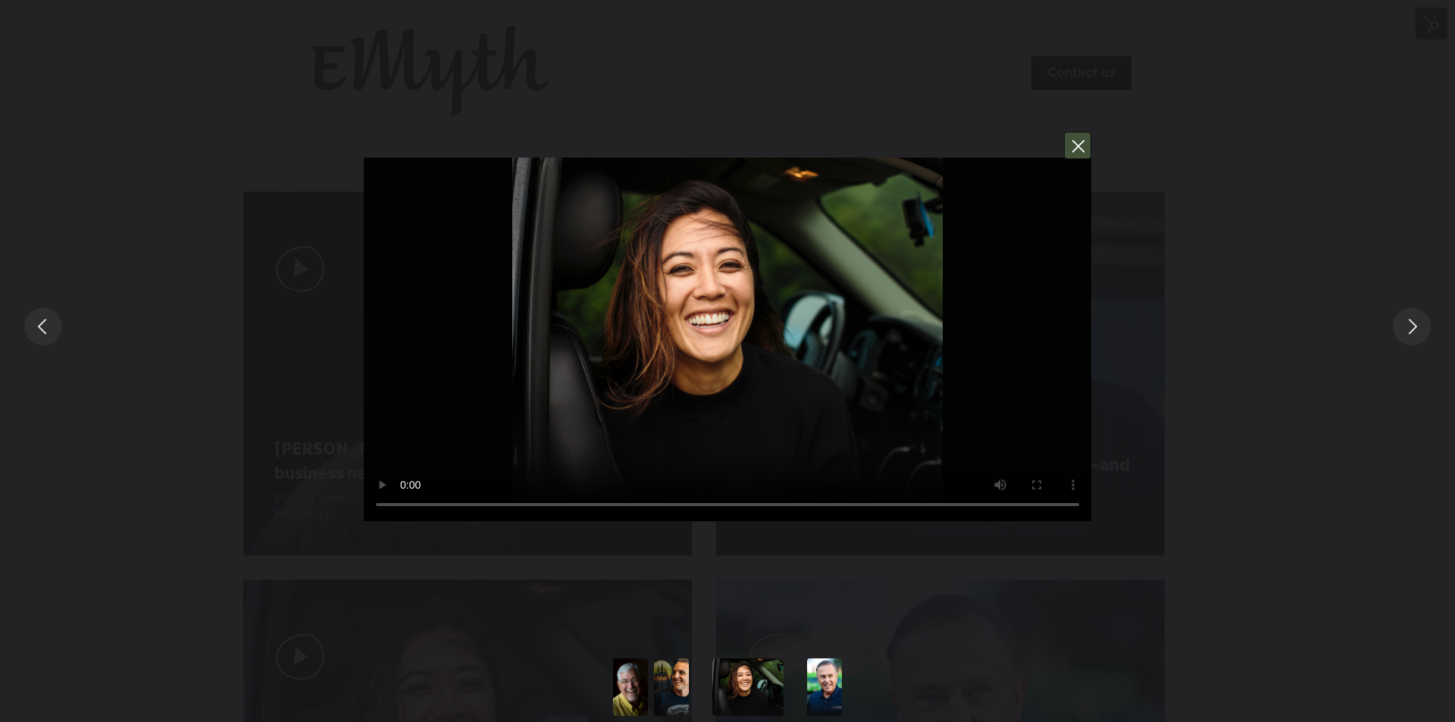
click at [1084, 143] on button "You can close this modal content with the ESC key" at bounding box center [1077, 145] width 27 height 27
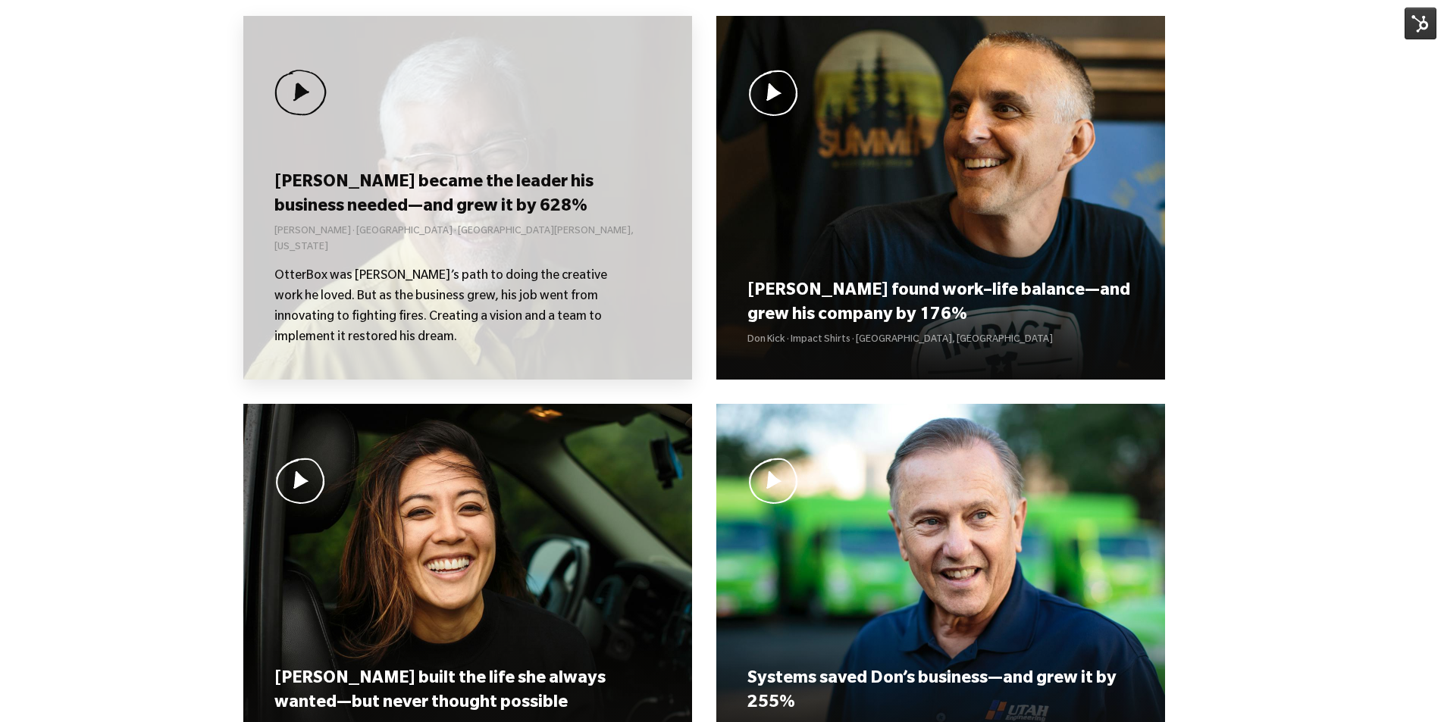
scroll to position [1131, 0]
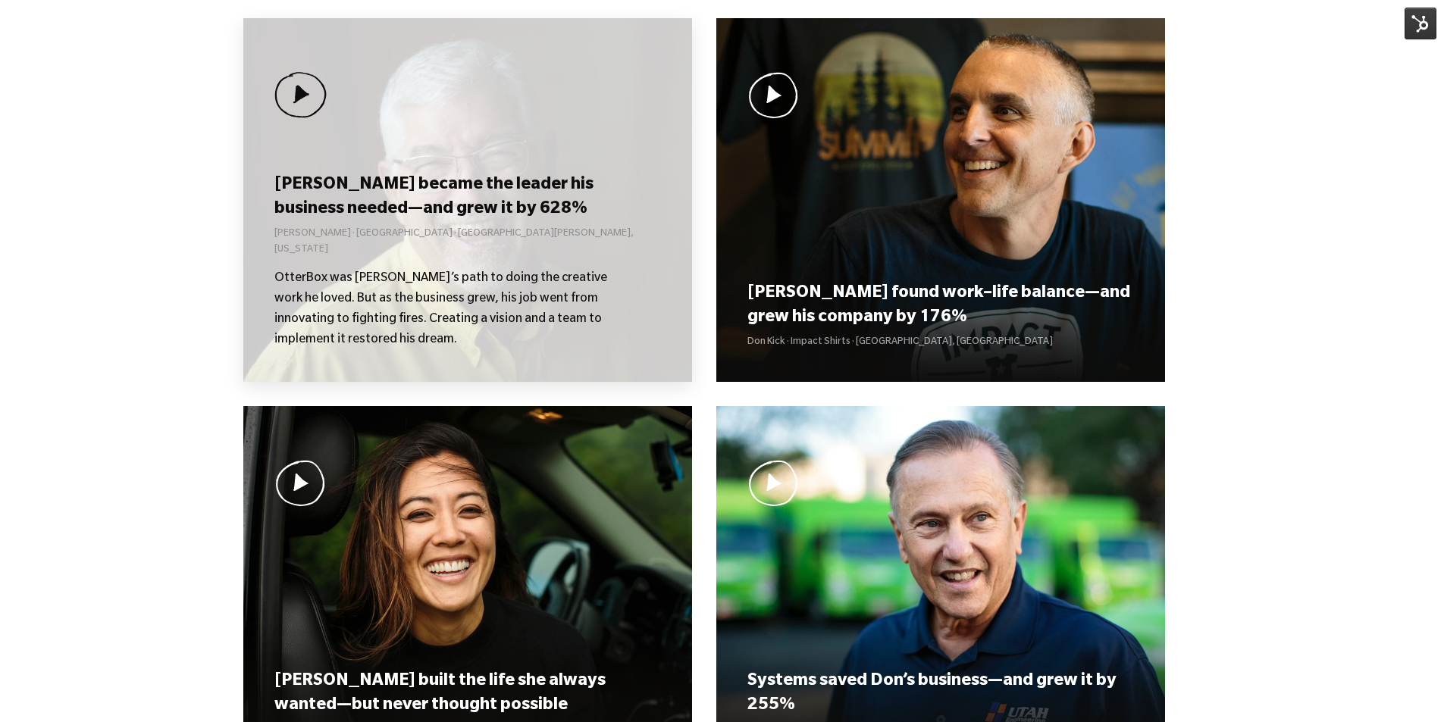
click at [541, 302] on p "OtterBox was [PERSON_NAME]’s path to doing the creative work he loved. But as t…" at bounding box center [452, 310] width 356 height 82
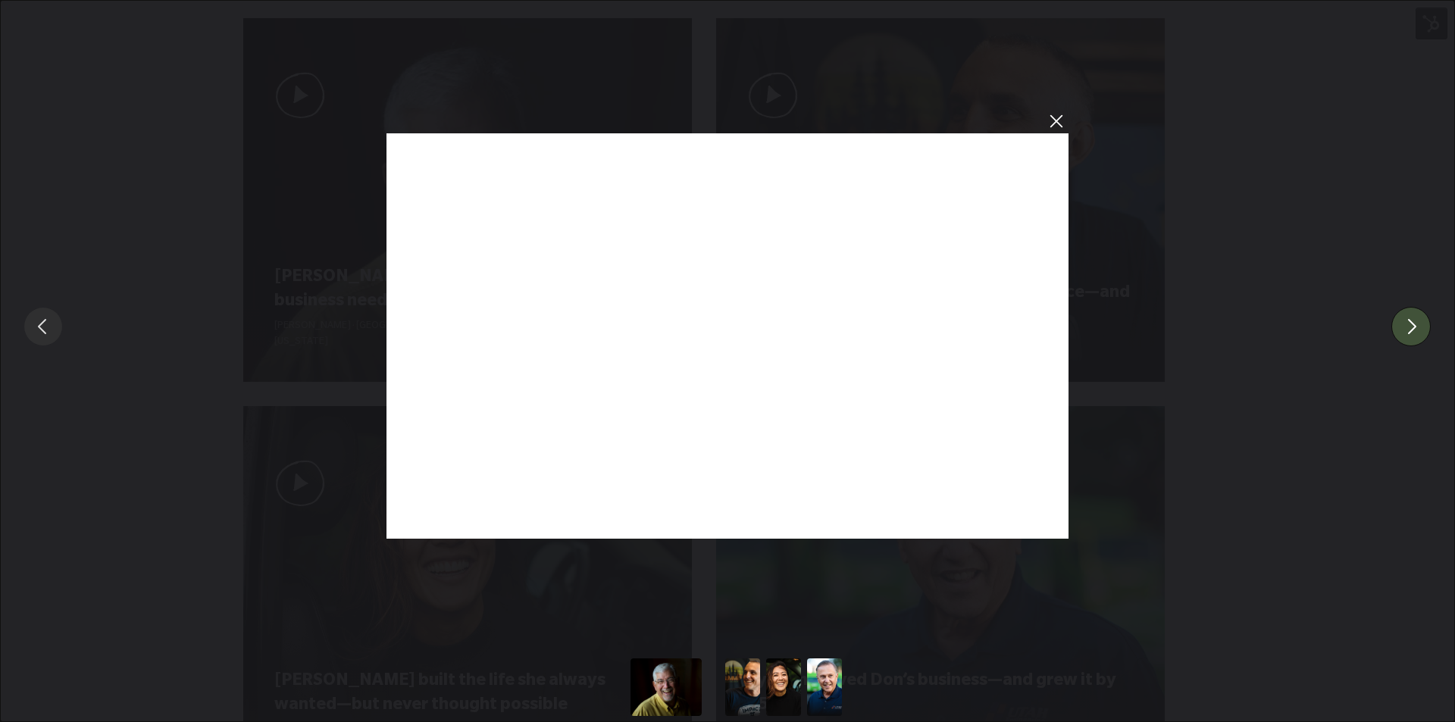
click at [1413, 324] on button "You can close this modal content with the ESC key" at bounding box center [1410, 326] width 39 height 39
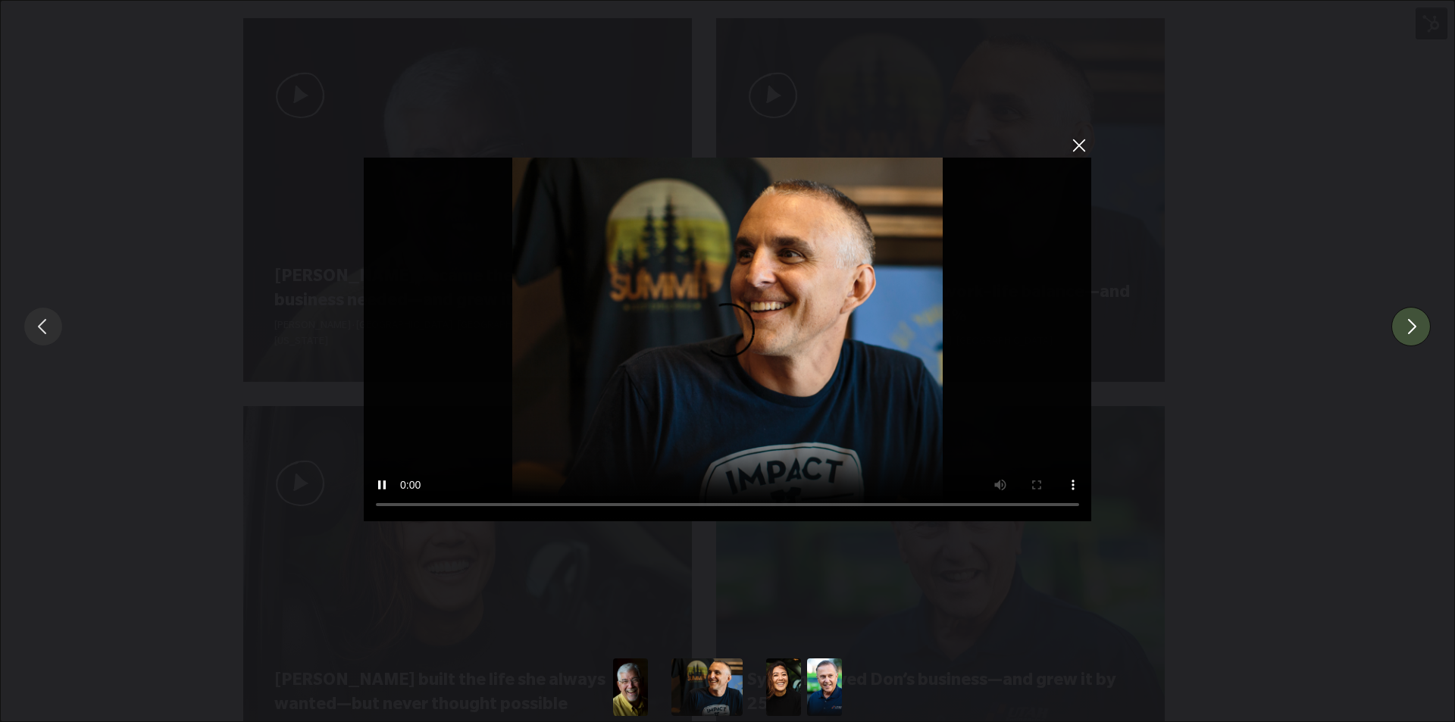
click at [1413, 324] on button "You can close this modal content with the ESC key" at bounding box center [1410, 326] width 39 height 39
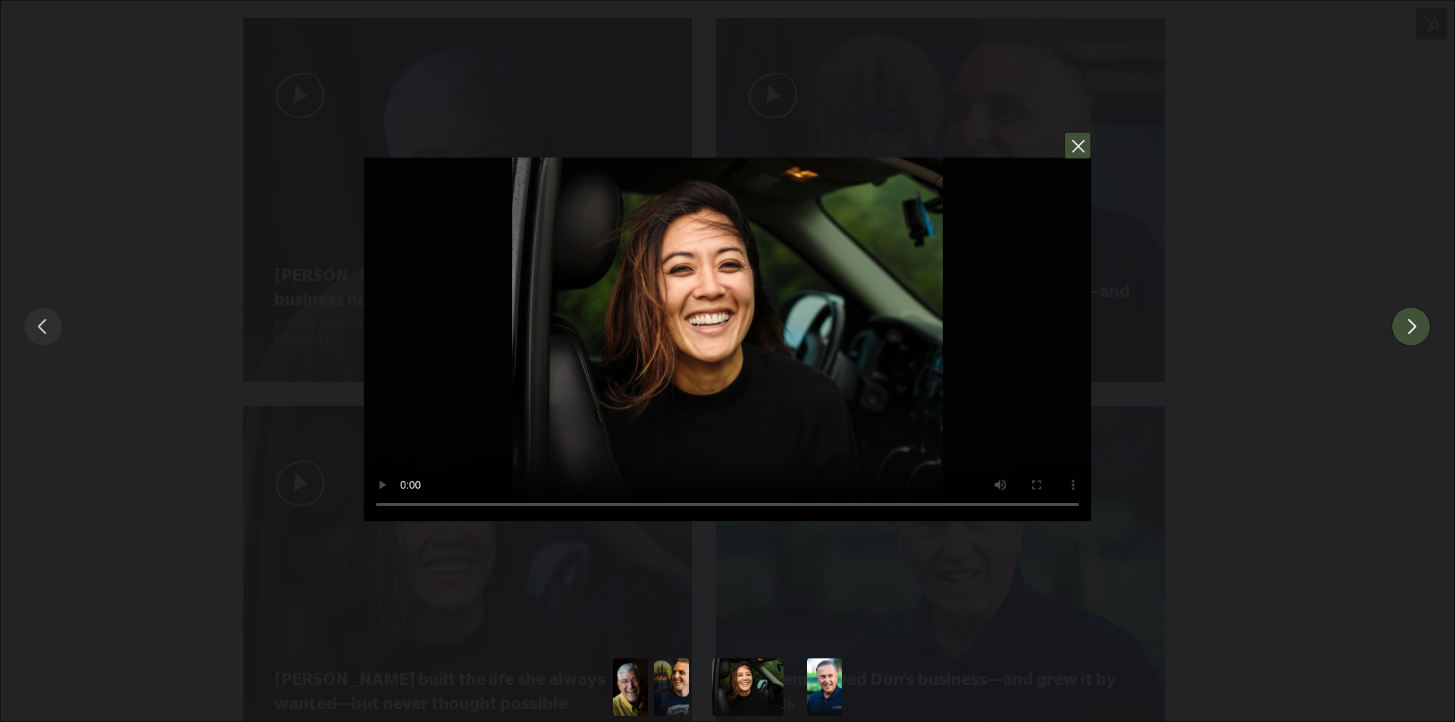
click at [1075, 146] on button "You can close this modal content with the ESC key" at bounding box center [1077, 145] width 27 height 27
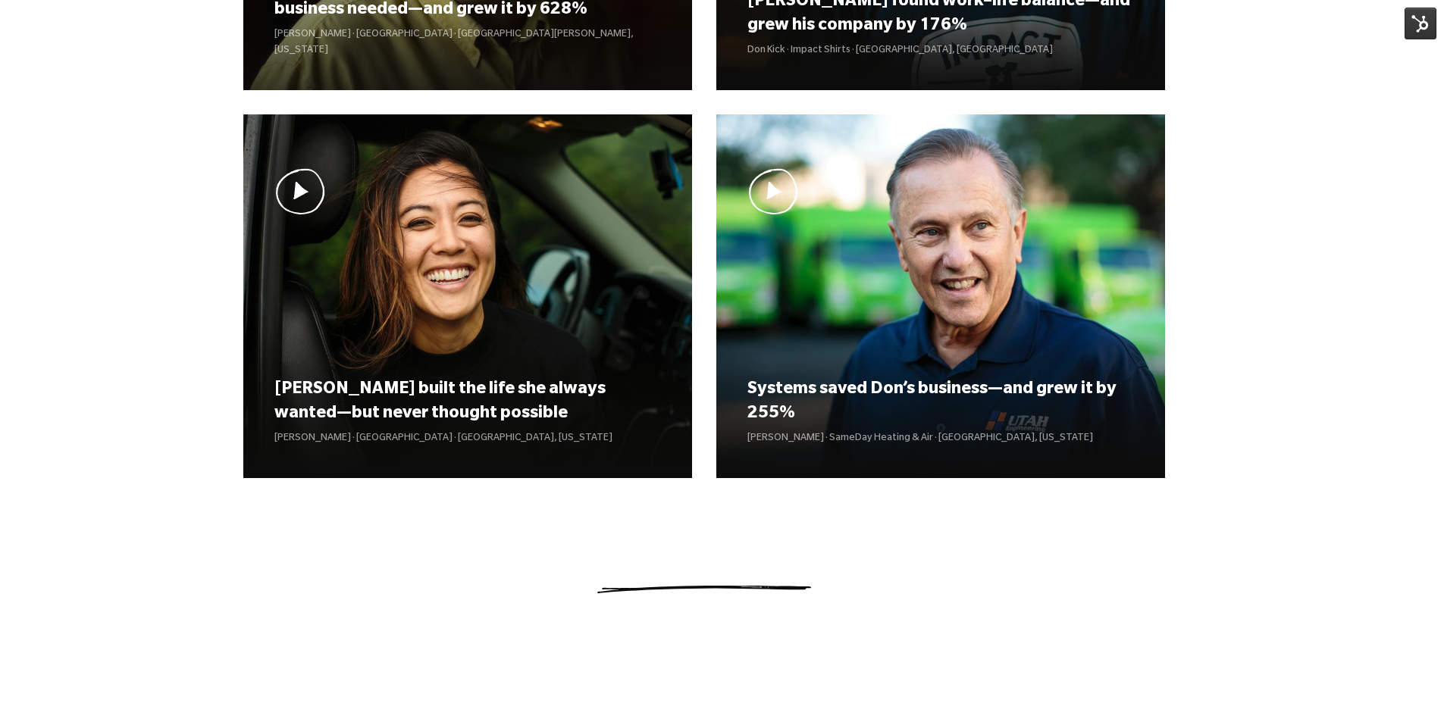
scroll to position [1435, 0]
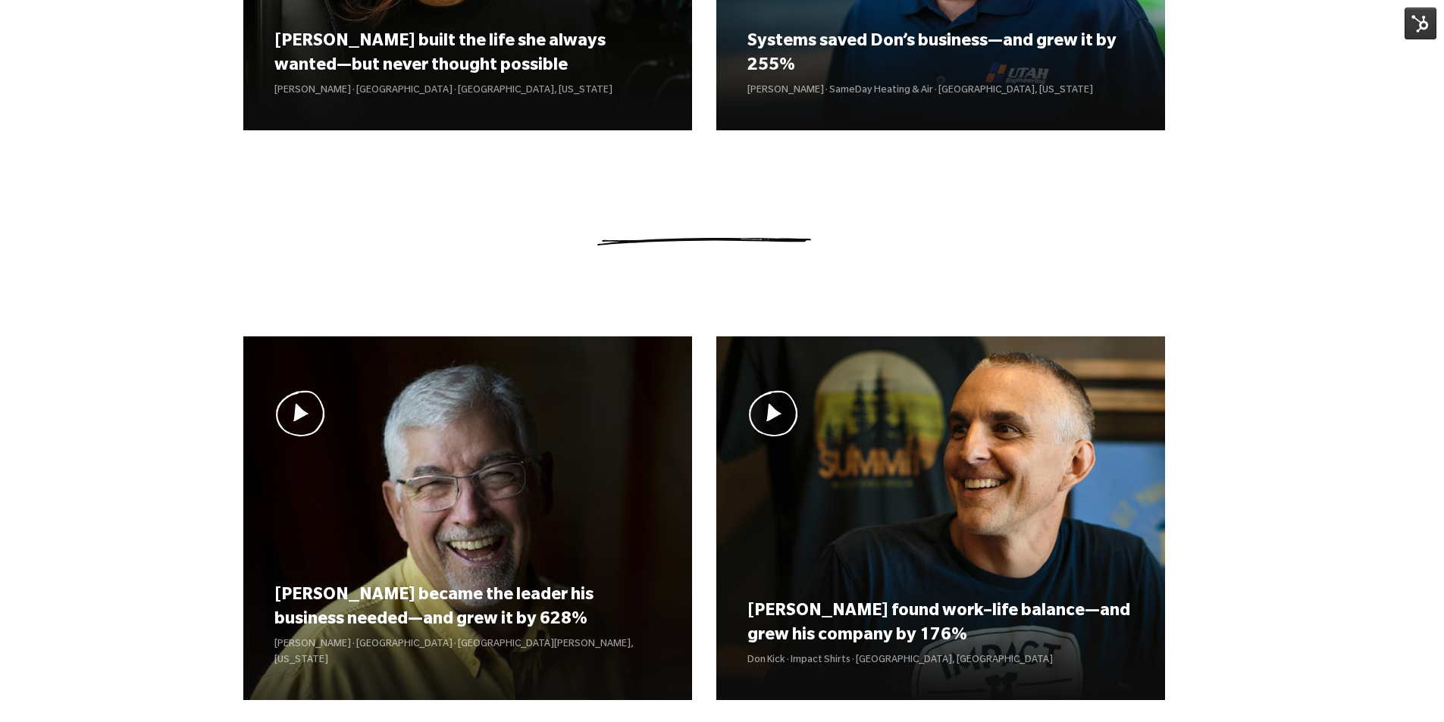
scroll to position [985, 0]
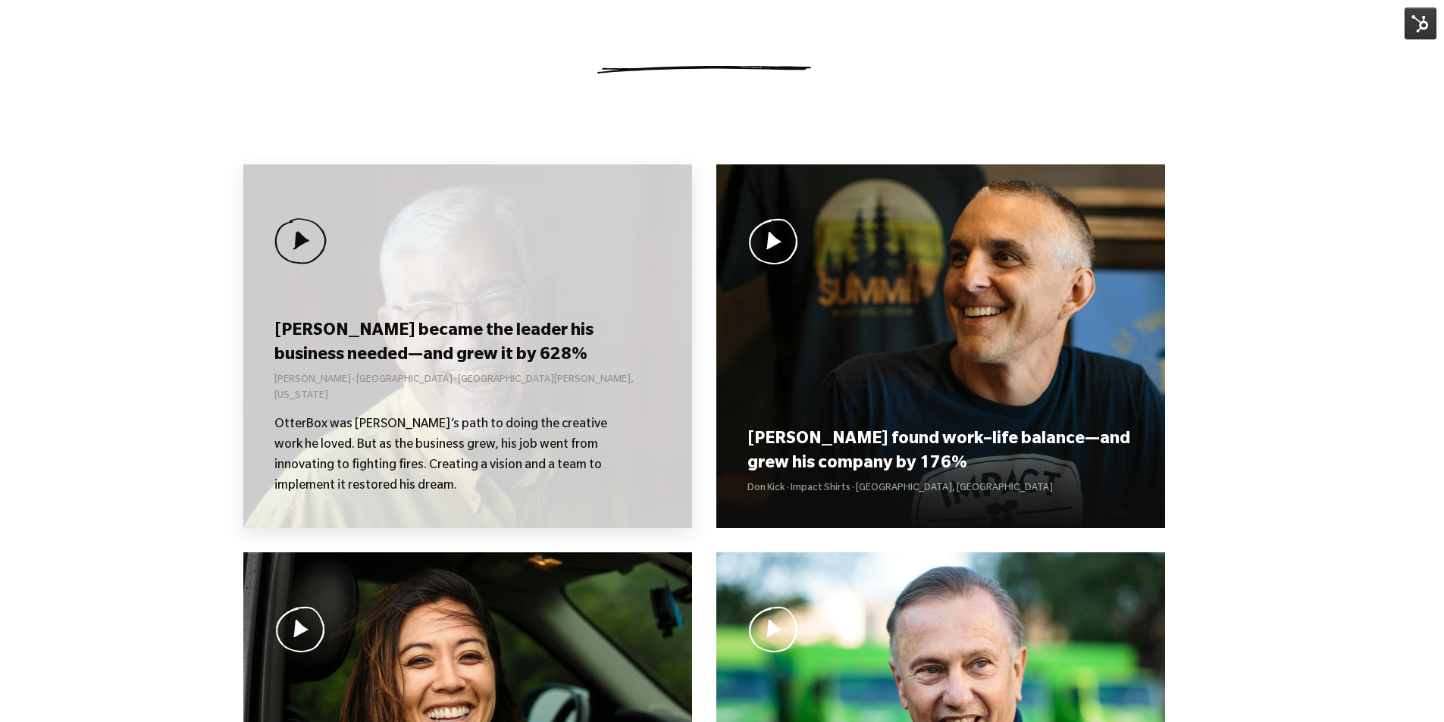
click at [397, 302] on div "[PERSON_NAME] became the leader his business needed—and grew it by 628% [PERSON…" at bounding box center [467, 346] width 449 height 364
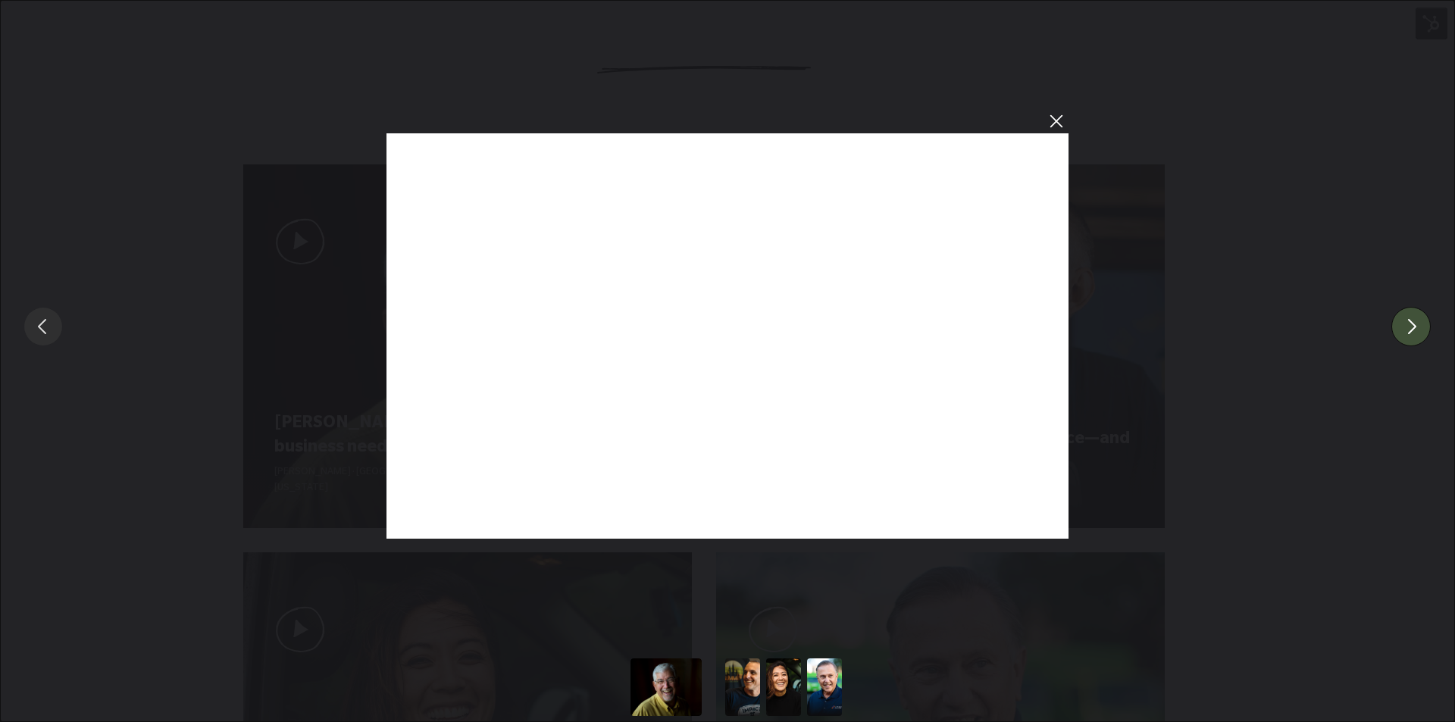
click at [1410, 325] on button "You can close this modal content with the ESC key" at bounding box center [1410, 326] width 39 height 39
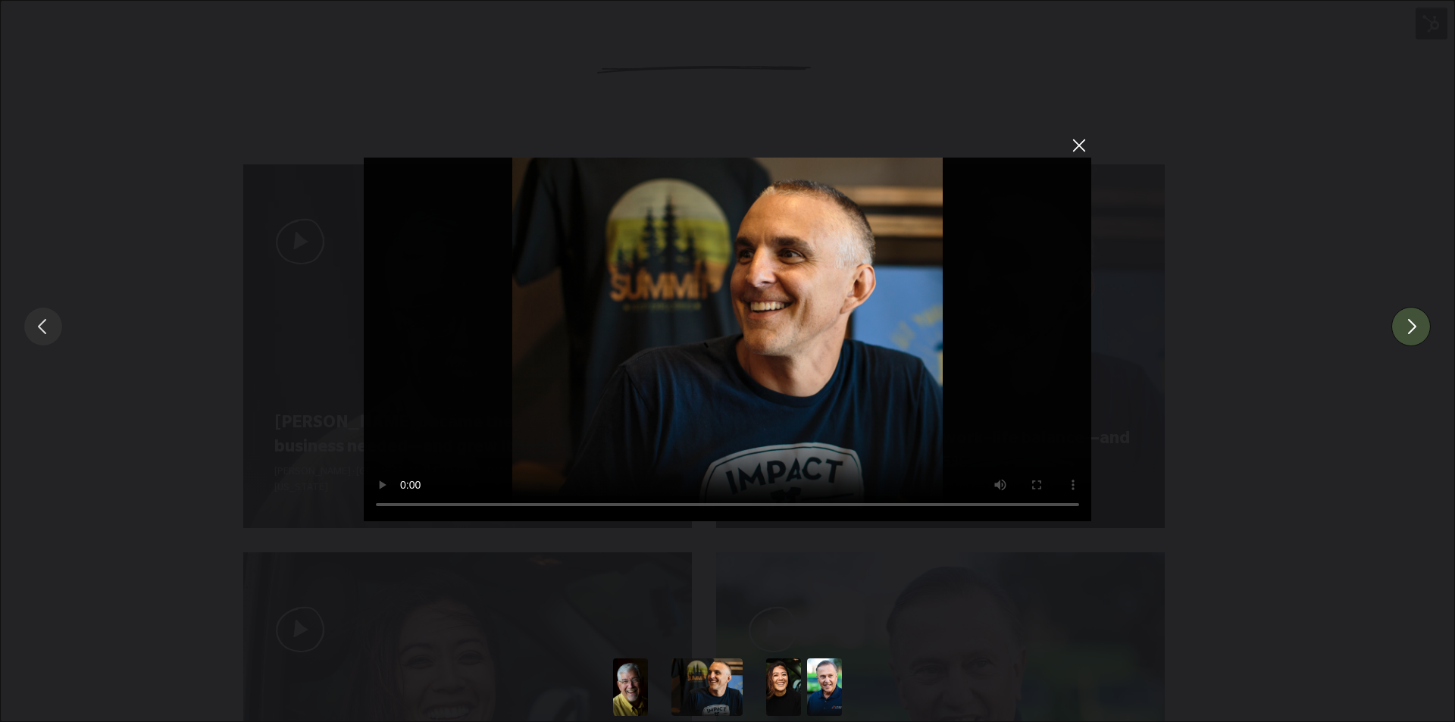
click at [1409, 327] on button "You can close this modal content with the ESC key" at bounding box center [1410, 326] width 39 height 39
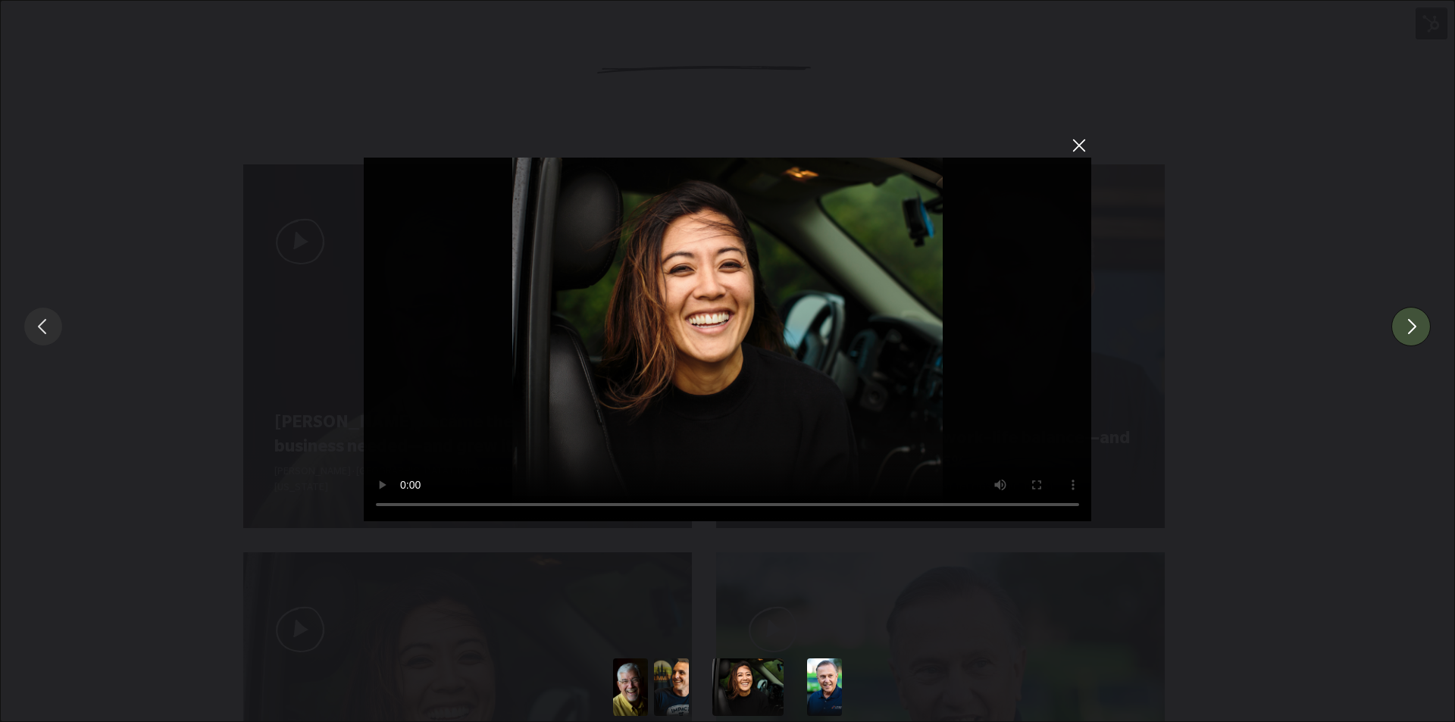
click at [1409, 327] on button "You can close this modal content with the ESC key" at bounding box center [1410, 326] width 39 height 39
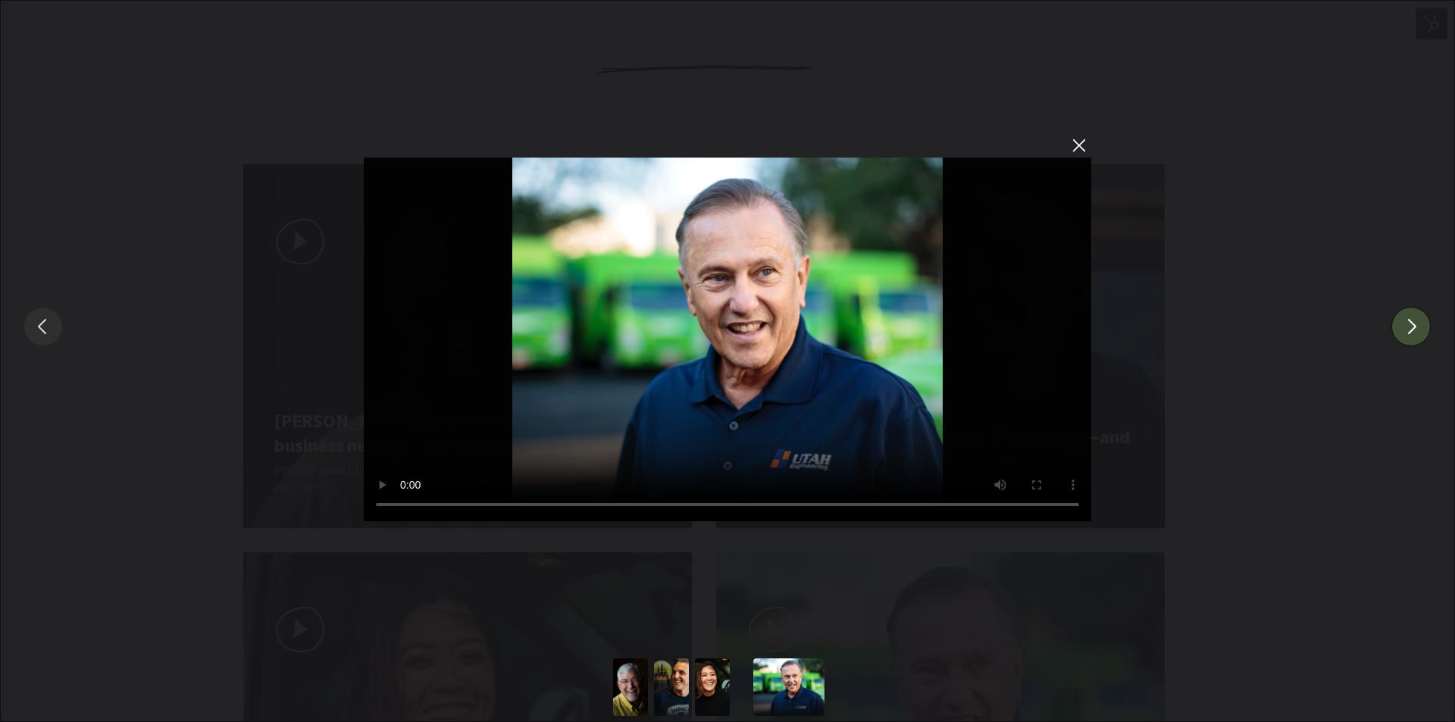
click at [1241, 145] on div "Sorry, your browser doesn't support embedded videos." at bounding box center [727, 326] width 1455 height 653
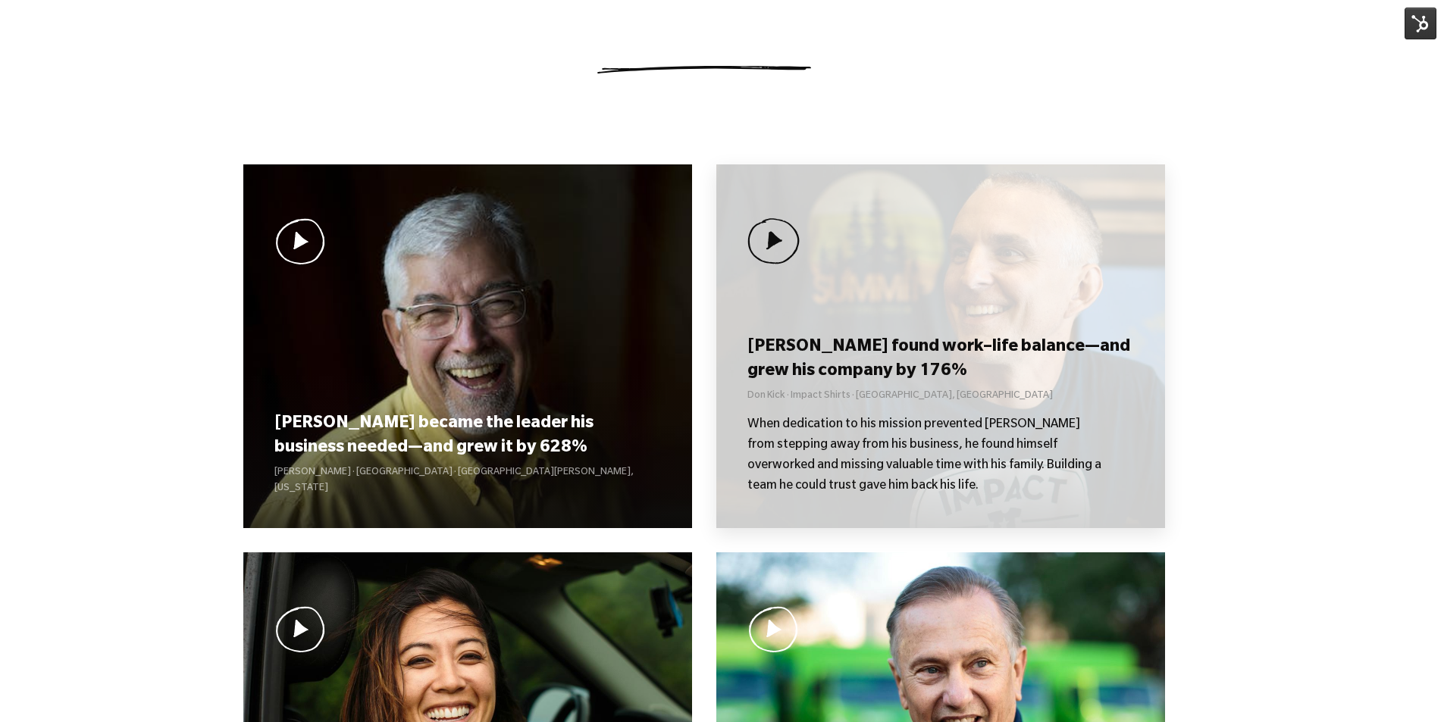
click at [932, 393] on p "Don Kick · Impact Shirts · [GEOGRAPHIC_DATA], [GEOGRAPHIC_DATA]" at bounding box center [940, 397] width 386 height 16
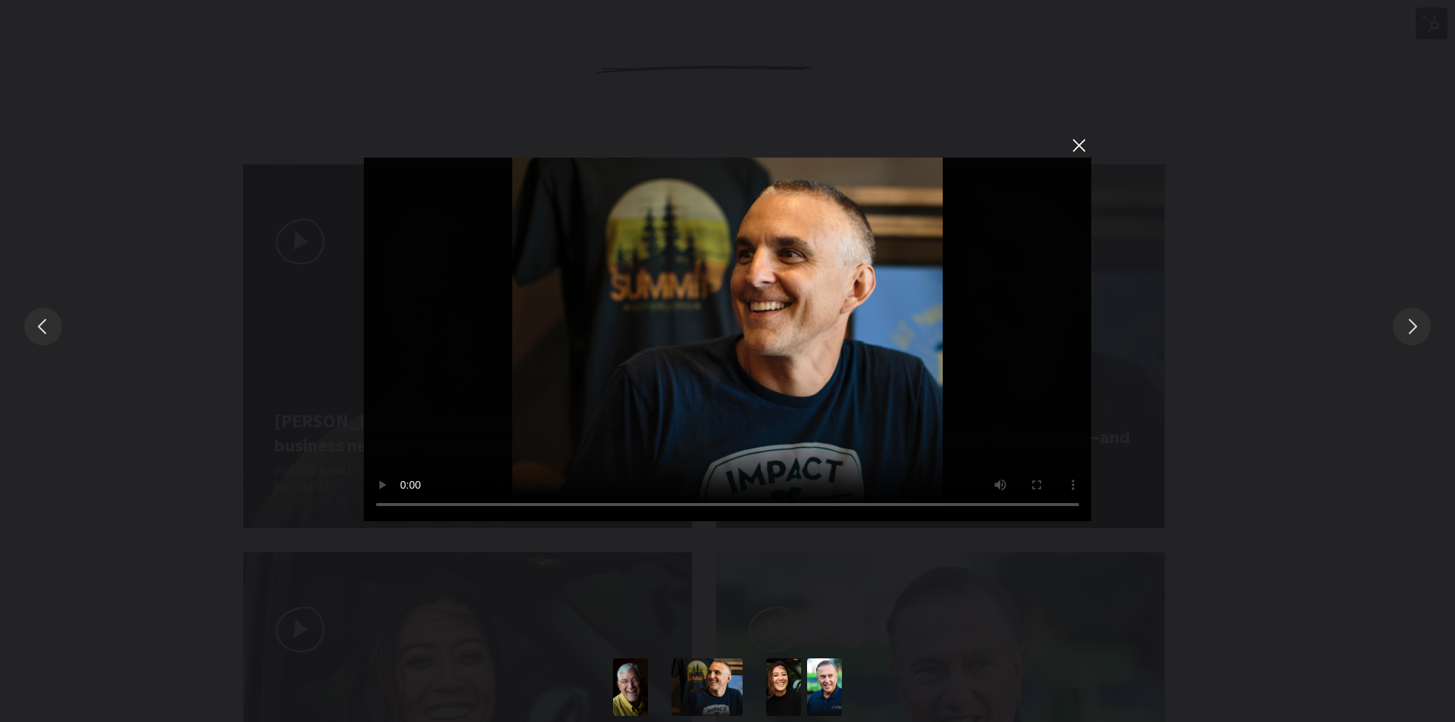
drag, startPoint x: 900, startPoint y: 83, endPoint x: 938, endPoint y: 688, distance: 606.8
click at [950, 636] on div "Sorry, your browser doesn't support embedded videos." at bounding box center [727, 326] width 1455 height 653
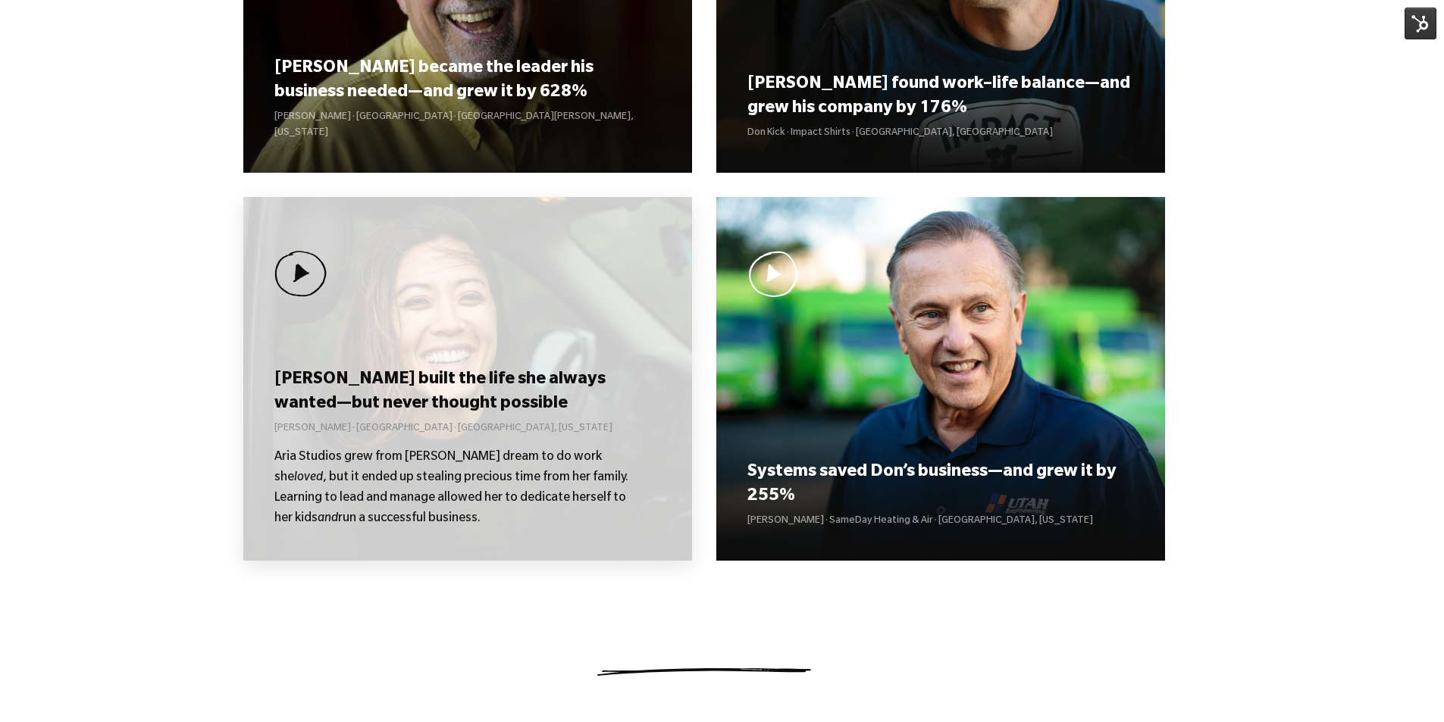
scroll to position [1364, 0]
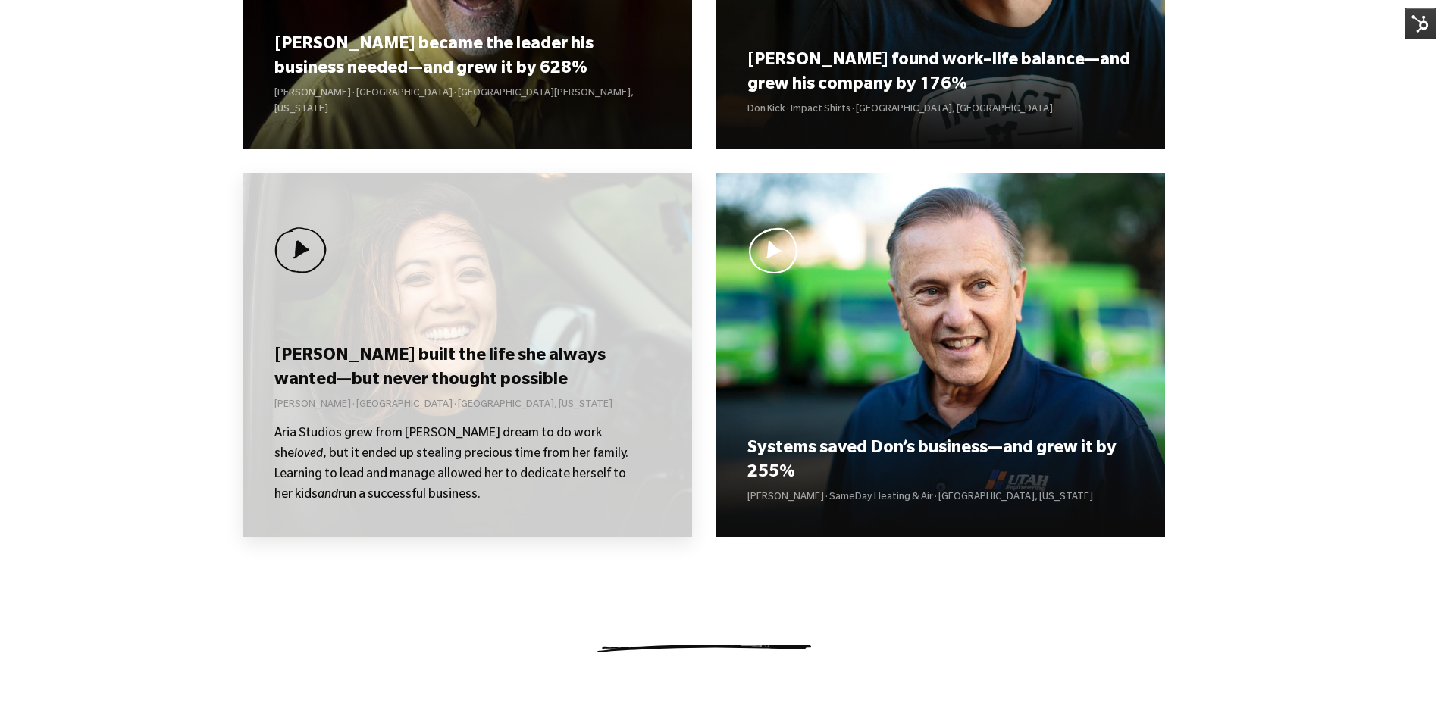
click at [575, 346] on h3 "[PERSON_NAME] built the life she always wanted—but never thought possible" at bounding box center [467, 369] width 386 height 47
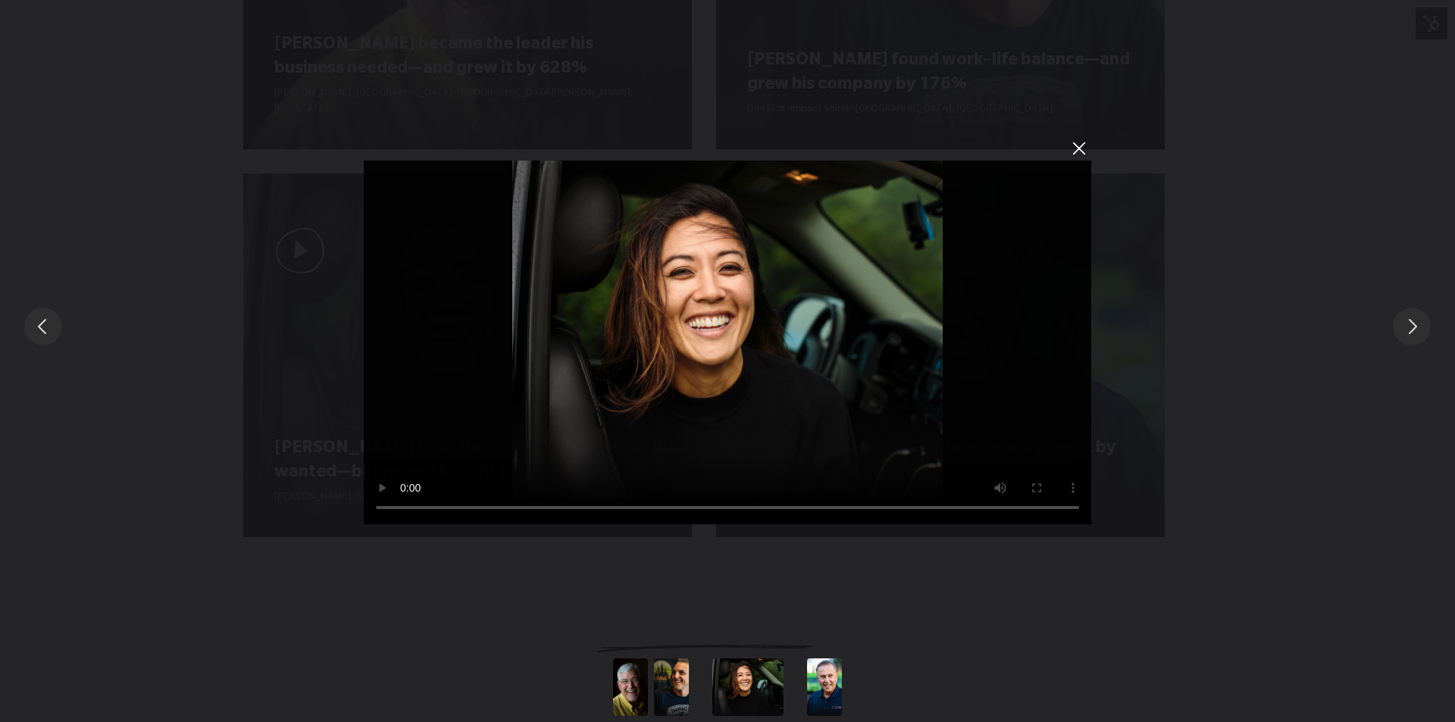
drag, startPoint x: 686, startPoint y: 102, endPoint x: 758, endPoint y: 526, distance: 429.7
click at [743, 424] on div "Sorry, your browser doesn't support embedded videos." at bounding box center [727, 329] width 1455 height 653
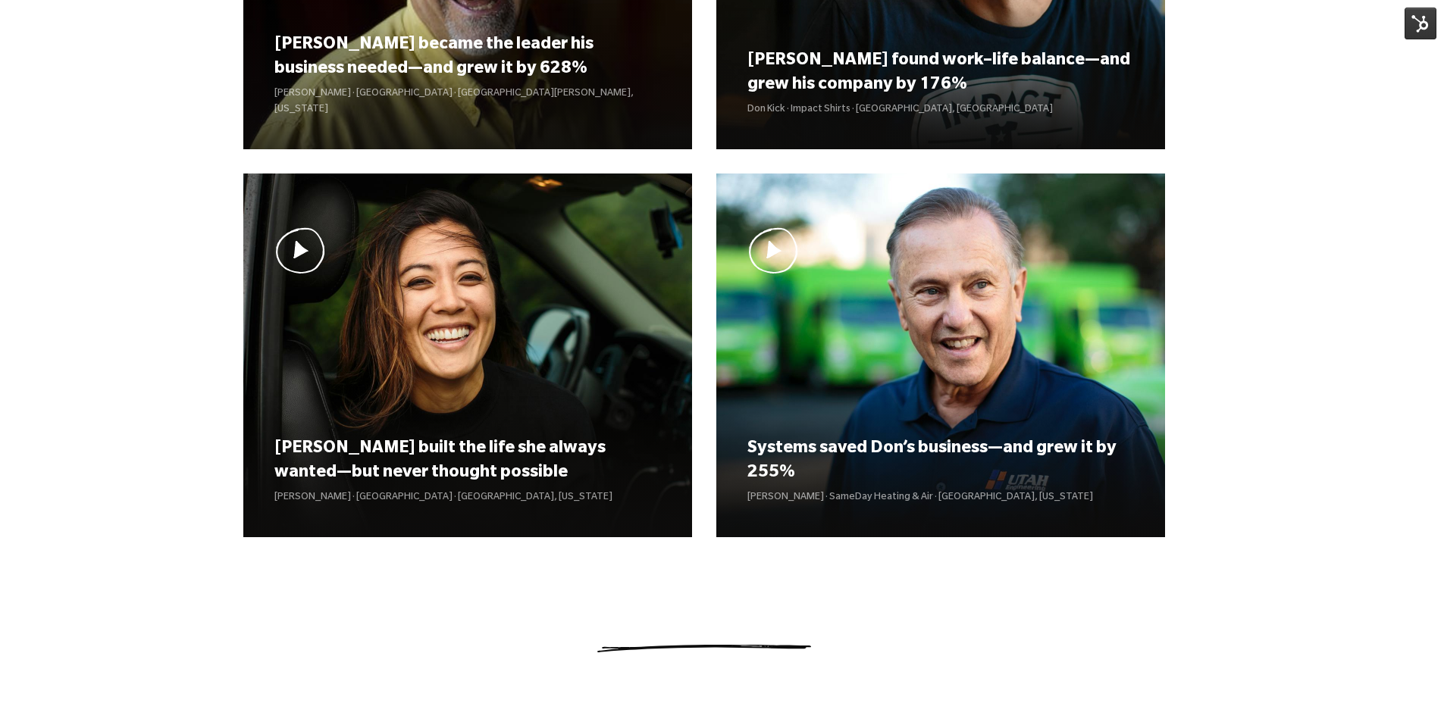
click at [866, 546] on section "Curt became the leader his business needed—and grew it by 628% Curt Richardson …" at bounding box center [704, 219] width 922 height 867
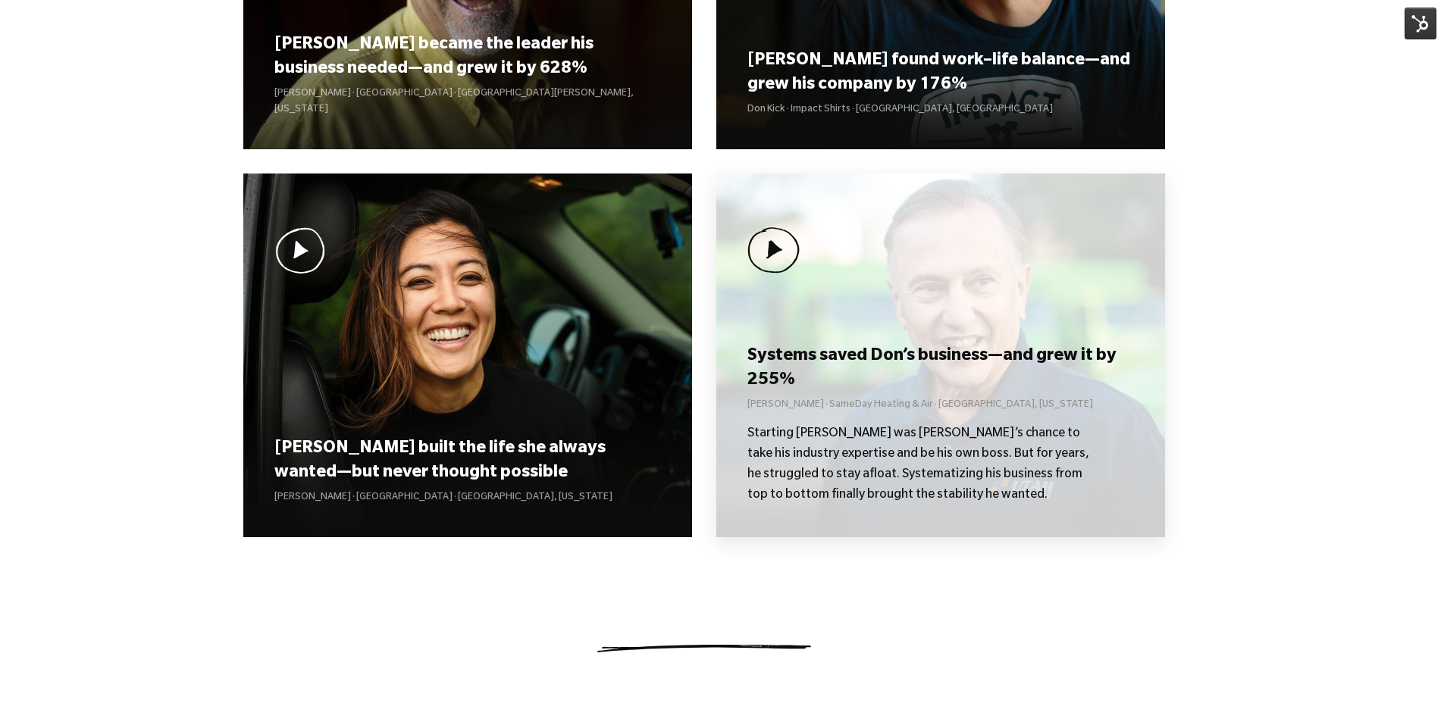
click at [875, 391] on h3 "Systems saved Don’s business—and grew it by 255%" at bounding box center [940, 369] width 386 height 47
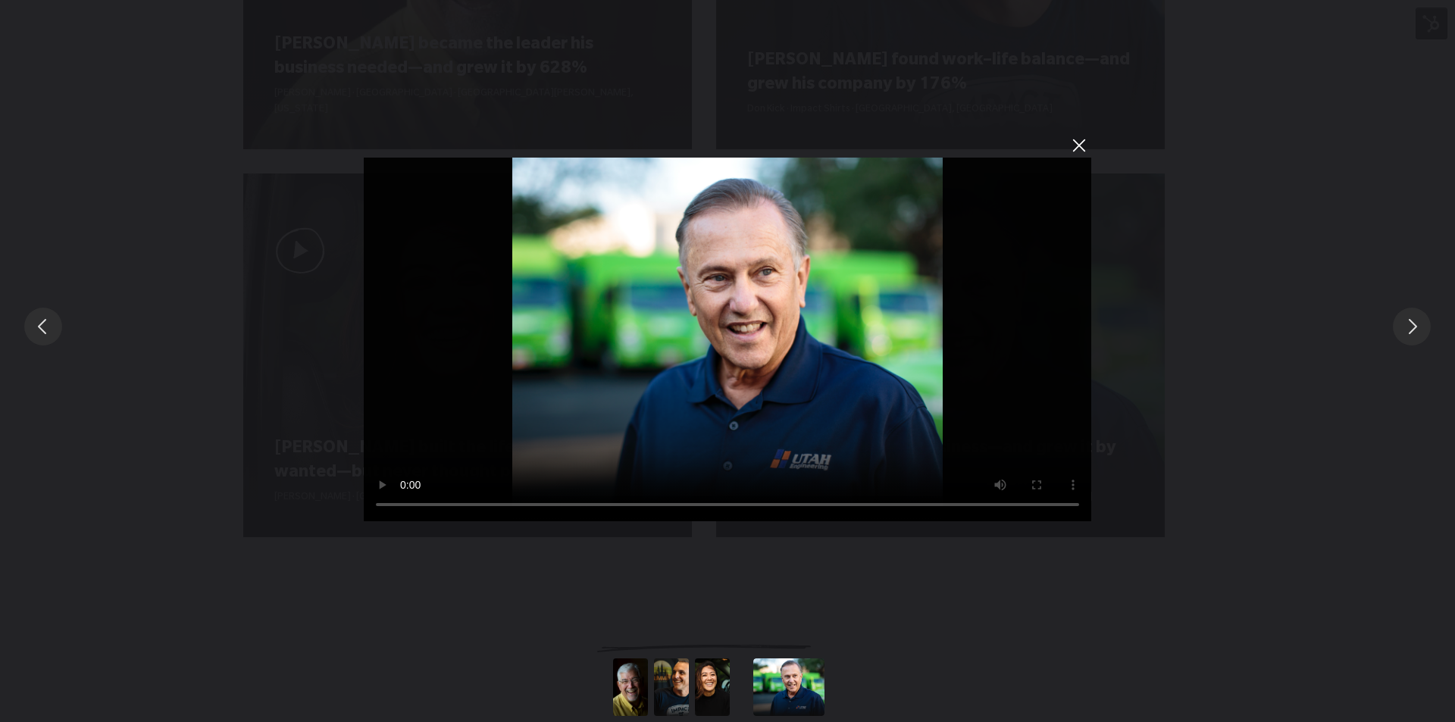
drag, startPoint x: 853, startPoint y: 346, endPoint x: 859, endPoint y: 634, distance: 288.8
click at [890, 535] on div "Sorry, your browser doesn't support embedded videos." at bounding box center [727, 326] width 1455 height 653
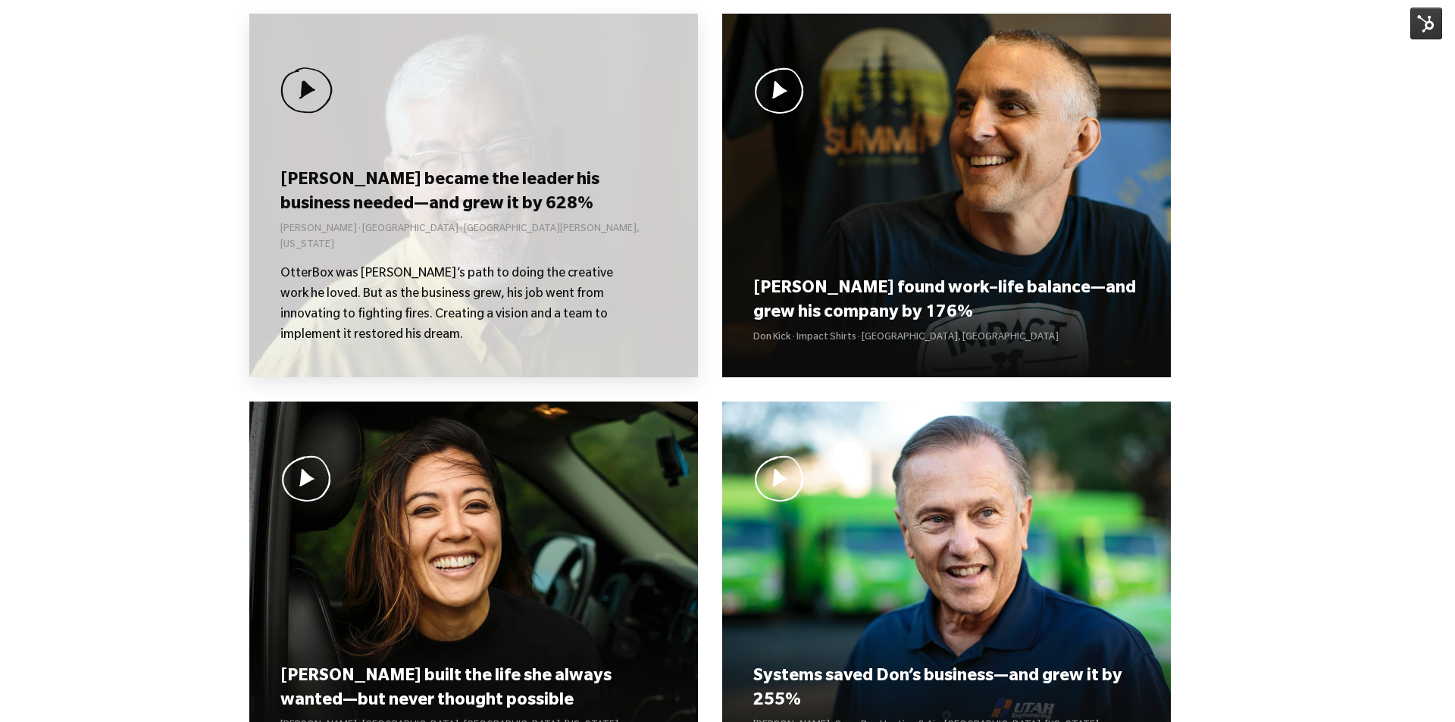
scroll to position [1137, 0]
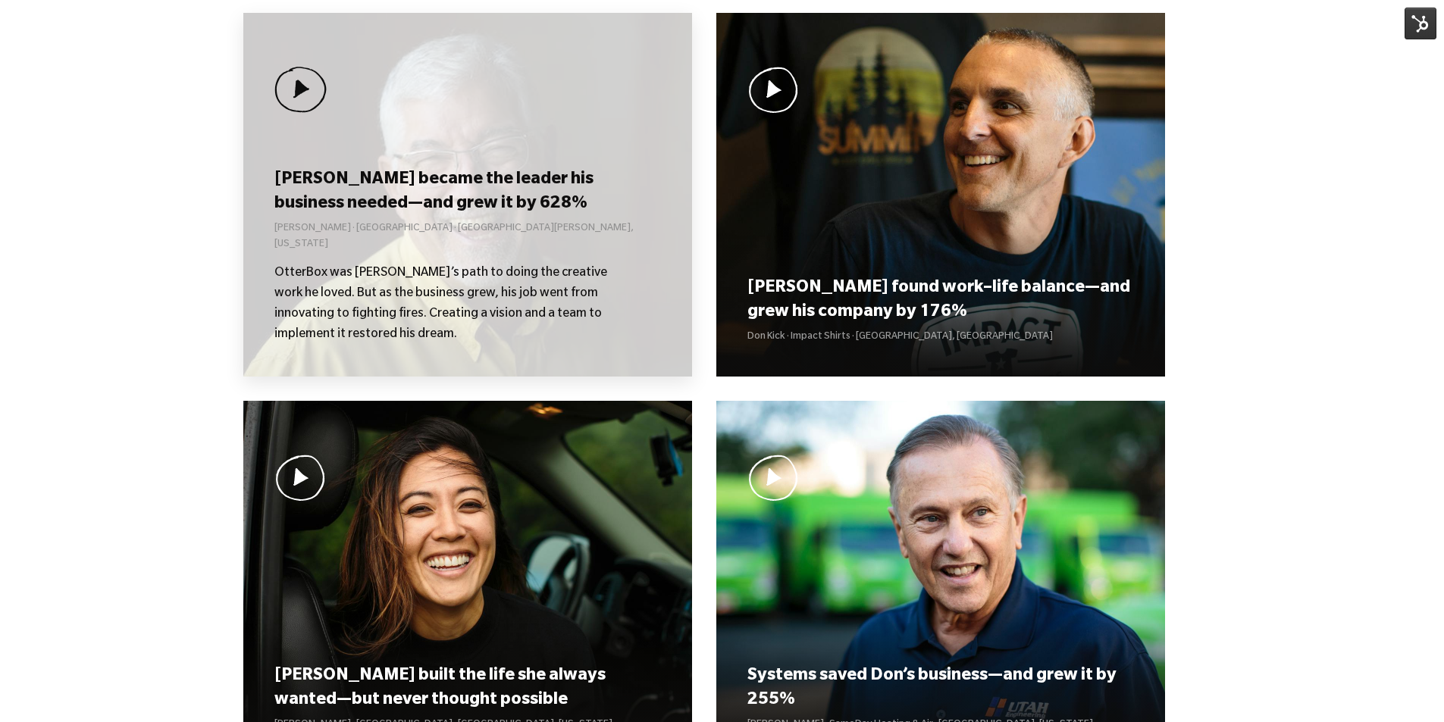
click at [412, 199] on h3 "[PERSON_NAME] became the leader his business needed—and grew it by 628%" at bounding box center [467, 192] width 386 height 47
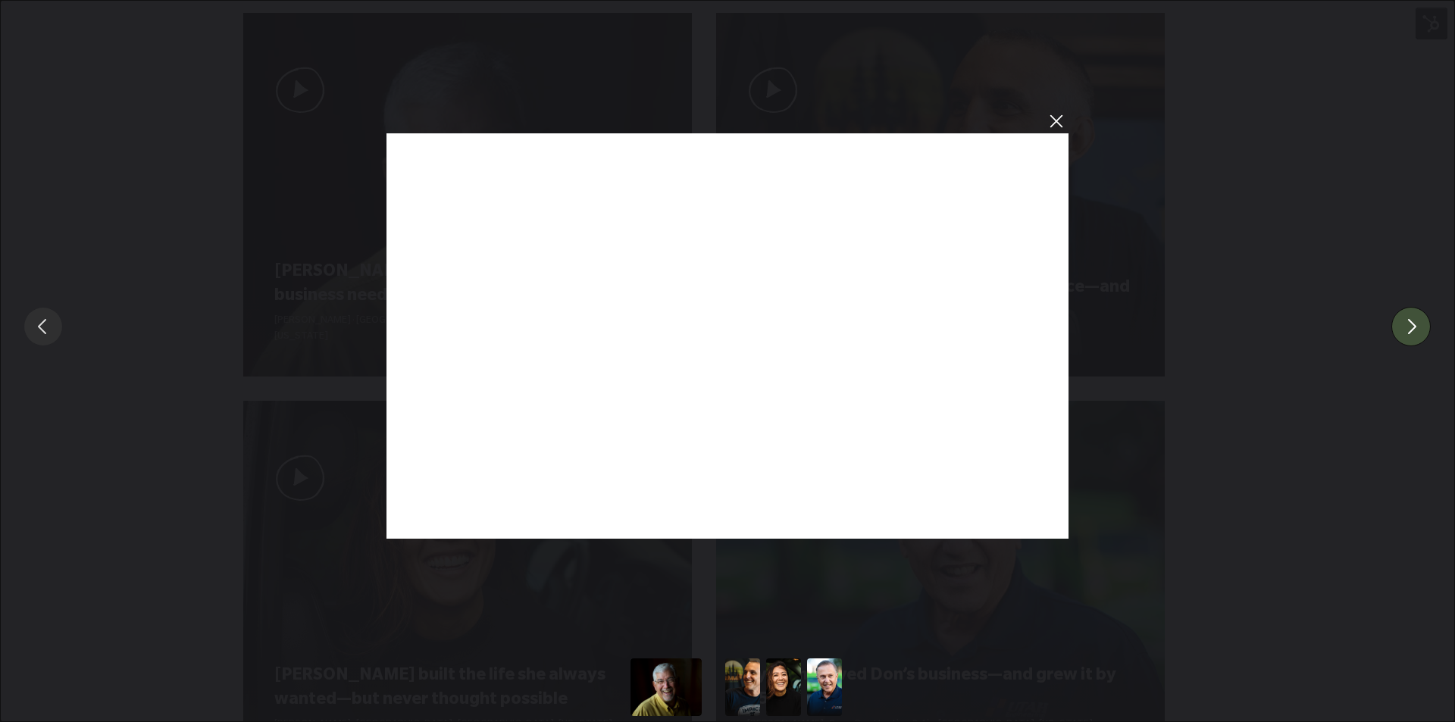
click at [1409, 324] on button "You can close this modal content with the ESC key" at bounding box center [1410, 326] width 39 height 39
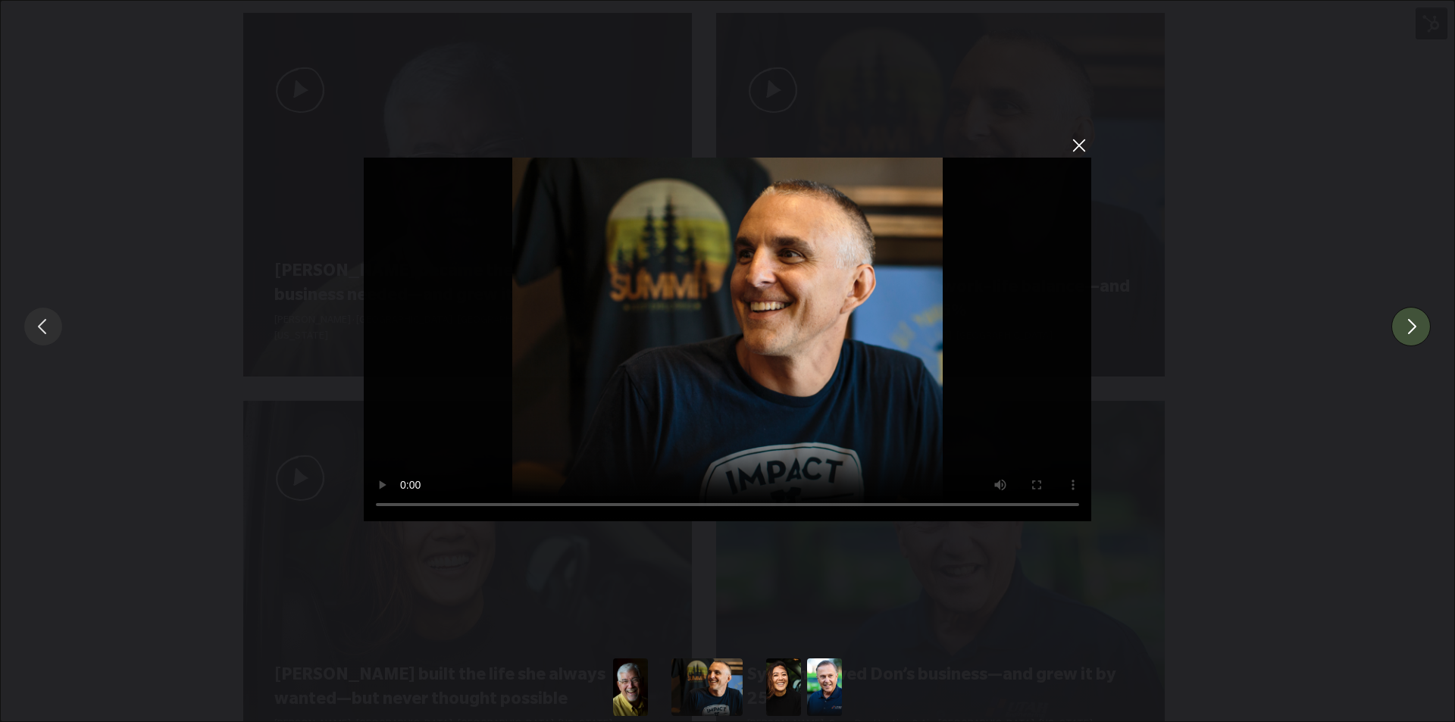
click at [1414, 320] on button "You can close this modal content with the ESC key" at bounding box center [1410, 326] width 39 height 39
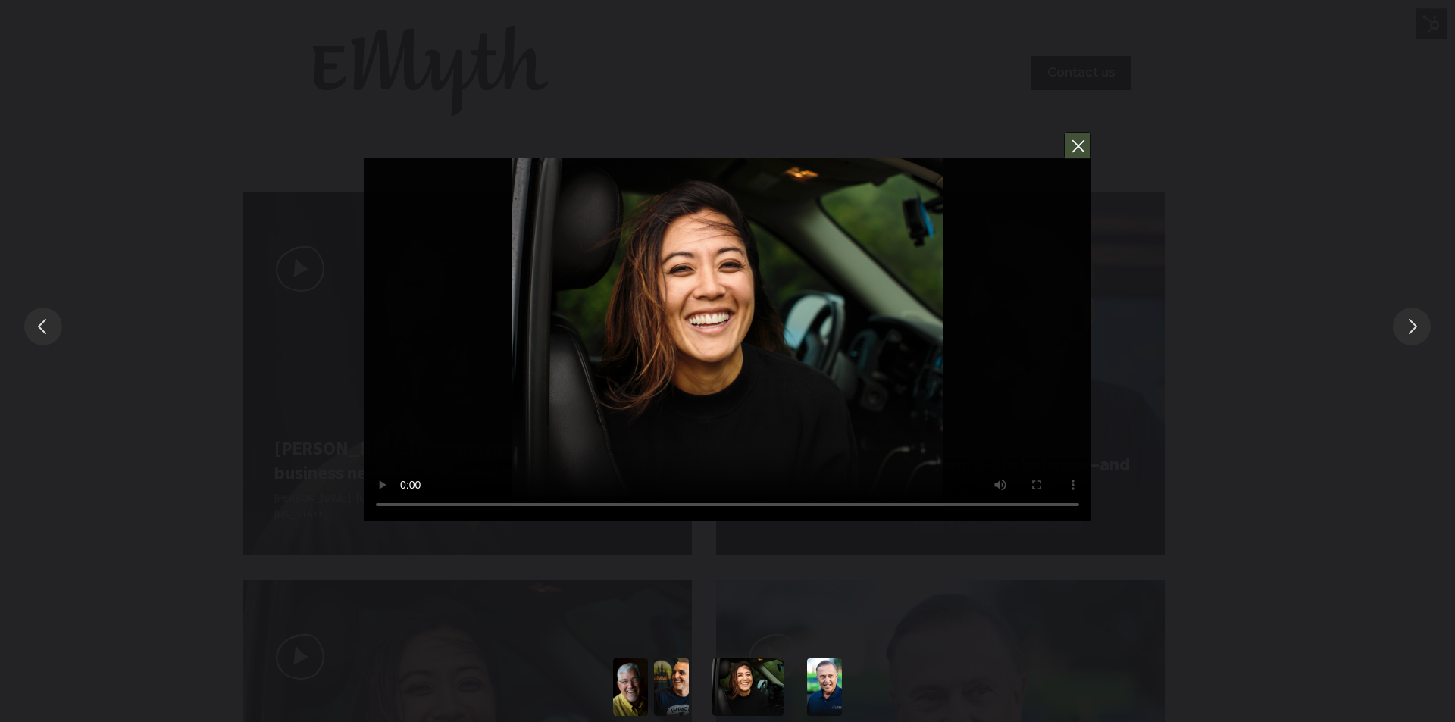
click at [1080, 142] on button "You can close this modal content with the ESC key" at bounding box center [1077, 145] width 27 height 27
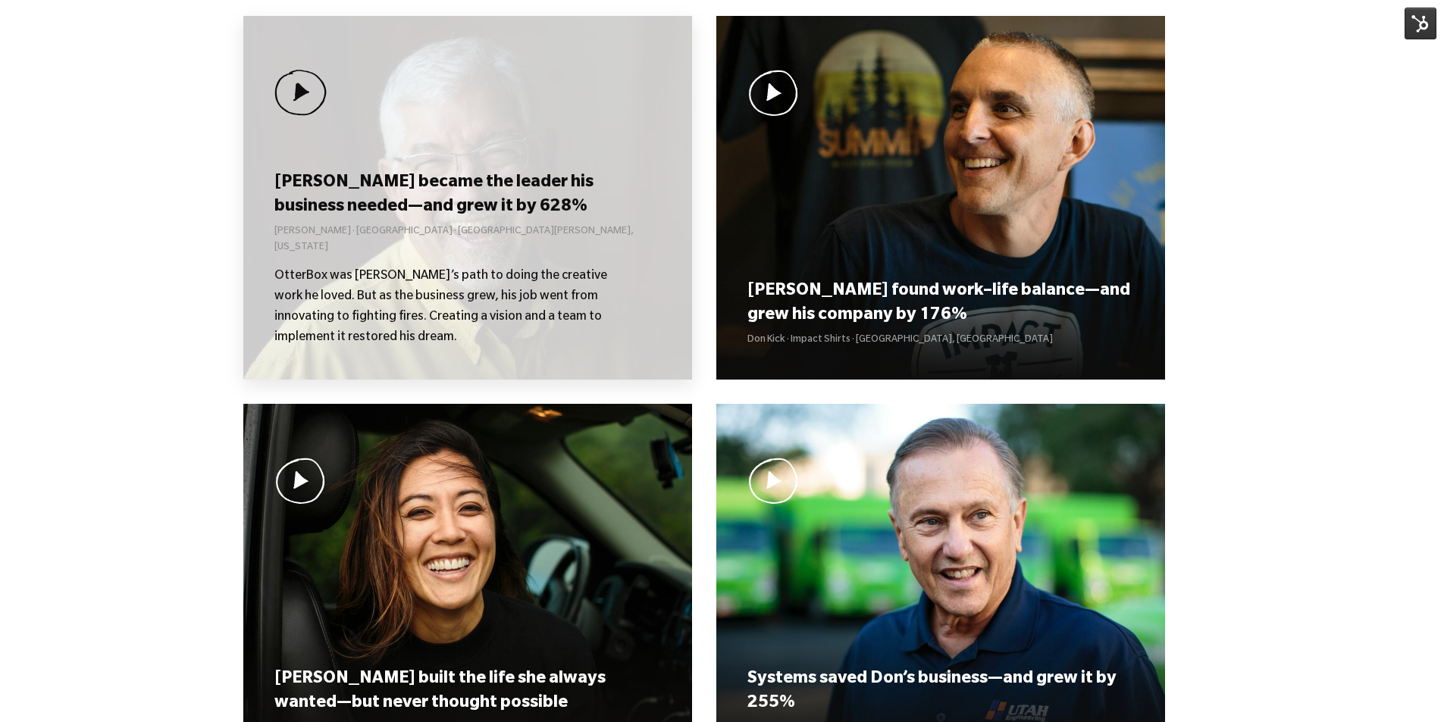
scroll to position [1131, 0]
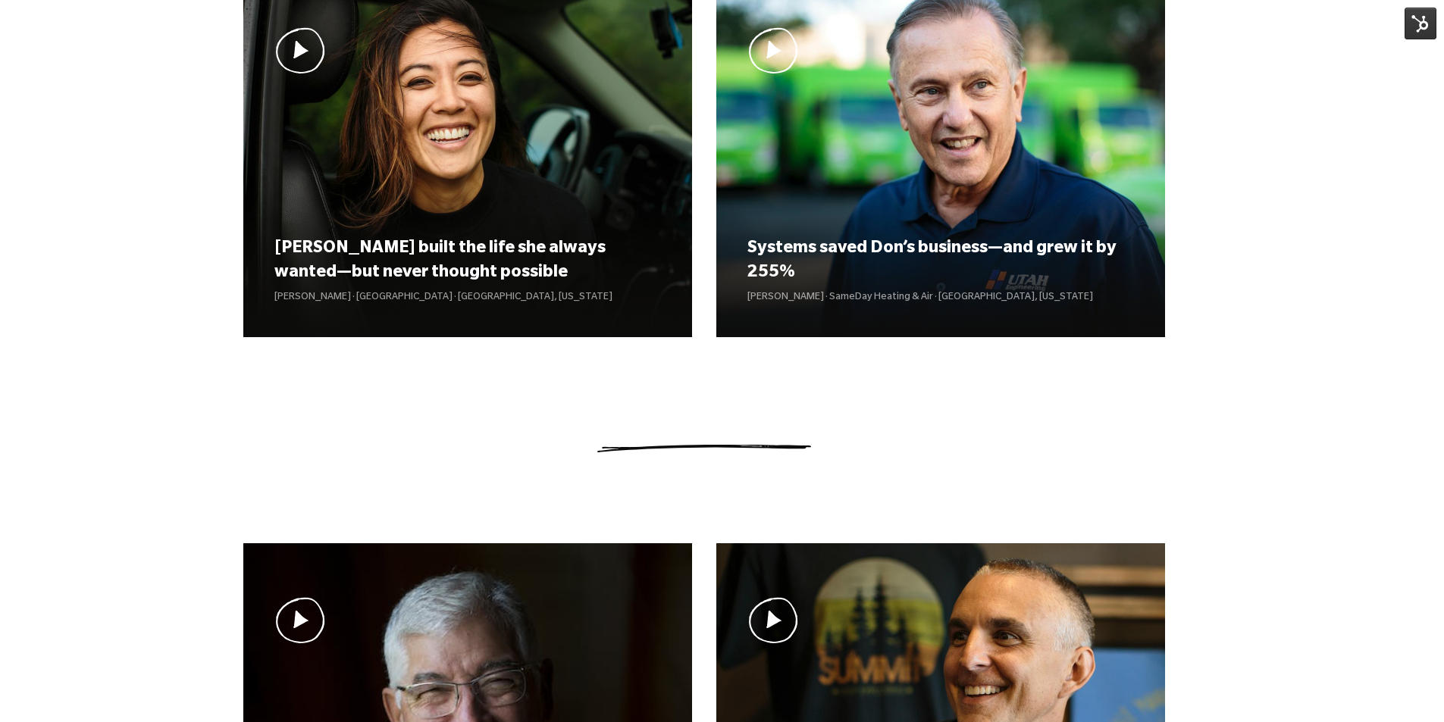
scroll to position [909, 0]
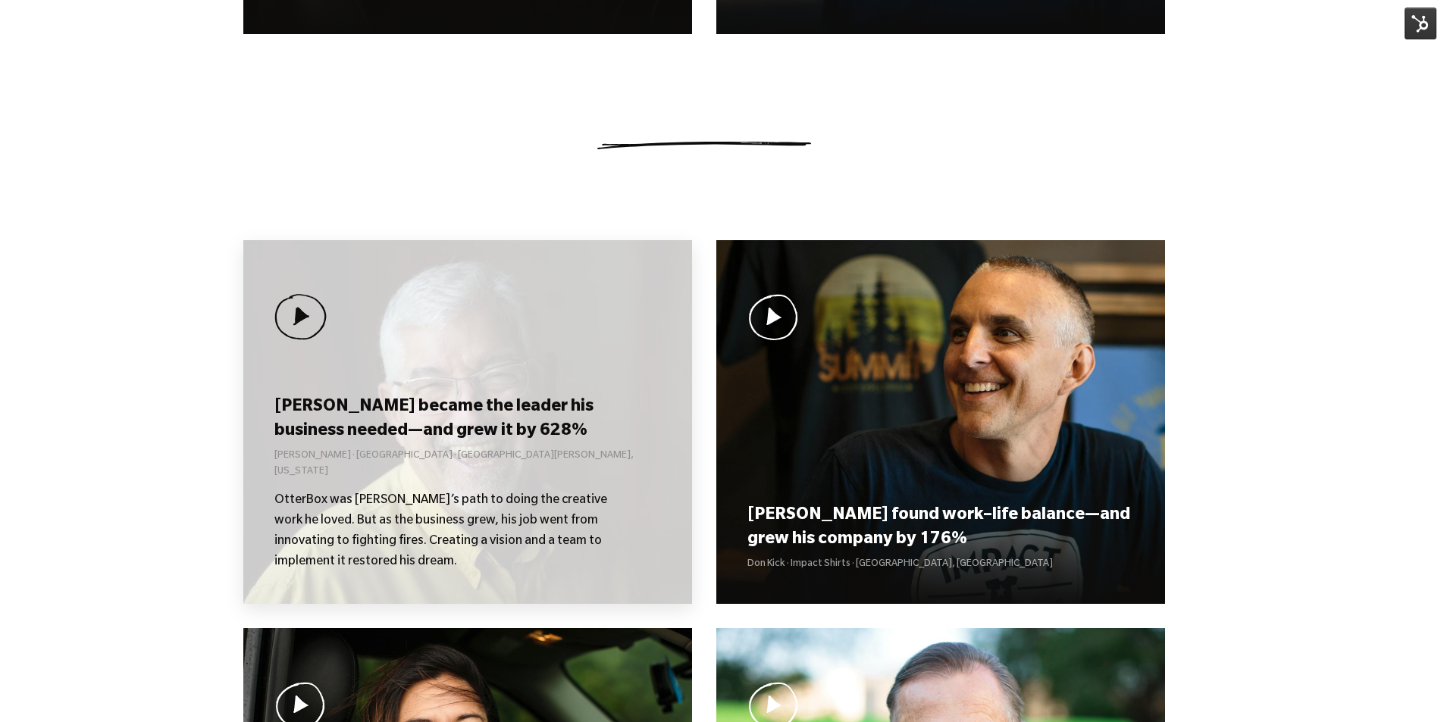
click at [445, 387] on div "[PERSON_NAME] became the leader his business needed—and grew it by 628% [PERSON…" at bounding box center [467, 422] width 449 height 364
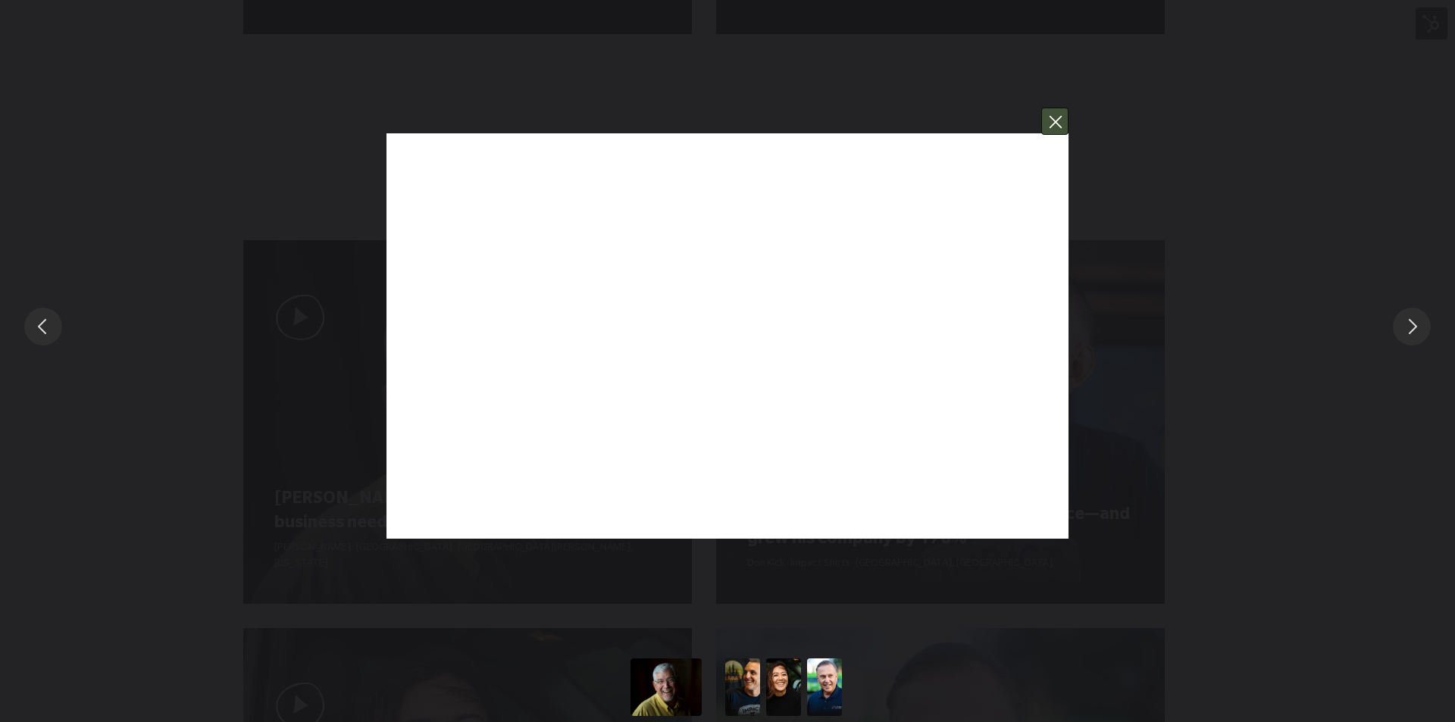
click at [1053, 125] on button "You can close this modal content with the ESC key" at bounding box center [1054, 121] width 27 height 27
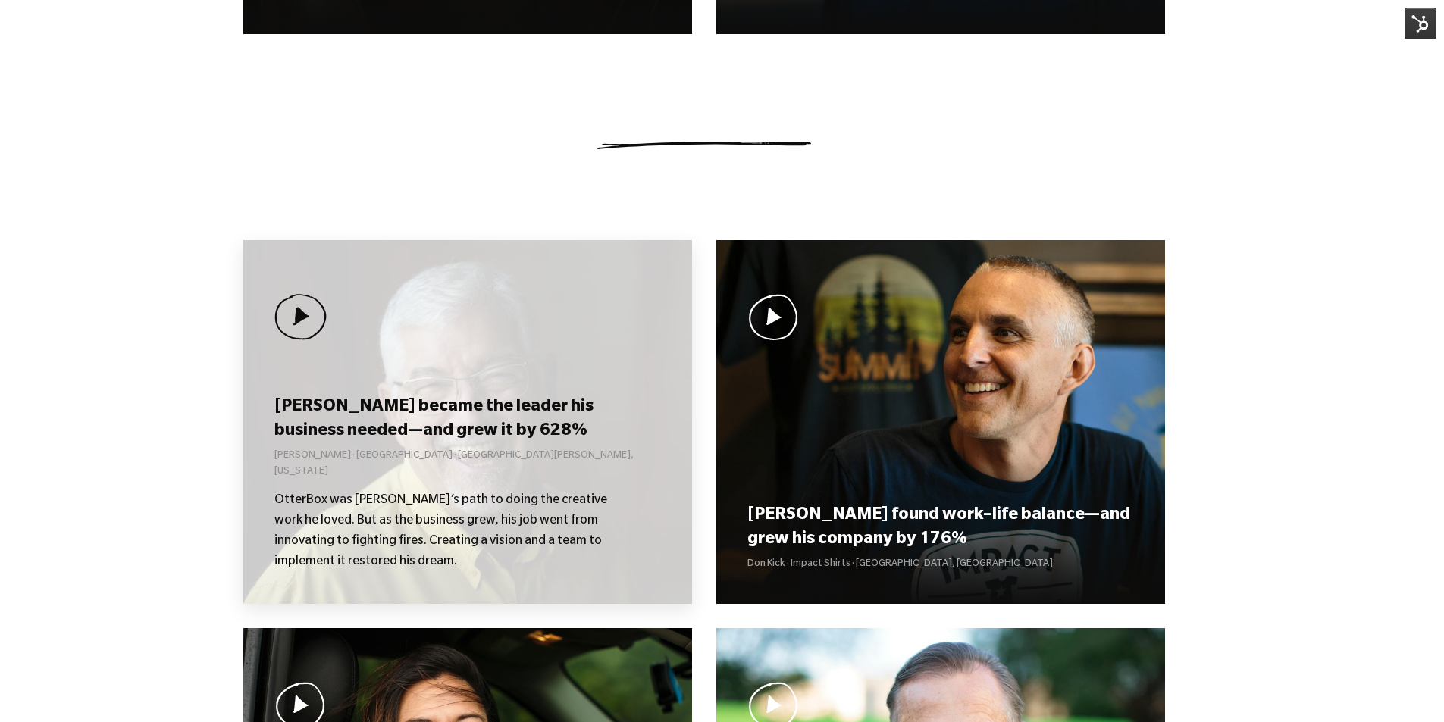
click at [474, 396] on div "[PERSON_NAME] became the leader his business needed—and grew it by 628% [PERSON…" at bounding box center [467, 422] width 449 height 364
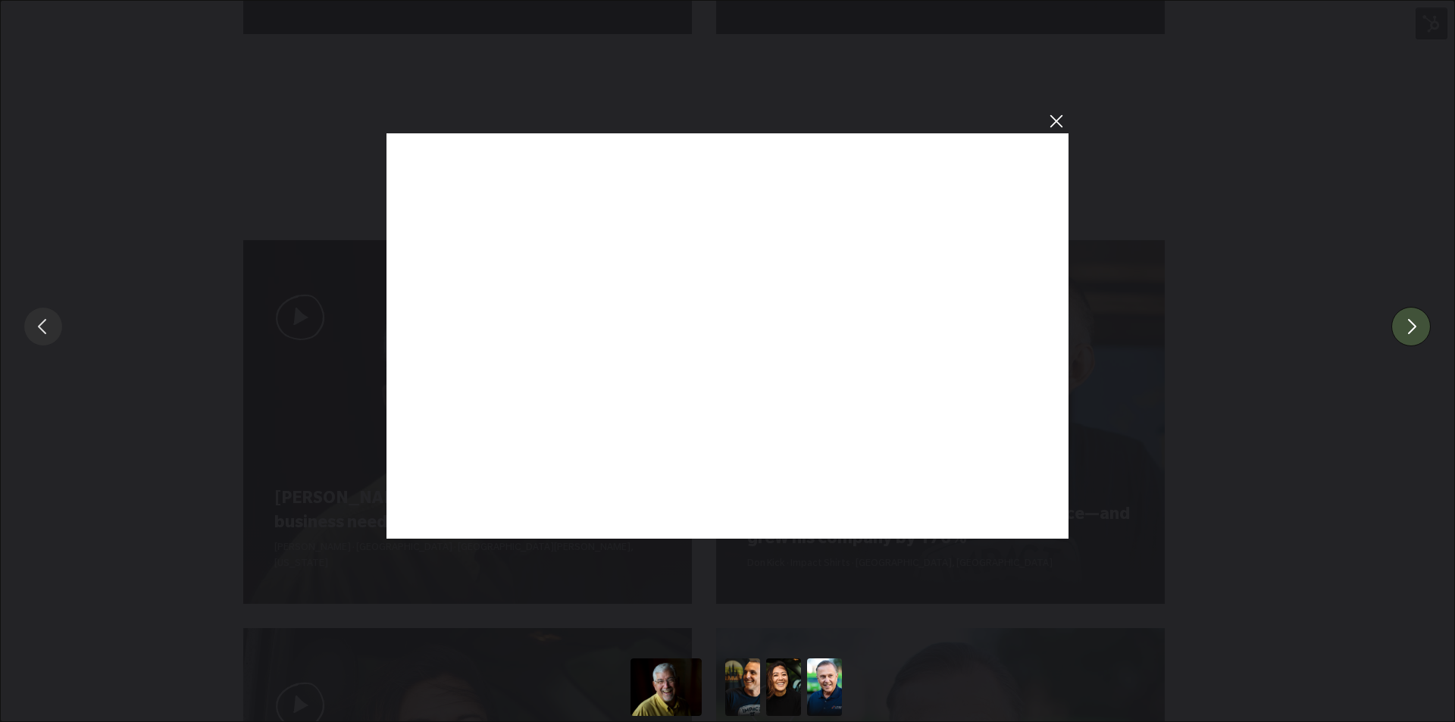
click at [1431, 337] on button "You can close this modal content with the ESC key" at bounding box center [1410, 326] width 39 height 39
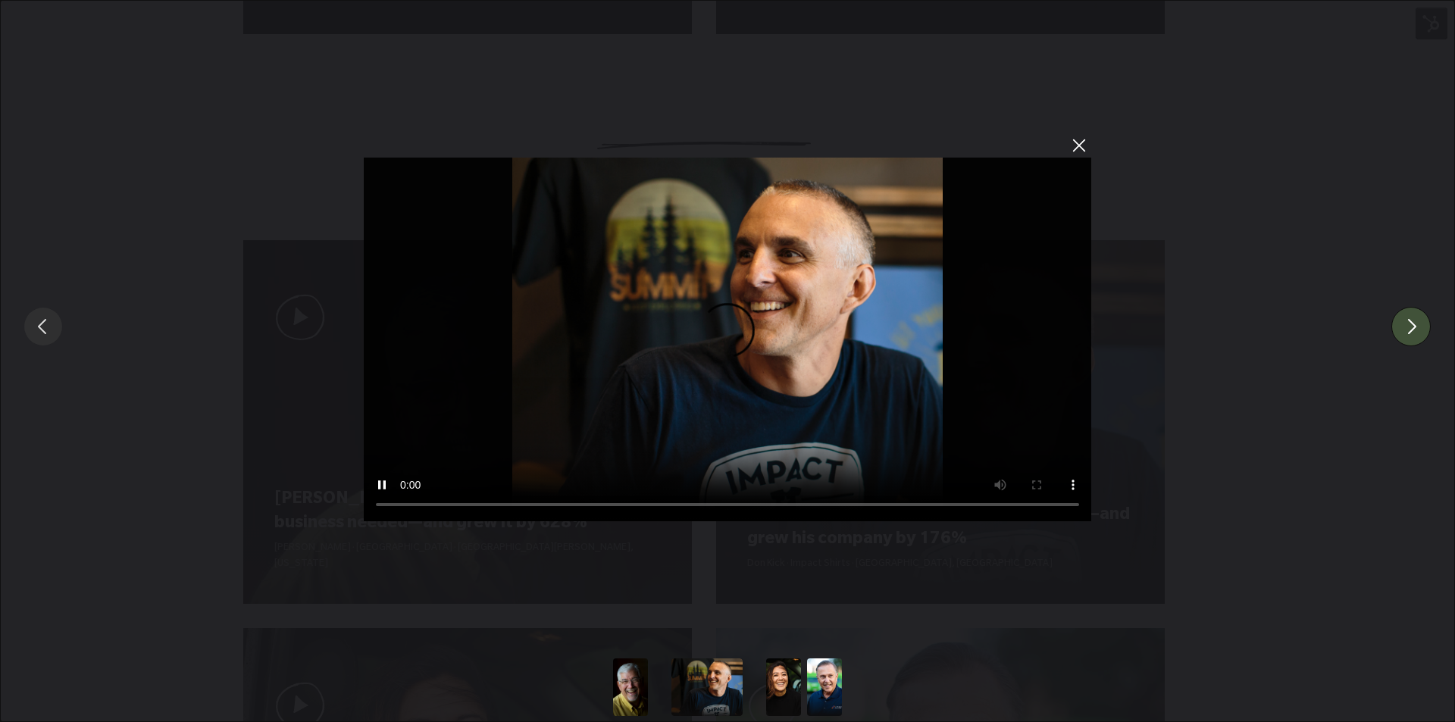
click at [1431, 337] on button "You can close this modal content with the ESC key" at bounding box center [1410, 326] width 39 height 39
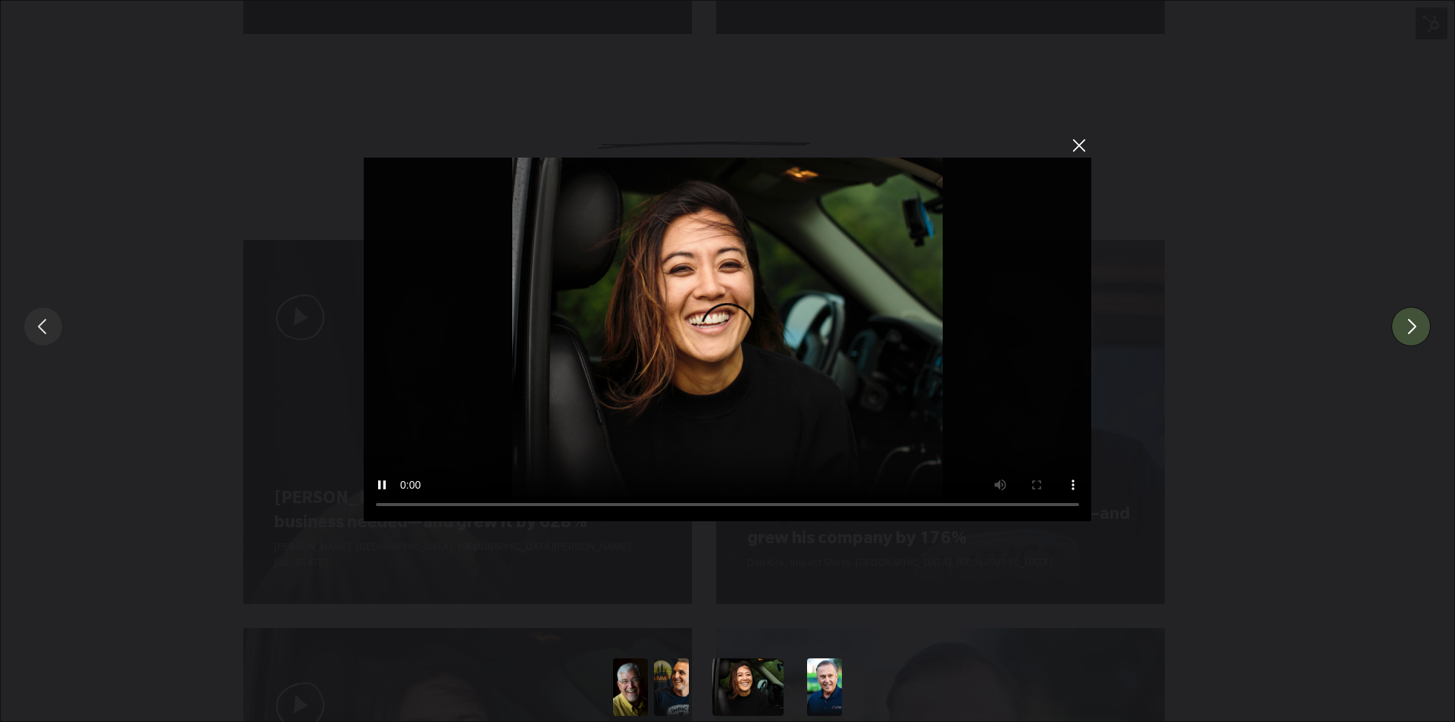
click at [1419, 330] on button "You can close this modal content with the ESC key" at bounding box center [1410, 326] width 39 height 39
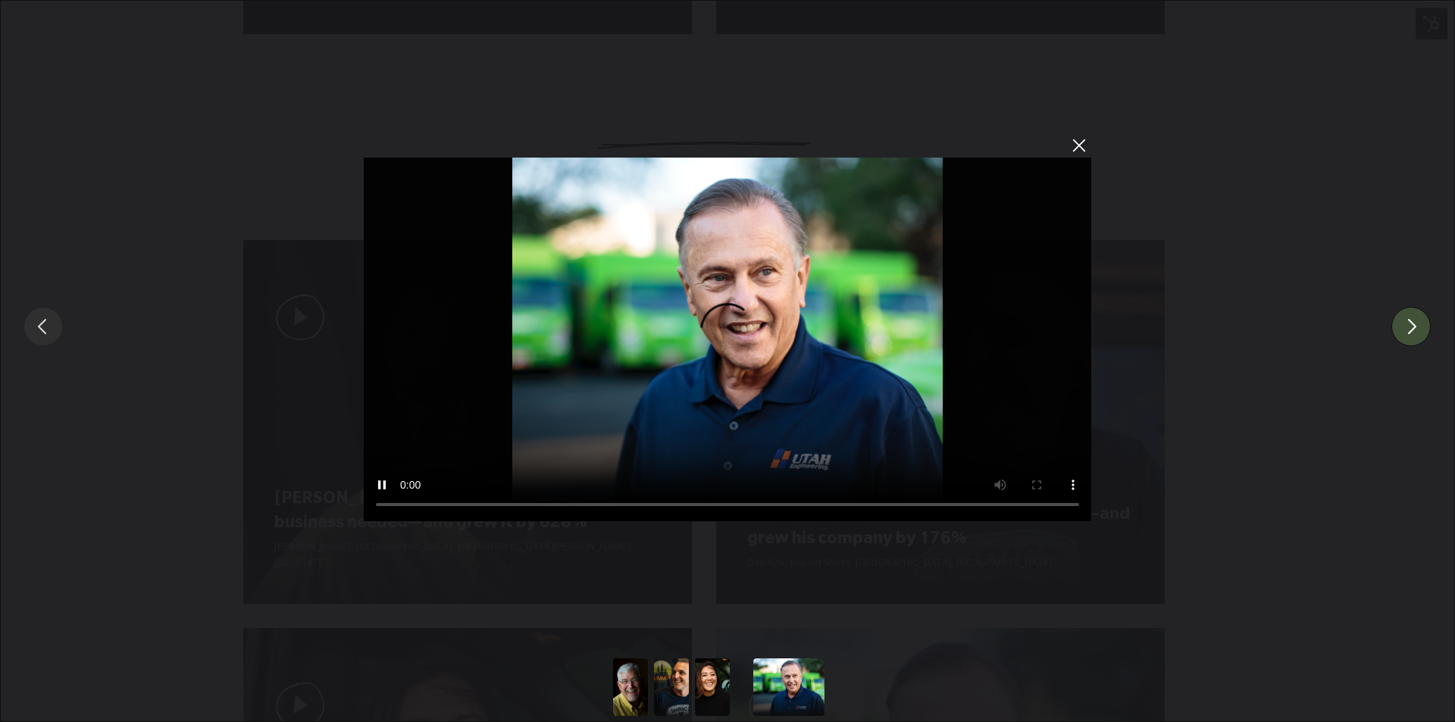
click at [1430, 377] on div "Sorry, your browser doesn't support embedded videos." at bounding box center [727, 326] width 1455 height 653
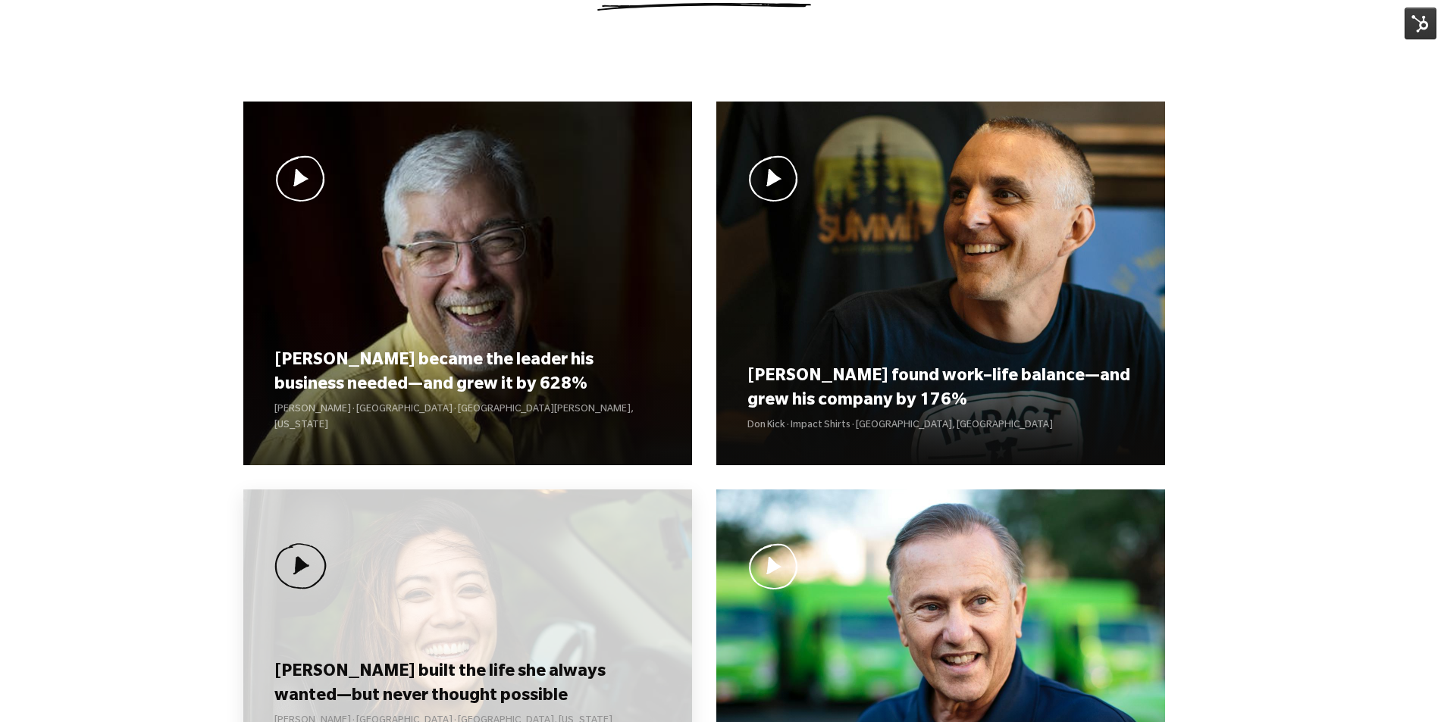
scroll to position [1288, 0]
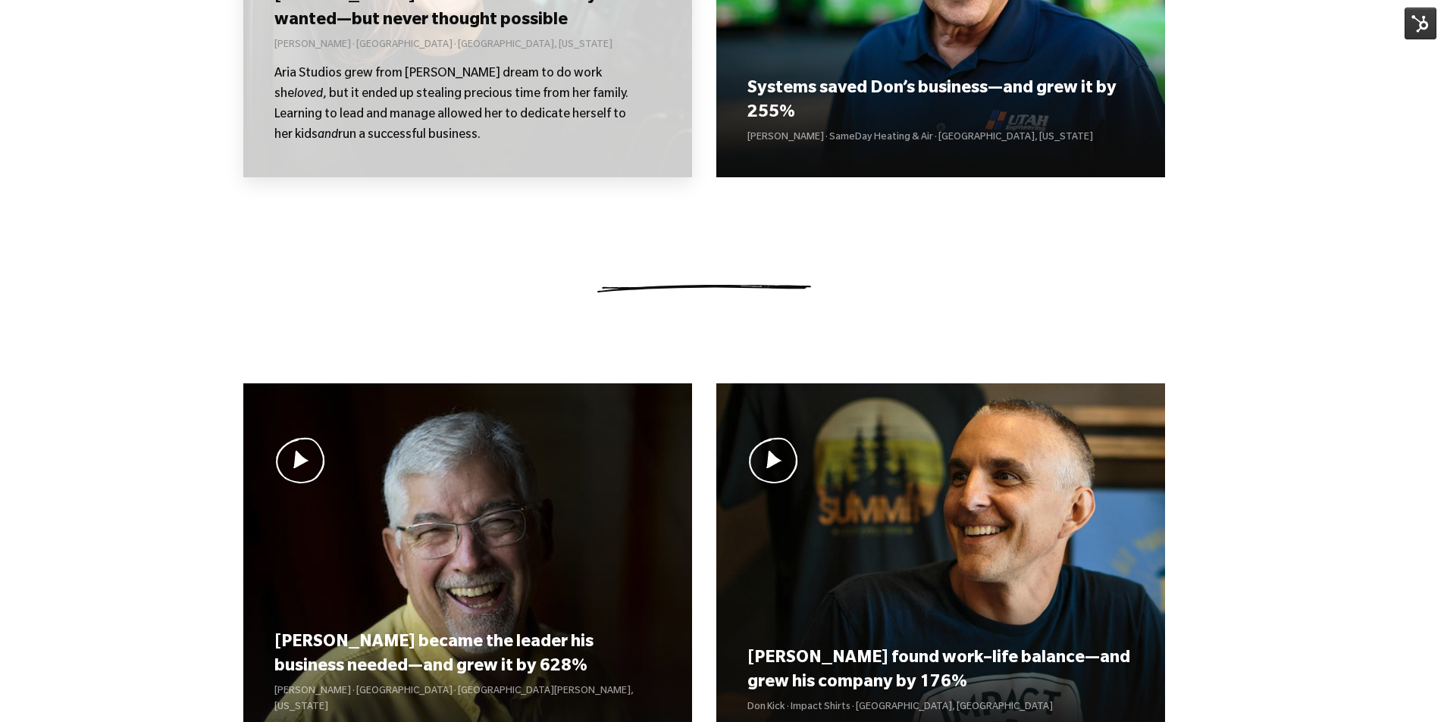
scroll to position [985, 0]
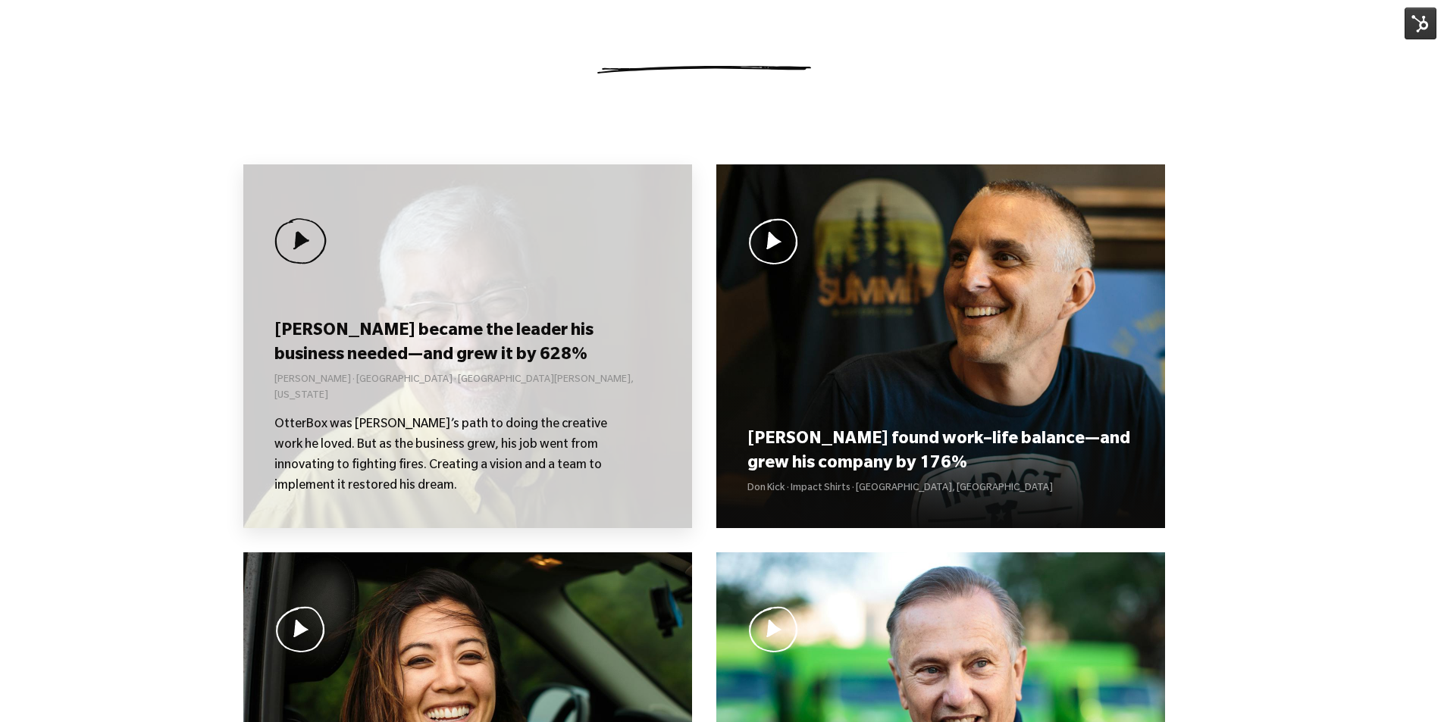
click at [518, 315] on div "[PERSON_NAME] became the leader his business needed—and grew it by 628% [PERSON…" at bounding box center [467, 346] width 449 height 364
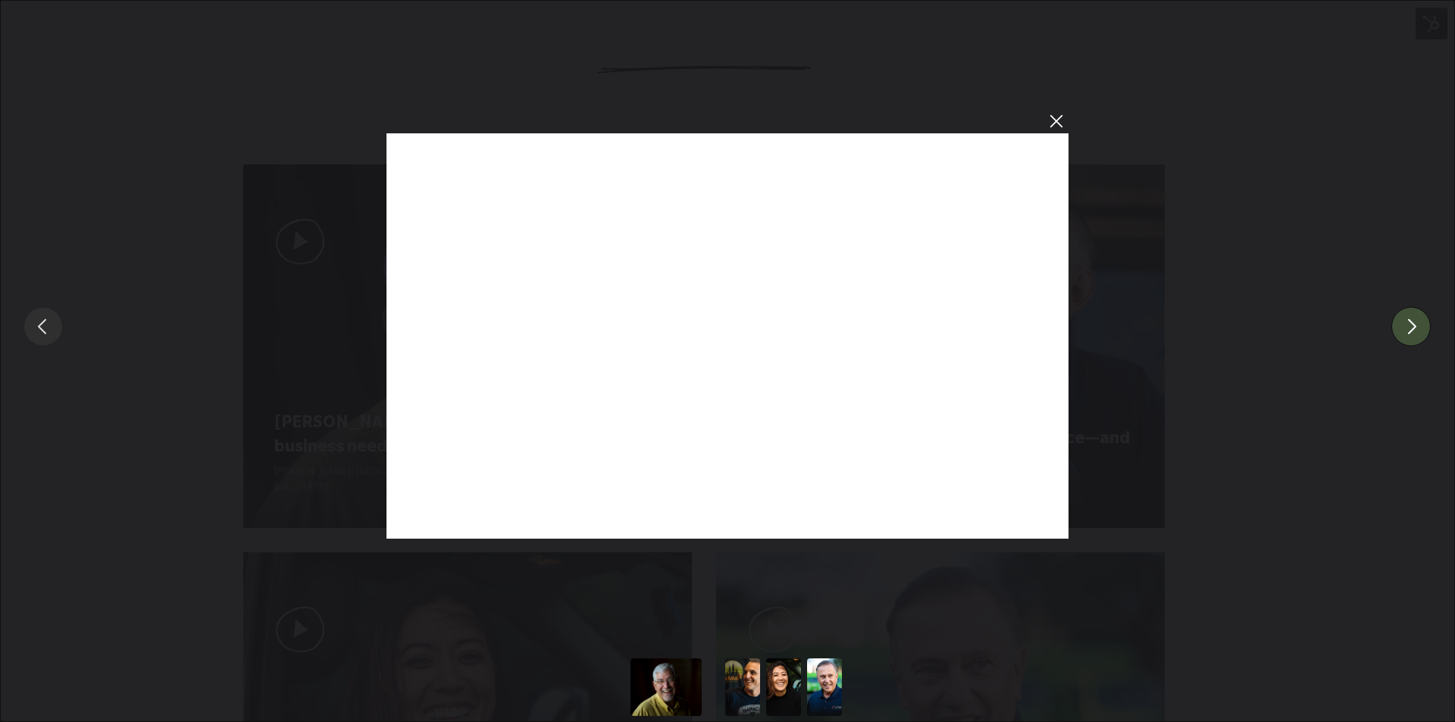
click at [1431, 336] on button "You can close this modal content with the ESC key" at bounding box center [1410, 326] width 39 height 39
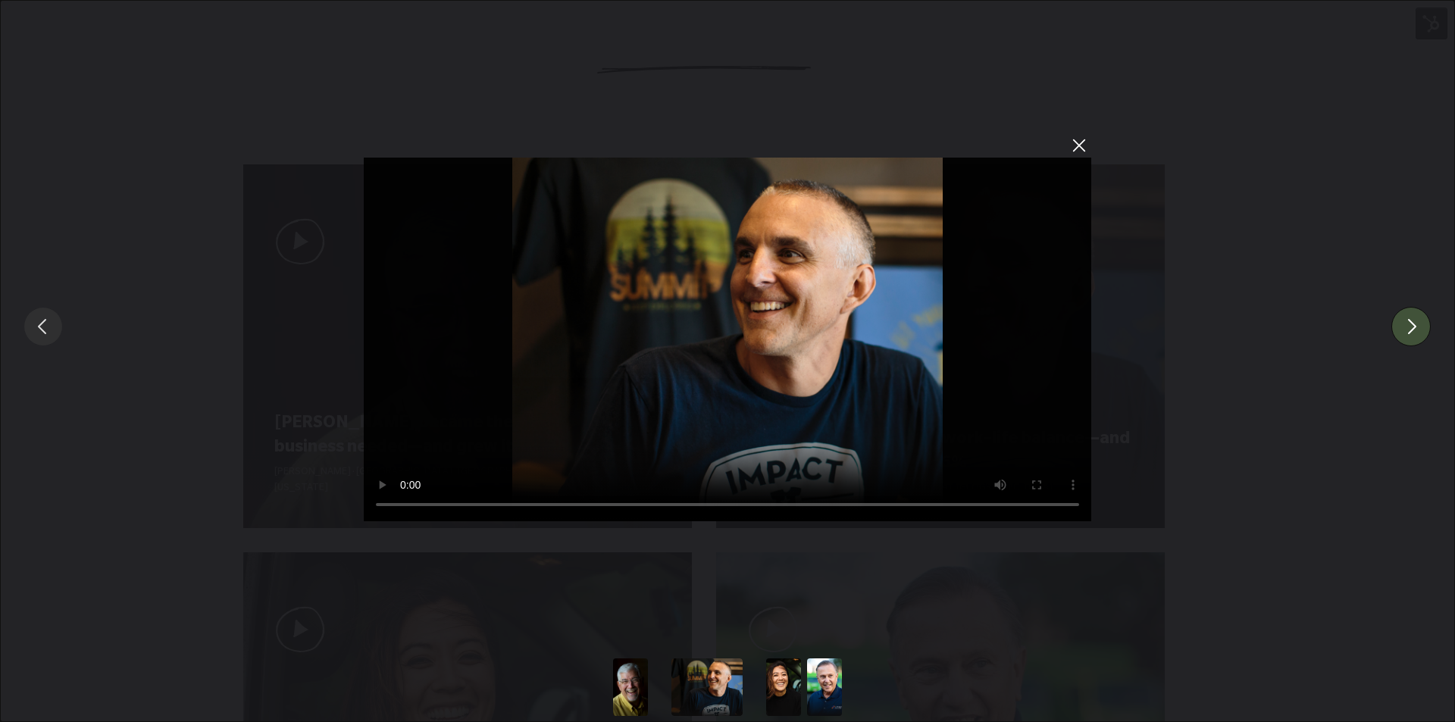
click at [1416, 325] on button "You can close this modal content with the ESC key" at bounding box center [1410, 326] width 39 height 39
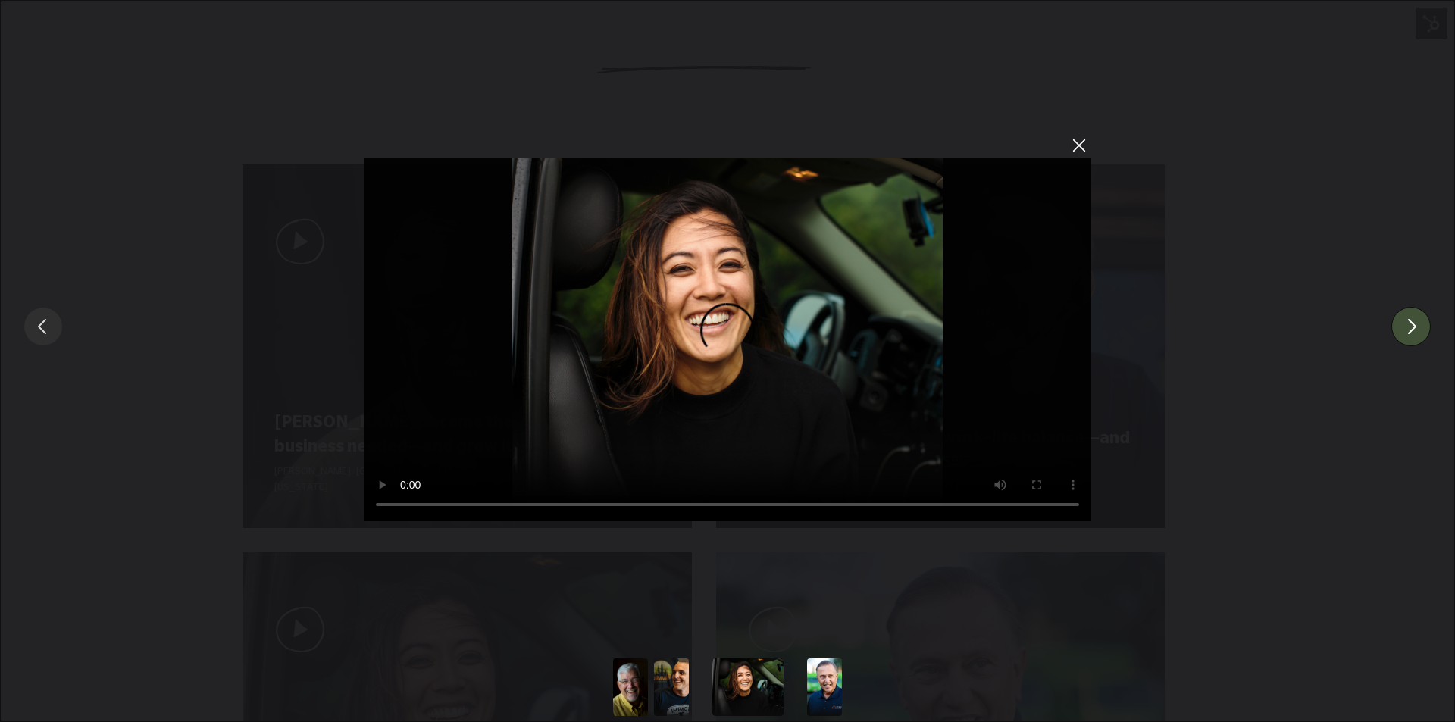
click at [1416, 325] on button "You can close this modal content with the ESC key" at bounding box center [1410, 326] width 39 height 39
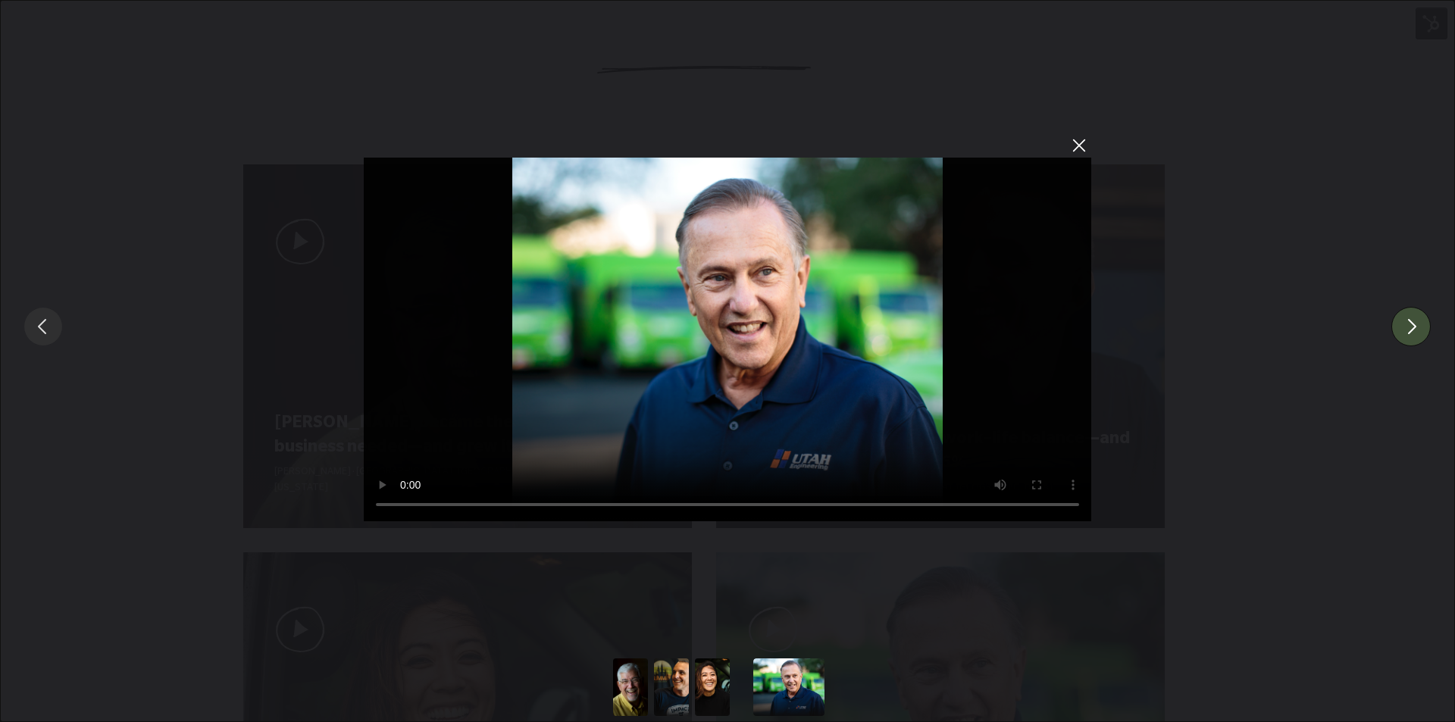
click at [1413, 327] on button "You can close this modal content with the ESC key" at bounding box center [1410, 326] width 39 height 39
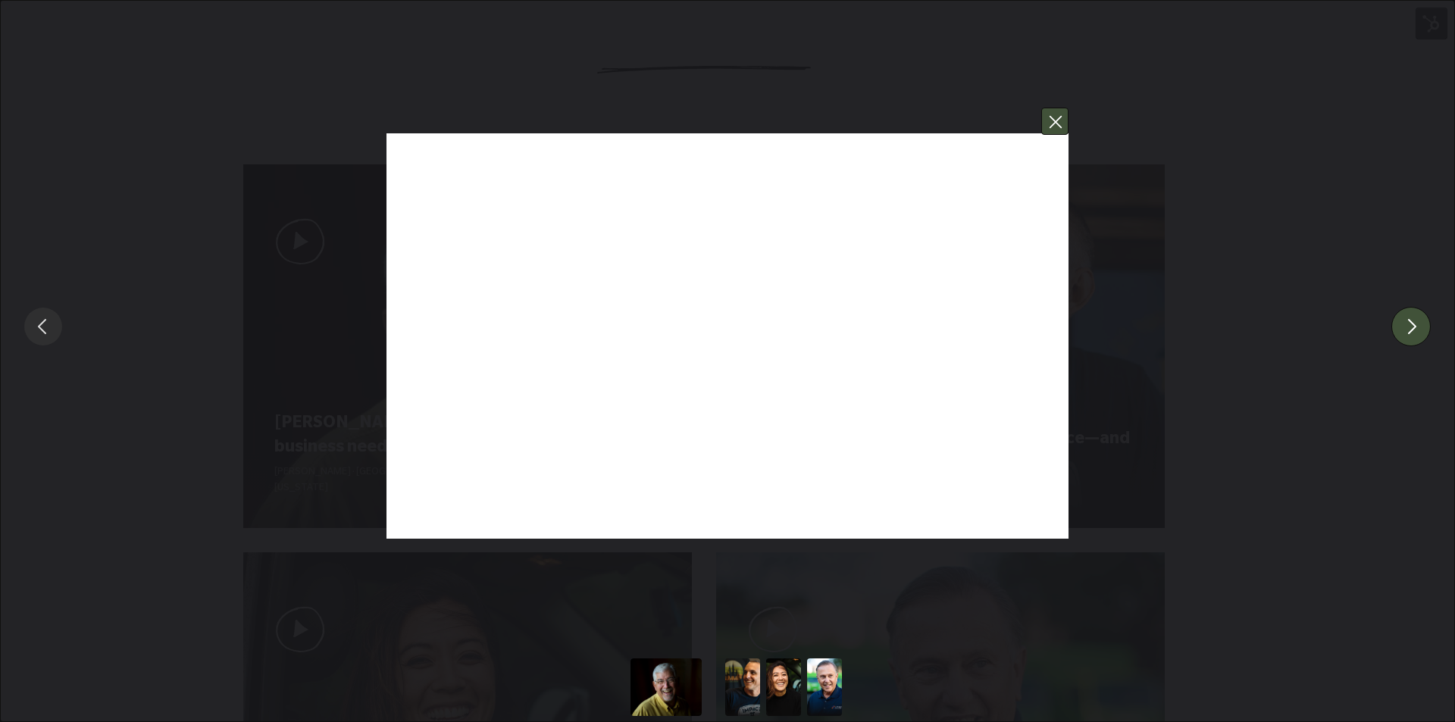
click at [1063, 127] on button "You can close this modal content with the ESC key" at bounding box center [1054, 121] width 27 height 27
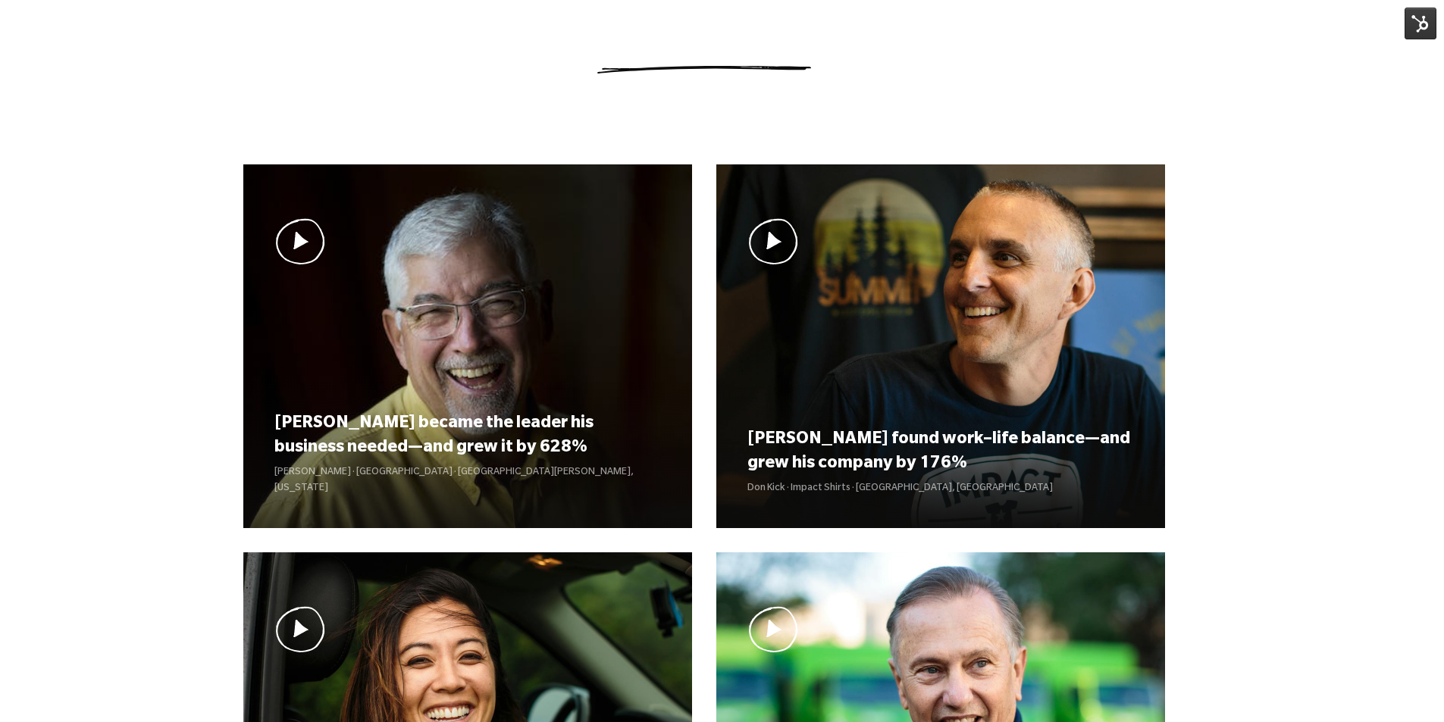
click at [40, 174] on div "Curt became the leader his business needed—and grew it by 628% Curt Richardson …" at bounding box center [722, 164] width 1444 height 2007
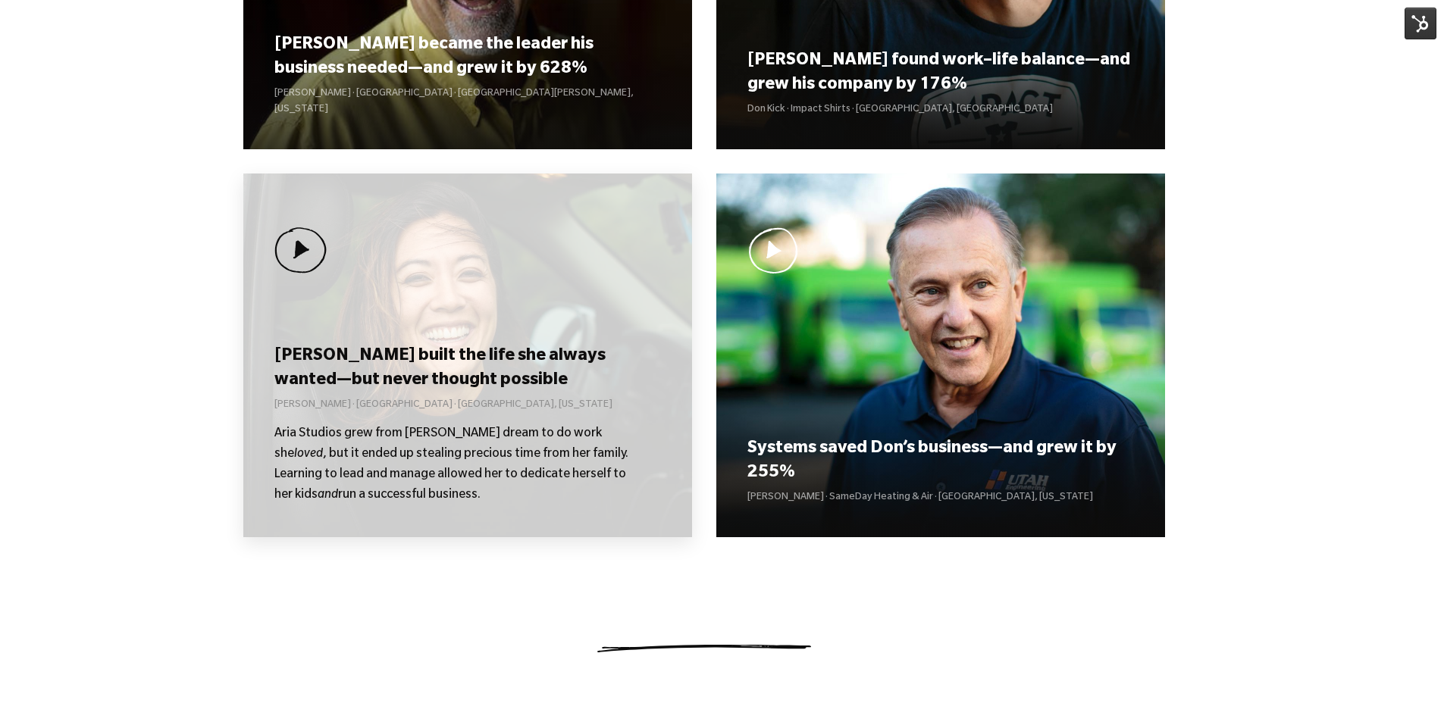
scroll to position [985, 0]
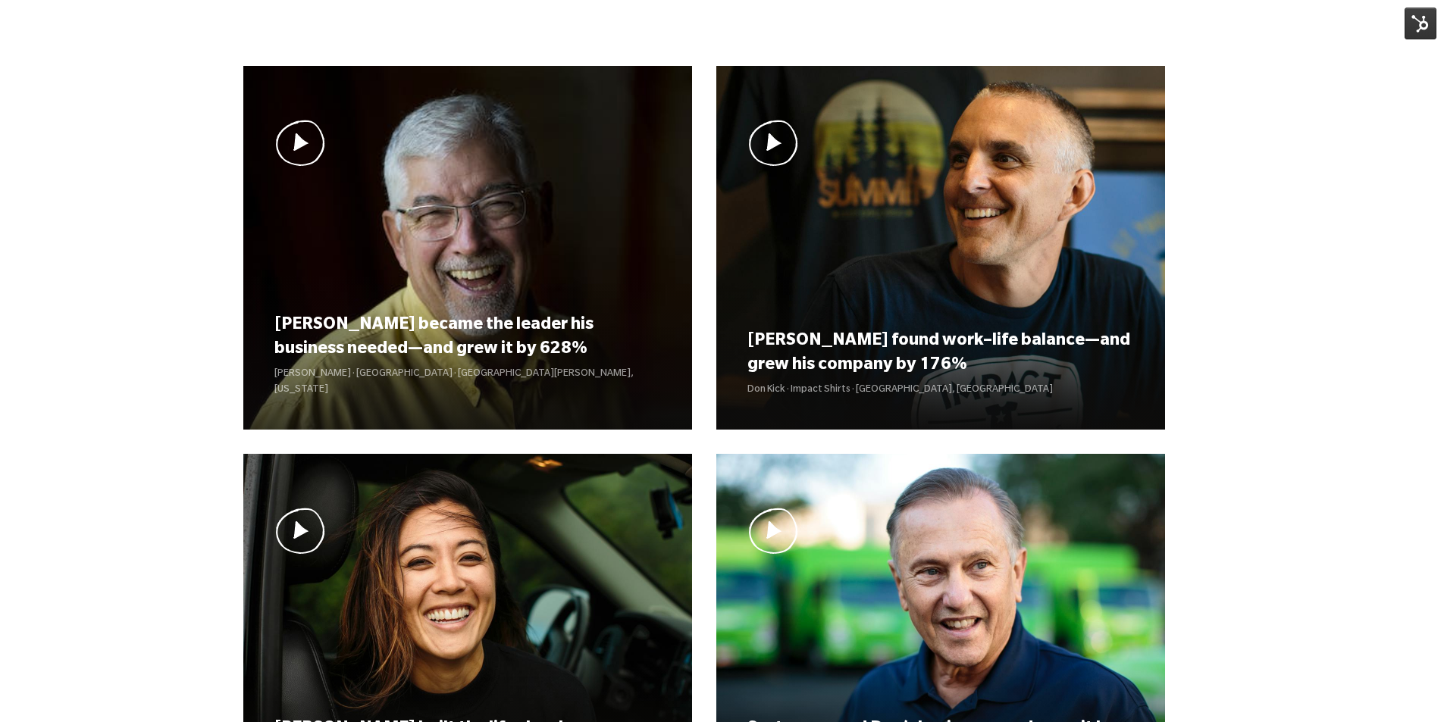
scroll to position [1061, 0]
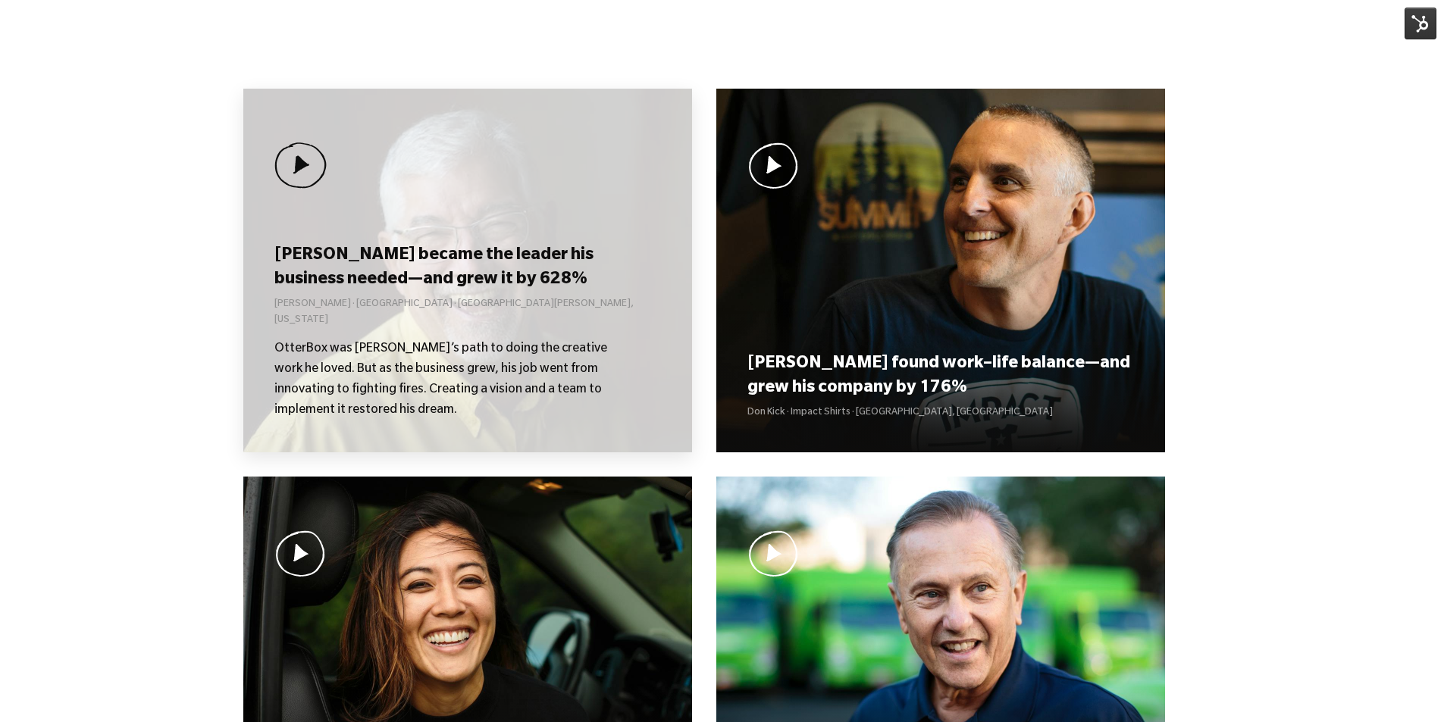
click at [437, 292] on h3 "[PERSON_NAME] became the leader his business needed—and grew it by 628%" at bounding box center [467, 268] width 386 height 47
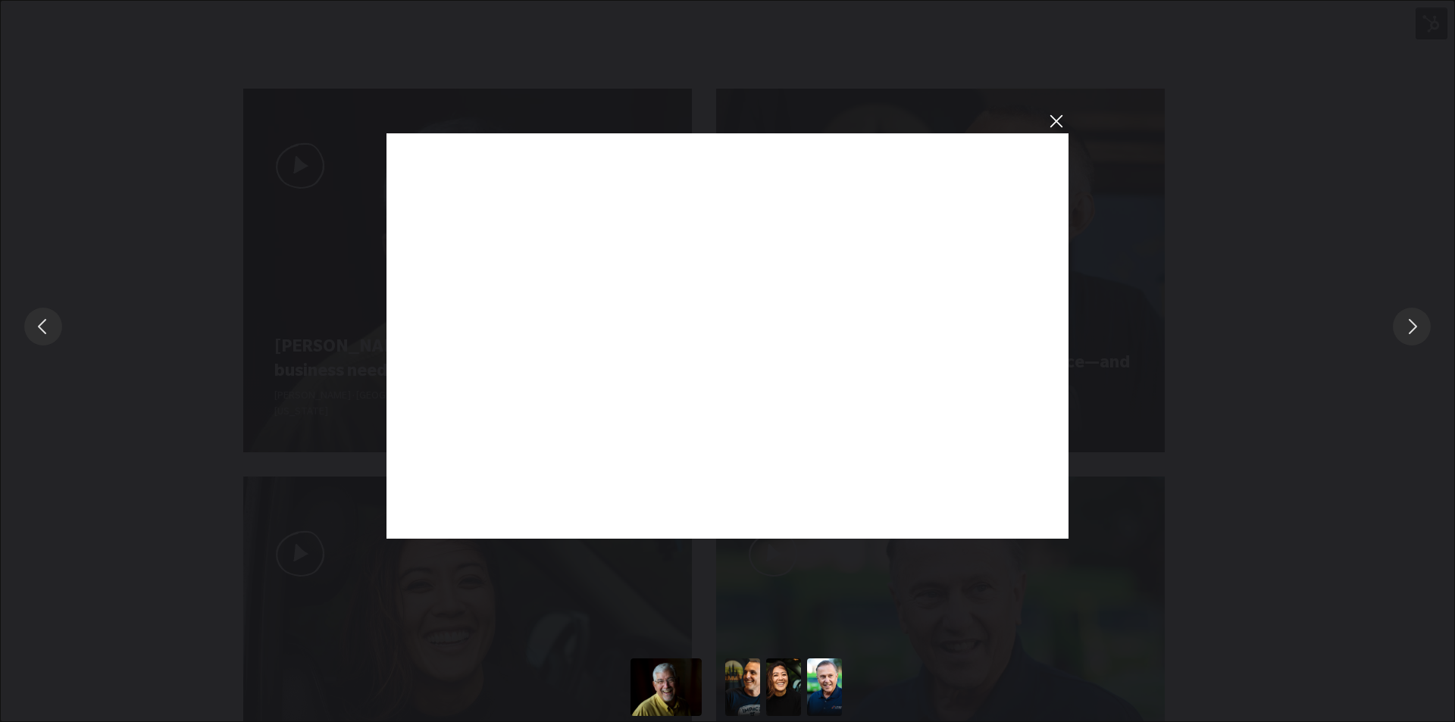
click at [747, 681] on button "Slide to #1" at bounding box center [742, 688] width 71 height 58
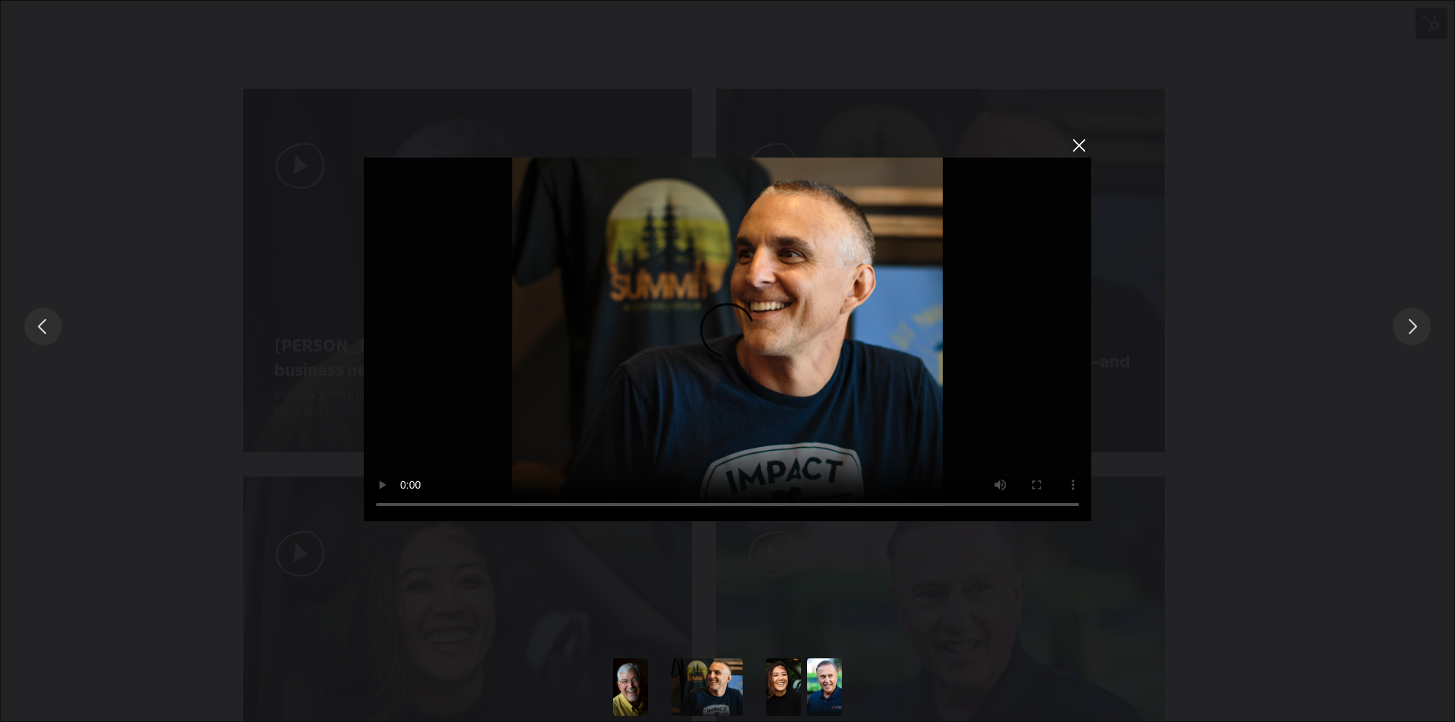
click at [778, 678] on button "Slide to #2" at bounding box center [783, 688] width 71 height 58
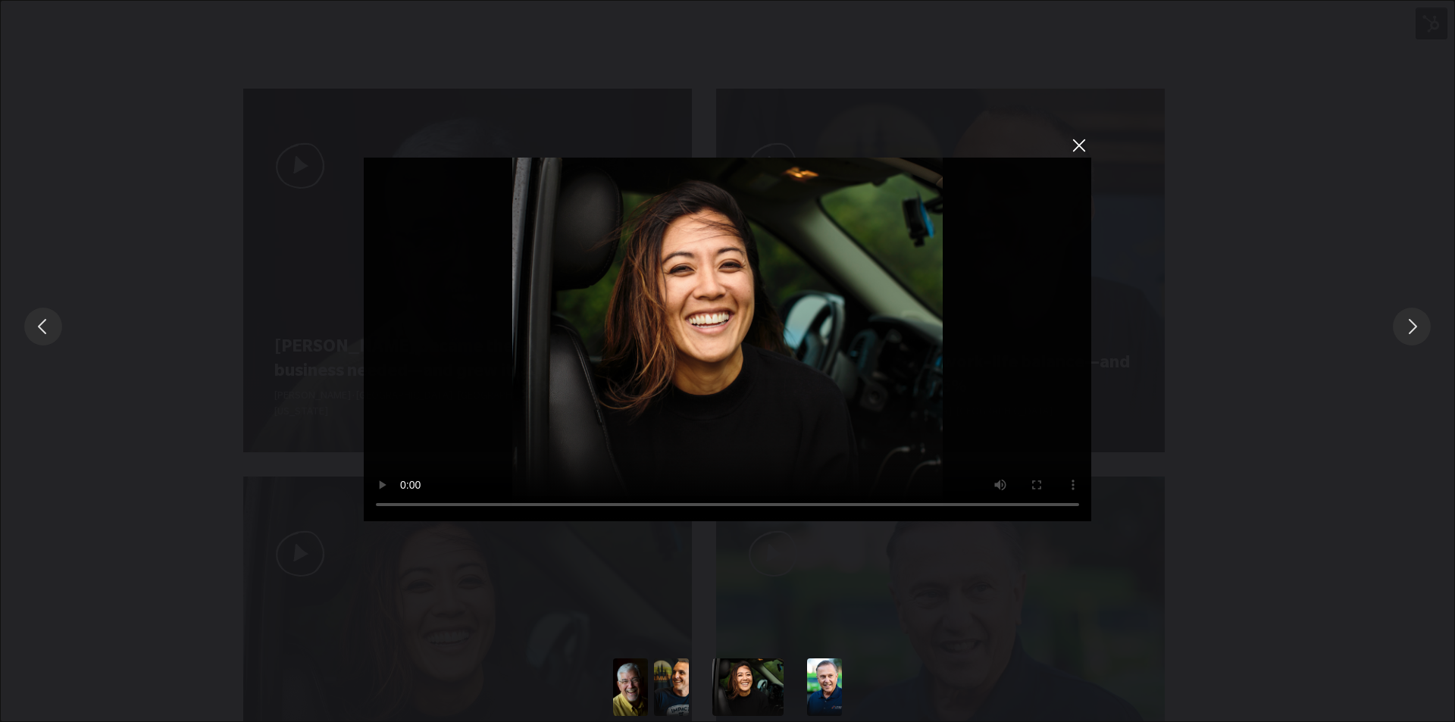
click at [825, 669] on button "Slide to #3" at bounding box center [824, 688] width 71 height 58
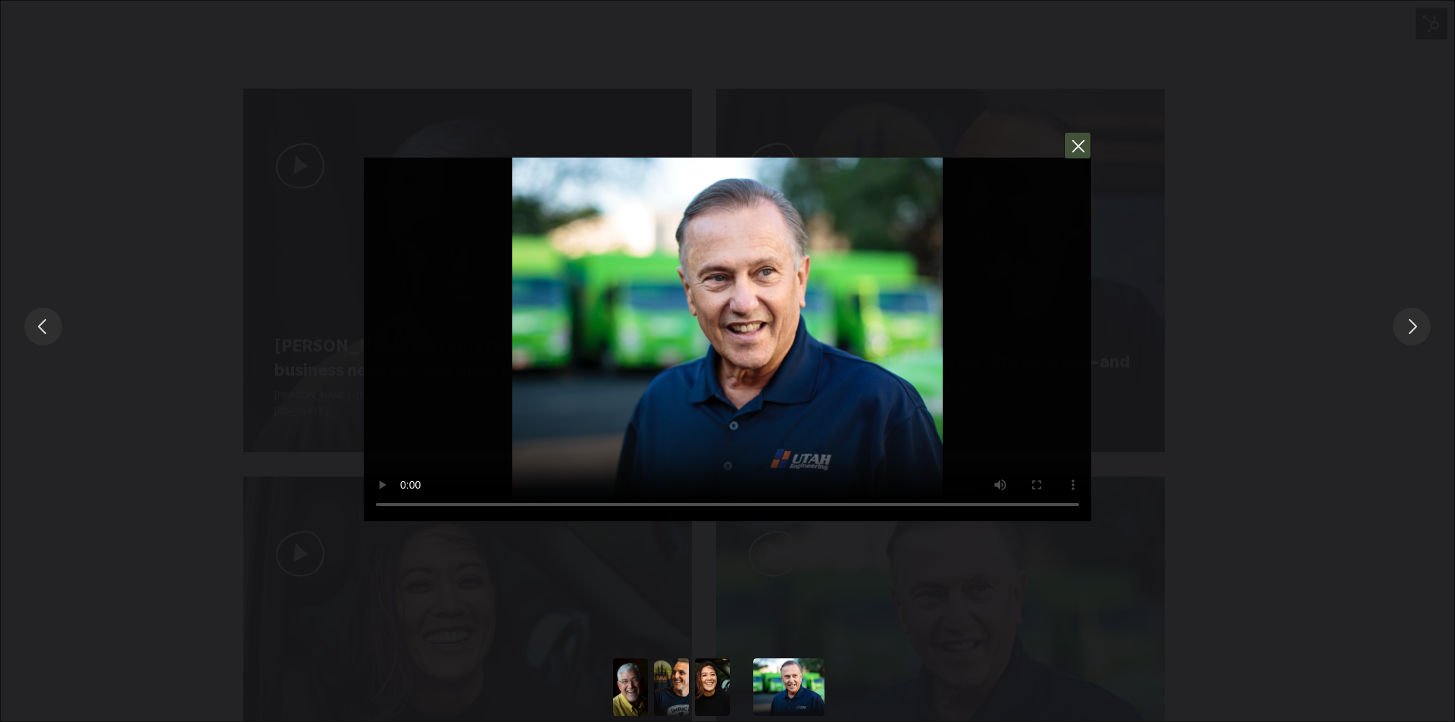
click at [1076, 146] on button "You can close this modal content with the ESC key" at bounding box center [1077, 145] width 27 height 27
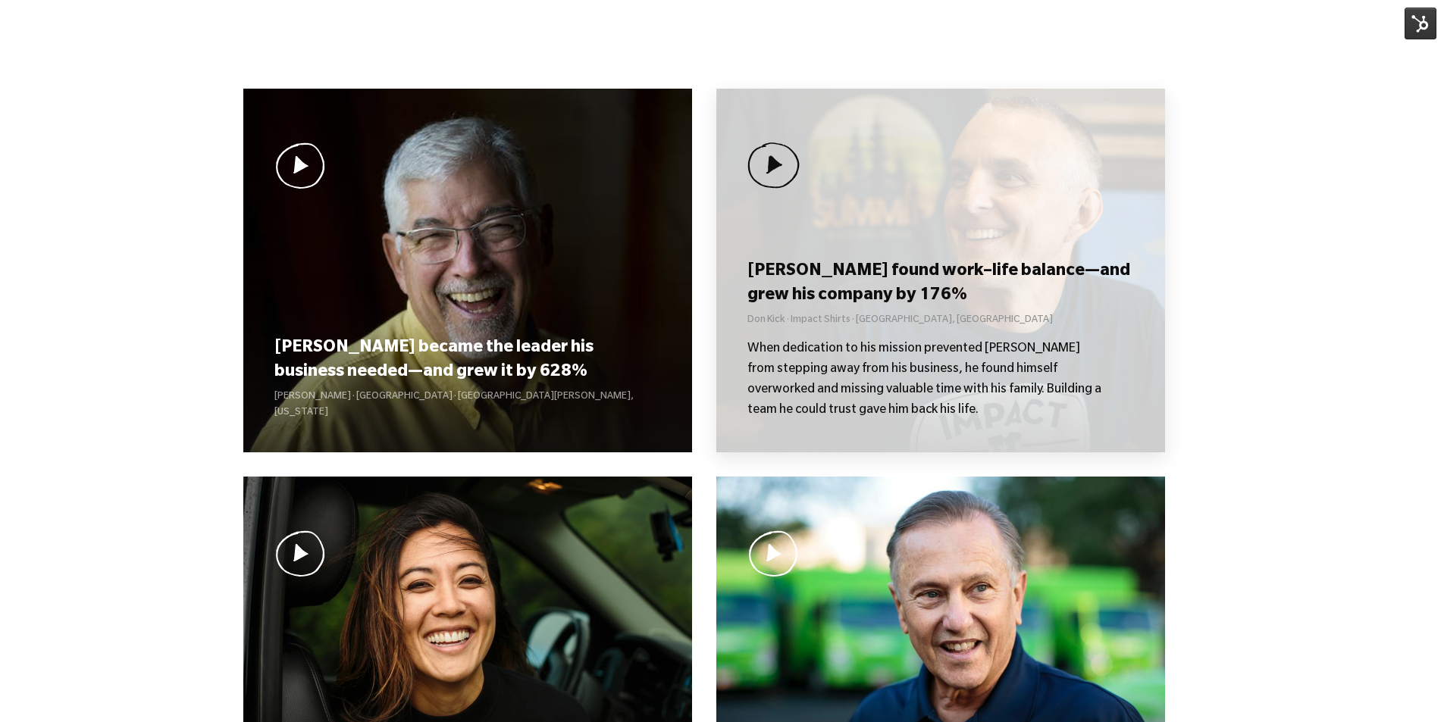
click at [909, 249] on div "[PERSON_NAME] found work–life balance—and grew his company by 176% Don Kick · I…" at bounding box center [940, 271] width 449 height 364
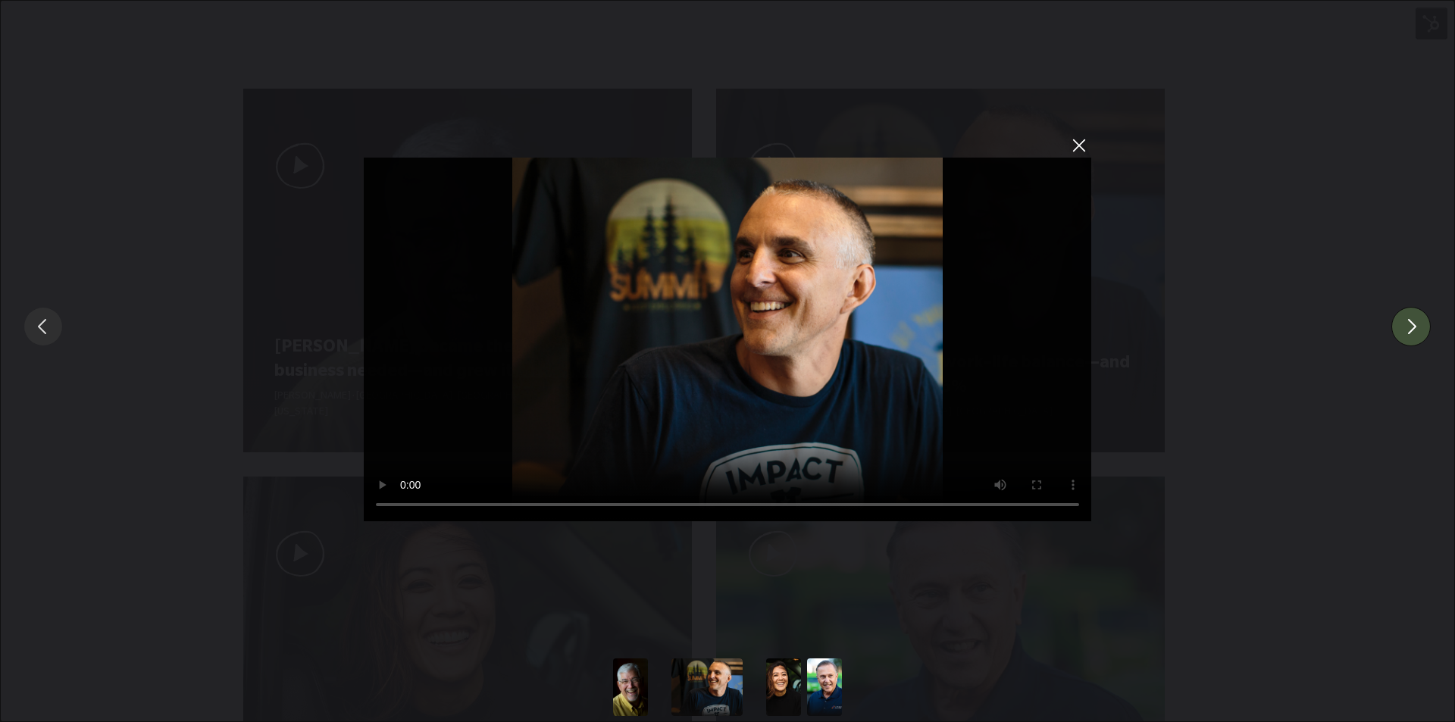
click at [1422, 330] on button "You can close this modal content with the ESC key" at bounding box center [1410, 326] width 39 height 39
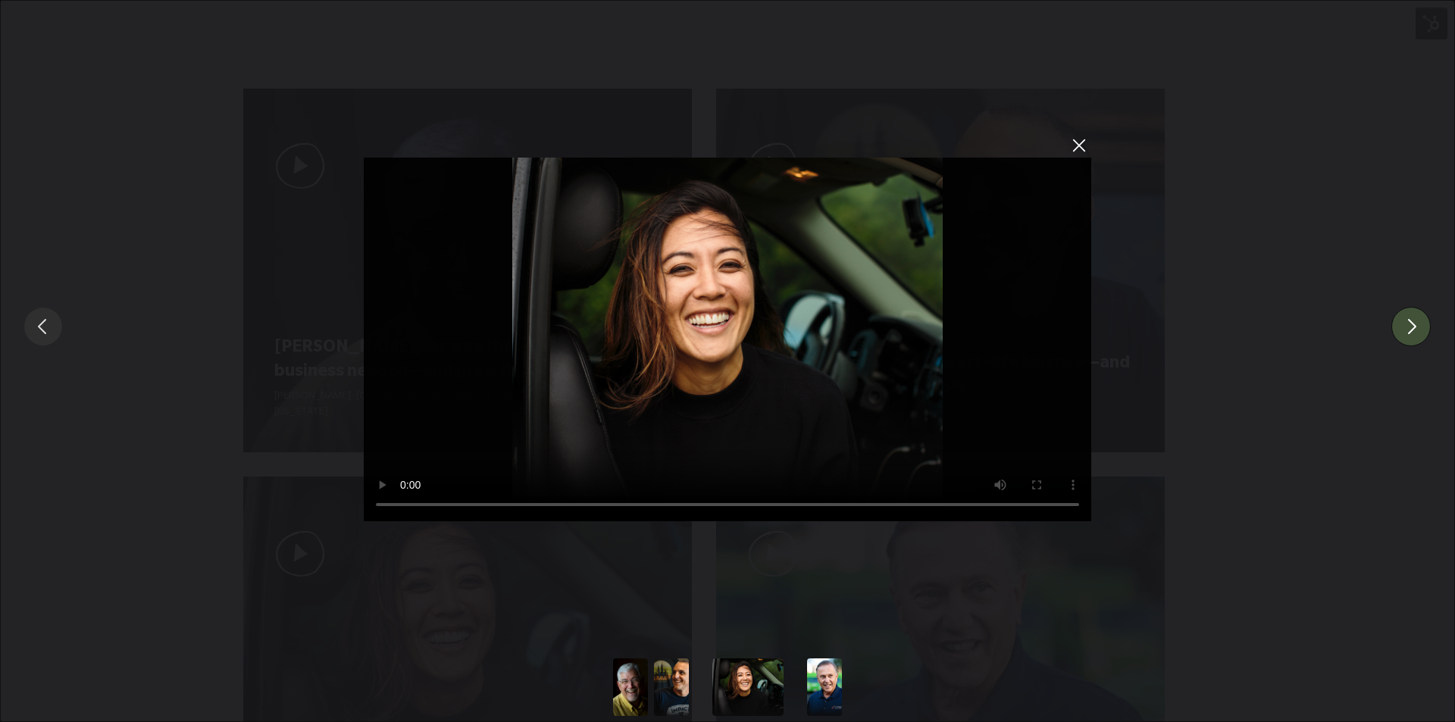
click at [1412, 326] on button "You can close this modal content with the ESC key" at bounding box center [1410, 326] width 39 height 39
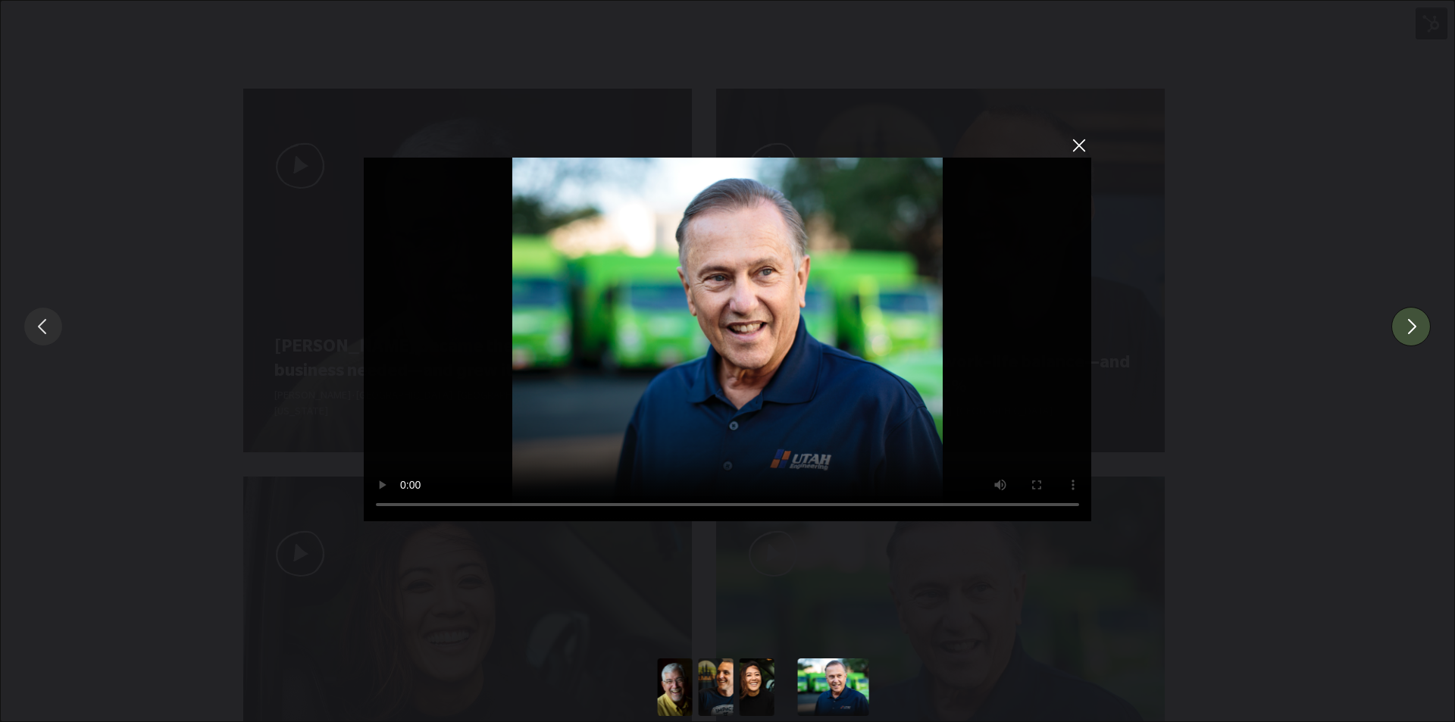
drag, startPoint x: 809, startPoint y: 695, endPoint x: 983, endPoint y: 688, distance: 174.4
click at [983, 688] on div "You can close this modal content with the ESC key" at bounding box center [727, 688] width 1537 height 58
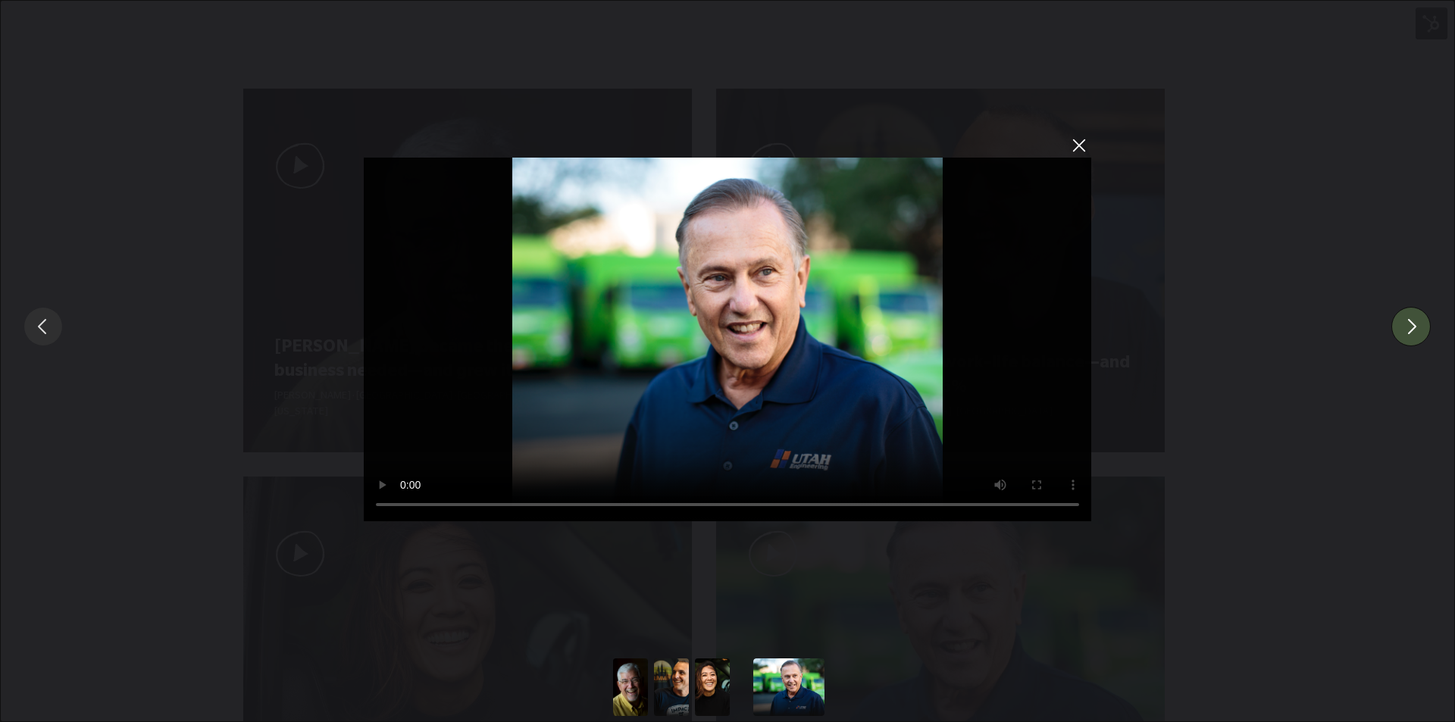
drag, startPoint x: 466, startPoint y: 336, endPoint x: 798, endPoint y: 324, distance: 332.2
click at [798, 324] on video "Sorry, your browser doesn't support embedded videos." at bounding box center [728, 340] width 728 height 364
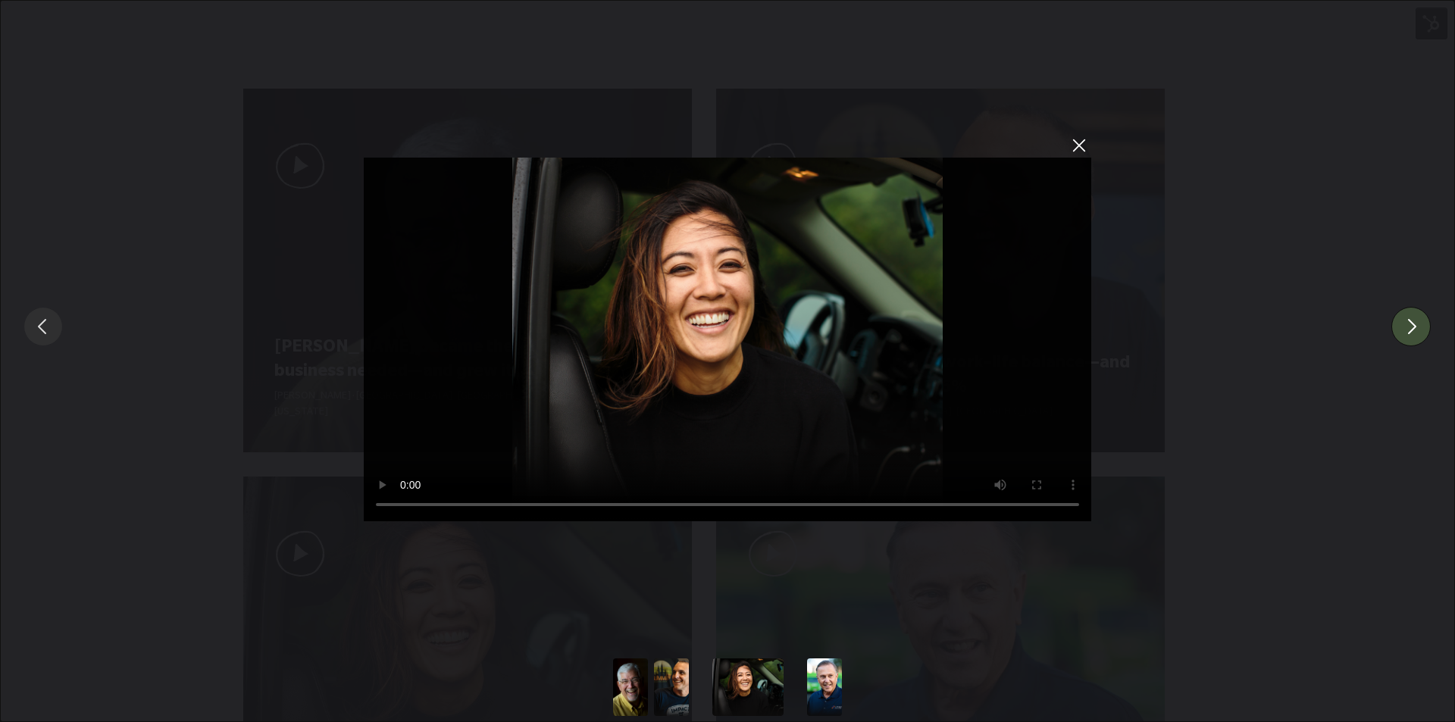
drag, startPoint x: 721, startPoint y: 327, endPoint x: 1447, endPoint y: 252, distance: 729.1
click at [1091, 301] on video "Sorry, your browser doesn't support embedded videos." at bounding box center [728, 340] width 728 height 364
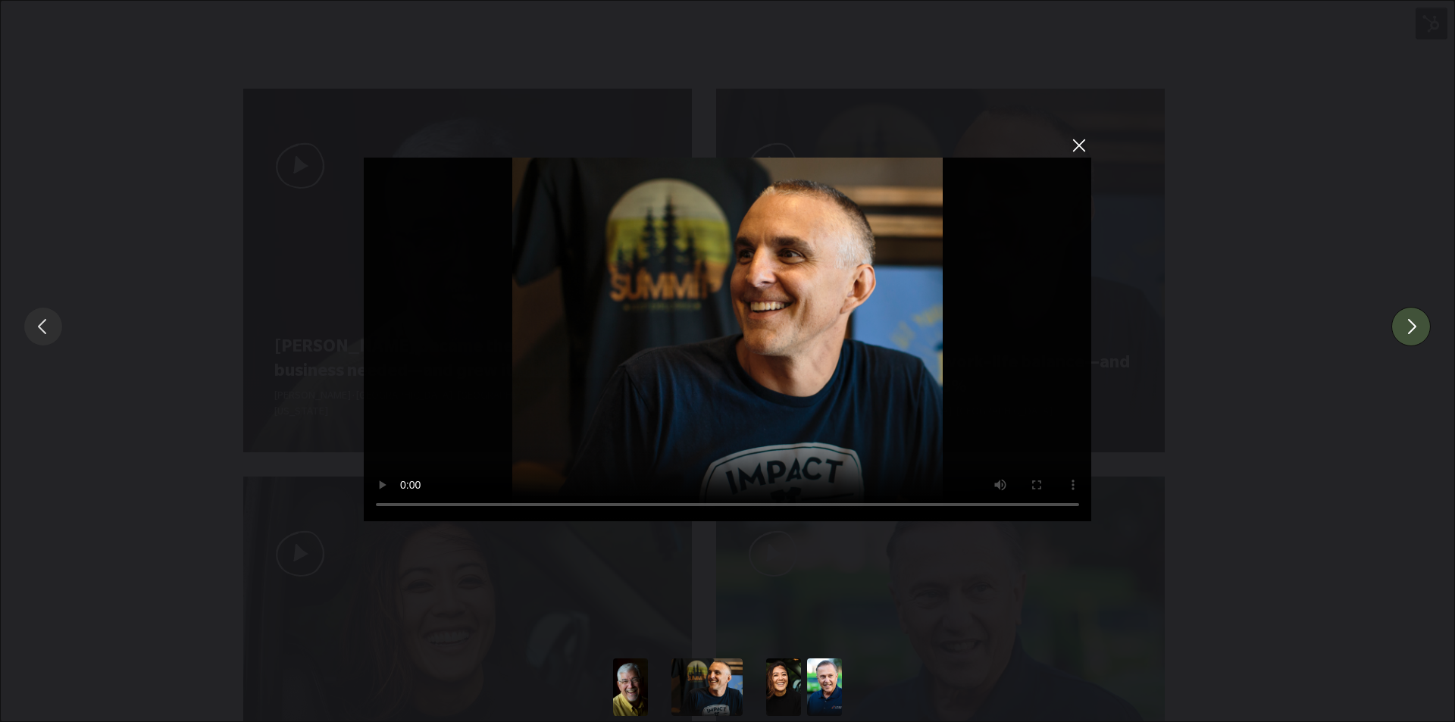
drag, startPoint x: 870, startPoint y: 236, endPoint x: 955, endPoint y: 713, distance: 484.9
click at [955, 521] on video "Sorry, your browser doesn't support embedded videos." at bounding box center [728, 340] width 728 height 364
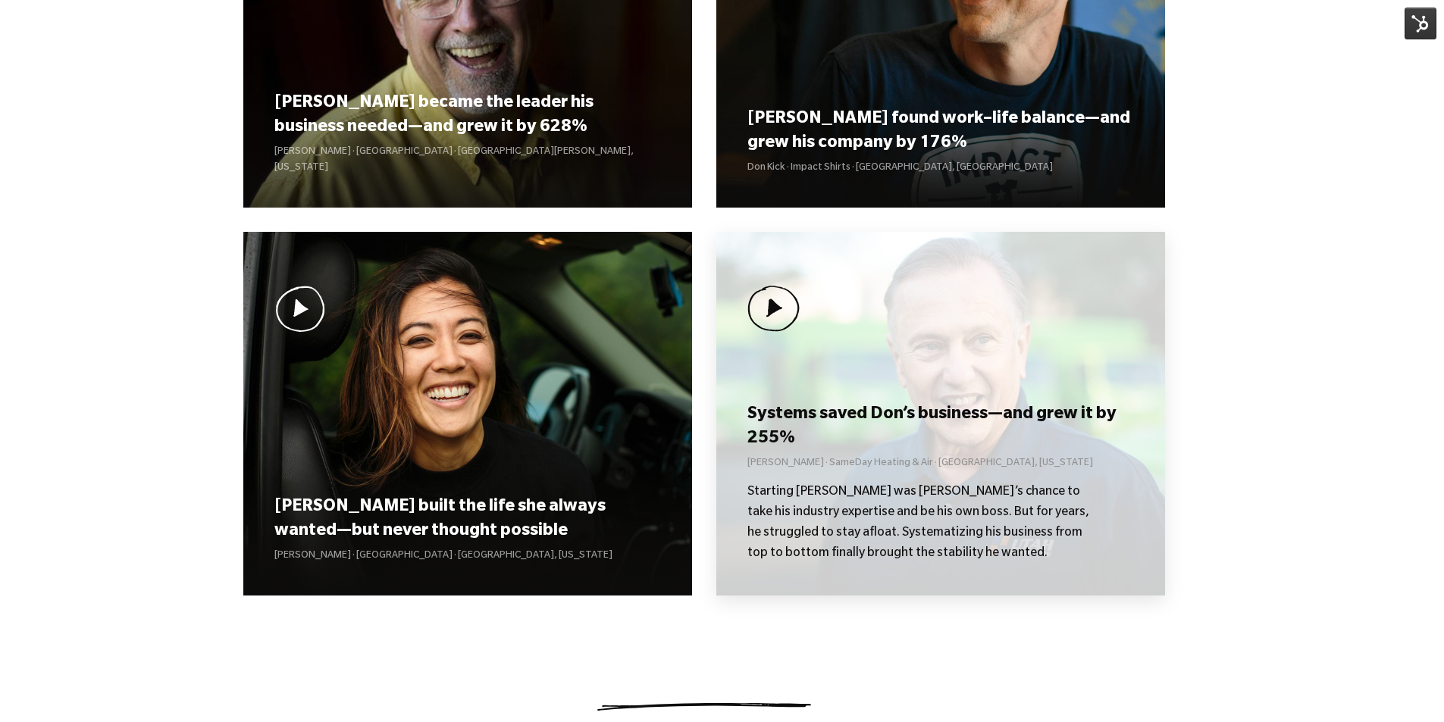
scroll to position [1364, 0]
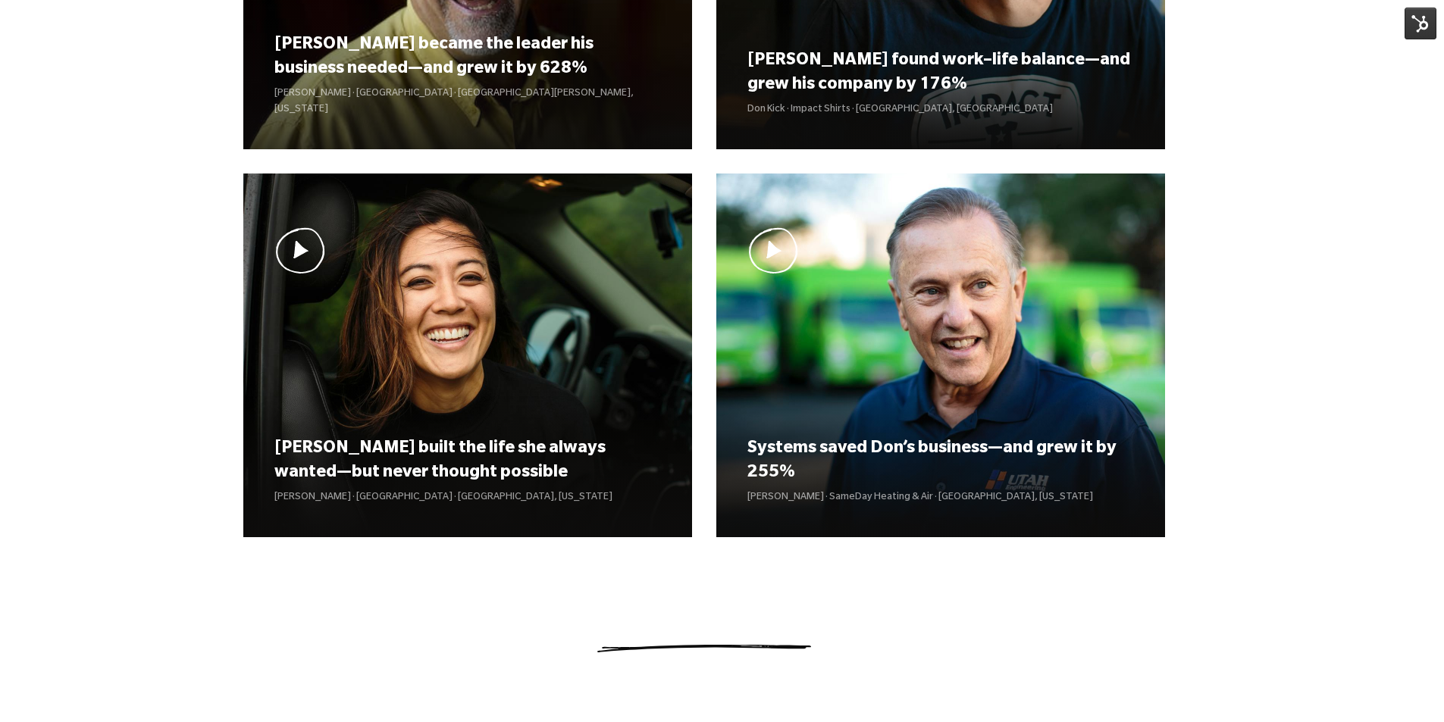
click at [1419, 30] on img at bounding box center [1420, 24] width 32 height 32
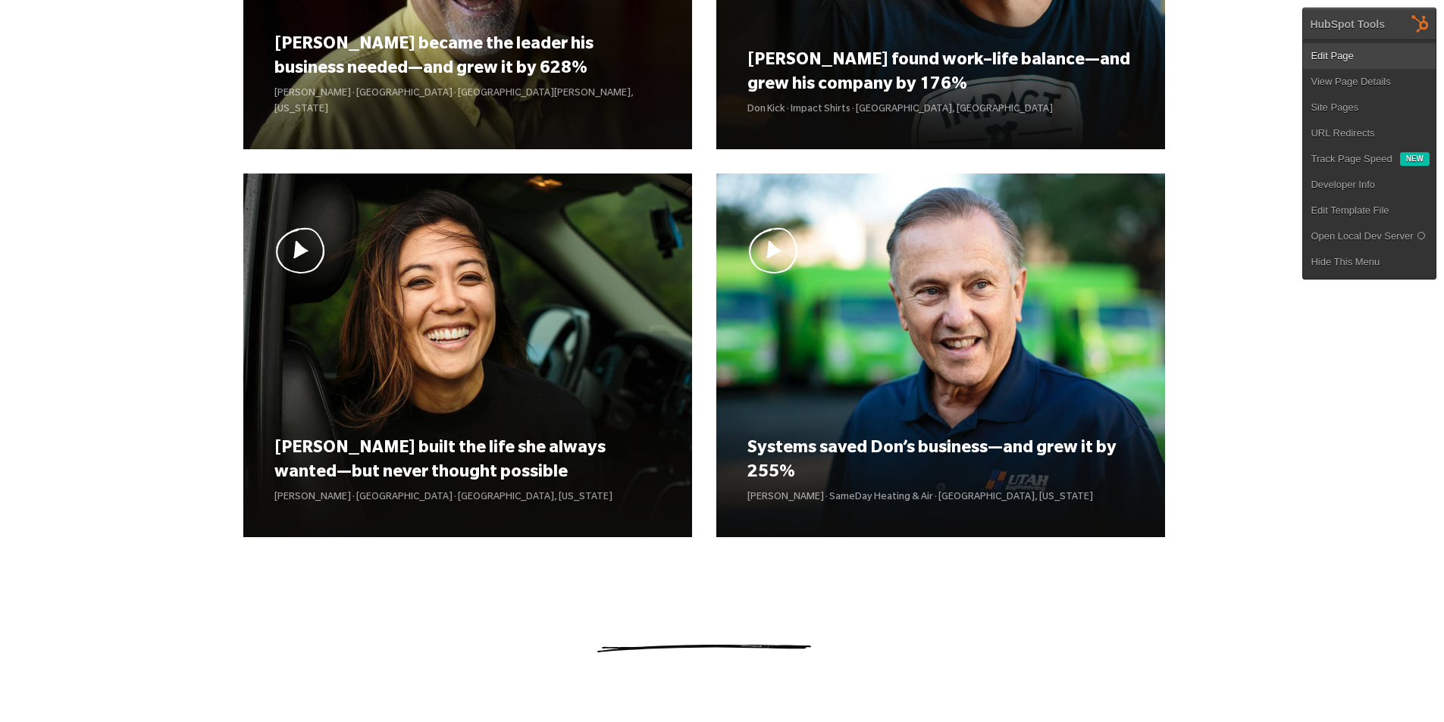
click at [1367, 53] on link "Edit Page" at bounding box center [1369, 56] width 133 height 26
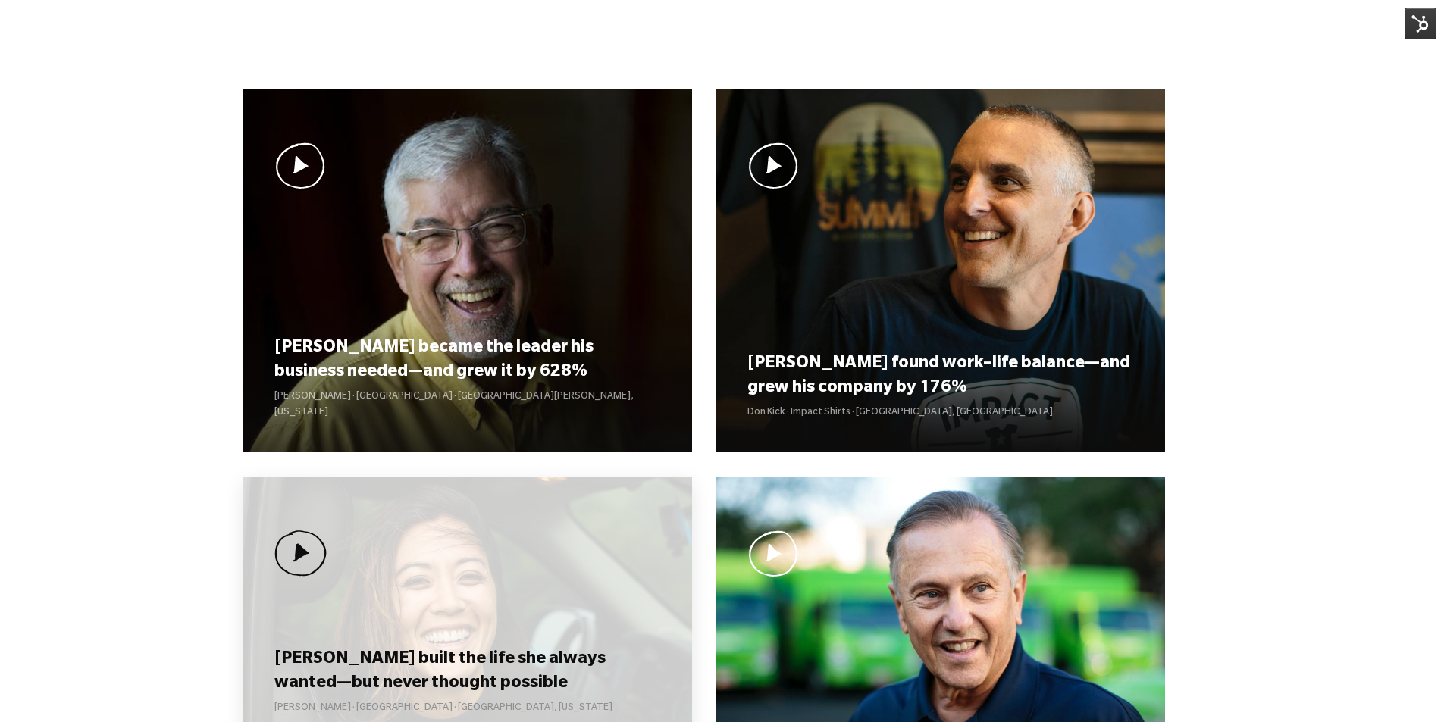
scroll to position [1155, 0]
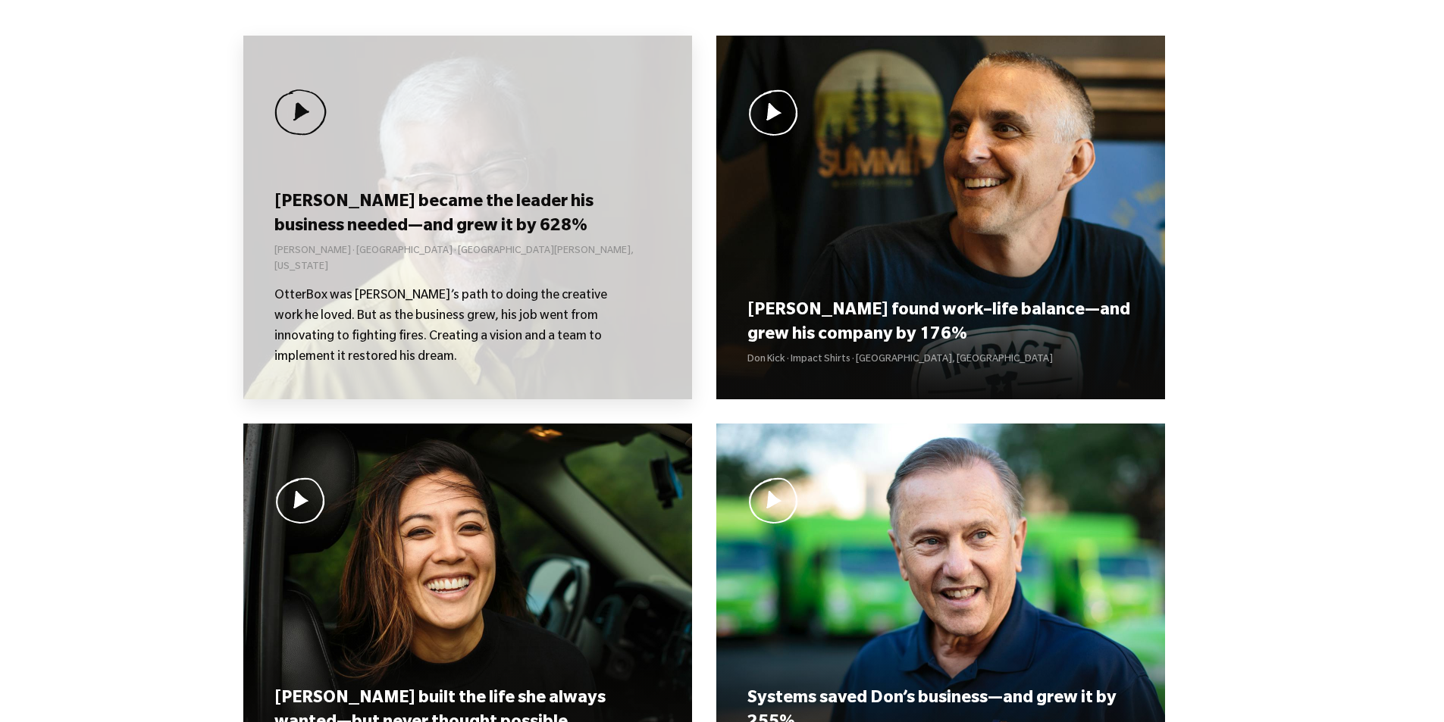
scroll to position [1137, 0]
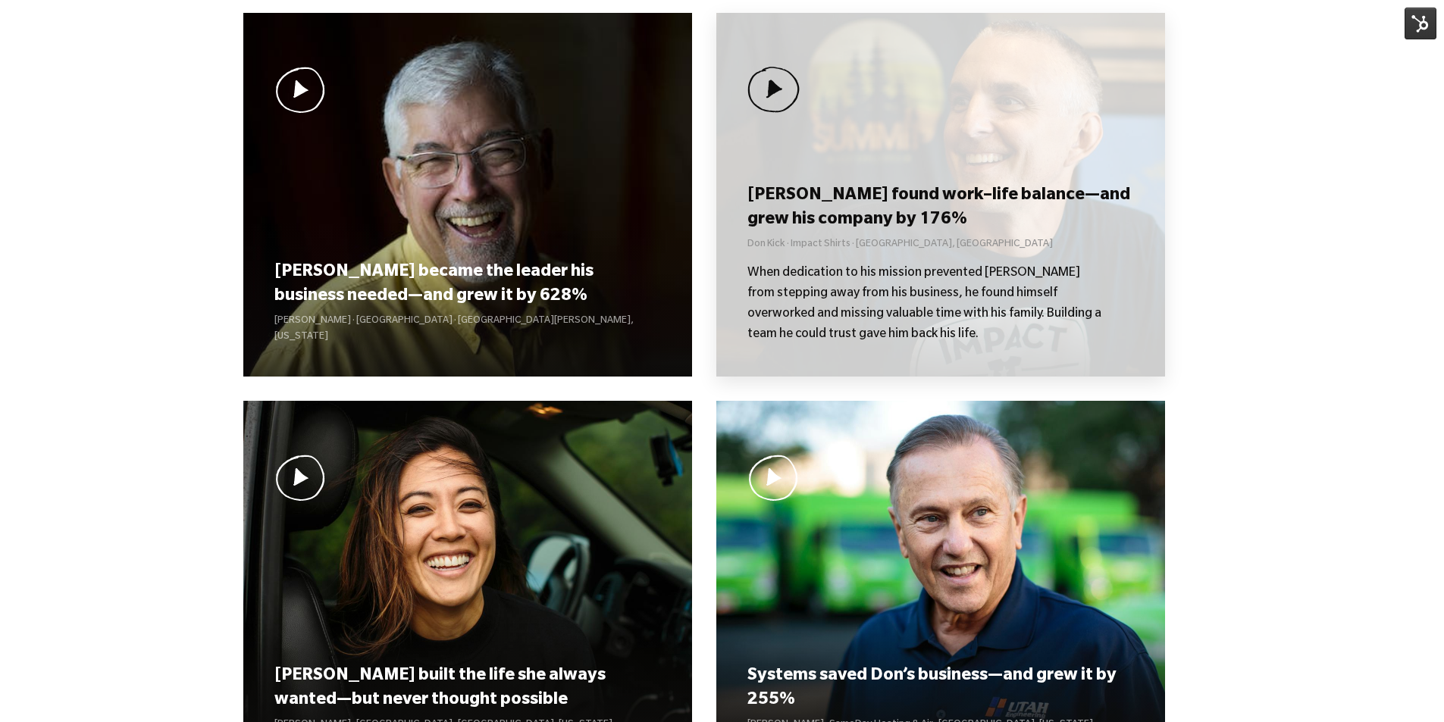
click at [894, 286] on p "When dedication to his mission prevented [PERSON_NAME] from stepping away from …" at bounding box center [925, 305] width 356 height 82
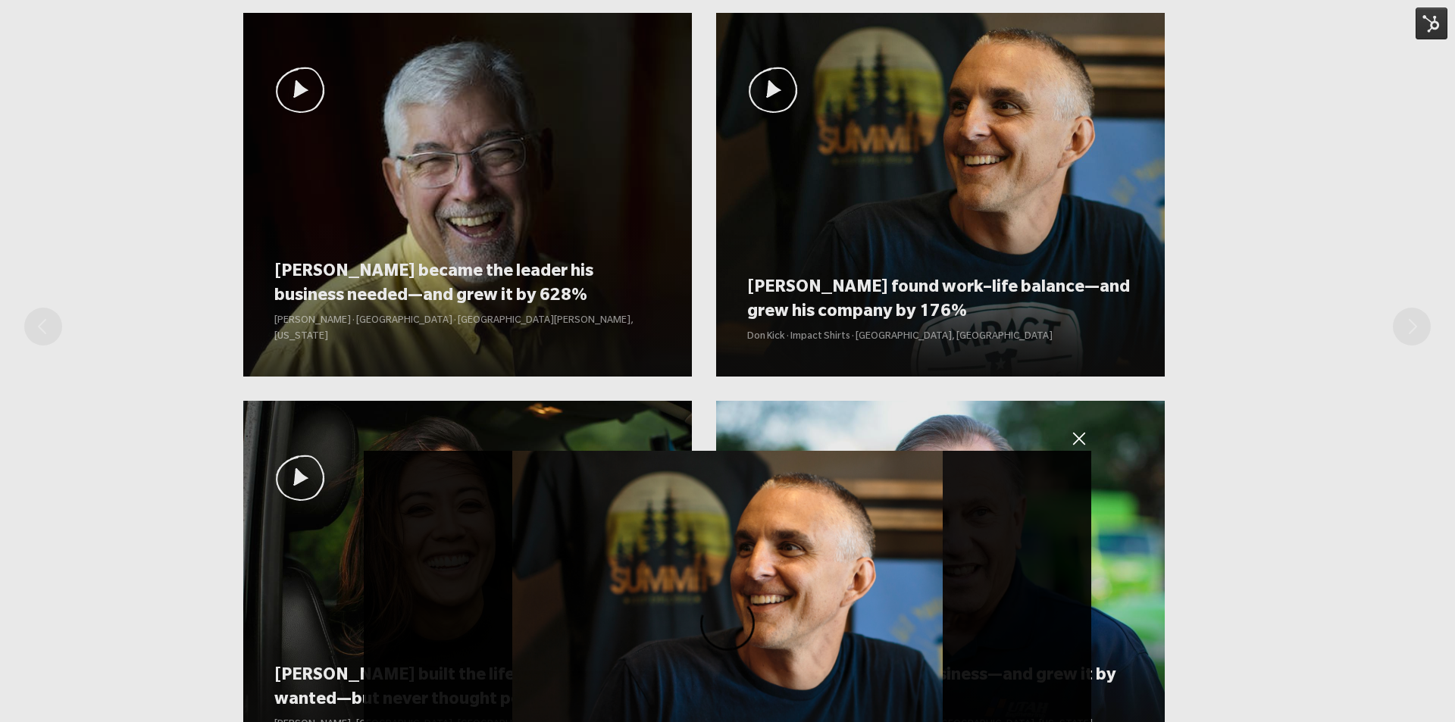
drag, startPoint x: 896, startPoint y: 216, endPoint x: 901, endPoint y: 558, distance: 341.8
click at [908, 549] on video "Sorry, your browser doesn't support embedded videos." at bounding box center [728, 633] width 728 height 364
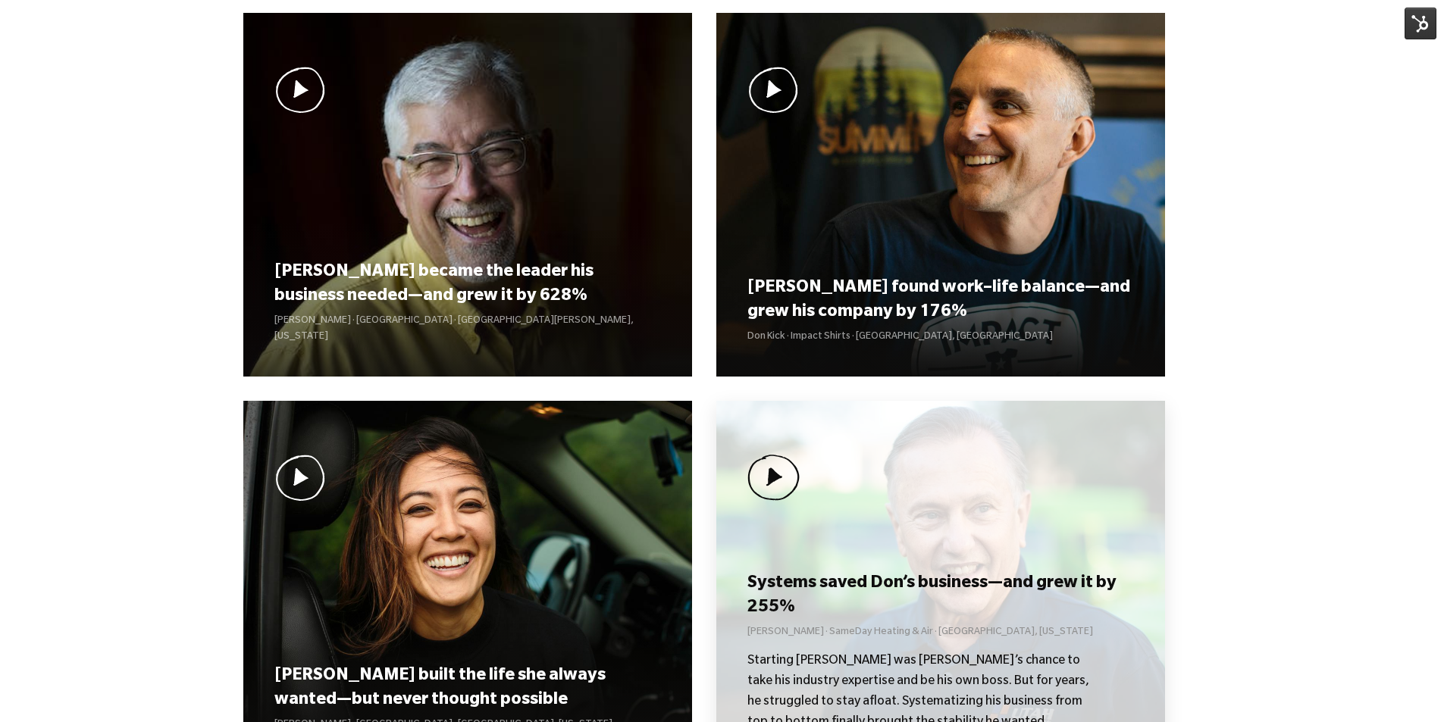
click at [948, 491] on div "Systems saved [PERSON_NAME]’s business—and grew it by 255% [PERSON_NAME] · Same…" at bounding box center [940, 583] width 449 height 364
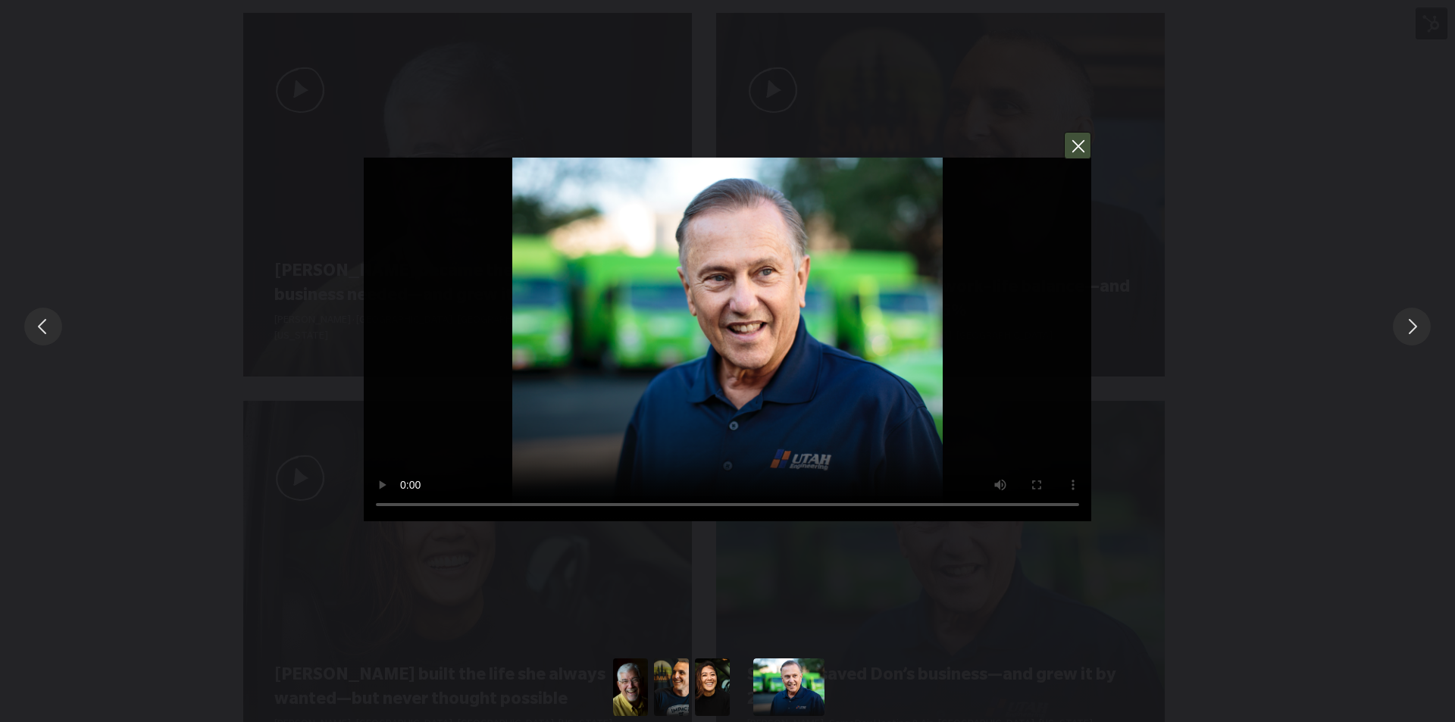
click at [1082, 149] on button "You can close this modal content with the ESC key" at bounding box center [1077, 145] width 27 height 27
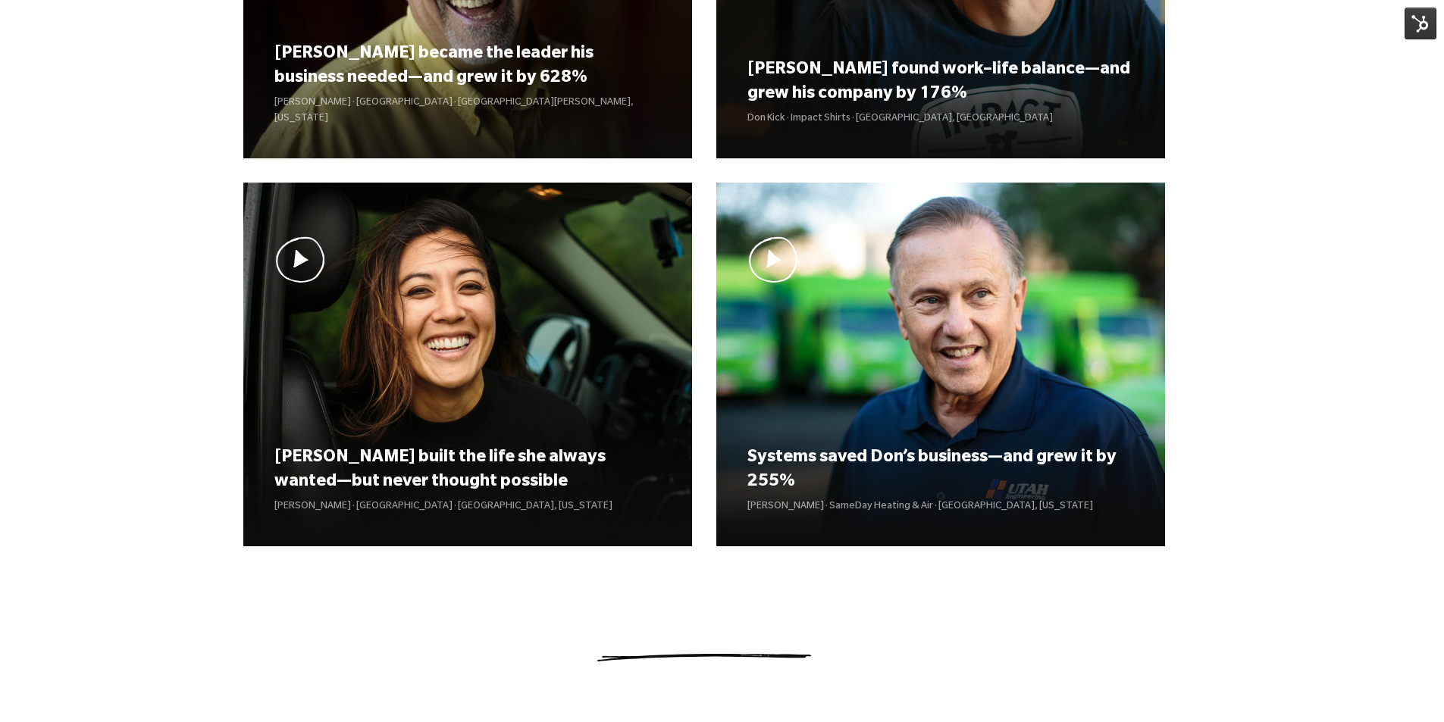
scroll to position [1364, 0]
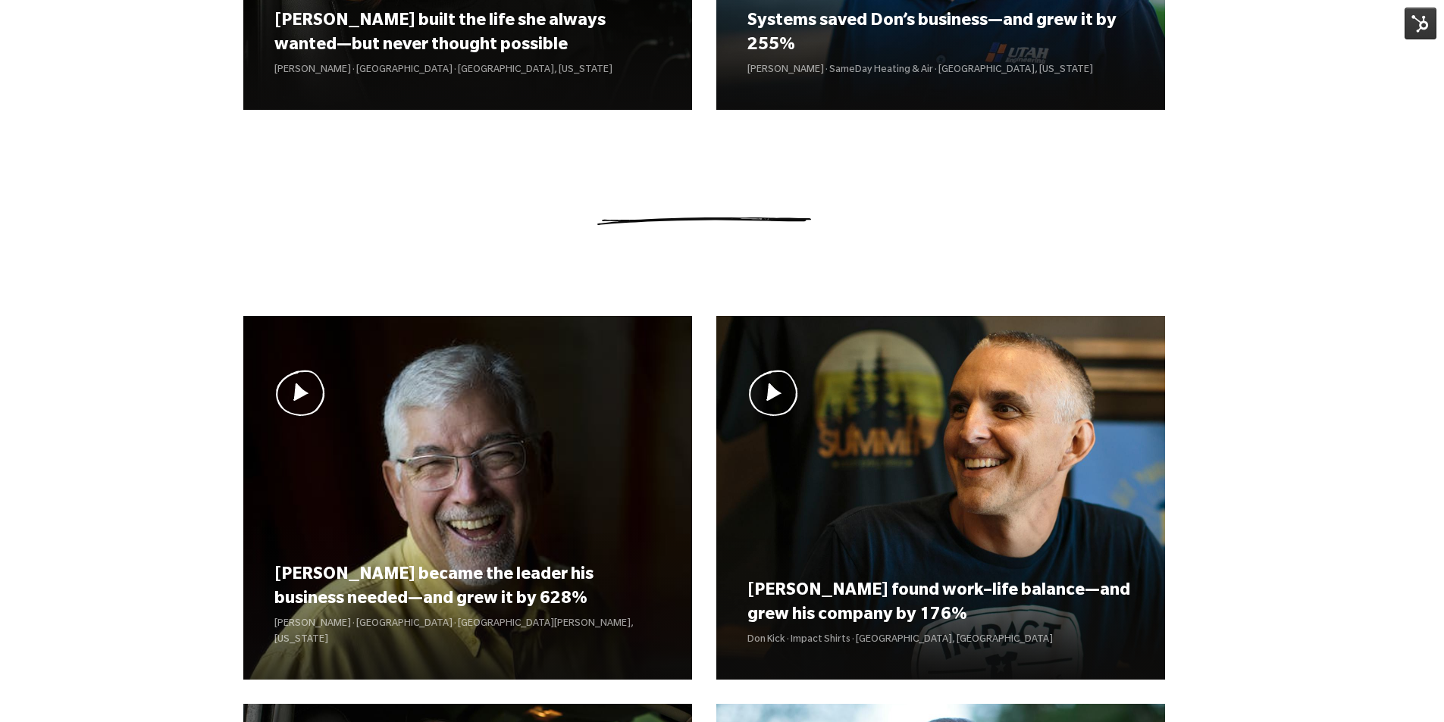
scroll to position [1137, 0]
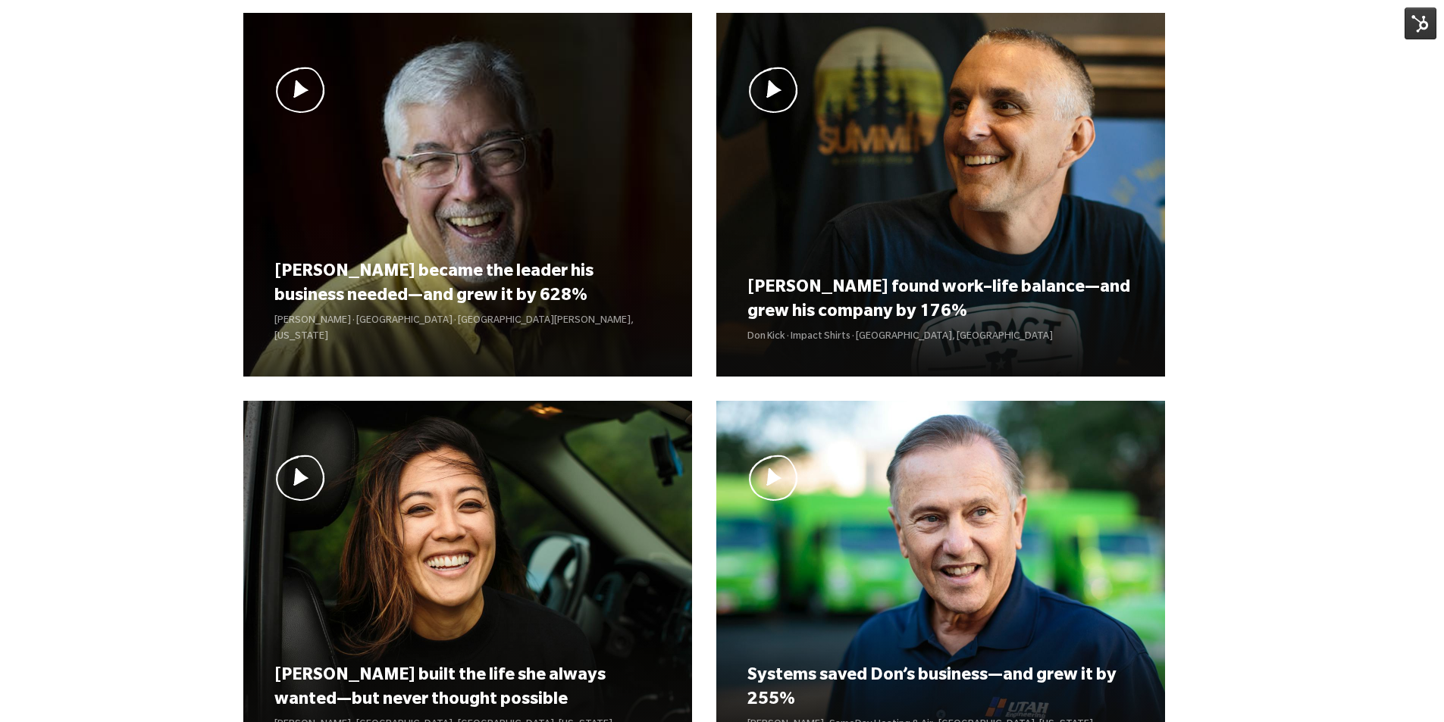
click at [1426, 30] on img at bounding box center [1420, 24] width 32 height 32
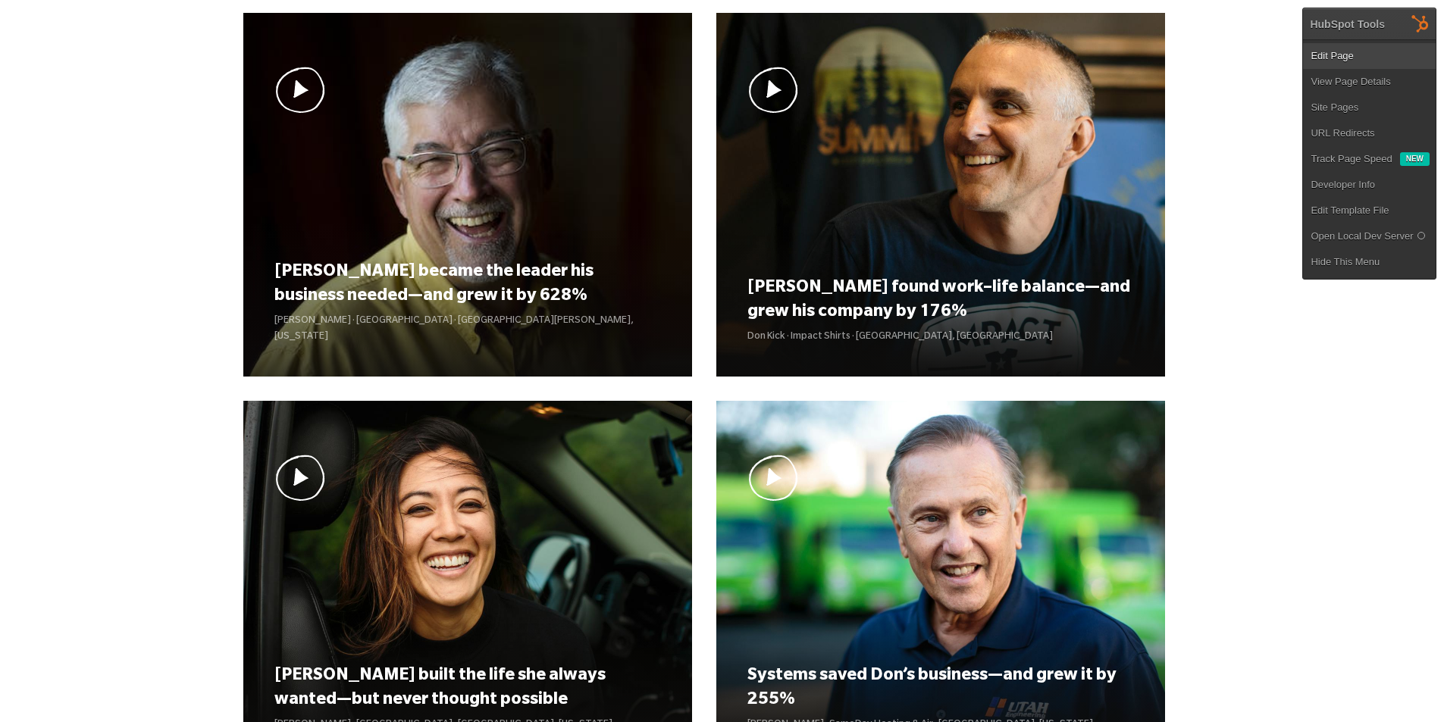
click at [1350, 44] on link "Edit Page" at bounding box center [1369, 56] width 133 height 26
